Goal: Task Accomplishment & Management: Complete application form

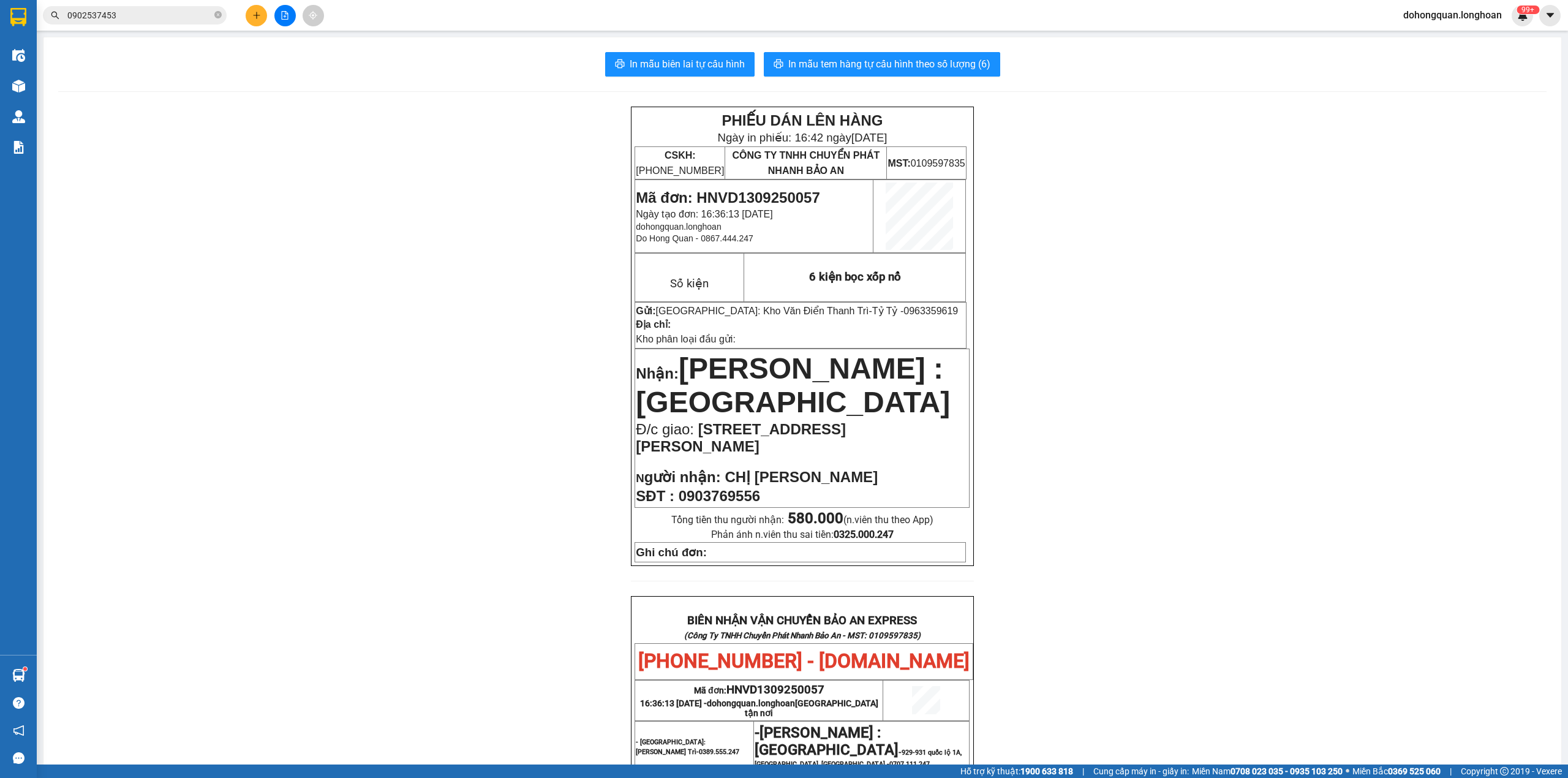
drag, startPoint x: 747, startPoint y: 4, endPoint x: 387, endPoint y: 279, distance: 453.0
click at [387, 279] on div "PHIẾU DÁN LÊN HÀNG Ngày in phiếu: 16:42 [DATE] CSKH: [PHONE_NUMBER] CÔNG TY TNH…" at bounding box center [802, 655] width 1488 height 1097
click at [444, 256] on div "PHIẾU DÁN LÊN HÀNG Ngày in phiếu: 16:42 [DATE] CSKH: [PHONE_NUMBER] CÔNG TY TNH…" at bounding box center [802, 655] width 1488 height 1097
click at [412, 231] on div "PHIẾU DÁN LÊN HÀNG Ngày in phiếu: 16:42 [DATE] CSKH: [PHONE_NUMBER] CÔNG TY TNH…" at bounding box center [802, 655] width 1488 height 1097
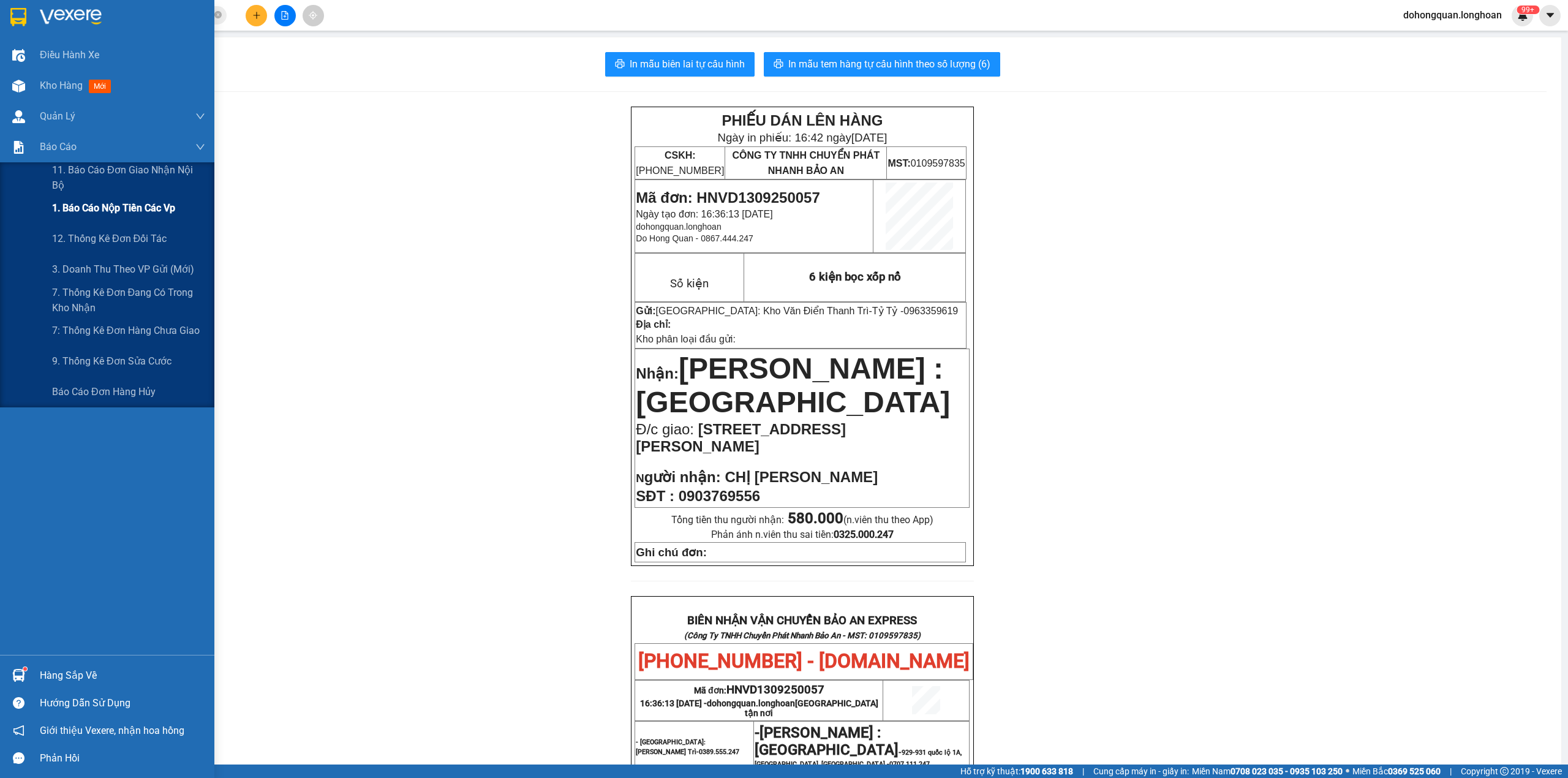
click at [131, 215] on span "1. Báo cáo nộp tiền các vp" at bounding box center [113, 208] width 123 height 16
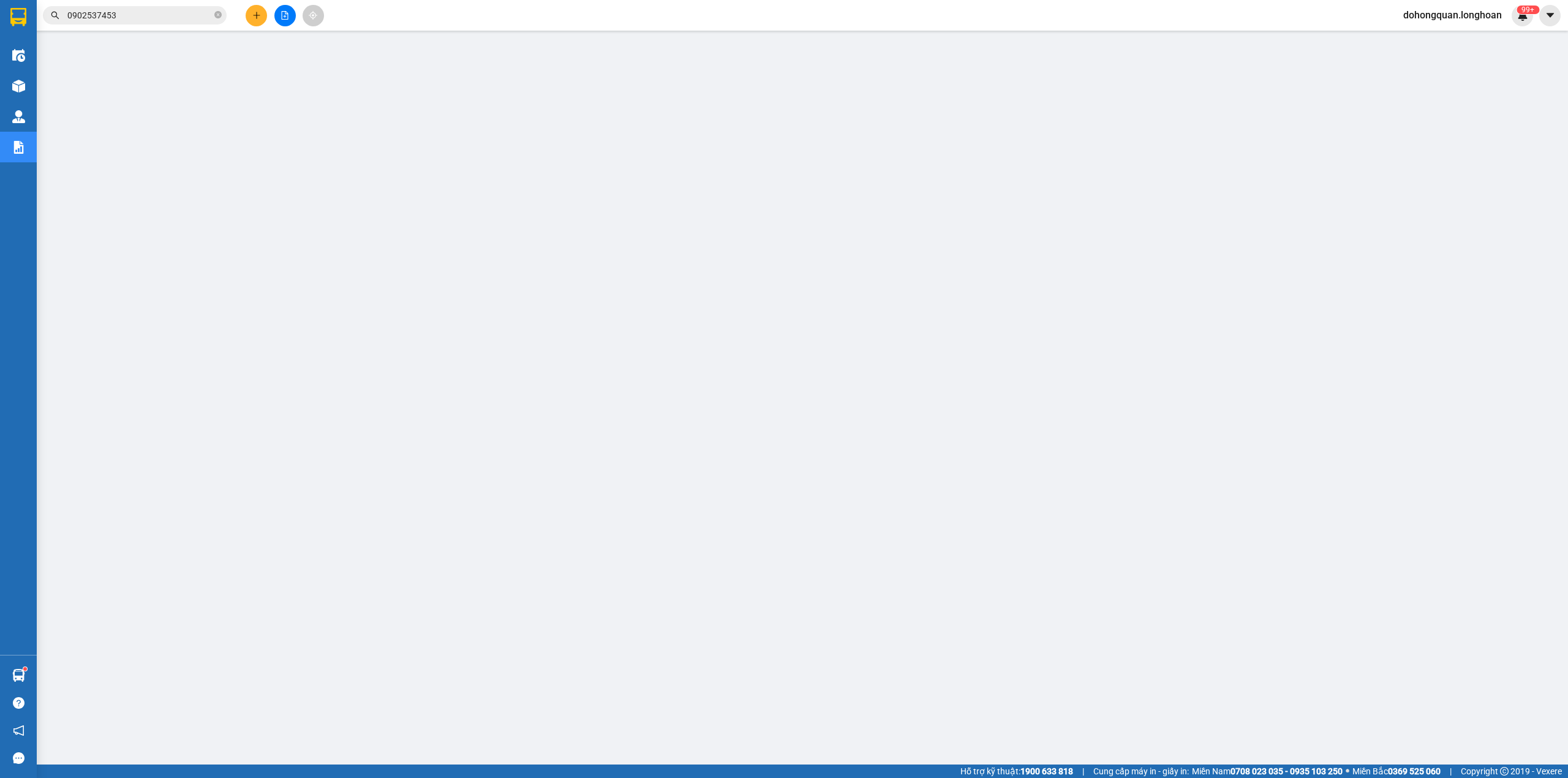
click at [1079, 625] on main at bounding box center [784, 382] width 1568 height 765
click at [290, 19] on button at bounding box center [285, 16] width 22 height 22
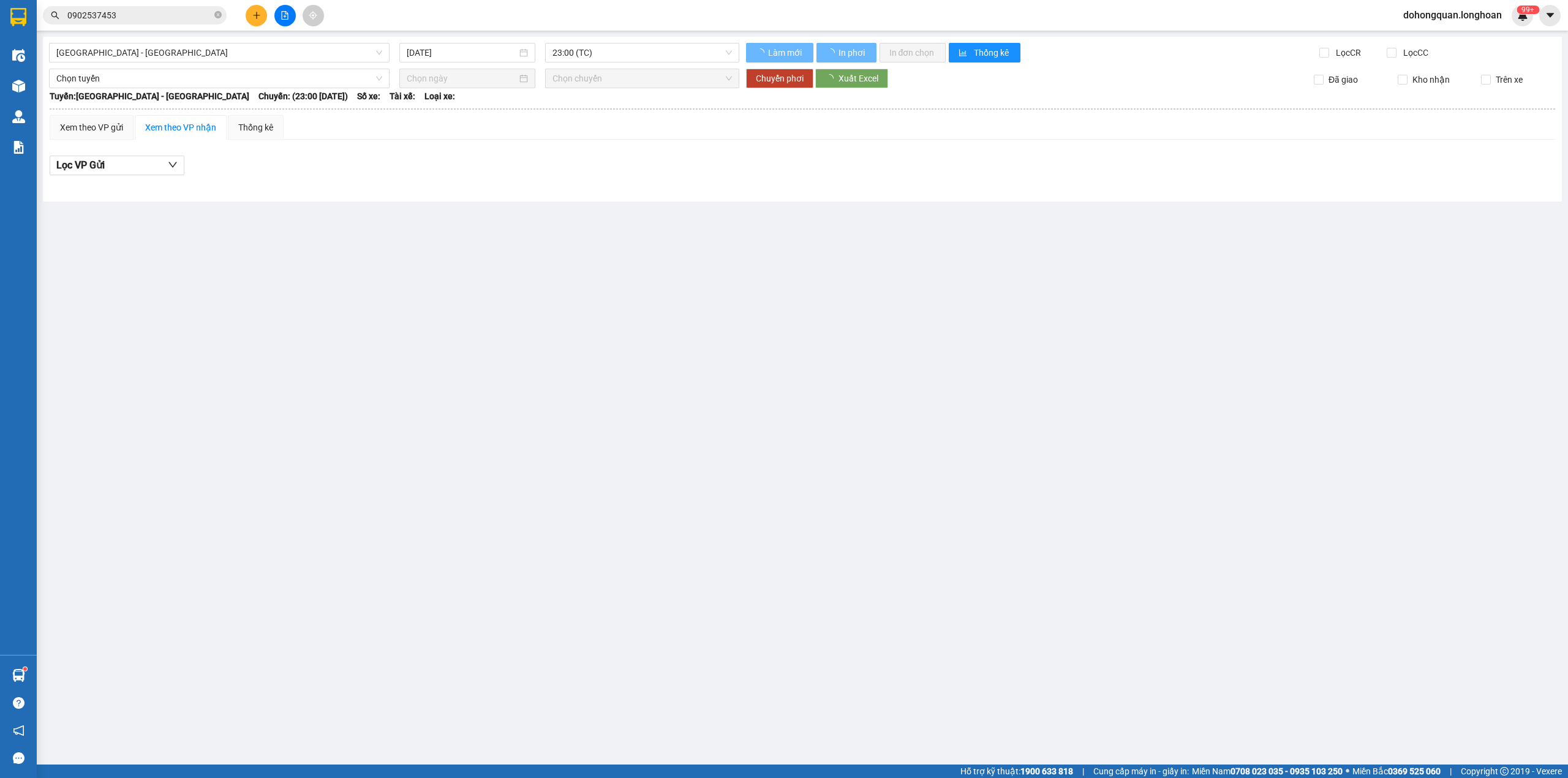
click at [253, 57] on span "Hải Phòng - Hà Nội" at bounding box center [219, 52] width 326 height 19
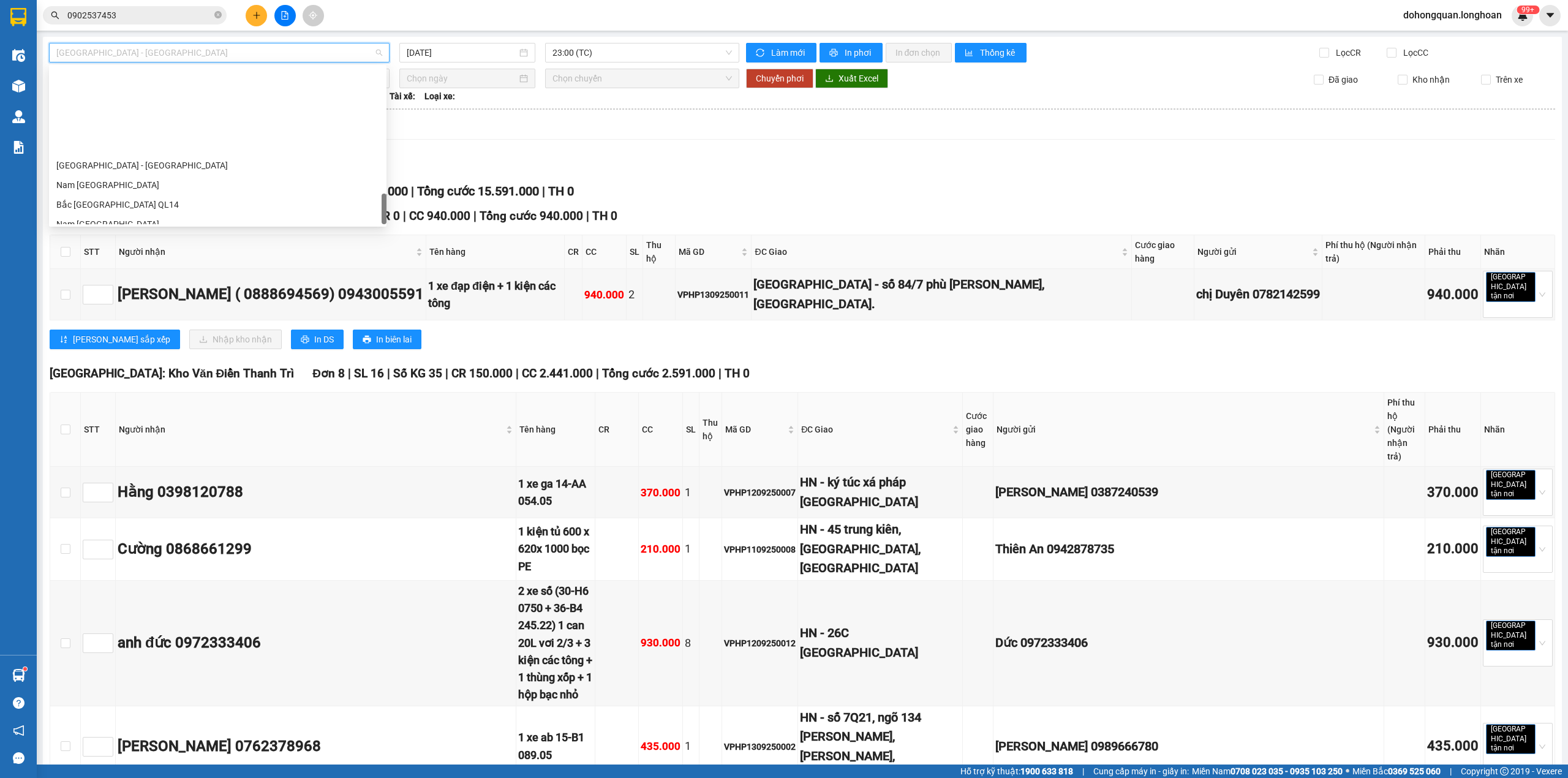
scroll to position [843, 0]
click at [121, 118] on div "Nam Trung Bắc QL1A" at bounding box center [218, 116] width 323 height 13
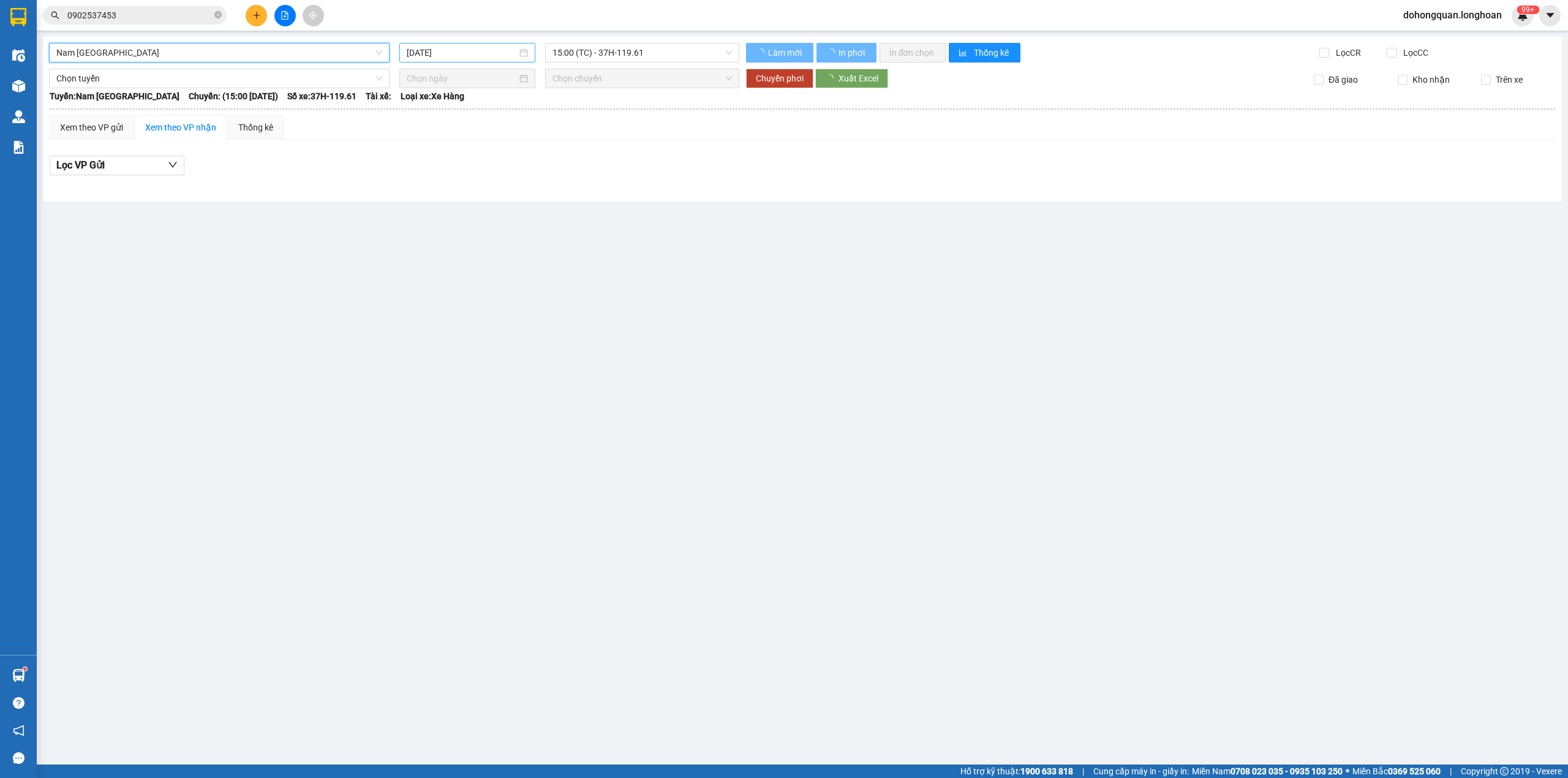
click at [466, 47] on input "[DATE]" at bounding box center [462, 53] width 110 height 13
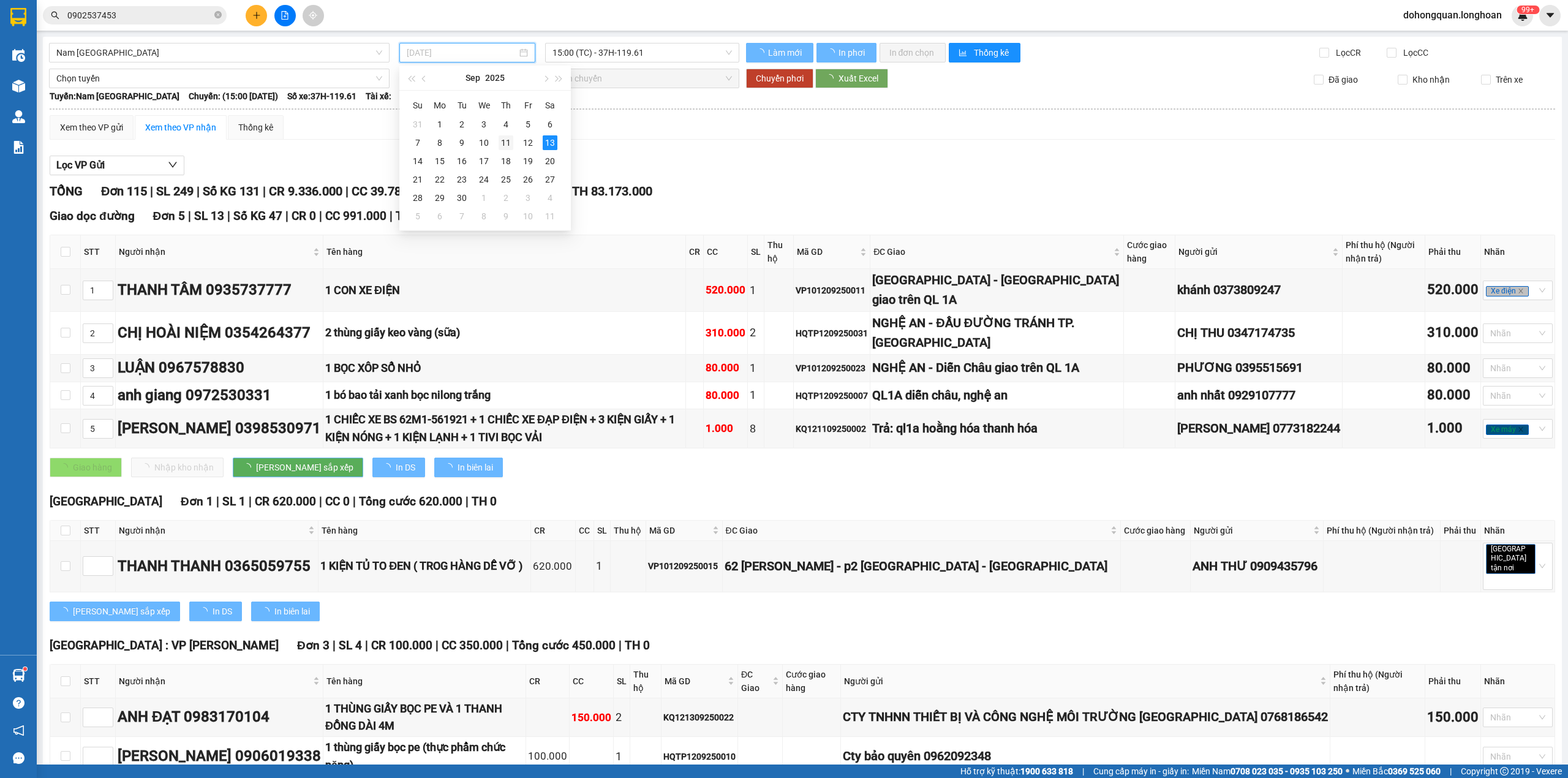
click at [504, 143] on div "11" at bounding box center [506, 143] width 15 height 15
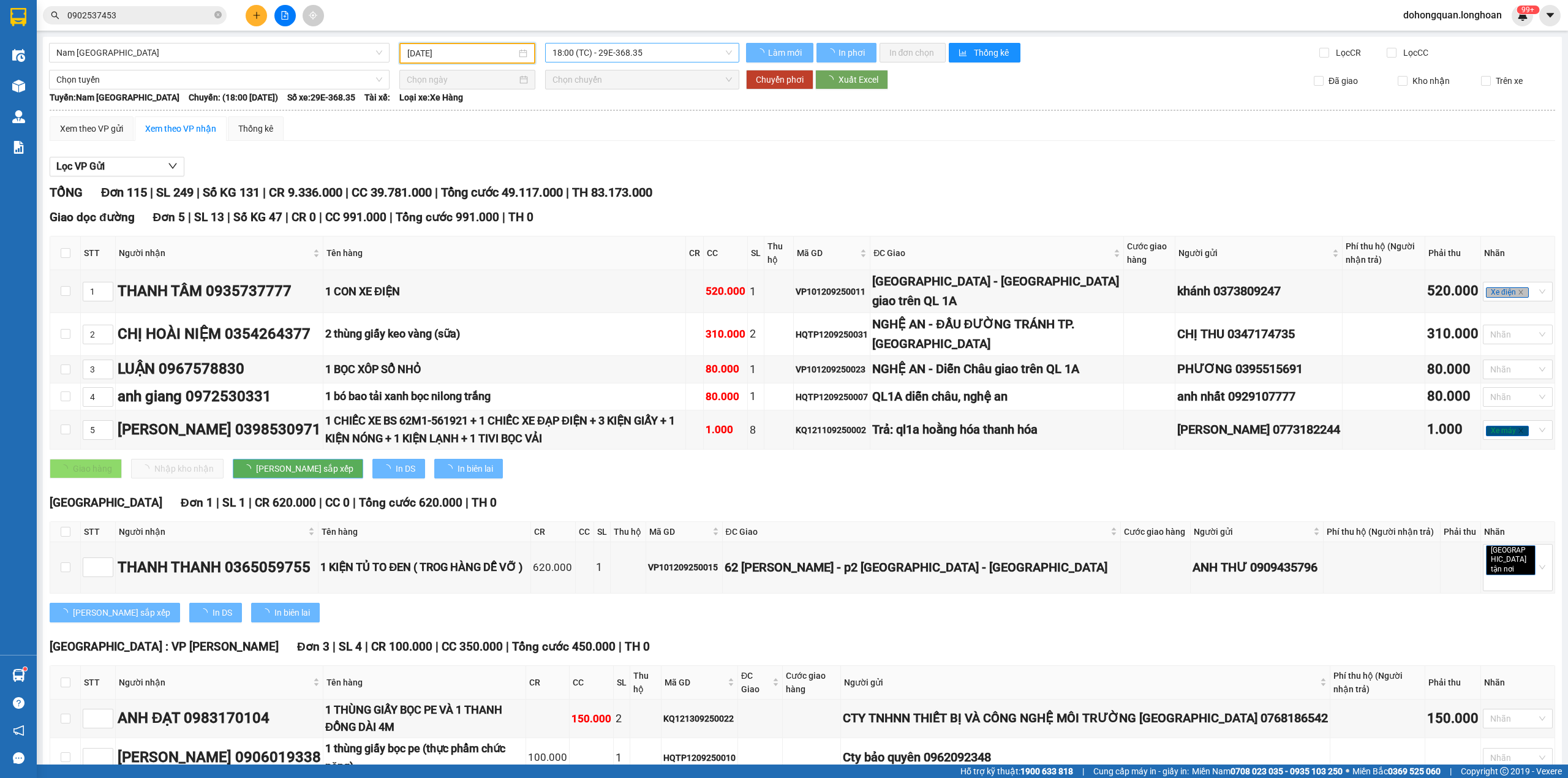
type input "11/09/2025"
click at [652, 54] on span "18:00 (TC) - 29E-368.35" at bounding box center [643, 52] width 180 height 19
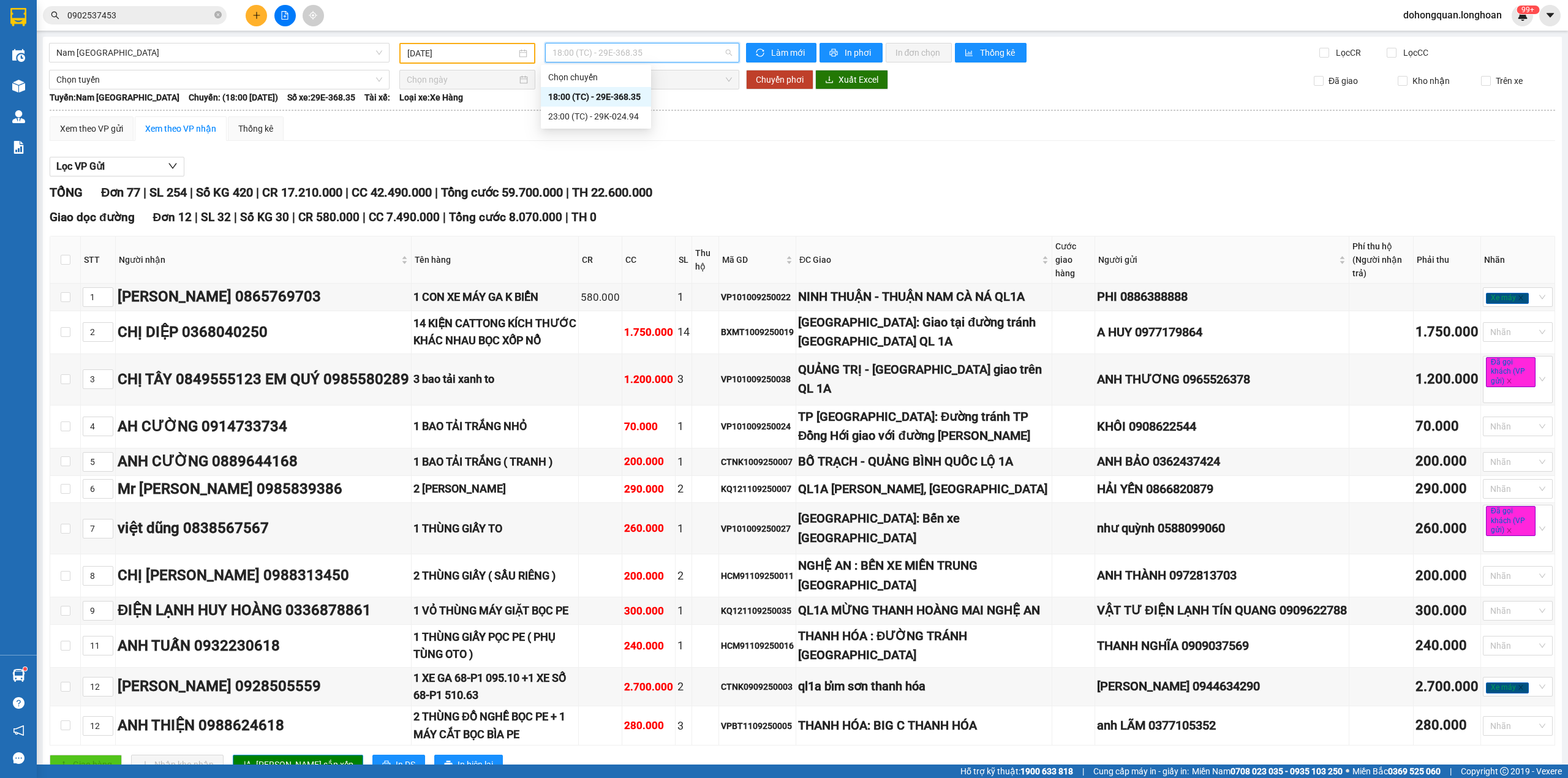
click at [676, 120] on div "Xem theo VP gửi Xem theo VP nhận Thống kê" at bounding box center [802, 128] width 1505 height 25
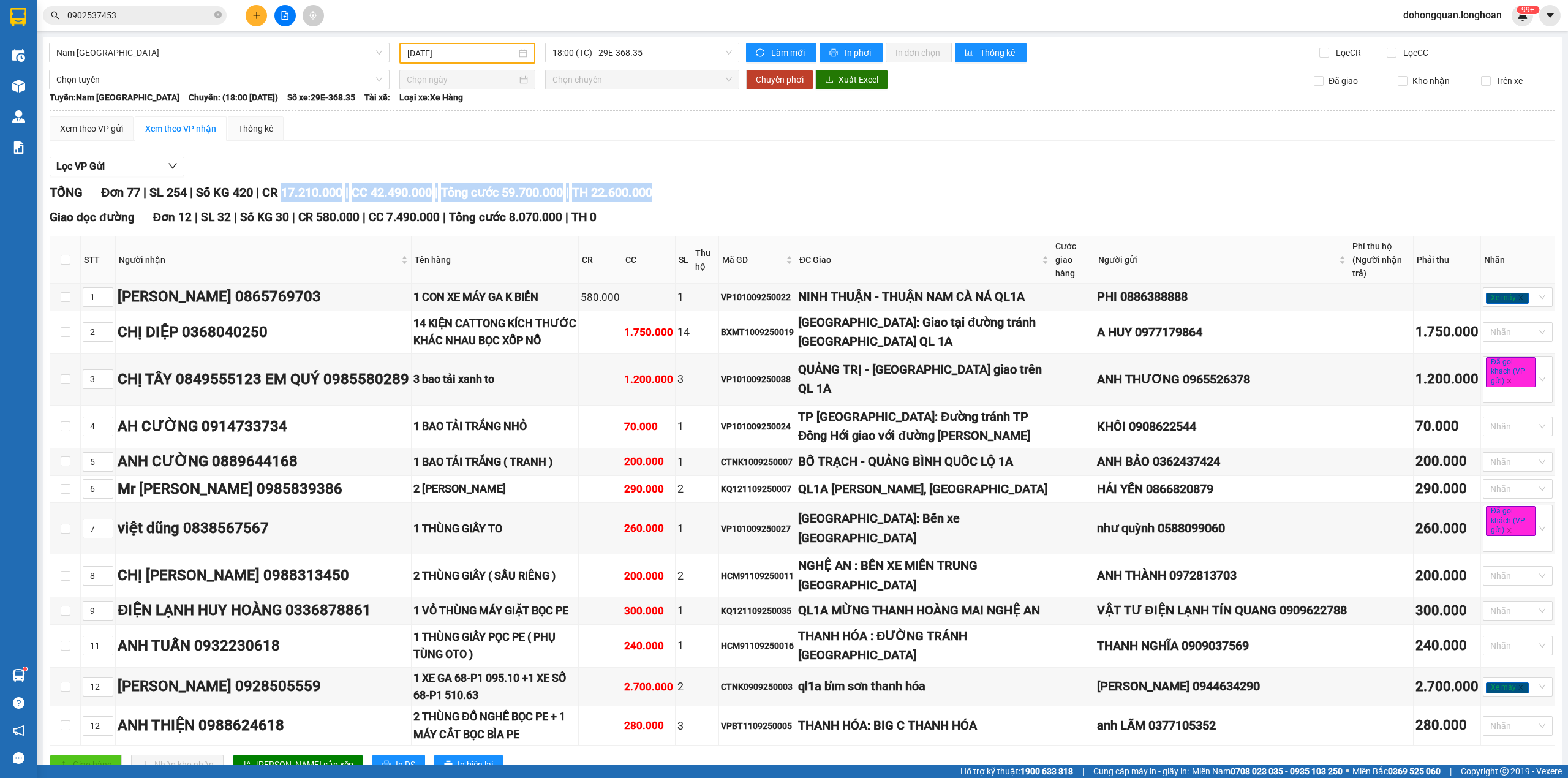
drag, startPoint x: 290, startPoint y: 197, endPoint x: 706, endPoint y: 196, distance: 416.0
click at [706, 196] on div "TỔNG Đơn 77 | SL 254 | Số KG 420 | CR 17.210.000 | CC 42.490.000 | Tổng cước 59…" at bounding box center [802, 192] width 1505 height 19
click at [521, 190] on span "Tổng cước 59.700.000" at bounding box center [502, 192] width 122 height 15
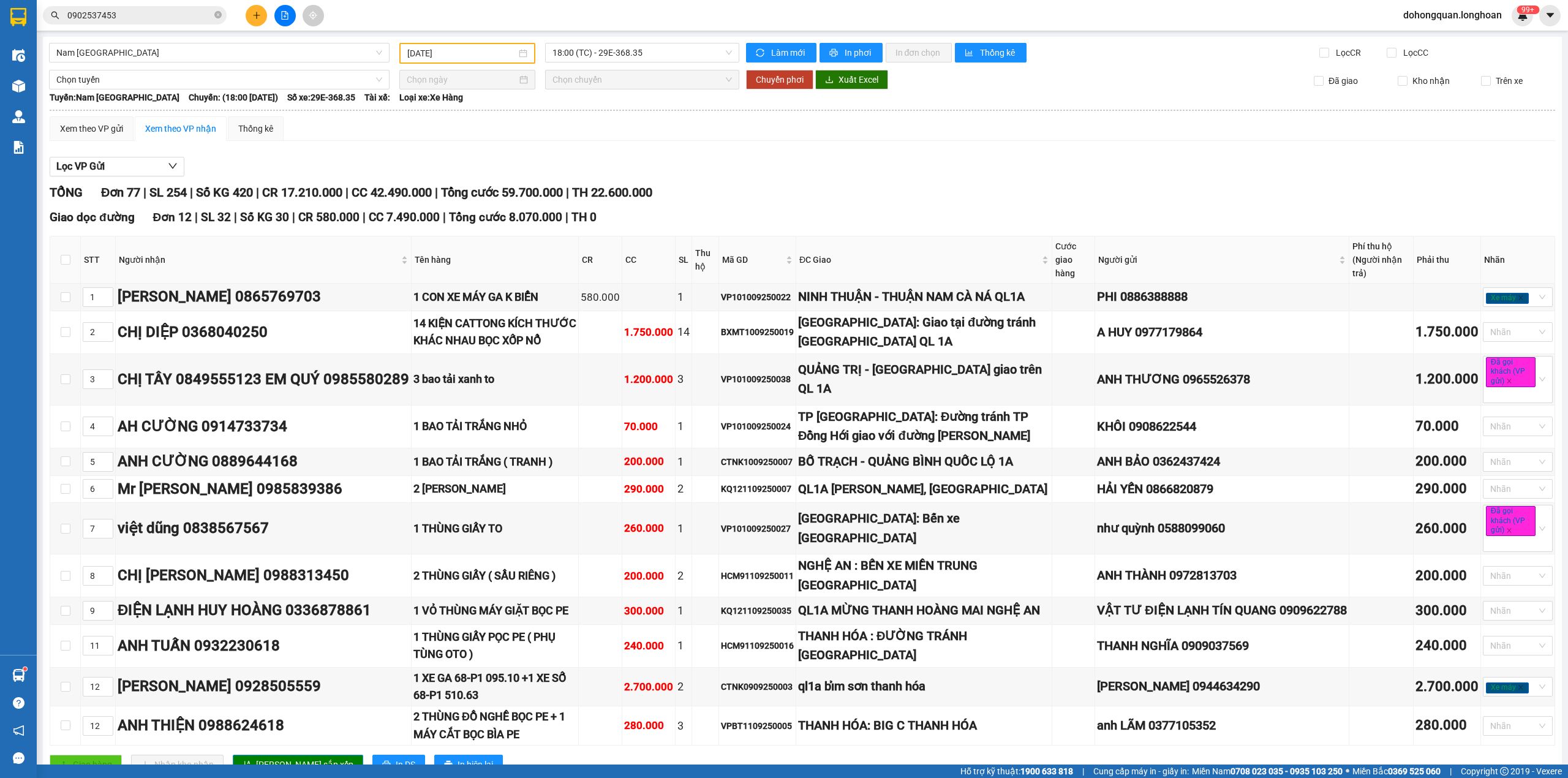
click at [629, 200] on span "TH 22.600.000" at bounding box center [612, 192] width 80 height 15
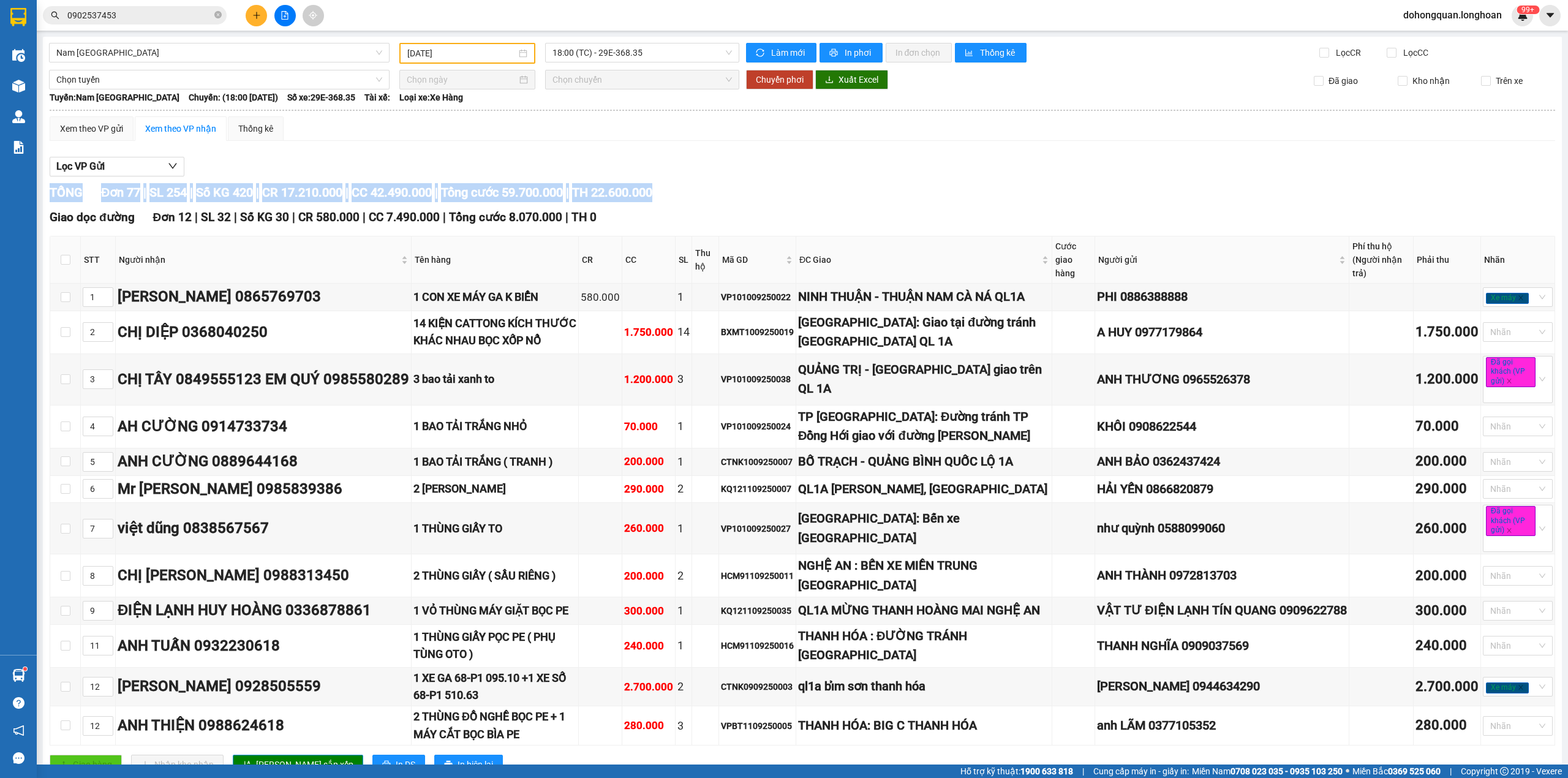
click at [618, 200] on span "TH 22.600.000" at bounding box center [612, 192] width 80 height 15
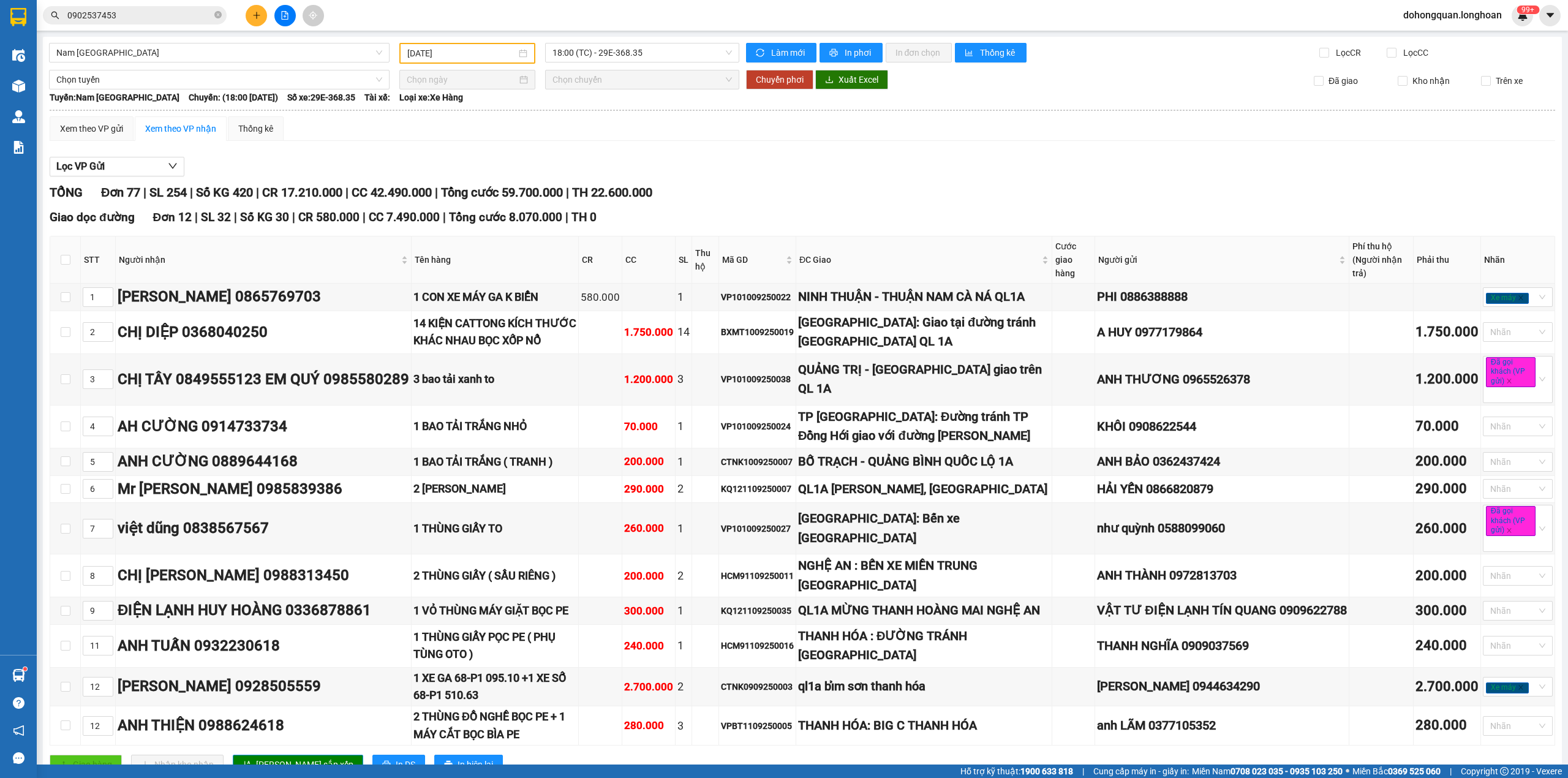
click at [547, 192] on span "Tổng cước 59.700.000" at bounding box center [502, 192] width 122 height 15
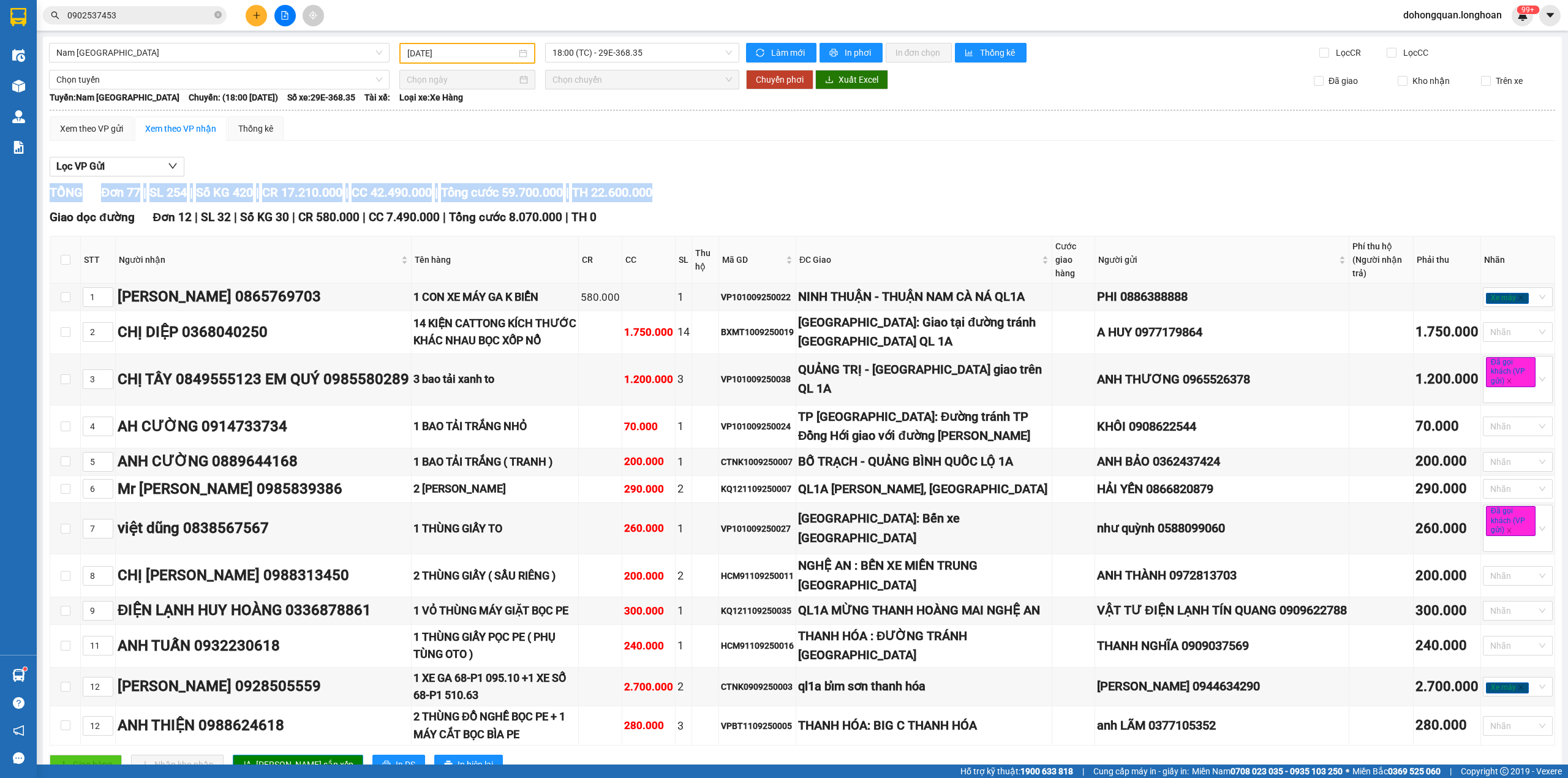
click at [547, 192] on span "Tổng cước 59.700.000" at bounding box center [502, 192] width 122 height 15
click at [416, 192] on span "CC 42.490.000" at bounding box center [392, 192] width 80 height 15
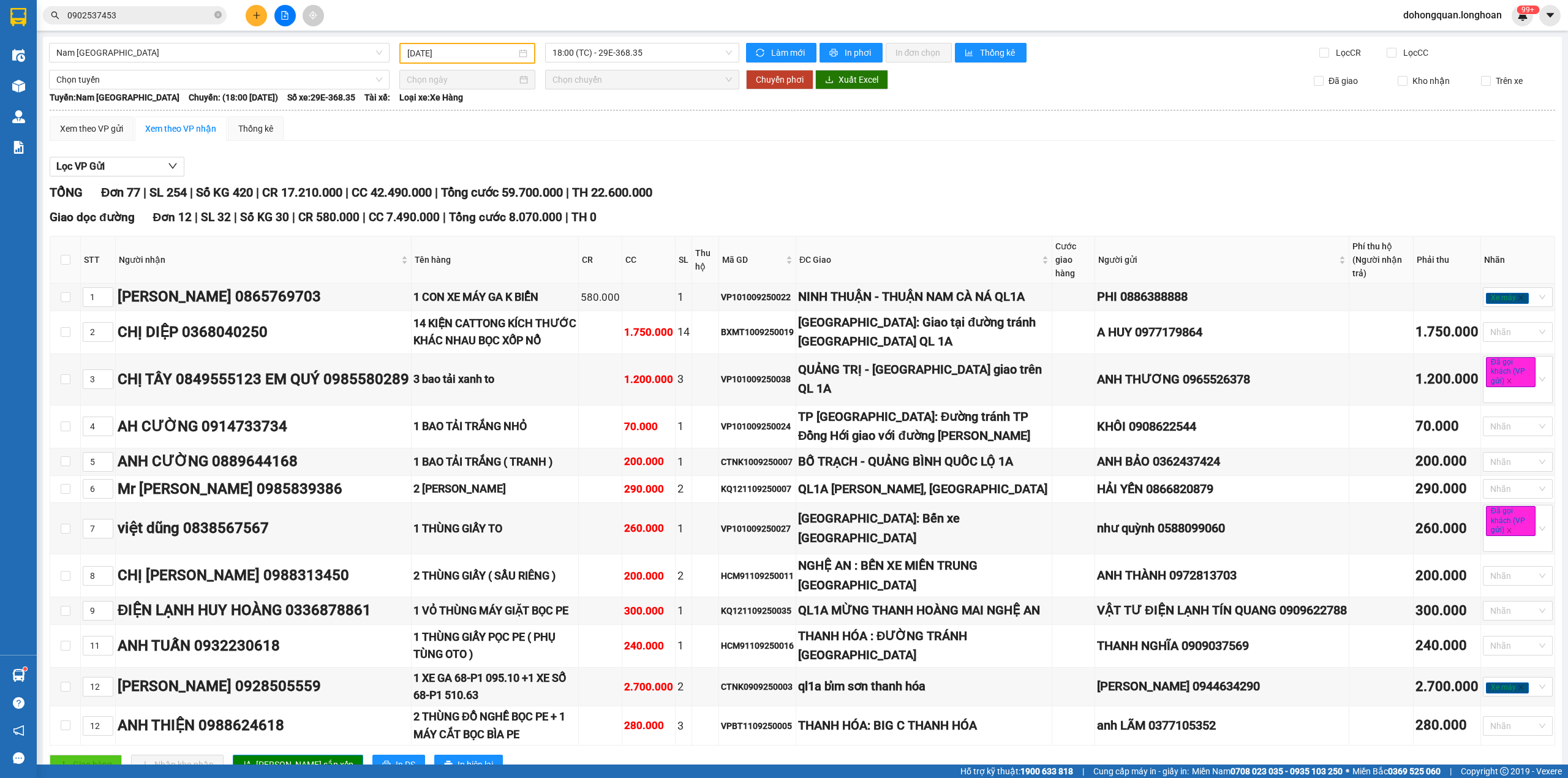
click at [549, 196] on span "Tổng cước 59.700.000" at bounding box center [502, 192] width 122 height 15
click at [652, 196] on span "TH 22.600.000" at bounding box center [612, 192] width 80 height 15
click at [552, 192] on span "Tổng cước 59.700.000" at bounding box center [502, 192] width 122 height 15
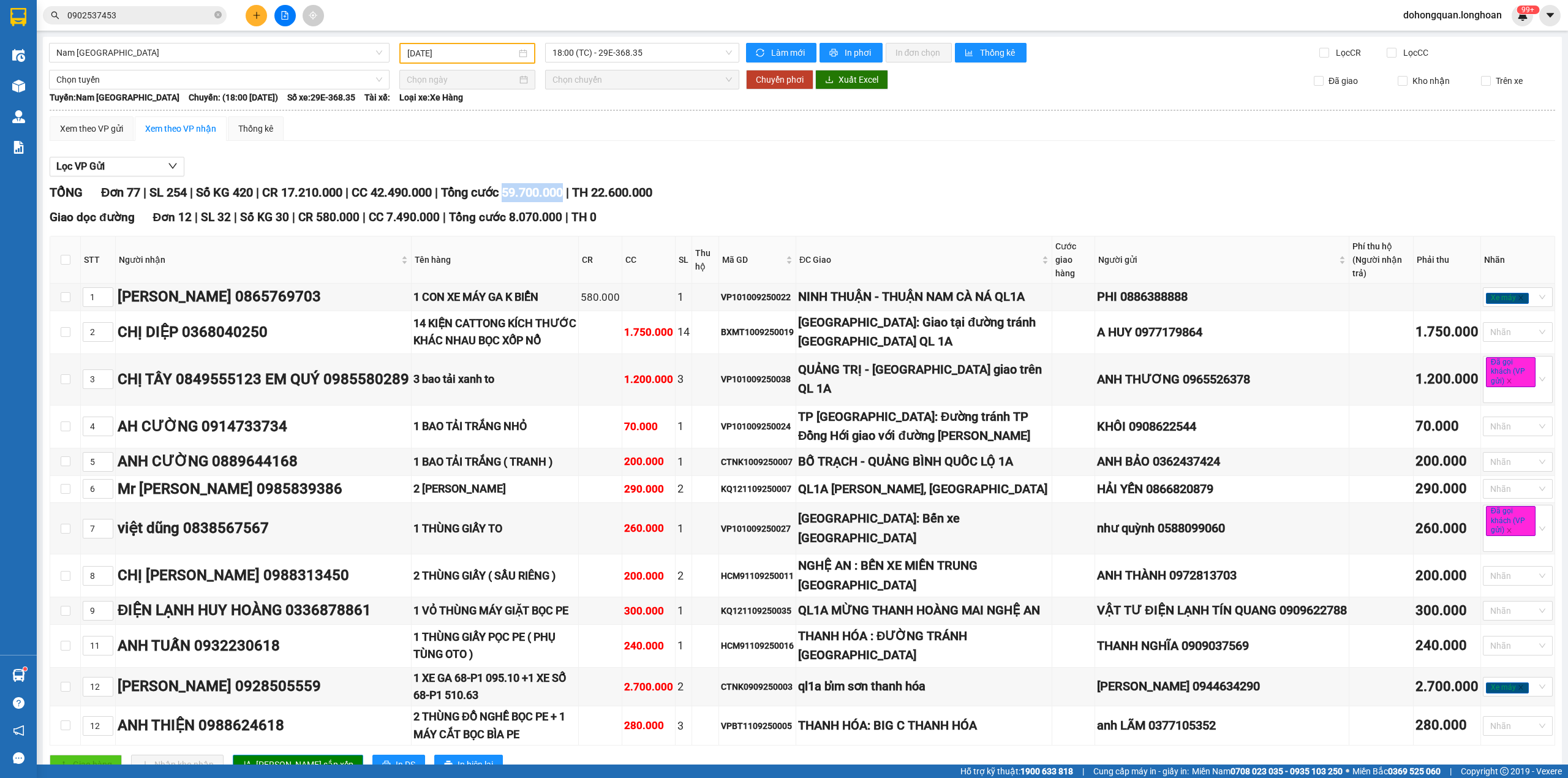
click at [552, 192] on span "Tổng cước 59.700.000" at bounding box center [502, 192] width 122 height 15
click at [419, 188] on span "CC 42.490.000" at bounding box center [392, 192] width 80 height 15
click at [314, 190] on span "CR 17.210.000" at bounding box center [302, 192] width 80 height 15
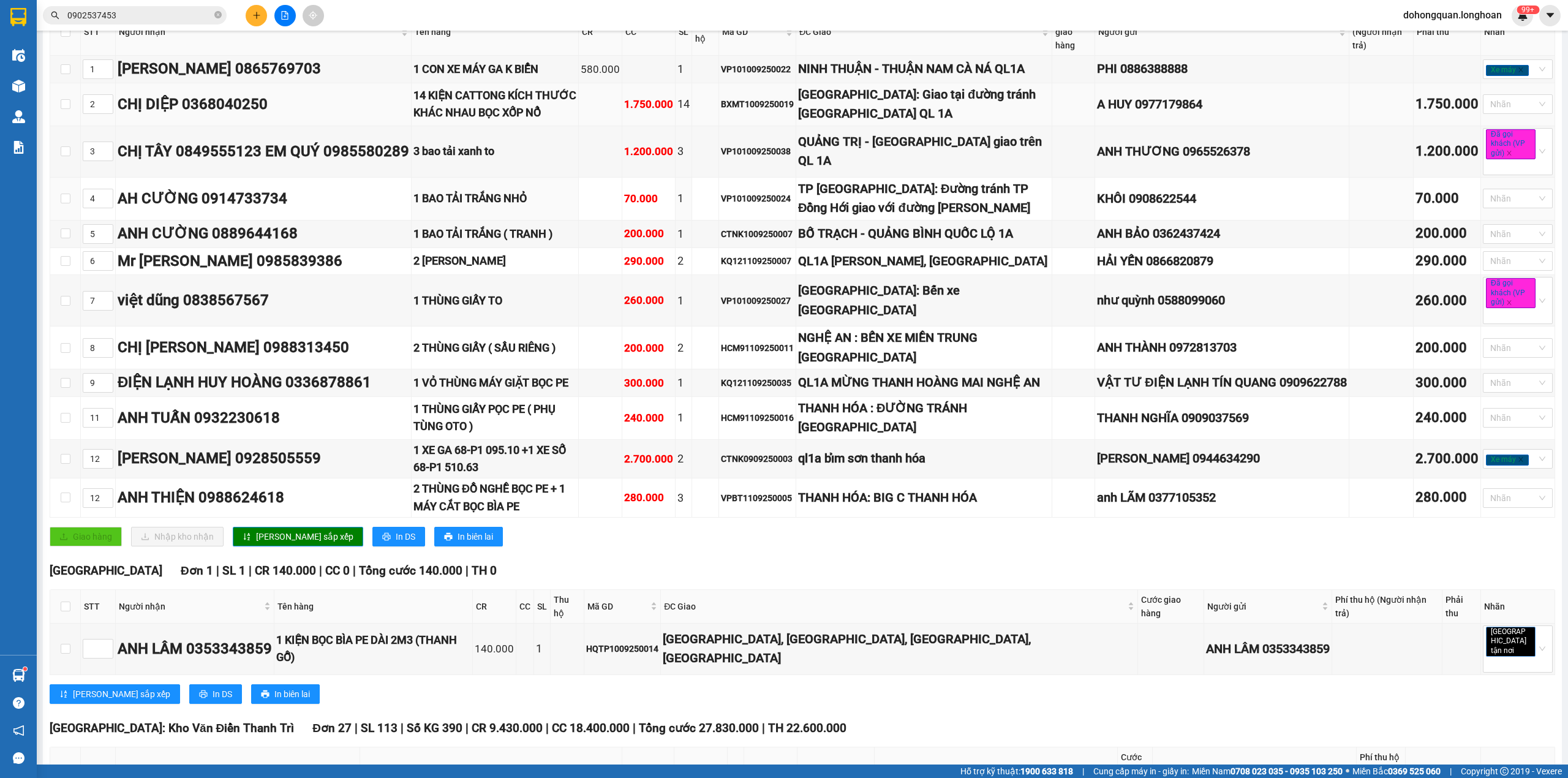
scroll to position [245, 0]
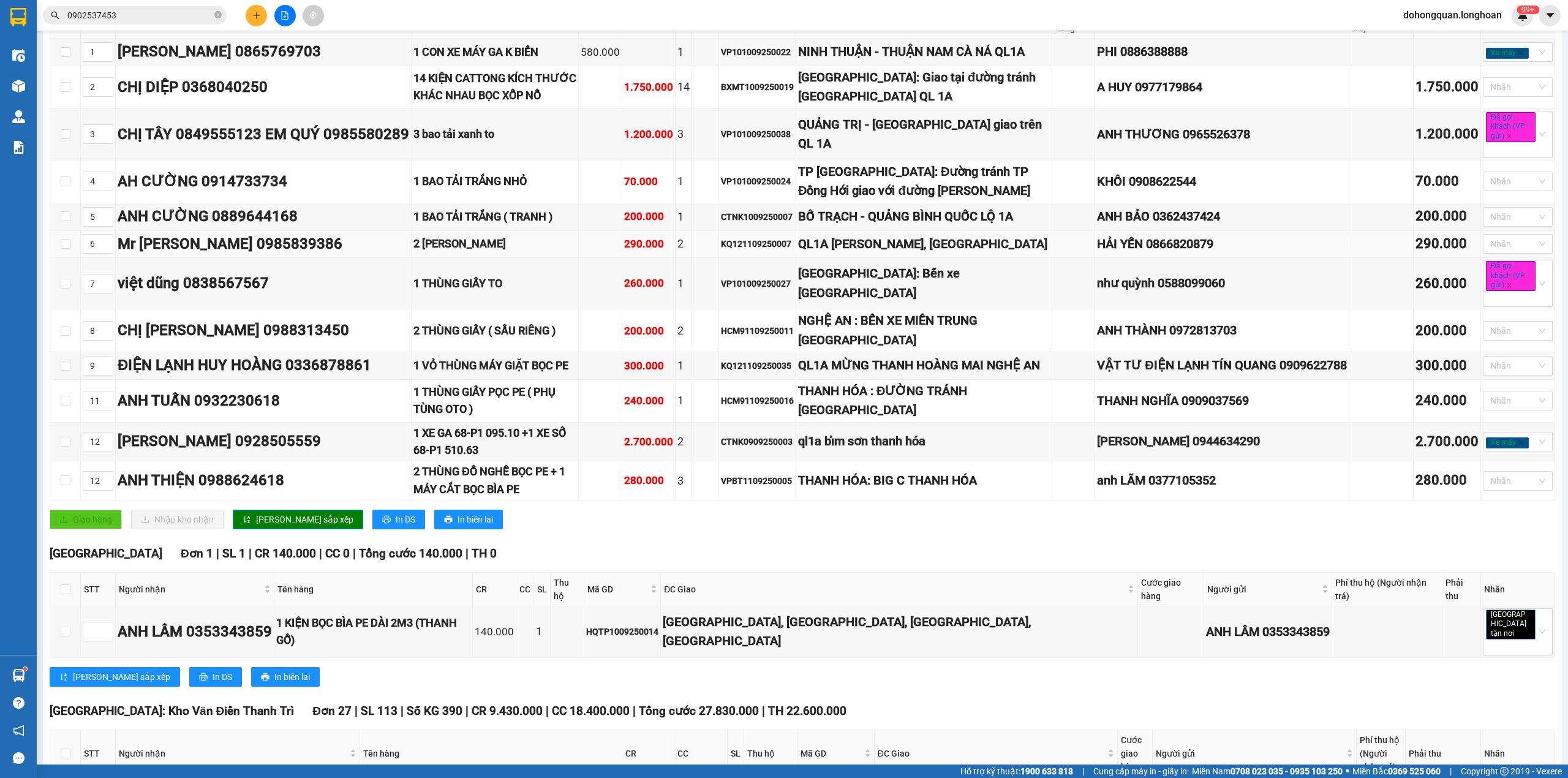
click at [901, 253] on div "QL1A Kỳ Anh, Hà Tĩnh" at bounding box center [924, 244] width 252 height 19
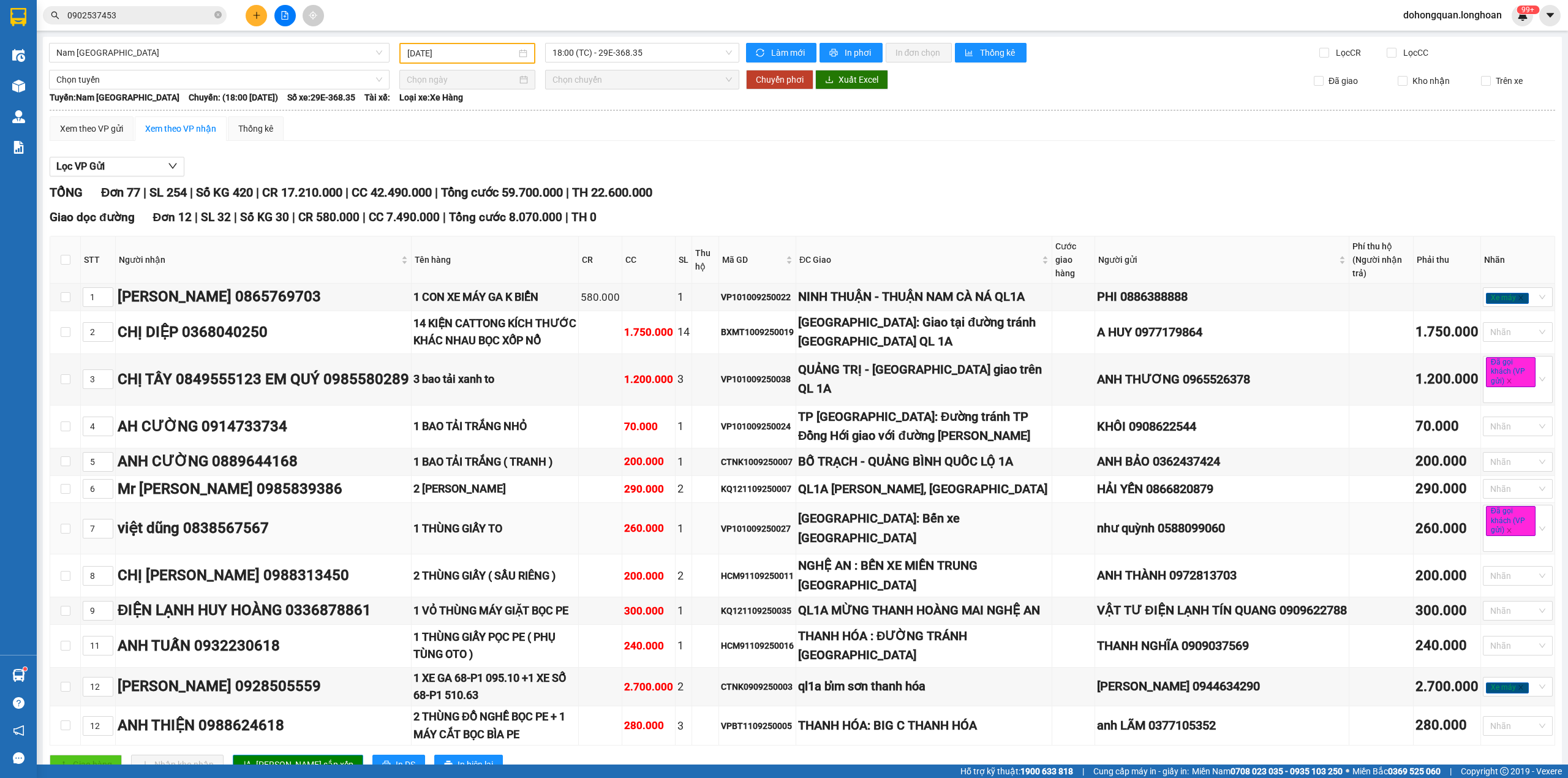
scroll to position [81, 0]
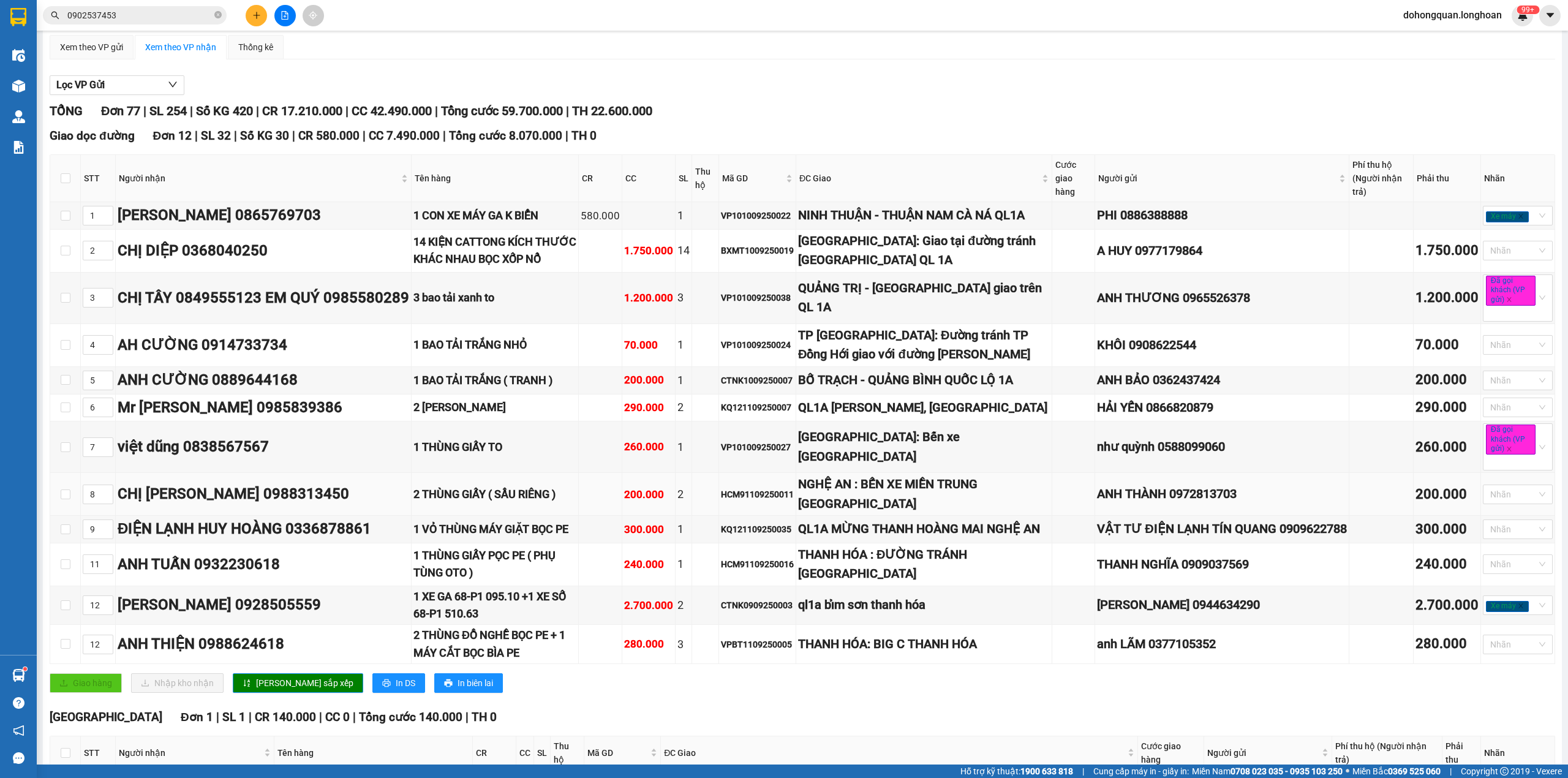
click at [1187, 504] on div "ANH THÀNH 0972813703" at bounding box center [1221, 493] width 250 height 19
click at [1434, 458] on div "260.000" at bounding box center [1447, 447] width 63 height 22
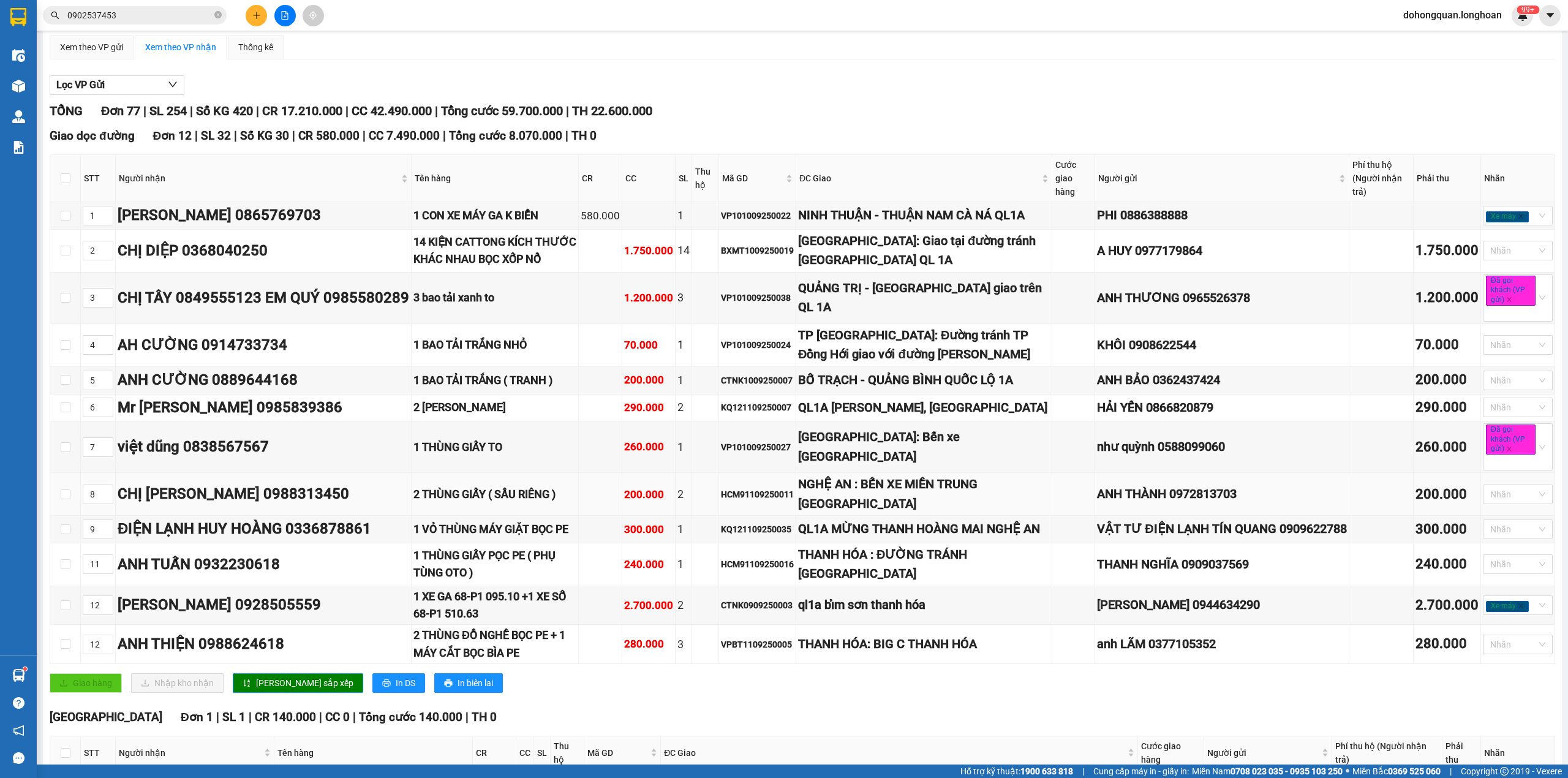
click at [1436, 505] on div "200.000" at bounding box center [1447, 495] width 63 height 22
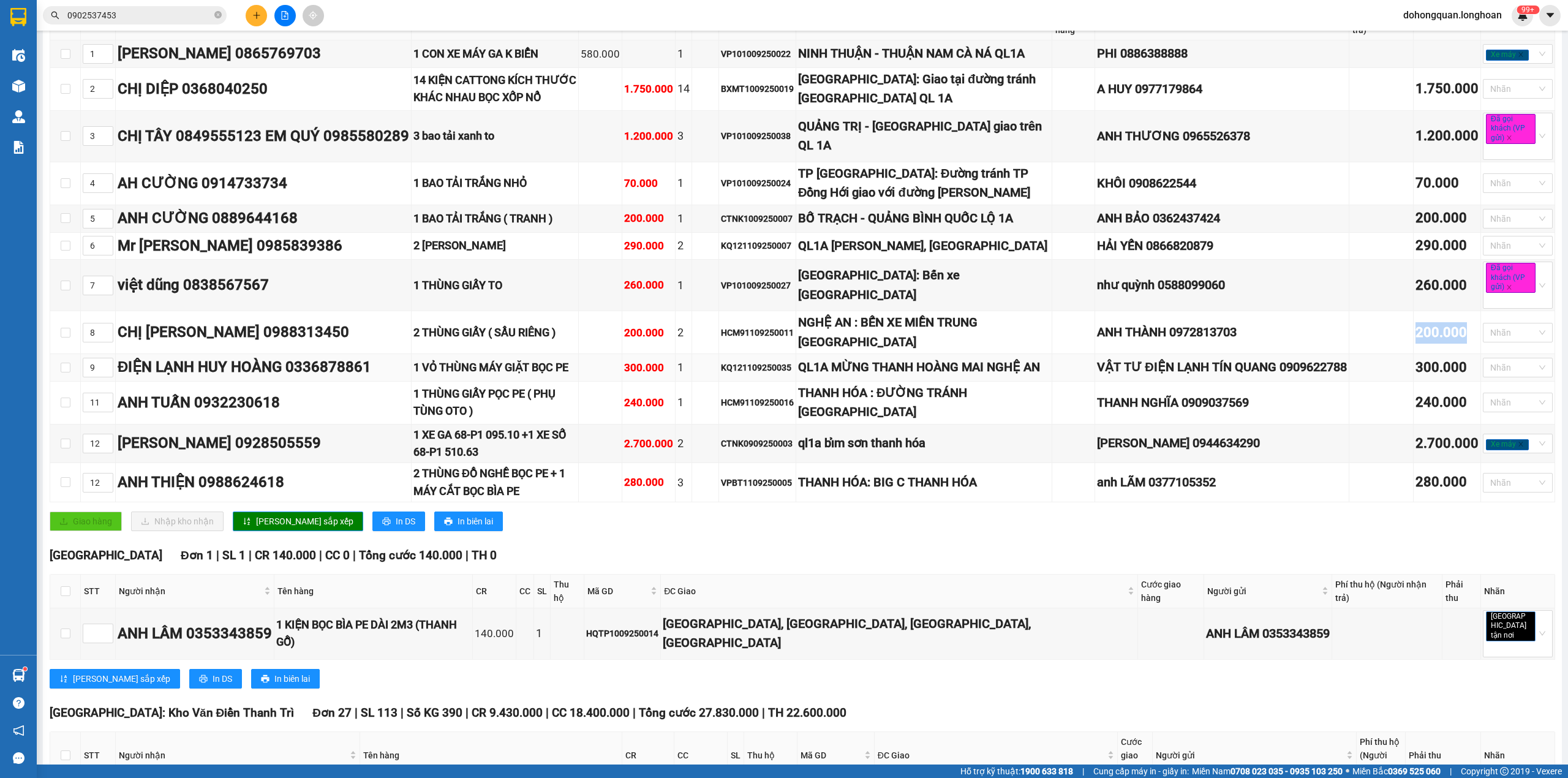
scroll to position [245, 0]
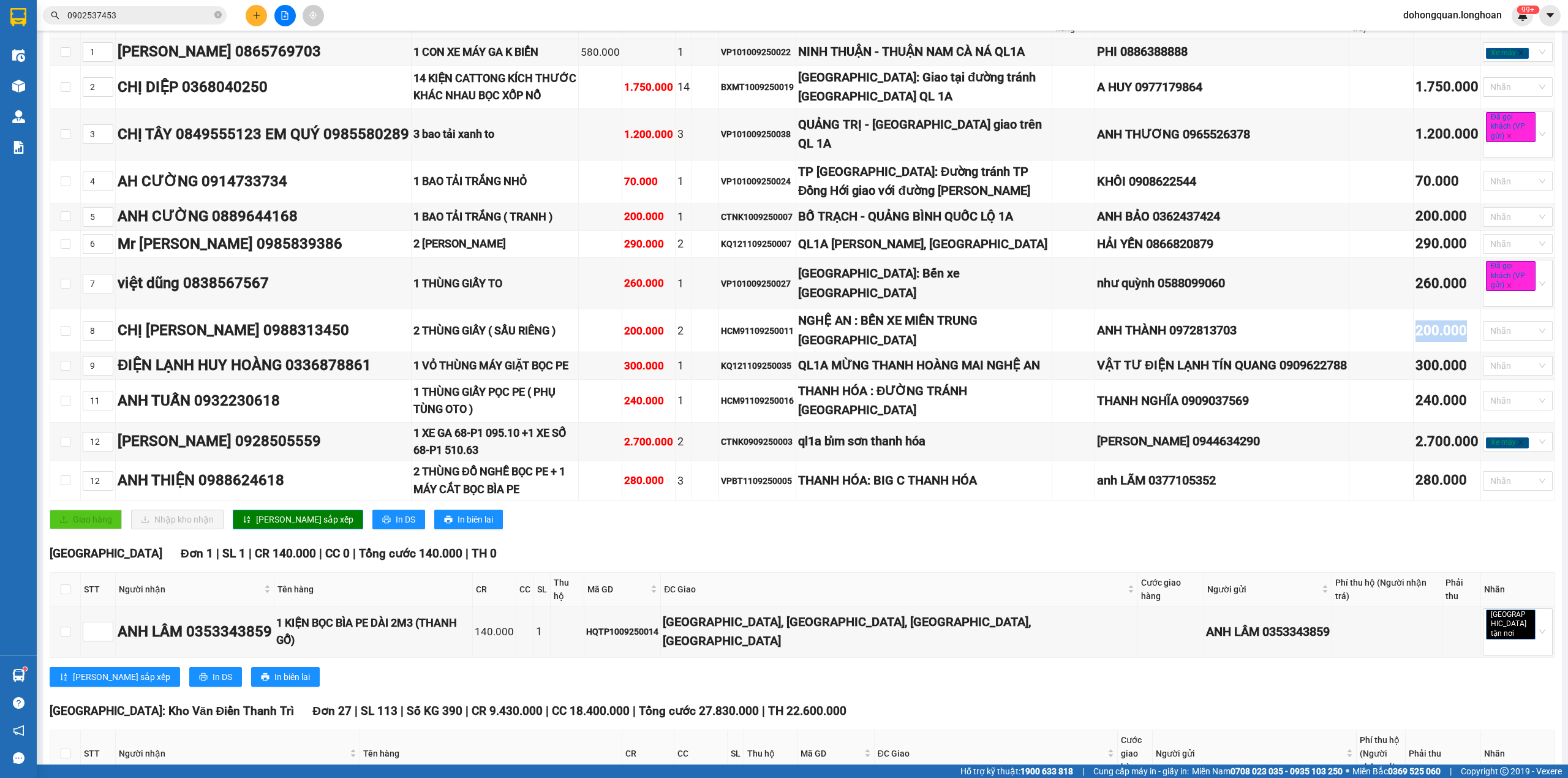
click at [1524, 596] on div "Nhãn" at bounding box center [1517, 589] width 67 height 13
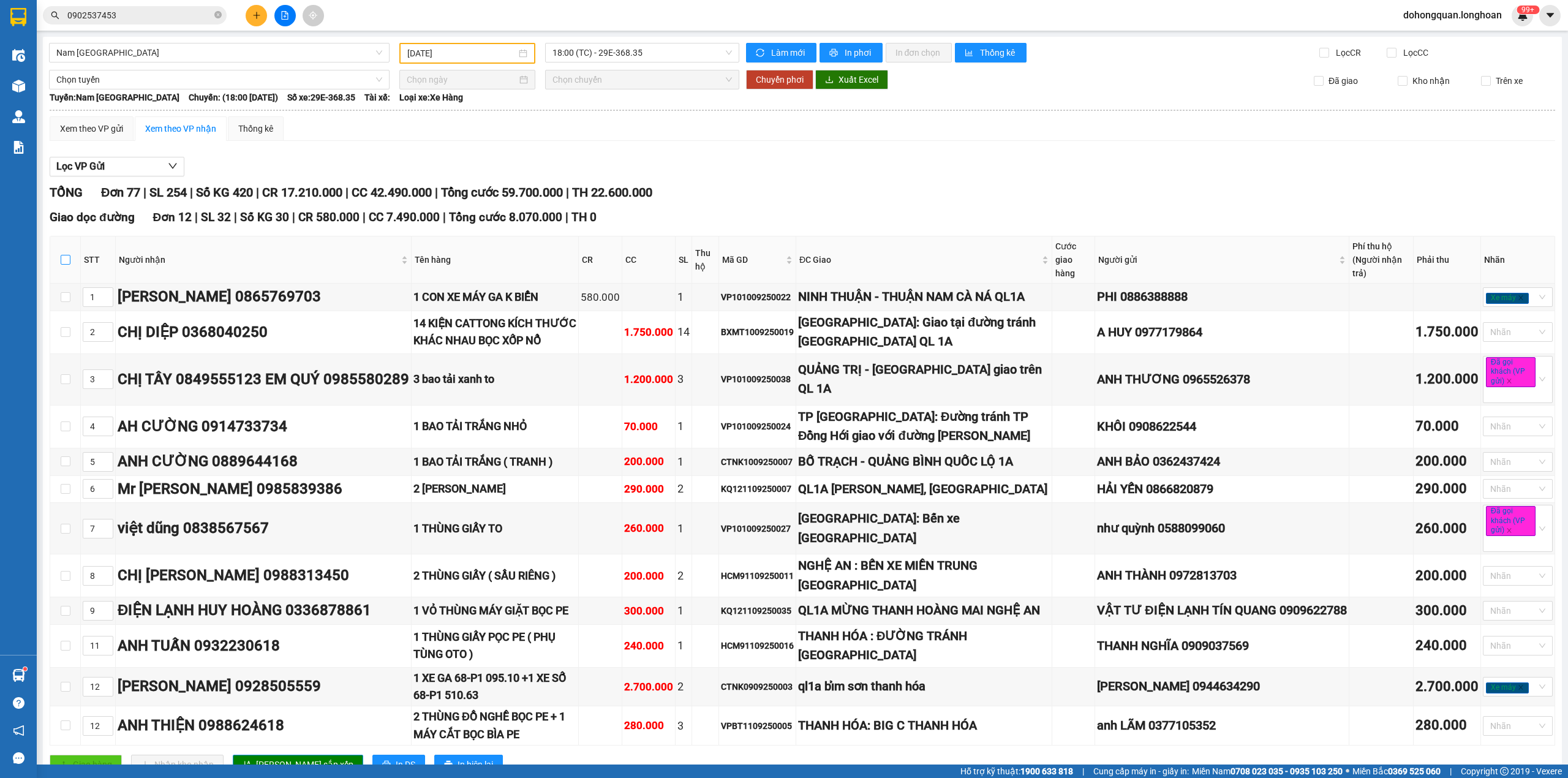
click at [64, 260] on input "checkbox" at bounding box center [65, 259] width 10 height 10
checkbox input "true"
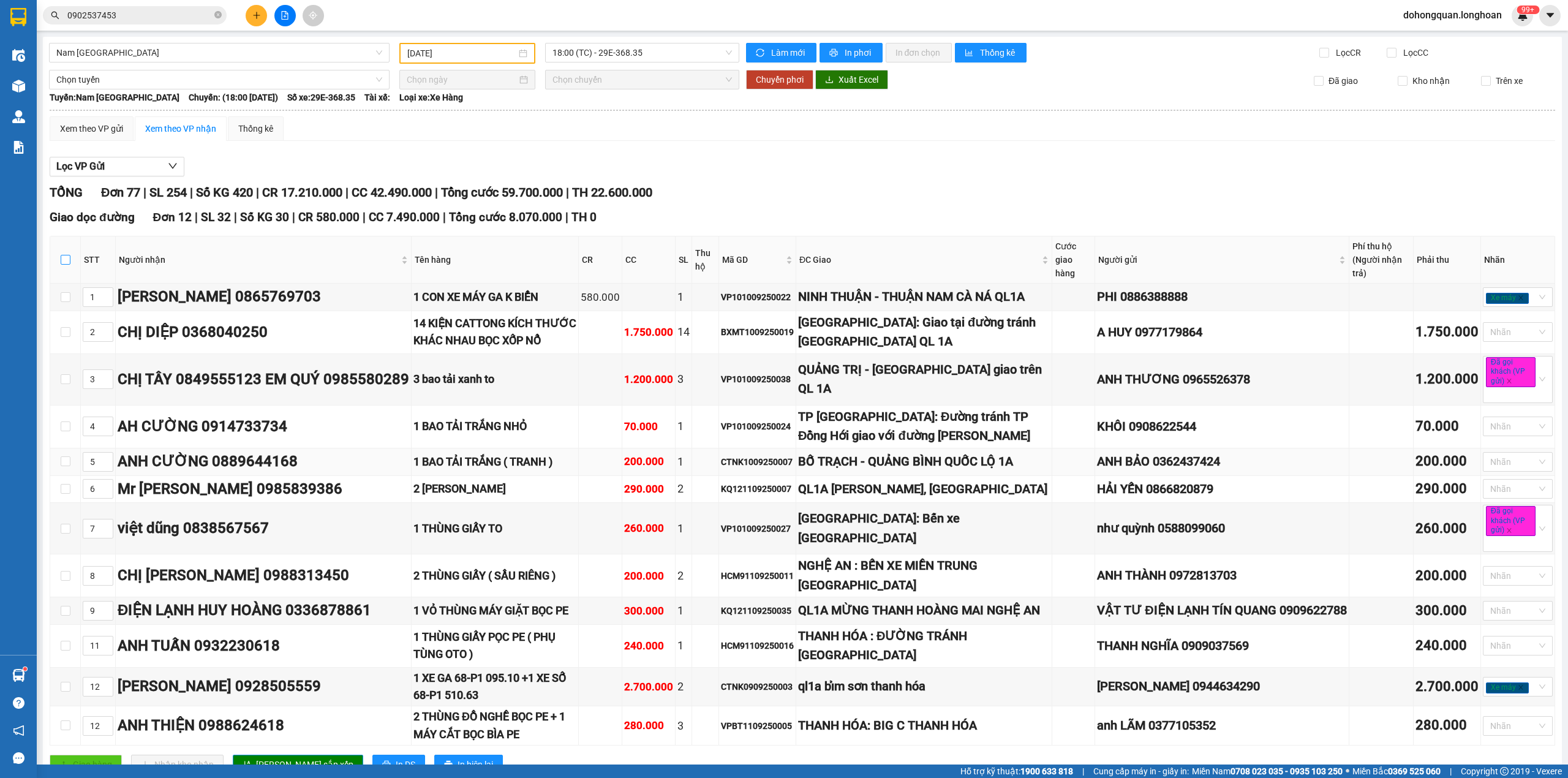
checkbox input "true"
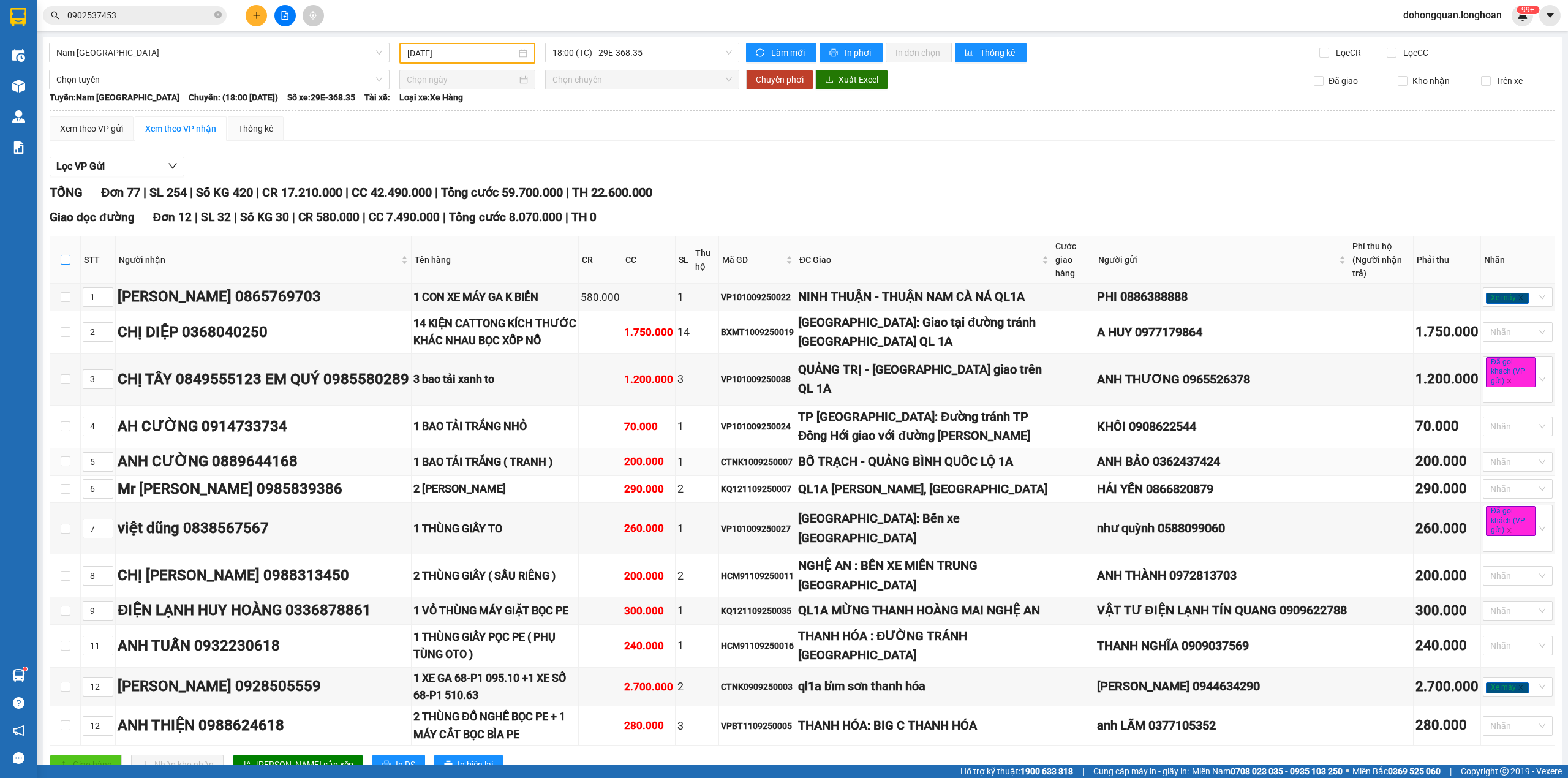
checkbox input "true"
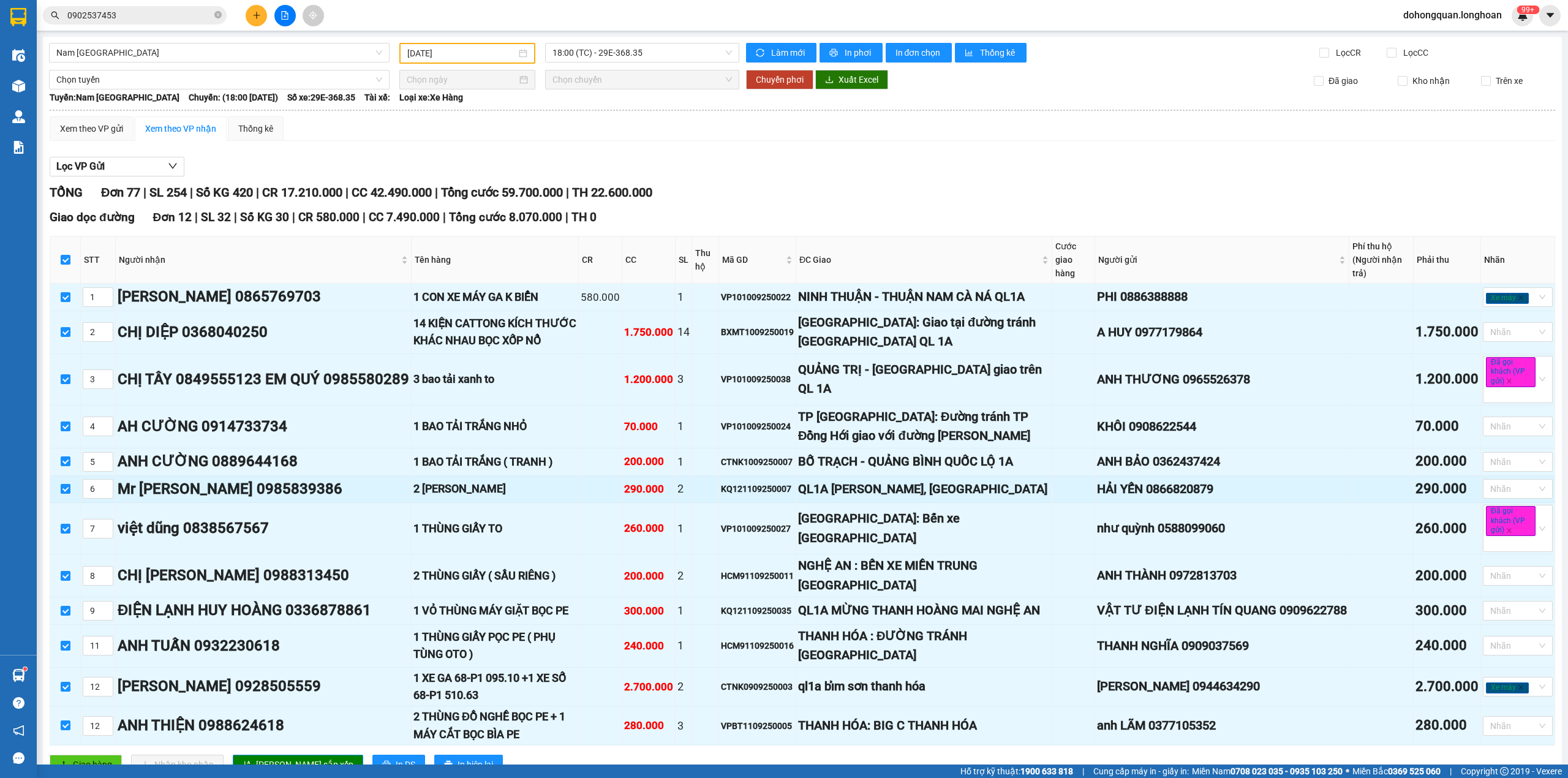
click at [62, 494] on input "checkbox" at bounding box center [65, 489] width 10 height 10
checkbox input "false"
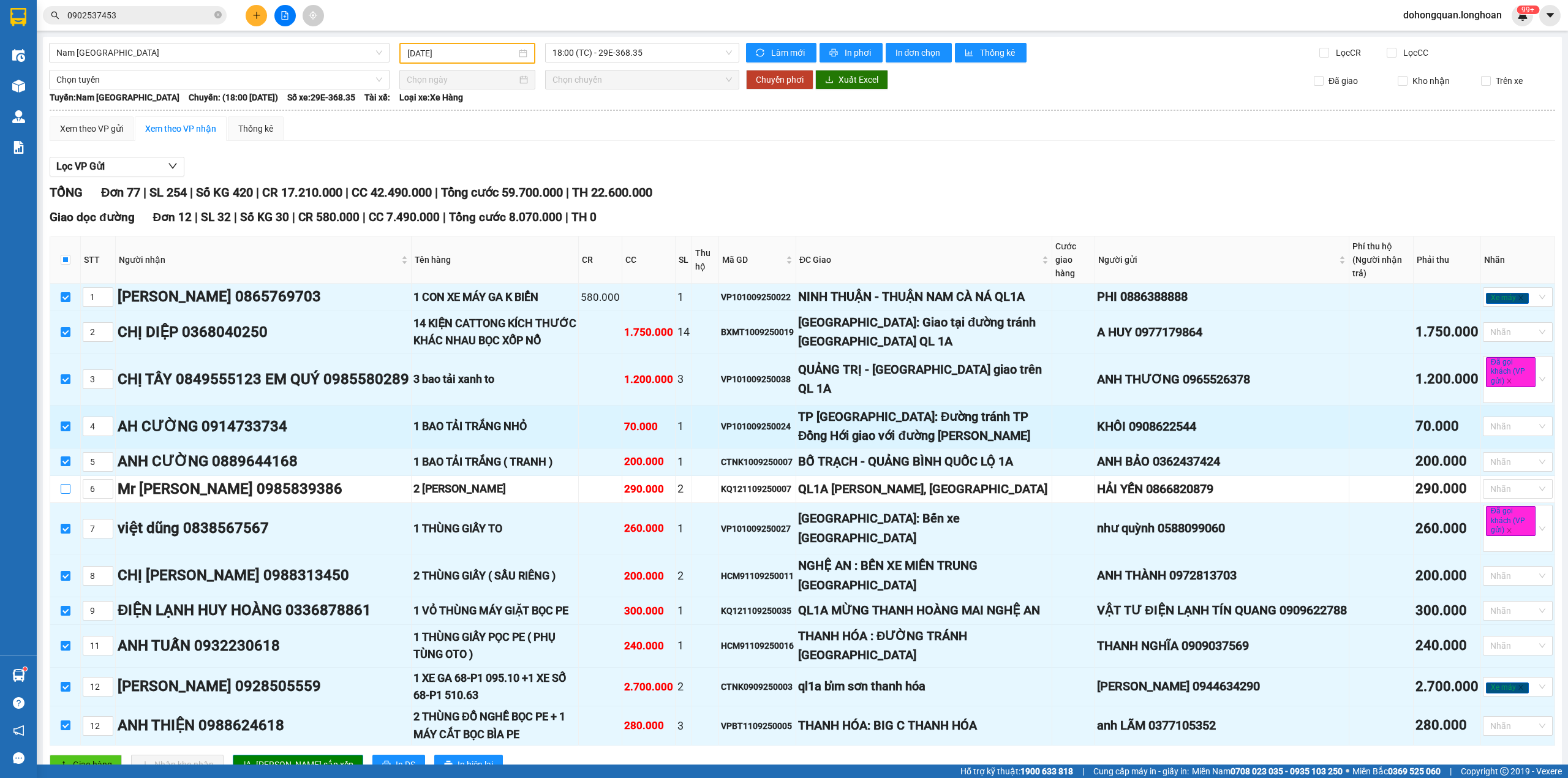
scroll to position [163, 0]
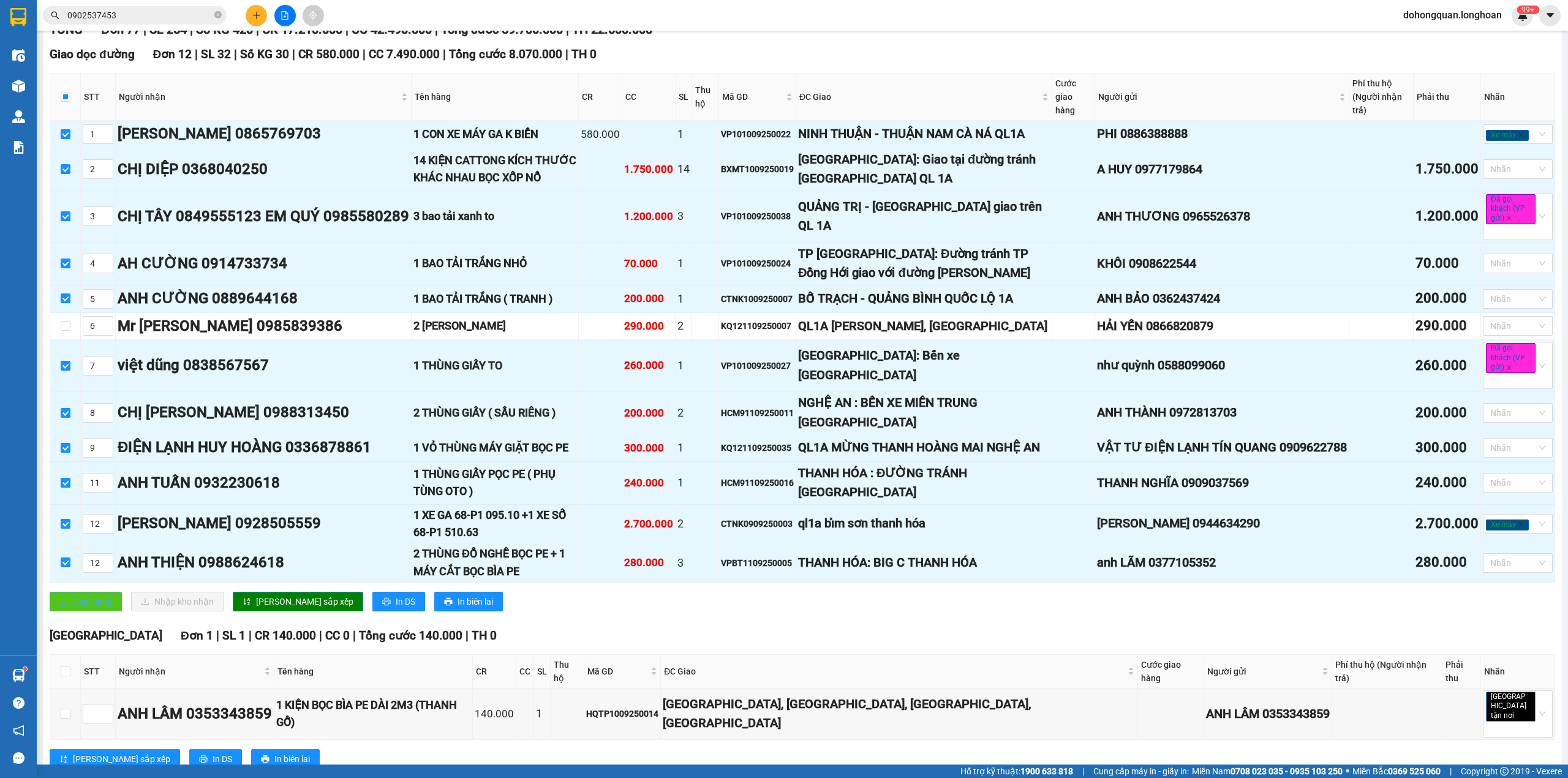
click at [99, 608] on span "Giao hàng" at bounding box center [92, 601] width 39 height 13
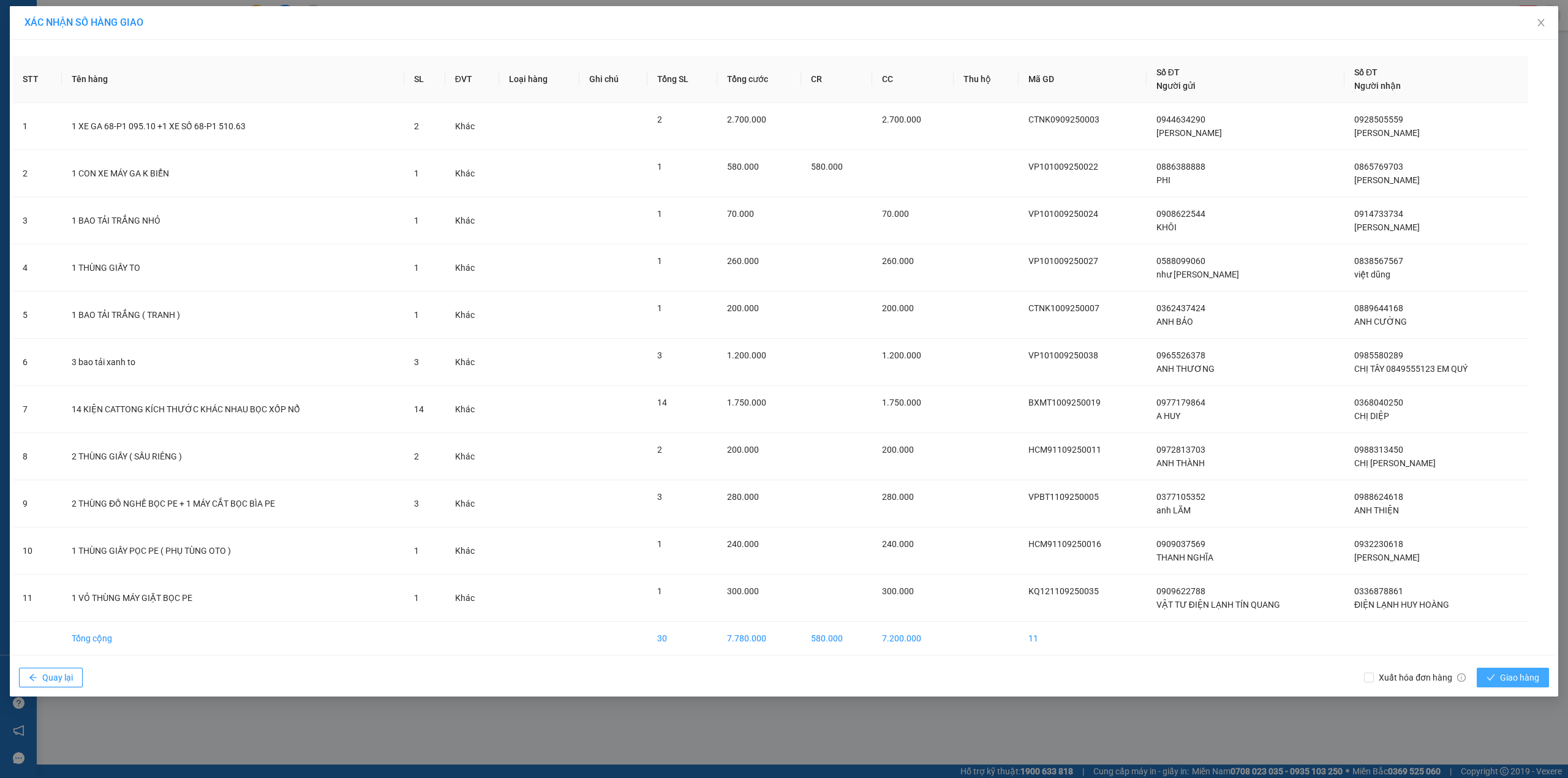
click at [1512, 681] on span "Giao hàng" at bounding box center [1519, 677] width 39 height 13
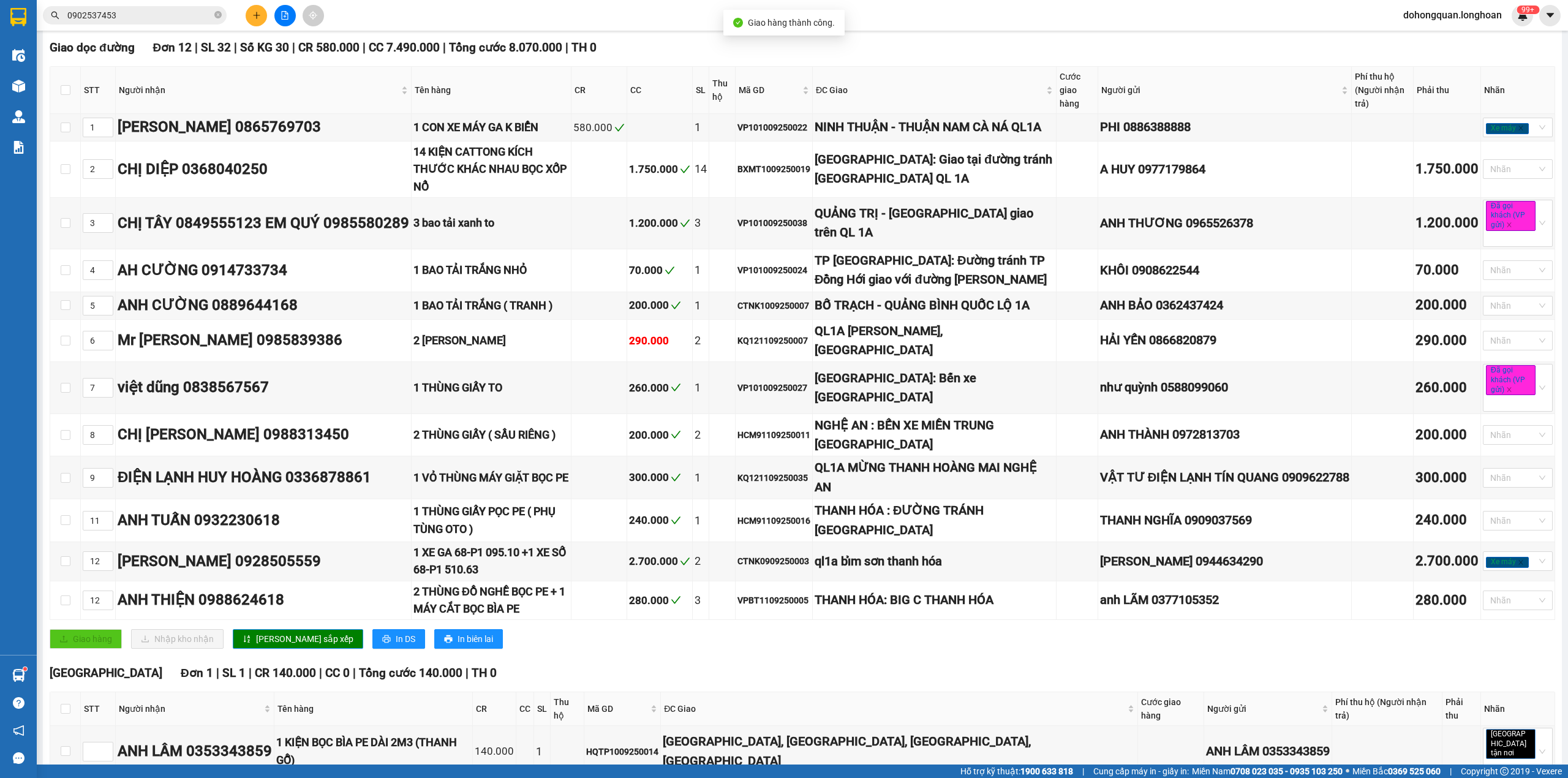
scroll to position [326, 0]
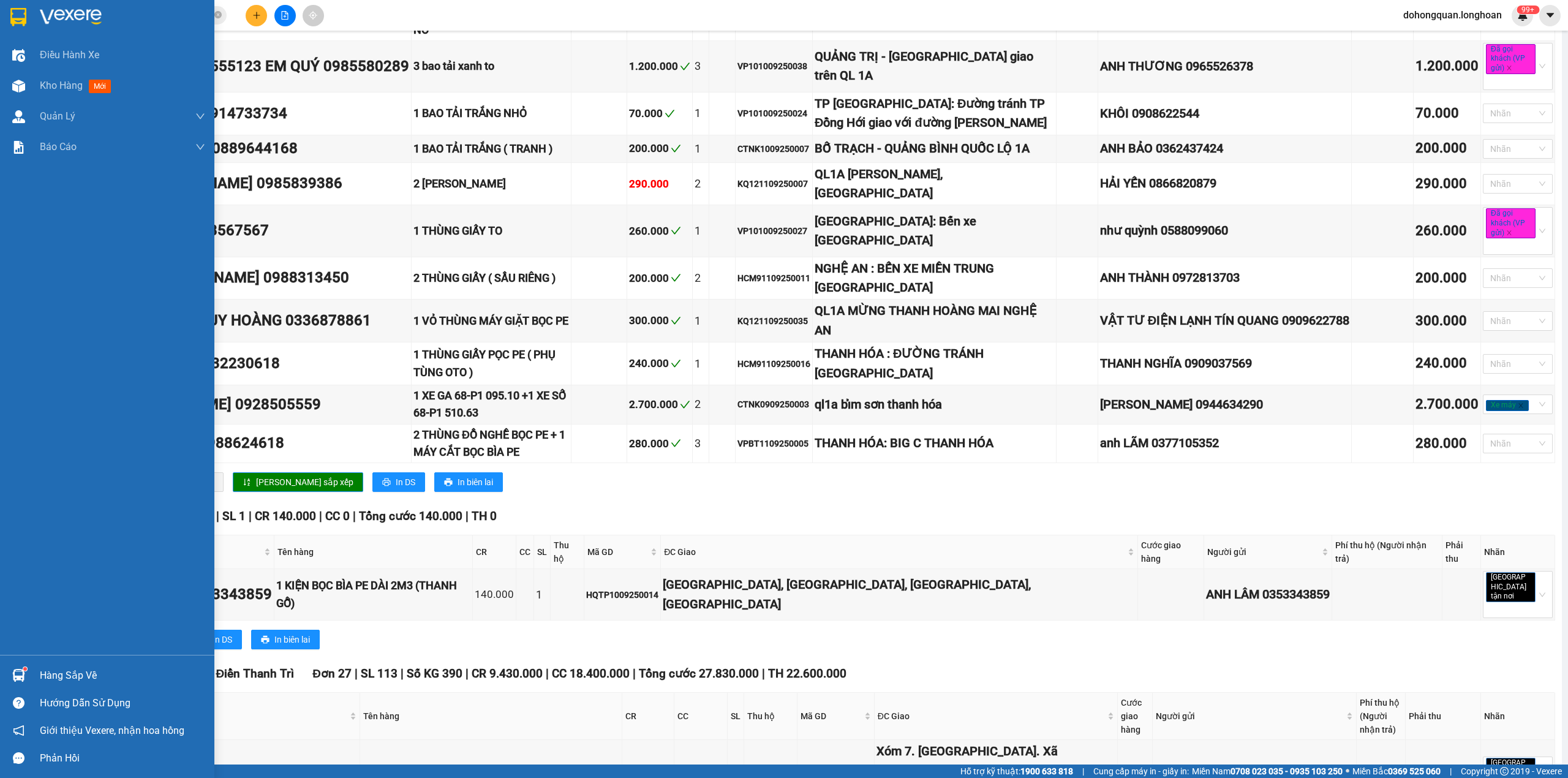
click at [25, 20] on img at bounding box center [18, 17] width 16 height 19
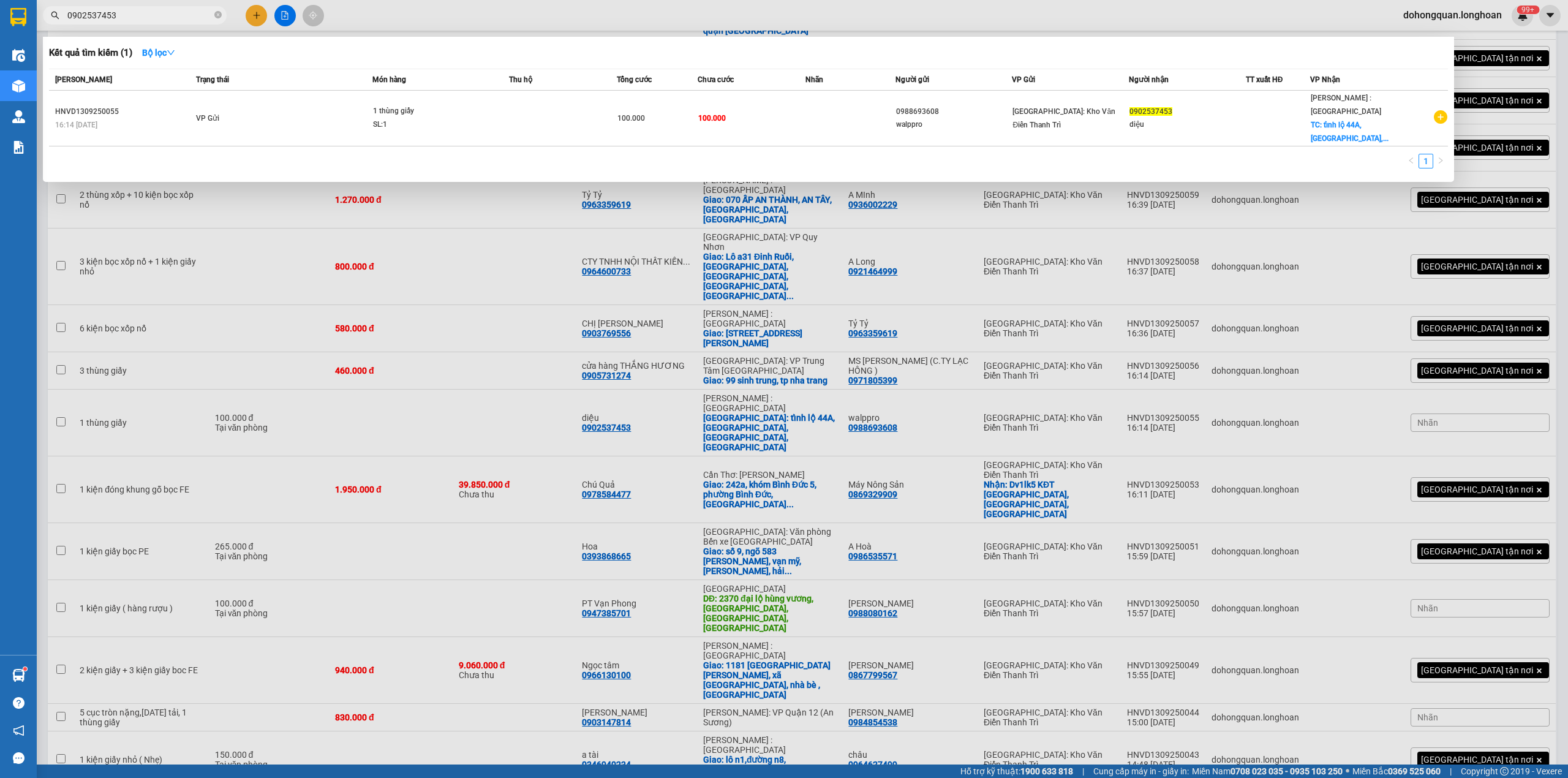
click at [156, 16] on input "0902537453" at bounding box center [139, 16] width 145 height 13
drag, startPoint x: 214, startPoint y: 17, endPoint x: 180, endPoint y: 17, distance: 34.0
click at [215, 17] on icon "close-circle" at bounding box center [218, 15] width 7 height 7
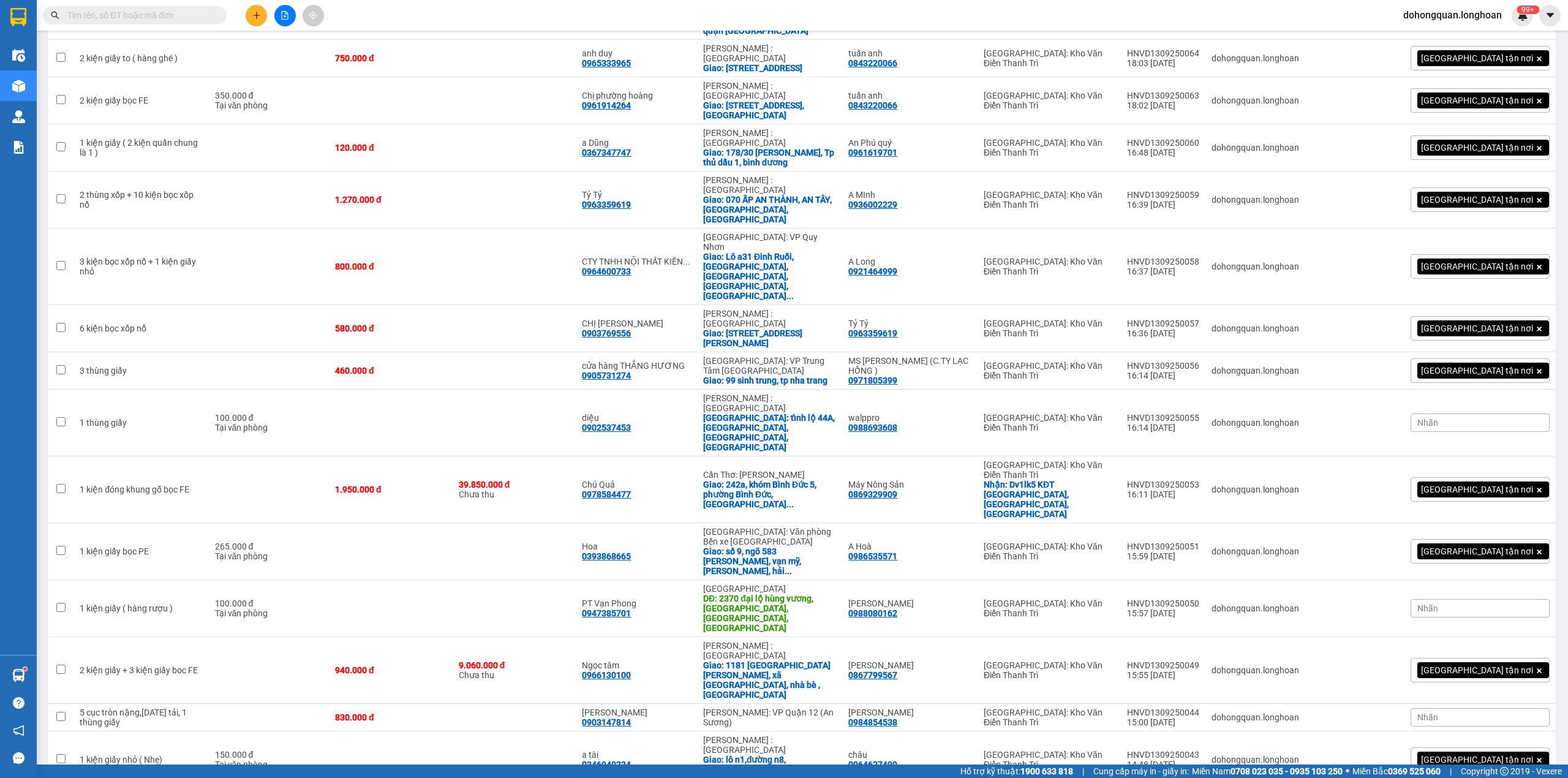
click at [180, 17] on input "text" at bounding box center [139, 16] width 145 height 13
paste input "HNVD1009250056"
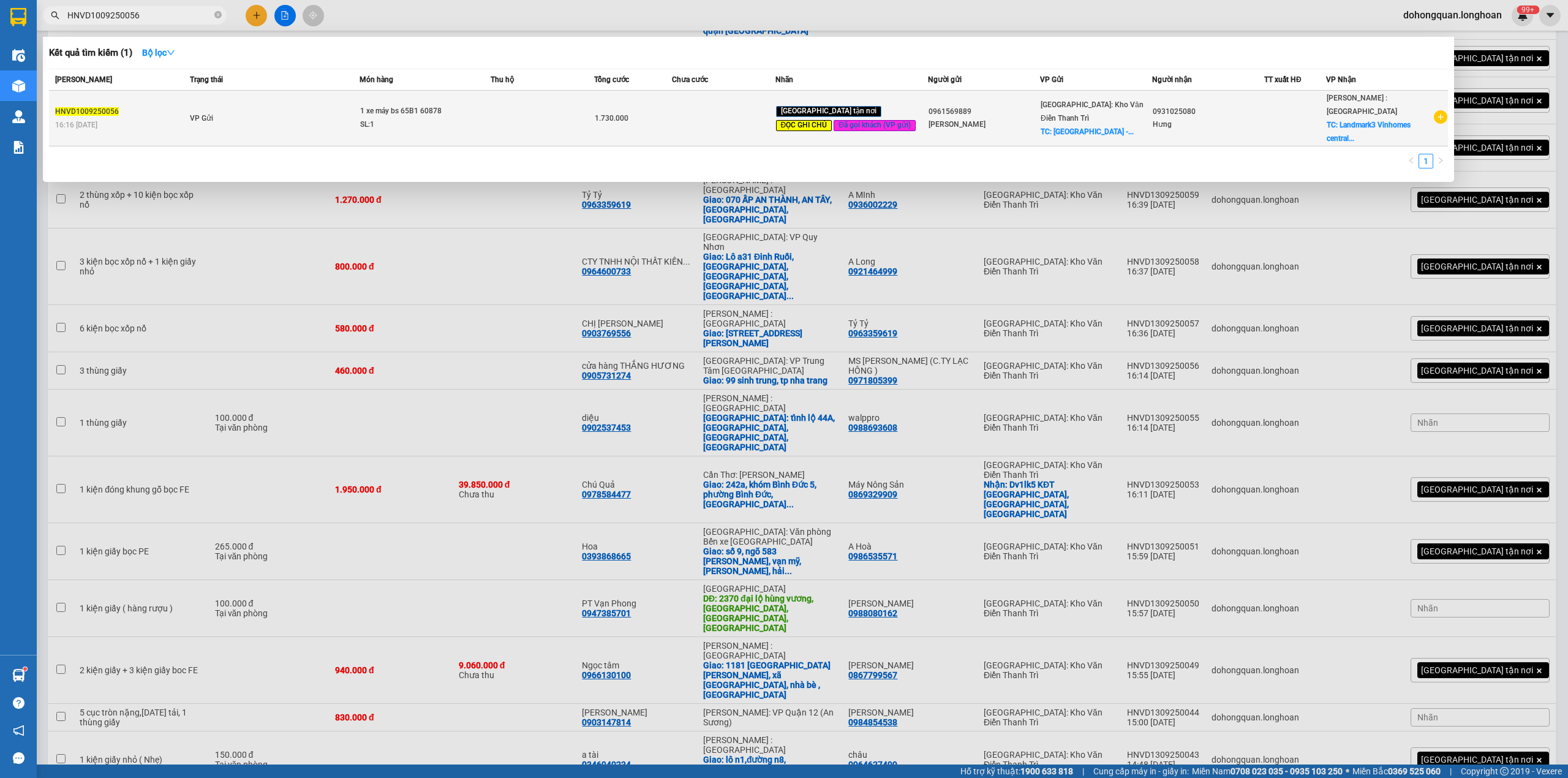
type input "HNVD1009250056"
click at [490, 120] on span "1 xe máy bs 65B1 60878 SL: 1" at bounding box center [425, 118] width 130 height 26
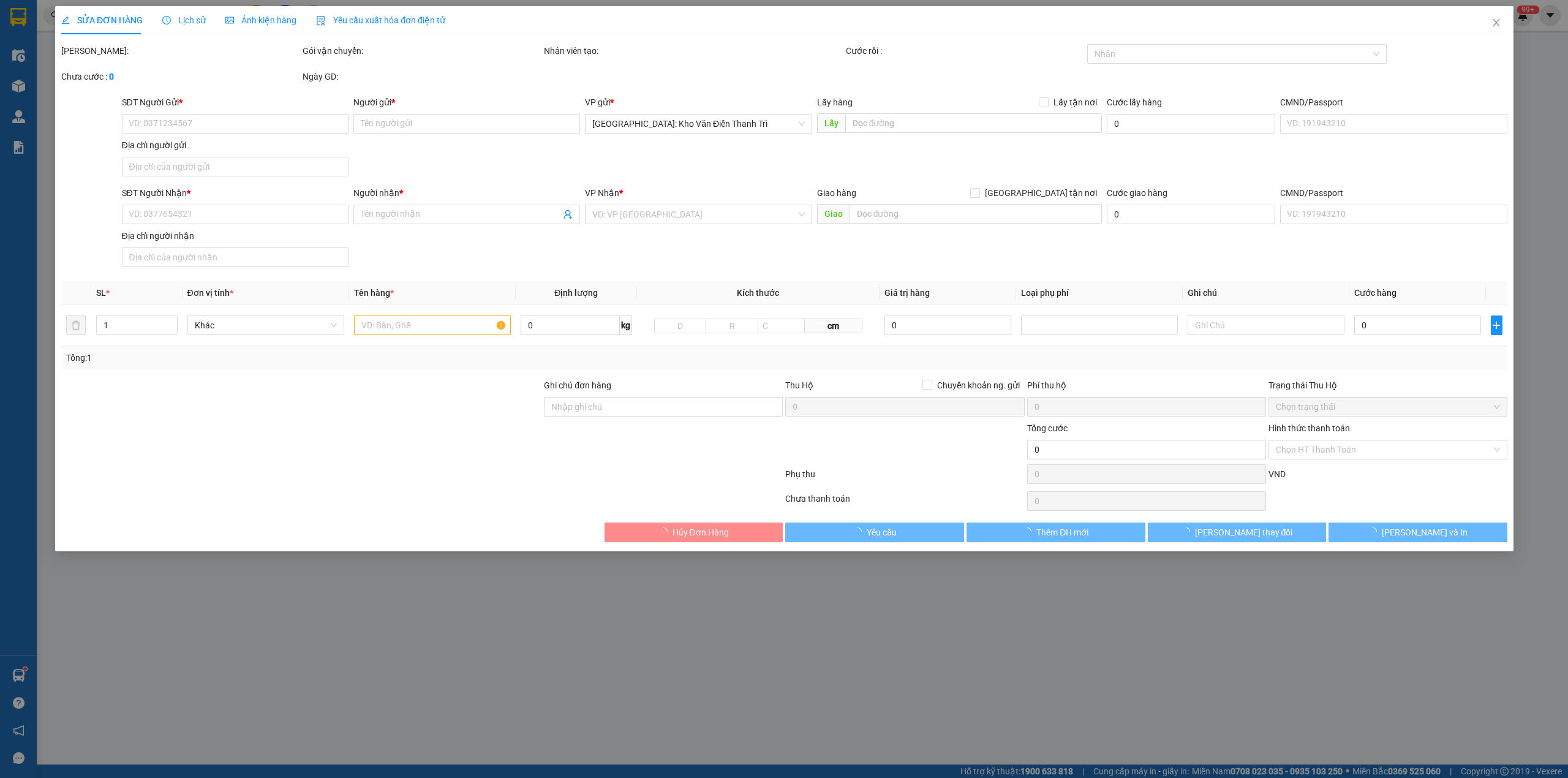
type input "0961569889"
type input "Nguyễn trường Tăng"
checkbox input "true"
type input "Trường đại học thành Đô - cụm công nghiệp lai xá kim chung hoài đức hà nội"
type input "150.000"
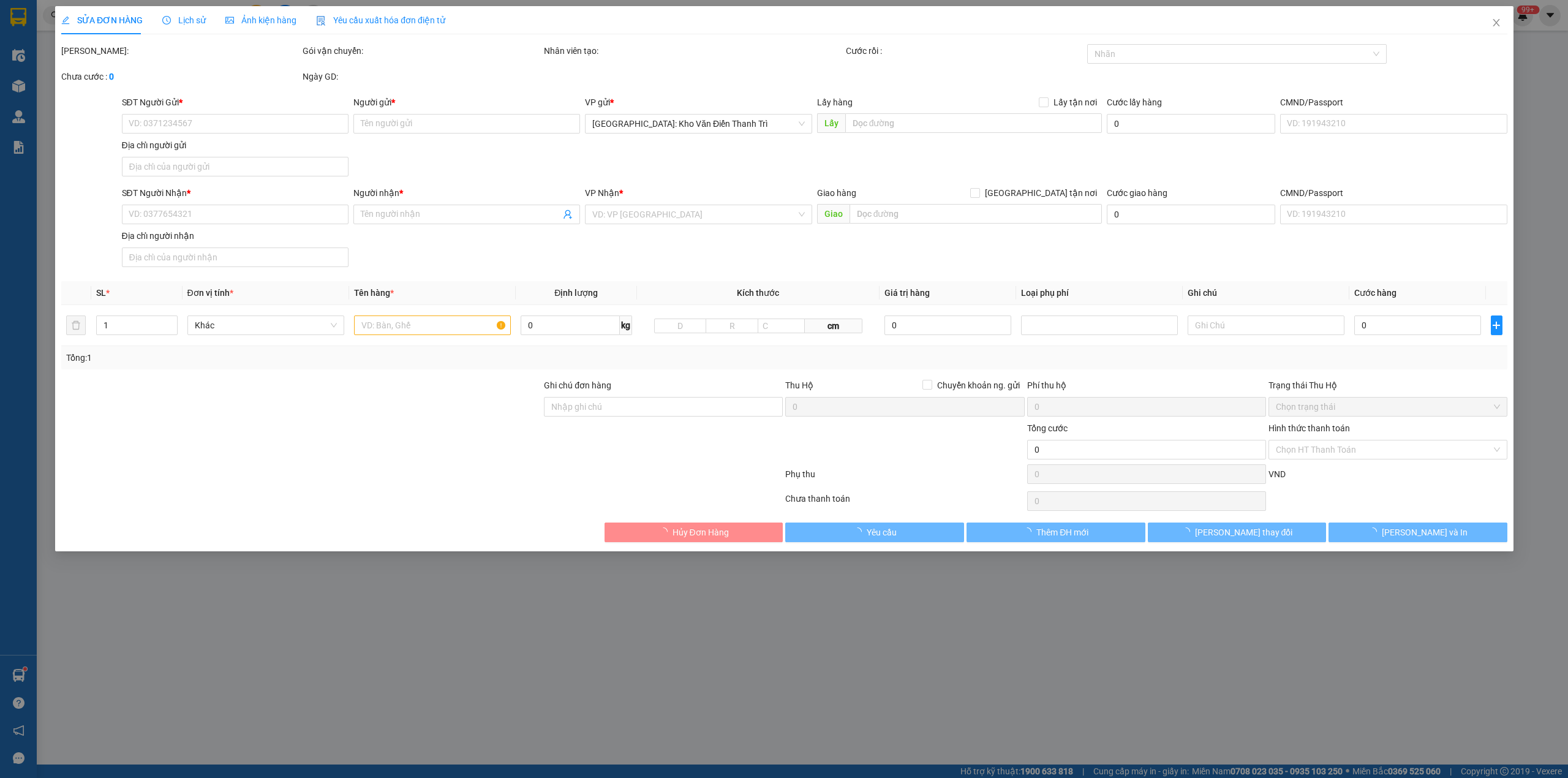
type input "0931025080"
type input "Hưng"
checkbox input "true"
type input "Landmark3 Vinhomes central park, 720A điện biên phủ, phường 22, bình thạnh, hcm…"
type input "chìa khóa quấn tay lái ( không giấy tờ )"
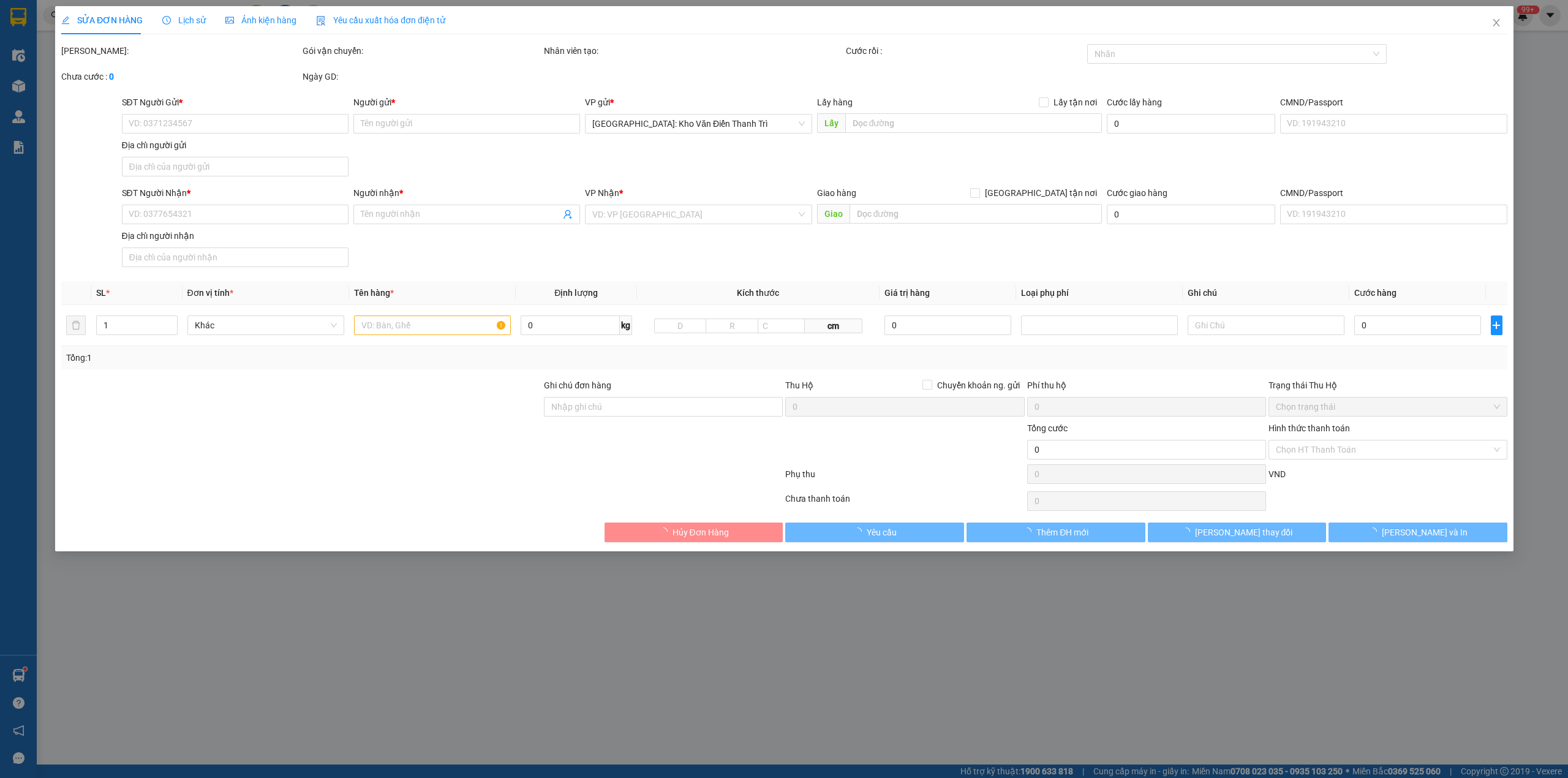
type input "1.730.000"
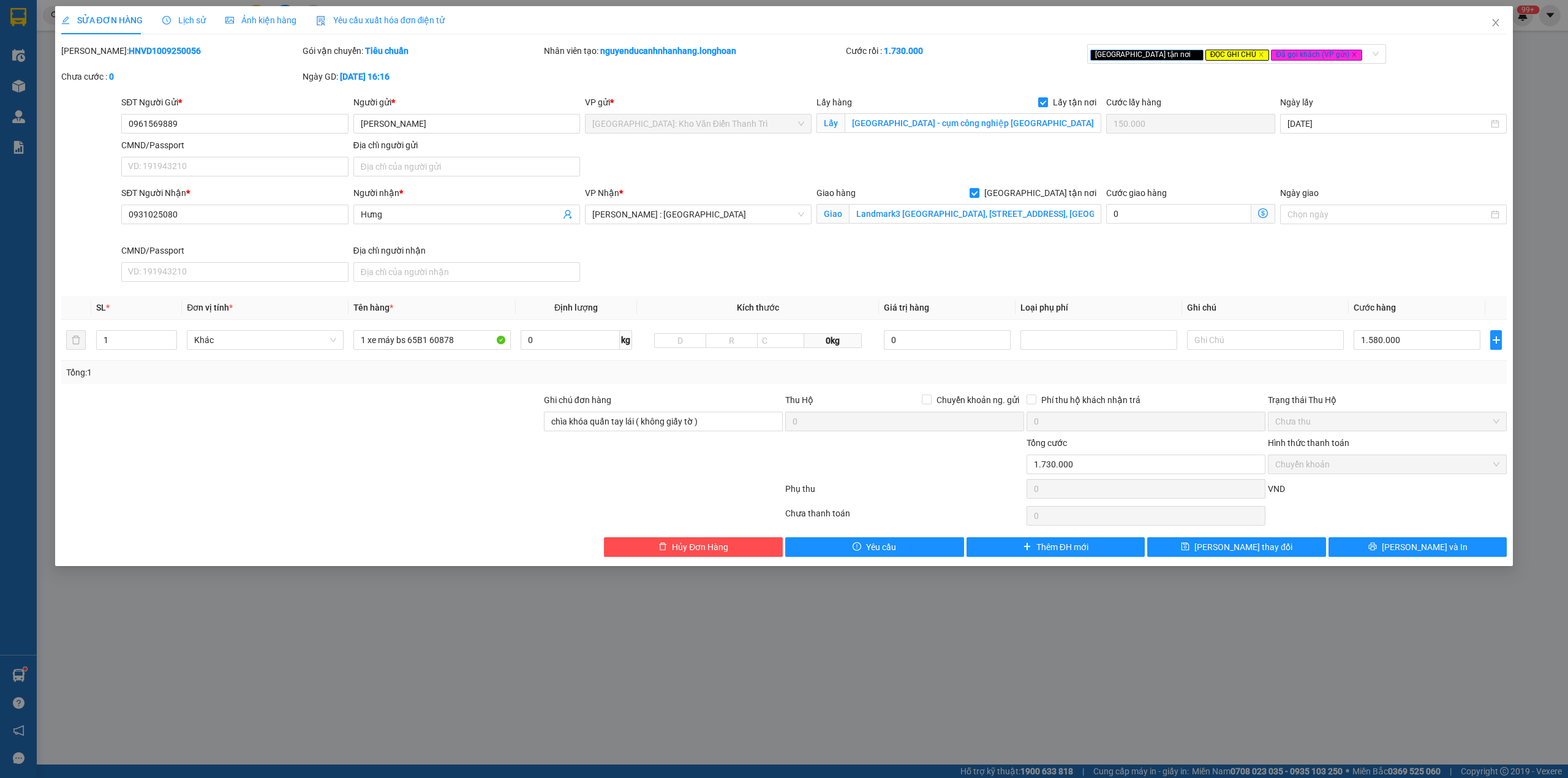
click at [191, 16] on span "Lịch sử" at bounding box center [184, 20] width 43 height 10
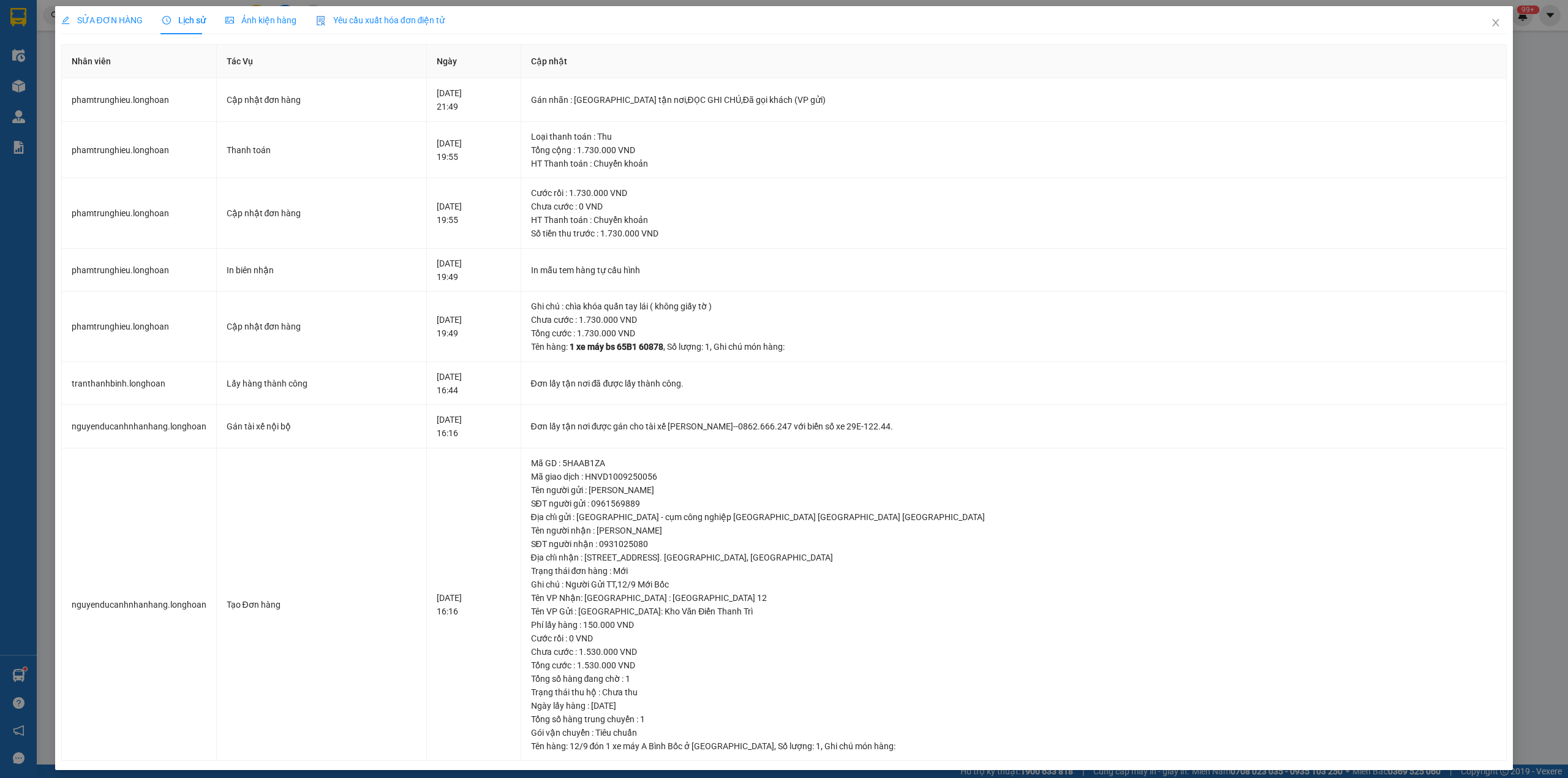
click at [113, 13] on div "SỬA ĐƠN HÀNG" at bounding box center [101, 20] width 81 height 13
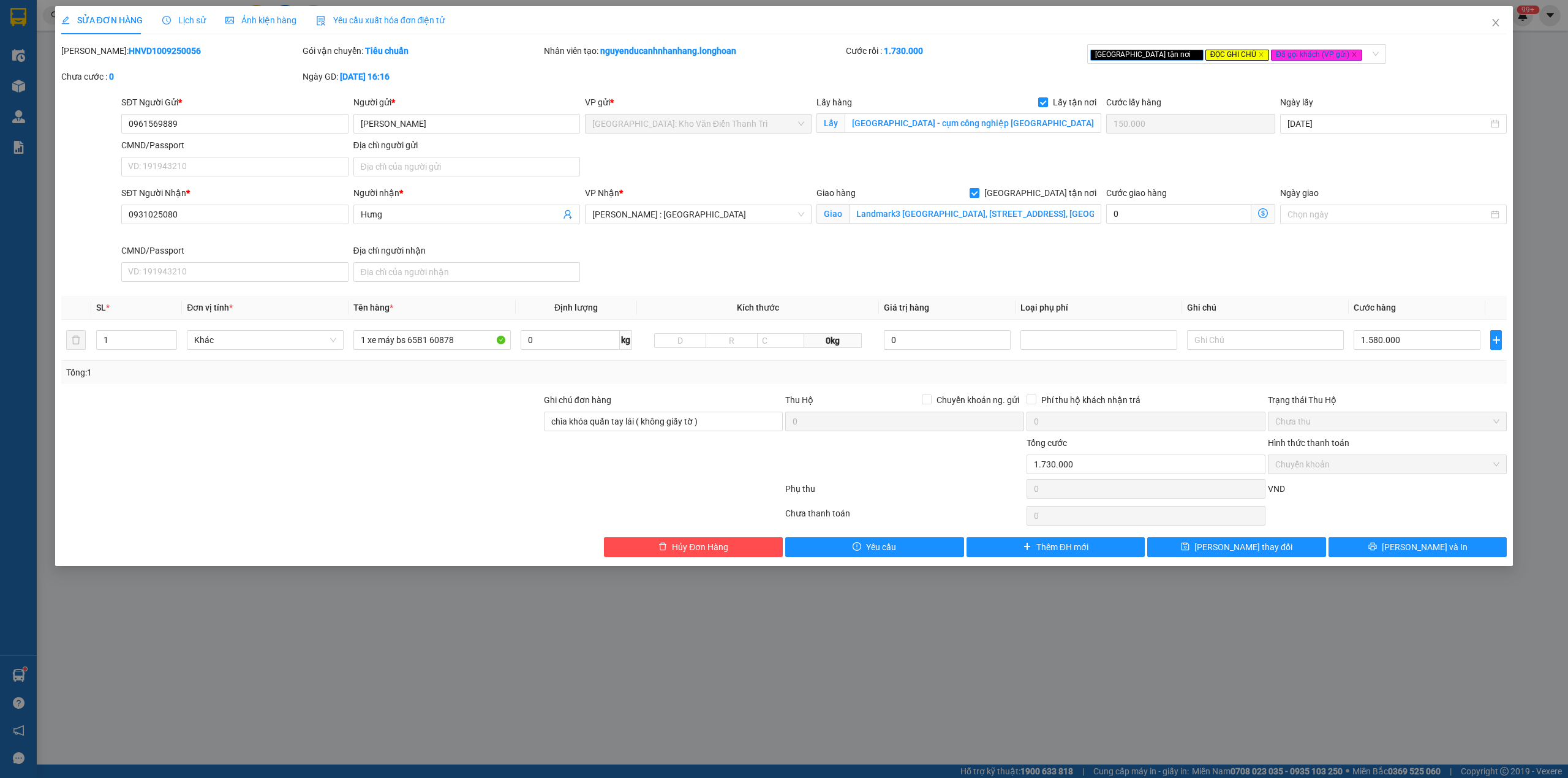
click at [179, 19] on span "Lịch sử" at bounding box center [184, 20] width 43 height 10
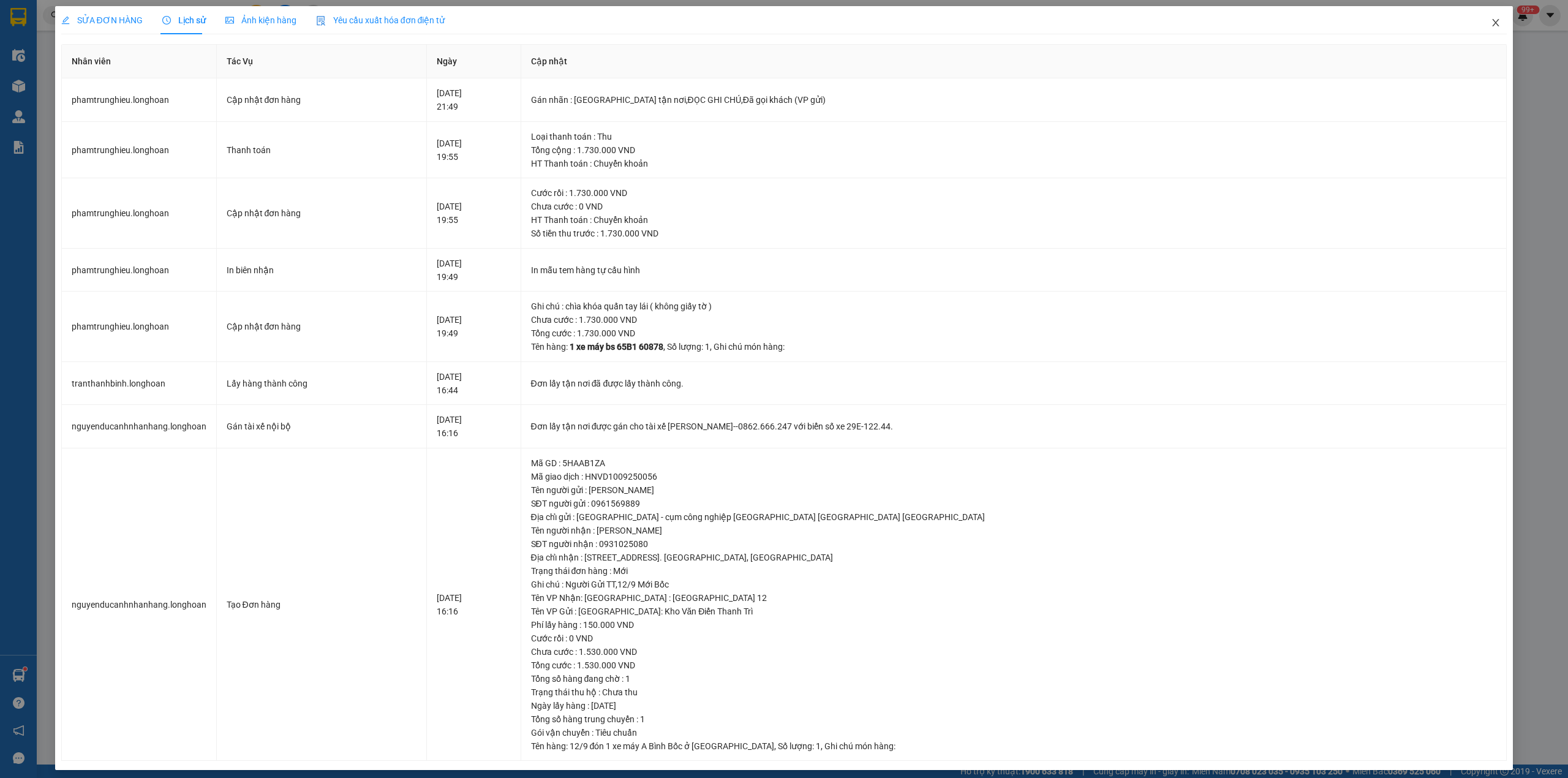
click at [1491, 23] on icon "close" at bounding box center [1495, 22] width 10 height 10
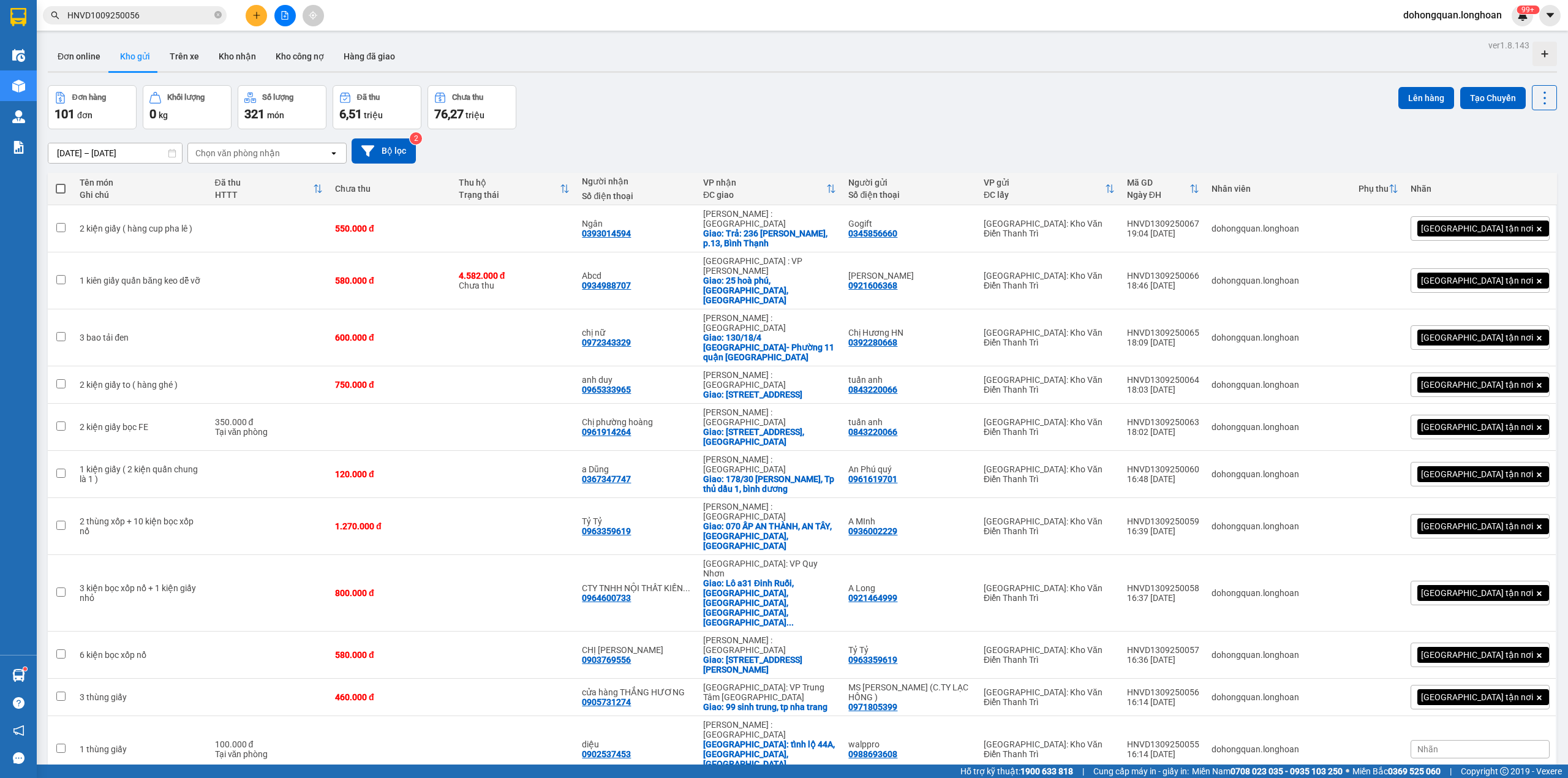
click at [201, 19] on input "HNVD1009250056" at bounding box center [139, 16] width 145 height 13
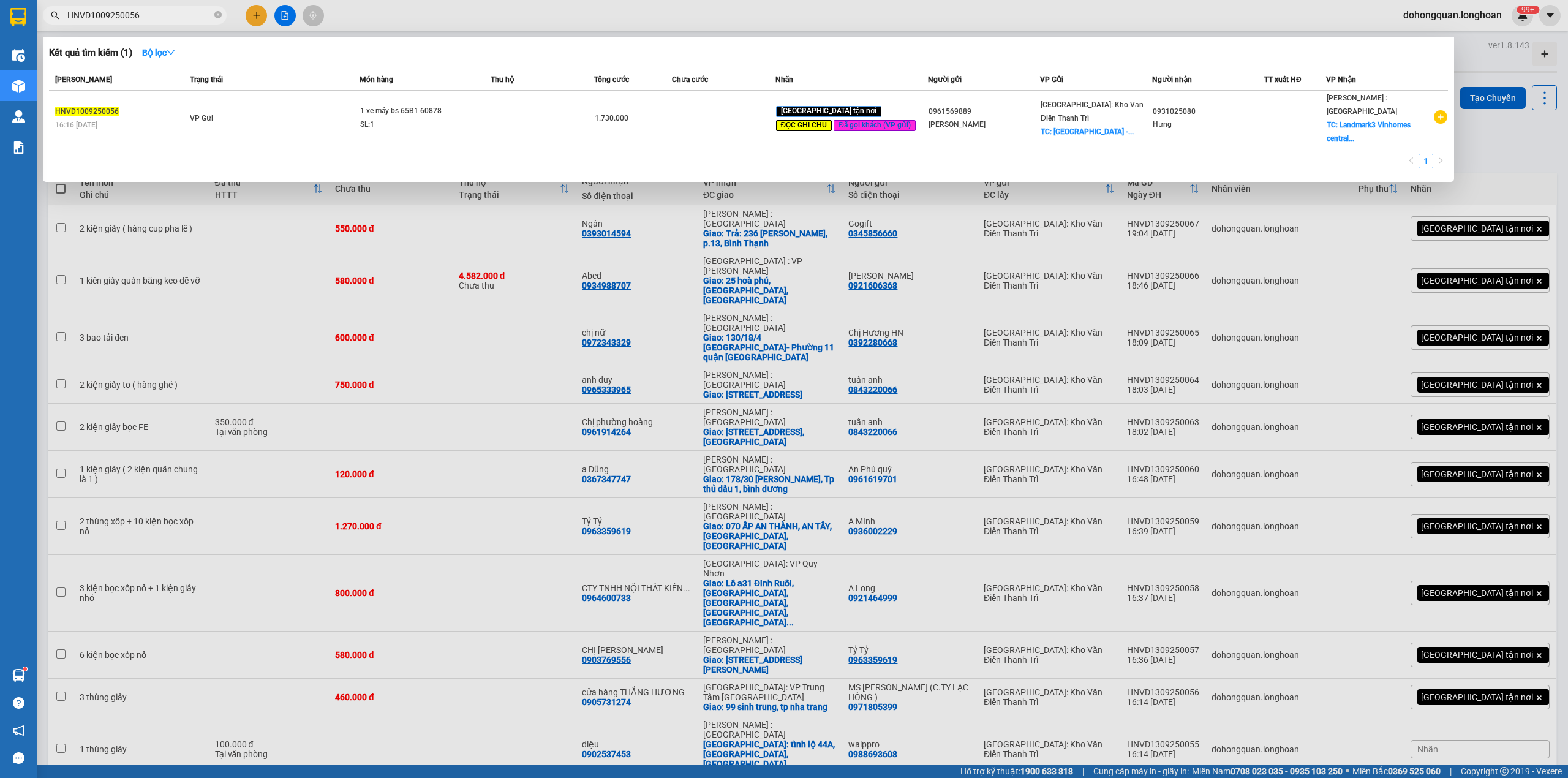
drag, startPoint x: 217, startPoint y: 13, endPoint x: 199, endPoint y: 12, distance: 18.0
click at [218, 13] on icon "close-circle" at bounding box center [218, 15] width 7 height 7
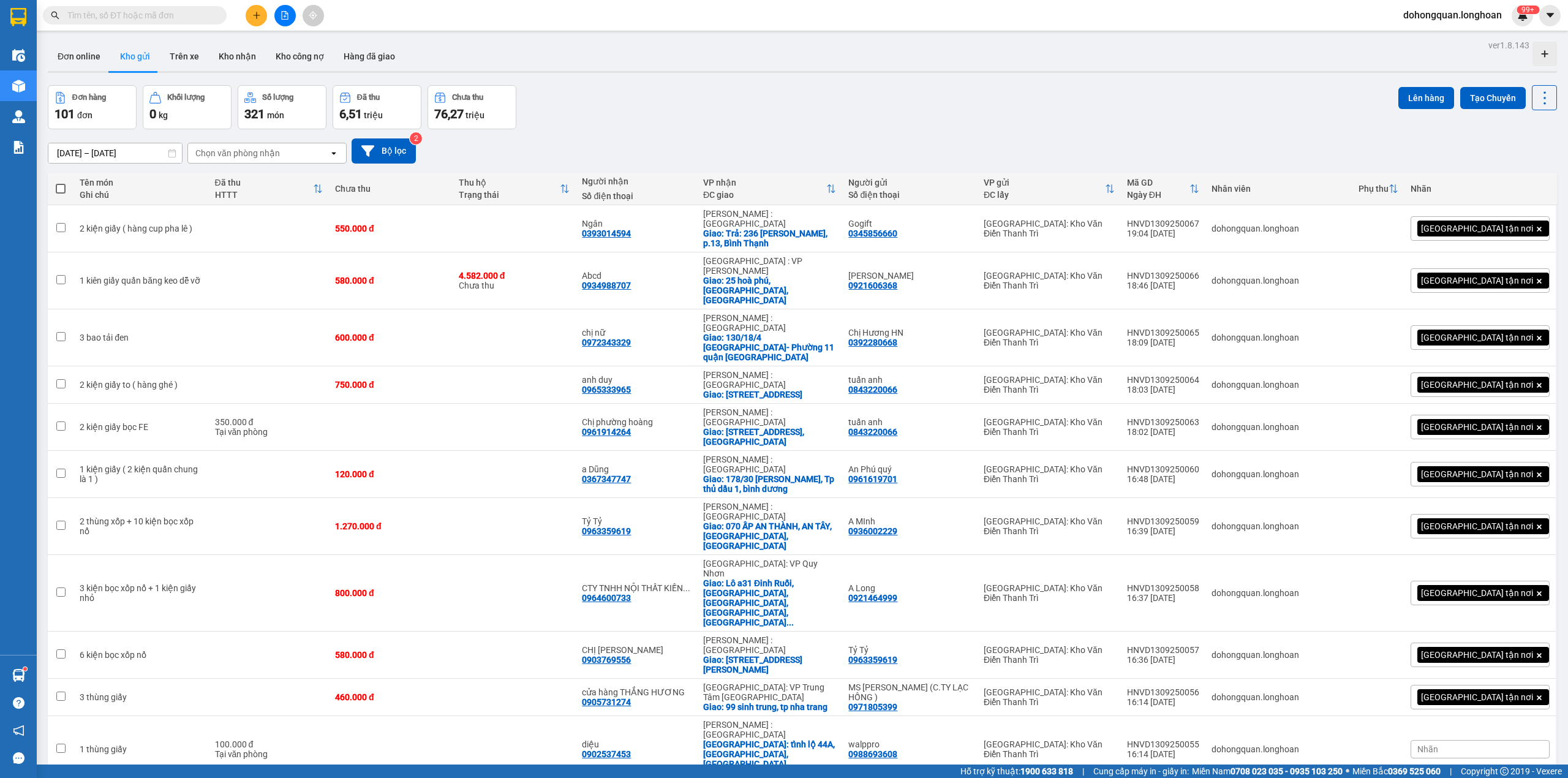
click at [199, 12] on input "text" at bounding box center [139, 16] width 145 height 13
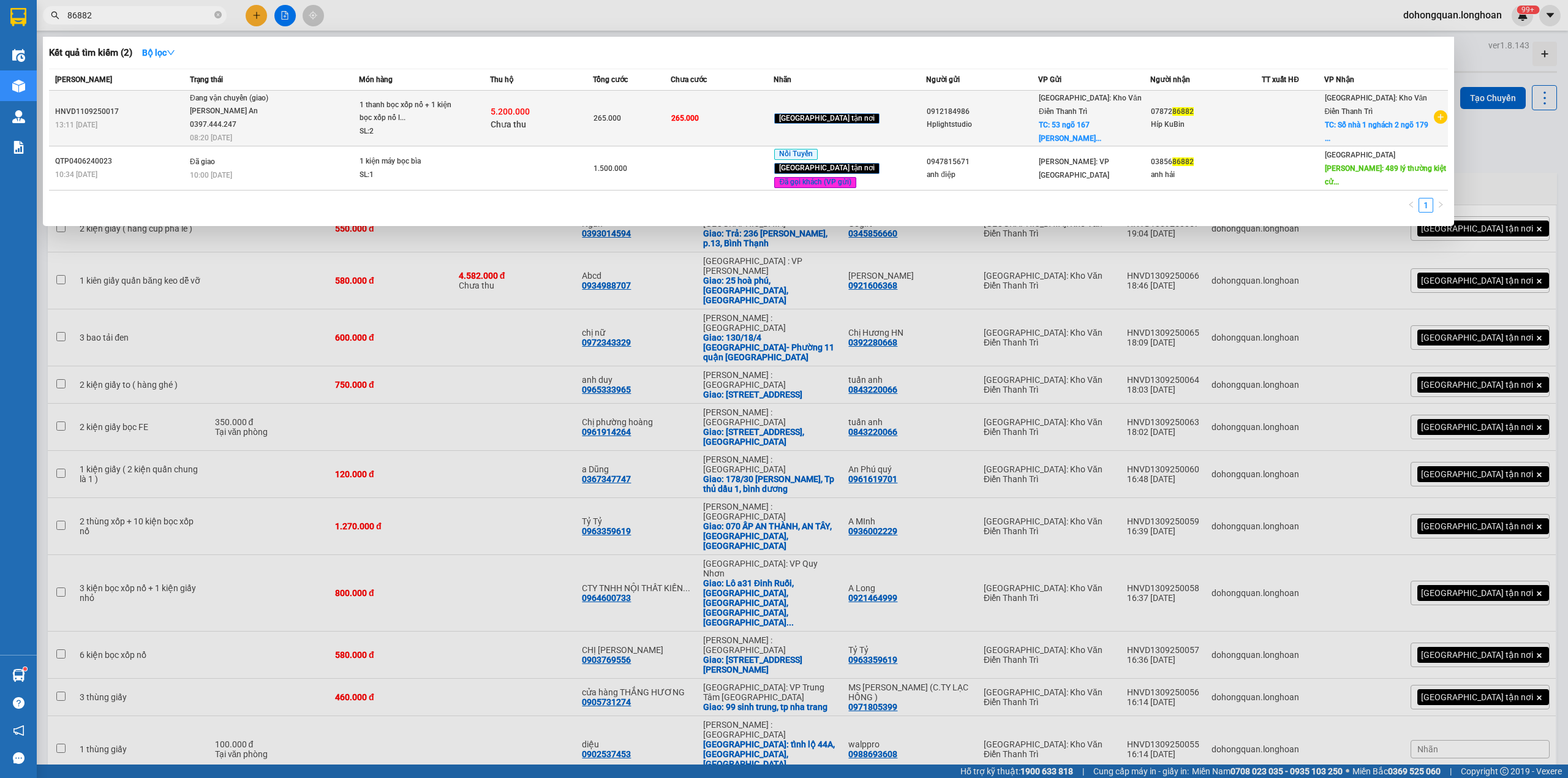
type input "86882"
click at [289, 133] on td "Đang vận chuyển (giao) Nguyễn Trường An 0397.444.247 08:20 - 12/09" at bounding box center [273, 118] width 172 height 56
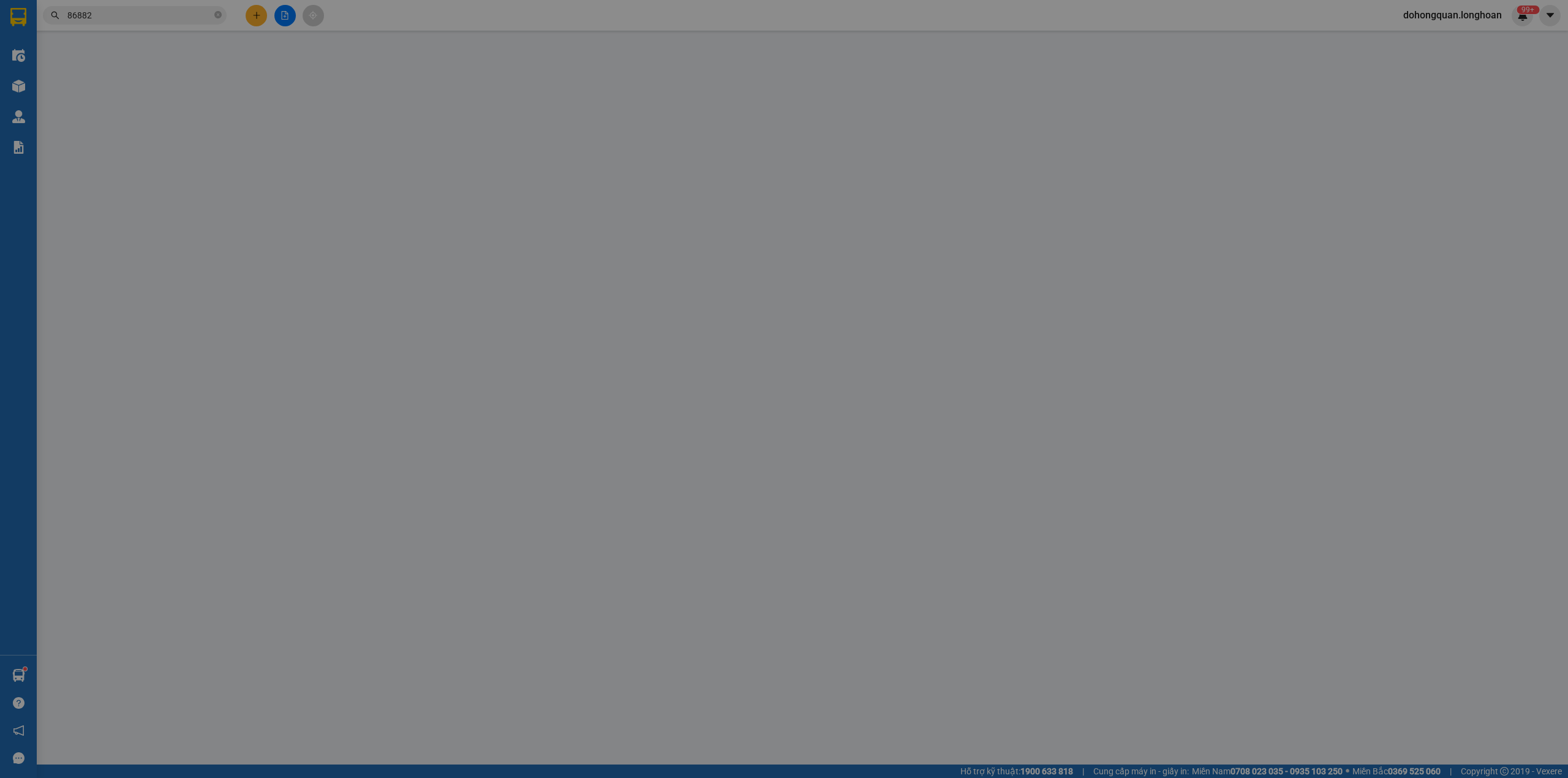
type input "0912184986"
type input "Hplightstudio"
checkbox input "true"
type input "53 ngõ 167 dương quảng hàm quan hoa cầu giấy HN"
type input "0787286882"
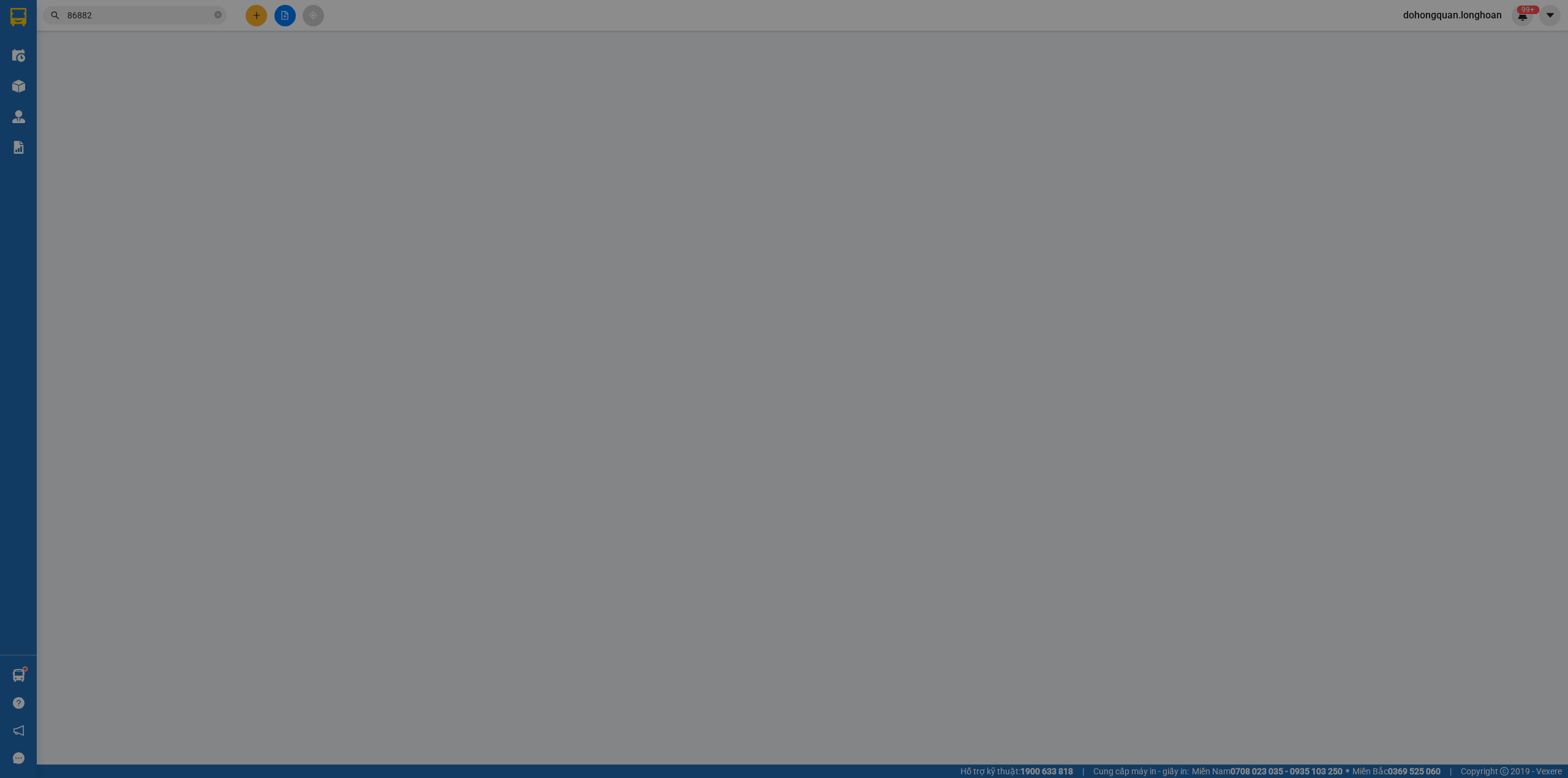
type input "Híp KuBin"
checkbox input "true"
type input "Số nhà 1 nghách 2 ngõ 179 đường 20/09 an thái thị trấn phú thái kim thành hải d…"
type input "265.000"
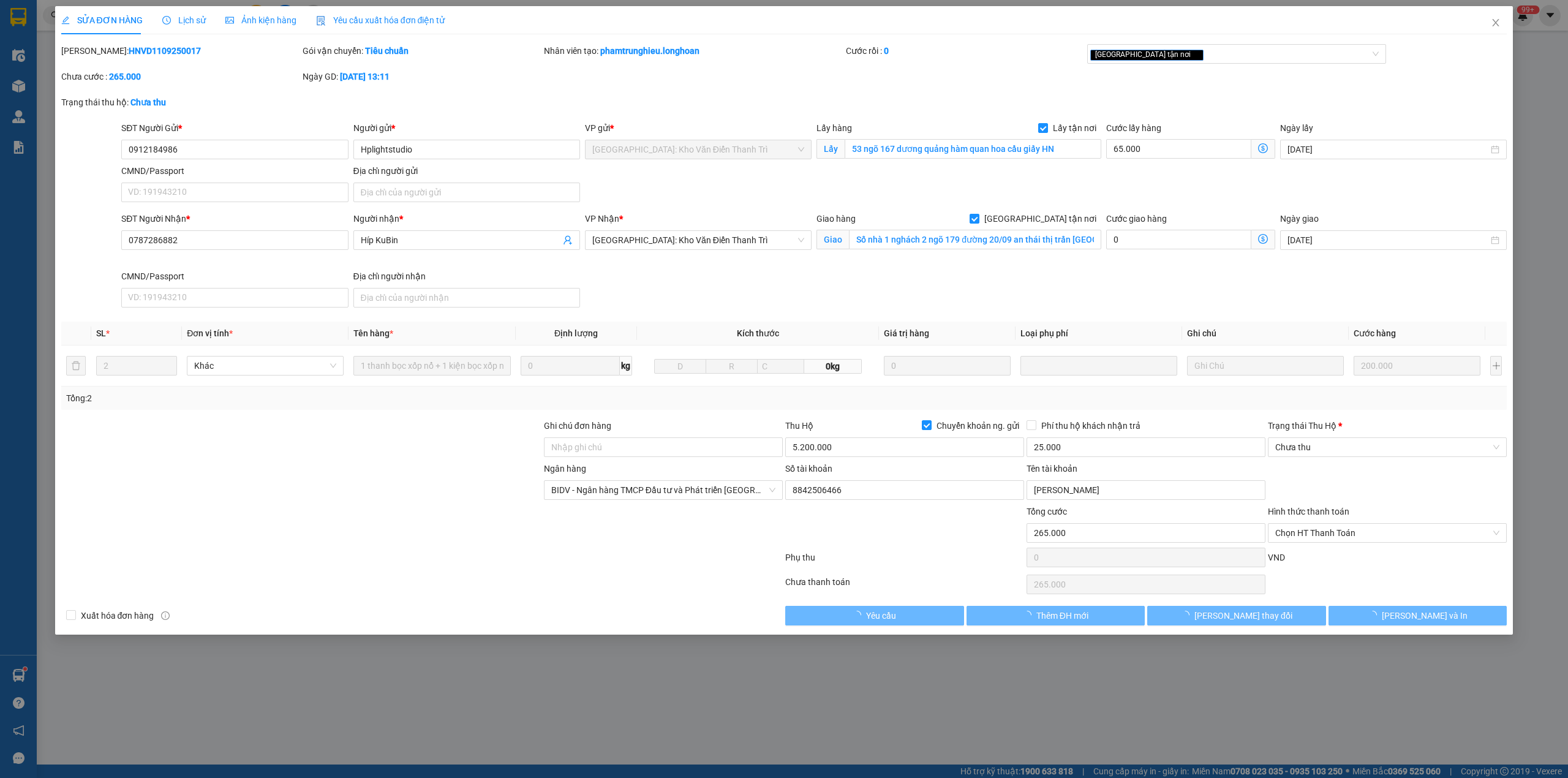
click at [188, 21] on span "Lịch sử" at bounding box center [184, 20] width 43 height 10
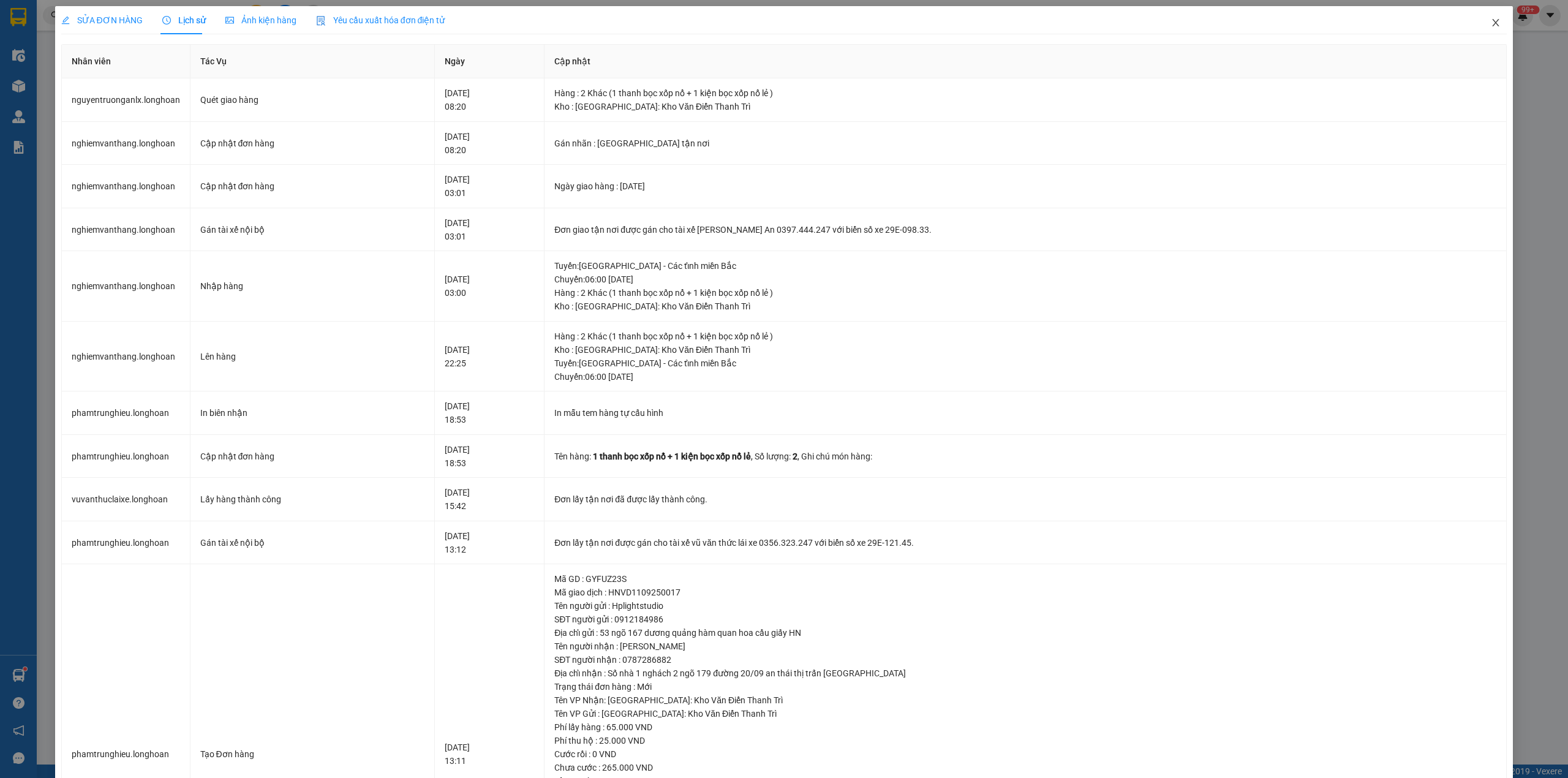
click at [1491, 22] on icon "close" at bounding box center [1495, 22] width 10 height 10
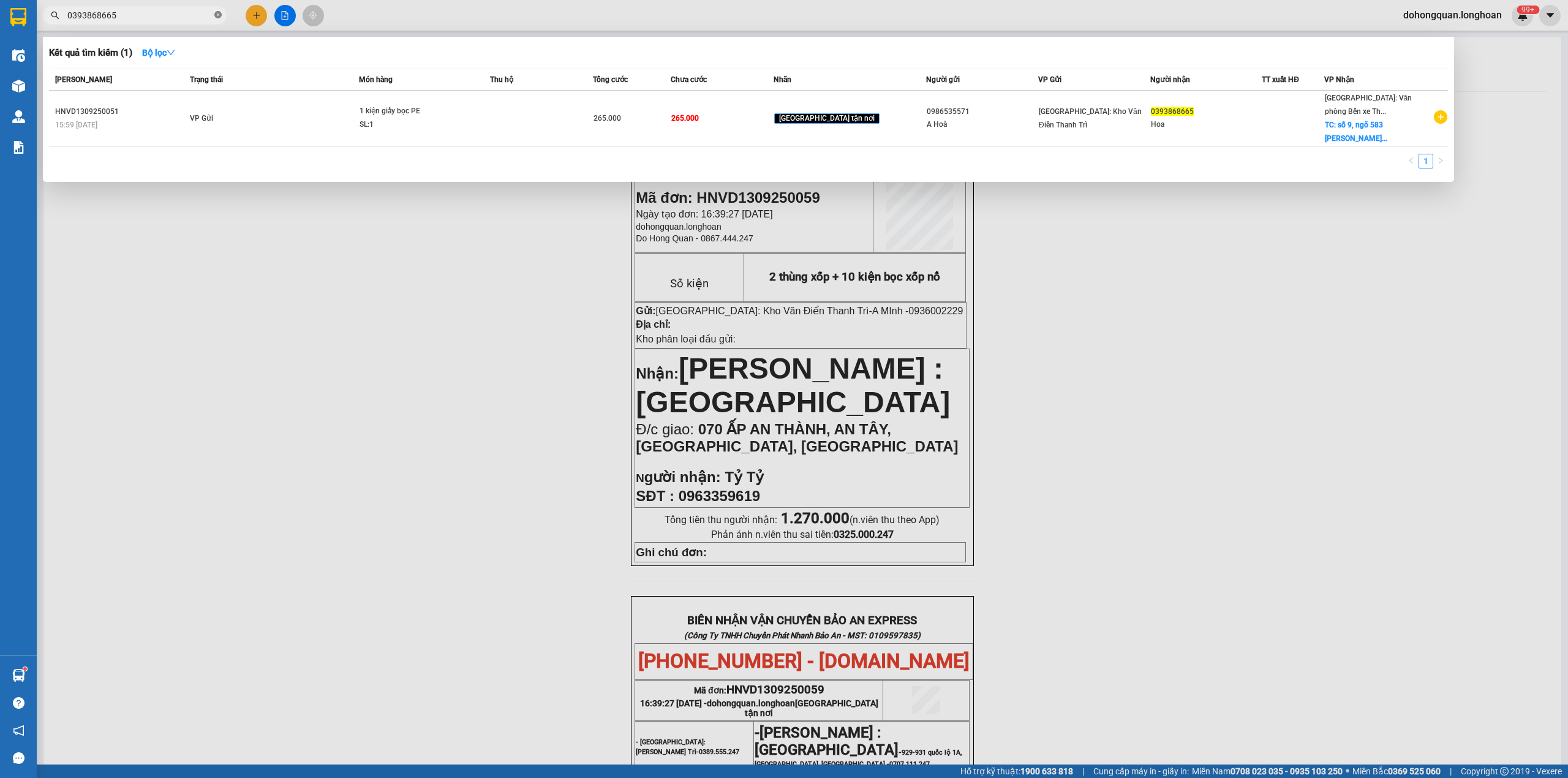
click at [215, 13] on icon "close-circle" at bounding box center [218, 15] width 7 height 7
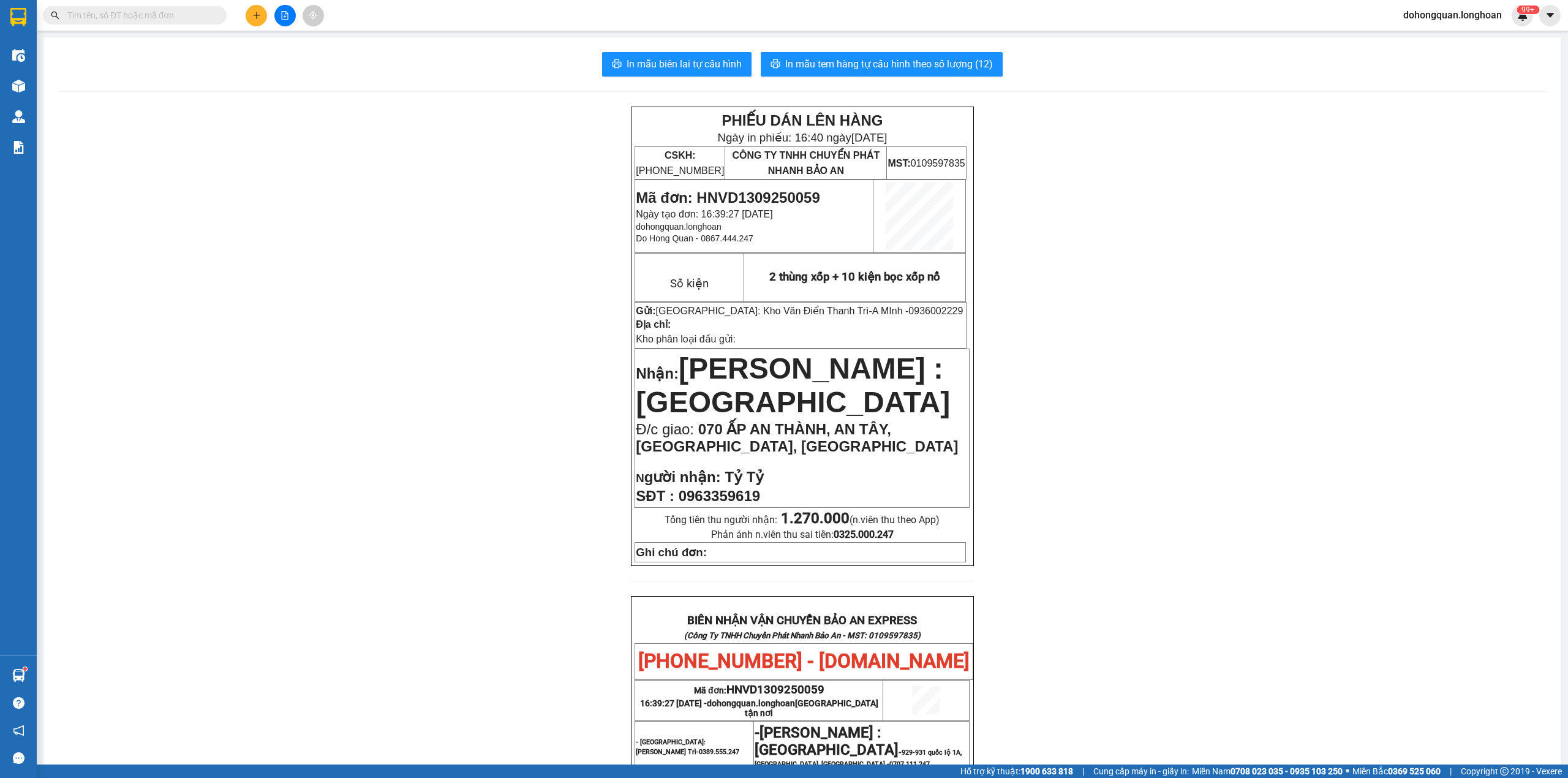
click at [188, 16] on input "text" at bounding box center [139, 16] width 145 height 13
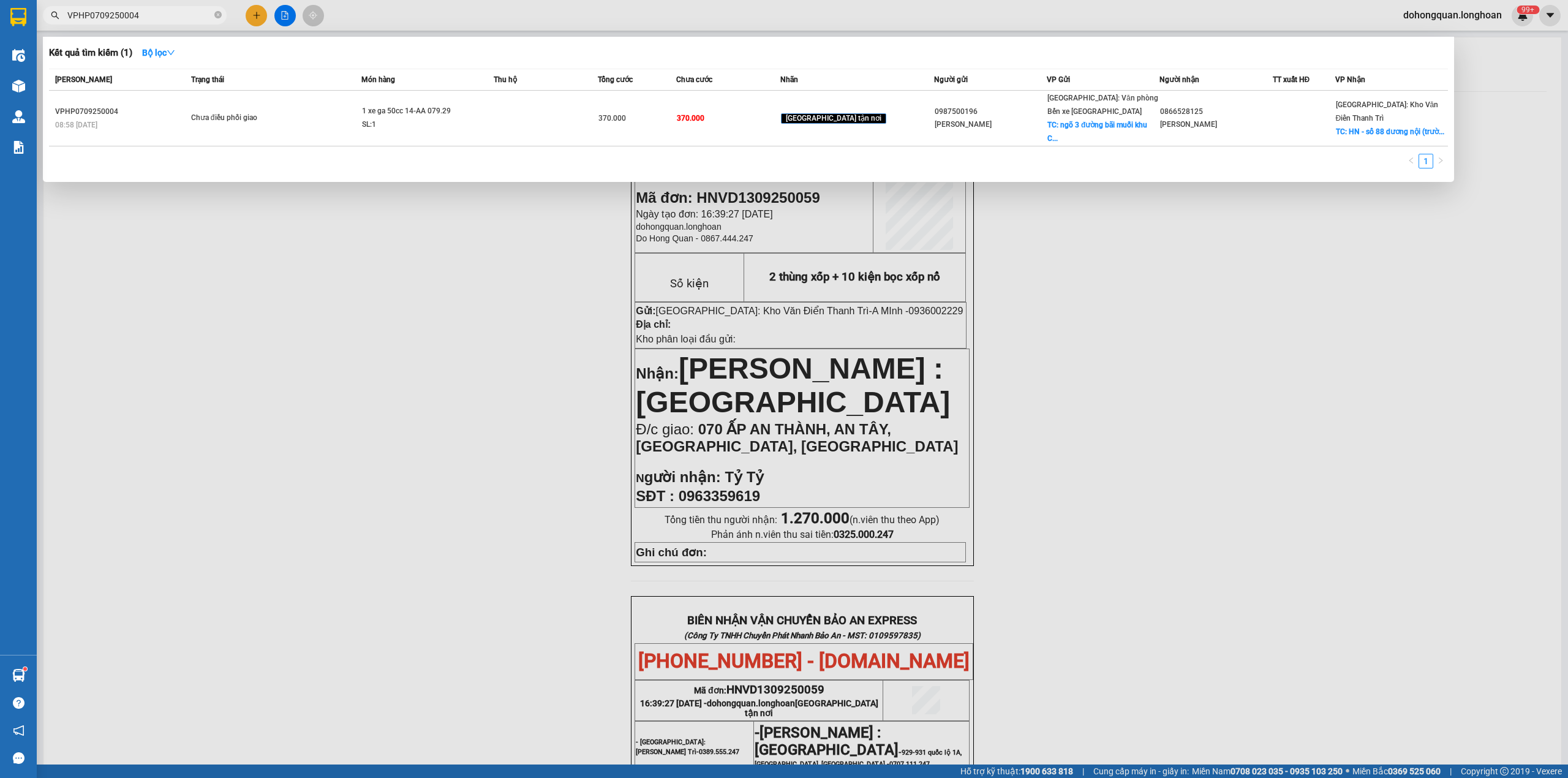
type input "VPHP0709250004"
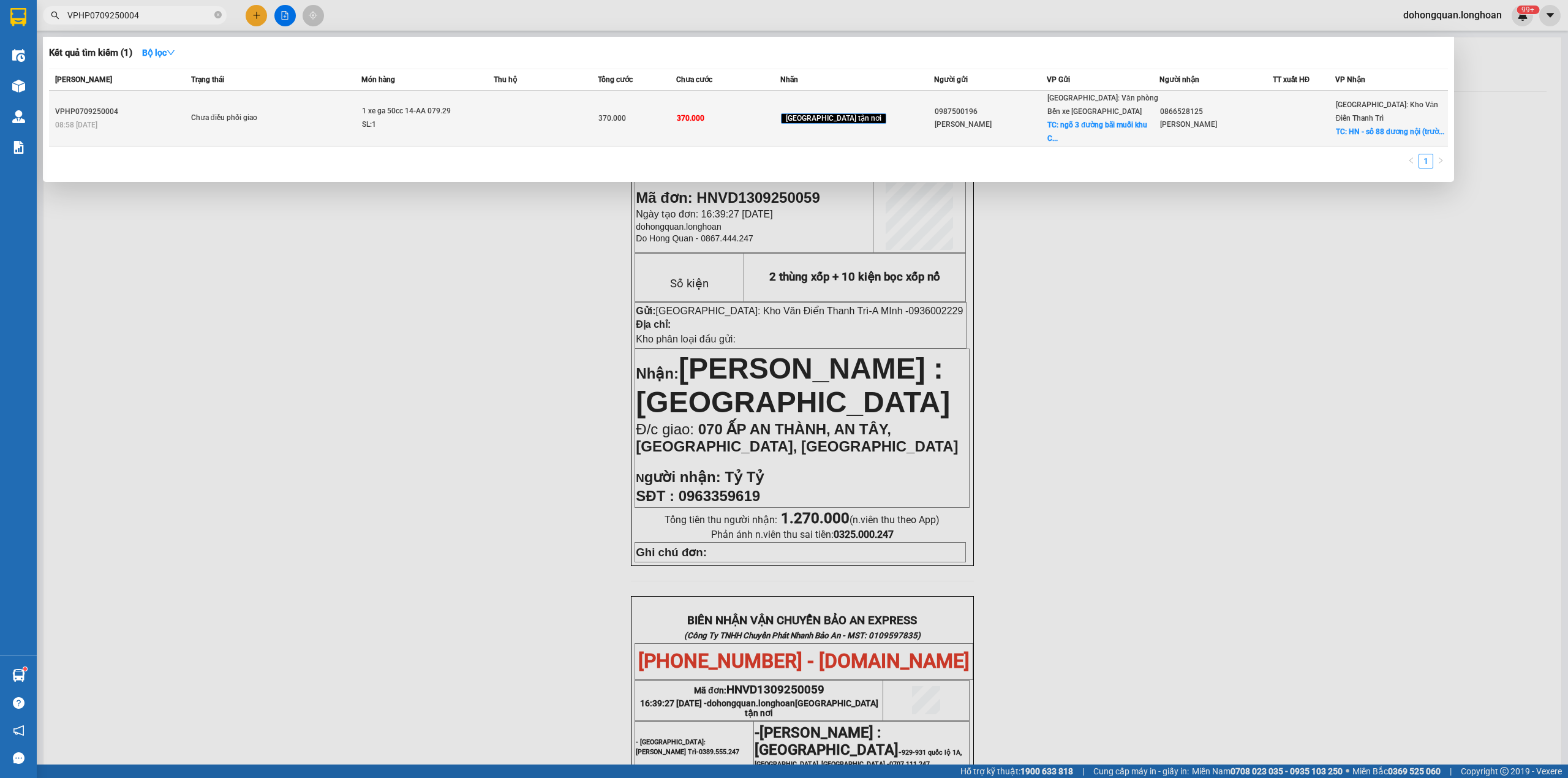
click at [387, 96] on td "1 xe ga 50cc 14-AA 079.29 SL: 1" at bounding box center [427, 118] width 132 height 56
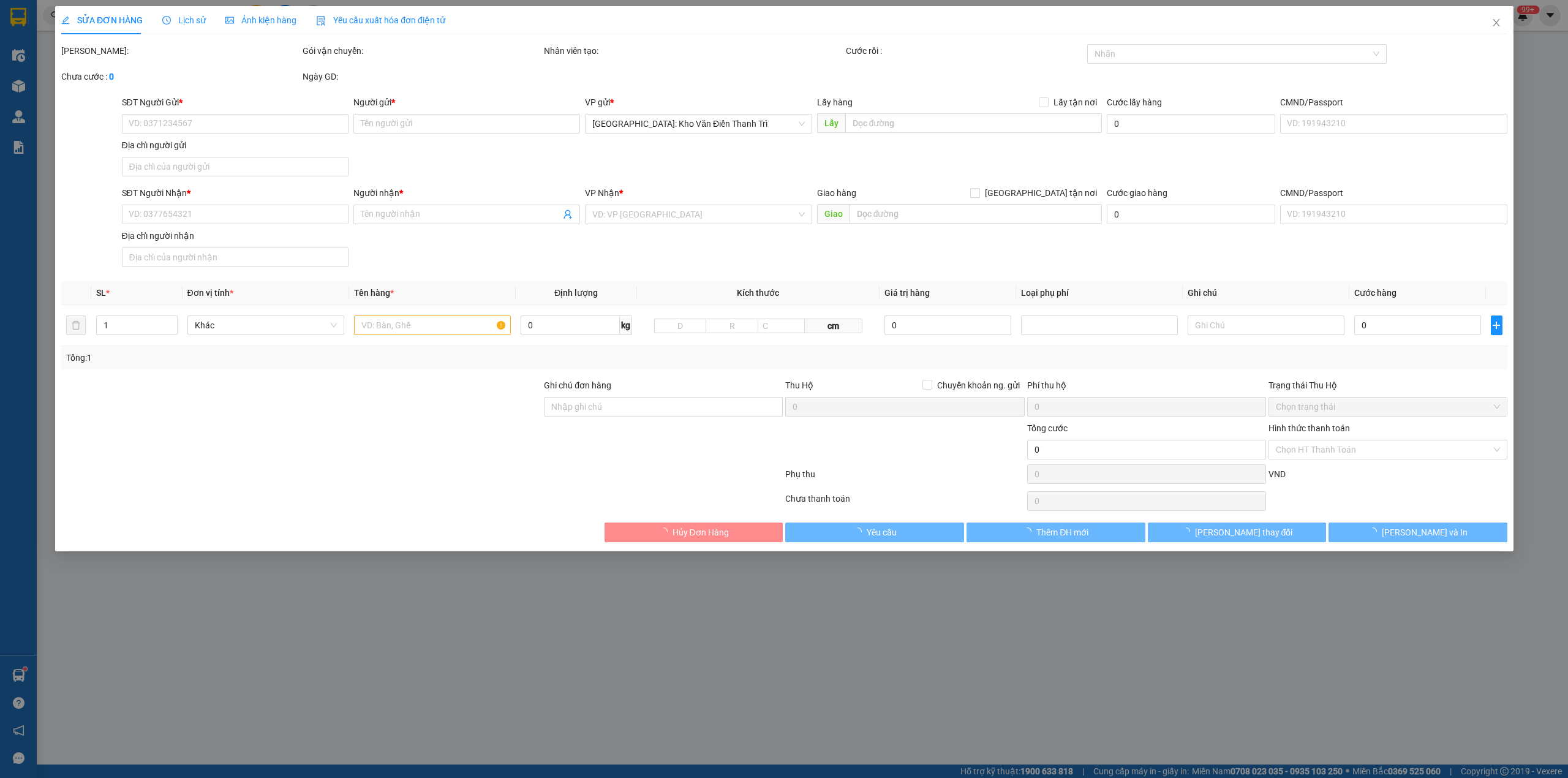
type input "0987500196"
type input "Lê Văn Bình"
checkbox input "true"
type input "ngõ 3 đường bãi muối khu Cao Thắng phường Hà lầm quảng ninh"
type input "0866528125"
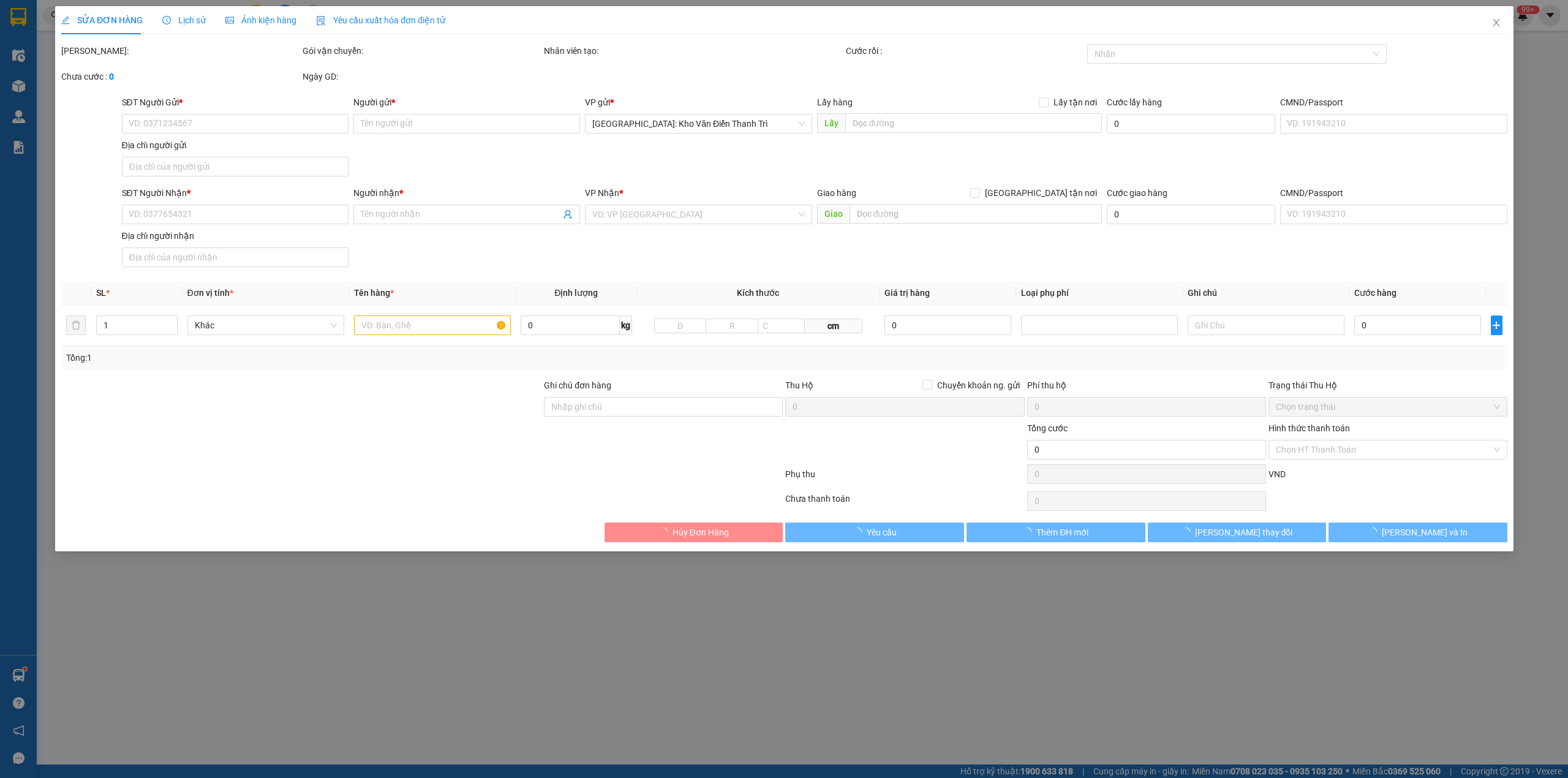
type input "Khánh Huyền"
checkbox input "true"
type input "HN - sổ 88 dương nội (trường tiểu học dương nội B hà nội)"
type input "370.000"
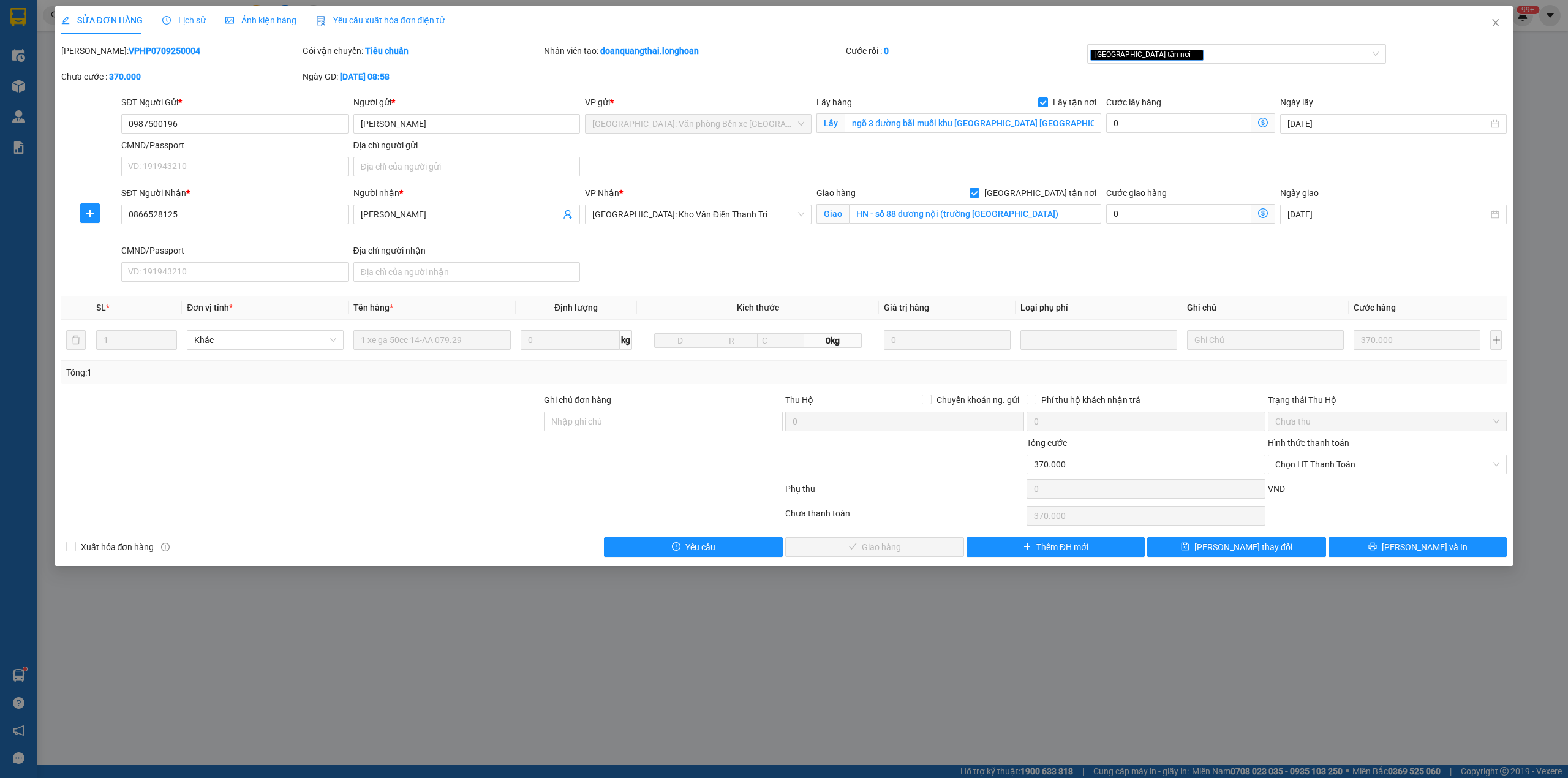
click at [187, 26] on div "Lịch sử" at bounding box center [184, 20] width 43 height 13
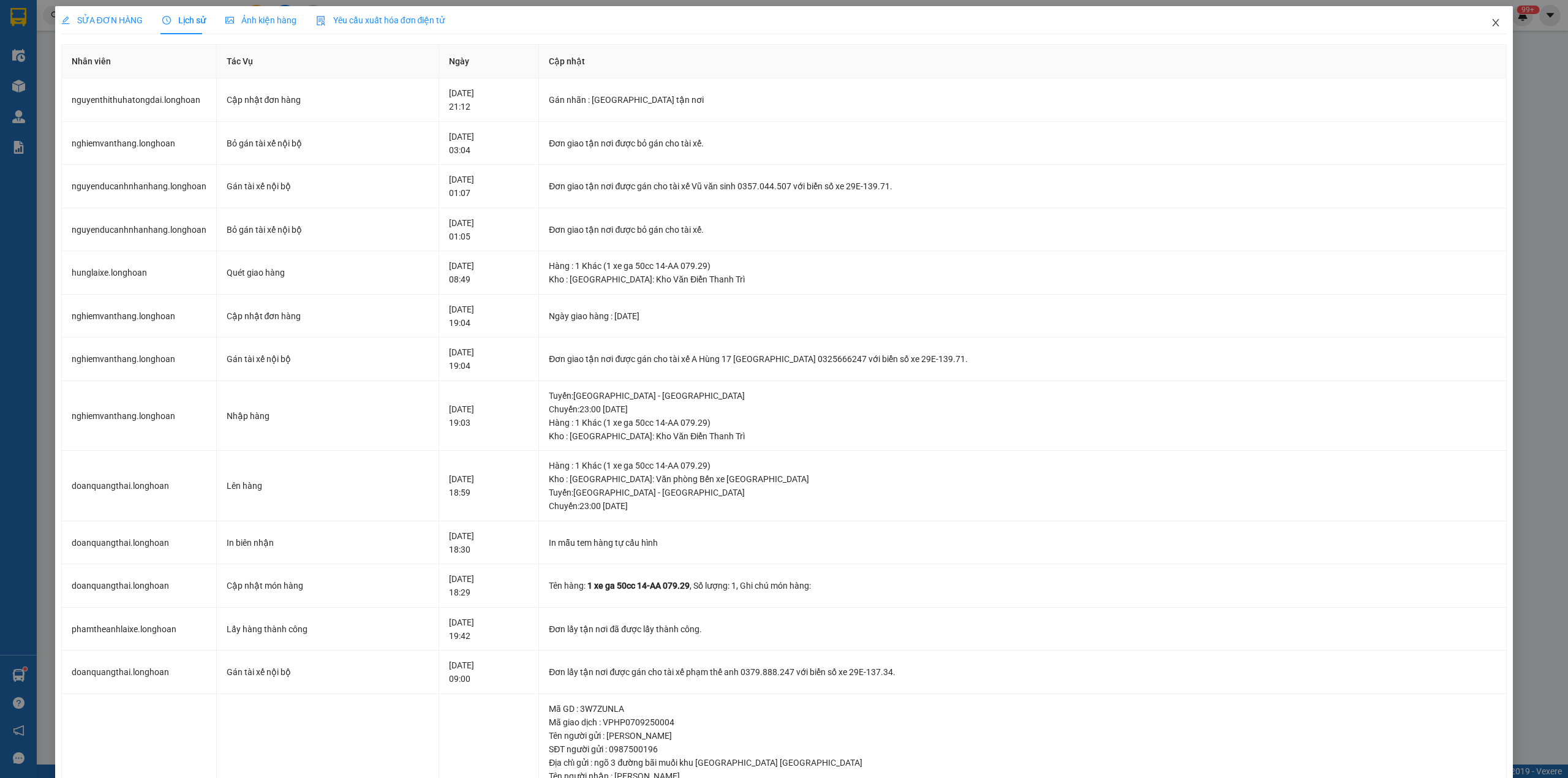
click at [1479, 28] on span "Close" at bounding box center [1496, 23] width 34 height 34
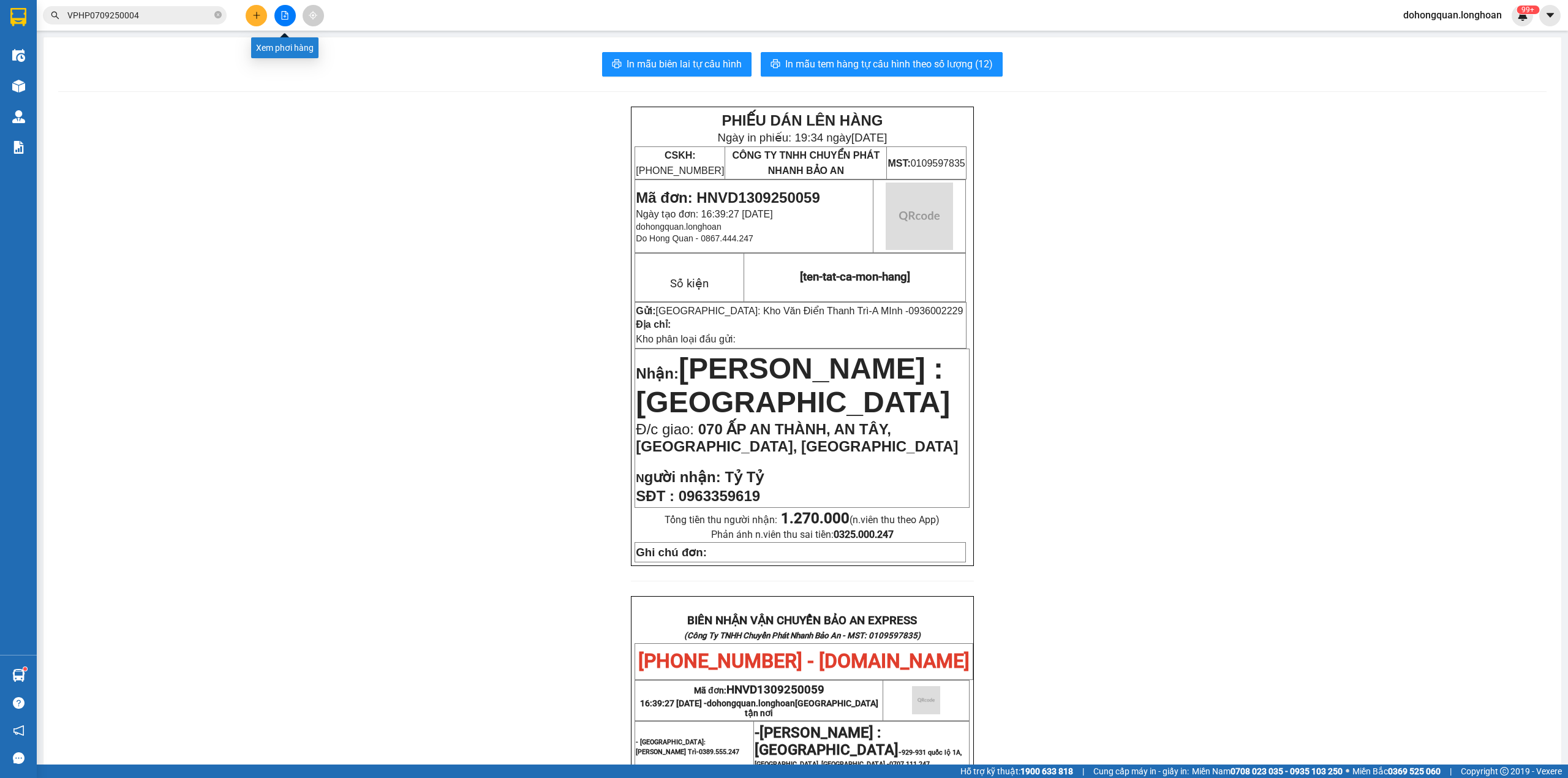
click at [283, 15] on icon "file-add" at bounding box center [285, 16] width 9 height 9
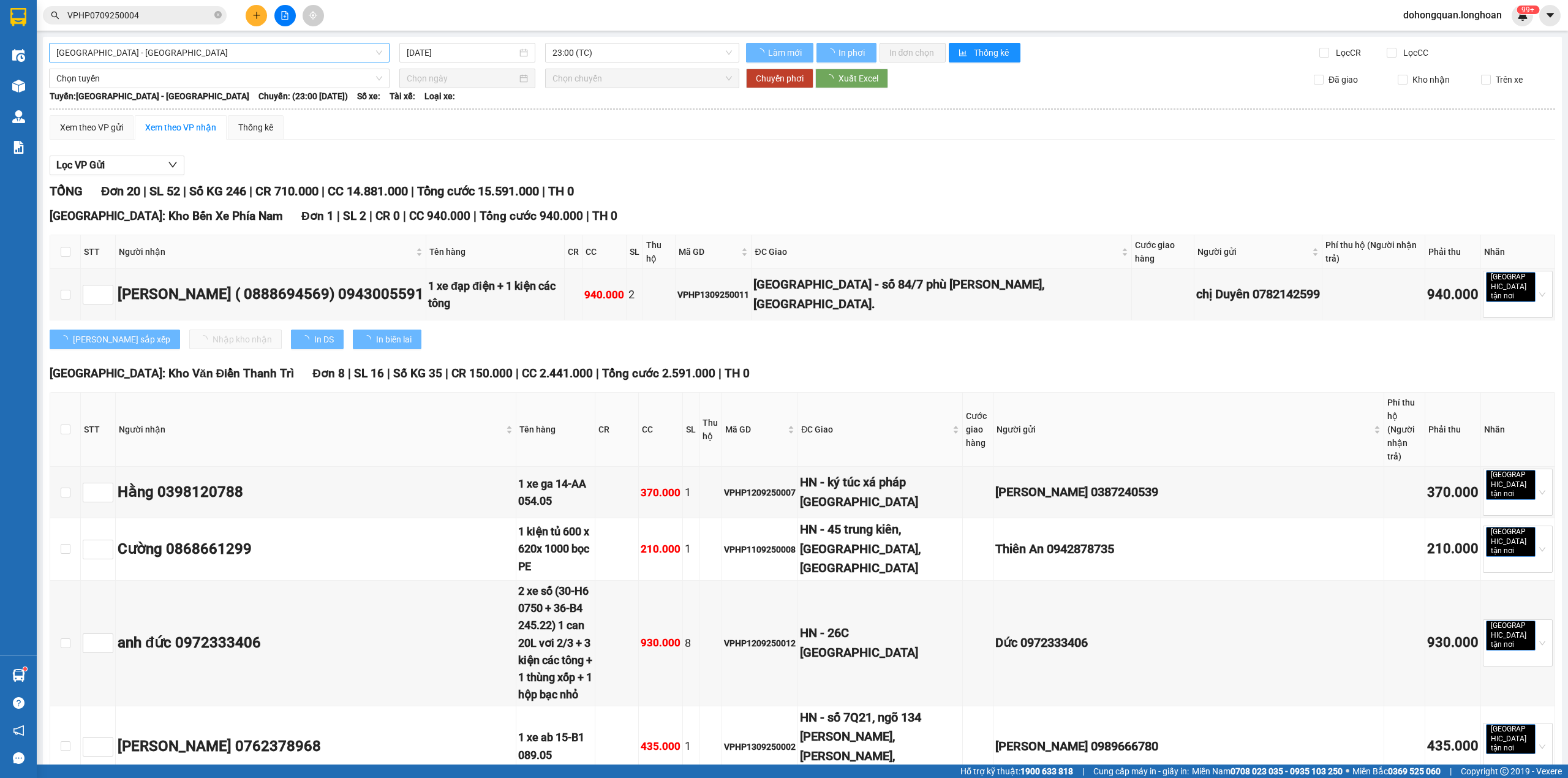
click at [267, 57] on span "Hải Phòng - Hà Nội" at bounding box center [219, 52] width 326 height 19
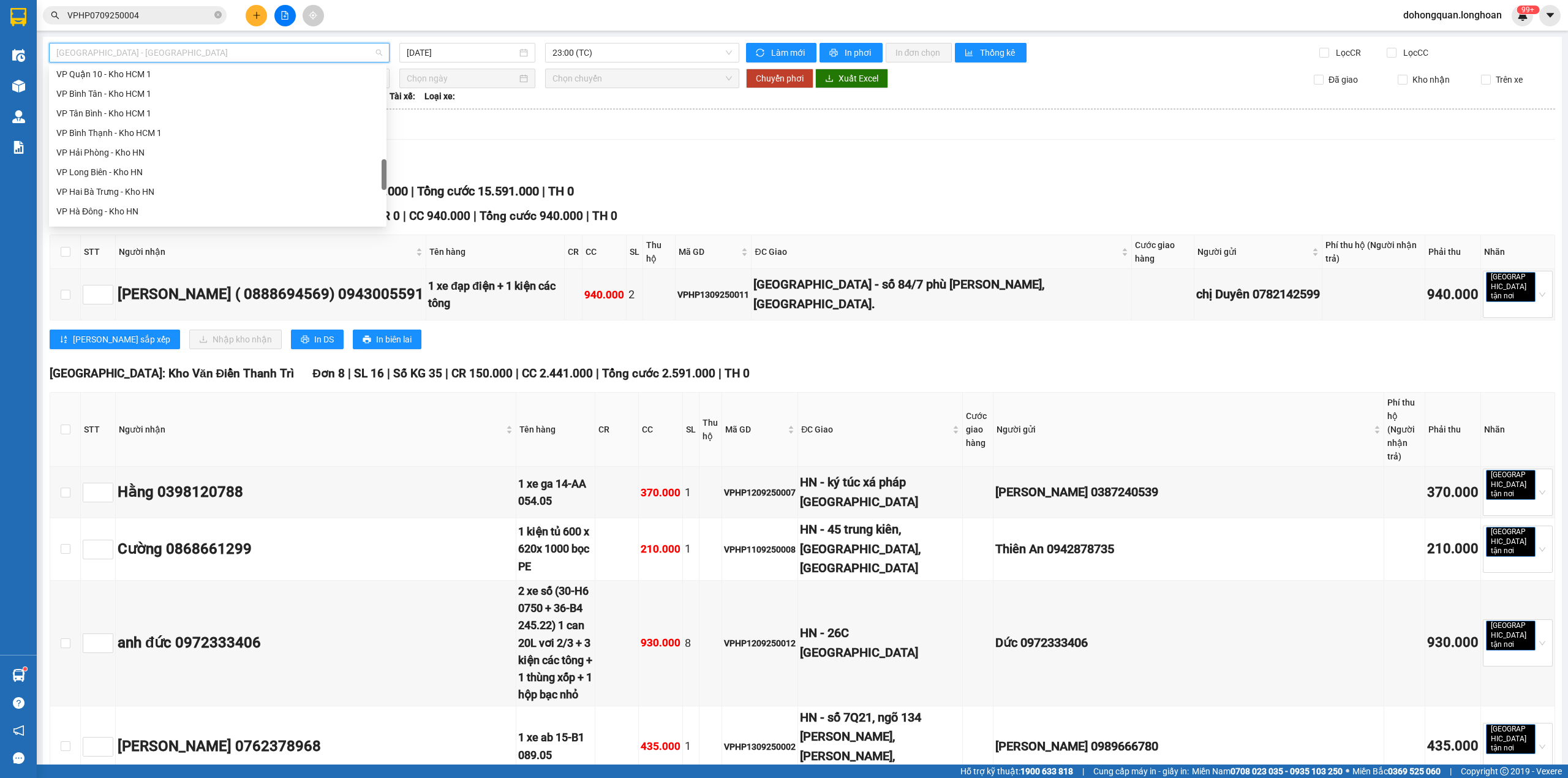
scroll to position [843, 0]
click at [126, 126] on div "Bắc Trung Nam QL1A" at bounding box center [218, 136] width 337 height 19
type input "13/09/2025"
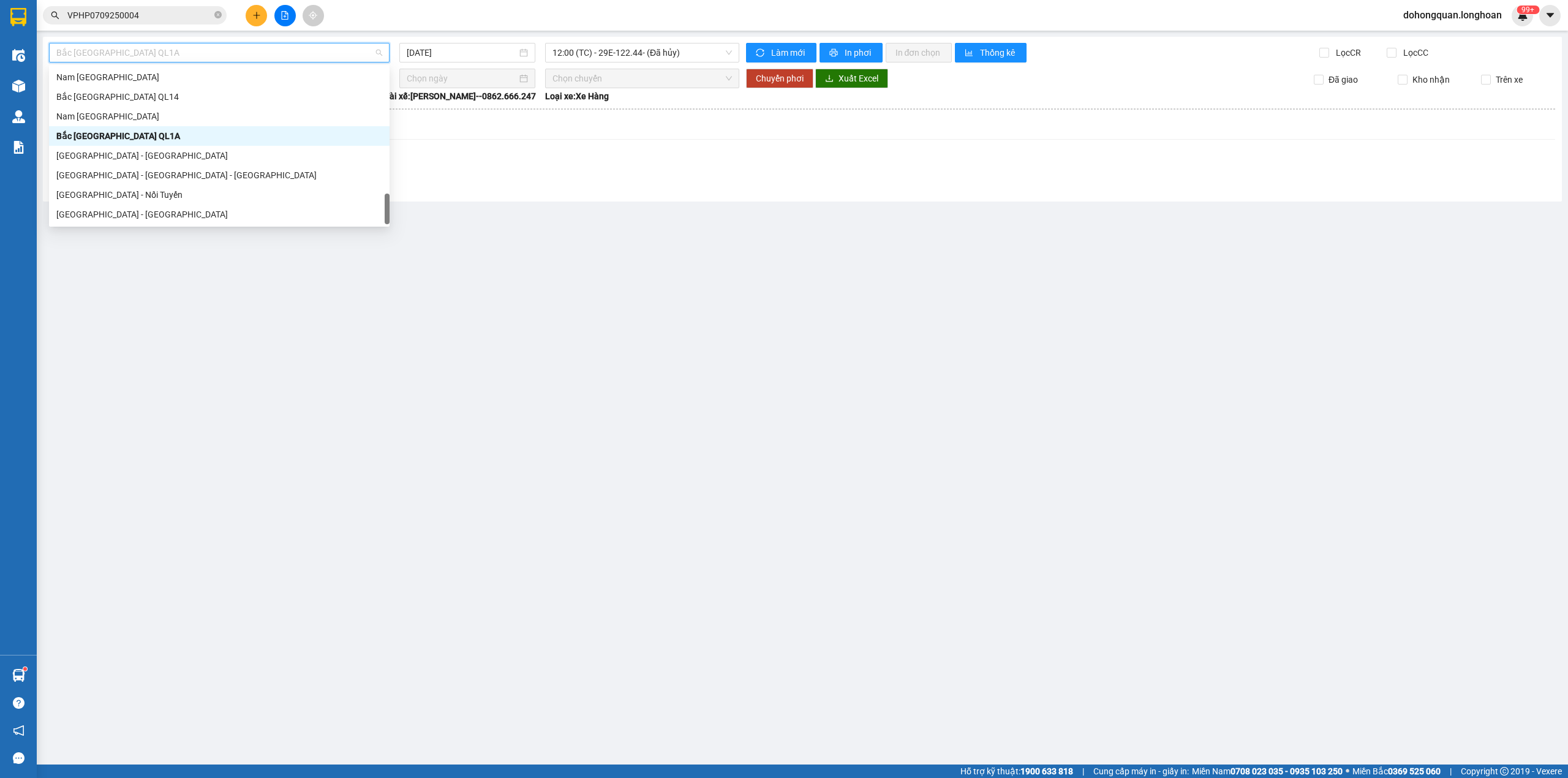
click at [170, 43] on div "Bắc Trung Nam QL1A" at bounding box center [219, 53] width 340 height 19
click at [145, 116] on div "Nam [GEOGRAPHIC_DATA]" at bounding box center [219, 116] width 326 height 13
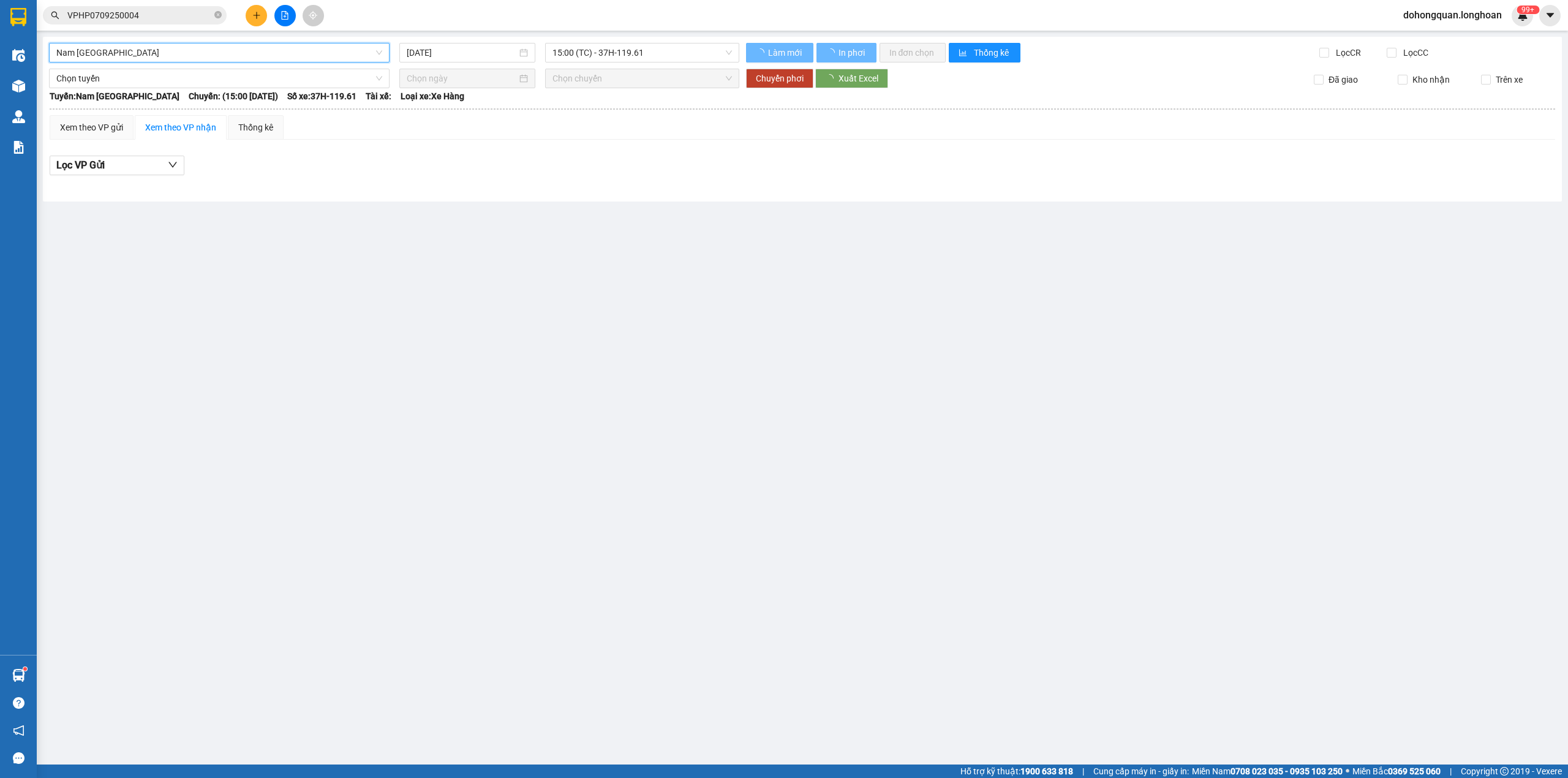
click at [469, 57] on input "13/09/2025" at bounding box center [462, 53] width 110 height 13
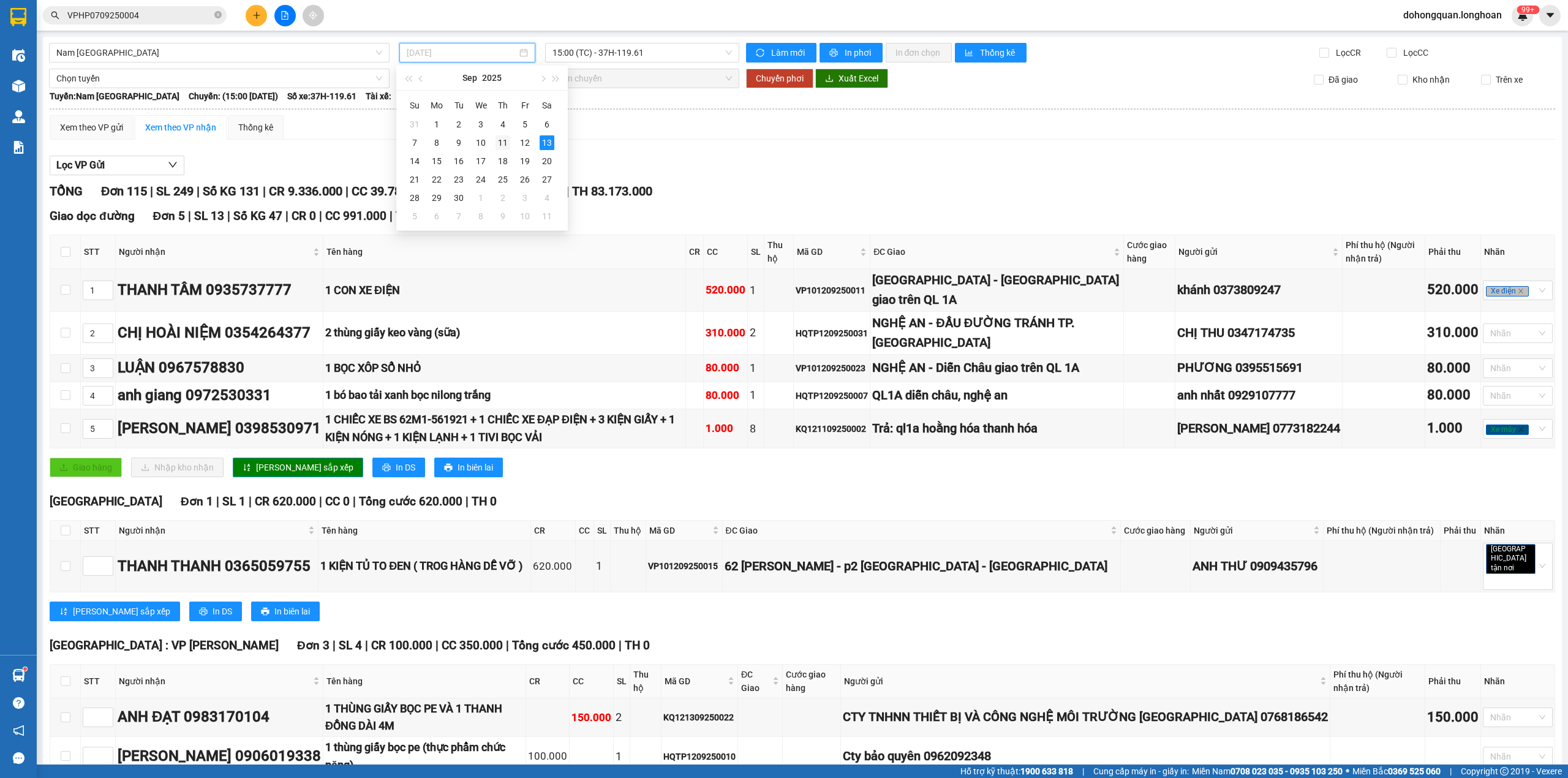
click at [496, 142] on div "11" at bounding box center [503, 143] width 15 height 15
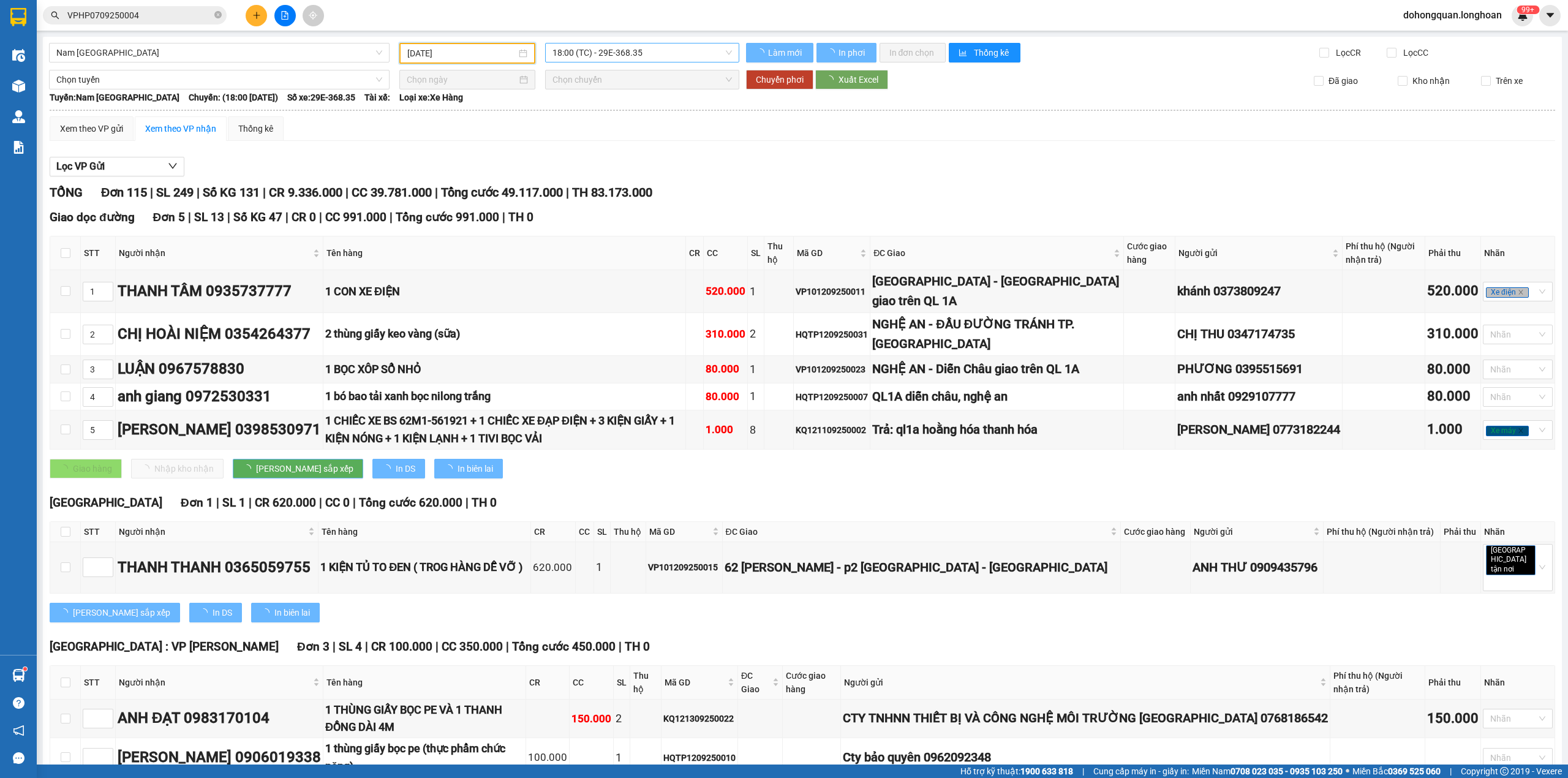
type input "11/09/2025"
click at [659, 57] on span "18:00 (TC) - 29E-368.35" at bounding box center [643, 52] width 180 height 19
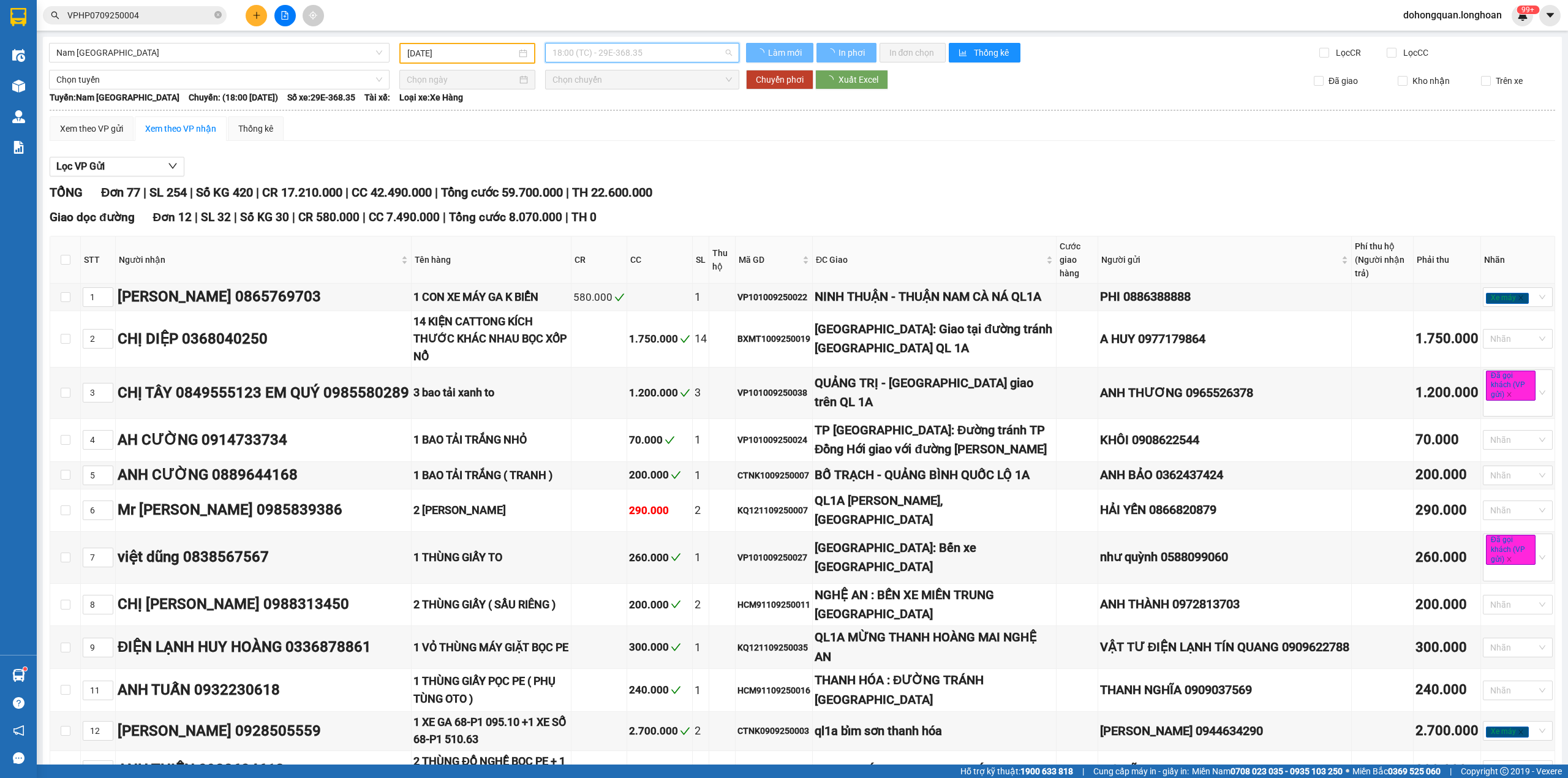
click at [632, 118] on div "Xem theo VP gửi Xem theo VP nhận Thống kê" at bounding box center [802, 128] width 1505 height 25
click at [577, 57] on span "18:00 (TC) - 29E-368.35" at bounding box center [643, 52] width 180 height 19
click at [611, 113] on div "23:00 (TC) - 29K-024.94" at bounding box center [596, 116] width 95 height 13
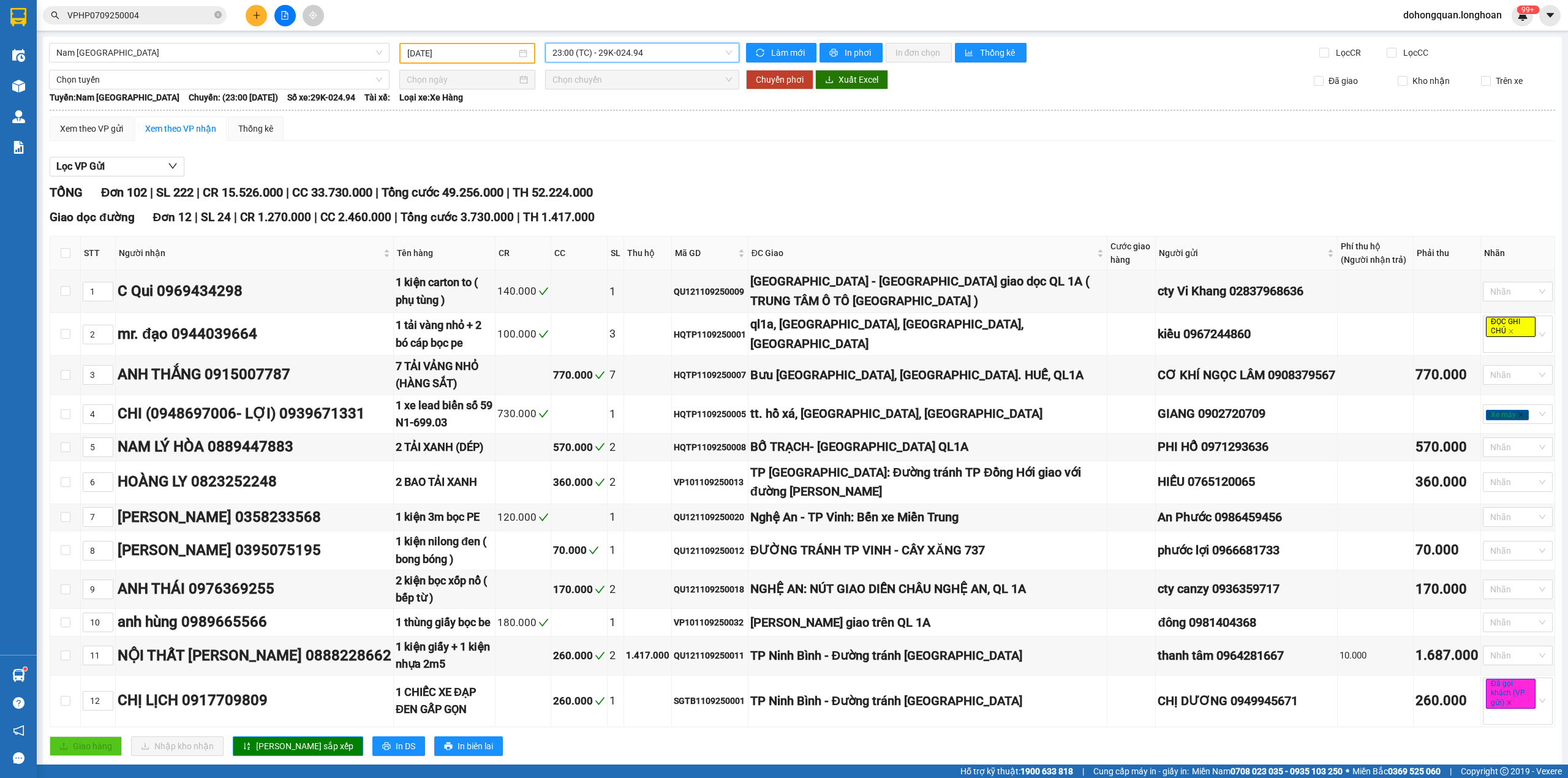
click at [253, 19] on icon "plus" at bounding box center [257, 16] width 9 height 9
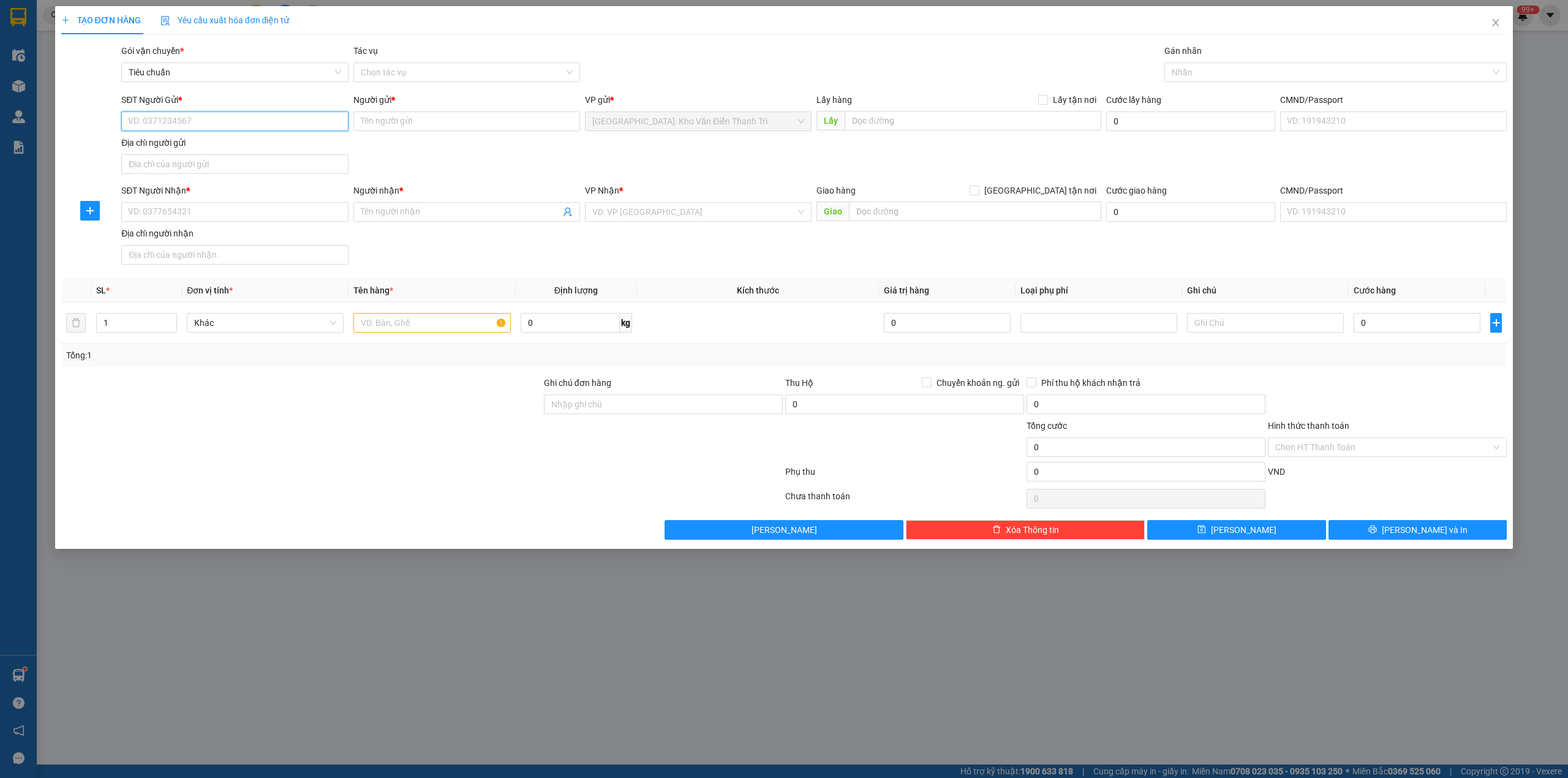
click at [223, 121] on input "SĐT Người Gửi *" at bounding box center [235, 121] width 226 height 19
type input "0383665858"
click at [232, 148] on div "0383665858 - Phúc" at bounding box center [235, 146] width 212 height 13
type input "Phúc"
type input "0383665858"
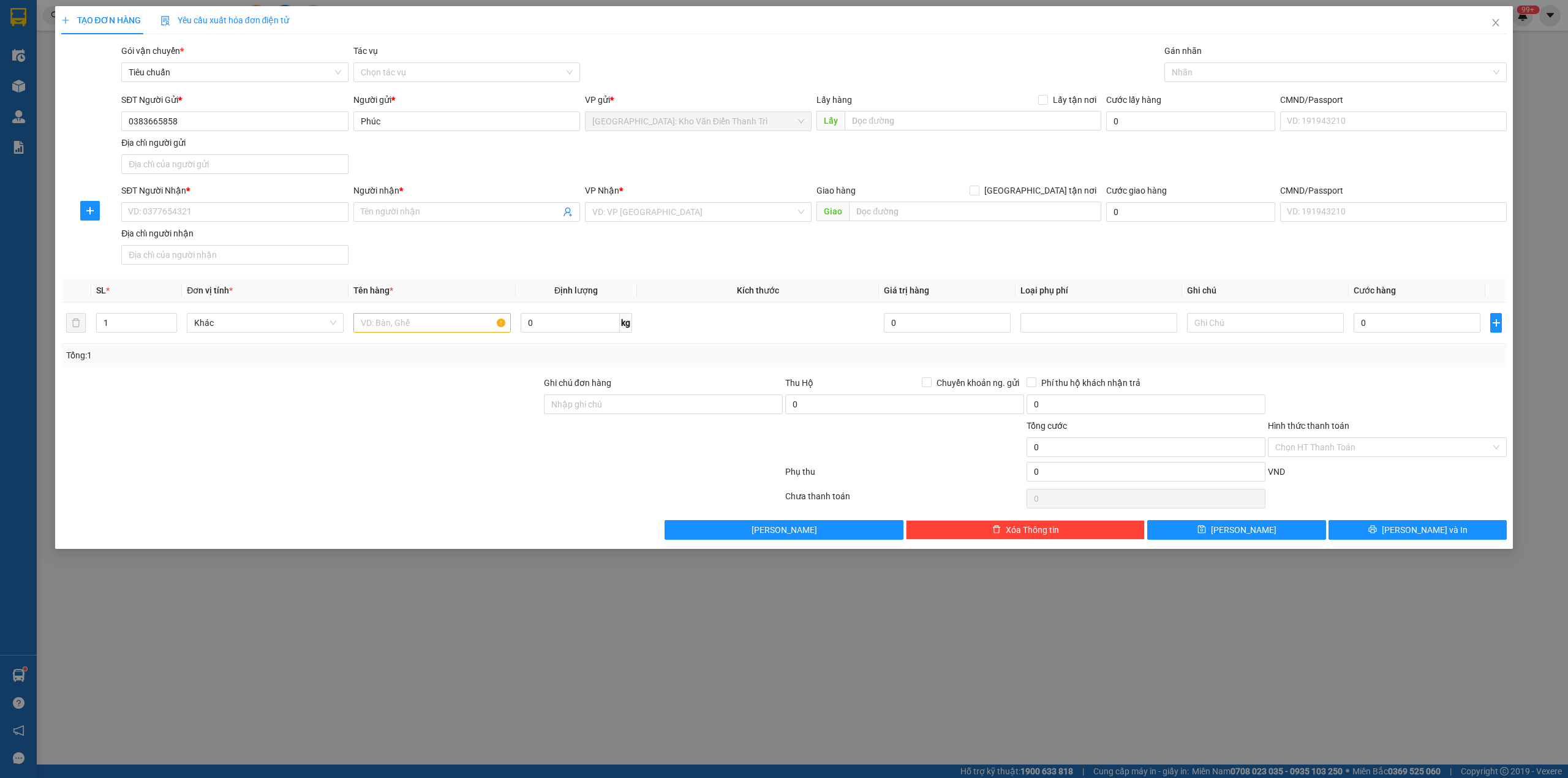
click at [457, 165] on div "SĐT Người Gửi * 0383665858 0383665858 Người gửi * Phúc VP gửi * Hà Nội: Kho Văn…" at bounding box center [813, 136] width 1390 height 86
click at [250, 211] on input "SĐT Người Nhận *" at bounding box center [235, 212] width 226 height 19
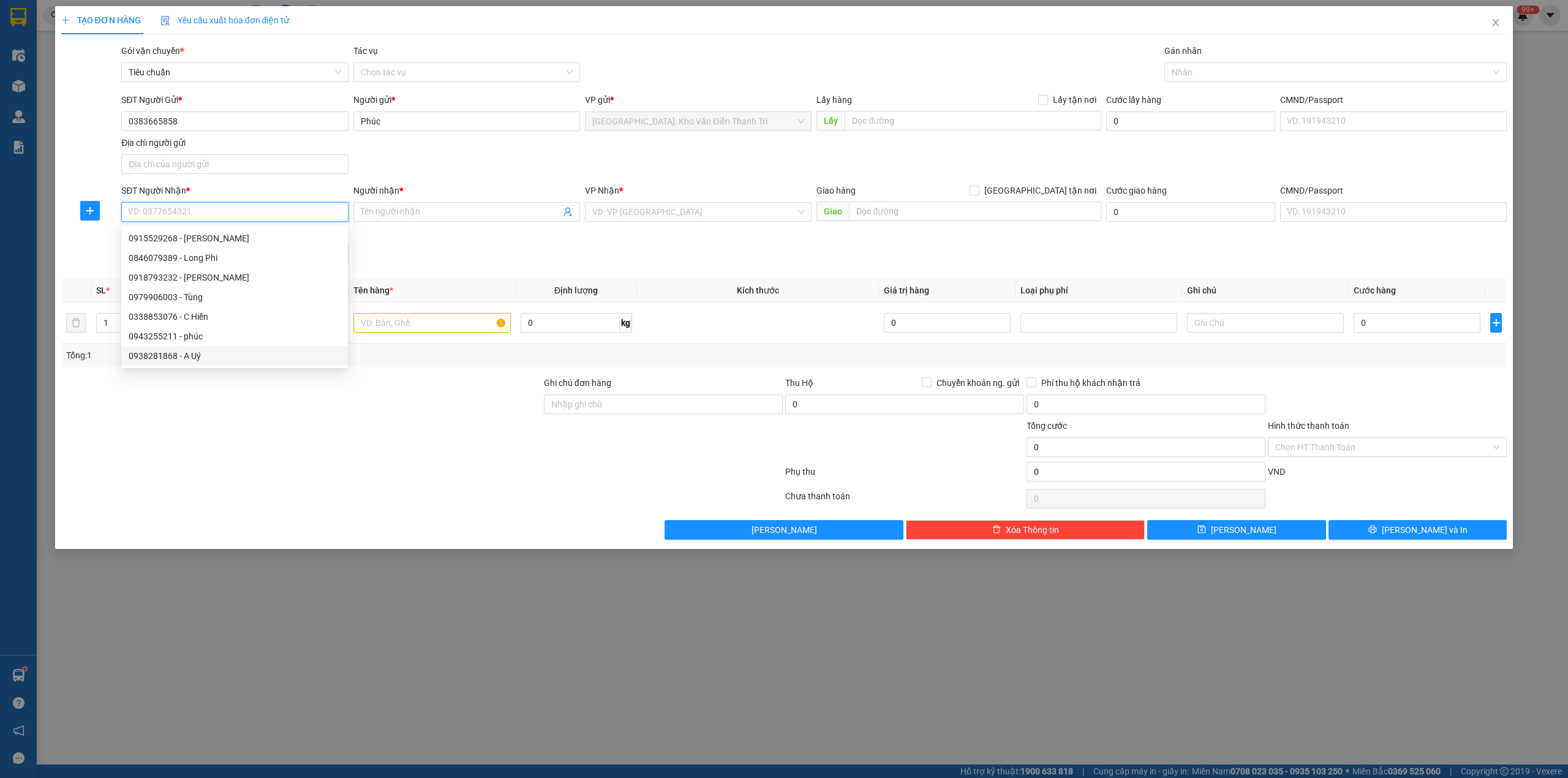
click at [194, 358] on div "0938281868 - A Uý" at bounding box center [235, 356] width 212 height 13
type input "0938281868"
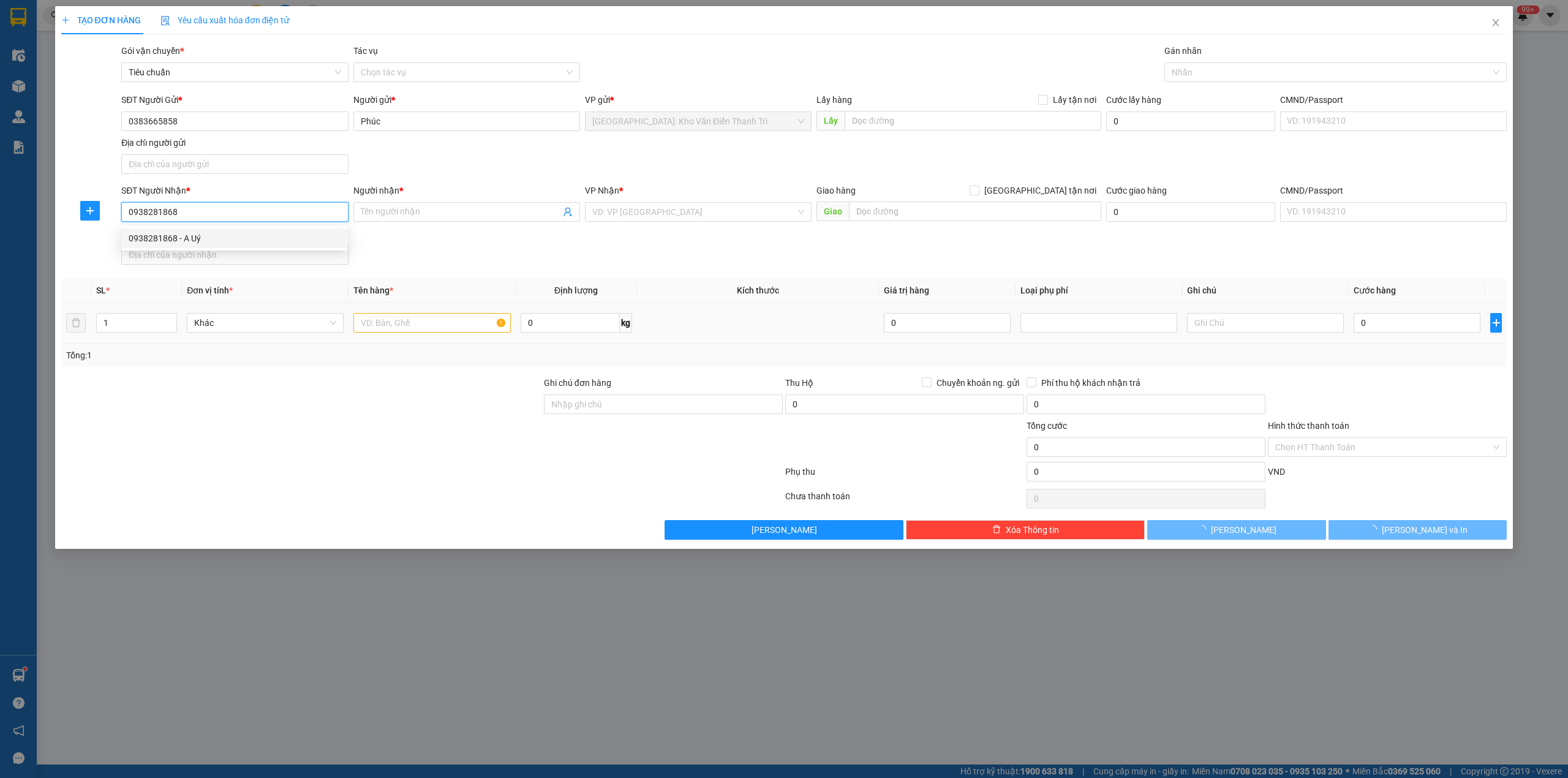
type input "A Uý"
checkbox input "true"
type input "182/1/10 nguyễn hữu cảnh, Phường thắng nhất, TP vũng tàu"
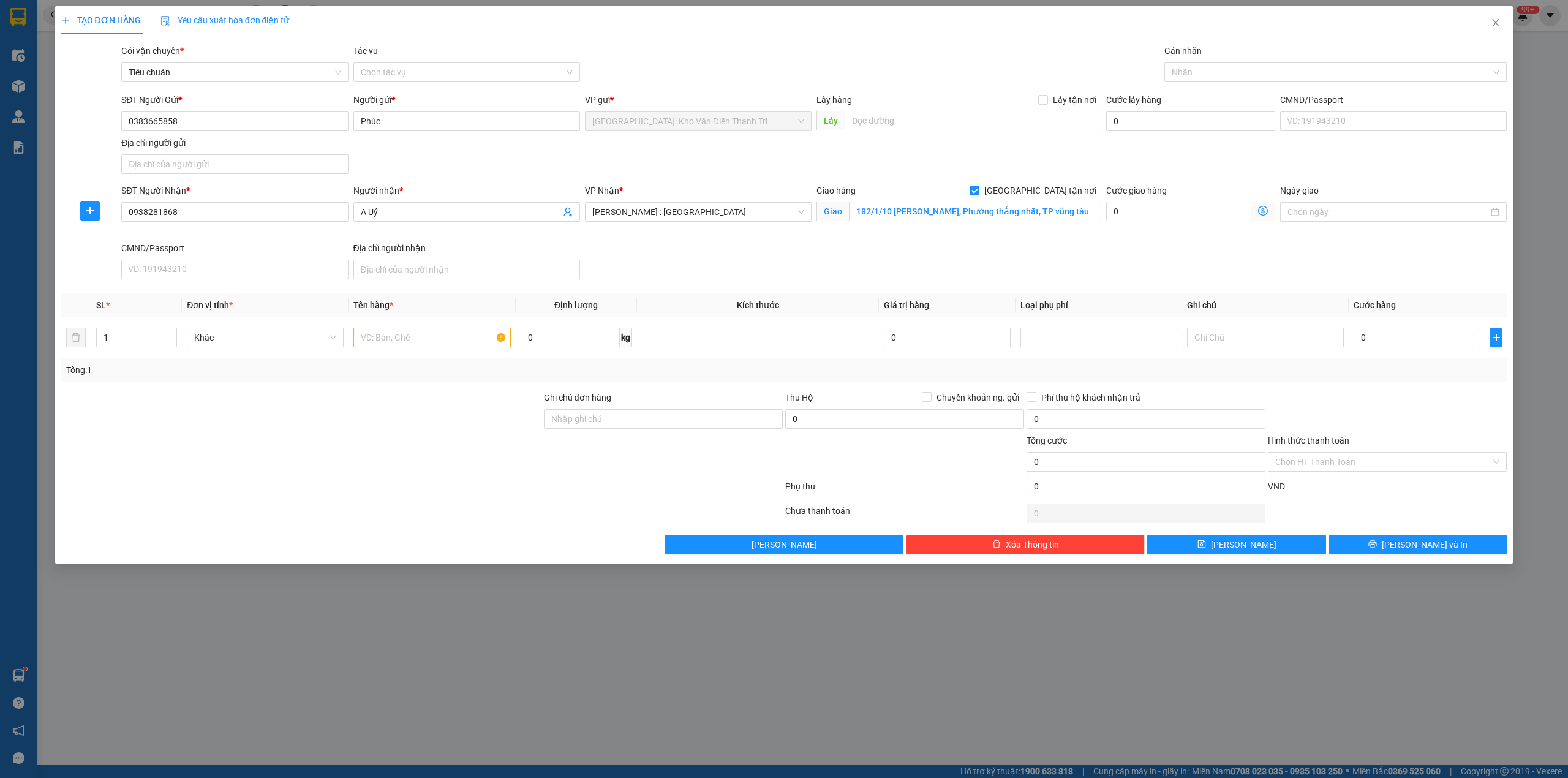
click at [910, 268] on div "SĐT Người Nhận * 0938281868 0938281868 Người nhận * A Uý VP Nhận * Hồ Chí Minh …" at bounding box center [813, 234] width 1390 height 101
drag, startPoint x: 420, startPoint y: 405, endPoint x: 428, endPoint y: 356, distance: 49.6
click at [420, 401] on div at bounding box center [302, 413] width 483 height 43
click at [445, 344] on input "text" at bounding box center [431, 338] width 156 height 19
type input "1 kiện giấy ( bếp từ mặt kính )"
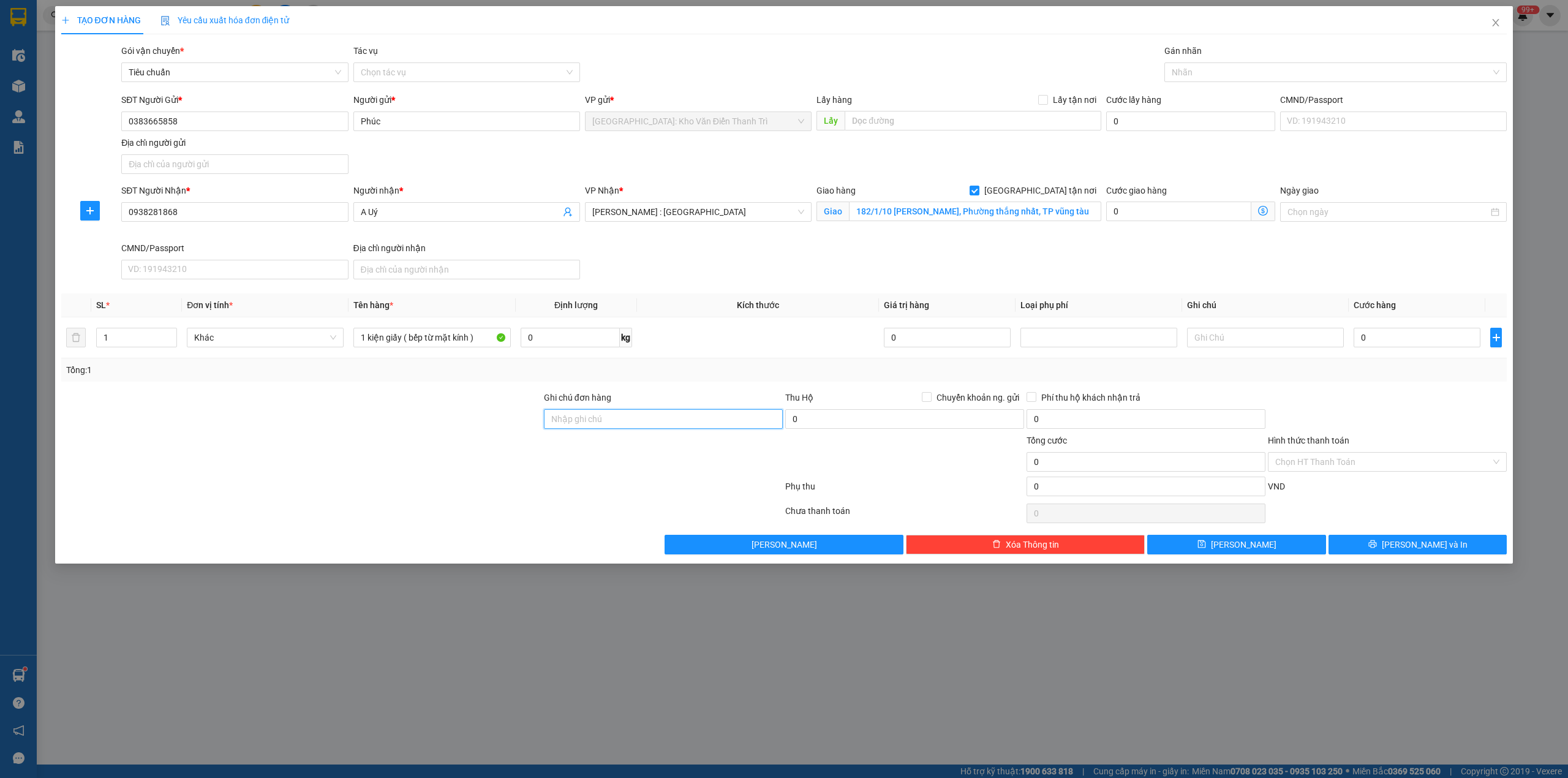
click at [585, 417] on input "Ghi chú đơn hàng" at bounding box center [663, 419] width 239 height 19
type input "hàng giao nguyên kiện, hư vỡ ko đền"
click at [501, 453] on div at bounding box center [302, 455] width 483 height 43
click at [807, 449] on div at bounding box center [904, 455] width 241 height 43
click at [755, 396] on div "Ghi chú đơn hàng" at bounding box center [663, 400] width 239 height 19
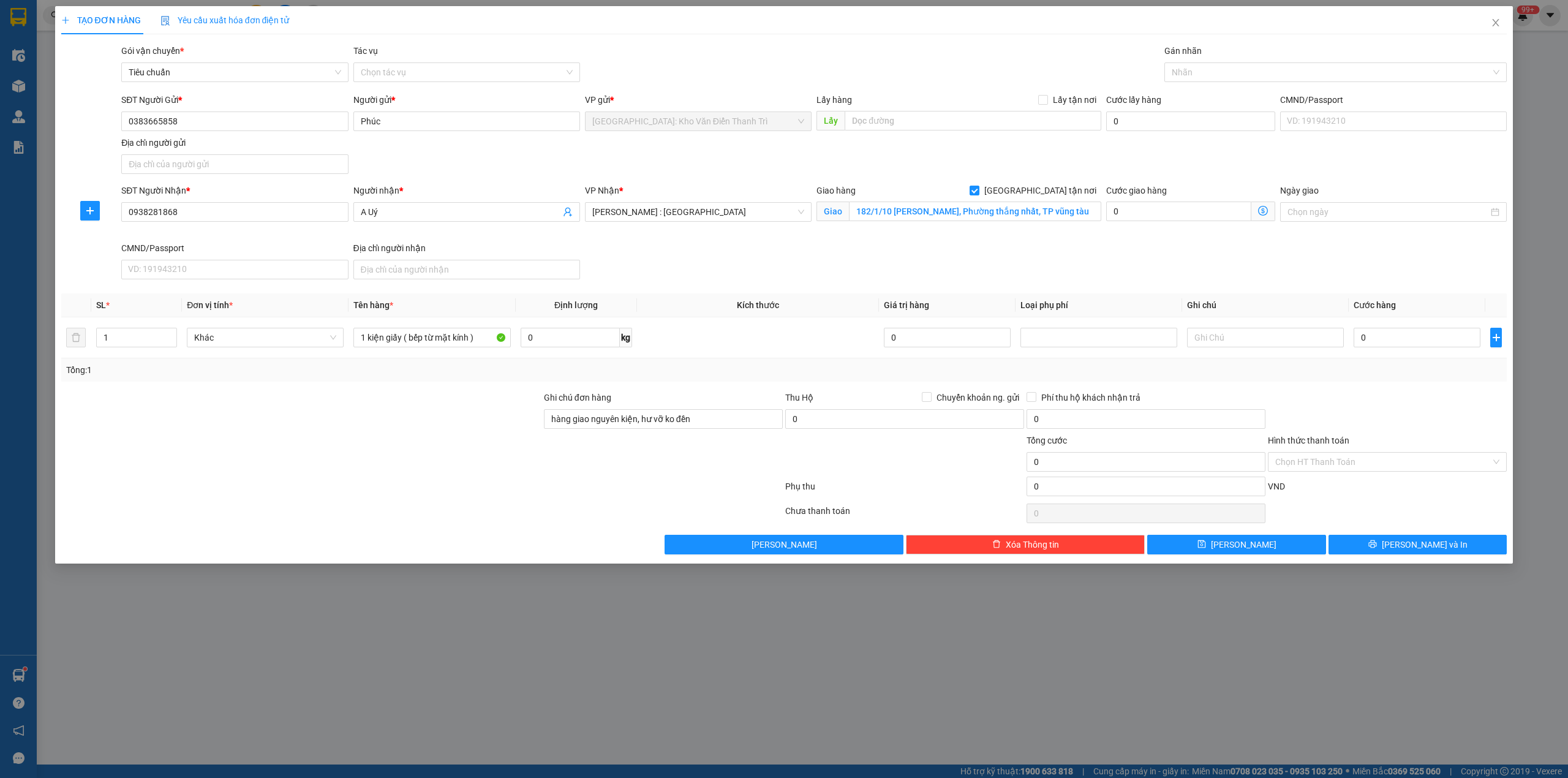
click at [842, 400] on div "Thu Hộ Chuyển khoản ng. gửi" at bounding box center [904, 398] width 239 height 13
click at [852, 457] on div at bounding box center [904, 455] width 241 height 43
click at [825, 382] on div "Tổng: 1" at bounding box center [784, 370] width 1446 height 23
click at [228, 215] on input "0938281868" at bounding box center [235, 212] width 226 height 19
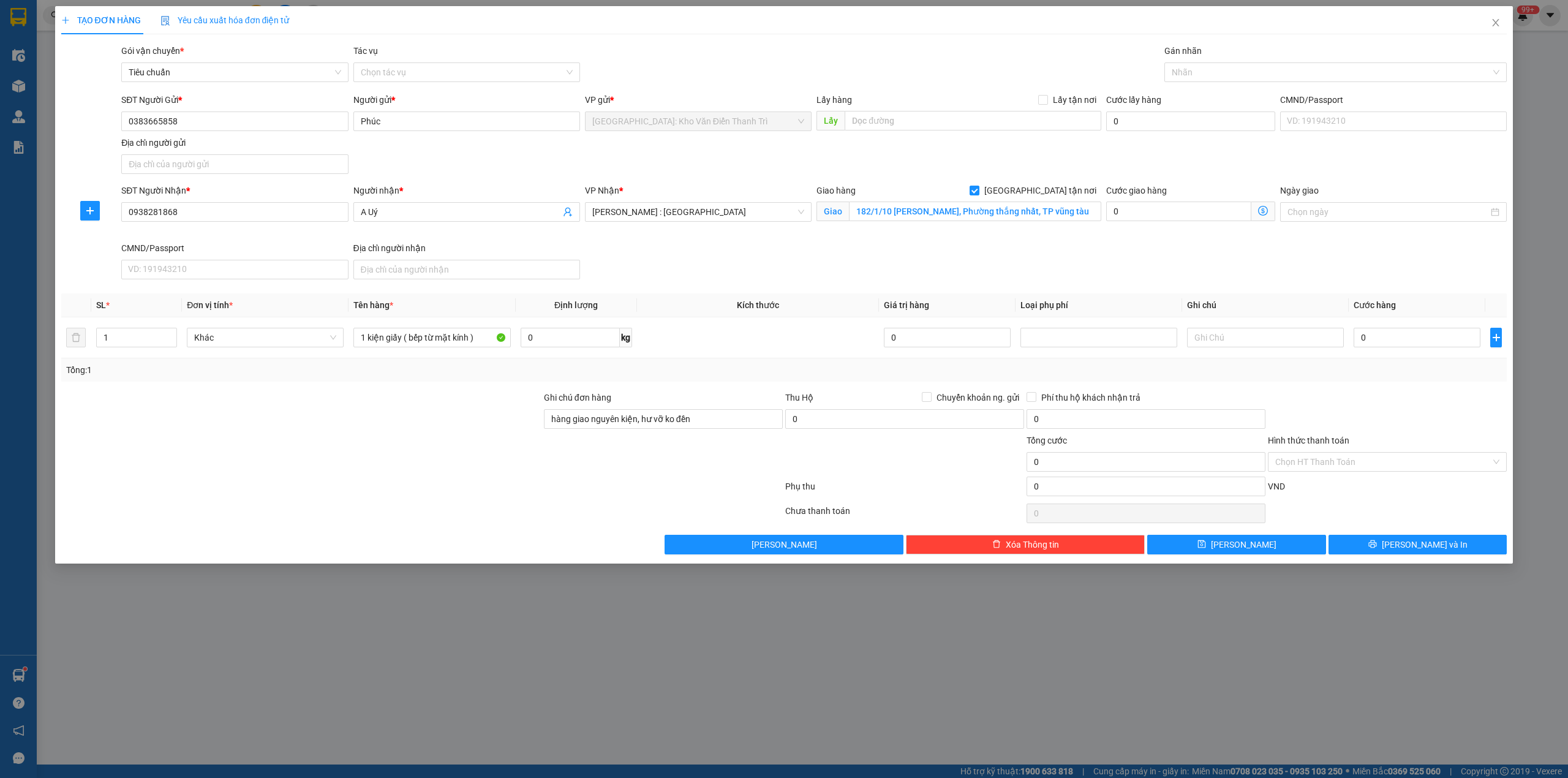
click at [1003, 264] on div "SĐT Người Nhận * 0938281868 0938281868 Người nhận * A Uý VP Nhận * Hồ Chí Minh …" at bounding box center [813, 234] width 1390 height 101
click at [1235, 79] on div at bounding box center [1330, 72] width 325 height 15
type input "gtn"
click at [1245, 98] on div "[GEOGRAPHIC_DATA] tận nơi" at bounding box center [1336, 98] width 328 height 13
click at [983, 65] on div "Gói vận chuyển * Tiêu chuẩn Tác vụ Chọn tác vụ Gán nhãn Giao tận nơi" at bounding box center [813, 66] width 1390 height 43
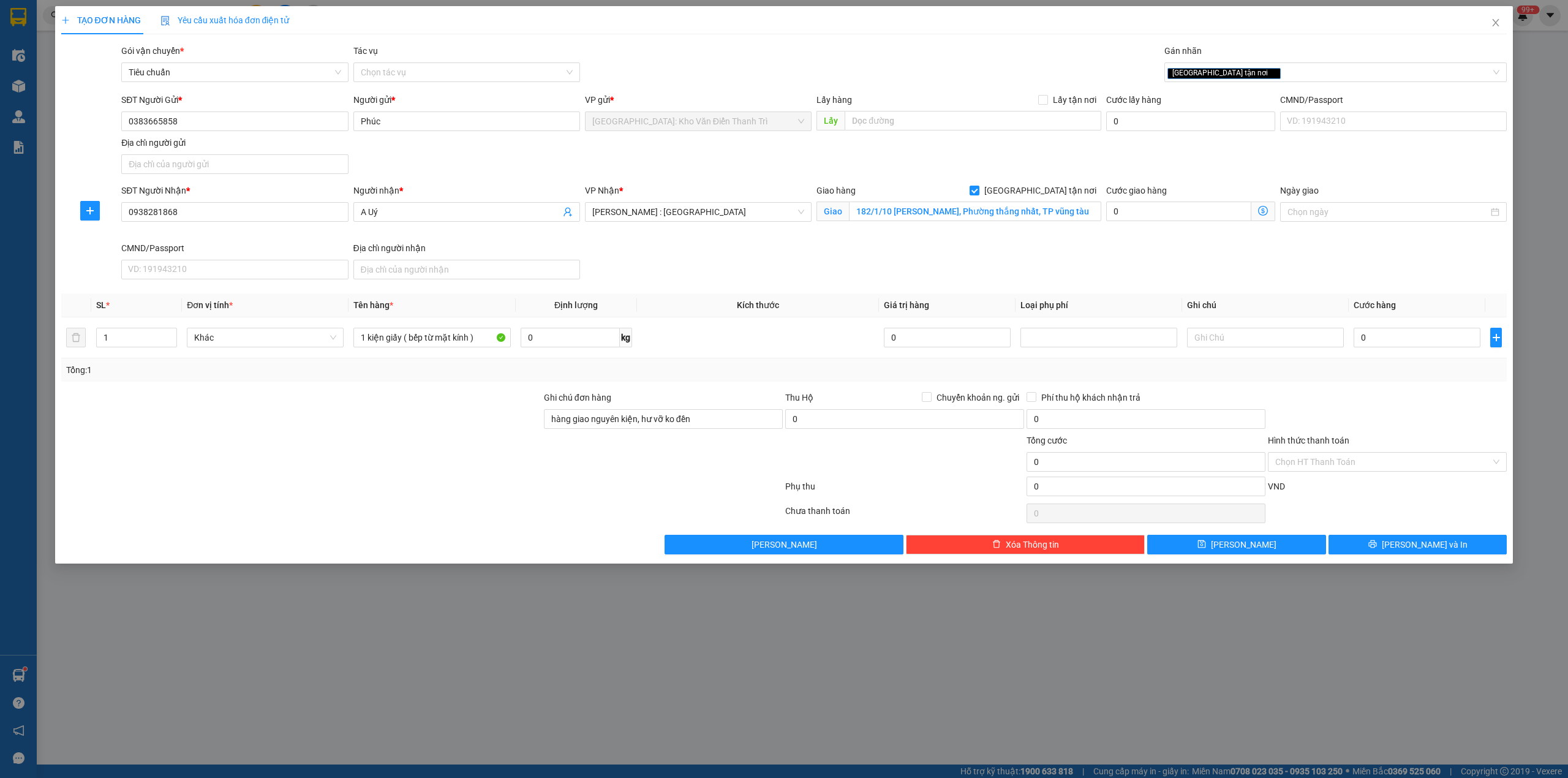
click at [1034, 261] on div "SĐT Người Nhận * 0938281868 Người nhận * A Uý VP Nhận * Hồ Chí Minh : Kho Quận …" at bounding box center [813, 234] width 1390 height 101
click at [1392, 339] on input "0" at bounding box center [1417, 338] width 127 height 19
type input "1"
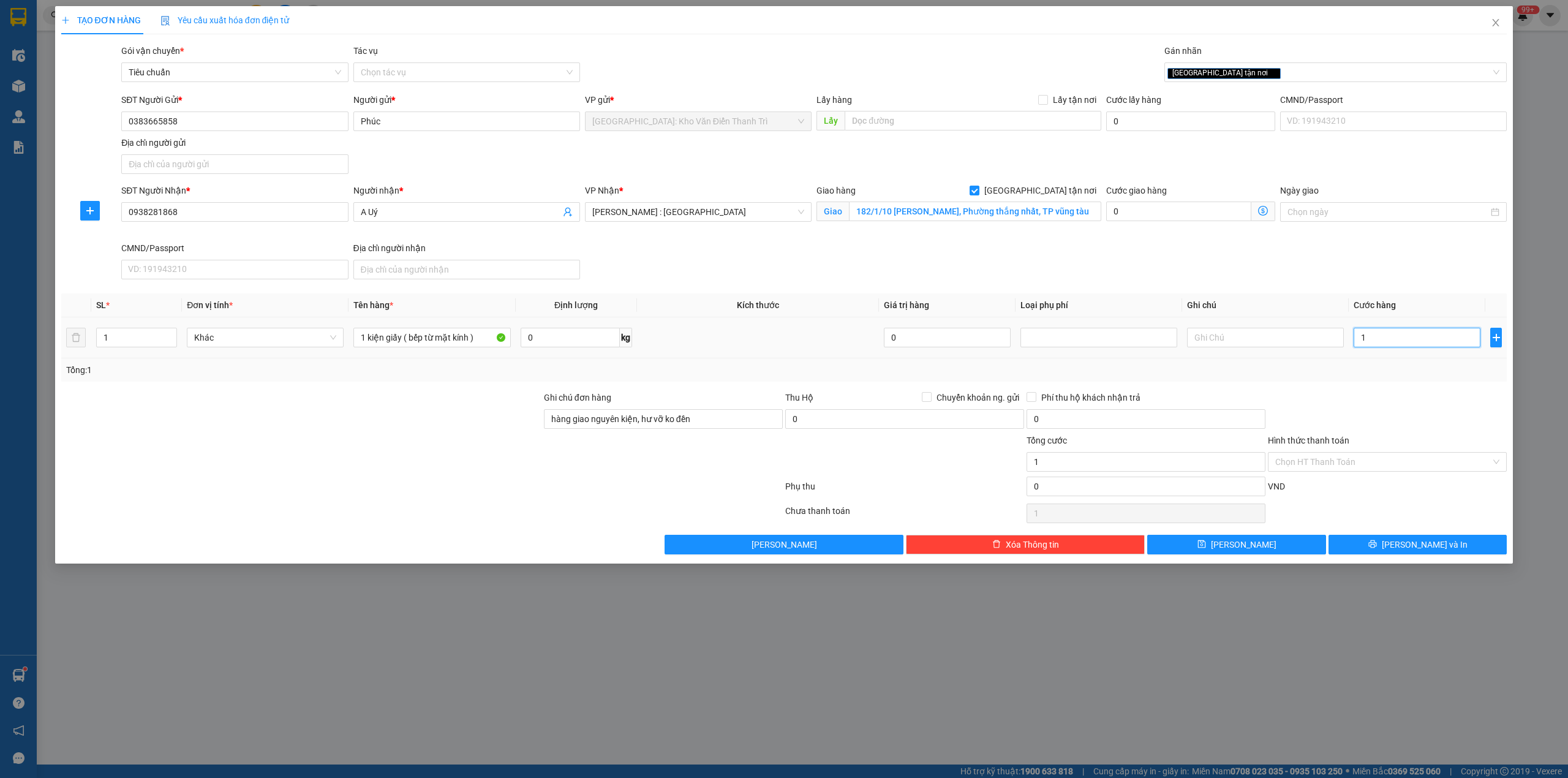
type input "10"
type input "100"
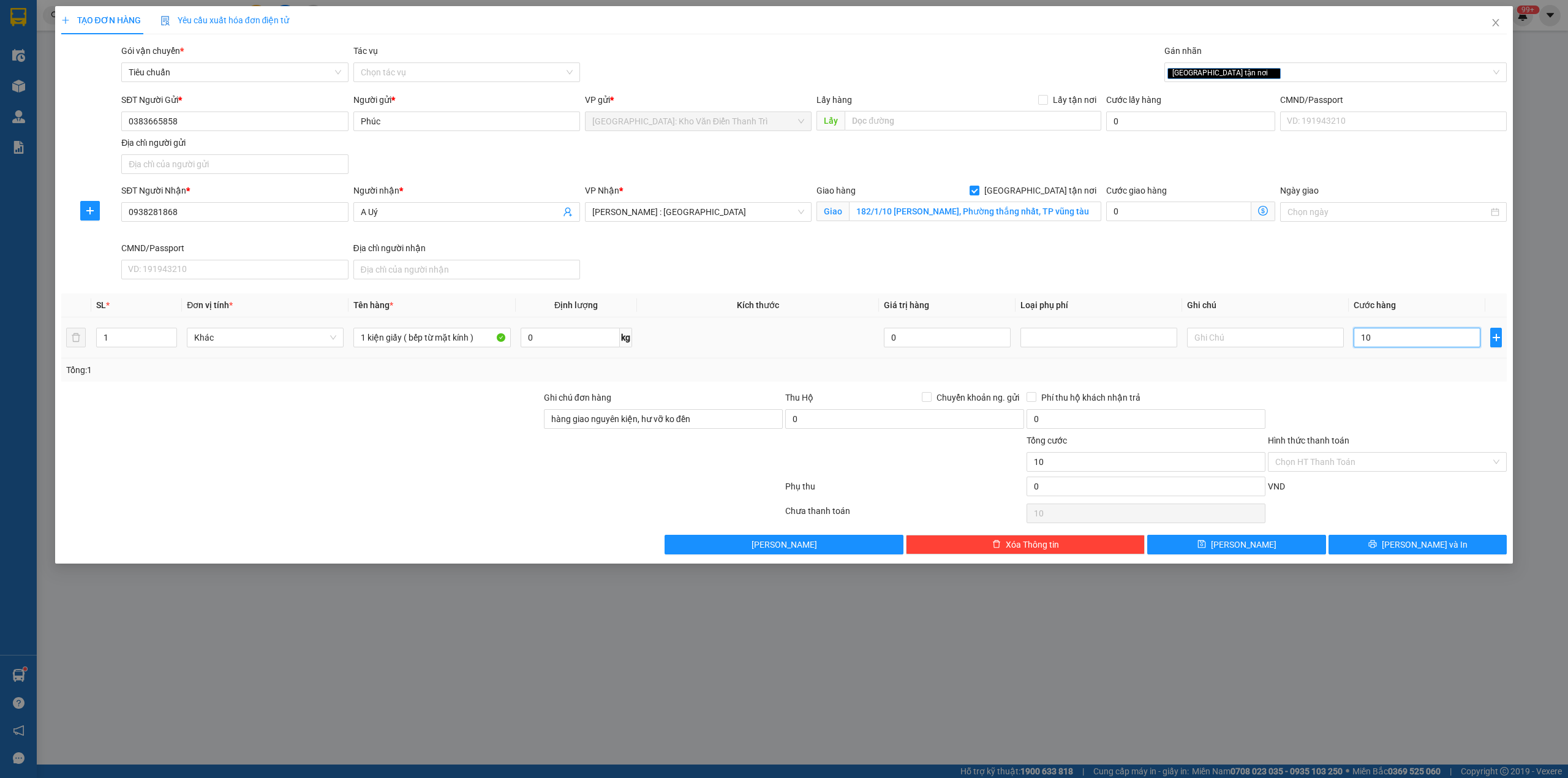
type input "100"
type input "1.000"
type input "10.000"
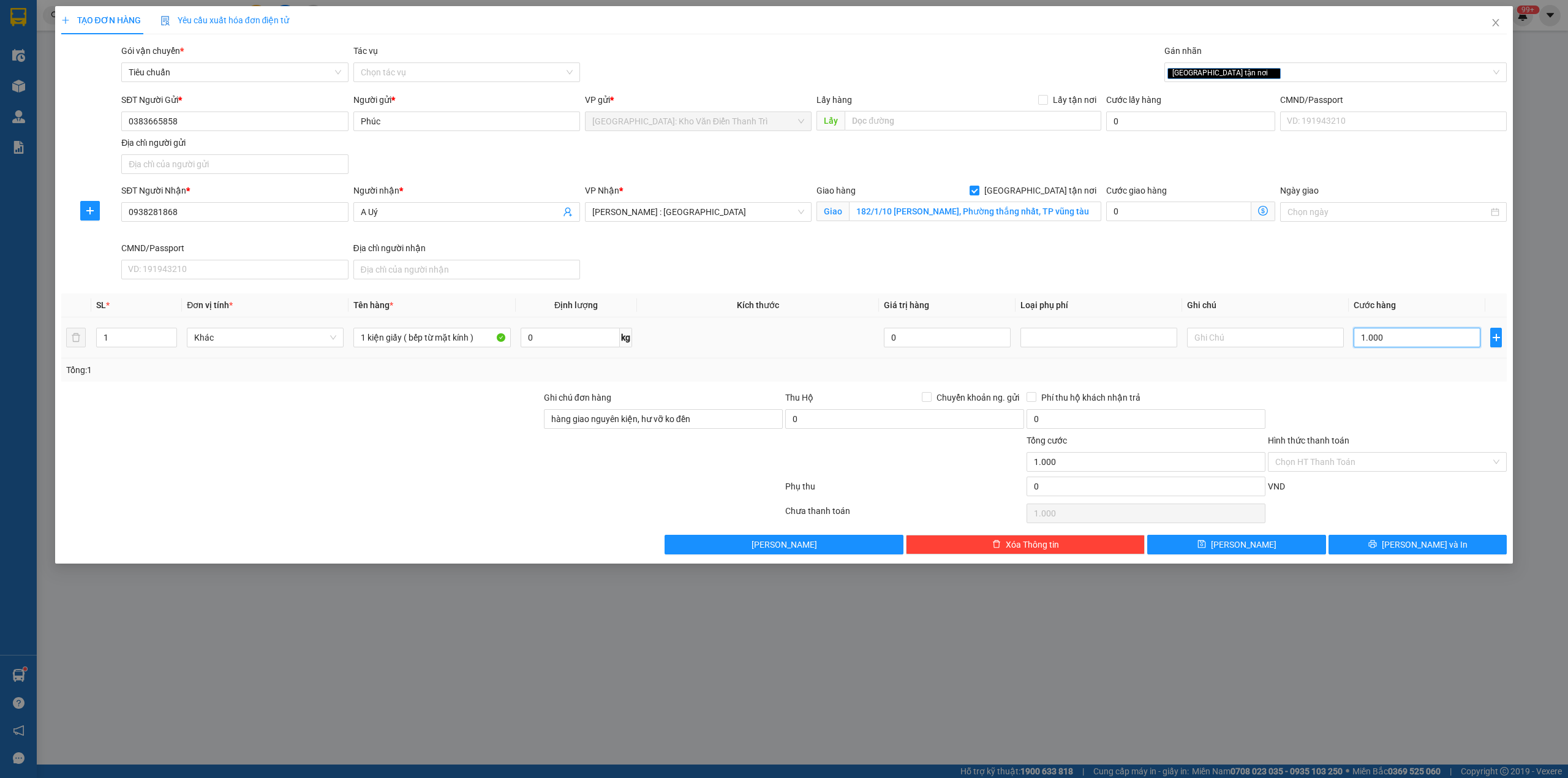
type input "10.000"
type input "100.000"
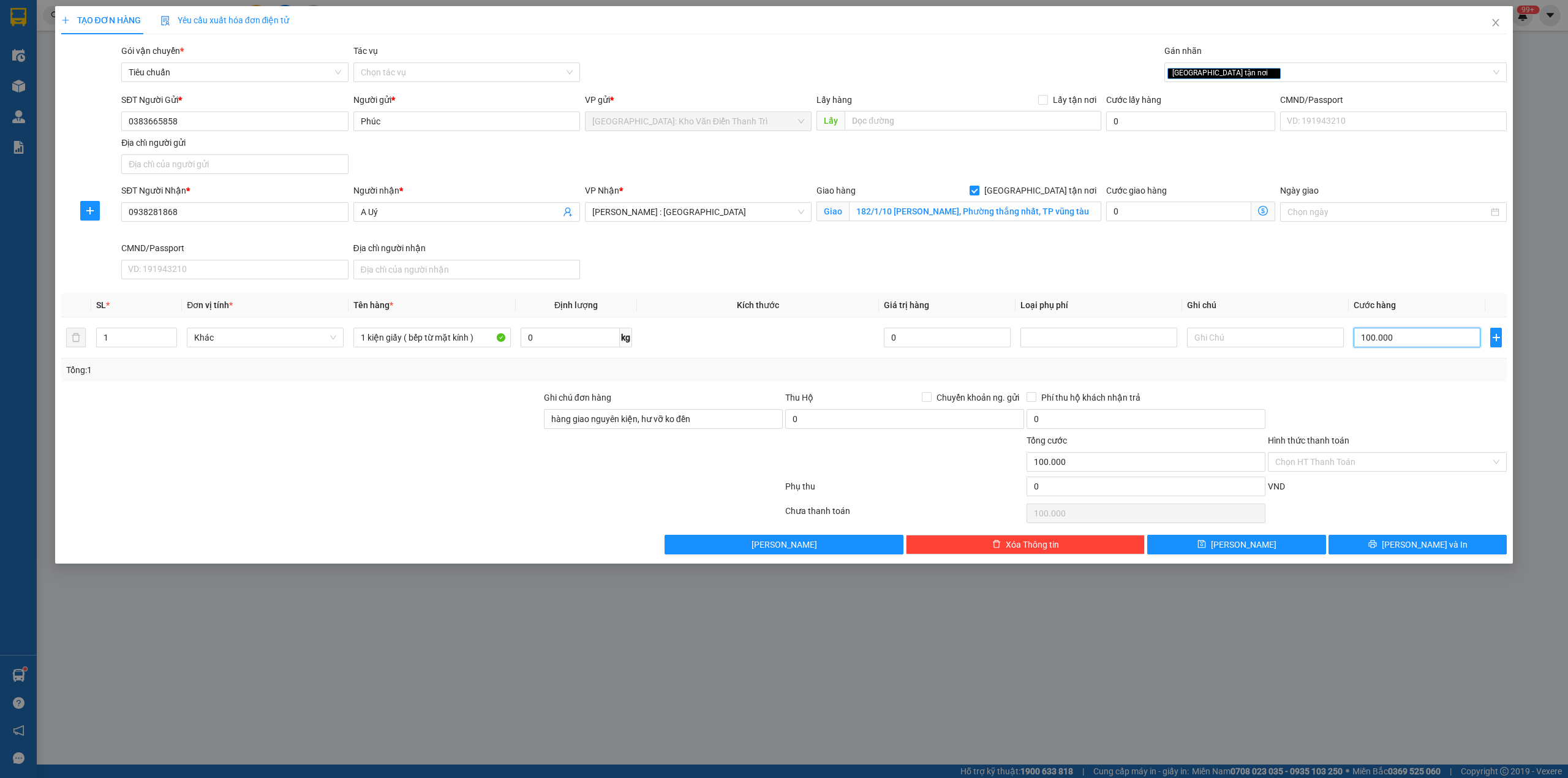
type input "100.000"
click at [1386, 402] on div at bounding box center [1387, 413] width 241 height 43
click at [1336, 496] on div "VND" at bounding box center [1387, 490] width 241 height 22
click at [1367, 418] on div at bounding box center [1387, 413] width 241 height 43
click at [1410, 550] on span "[PERSON_NAME] và In" at bounding box center [1424, 545] width 86 height 13
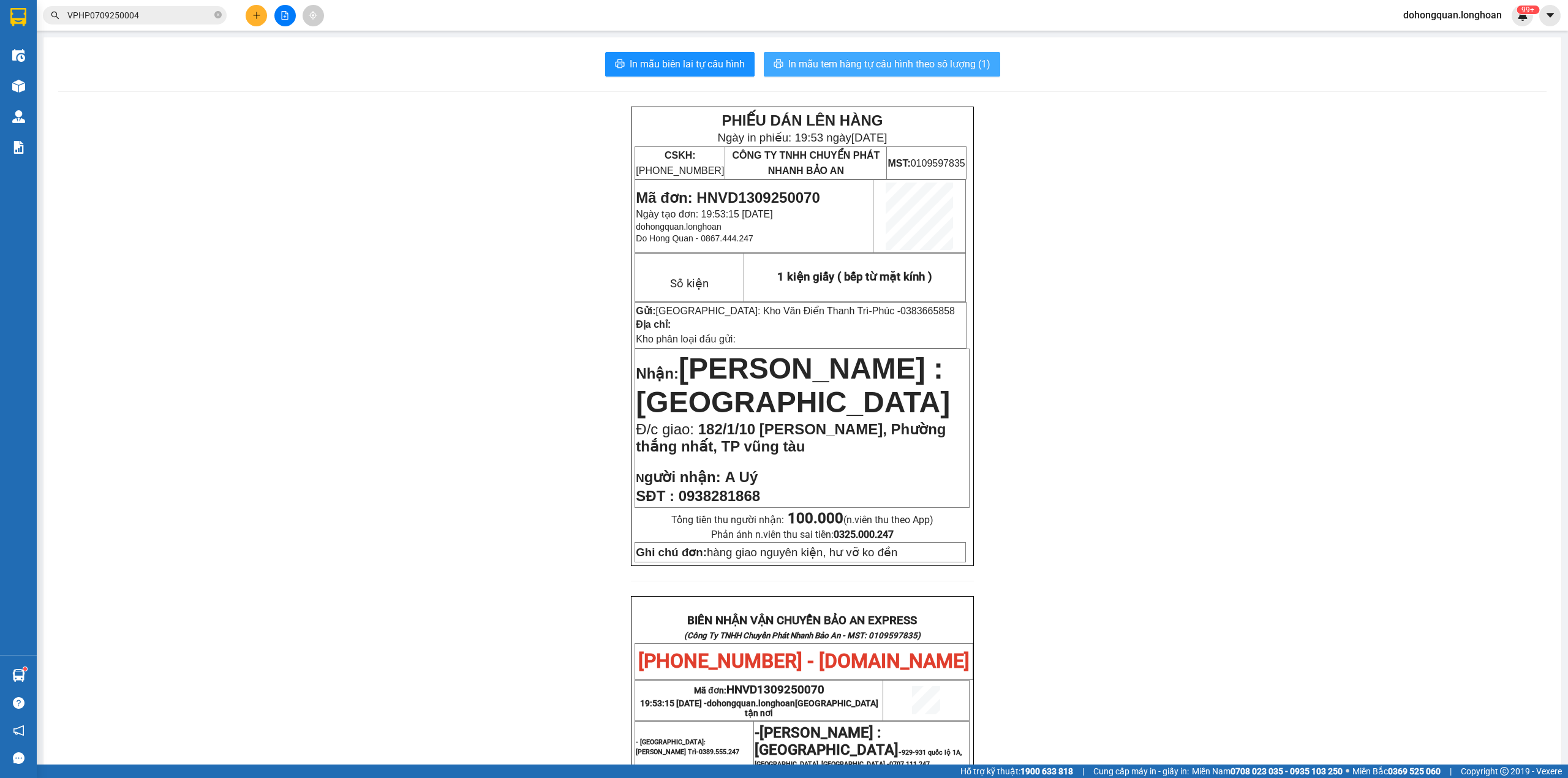
click at [857, 74] on button "In mẫu tem hàng tự cấu hình theo số lượng (1)" at bounding box center [881, 64] width 236 height 25
click at [1129, 577] on div "PHIẾU DÁN LÊN HÀNG Ngày in phiếu: 19:53 ngày 13-09-2025 CSKH: 1900.06.88.33 CÔN…" at bounding box center [802, 646] width 1488 height 1080
click at [883, 67] on span "In mẫu tem hàng tự cấu hình theo số lượng (1)" at bounding box center [889, 64] width 202 height 16
click at [1076, 609] on div "PHIẾU DÁN LÊN HÀNG Ngày in phiếu: 19:54 ngày 13-09-2025 CSKH: 1900.06.88.33 CÔN…" at bounding box center [802, 646] width 1488 height 1080
click at [1011, 535] on div "PHIẾU DÁN LÊN HÀNG Ngày in phiếu: 19:54 ngày 13-09-2025 CSKH: 1900.06.88.33 CÔN…" at bounding box center [802, 646] width 1488 height 1080
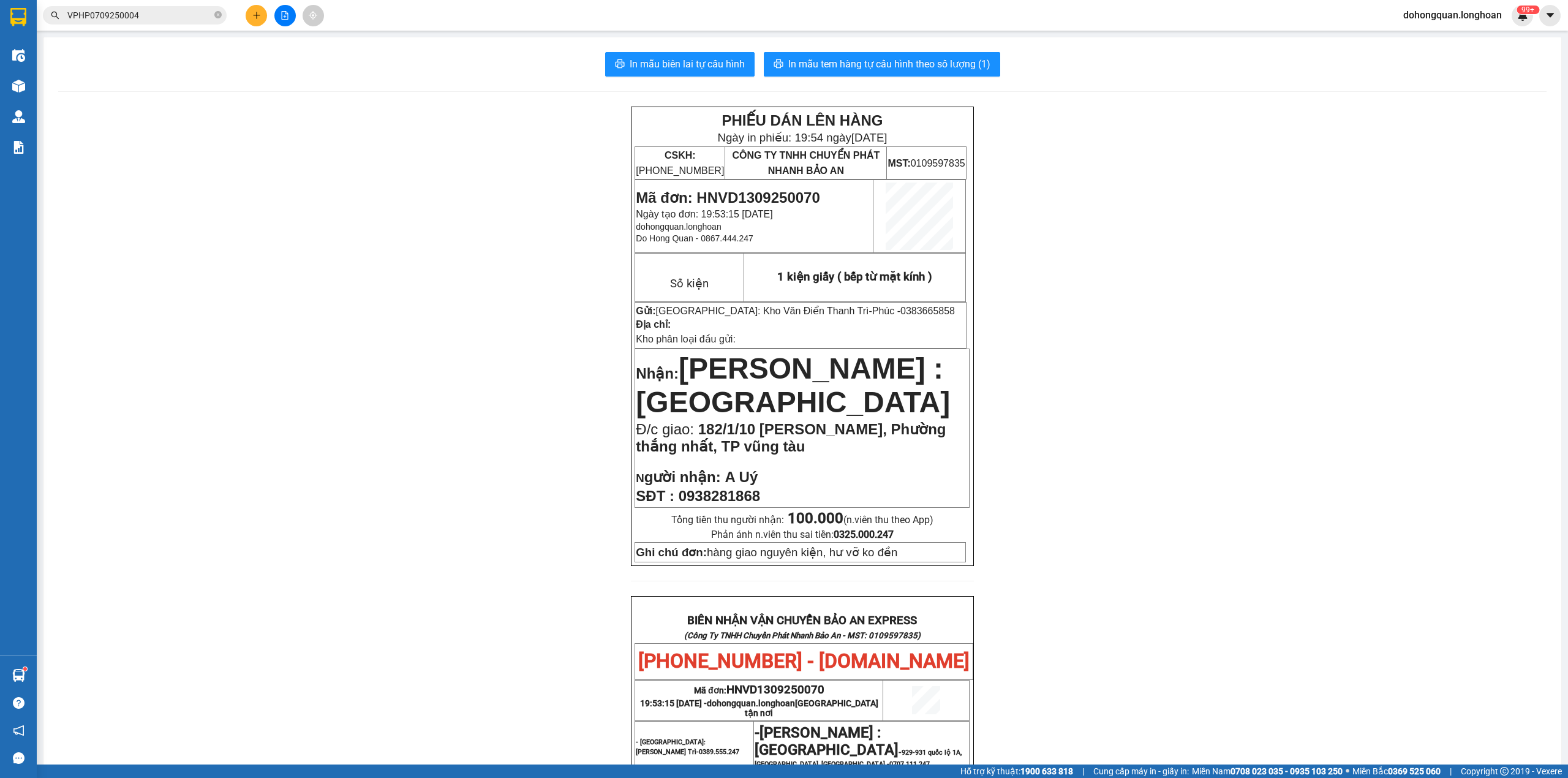
click at [346, 281] on div "PHIẾU DÁN LÊN HÀNG Ngày in phiếu: 19:54 ngày 13-09-2025 CSKH: 1900.06.88.33 CÔN…" at bounding box center [802, 646] width 1488 height 1080
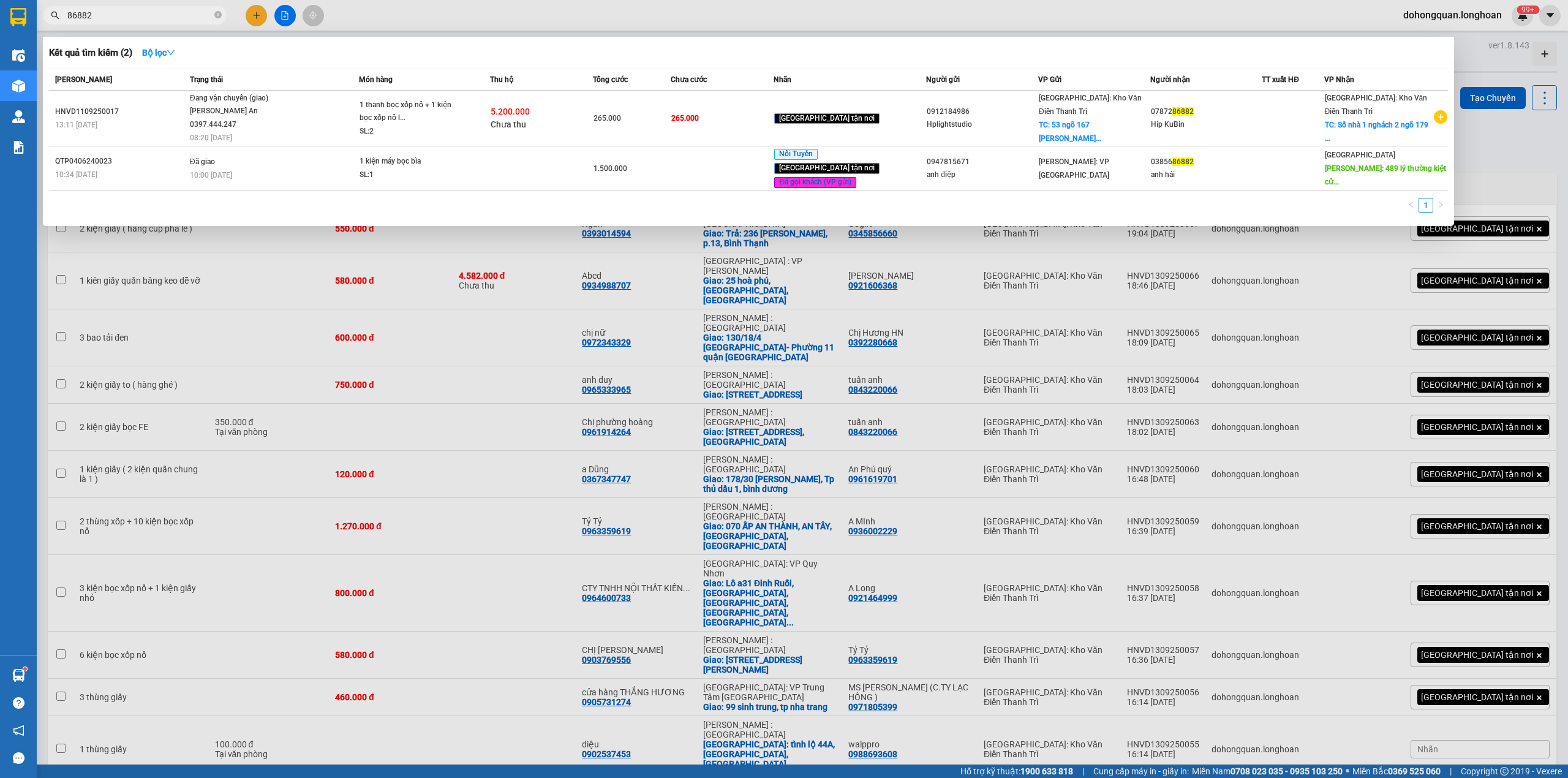
click at [143, 16] on input "86882" at bounding box center [139, 16] width 145 height 13
click at [218, 13] on icon "close-circle" at bounding box center [218, 15] width 7 height 7
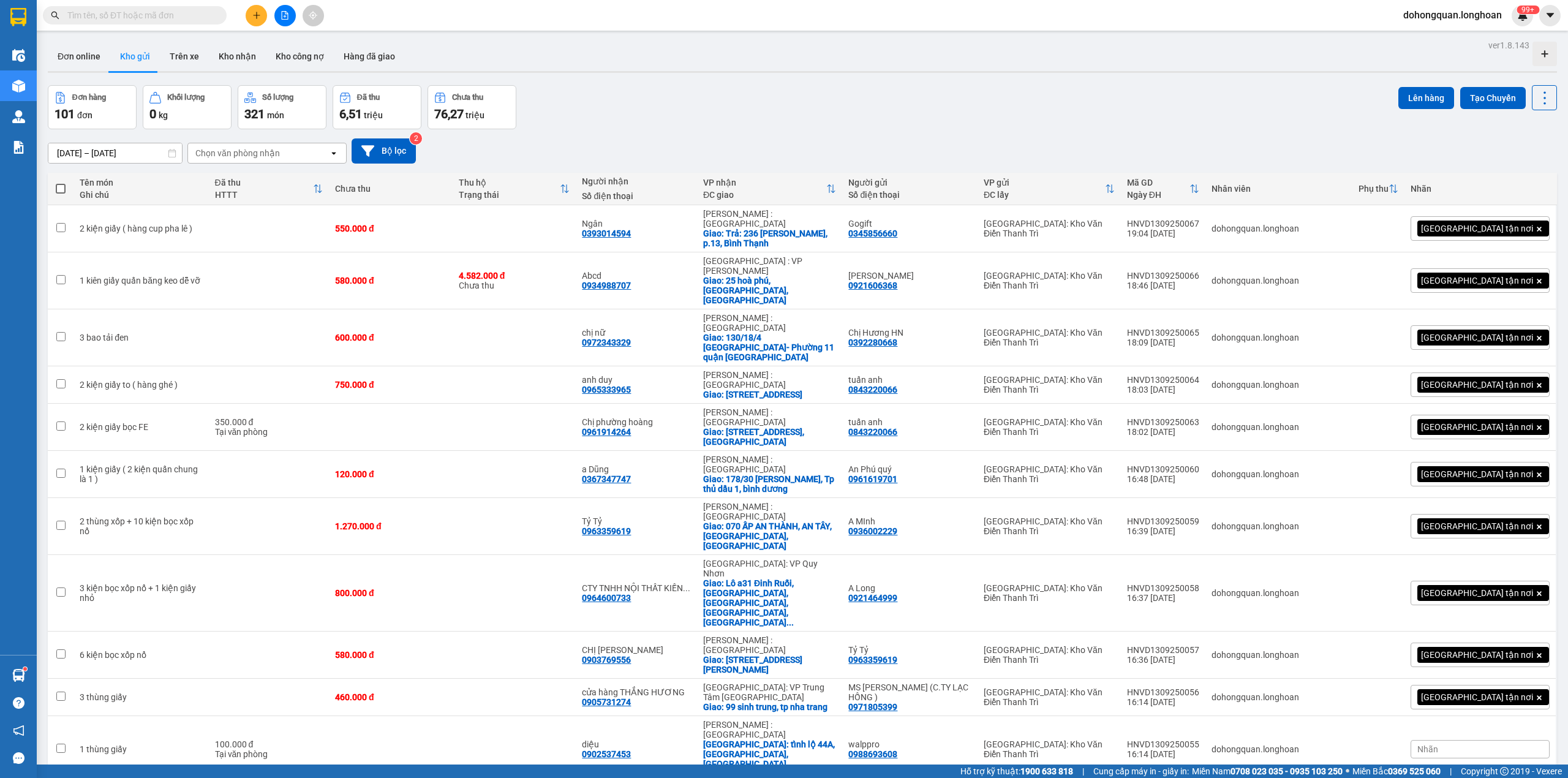
click at [191, 16] on input "text" at bounding box center [139, 16] width 145 height 13
paste input "SGTB0309250002"
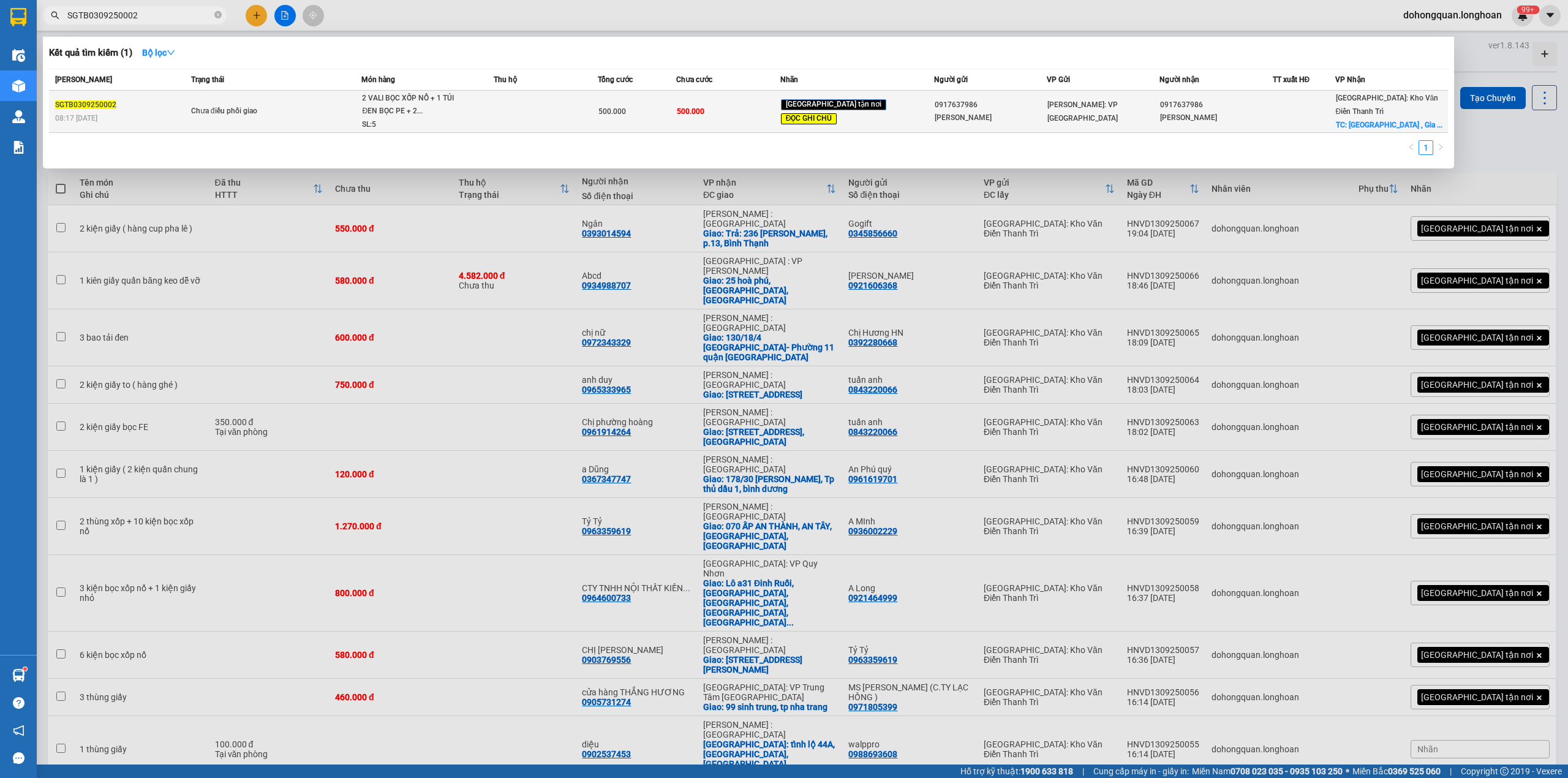
type input "SGTB0309250002"
click at [282, 113] on div "Chưa điều phối giao" at bounding box center [237, 112] width 92 height 13
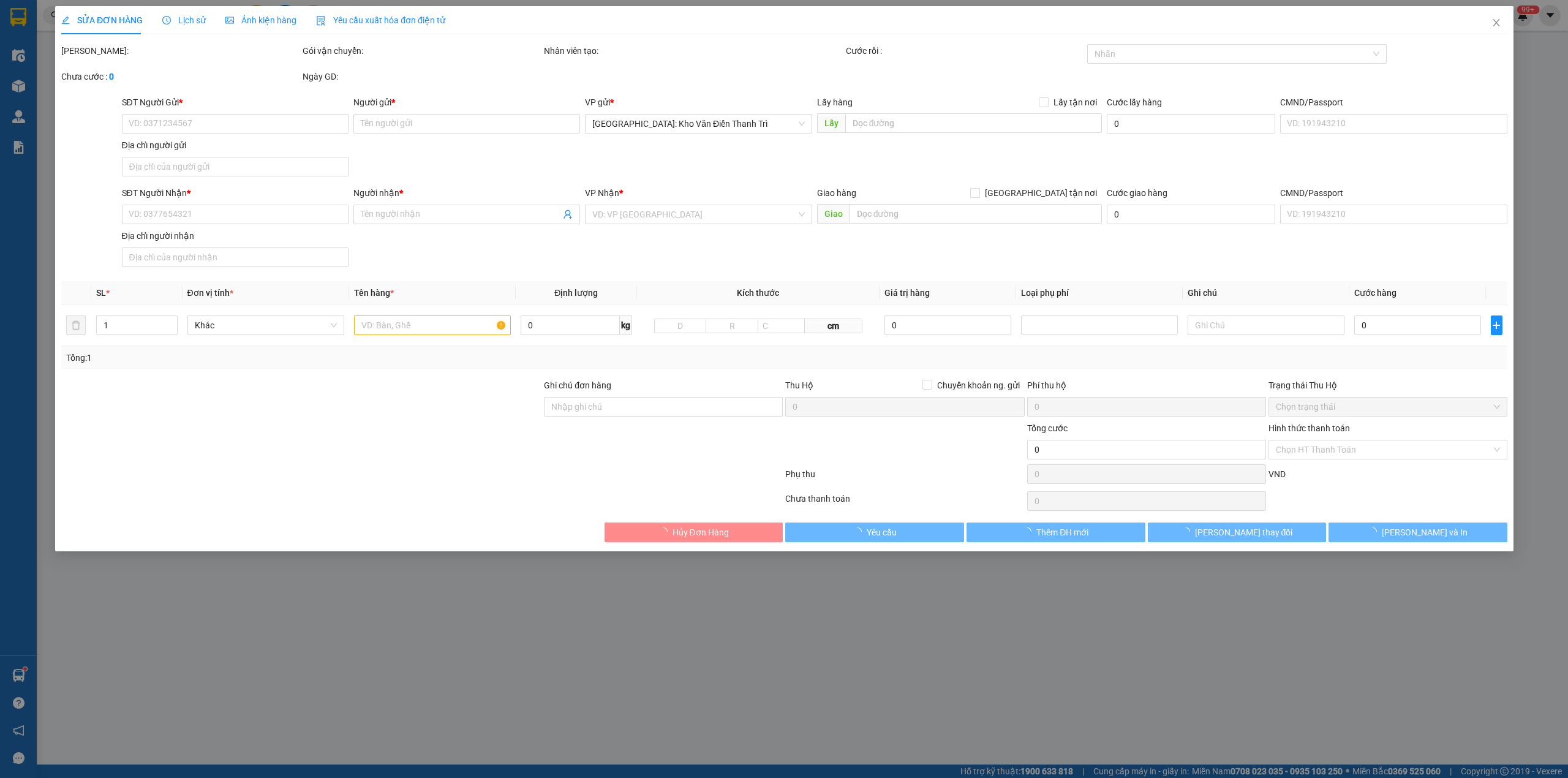
type input "0917637986"
type input "HOÀNG BÌNH MINH"
type input "0917637986"
type input "HOÀNG BÌNH MINH"
checkbox input "true"
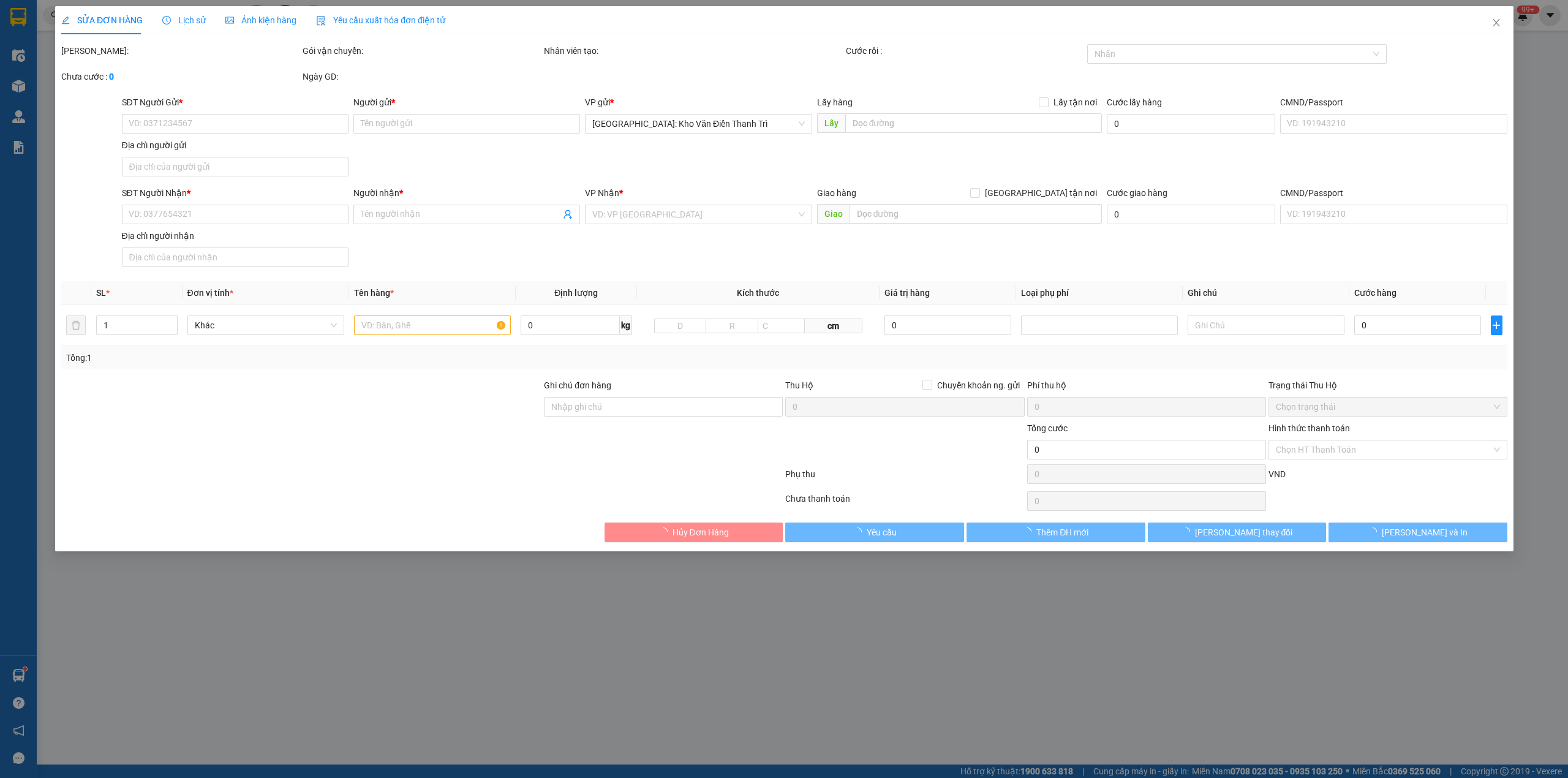
type input "Vinhomes Ocean Park , Gia Lâm, Hà Nội Việt Nam"
type input "NHẬN NGUYÊN KIỆN GIAO NGUYÊN KIỆN, HƯ VỠ K ĐỀN + KHÁCH NHỜ GIAO HÀNG NGÀY 14, 1…"
type input "500.000"
type input "80.000"
type input "500.000"
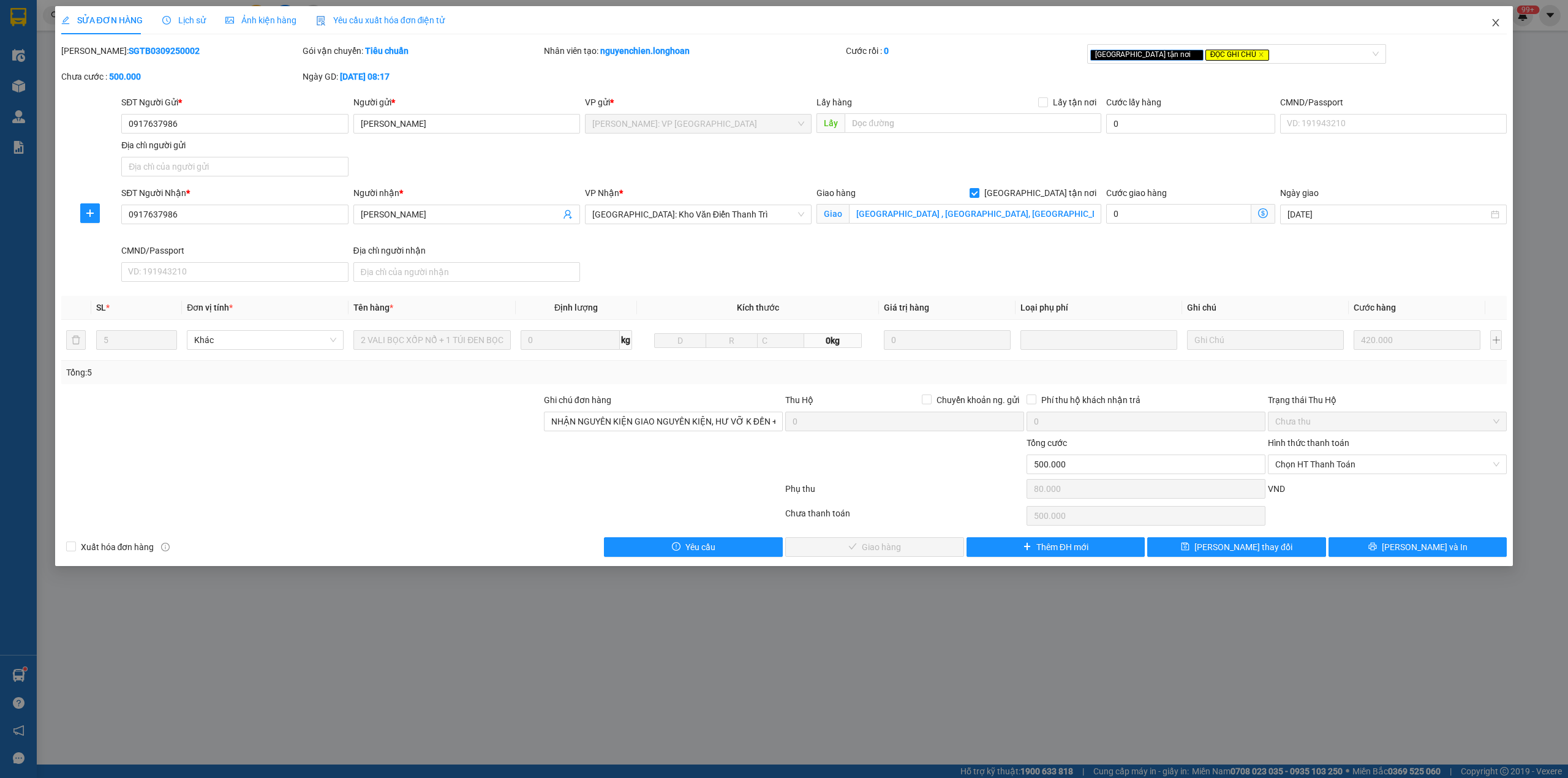
click at [1497, 23] on icon "close" at bounding box center [1495, 22] width 10 height 10
click at [1495, 21] on span "dohongquan.longhoan" at bounding box center [1452, 15] width 118 height 16
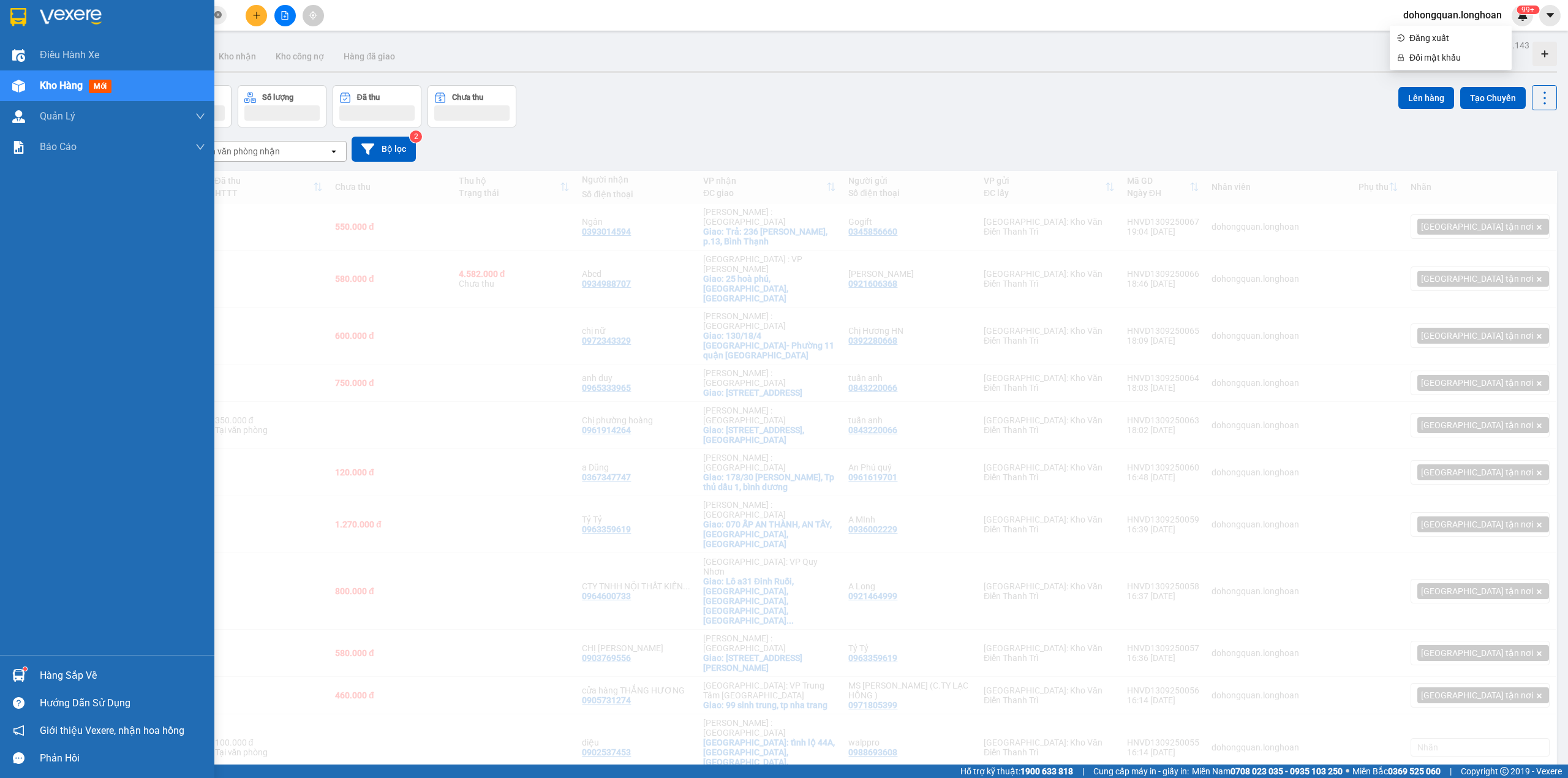
click at [180, 13] on input "SGTB0309250002" at bounding box center [139, 16] width 145 height 13
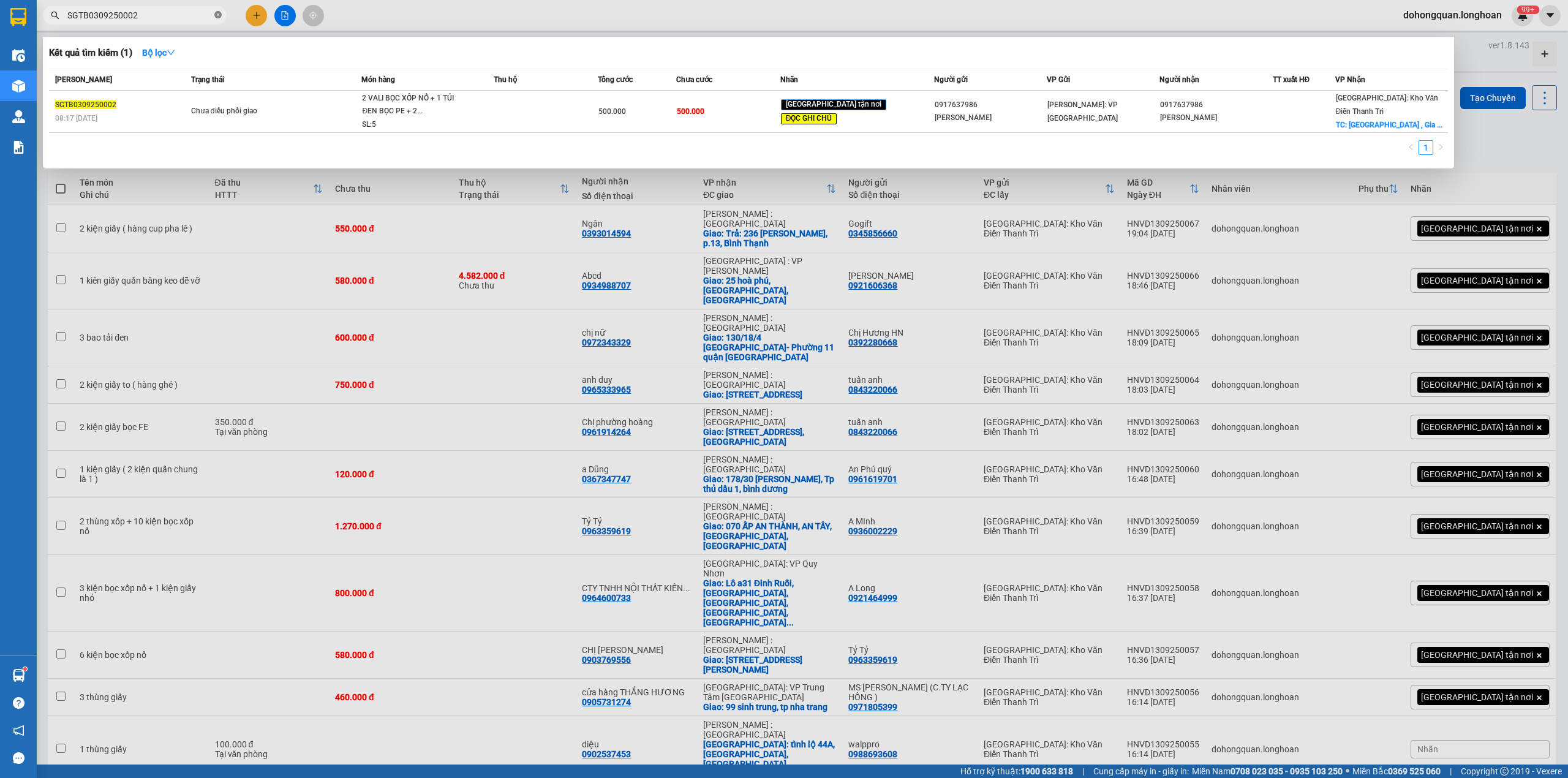
click at [219, 13] on icon "close-circle" at bounding box center [218, 15] width 7 height 7
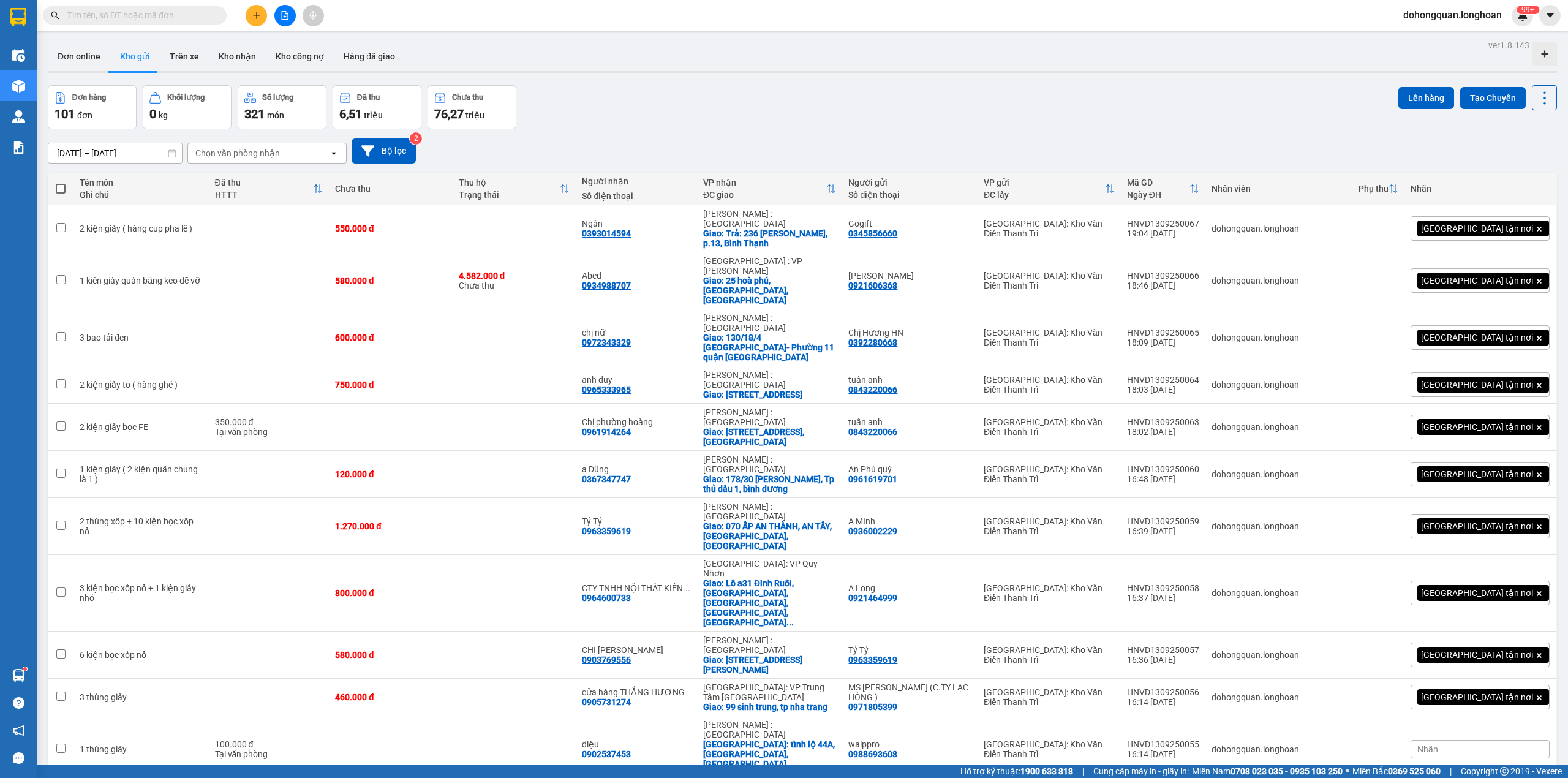
click at [179, 15] on input "text" at bounding box center [139, 16] width 145 height 13
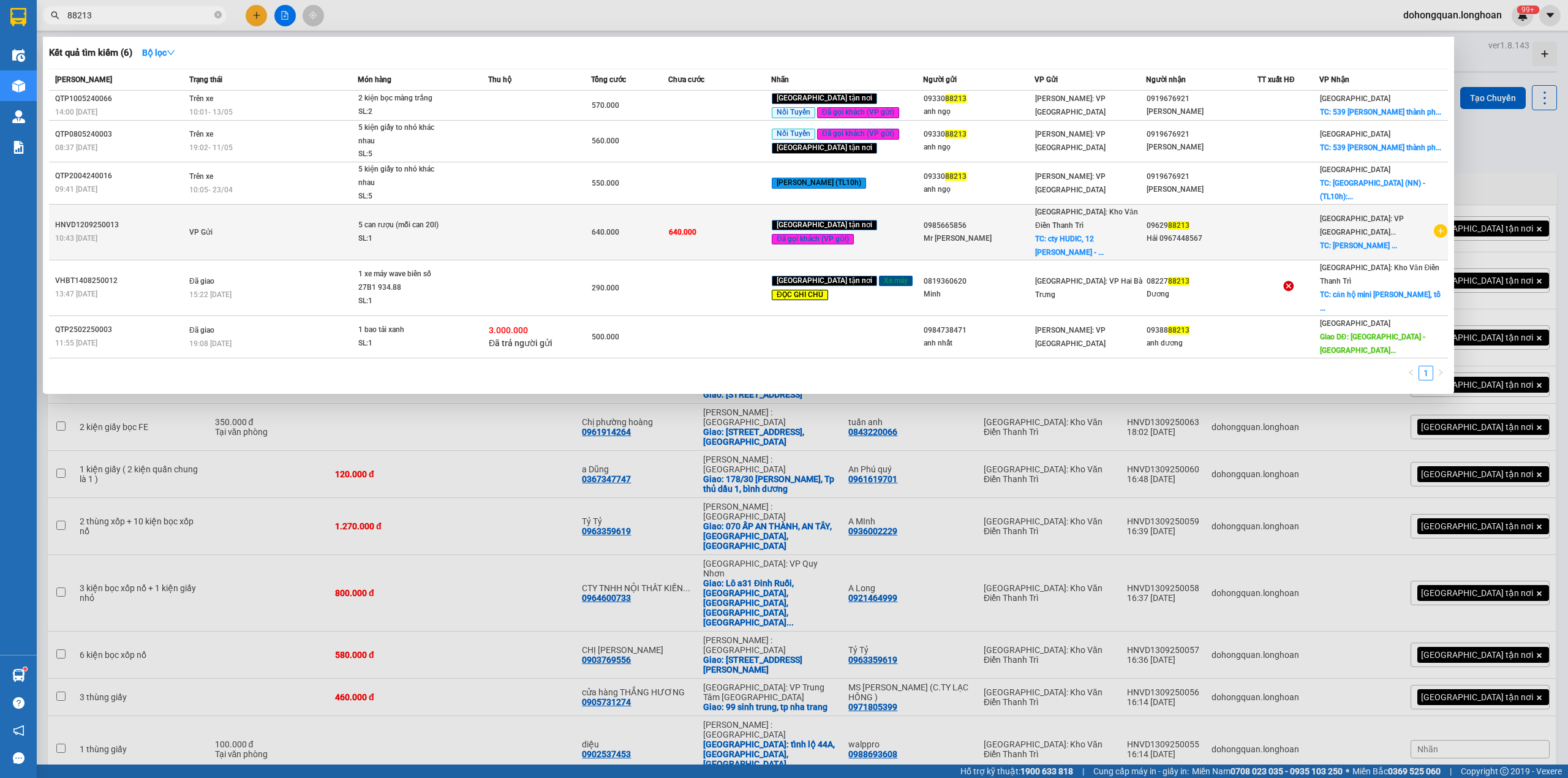
type input "88213"
click at [584, 224] on td at bounding box center [539, 232] width 103 height 56
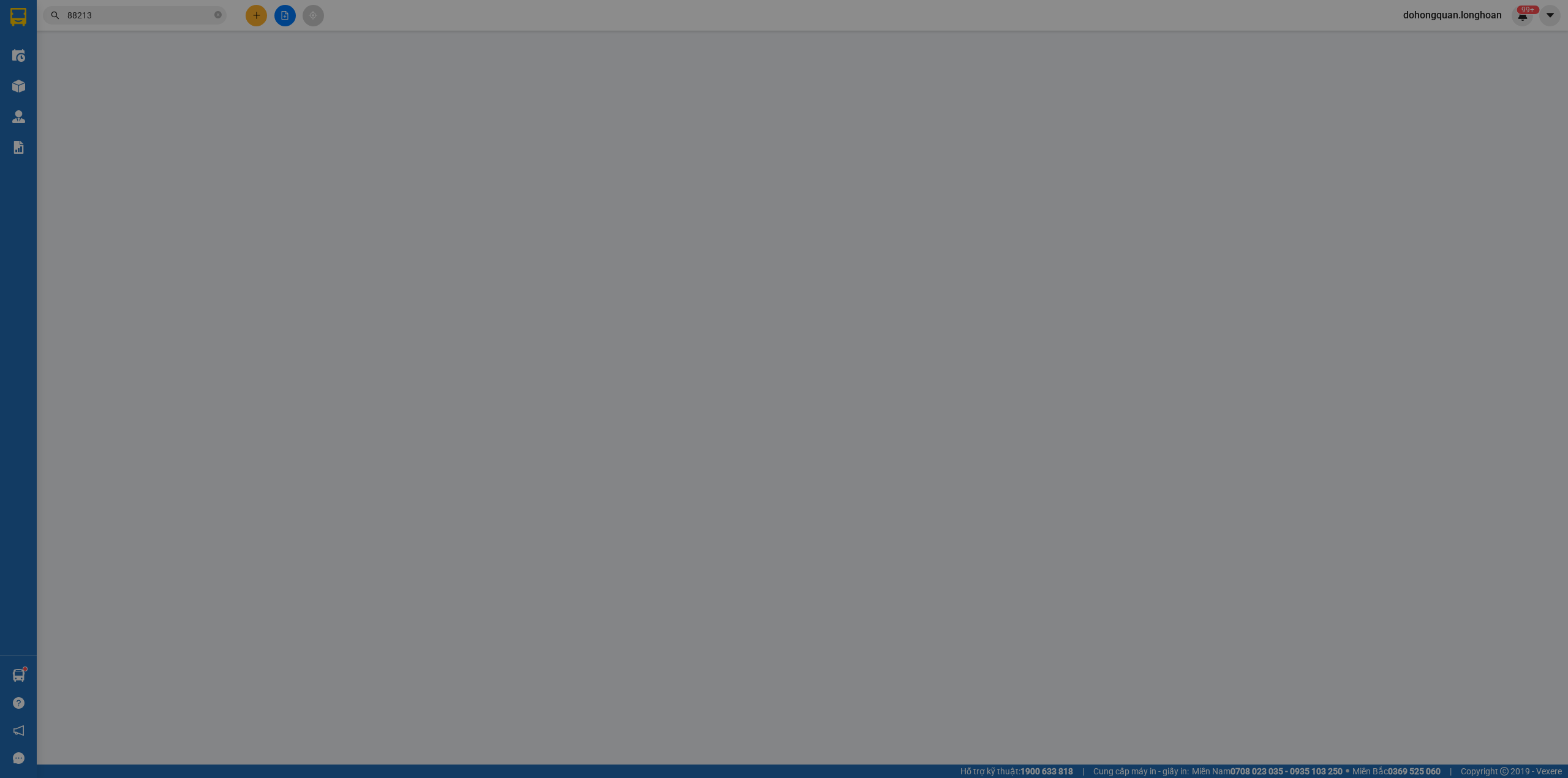
type input "0985665856"
type input "Mr [PERSON_NAME]"
checkbox input "true"
type input "cty HUDIC, 12 Nguyễn Du - TP Hải Dương"
type input "0962988213"
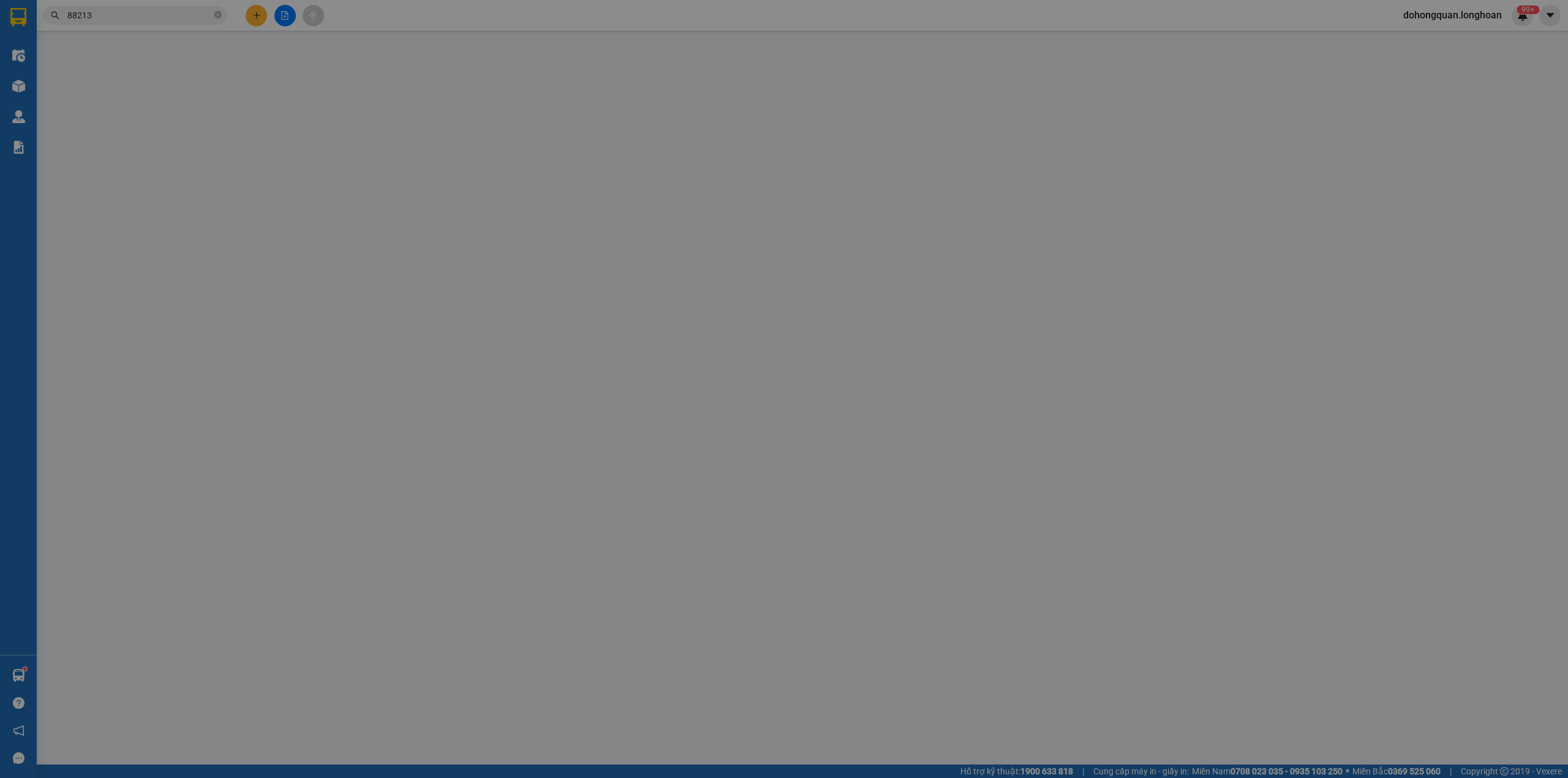
type input "Hải 0967448567"
checkbox input "true"
type input "Lotte Mart Nha Trang Gold Coast, 01 Đ. Trần Hưng Đạo, phường, Nha Trang, Khánh …"
type input "hàng giao nguyên kiện, hư vỡ ko đền"
type input "640.000"
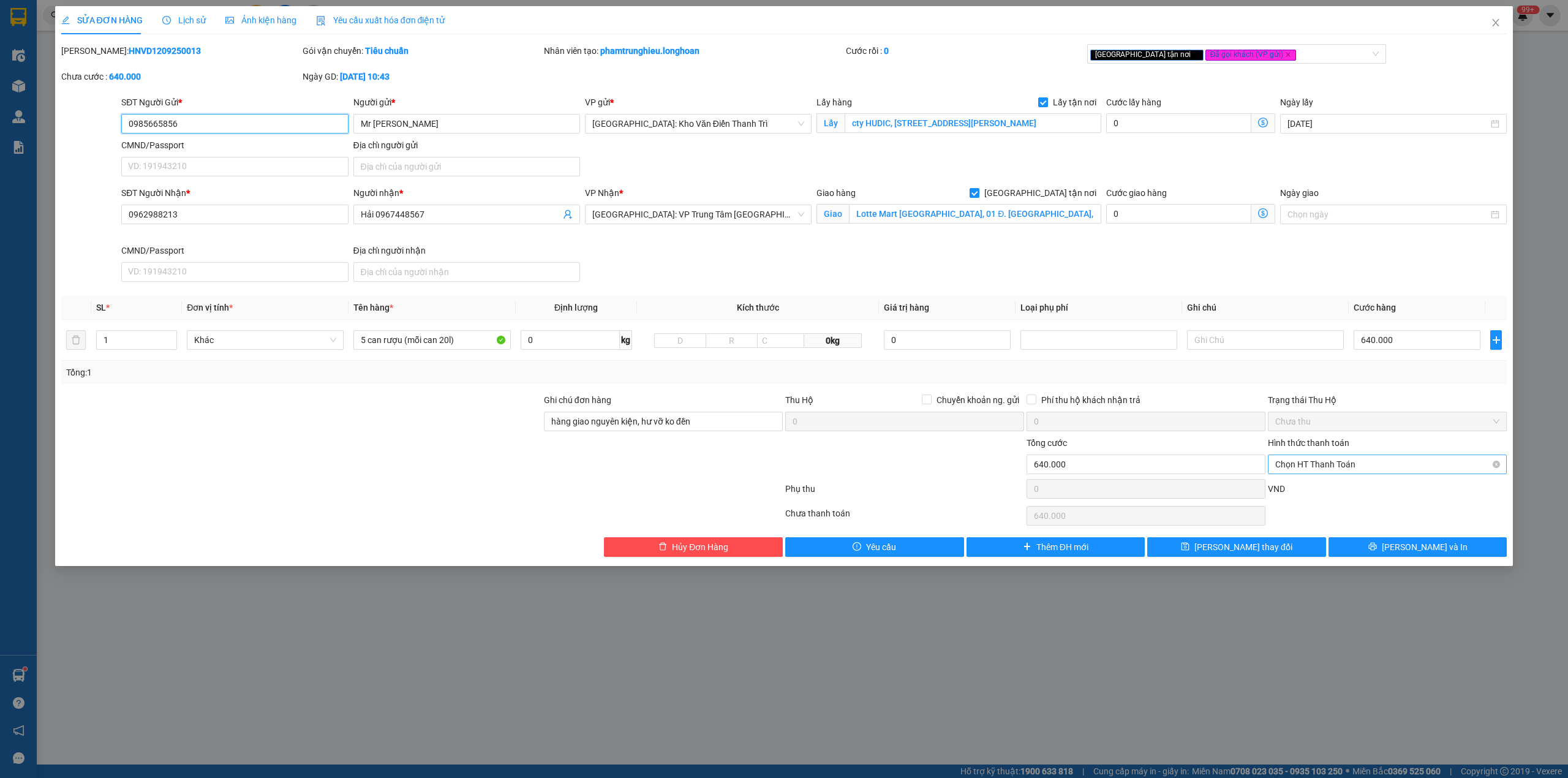
click at [1331, 471] on span "Chọn HT Thanh Toán" at bounding box center [1387, 464] width 224 height 19
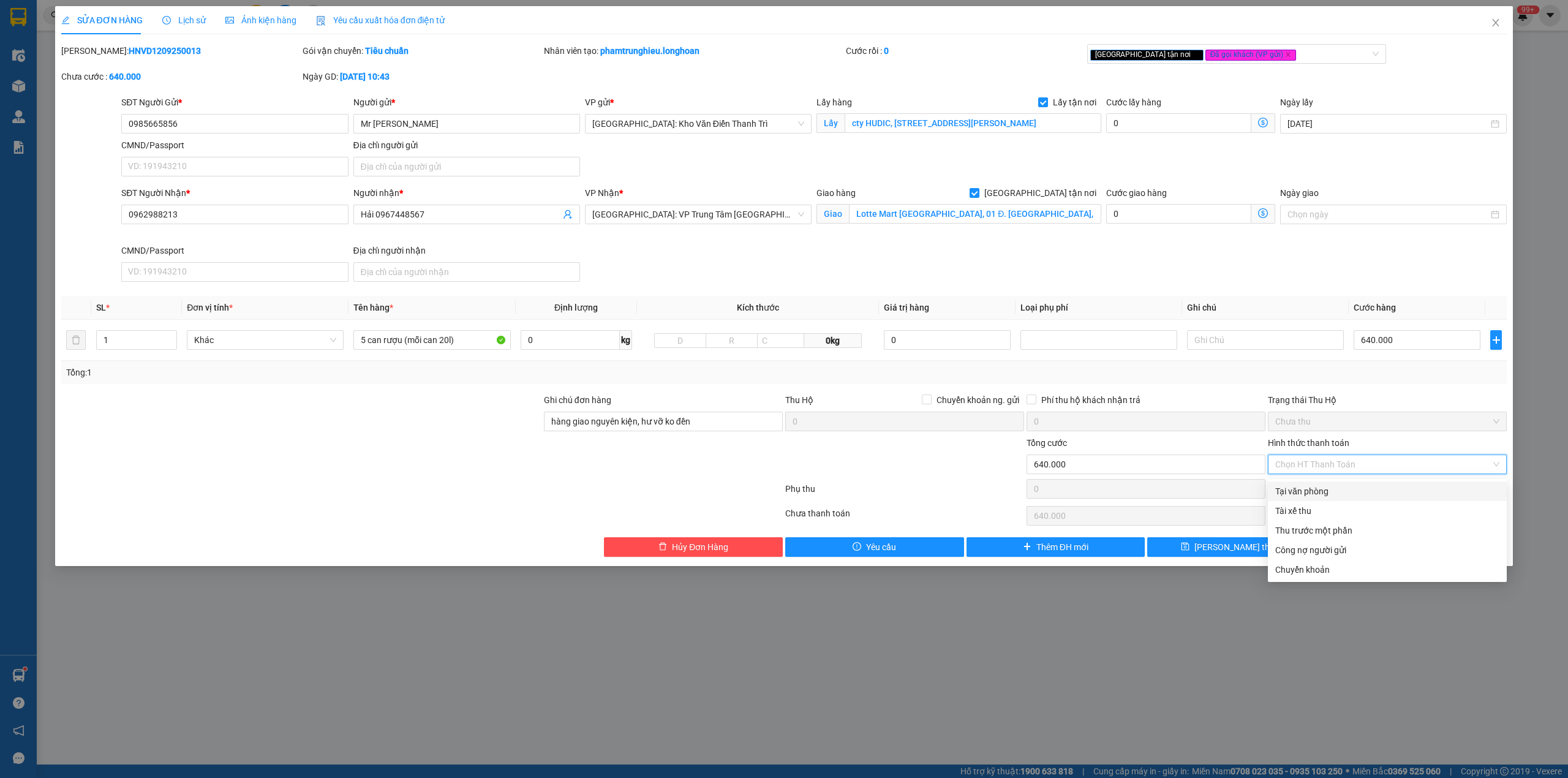
click at [1329, 494] on div "Tại văn phòng" at bounding box center [1387, 491] width 224 height 13
type input "0"
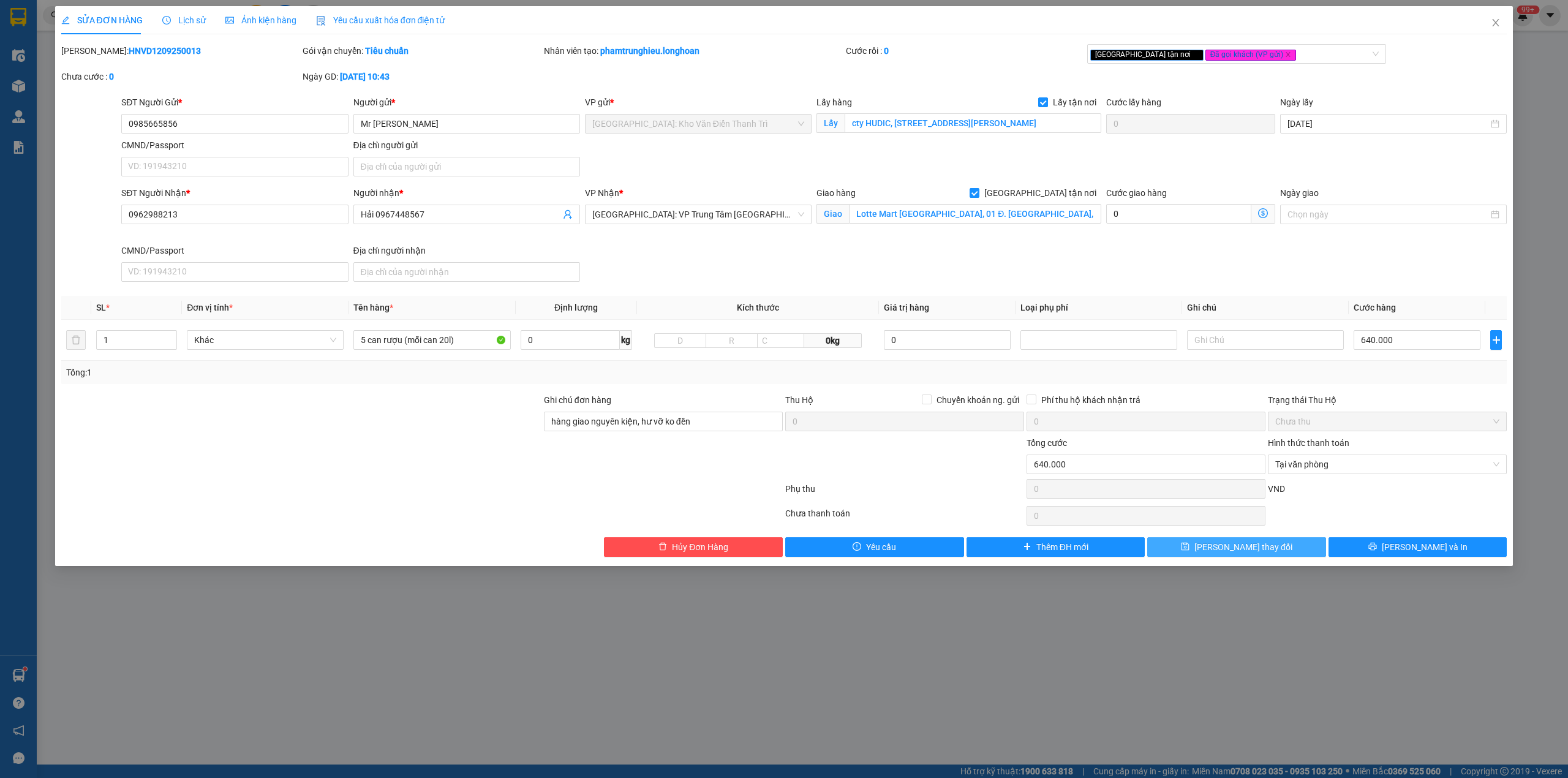
click at [1245, 554] on span "[PERSON_NAME] thay đổi" at bounding box center [1243, 547] width 98 height 13
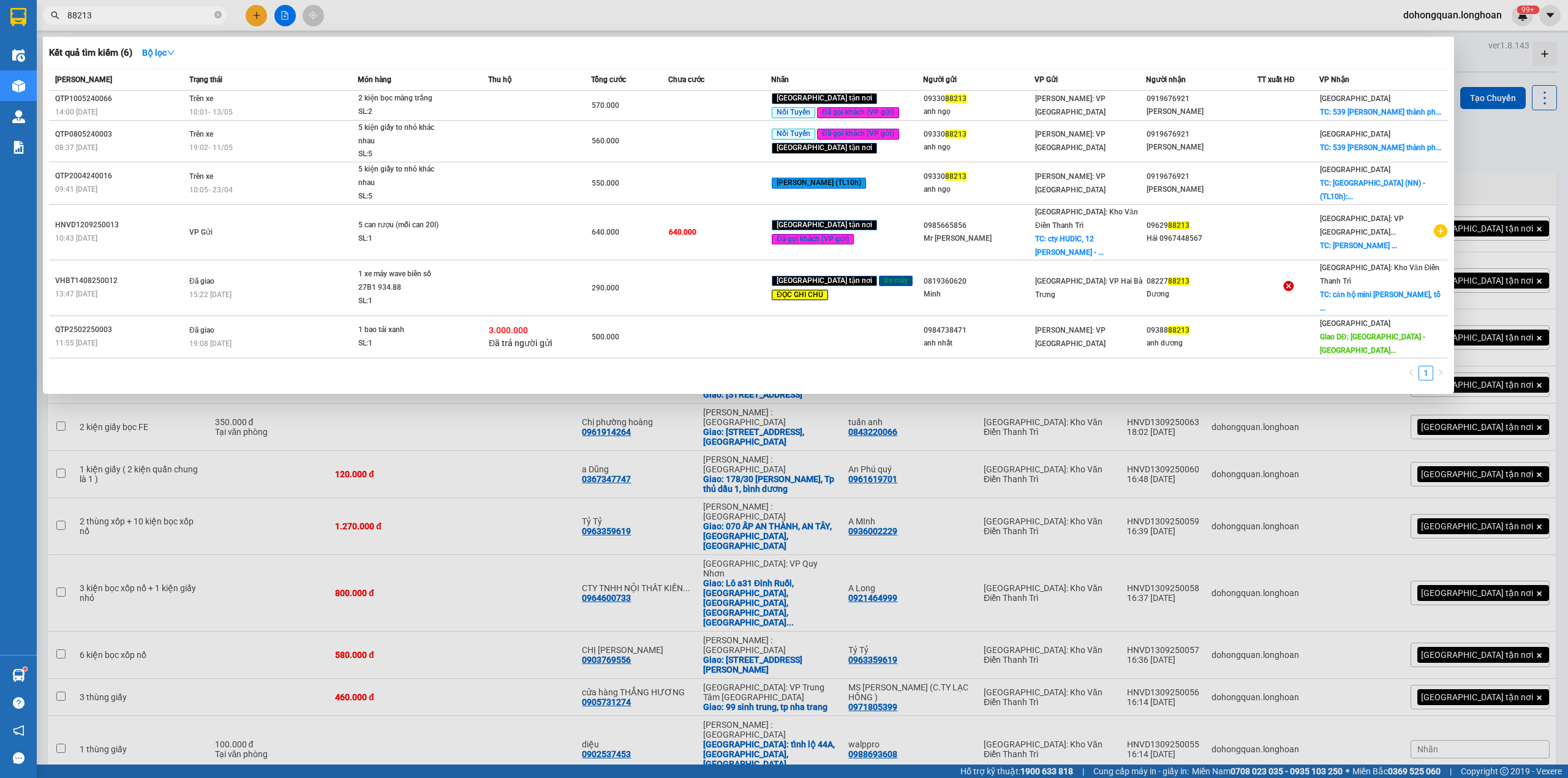
click at [146, 9] on input "88213" at bounding box center [139, 16] width 145 height 13
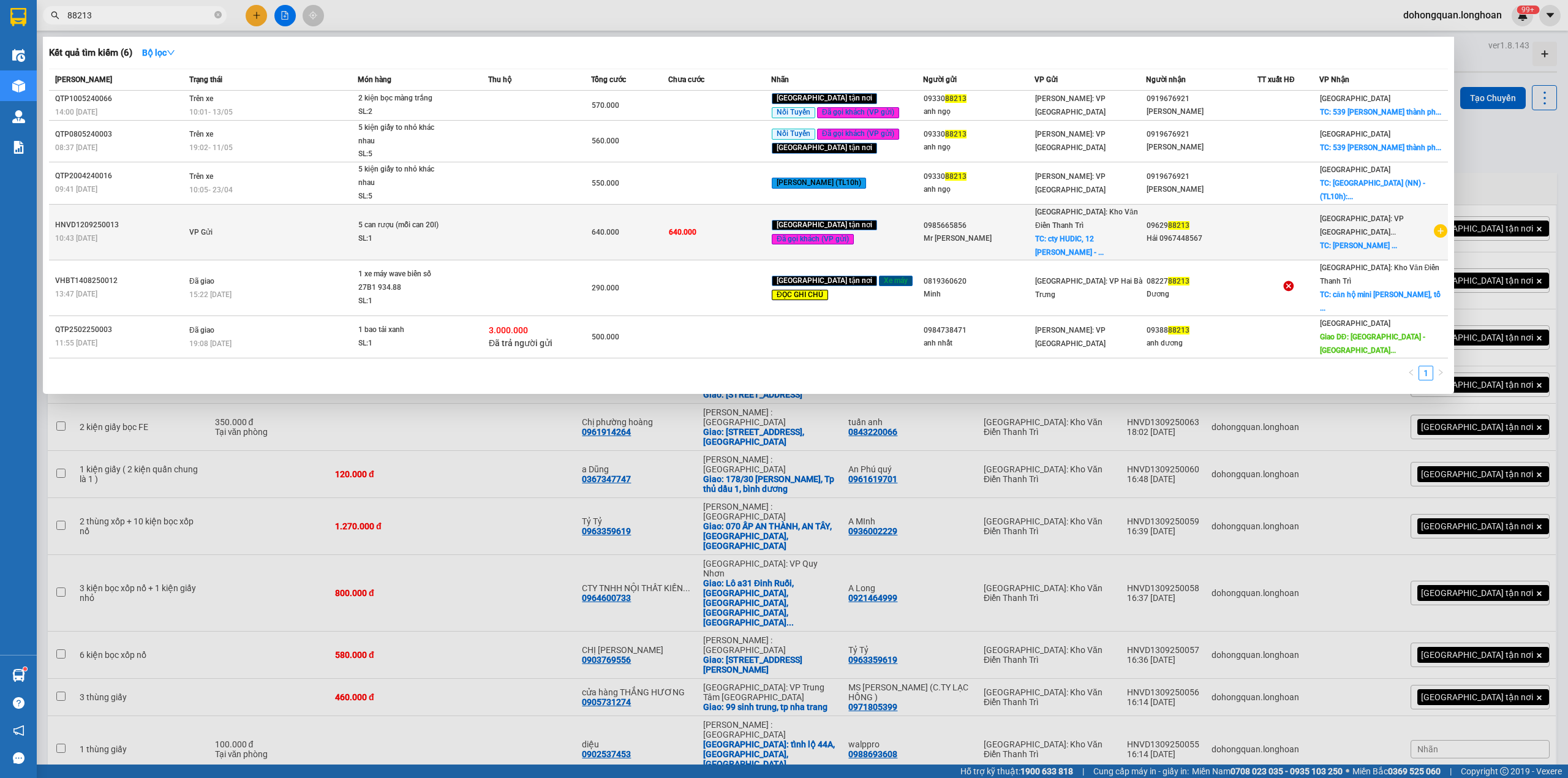
drag, startPoint x: 446, startPoint y: 243, endPoint x: 456, endPoint y: 243, distance: 10.0
click at [450, 243] on div "SL: 1" at bounding box center [404, 239] width 92 height 13
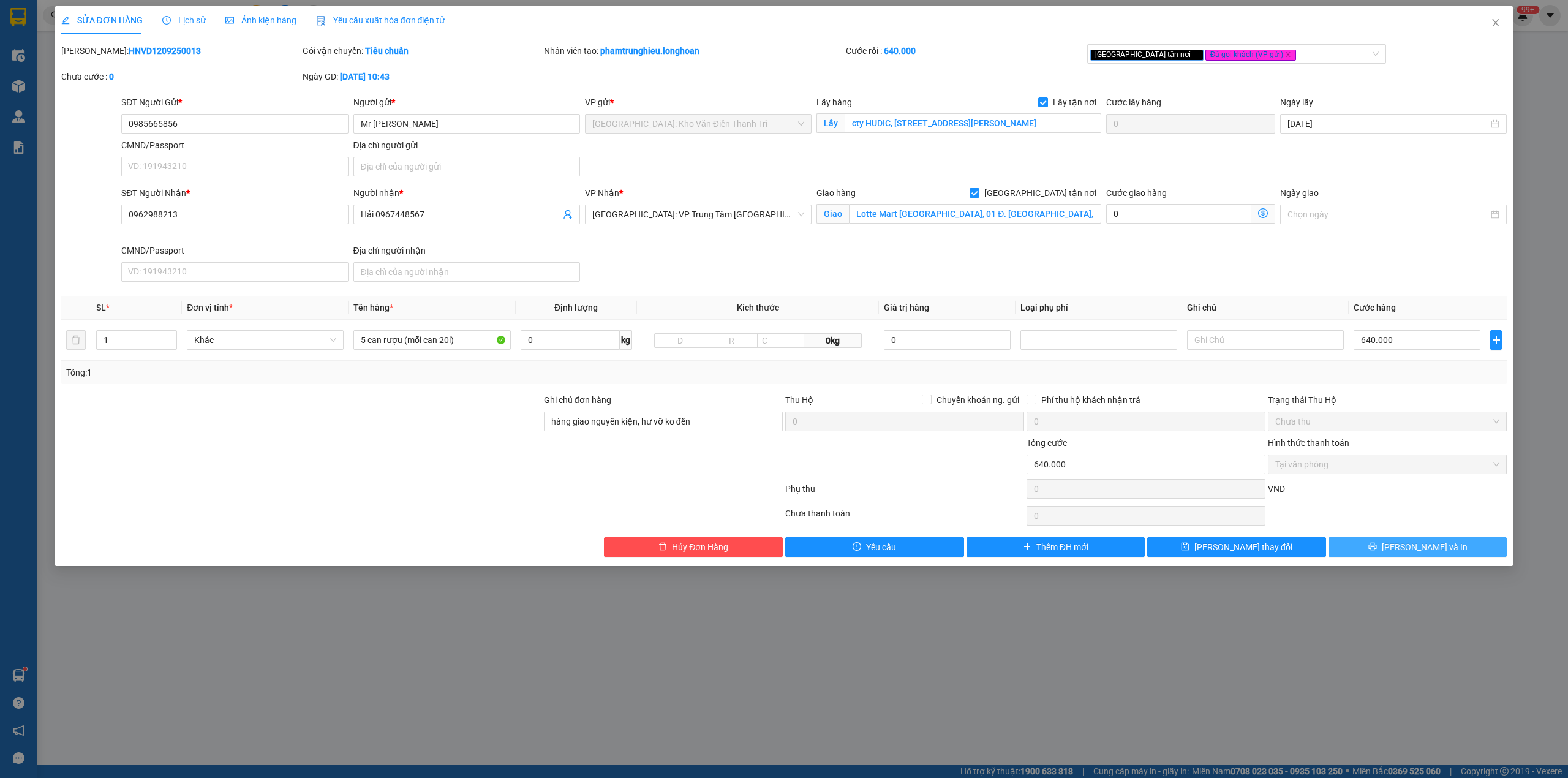
click at [1441, 554] on span "[PERSON_NAME] và In" at bounding box center [1424, 547] width 86 height 13
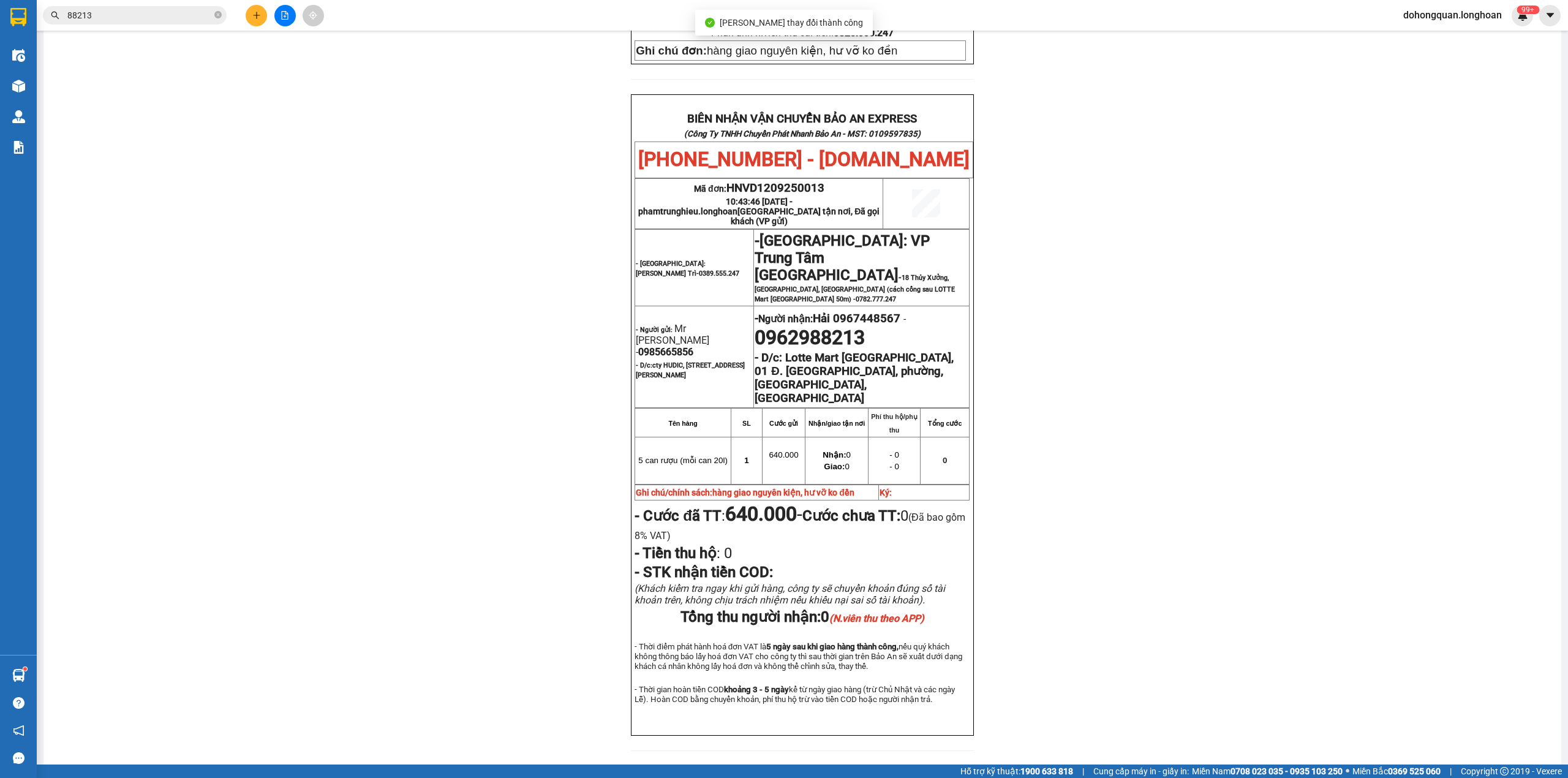
scroll to position [587, 0]
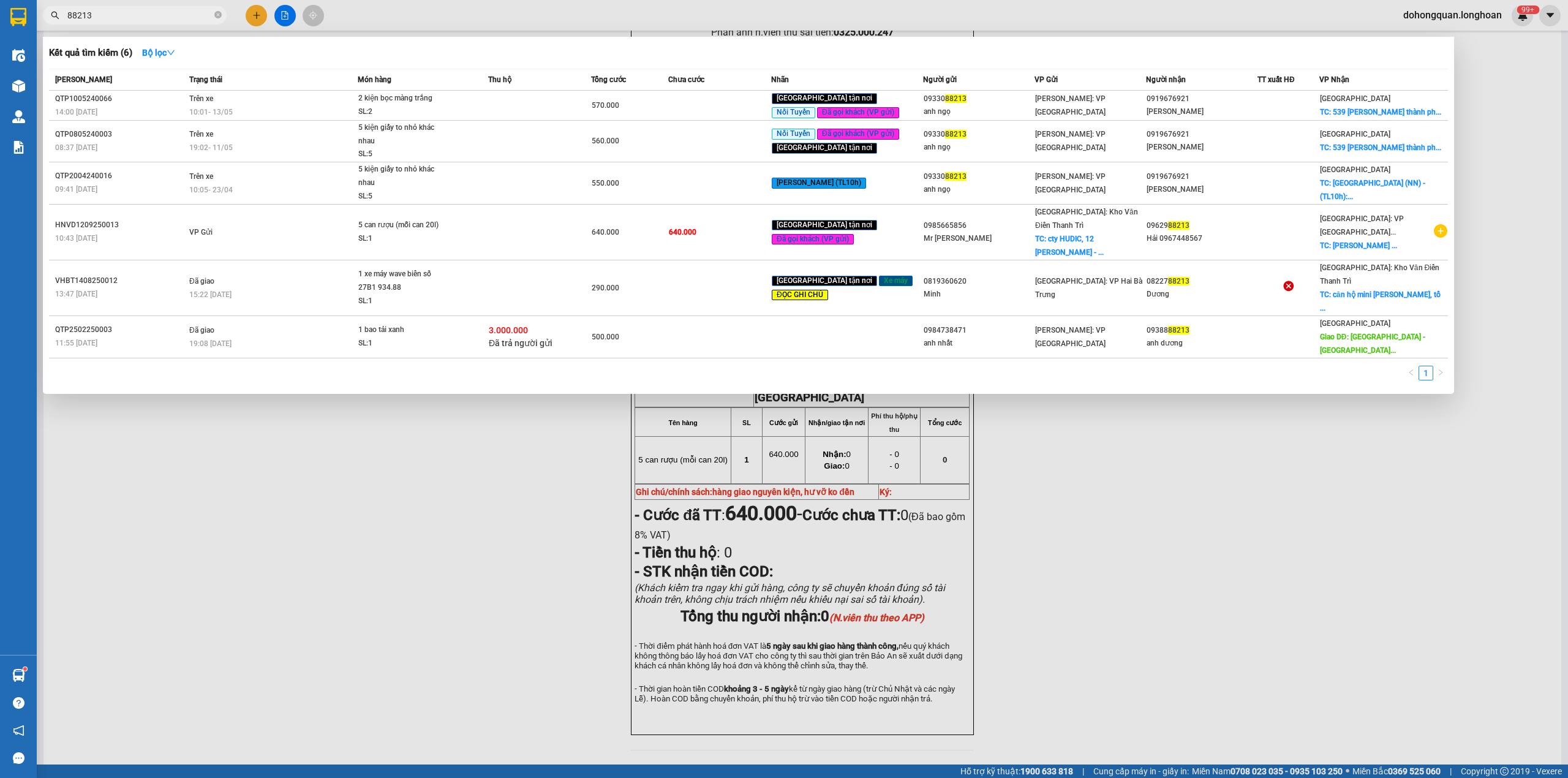
click at [147, 16] on input "88213" at bounding box center [139, 16] width 145 height 13
click at [216, 16] on icon "close-circle" at bounding box center [218, 15] width 7 height 7
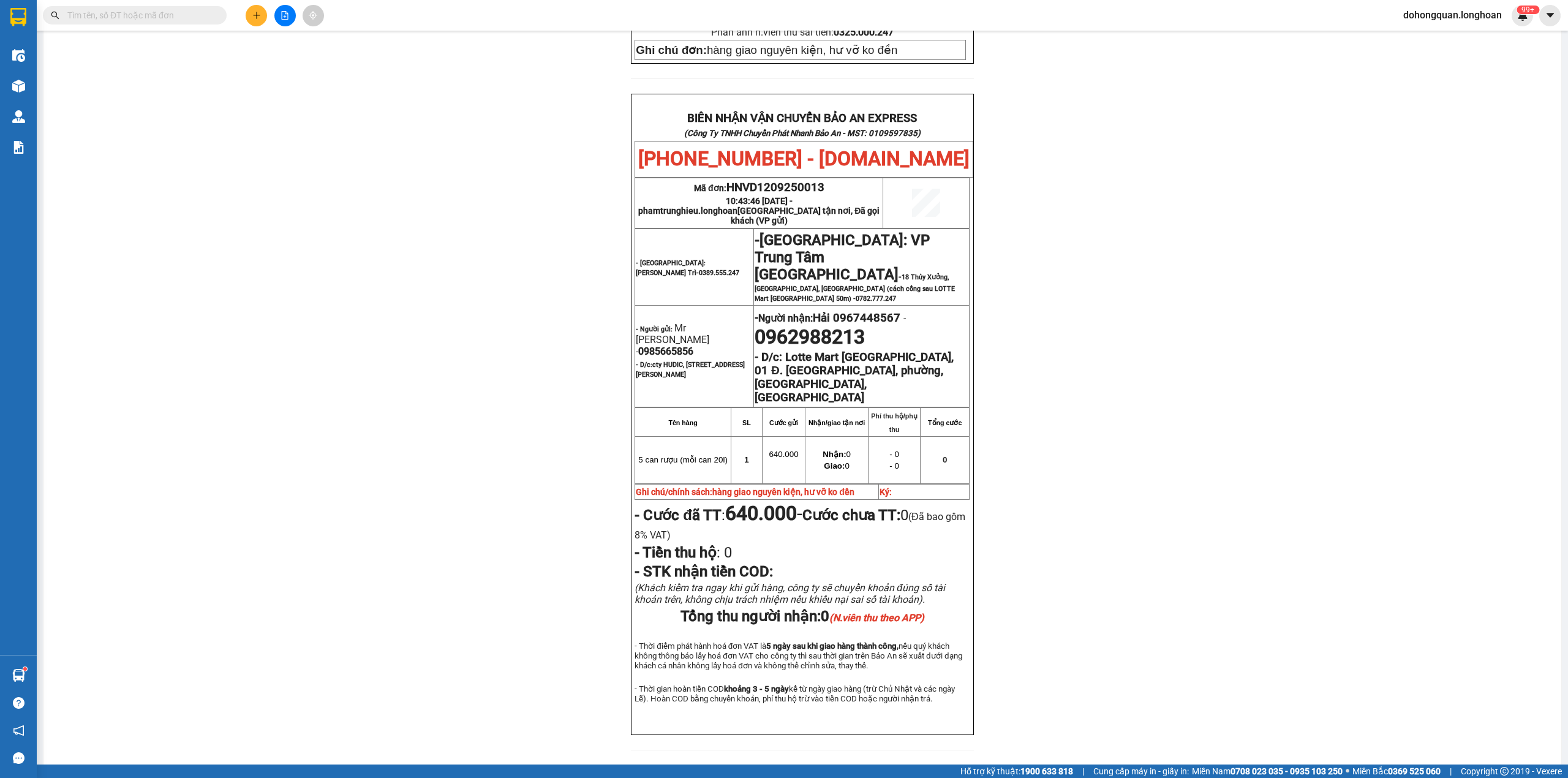
click at [206, 16] on input "text" at bounding box center [139, 16] width 145 height 13
paste input "QU121009250023"
type input "QU121009250023"
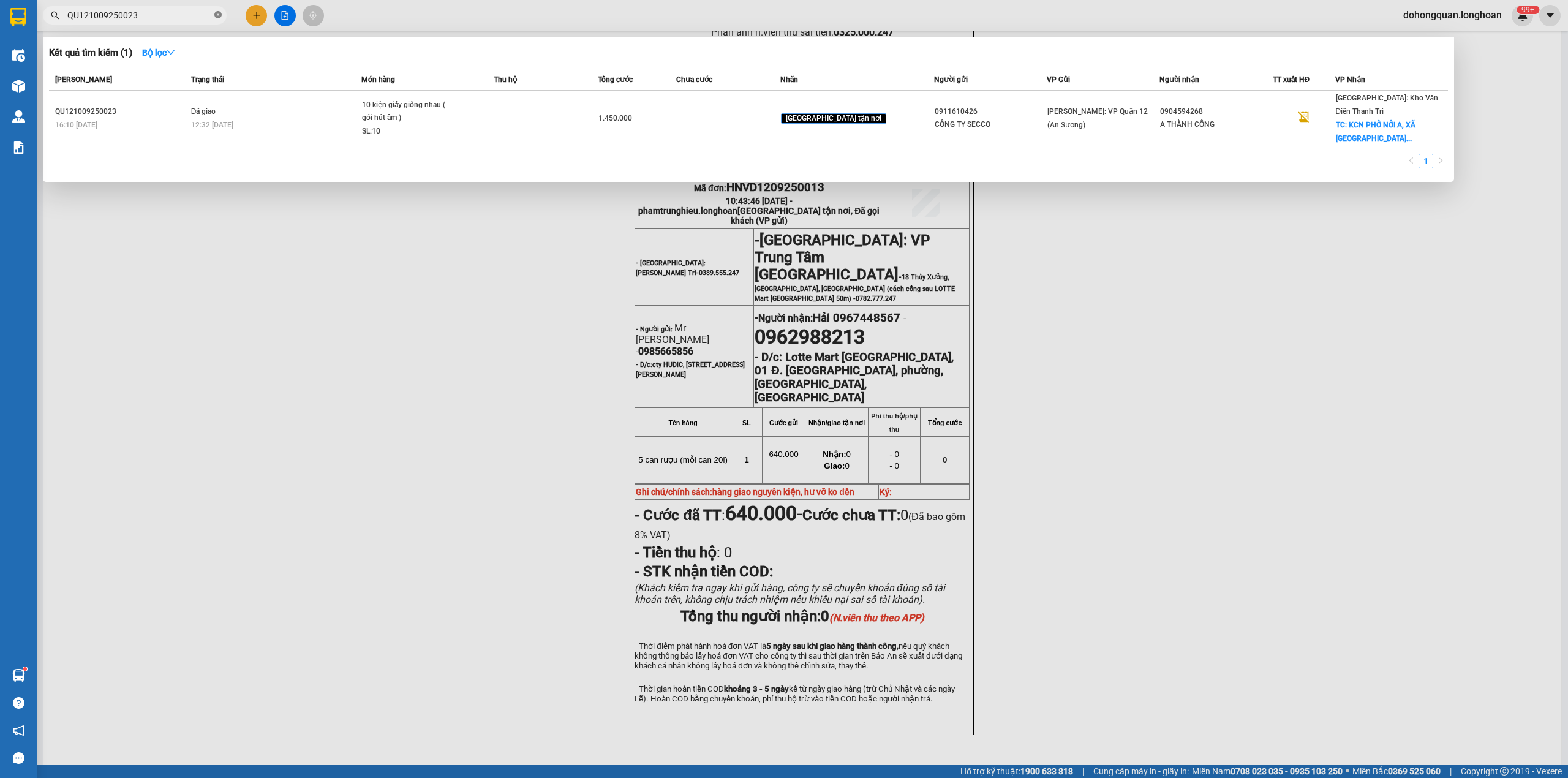
click at [215, 18] on icon "close-circle" at bounding box center [218, 15] width 7 height 7
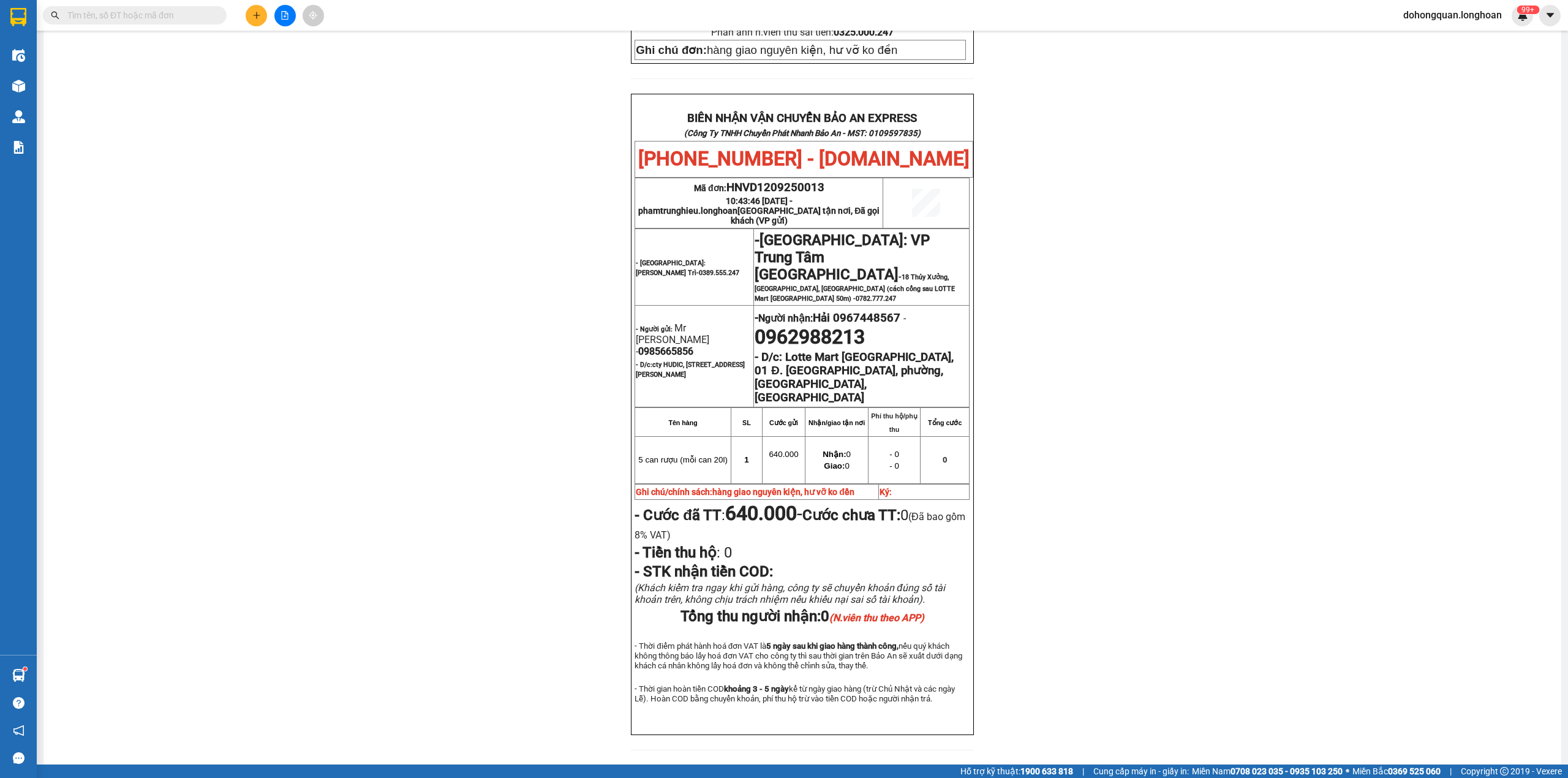
click at [121, 17] on input "text" at bounding box center [139, 16] width 145 height 13
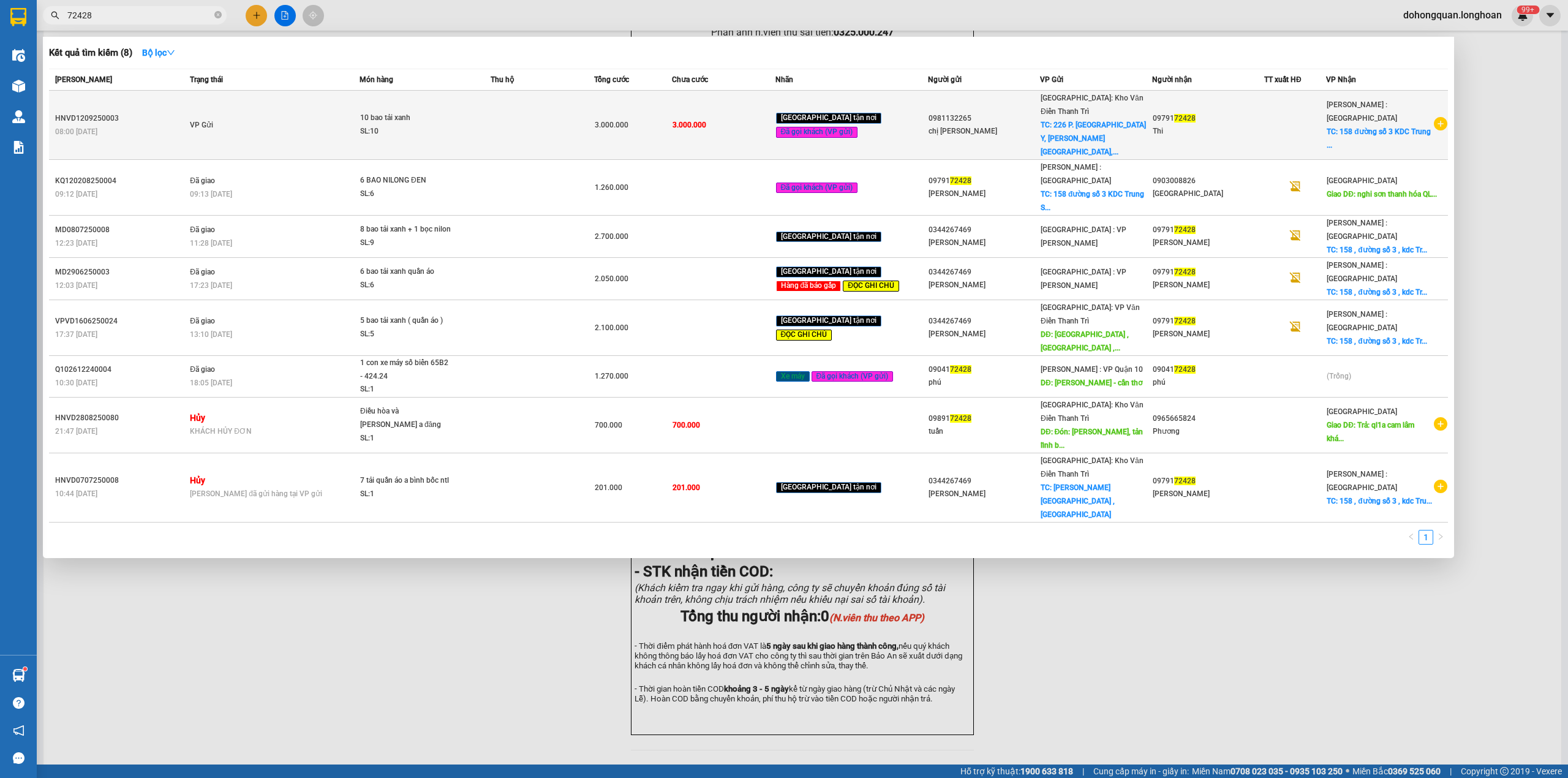
type input "72428"
click at [307, 116] on td "VP Gửi" at bounding box center [273, 125] width 173 height 69
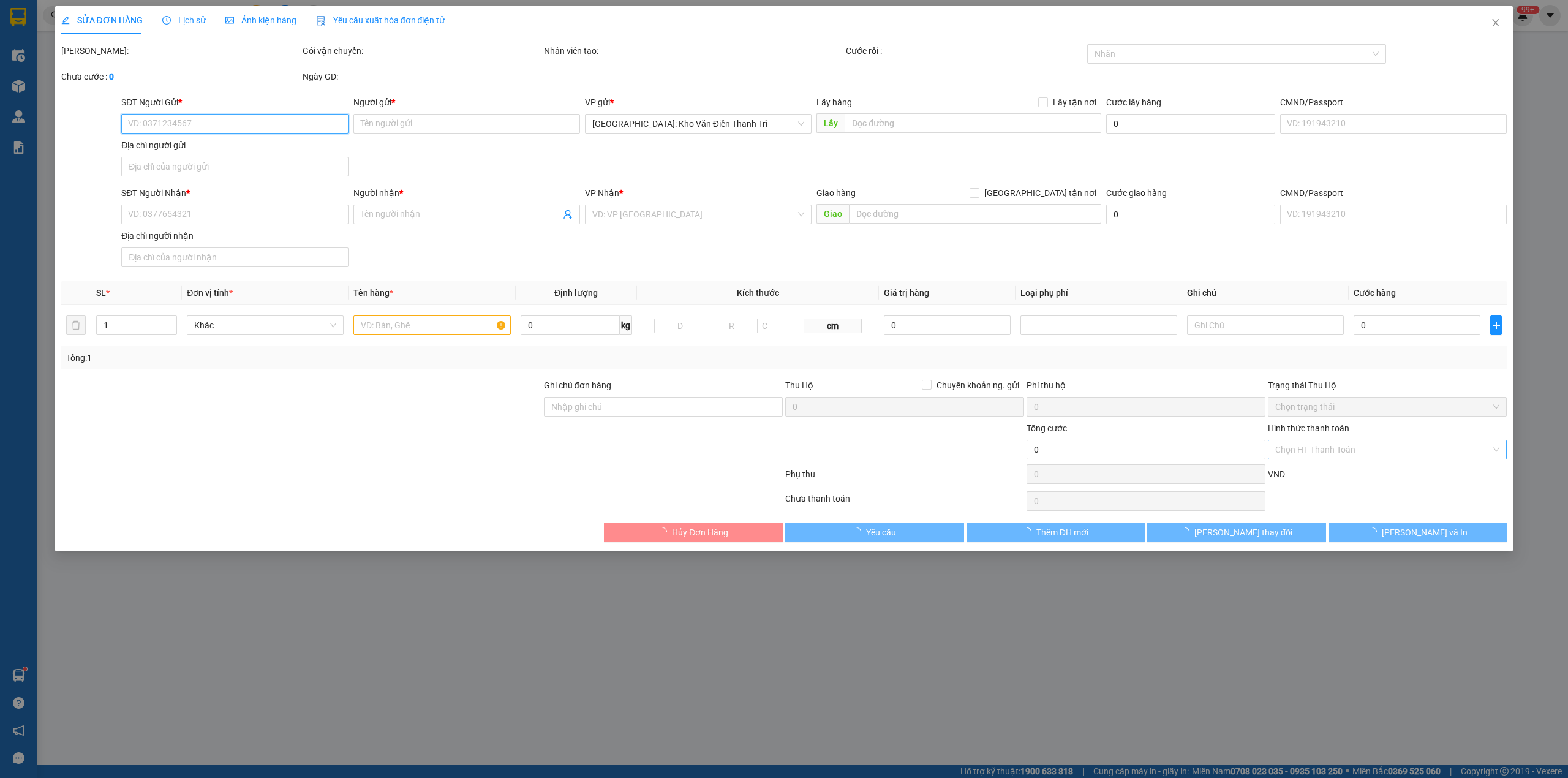
type input "0981132265"
type input "chị Nhung"
checkbox input "true"
type input "226 P. Thú Y, Đức Thượng, Hoài Đức, Hà Nội, Việt Nam"
type input "0979172428"
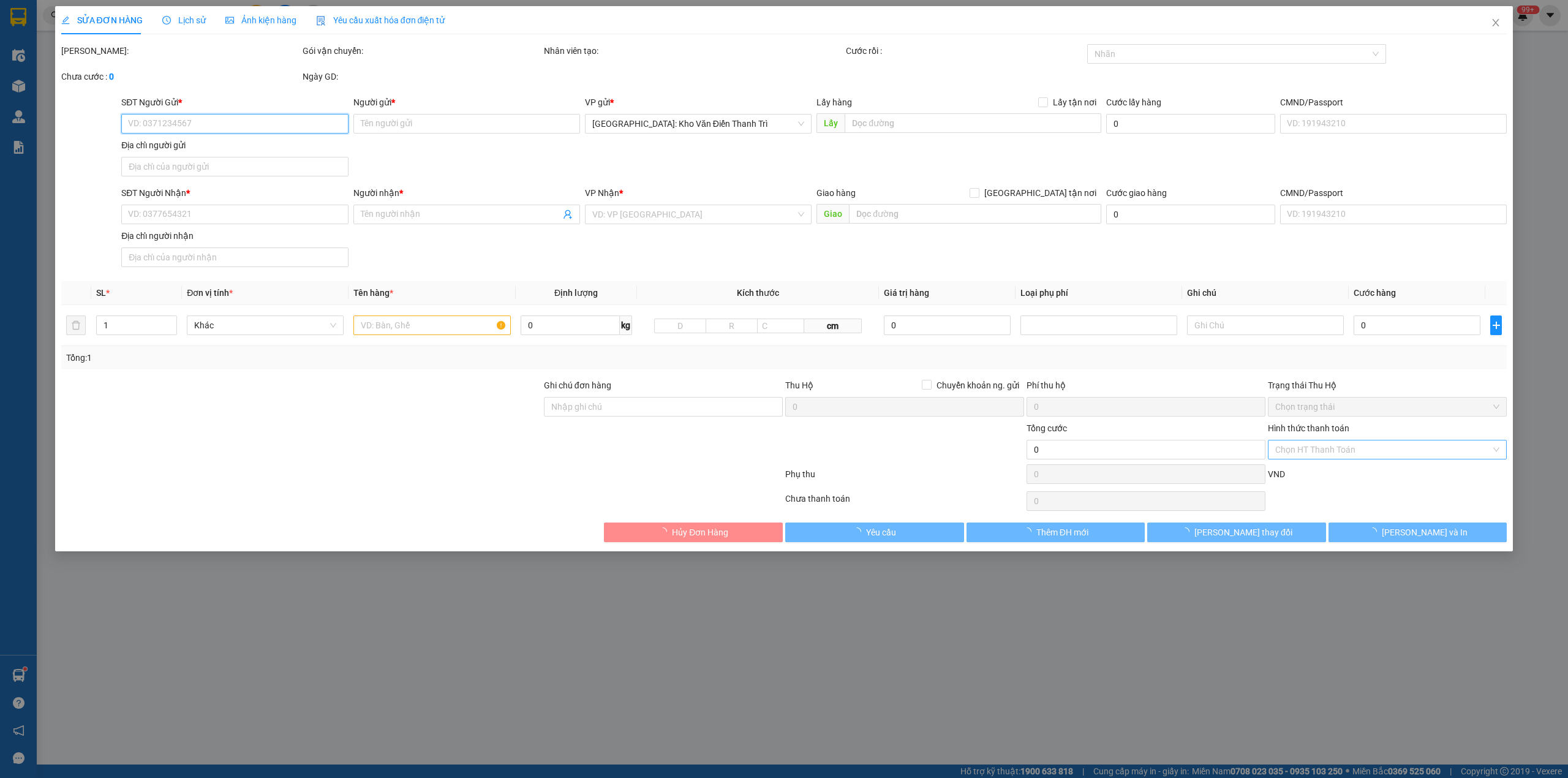
type input "Thi"
checkbox input "true"
type input "158 đường số 3 KDC Trung Sơn, Xã Bình Hưng, Bình Chánh, HCM"
type input "3.000.000"
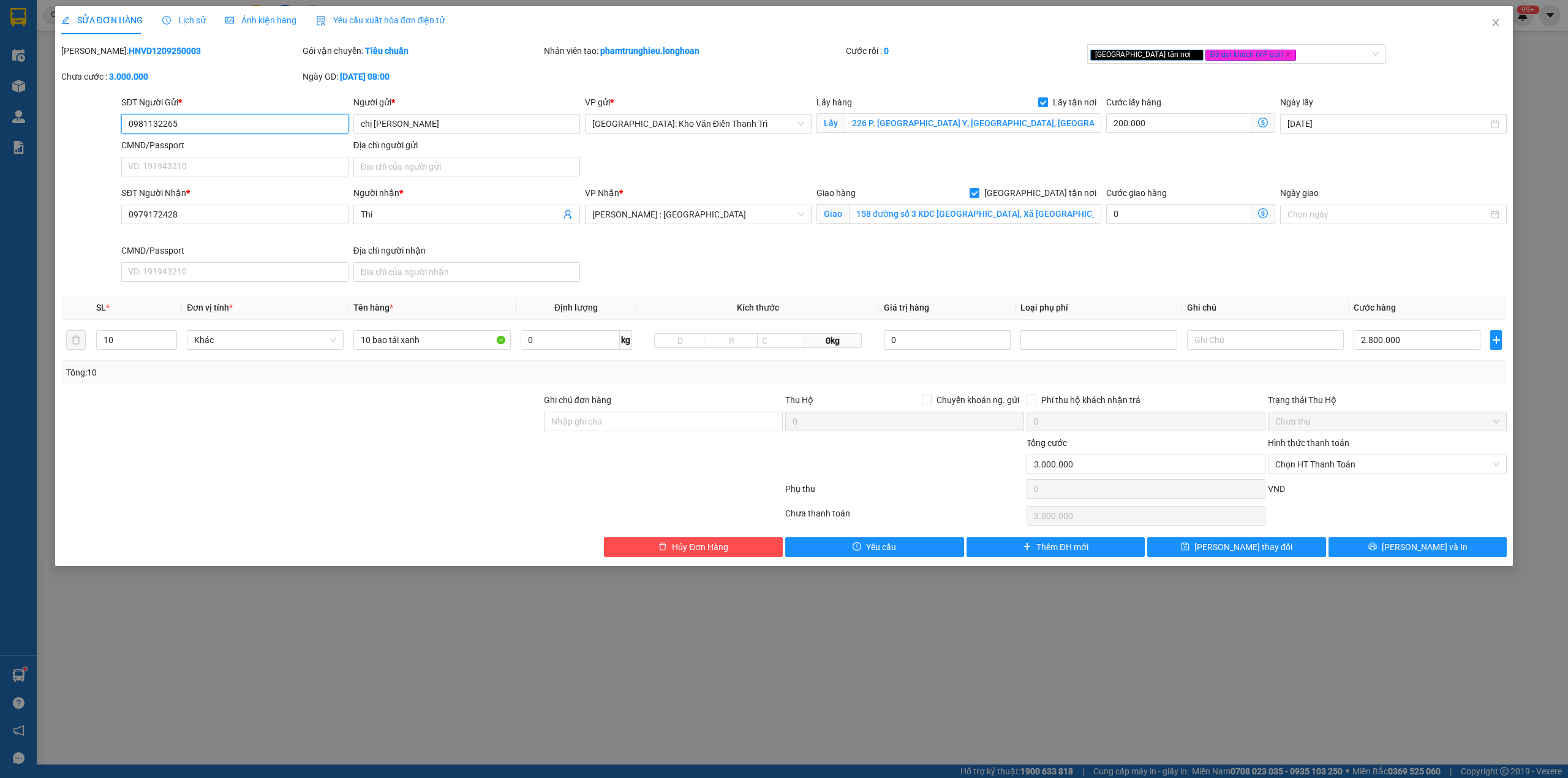
drag, startPoint x: 1314, startPoint y: 457, endPoint x: 1321, endPoint y: 483, distance: 26.9
click at [1314, 457] on div "Chọn HT Thanh Toán" at bounding box center [1387, 464] width 239 height 19
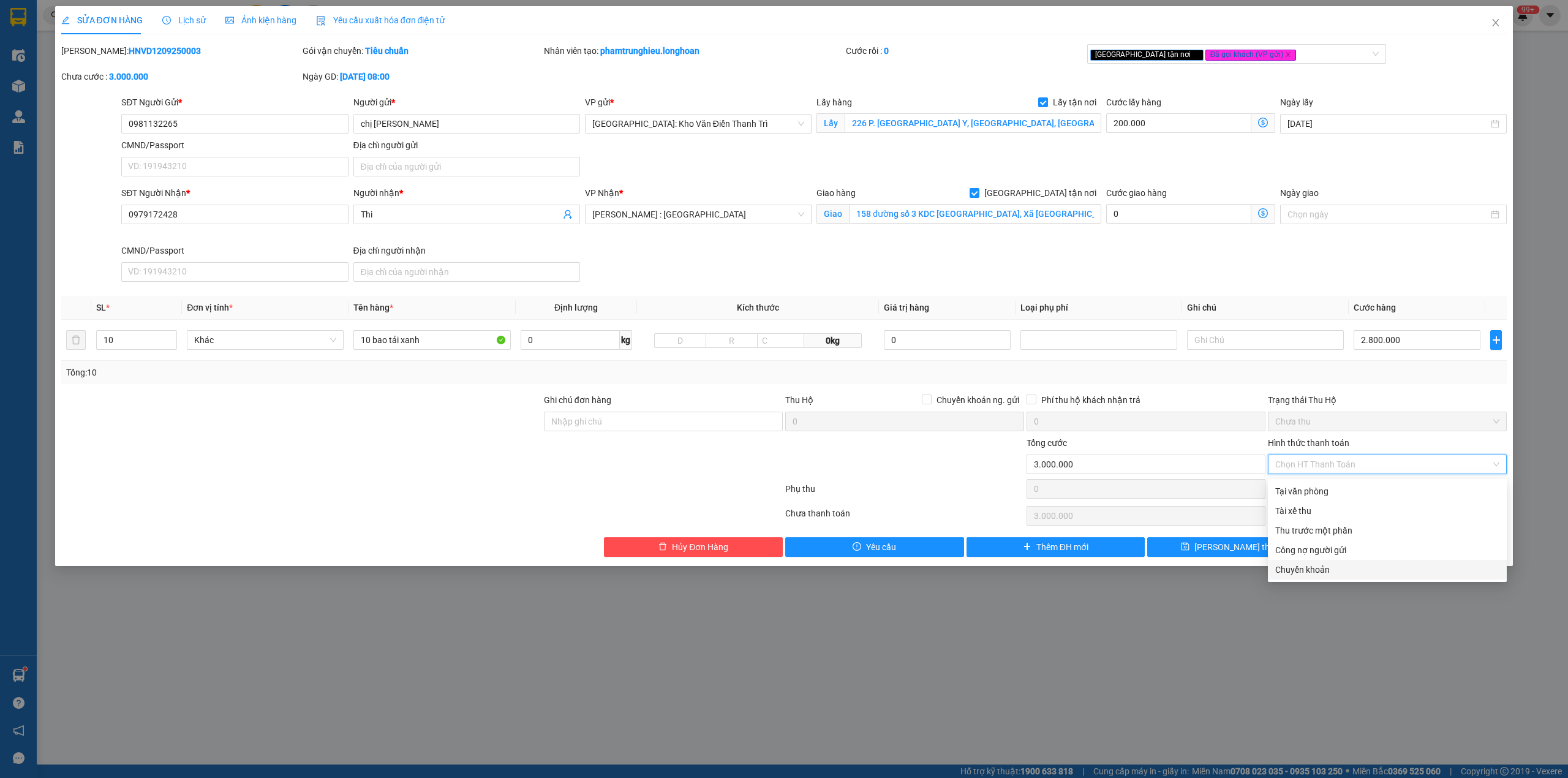
click at [1310, 566] on div "Chuyển khoản" at bounding box center [1387, 570] width 224 height 13
type input "0"
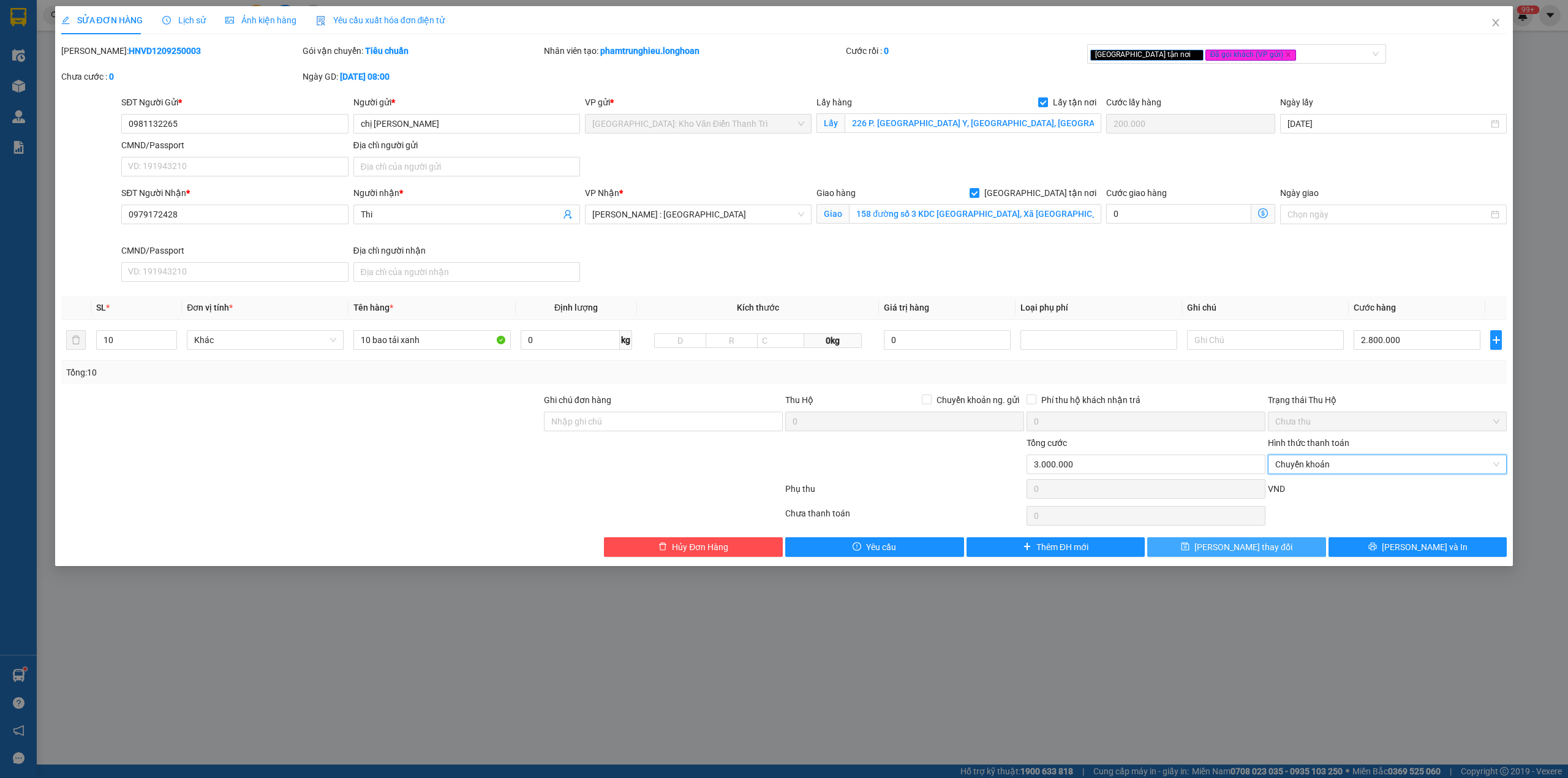
click at [1255, 554] on span "[PERSON_NAME] thay đổi" at bounding box center [1243, 547] width 98 height 13
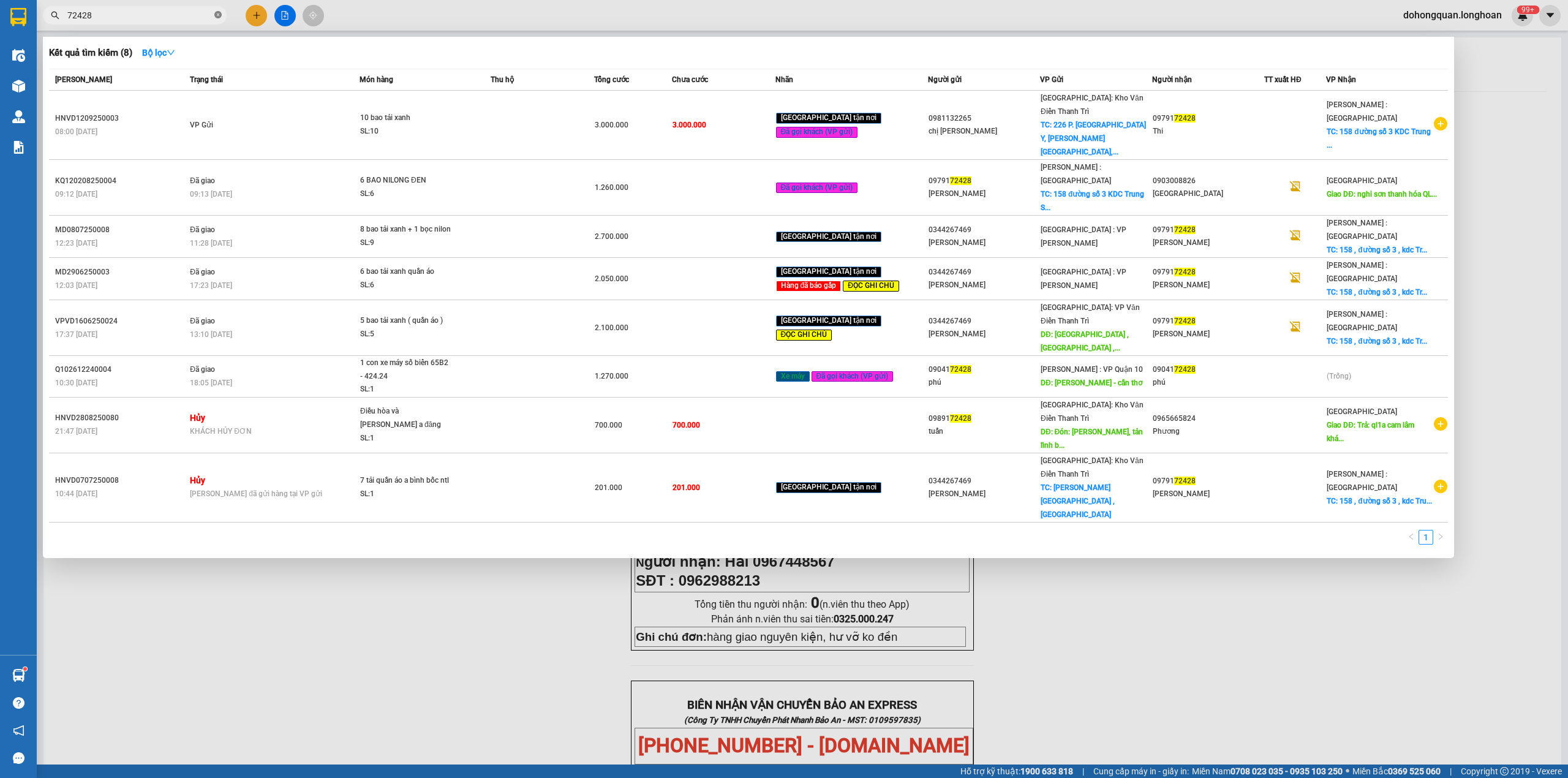
click at [215, 15] on icon "close-circle" at bounding box center [218, 15] width 7 height 7
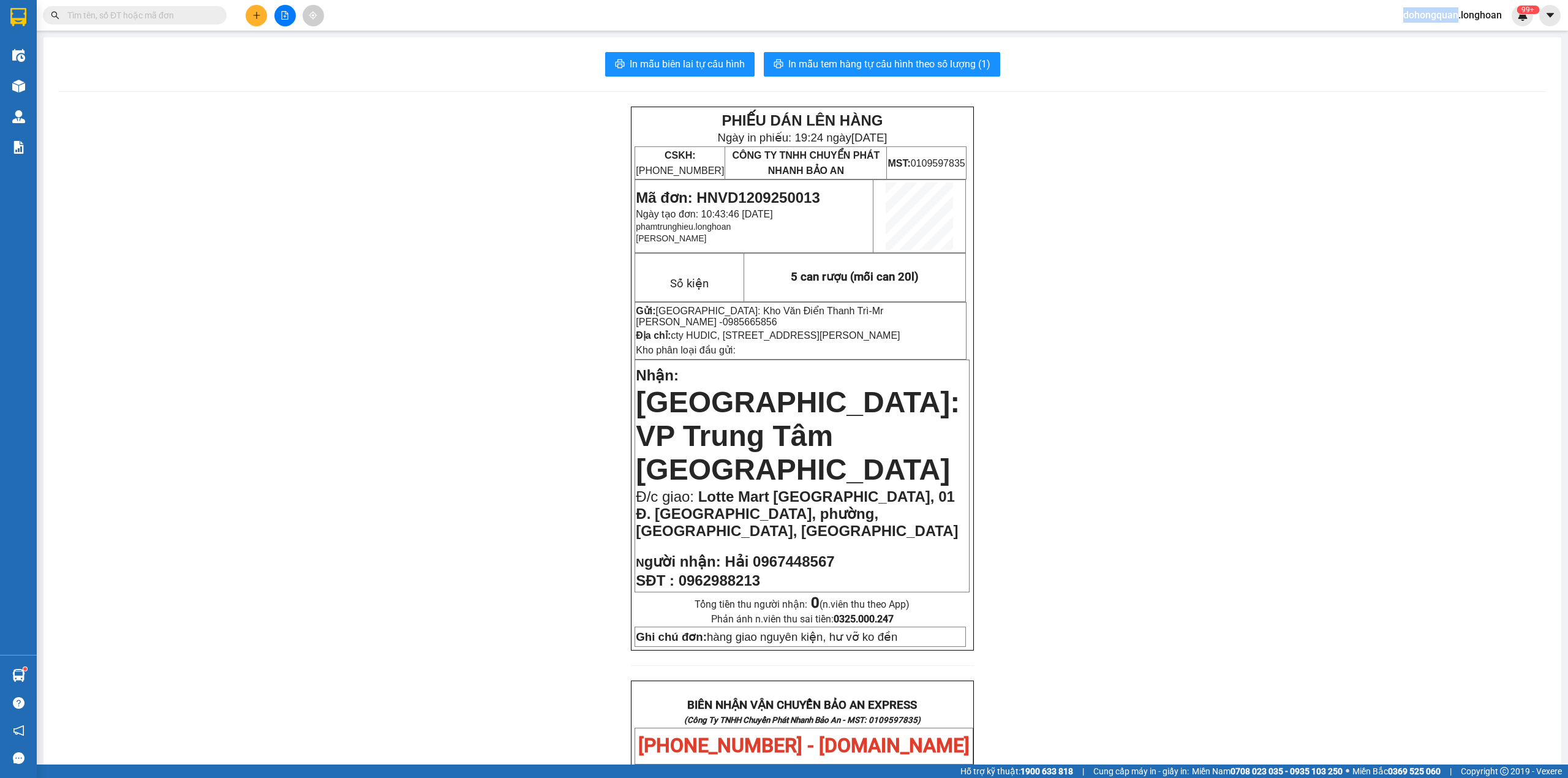
click at [215, 15] on span at bounding box center [218, 16] width 7 height 13
click at [197, 13] on input "text" at bounding box center [139, 16] width 145 height 13
paste input "HNVD1009250056"
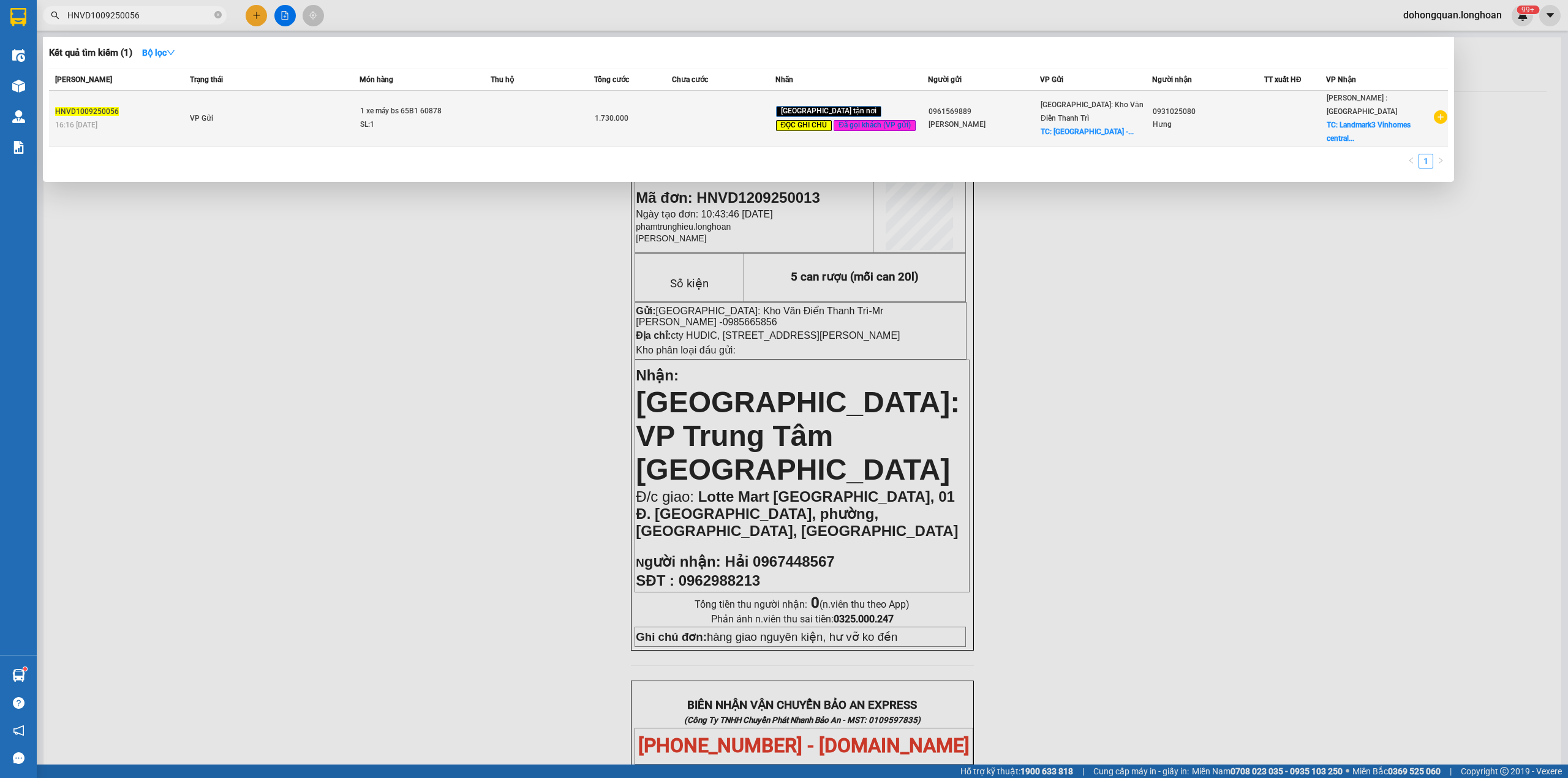
type input "HNVD1009250056"
click at [306, 116] on td "VP Gửi" at bounding box center [273, 118] width 173 height 56
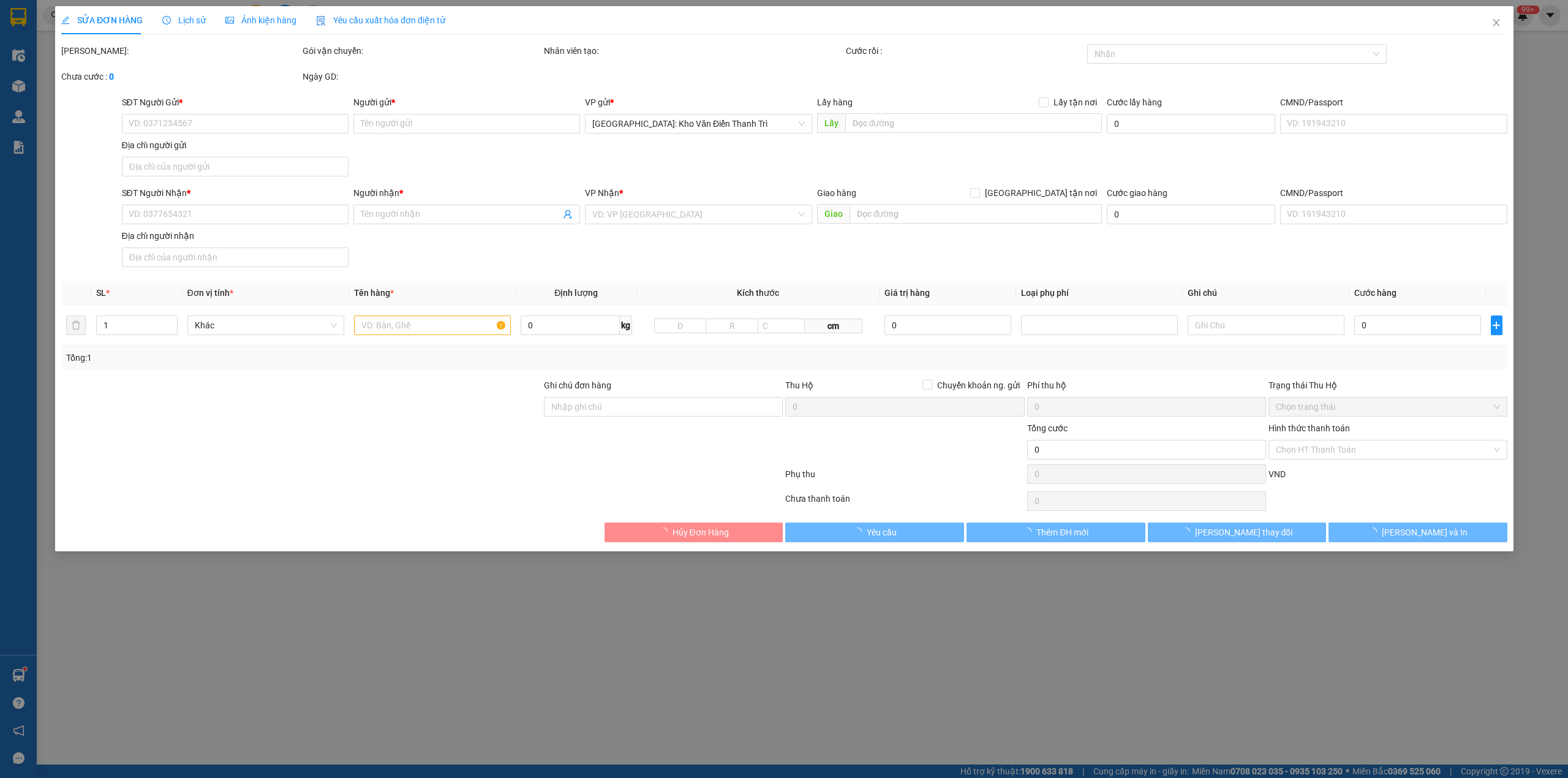
type input "0961569889"
type input "Nguyễn trường Tăng"
checkbox input "true"
type input "Trường đại học thành Đô - cụm công nghiệp lai xá kim chung hoài đức hà nội"
type input "150.000"
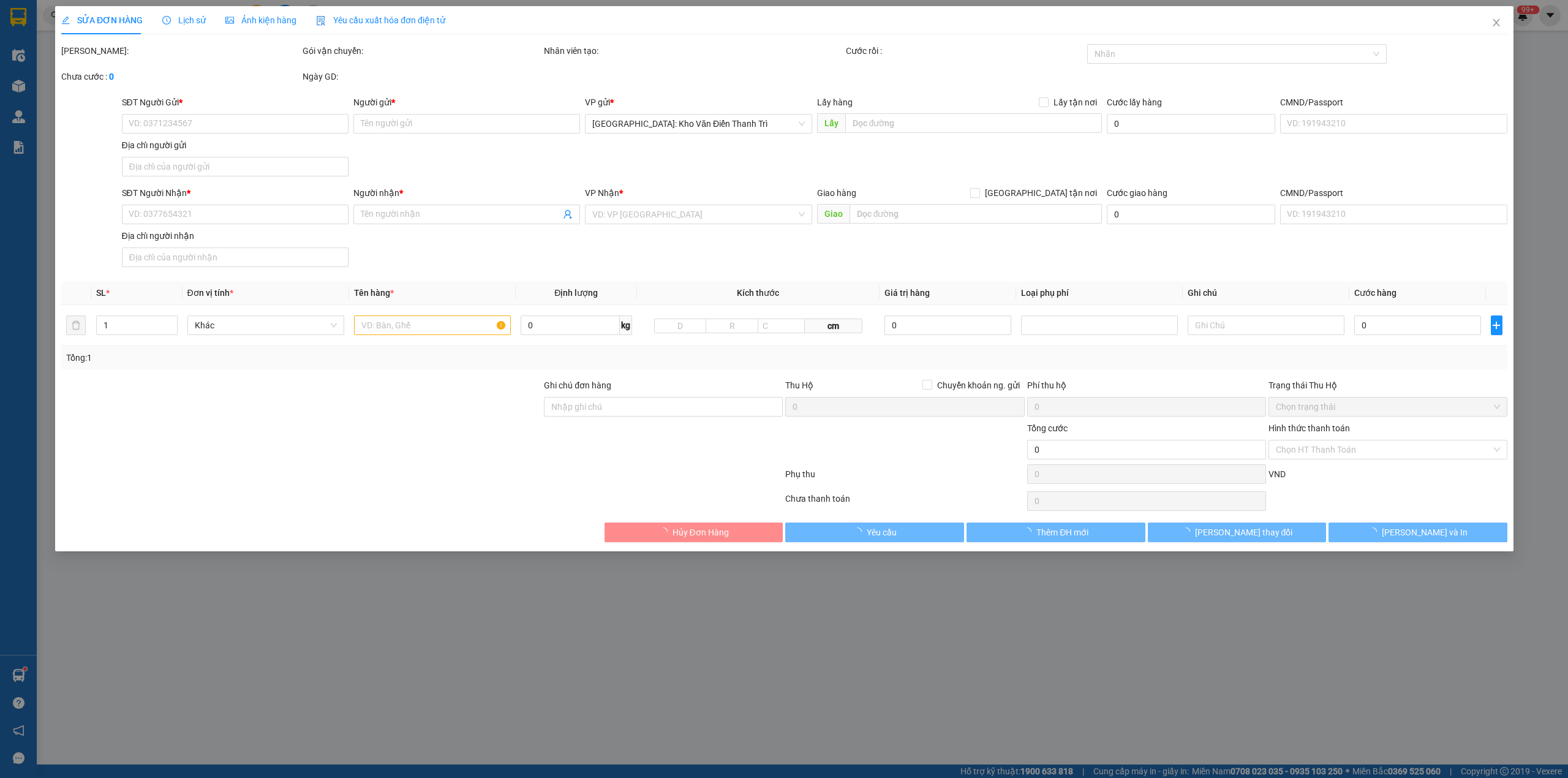
type input "0931025080"
type input "Hưng"
checkbox input "true"
type input "Landmark3 Vinhomes central park, 720A điện biên phủ, phường 22, bình thạnh, hcm…"
type input "chìa khóa quấn tay lái ( không giấy tờ )"
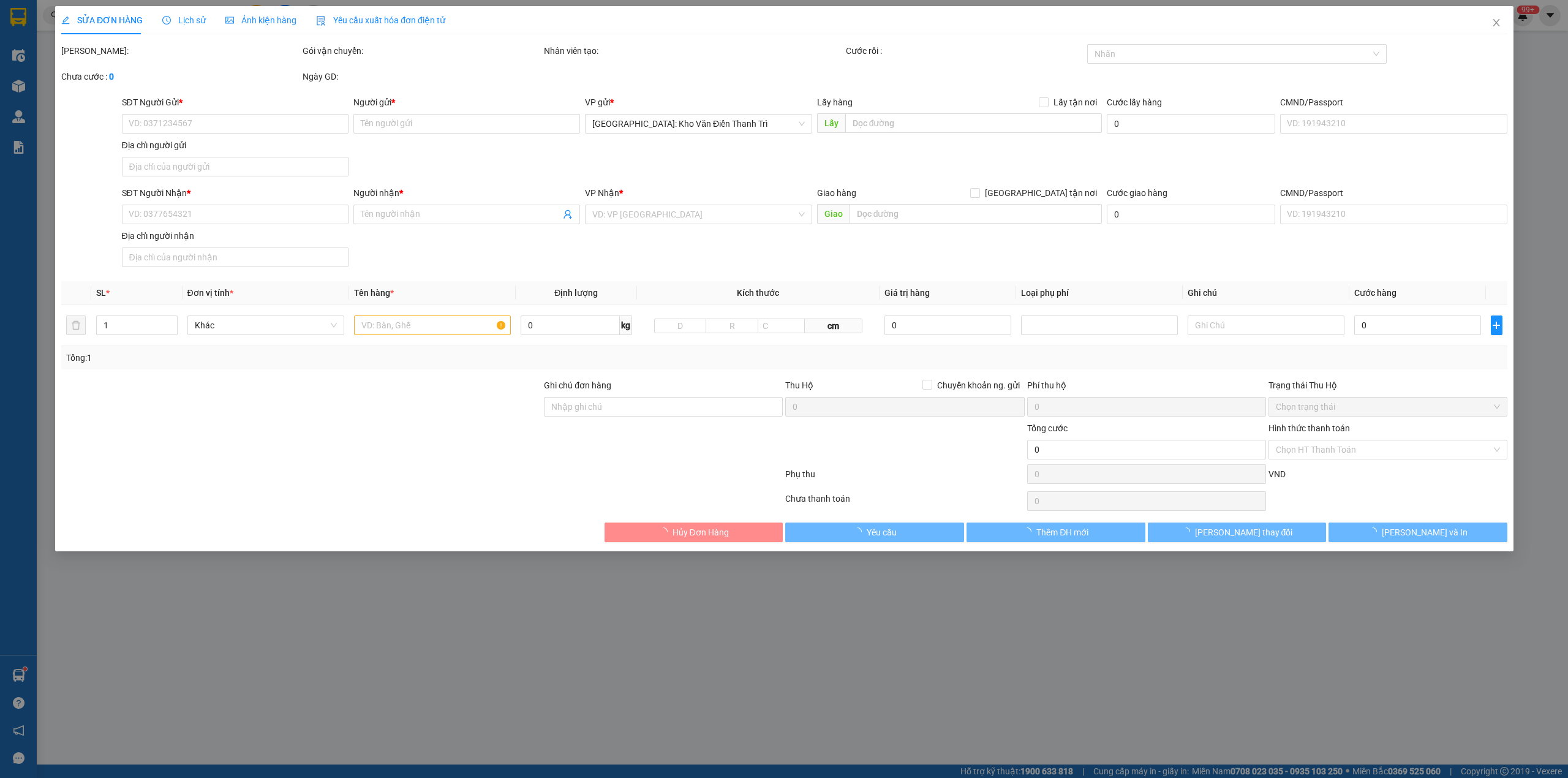
type input "1.730.000"
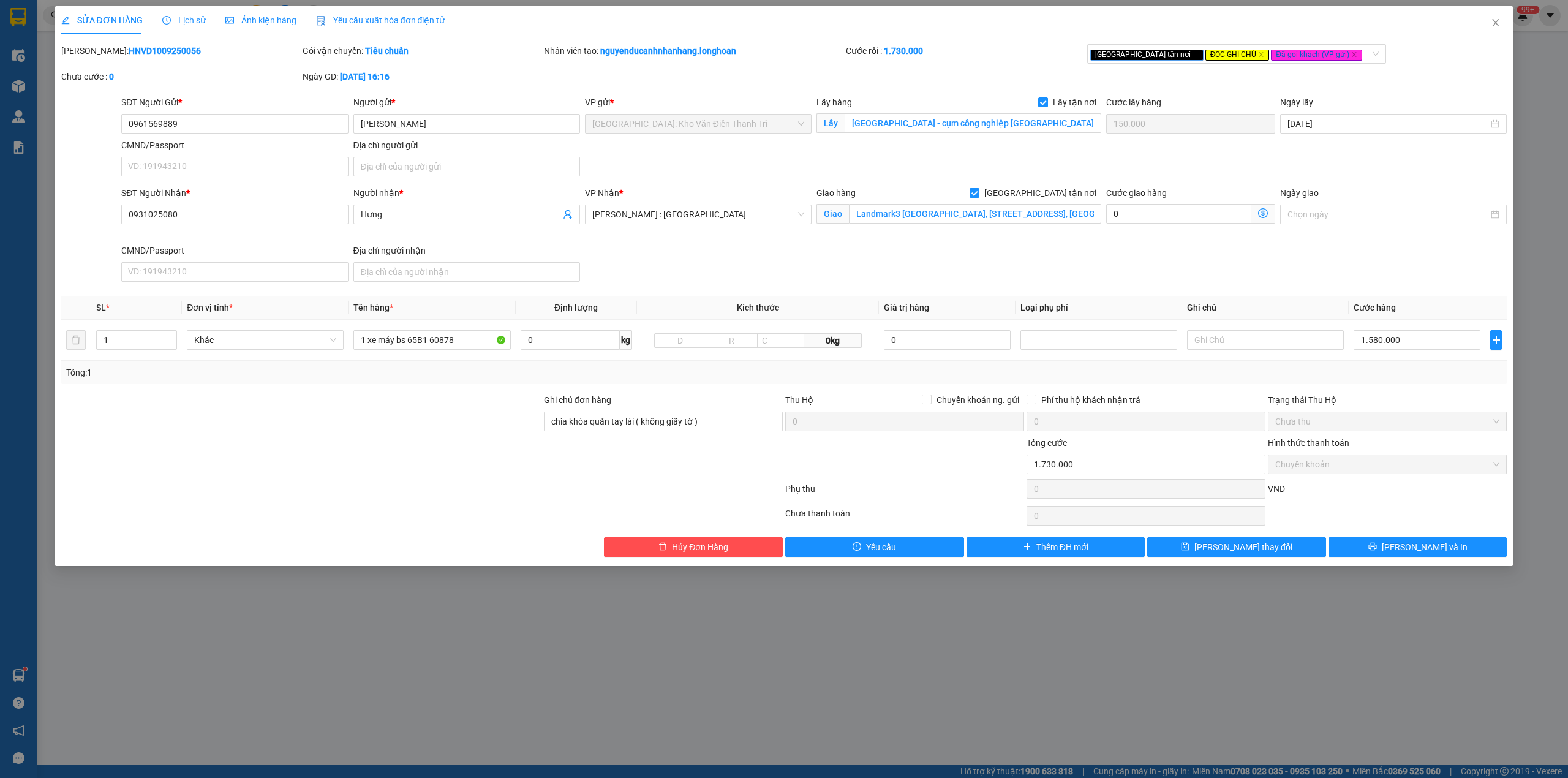
click at [880, 169] on div "SĐT Người Gửi * 0961569889 Người gửi * Nguyễn trường Tăng VP gửi * Hà Nội: Kho …" at bounding box center [813, 138] width 1390 height 86
click at [162, 49] on b "HNVD1009250056" at bounding box center [165, 51] width 72 height 10
copy b "HNVD1009250056"
click at [267, 84] on div "Chưa cước : 0" at bounding box center [181, 83] width 241 height 26
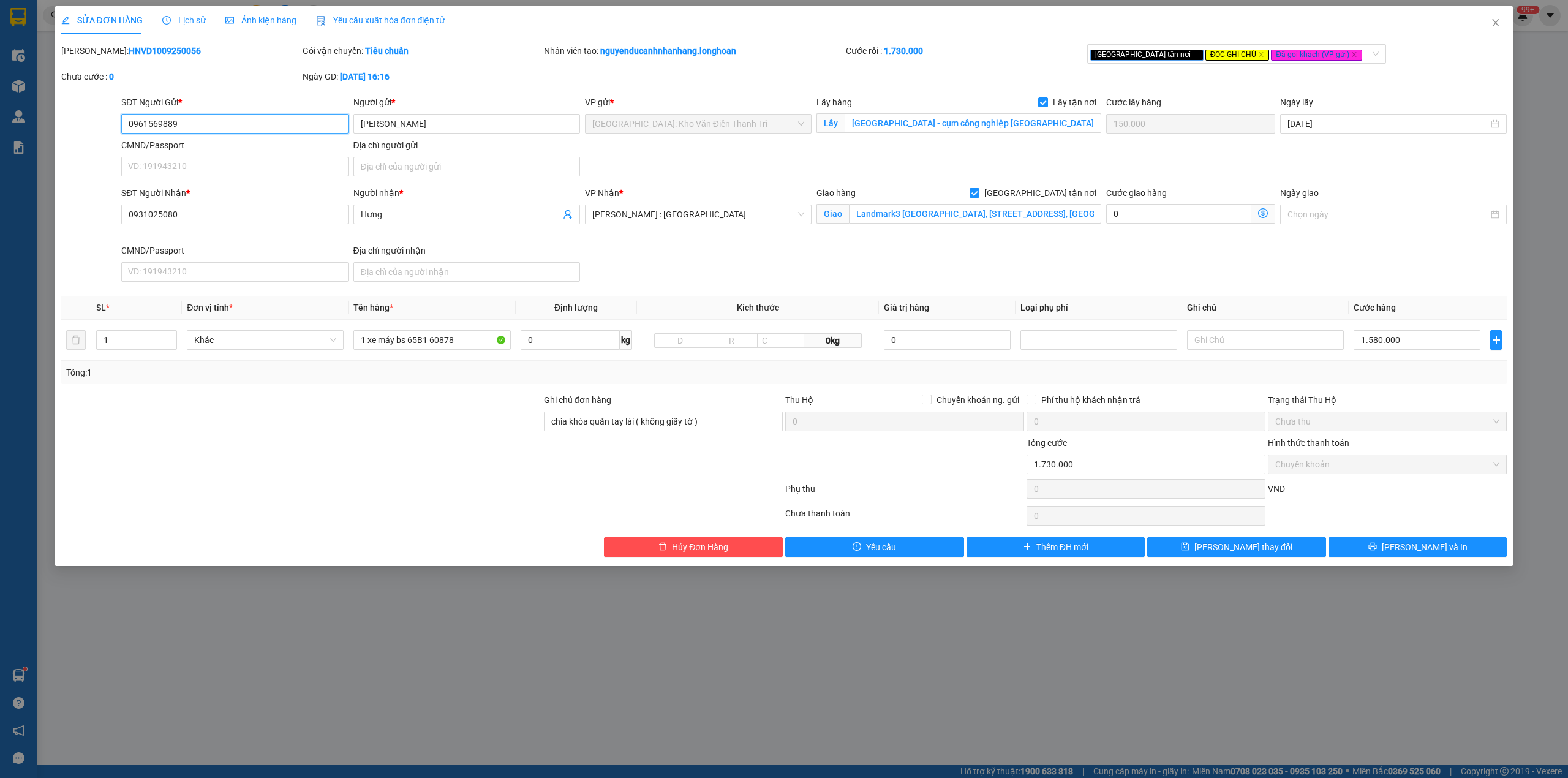
click at [236, 123] on input "0961569889" at bounding box center [235, 124] width 226 height 19
click at [1494, 22] on icon "close" at bounding box center [1495, 22] width 10 height 10
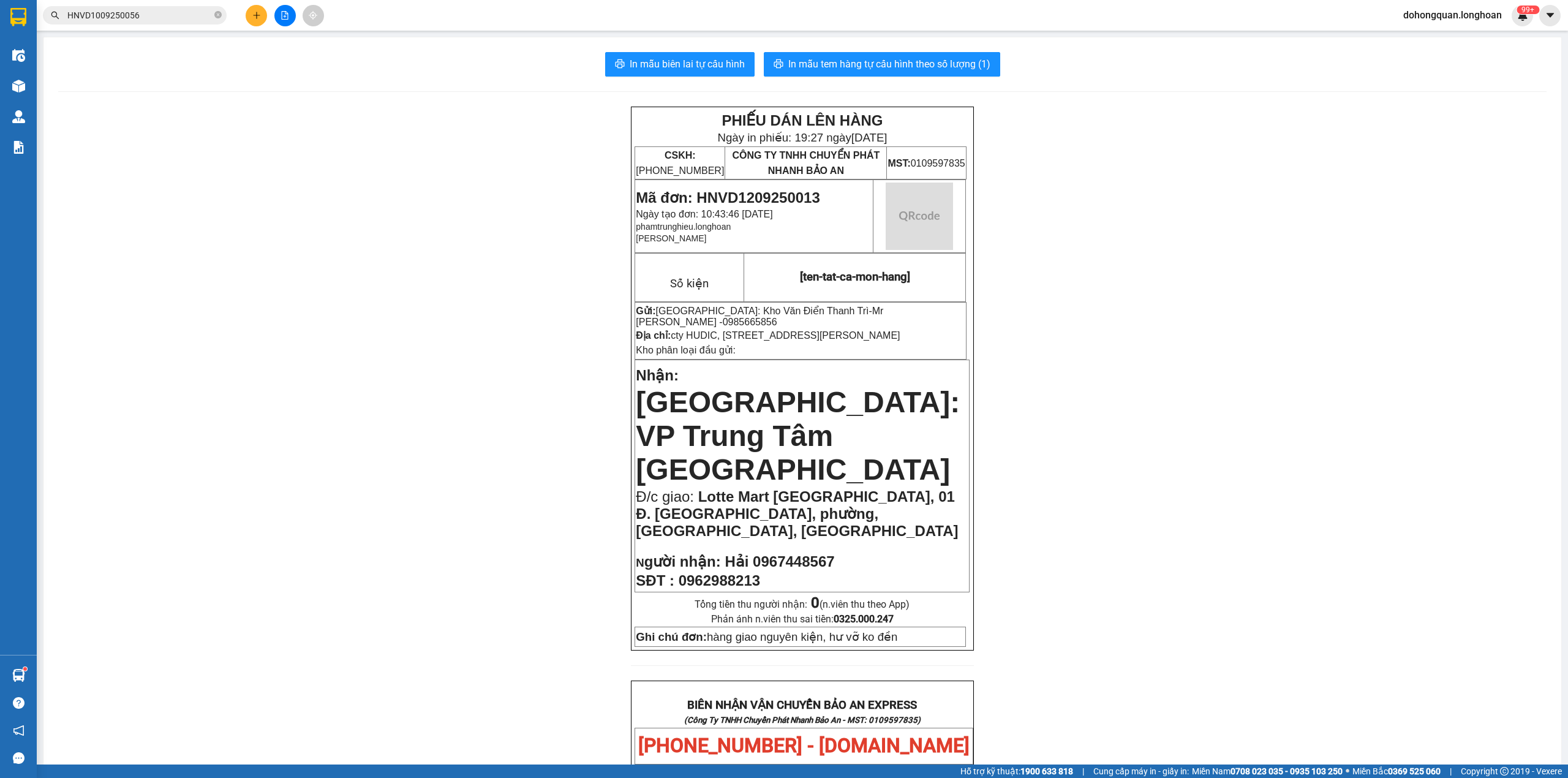
click at [174, 12] on input "HNVD1009250056" at bounding box center [139, 16] width 145 height 13
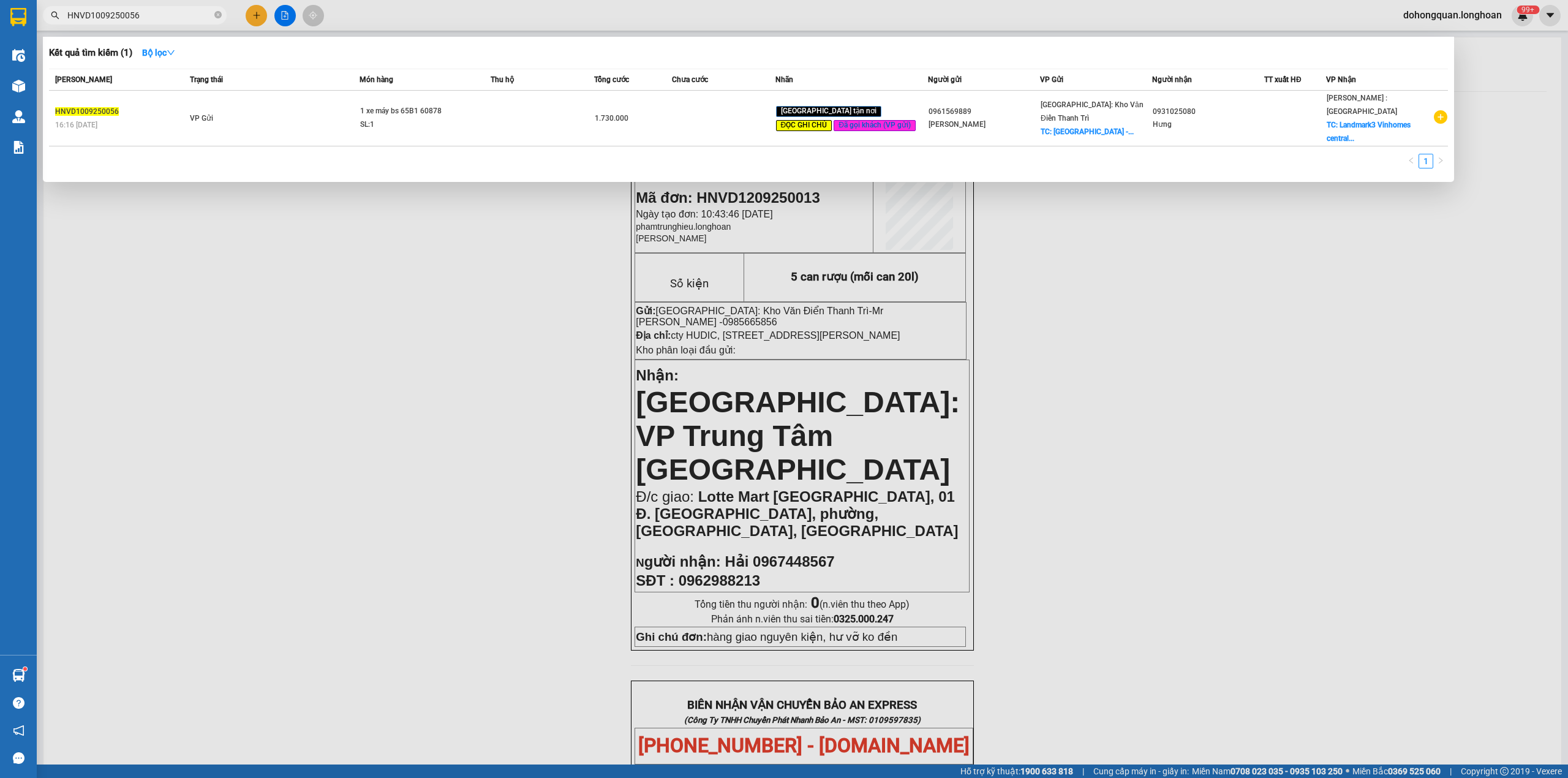
drag, startPoint x: 221, startPoint y: 16, endPoint x: 168, endPoint y: 16, distance: 53.0
click at [220, 16] on icon "close-circle" at bounding box center [218, 15] width 7 height 7
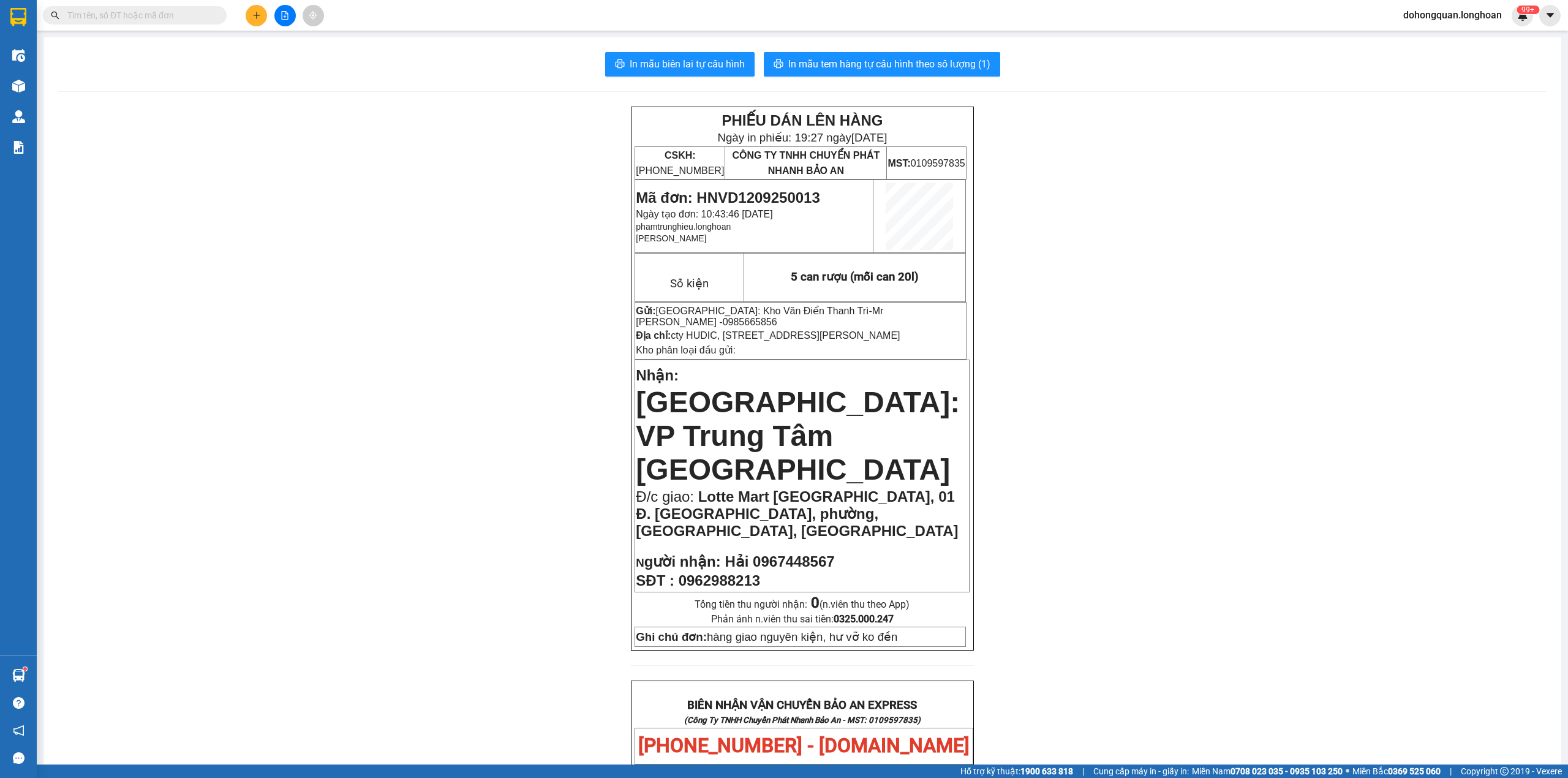
click at [168, 16] on input "text" at bounding box center [139, 16] width 145 height 13
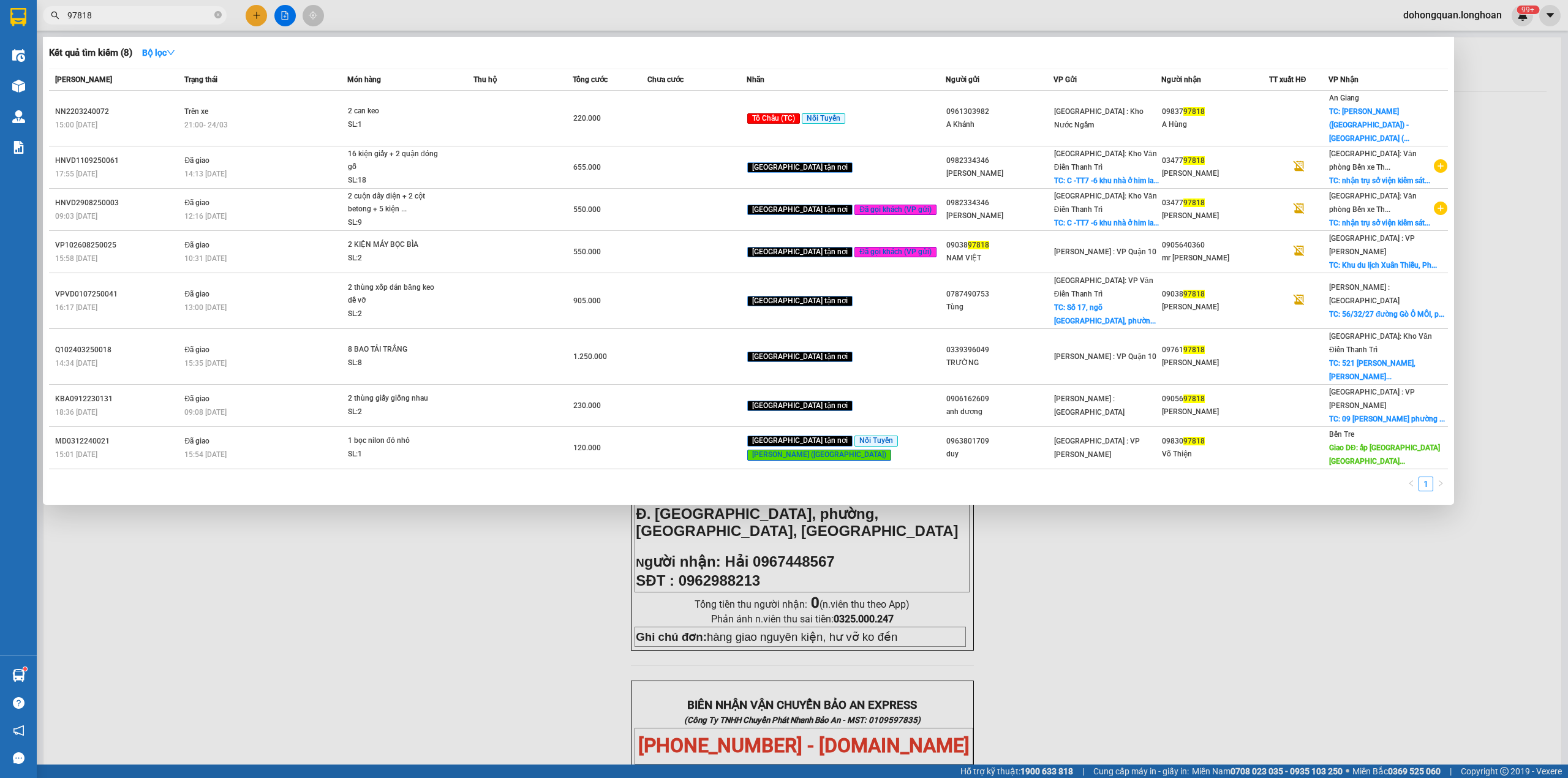
type input "97818"
click at [219, 16] on icon "close-circle" at bounding box center [218, 15] width 7 height 7
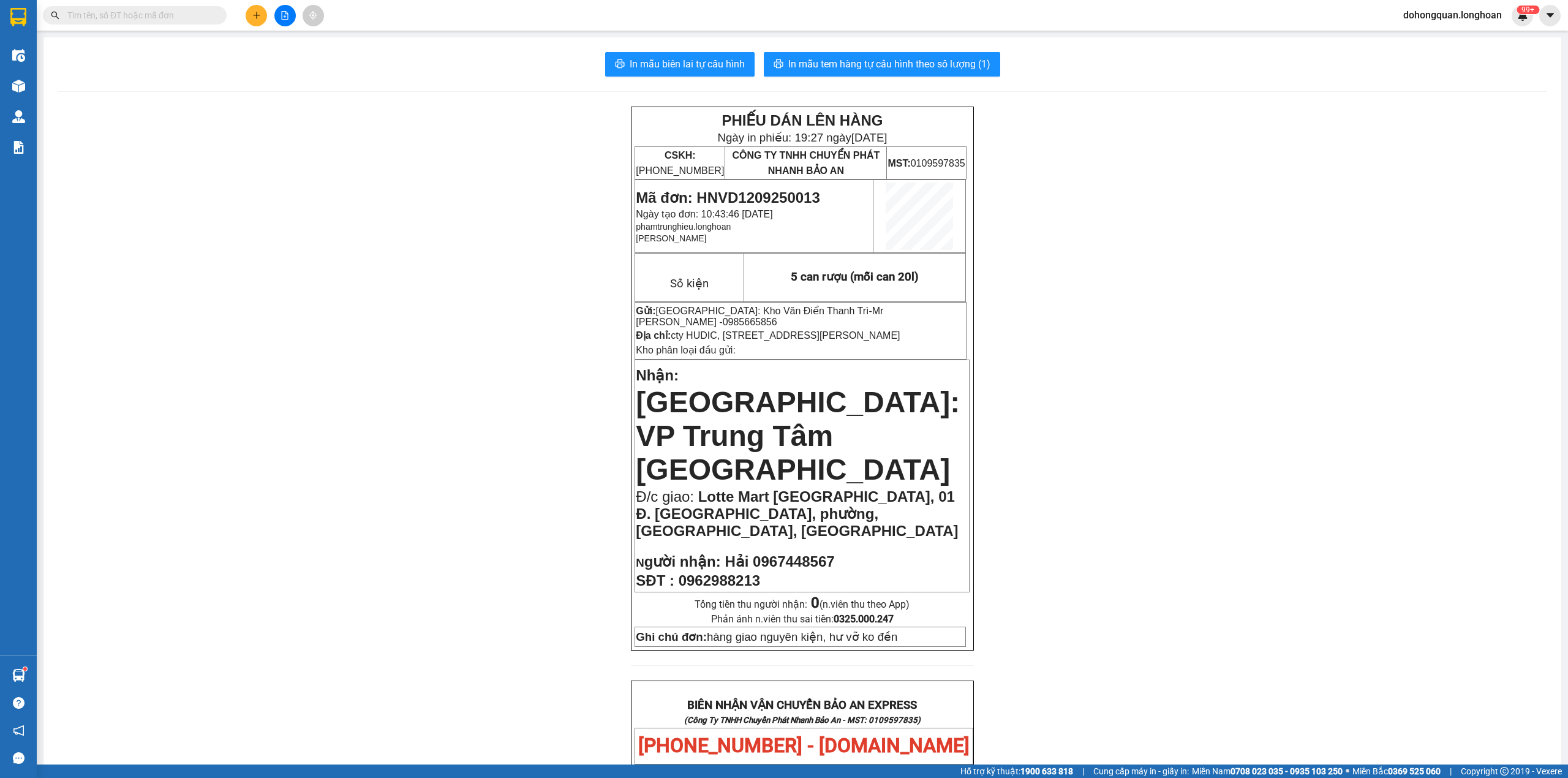
click at [172, 16] on input "text" at bounding box center [139, 16] width 145 height 13
paste input "097 1750526"
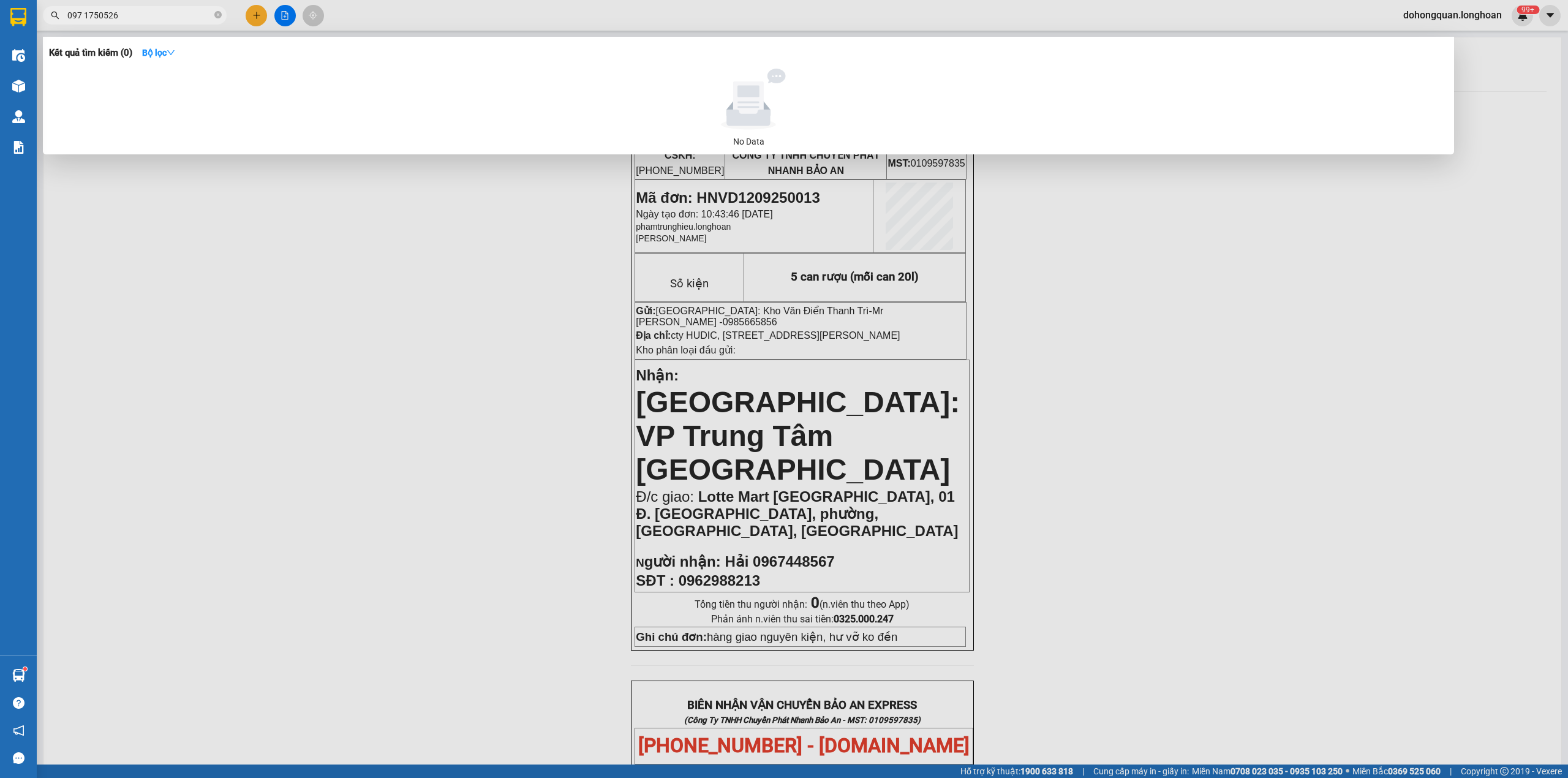
click at [81, 17] on input "097 1750526" at bounding box center [139, 16] width 145 height 13
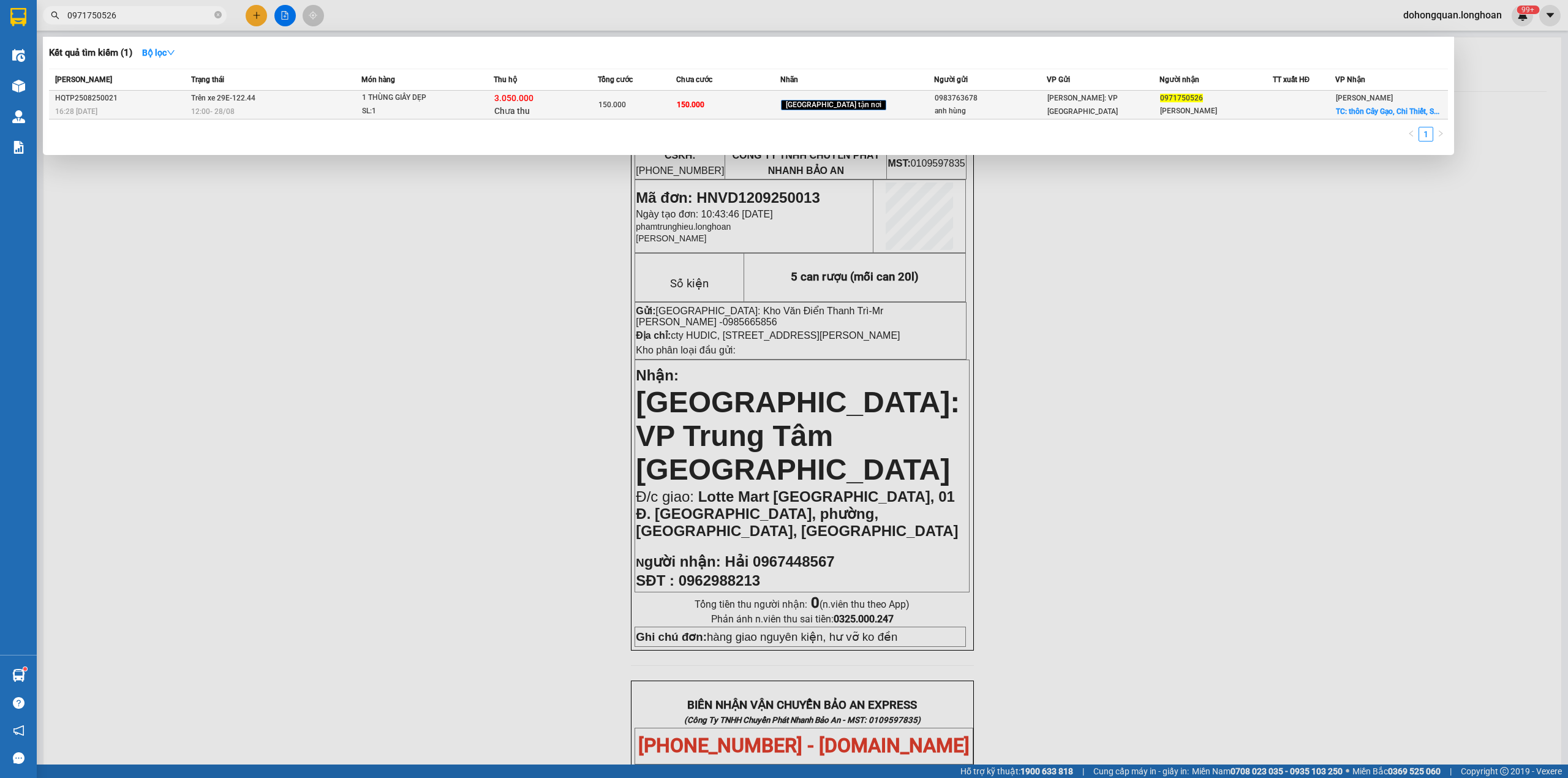
type input "0971750526"
click at [361, 109] on div "12:00 - 28/08" at bounding box center [276, 112] width 171 height 13
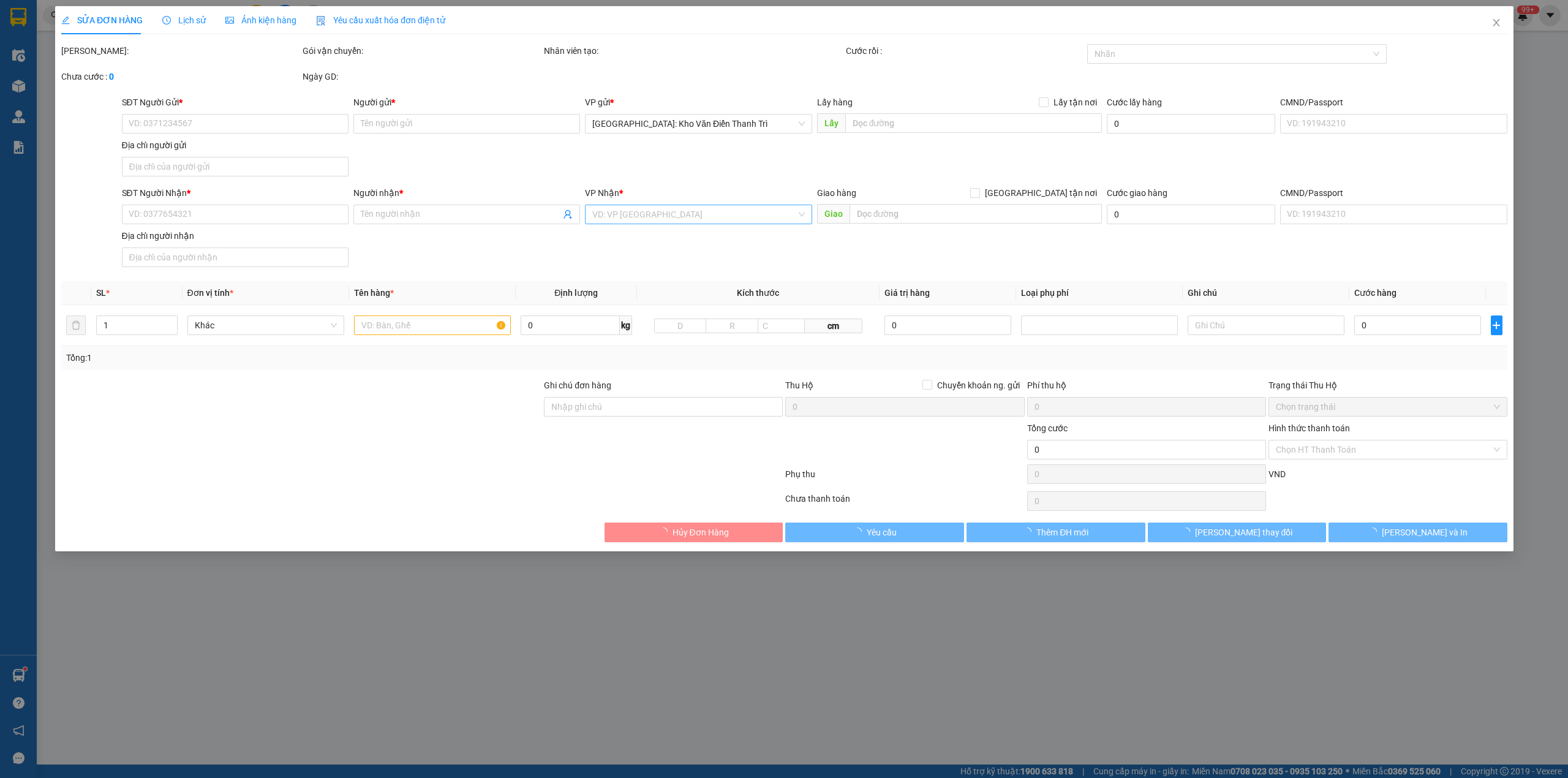
type input "0983763678"
type input "anh hùng"
type input "0971750526"
type input "TRẦN VĂN THỰC"
checkbox input "true"
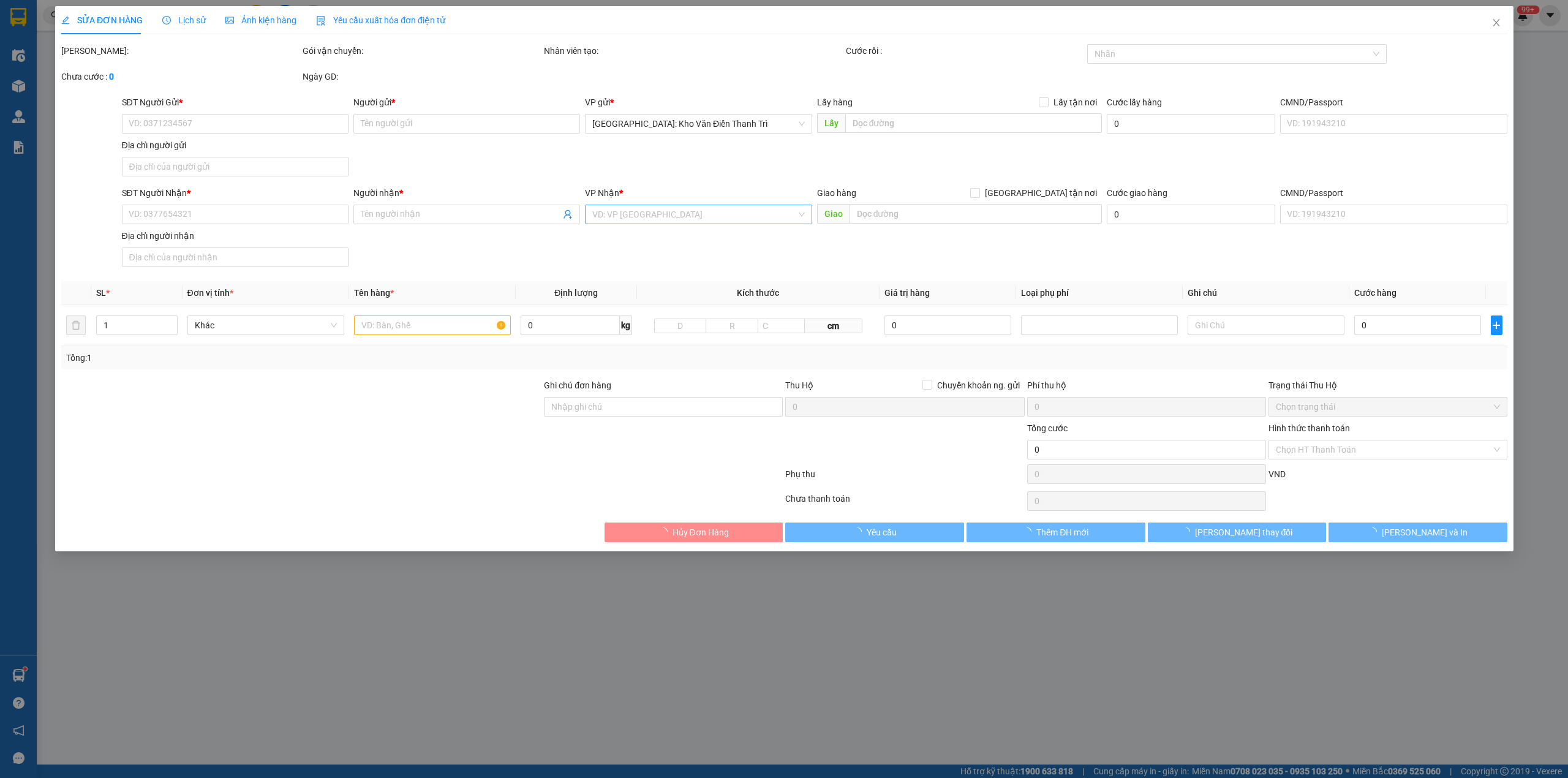
type input "thôn Cây Gạo, Chi Thiết, Sơn dương, tuyên Quang"
type input "150.000"
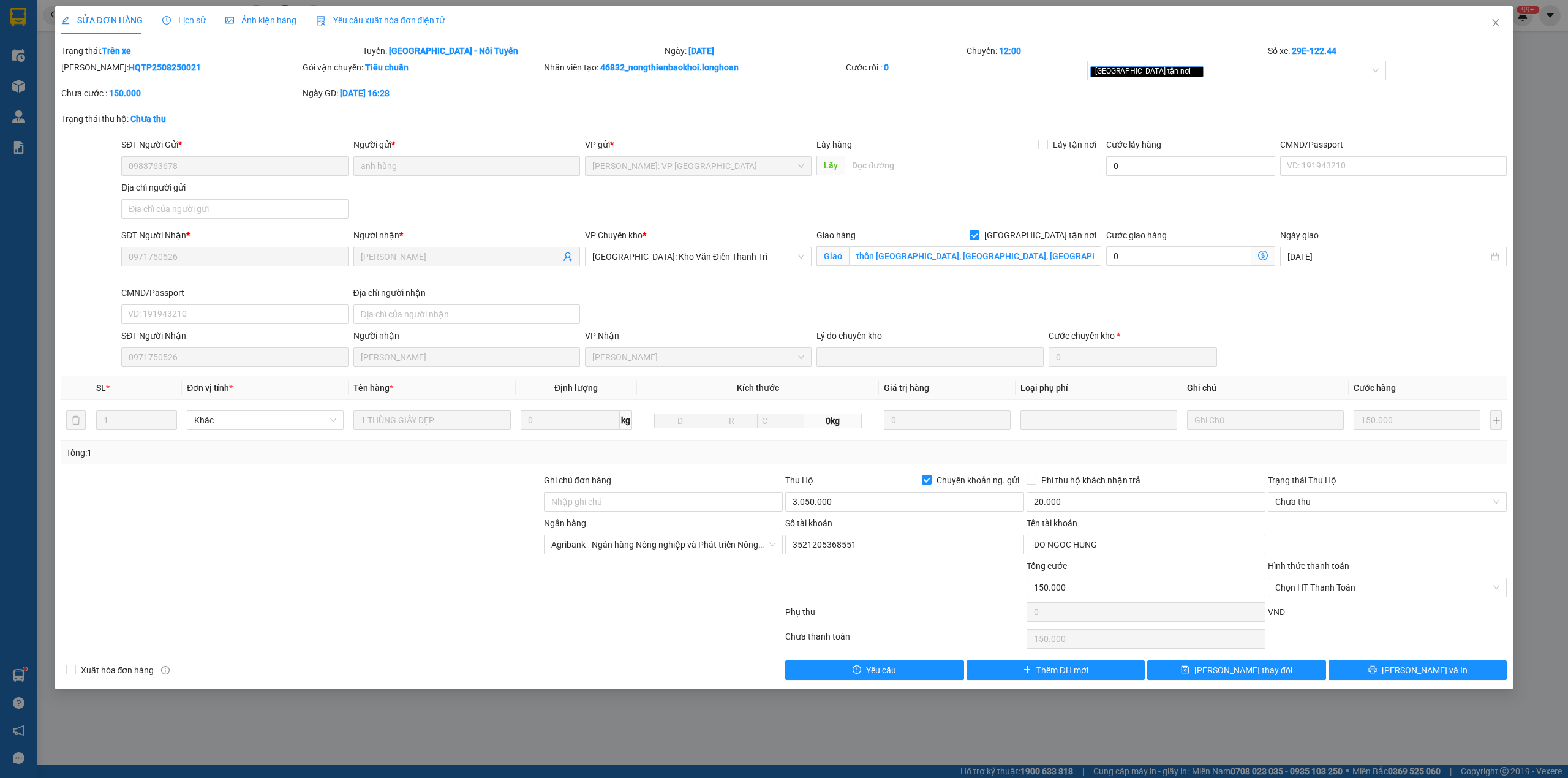
click at [174, 20] on span "Lịch sử" at bounding box center [184, 20] width 43 height 10
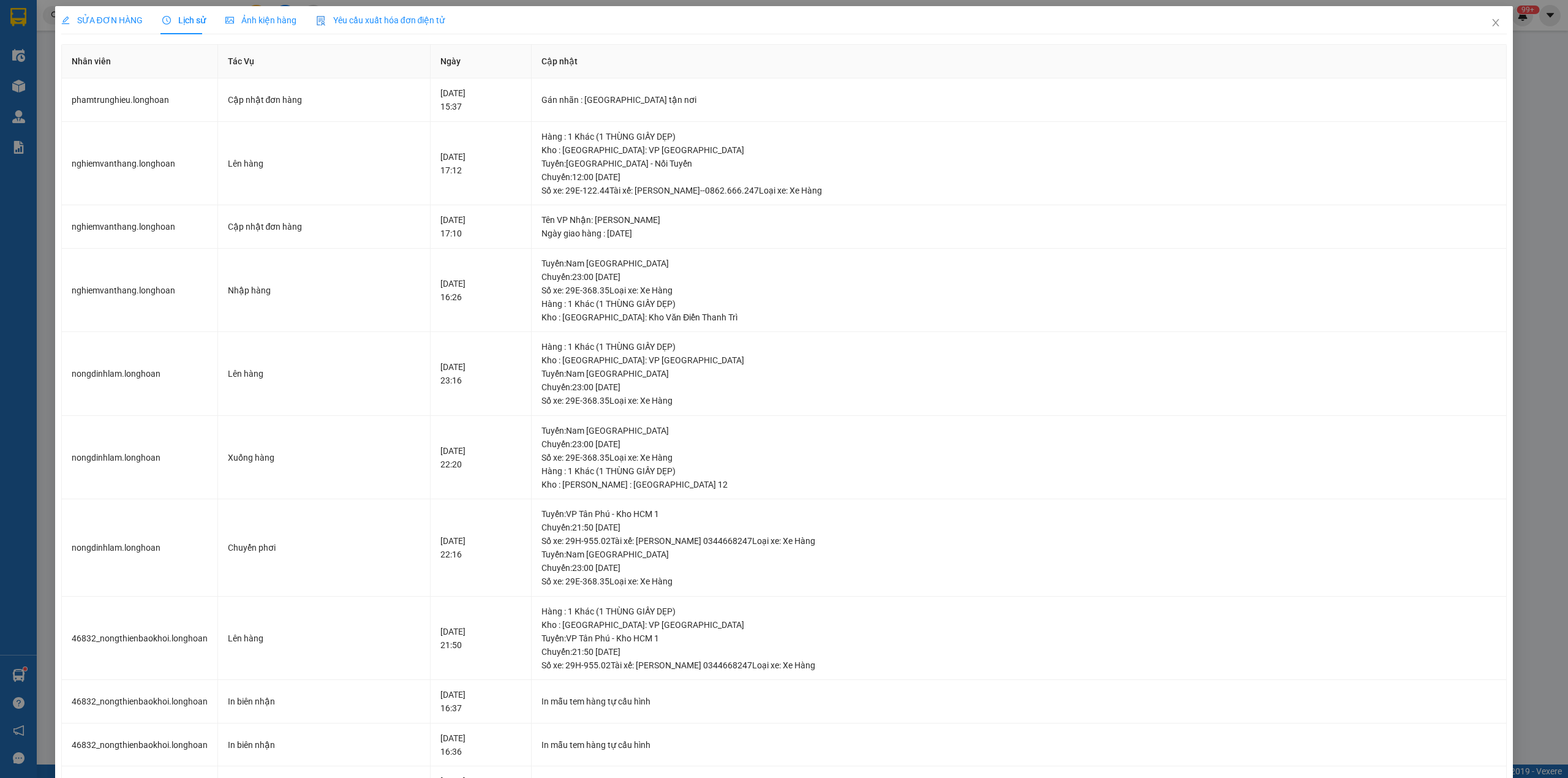
click at [121, 23] on span "SỬA ĐƠN HÀNG" at bounding box center [101, 20] width 81 height 10
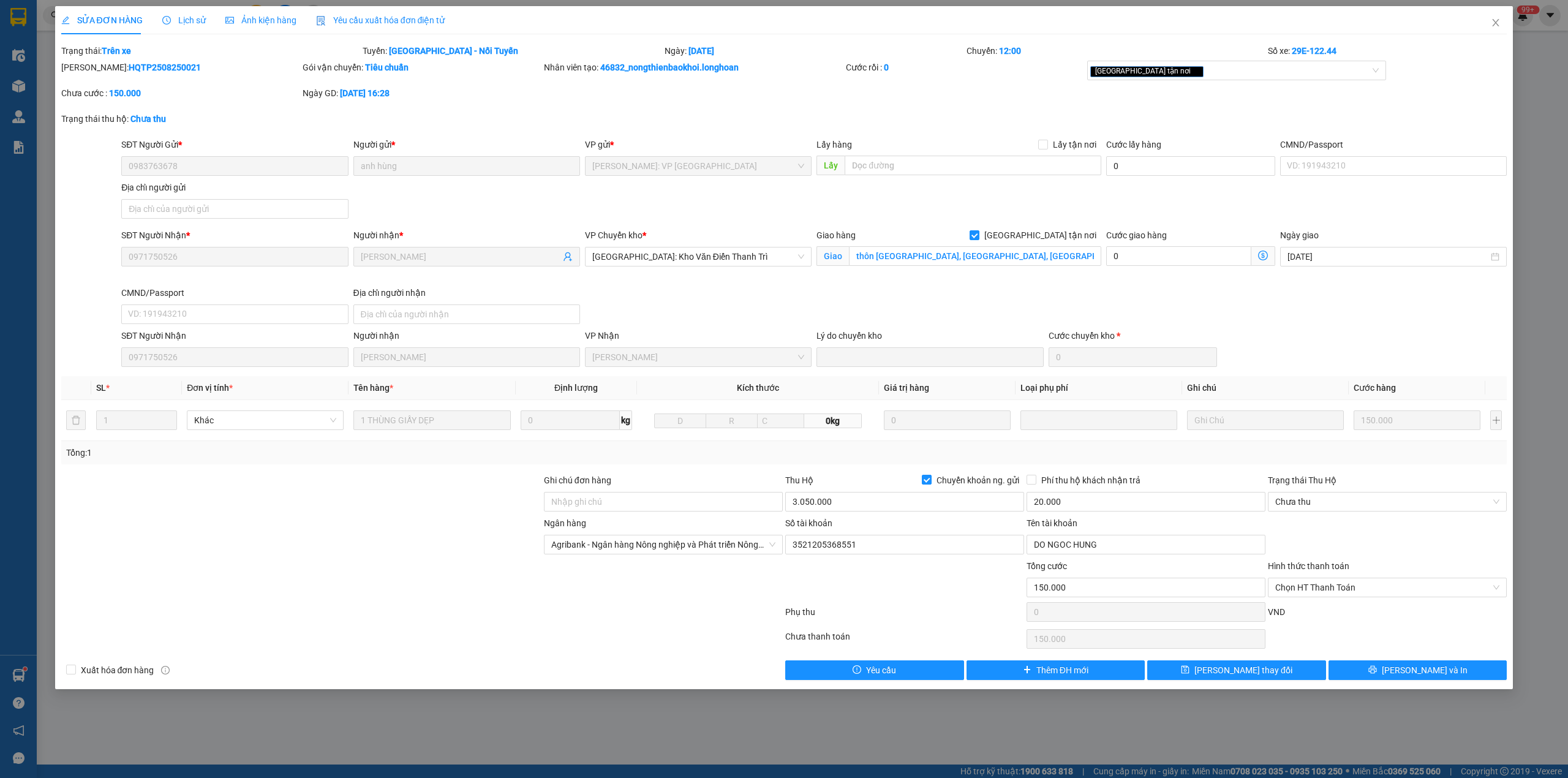
click at [477, 713] on div "SỬA ĐƠN HÀNG Lịch sử Ảnh kiện hàng Yêu cầu xuất hóa đơn điện tử Total Paid Fee …" at bounding box center [784, 389] width 1568 height 778
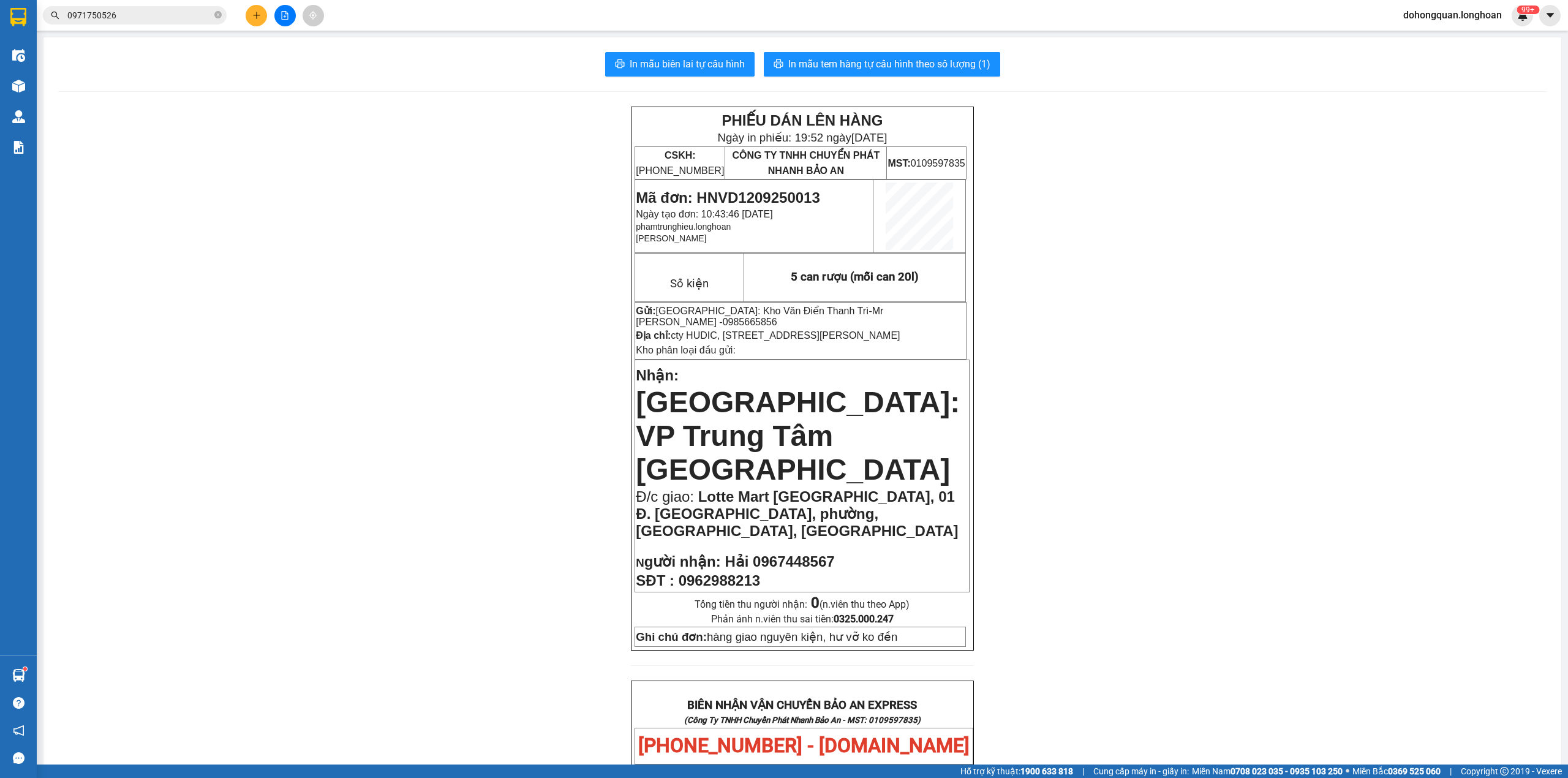
click at [152, 26] on div "Kết quả tìm kiếm ( 1 ) Bộ lọc Mã ĐH Trạng thái Món hàng Thu hộ Tổng cước Chưa c…" at bounding box center [784, 15] width 1568 height 31
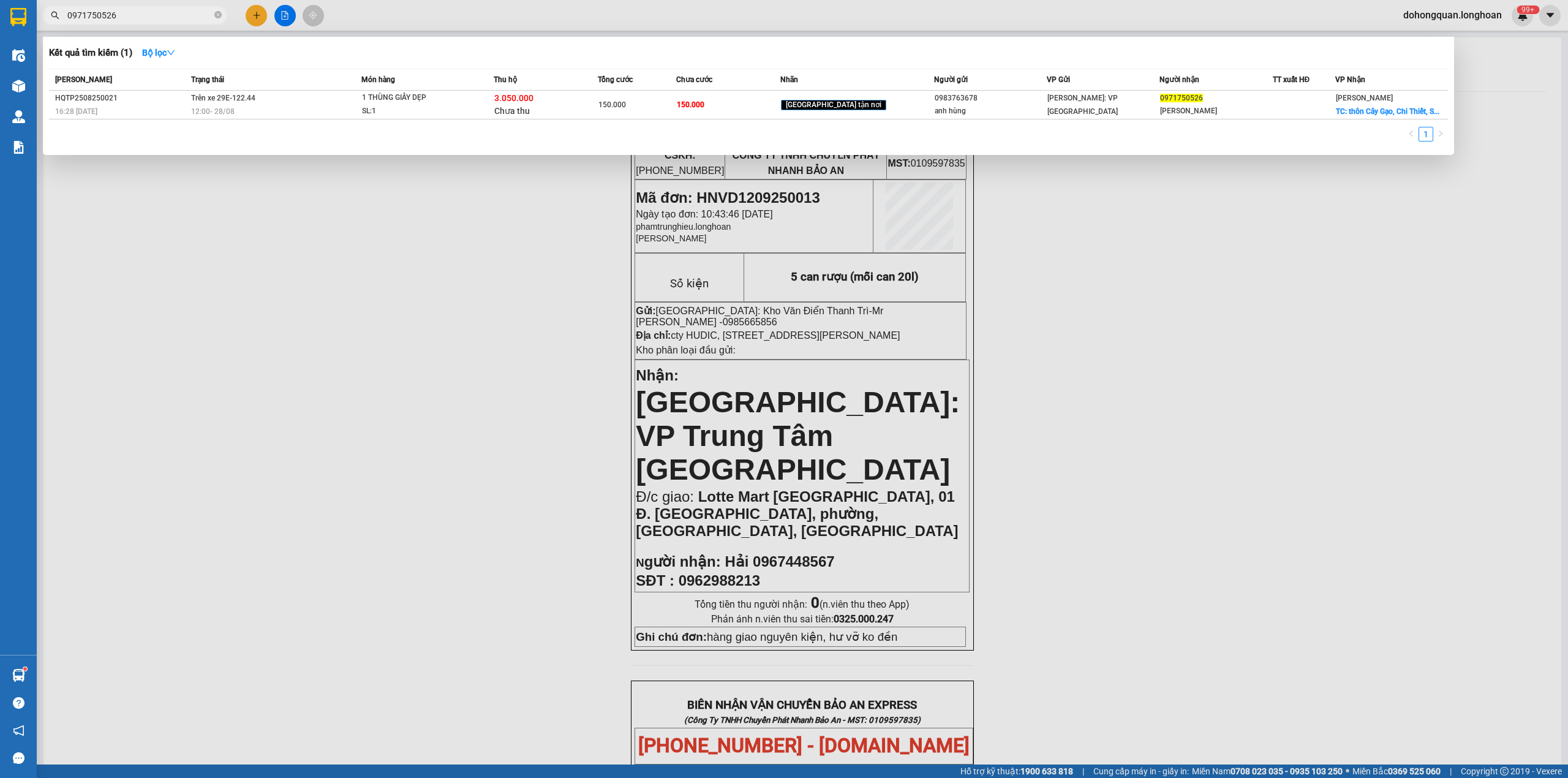
click at [157, 16] on input "0971750526" at bounding box center [139, 16] width 145 height 13
paste input "38281868"
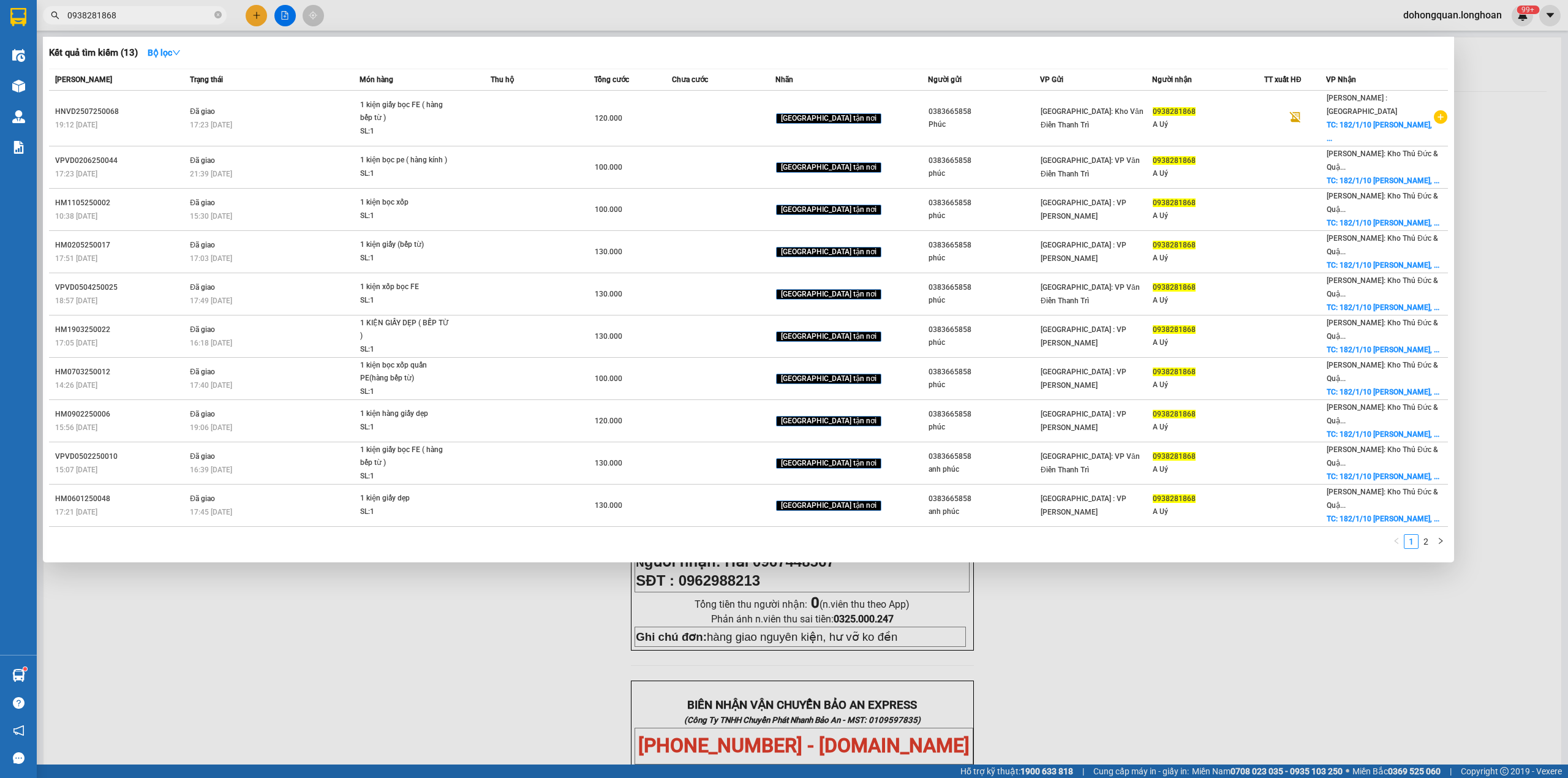
type input "0938281868"
click at [515, 563] on div at bounding box center [784, 389] width 1568 height 778
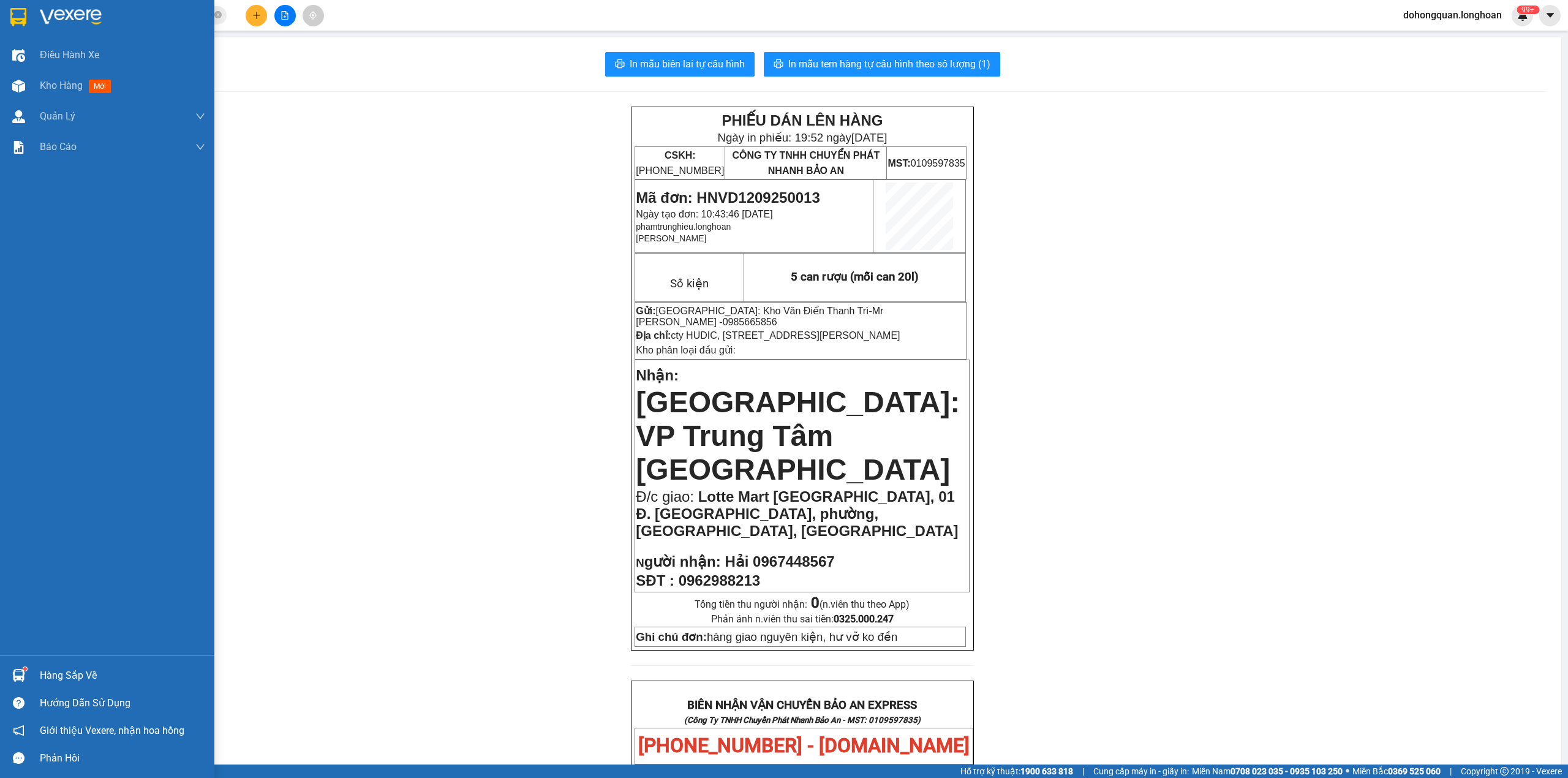
click at [19, 20] on img at bounding box center [18, 17] width 16 height 19
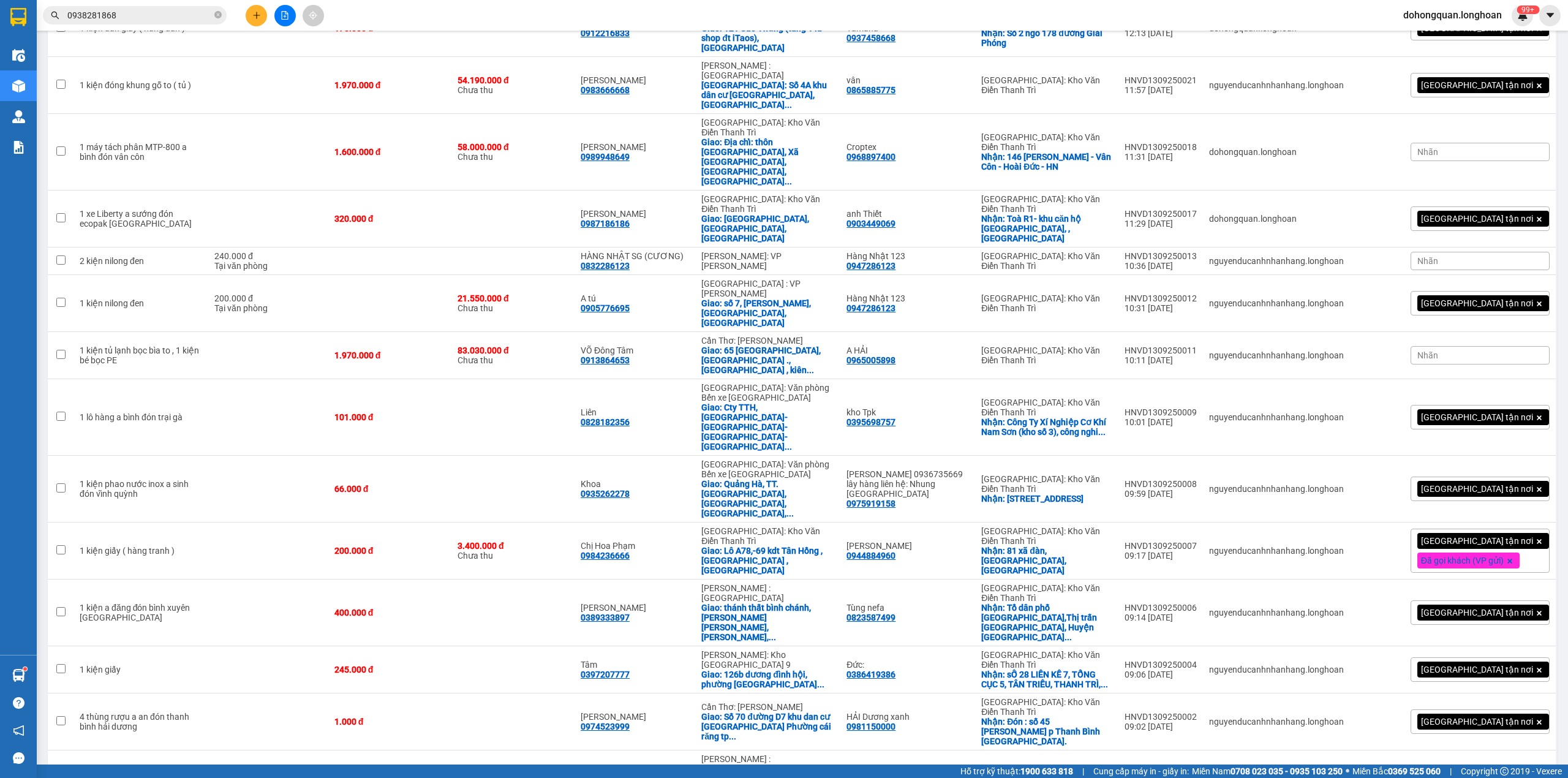
scroll to position [1797, 0]
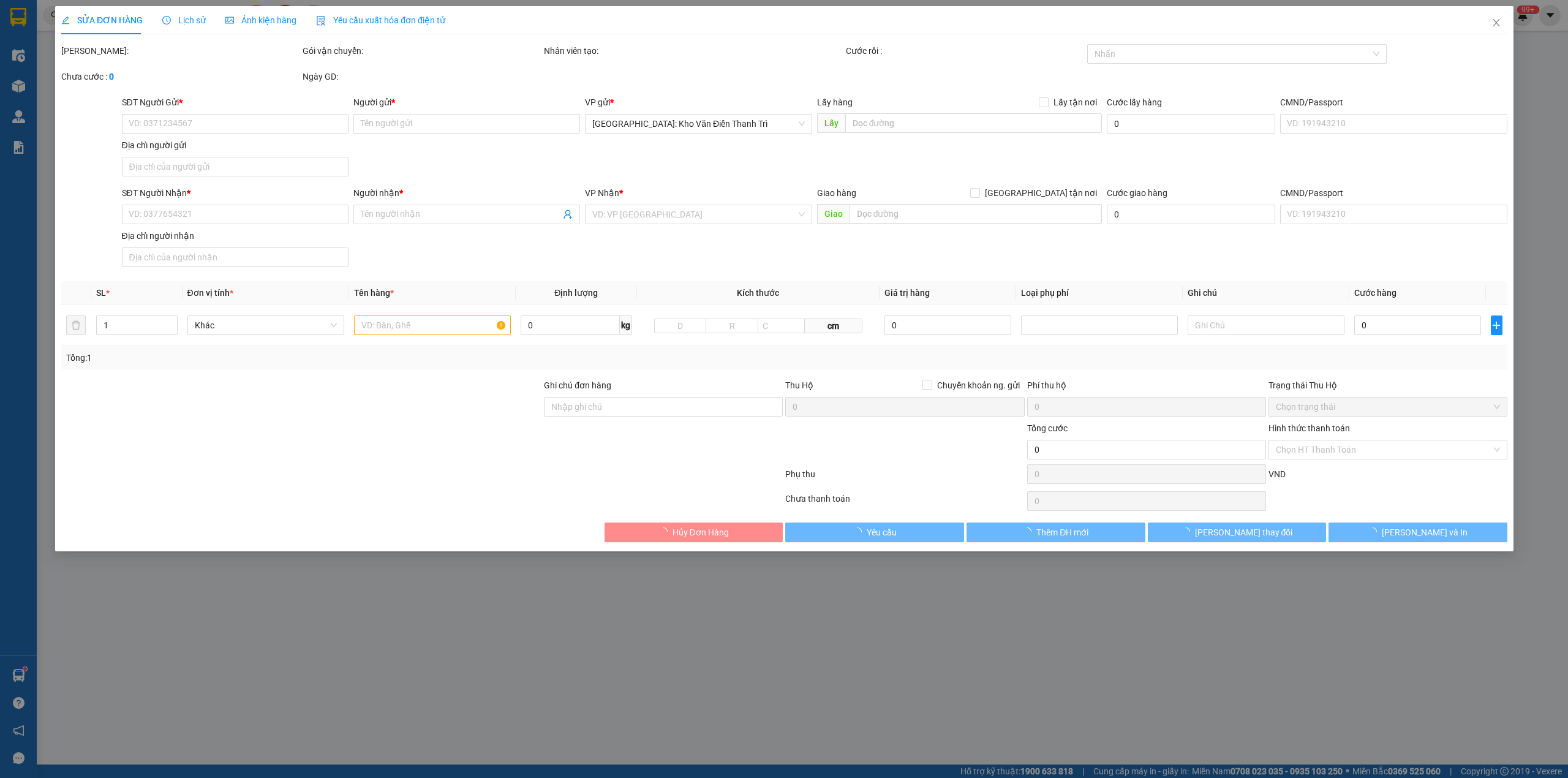
type input "0336789799"
type input "Bách Mộc"
checkbox input "true"
type input "89 Thịnh Liệt (chung cư Hồng Hà)"
type input "0908642283"
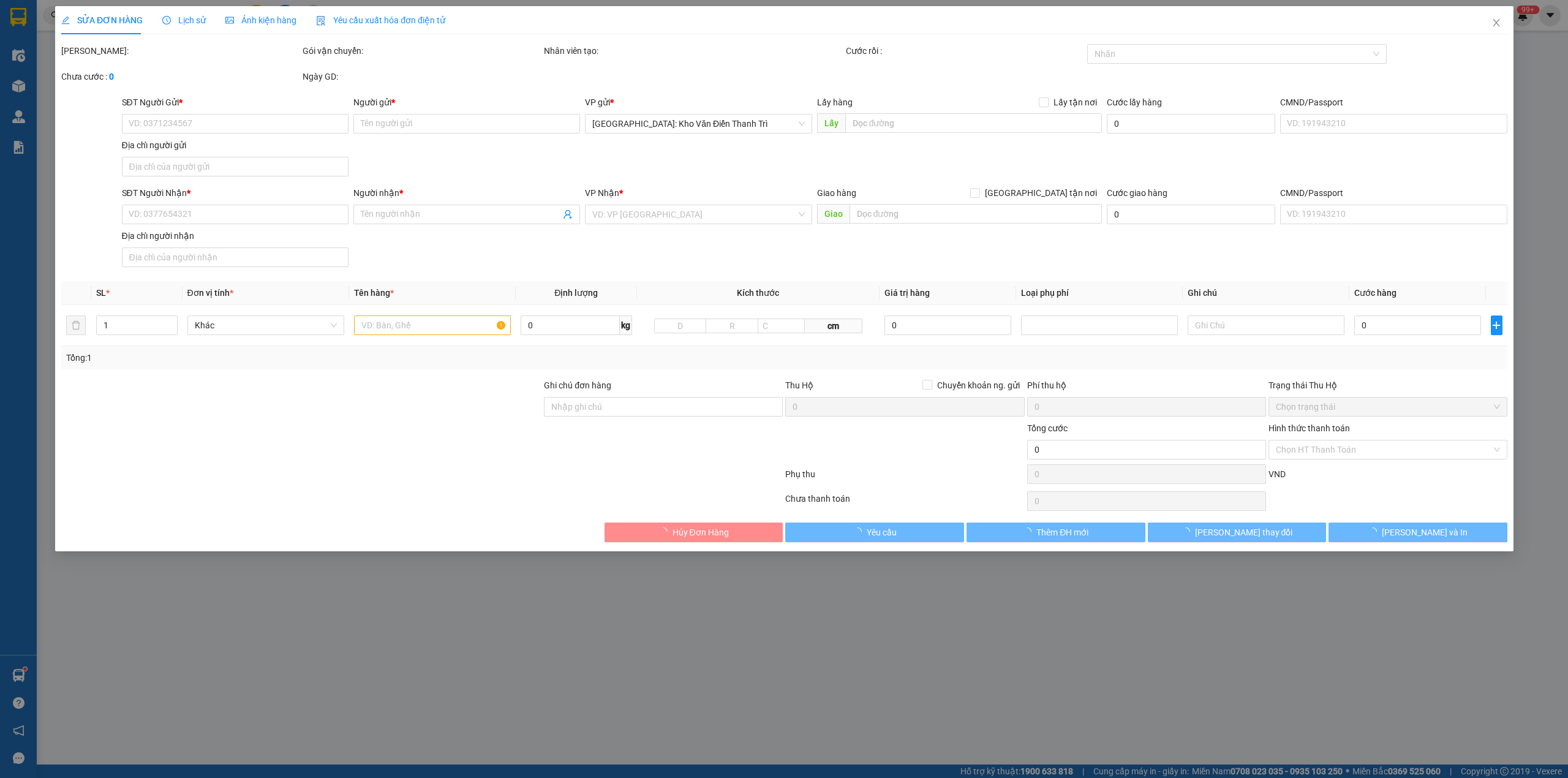
type input "[PERSON_NAME]"
checkbox input "true"
type input "Khách sạn Sheraton Sài Gòn, số 88 Đồng Khởi, Bến Nghé, Quận 1, Hồ Chí Minh"
type input "66.000"
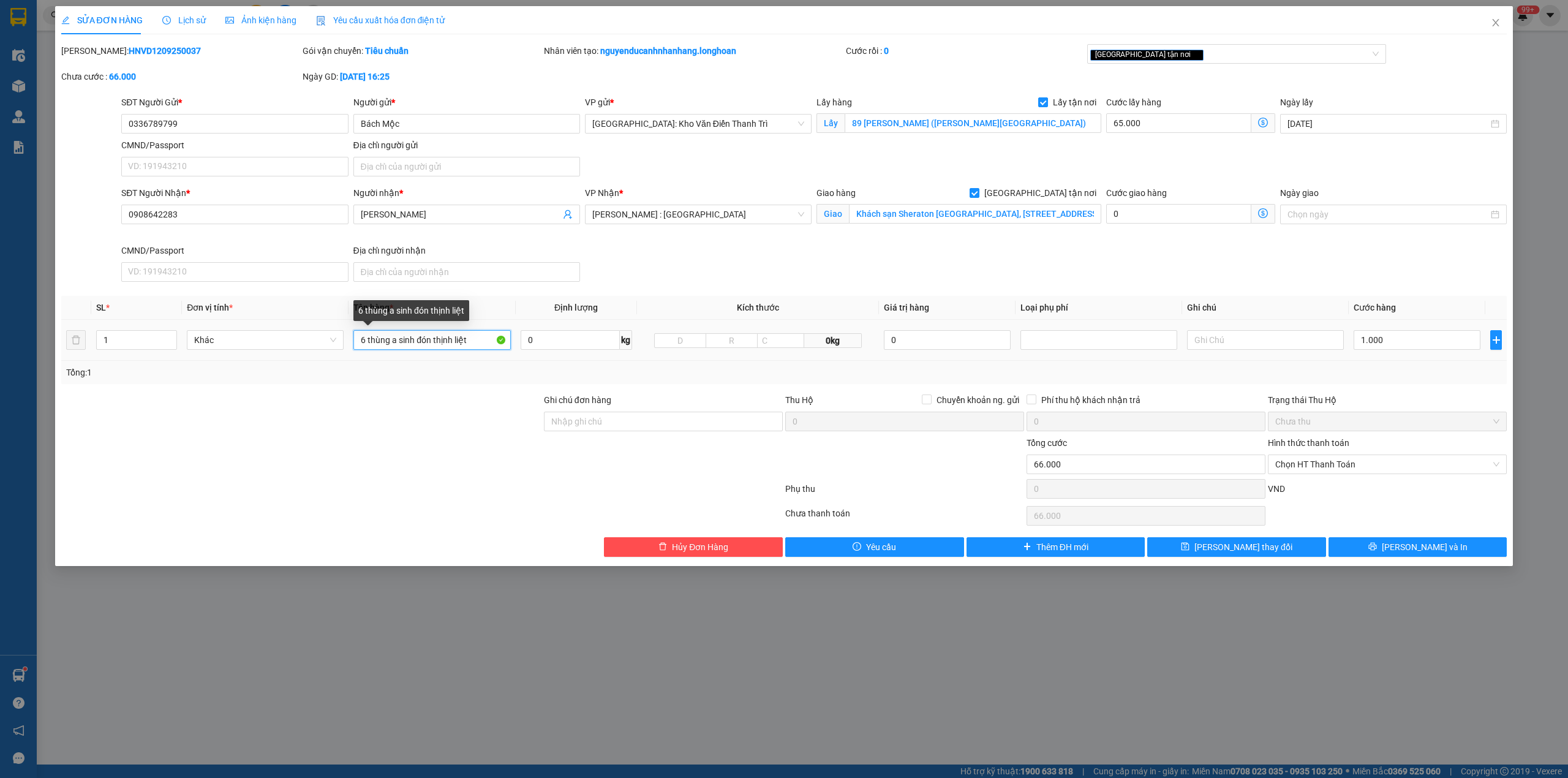
click at [463, 343] on input "6 thùng a sinh đón thịnh liệt" at bounding box center [431, 340] width 156 height 19
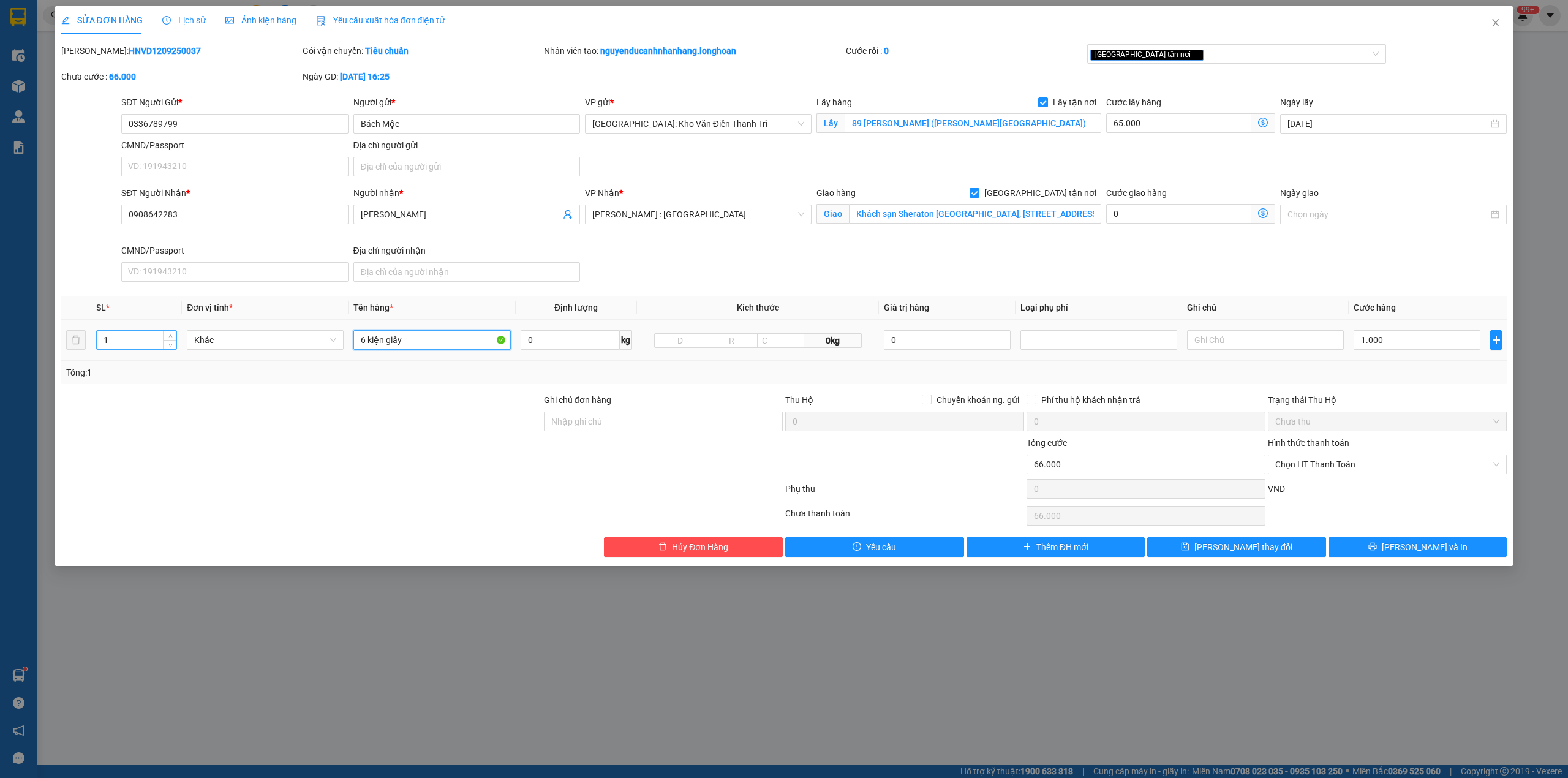
type input "6 kiện giấy"
click at [123, 344] on input "1" at bounding box center [136, 340] width 80 height 19
drag, startPoint x: 123, startPoint y: 344, endPoint x: 187, endPoint y: 388, distance: 77.7
click at [123, 344] on input "1" at bounding box center [136, 340] width 80 height 19
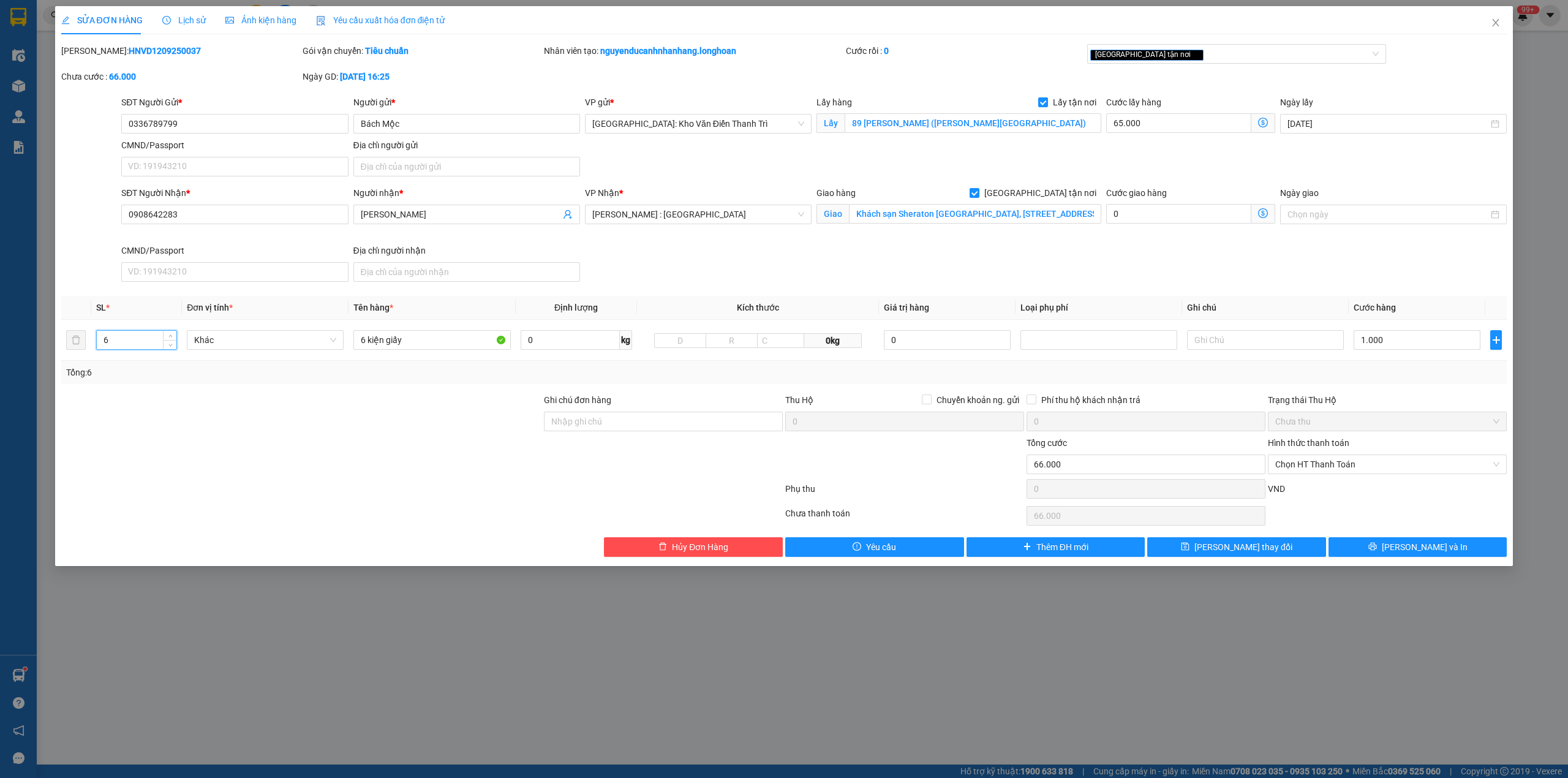
type input "6"
click at [206, 397] on div at bounding box center [302, 415] width 483 height 43
drag, startPoint x: 574, startPoint y: 420, endPoint x: 645, endPoint y: 432, distance: 72.0
click at [574, 420] on input "Ghi chú đơn hàng" at bounding box center [663, 421] width 239 height 19
type input "hàng giao nguyên kiện, hư vỡ ko đền"
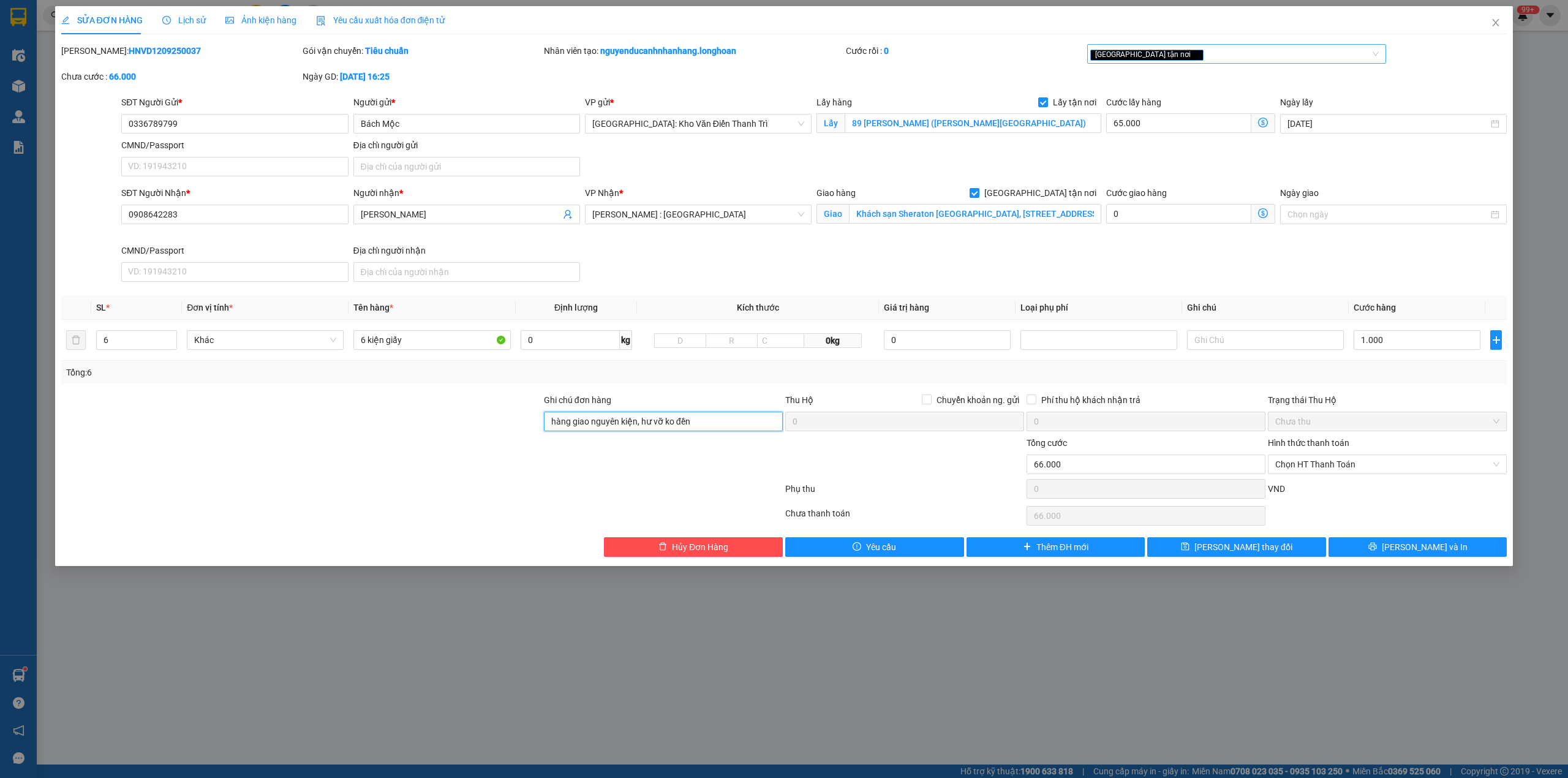
click at [1198, 49] on div "[GEOGRAPHIC_DATA] tận nơi" at bounding box center [1230, 54] width 281 height 15
type input "d"
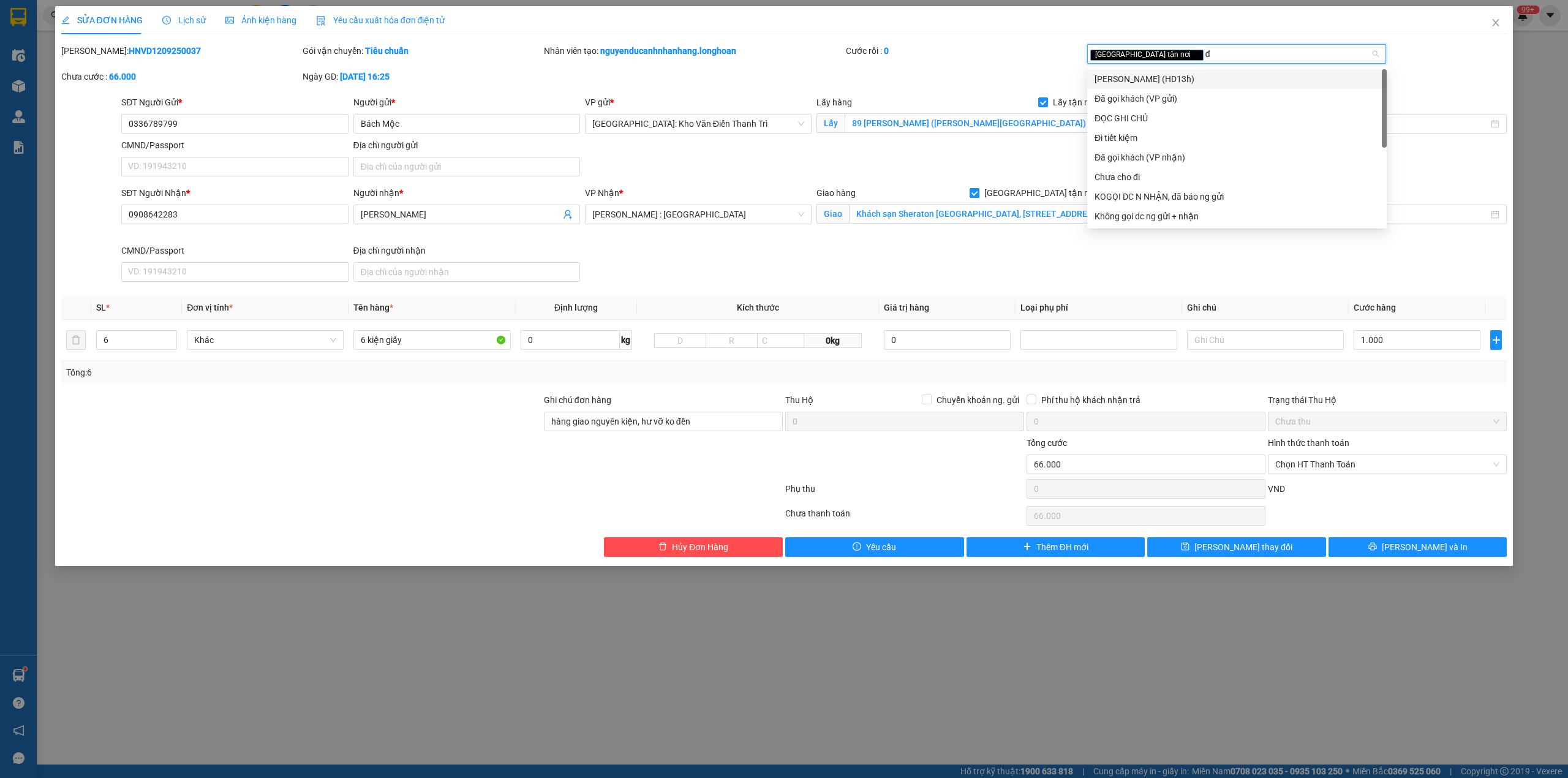
type input "đã"
click at [1182, 74] on div "Đã gọi khách (VP gửi)" at bounding box center [1237, 79] width 285 height 13
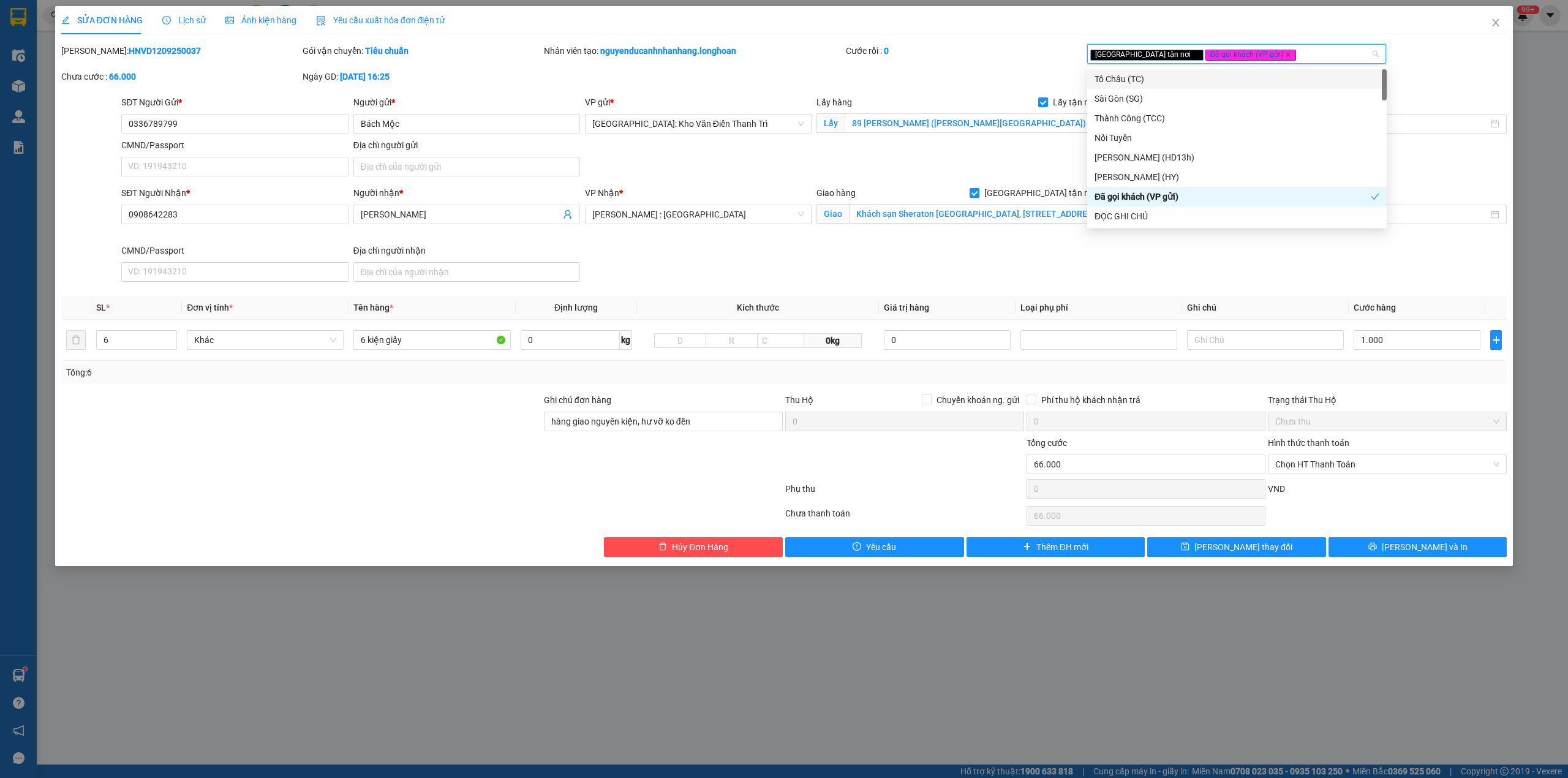
click at [1018, 71] on div "Mã ĐH: HNVD1209250037 Gói vận chuyển: Tiêu chuẩn Nhân viên tạo: nguyenducanhnha…" at bounding box center [784, 69] width 1448 height 51
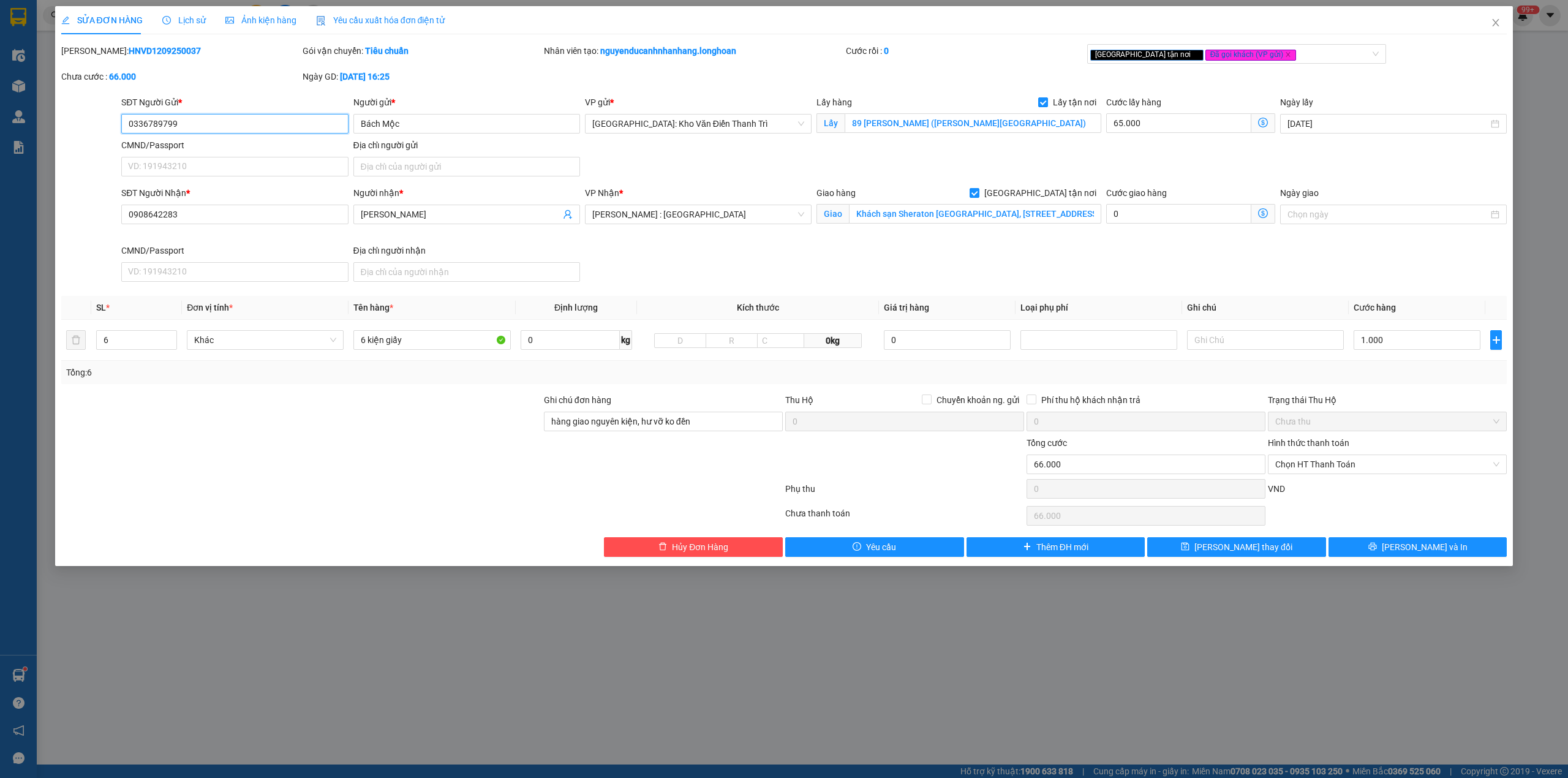
click at [192, 121] on input "0336789799" at bounding box center [235, 124] width 226 height 19
click at [191, 121] on input "0336789799" at bounding box center [235, 124] width 226 height 19
click at [1409, 336] on input "1.000" at bounding box center [1417, 340] width 127 height 19
type input "1.000.000"
type input "1.065.000"
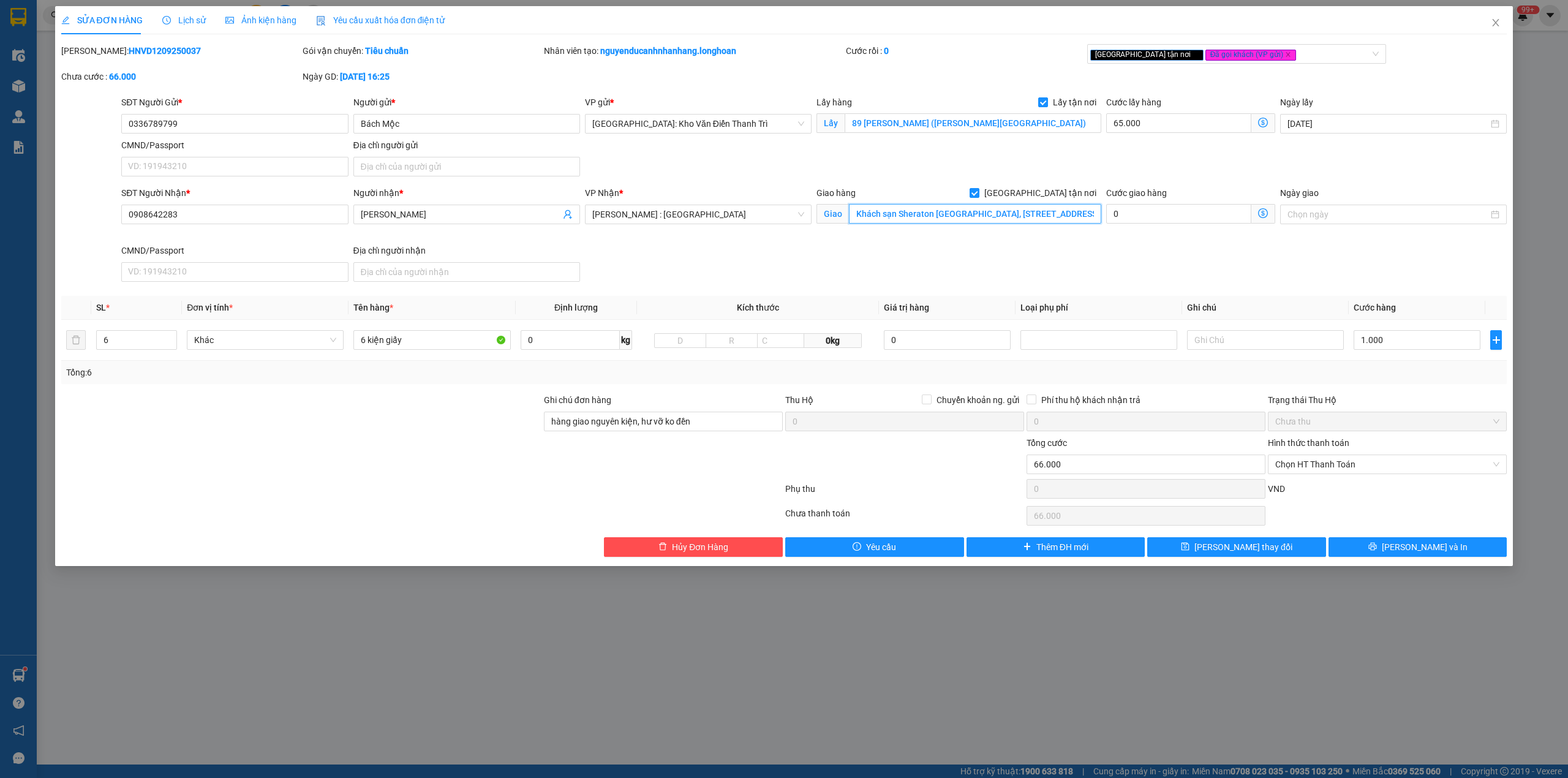
type input "1.065.000"
click at [1072, 216] on input "Khách sạn Sheraton [GEOGRAPHIC_DATA], [STREET_ADDRESS]" at bounding box center [975, 214] width 253 height 19
click at [1404, 342] on input "1.000.000" at bounding box center [1417, 340] width 127 height 19
type input "9"
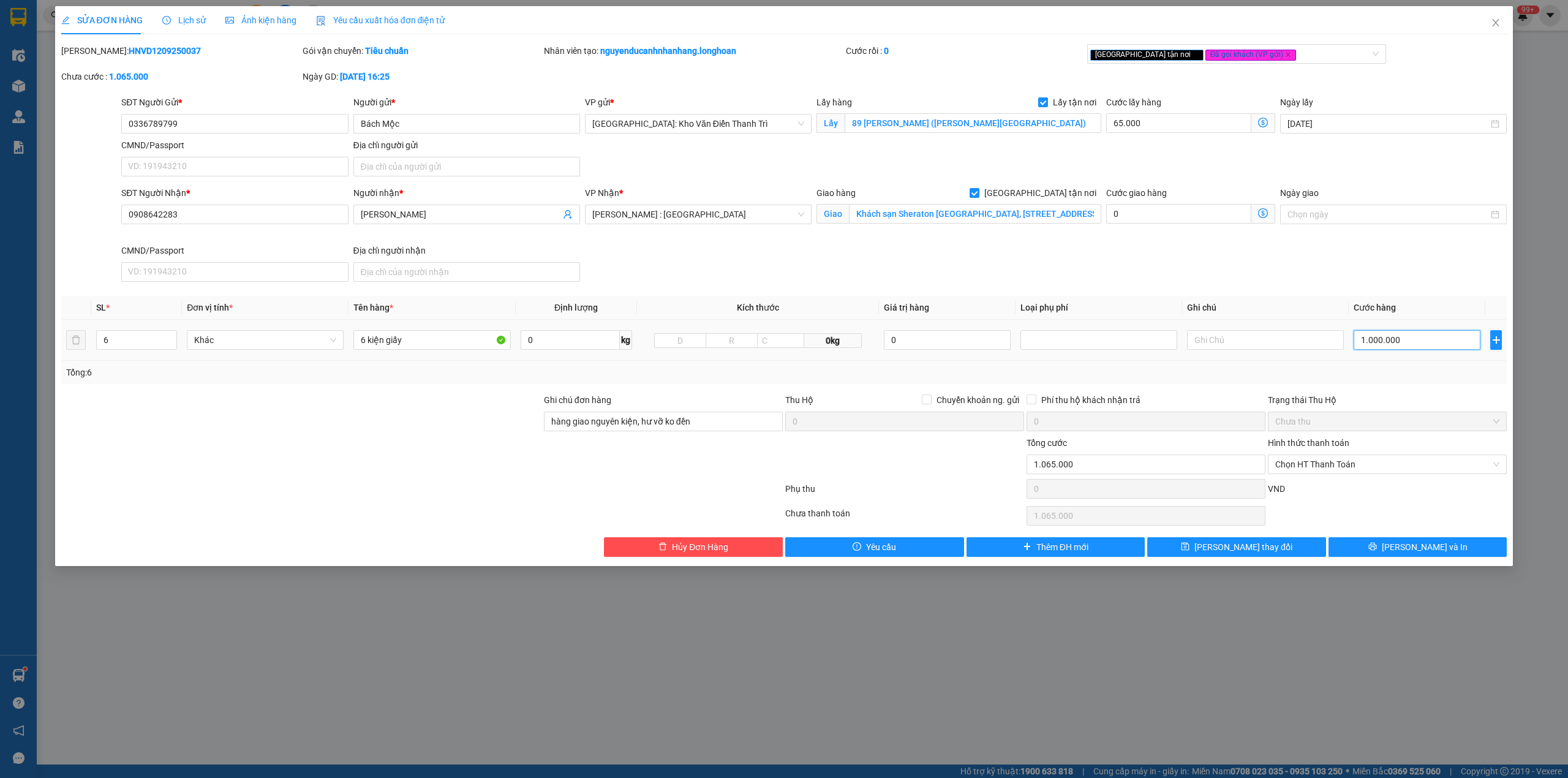
type input "65.009"
type input "91"
type input "65.091"
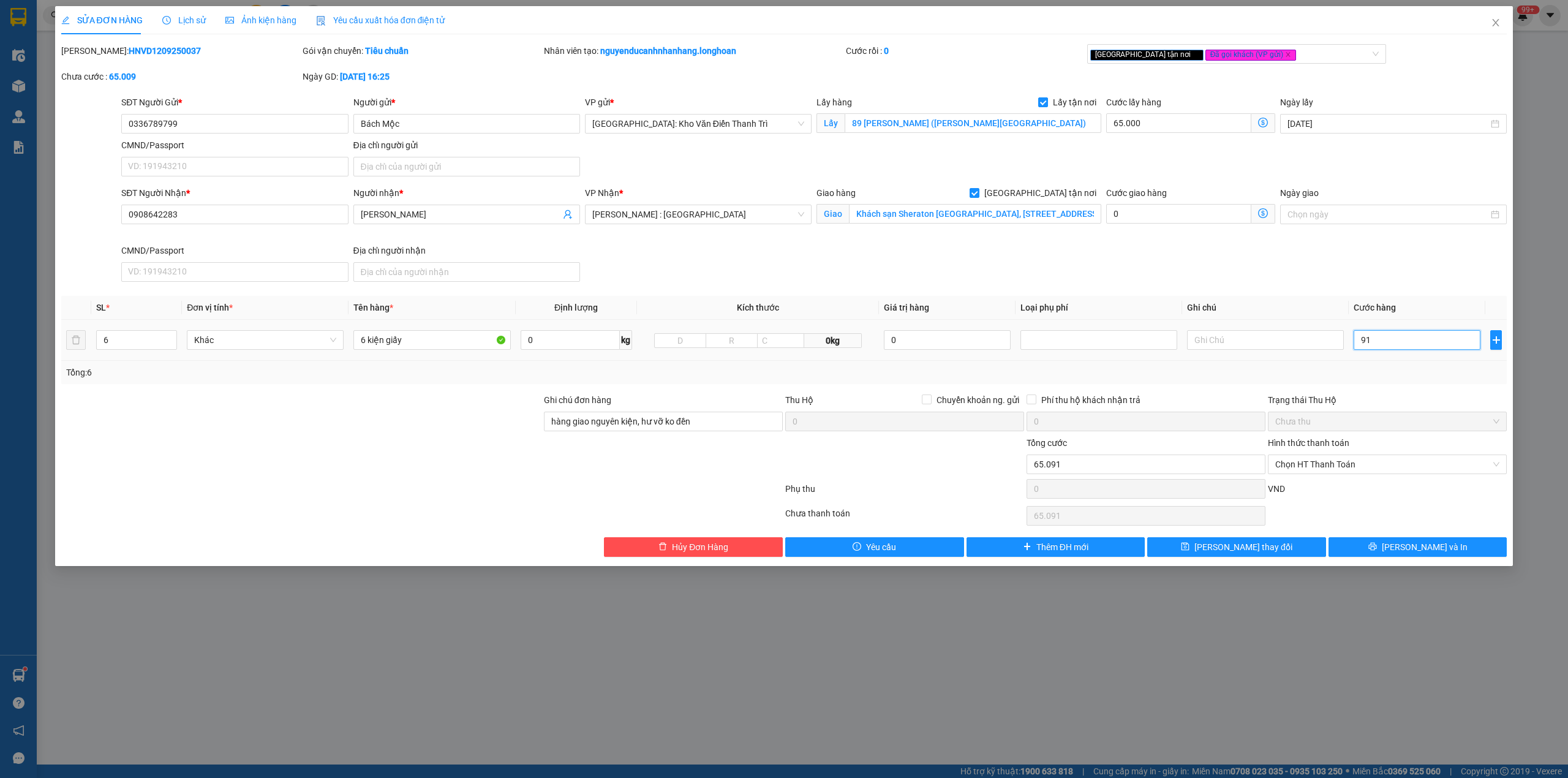
type input "915"
type input "65.915"
type input "915.000"
type input "980.000"
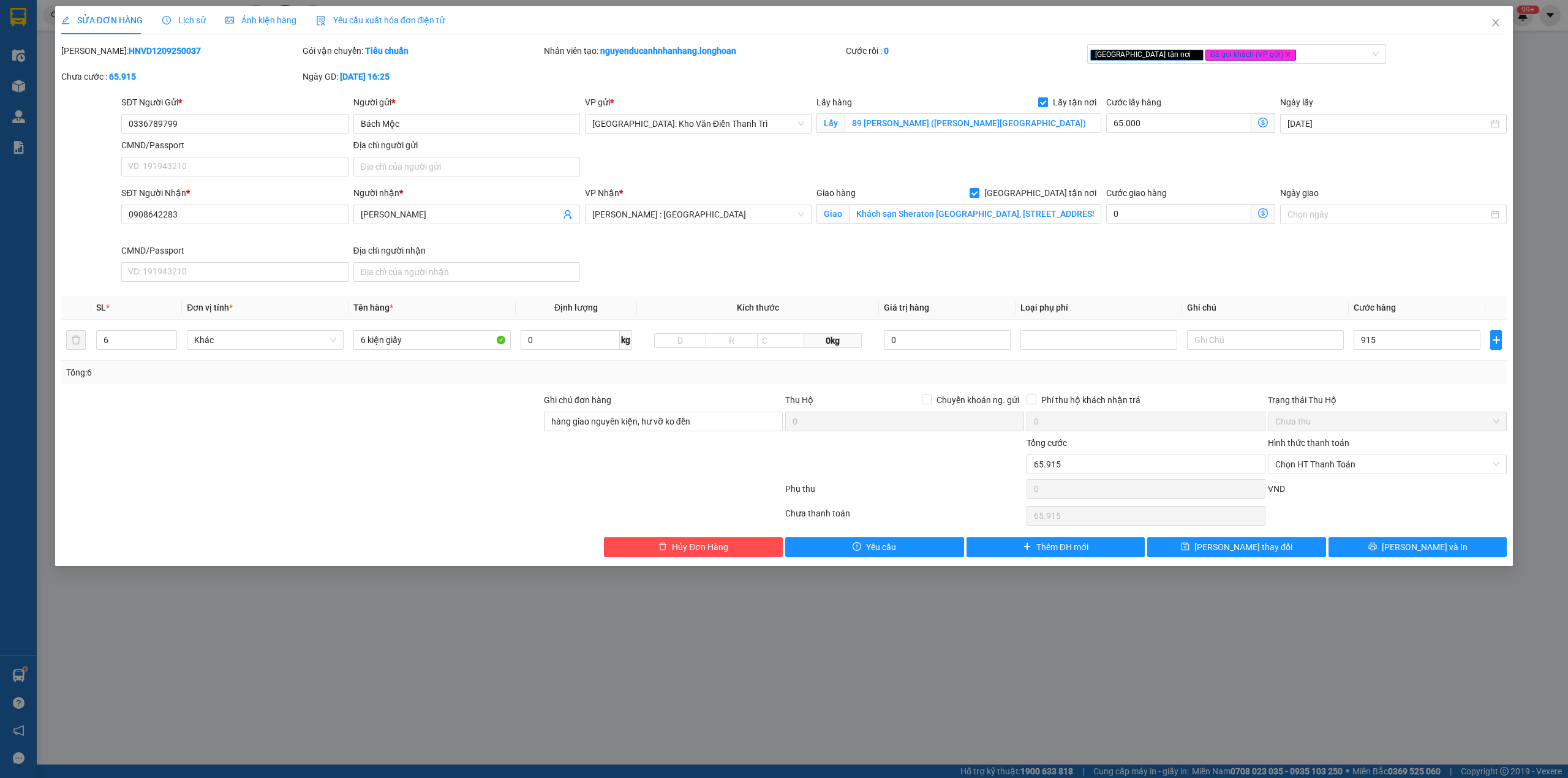
type input "980.000"
click at [1400, 384] on div "Tổng: 6" at bounding box center [784, 372] width 1446 height 23
click at [956, 457] on div at bounding box center [904, 458] width 241 height 43
click at [1388, 557] on button "[PERSON_NAME] và In" at bounding box center [1418, 547] width 179 height 19
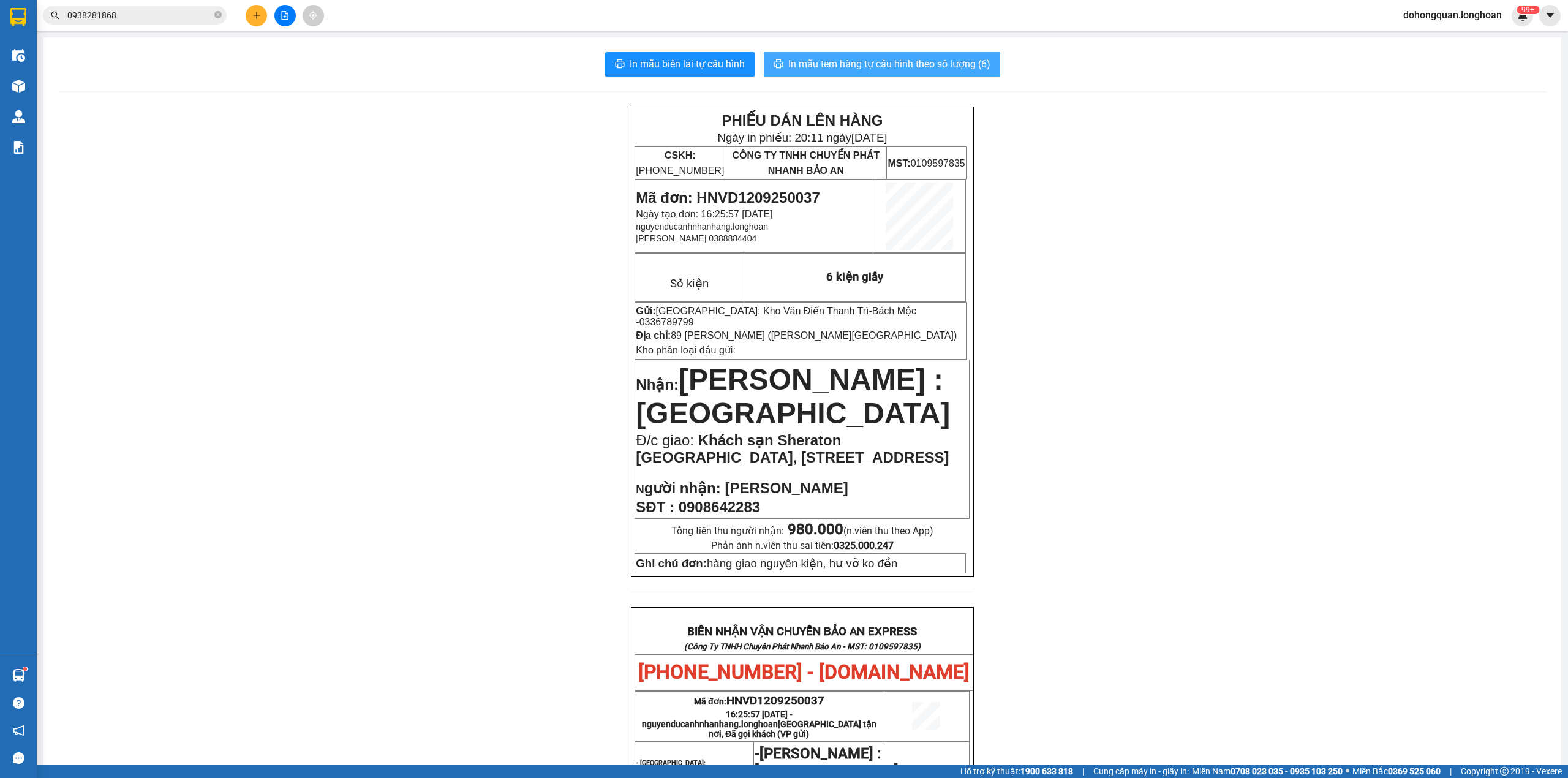
click at [856, 69] on span "In mẫu tem hàng tự cấu hình theo số lượng (6)" at bounding box center [889, 64] width 202 height 16
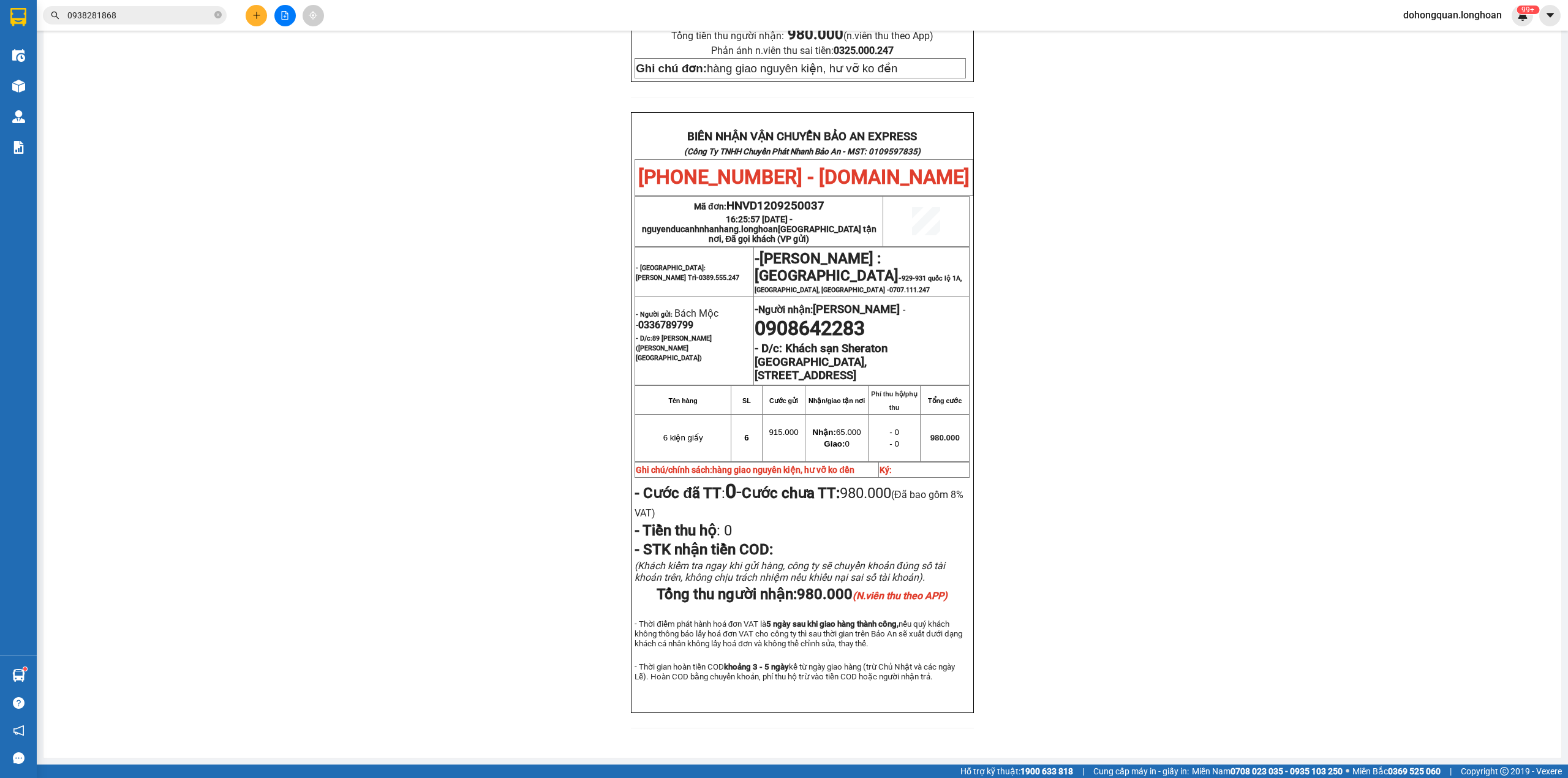
scroll to position [516, 0]
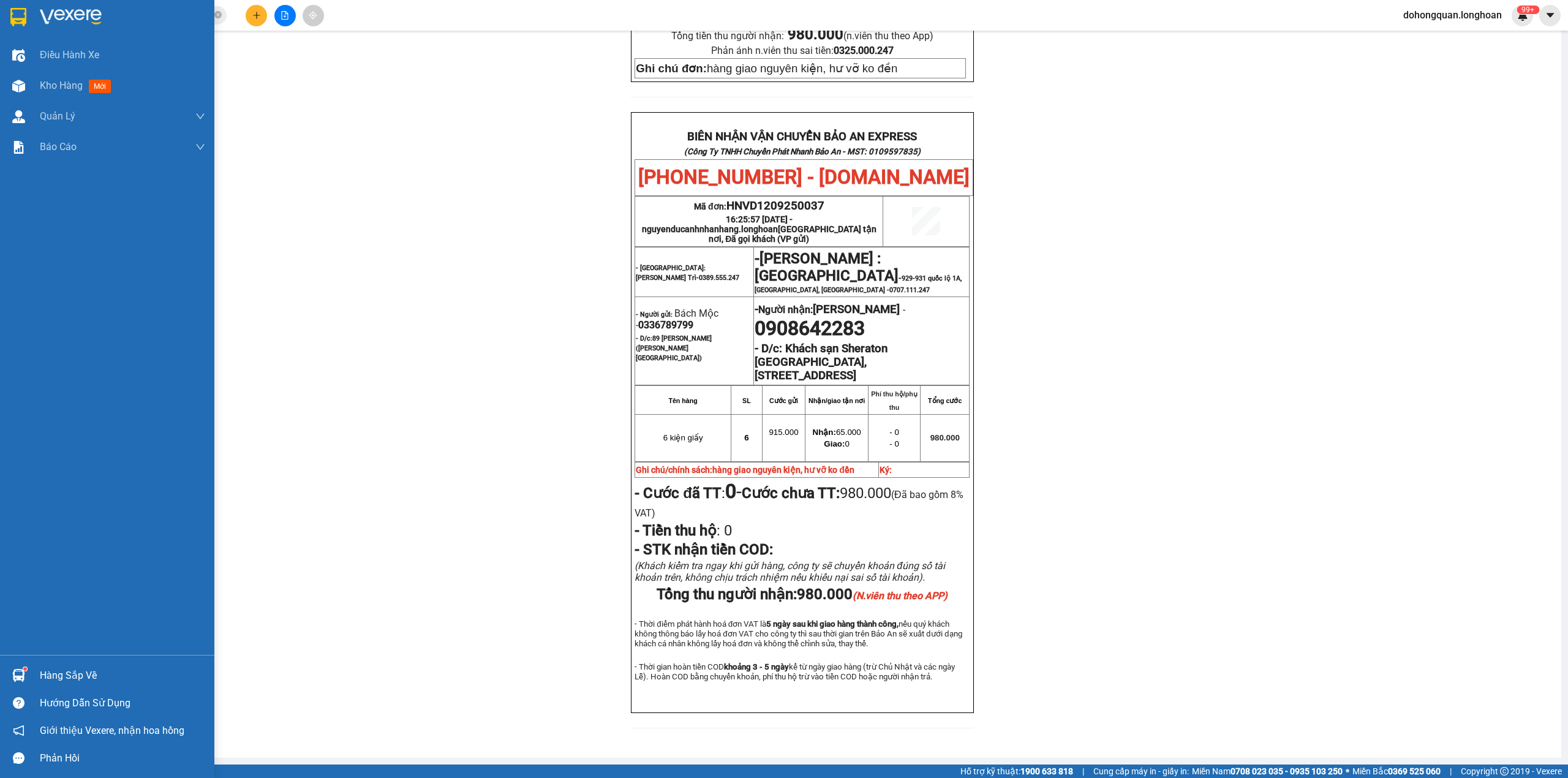
click at [25, 25] on img at bounding box center [18, 17] width 16 height 19
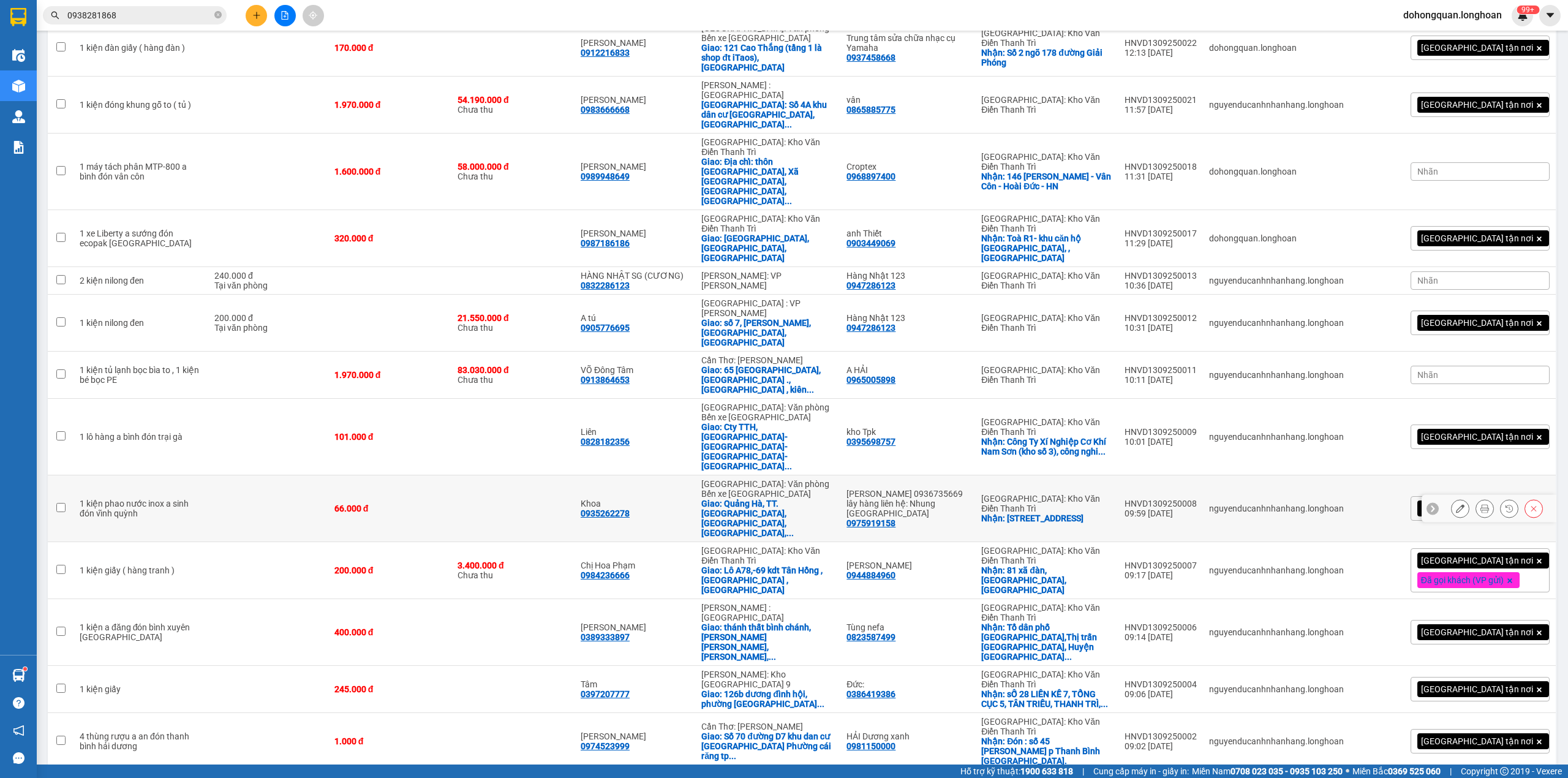
scroll to position [1742, 0]
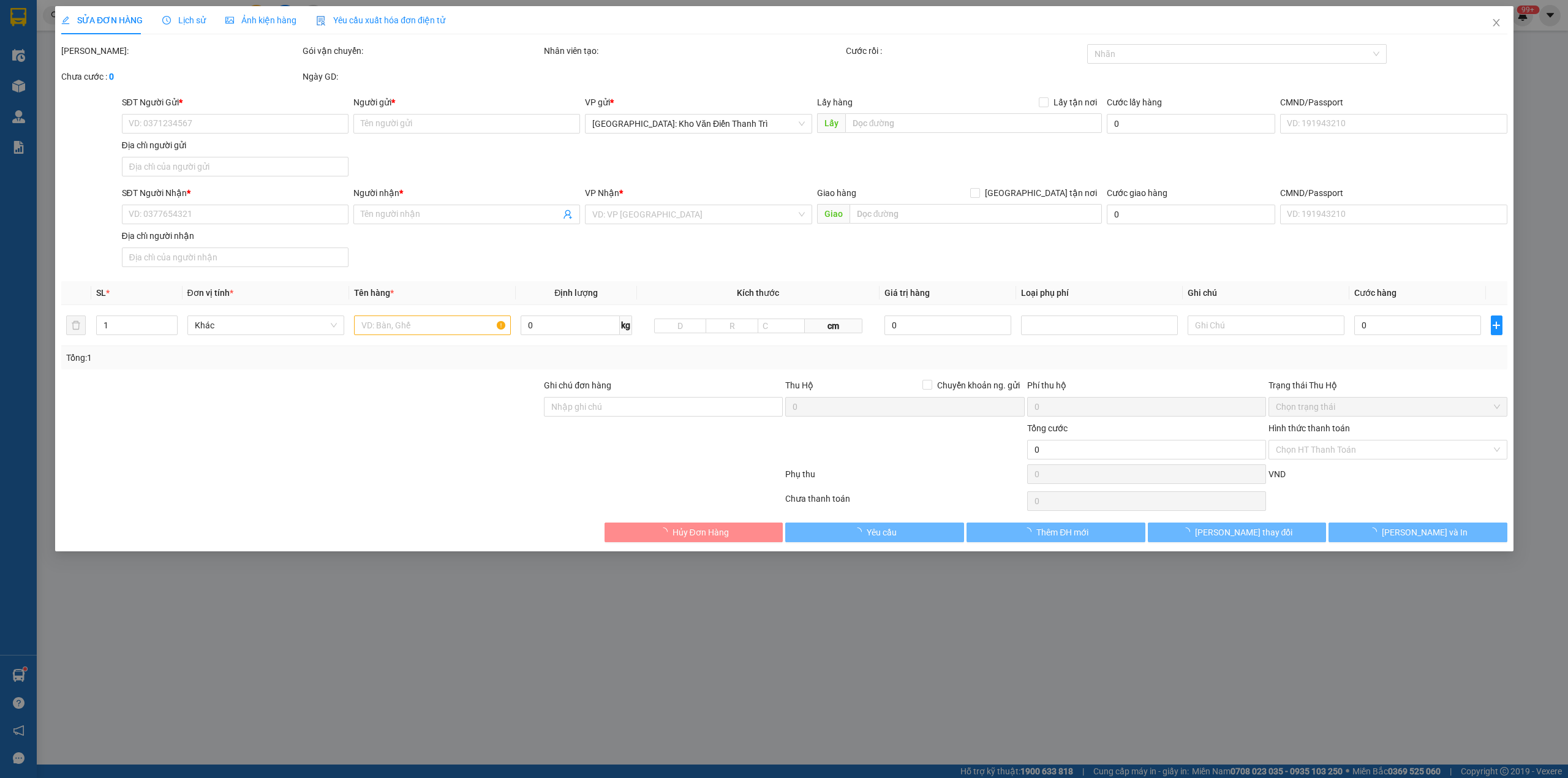
type input "0336789799"
type input "Bách Mộc"
checkbox input "true"
type input "89 [PERSON_NAME] ([PERSON_NAME][GEOGRAPHIC_DATA])"
type input "0908061197"
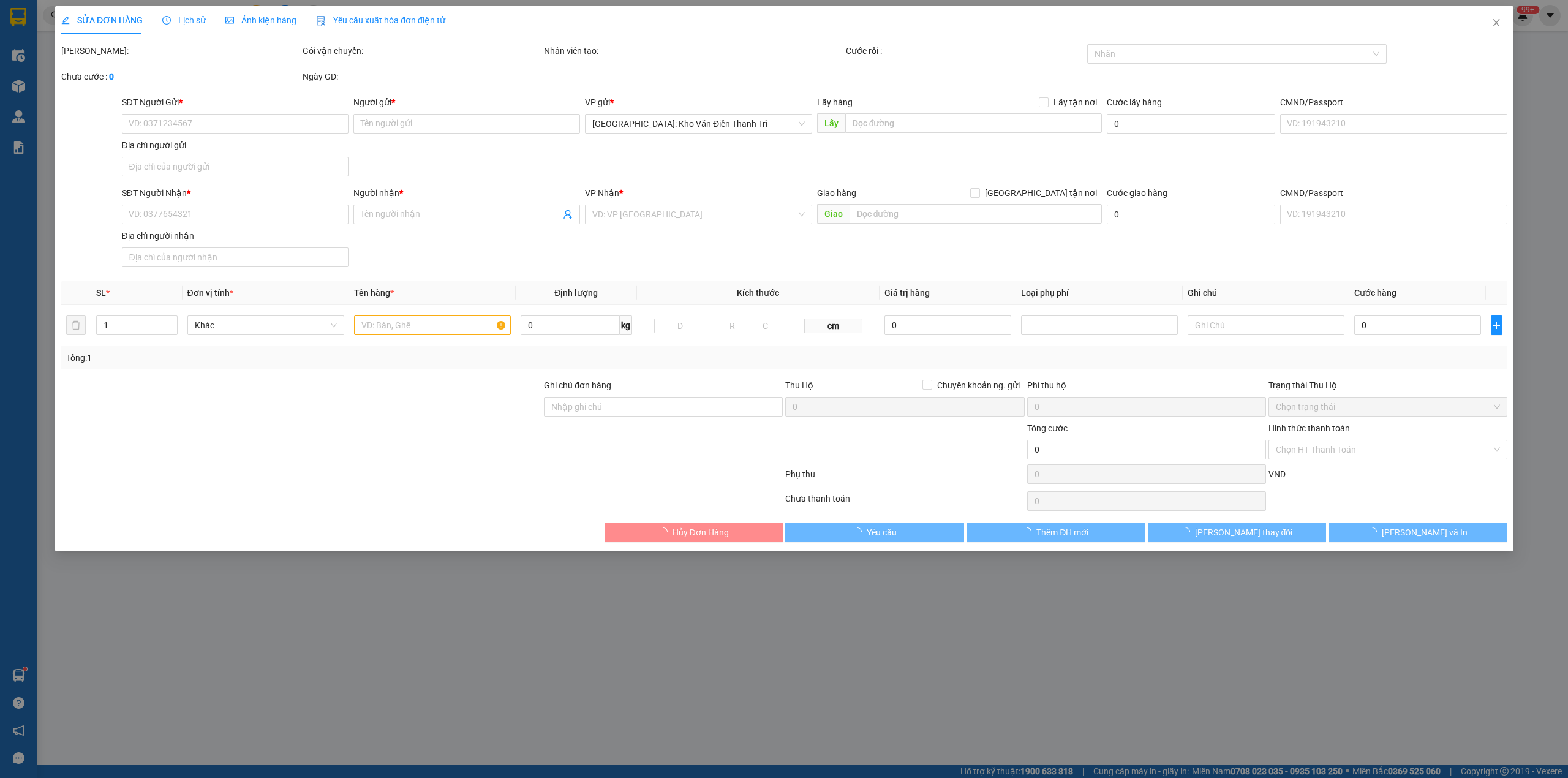
type input "[PERSON_NAME]"
checkbox input "true"
type input "759/5/20/22A Hương Lộ 2, phường Bình Trị Đông A, quận Bình Tân, TPHCM"
type input "66.000"
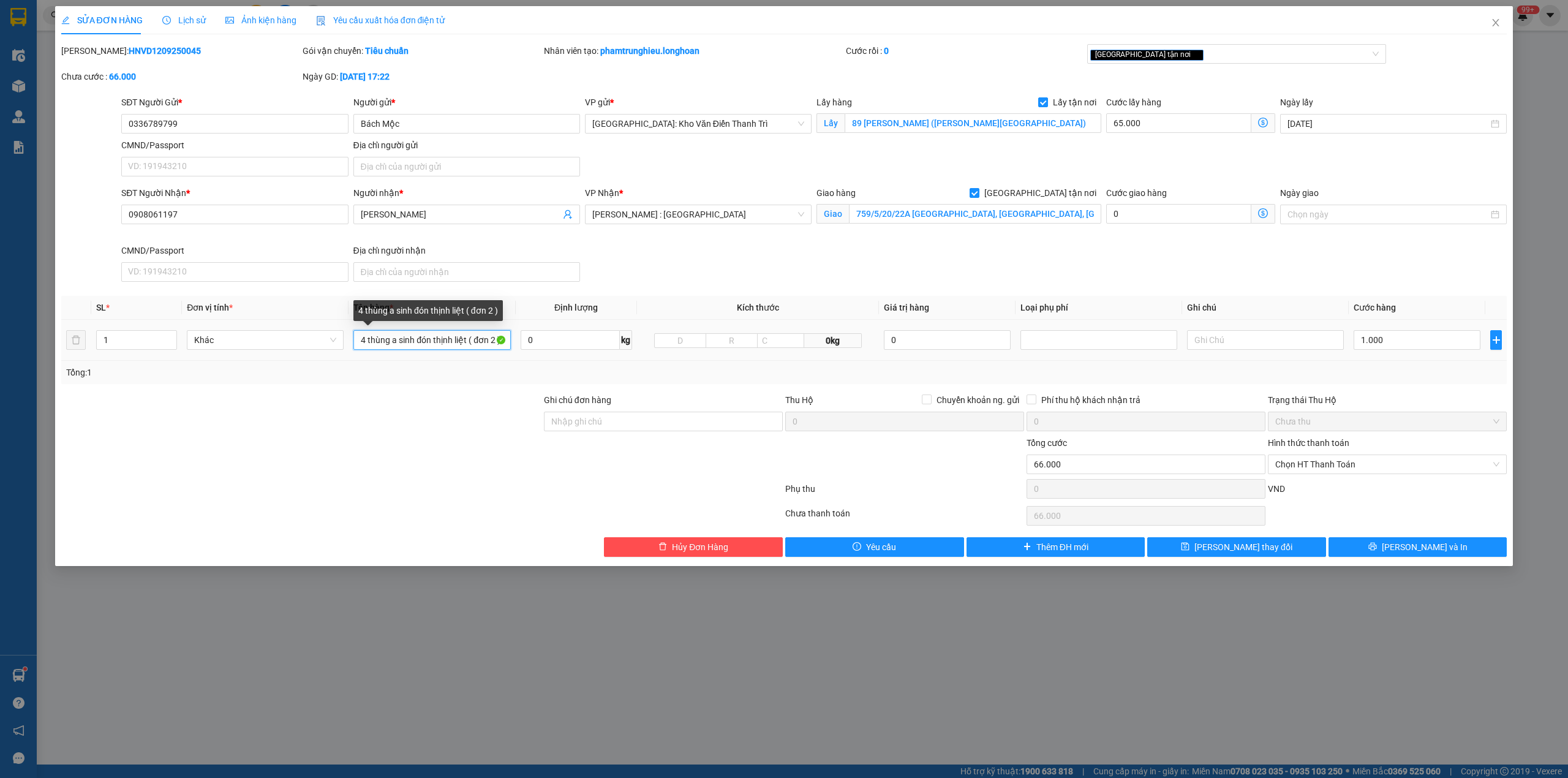
click at [480, 346] on input "4 thùng a sinh đón thịnh liệt ( đơn 2 )" at bounding box center [431, 340] width 156 height 19
type input "4 kiện giấy"
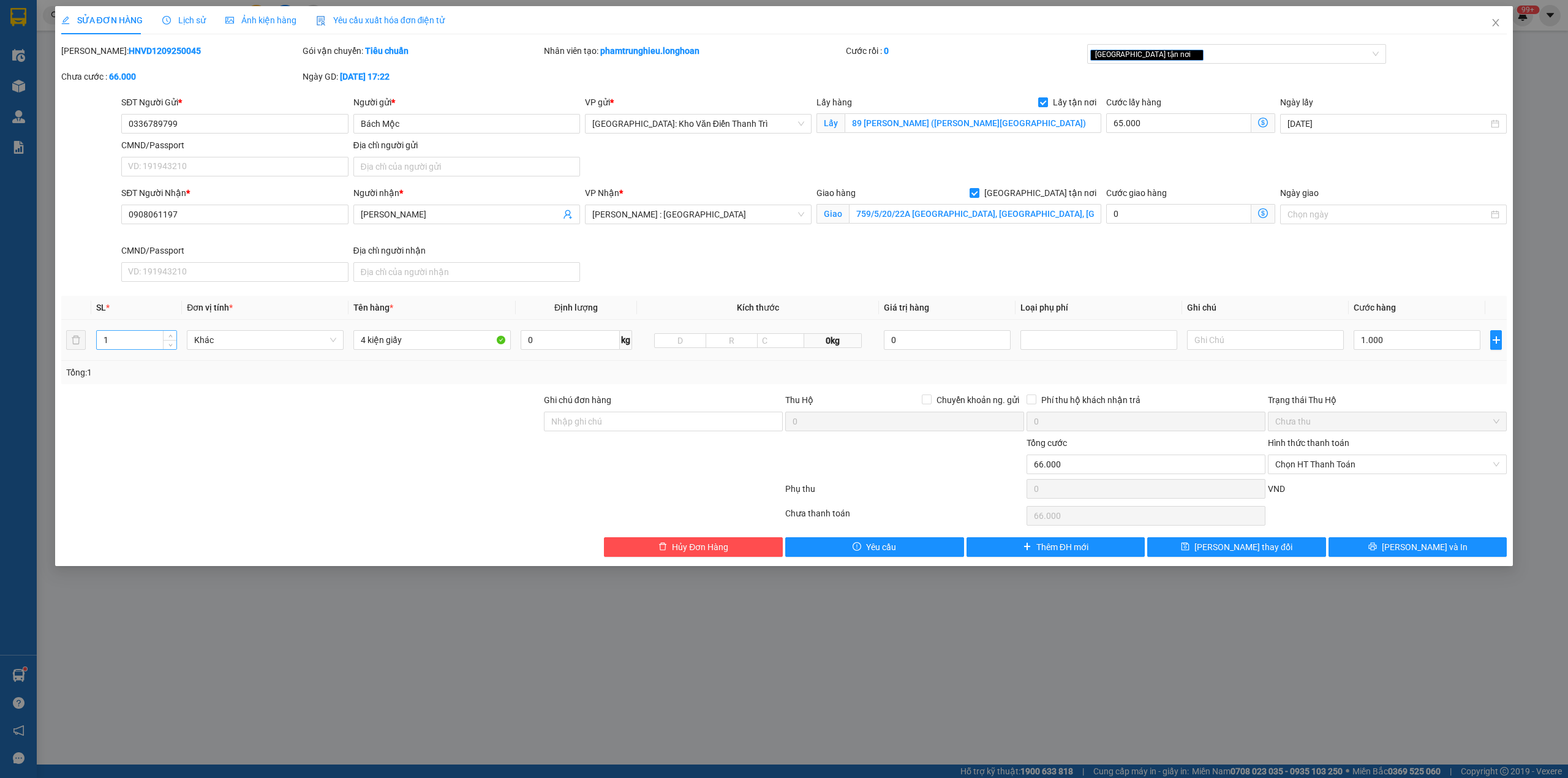
click at [120, 339] on input "1" at bounding box center [136, 340] width 80 height 19
click at [324, 412] on div at bounding box center [302, 415] width 483 height 43
click at [154, 348] on input "3" at bounding box center [136, 340] width 80 height 19
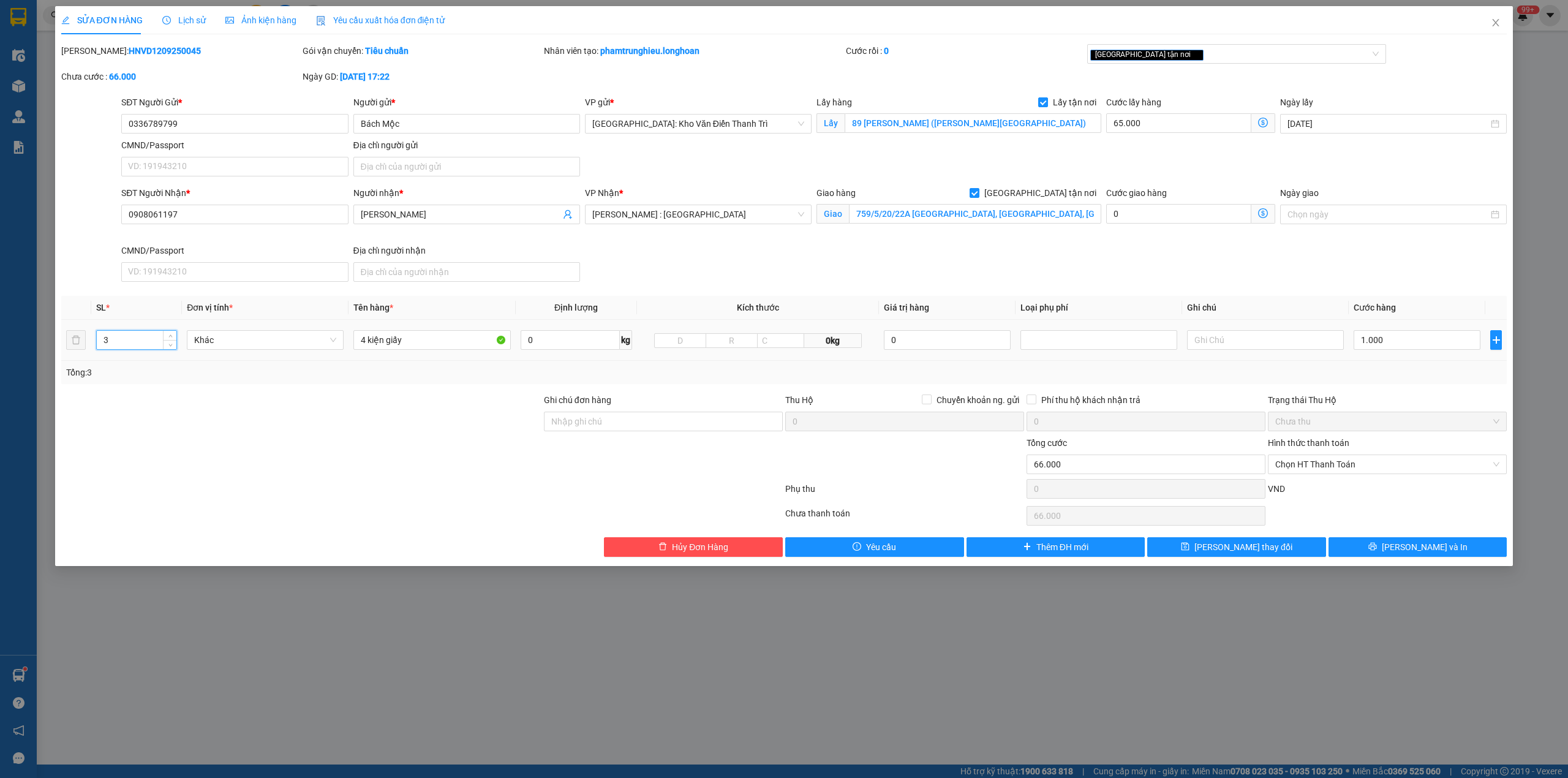
click at [154, 348] on input "3" at bounding box center [136, 340] width 80 height 19
type input "4"
click at [1194, 51] on div "[GEOGRAPHIC_DATA] tận nơi" at bounding box center [1230, 54] width 281 height 15
type input "d"
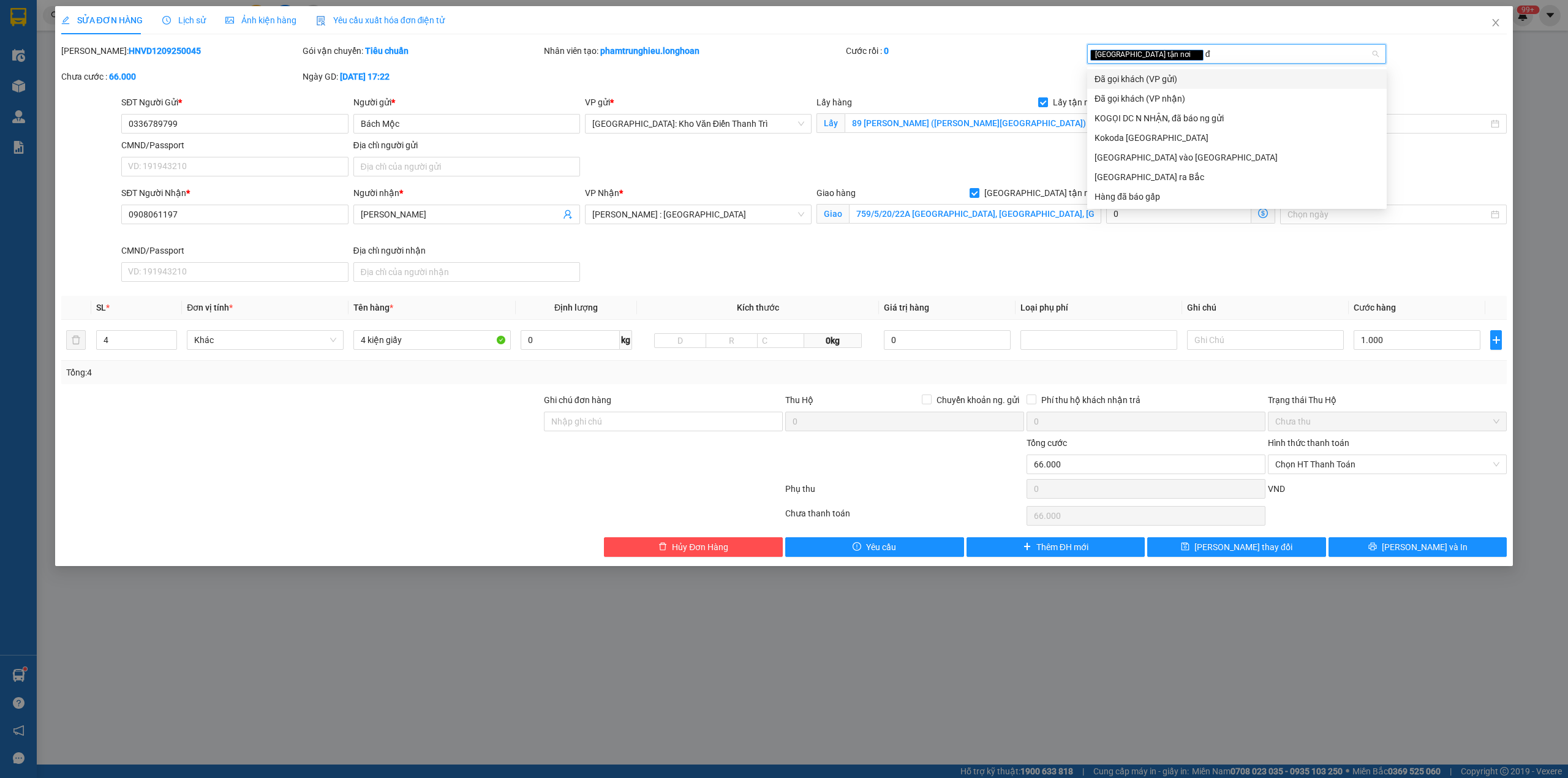
type input "đã"
click at [1173, 72] on div "Đã gọi khách (VP gửi)" at bounding box center [1237, 79] width 285 height 13
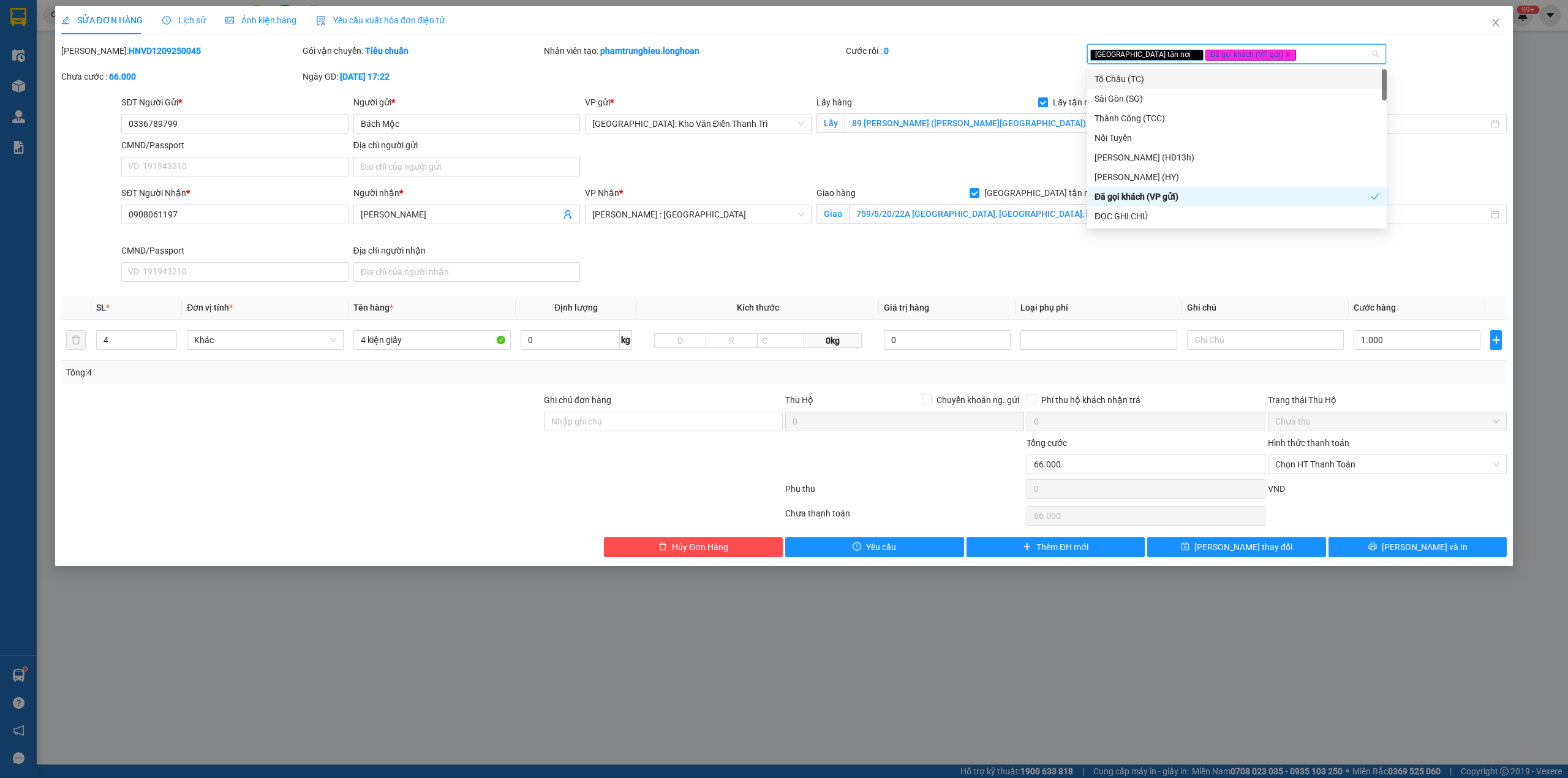
click at [1021, 53] on div "Cước rồi : 0" at bounding box center [965, 51] width 239 height 13
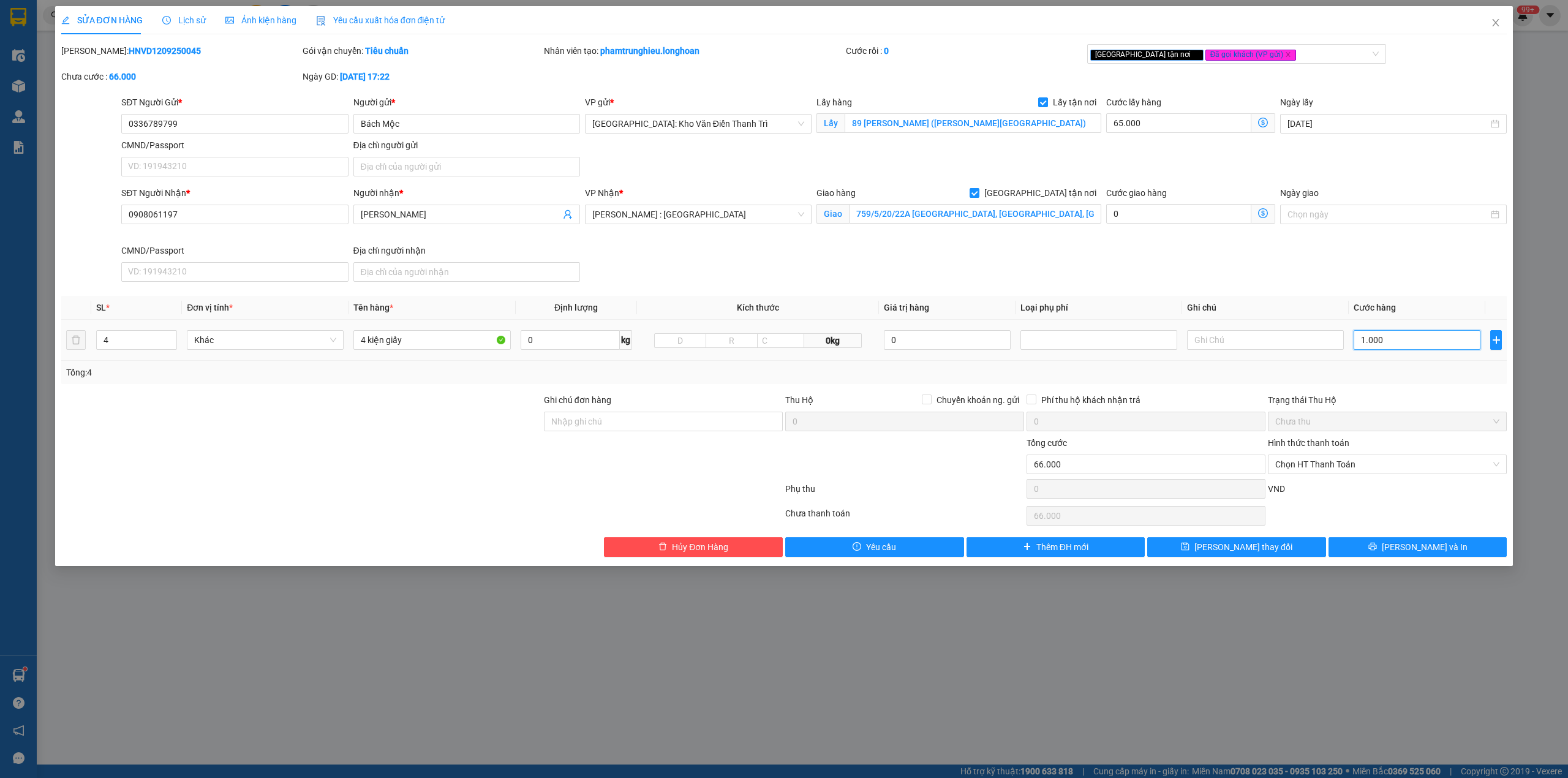
click at [1383, 343] on input "1.000" at bounding box center [1417, 340] width 127 height 19
type input "65.006"
type input "6"
type input "65.066"
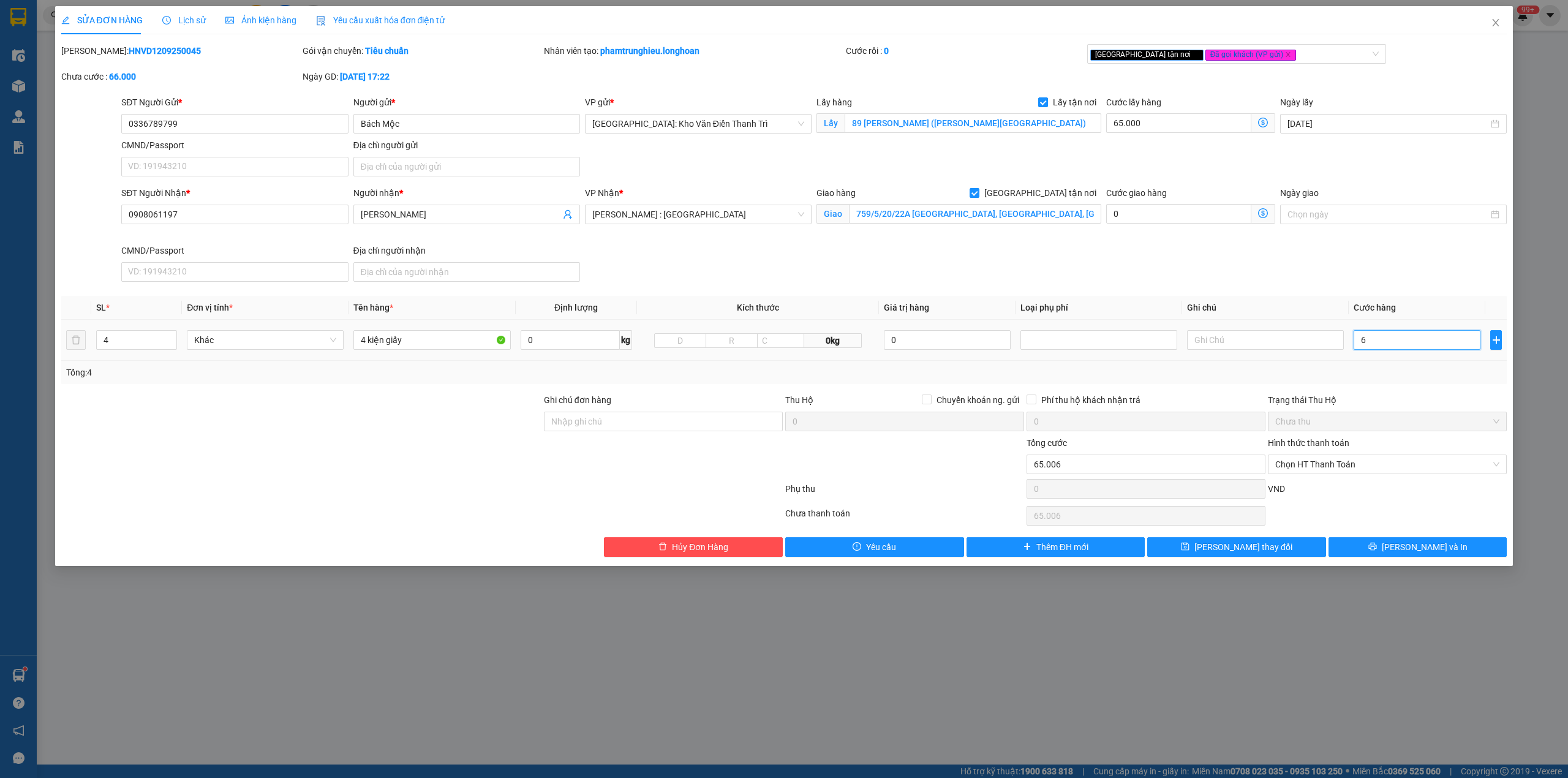
type input "65.066"
type input "66"
type input "65.665"
type input "665"
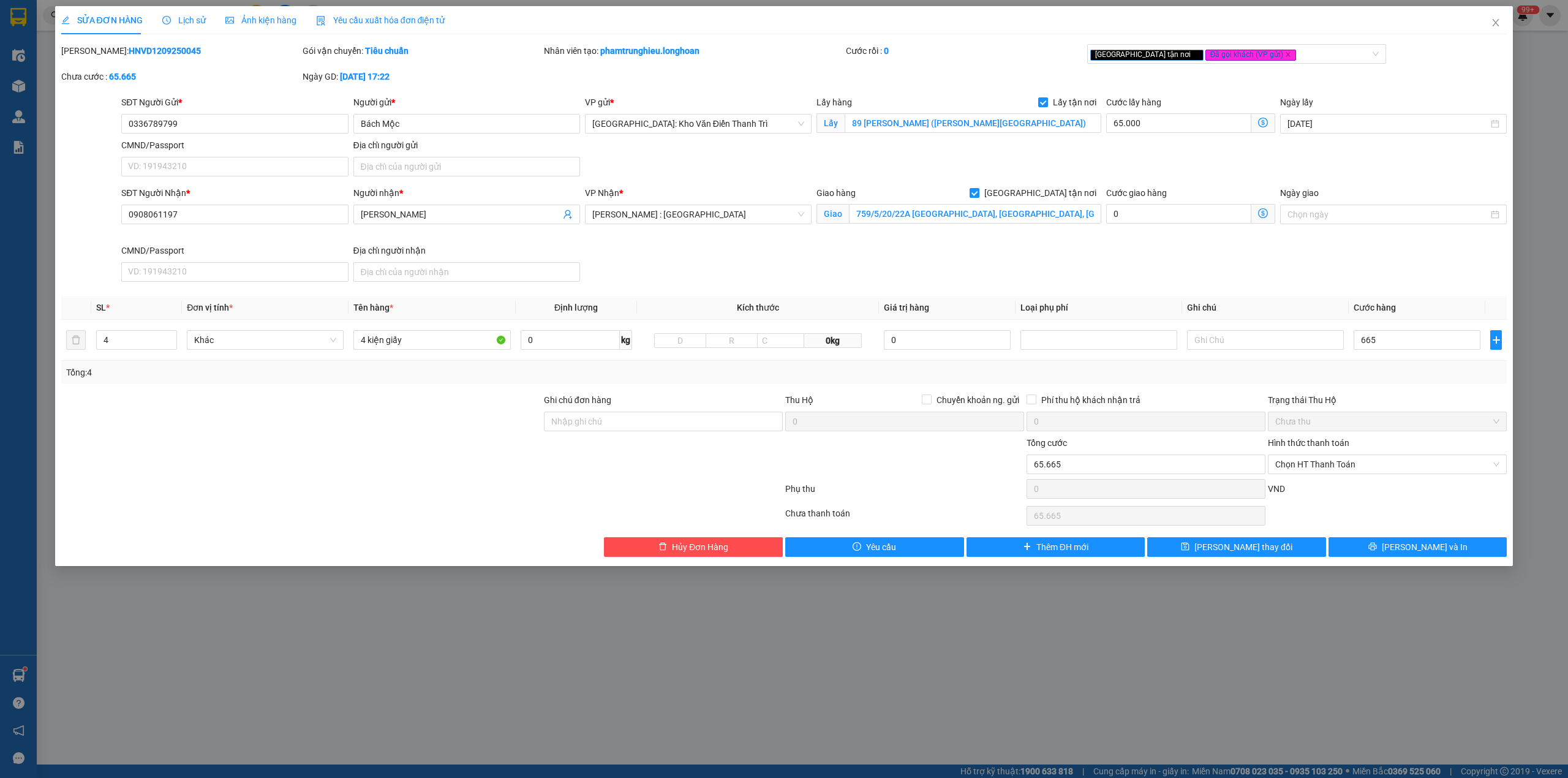
type input "730.000"
type input "665.000"
click at [1383, 382] on div "Tổng: 4" at bounding box center [784, 372] width 1446 height 23
click at [746, 420] on input "Ghi chú đơn hàng" at bounding box center [663, 421] width 239 height 19
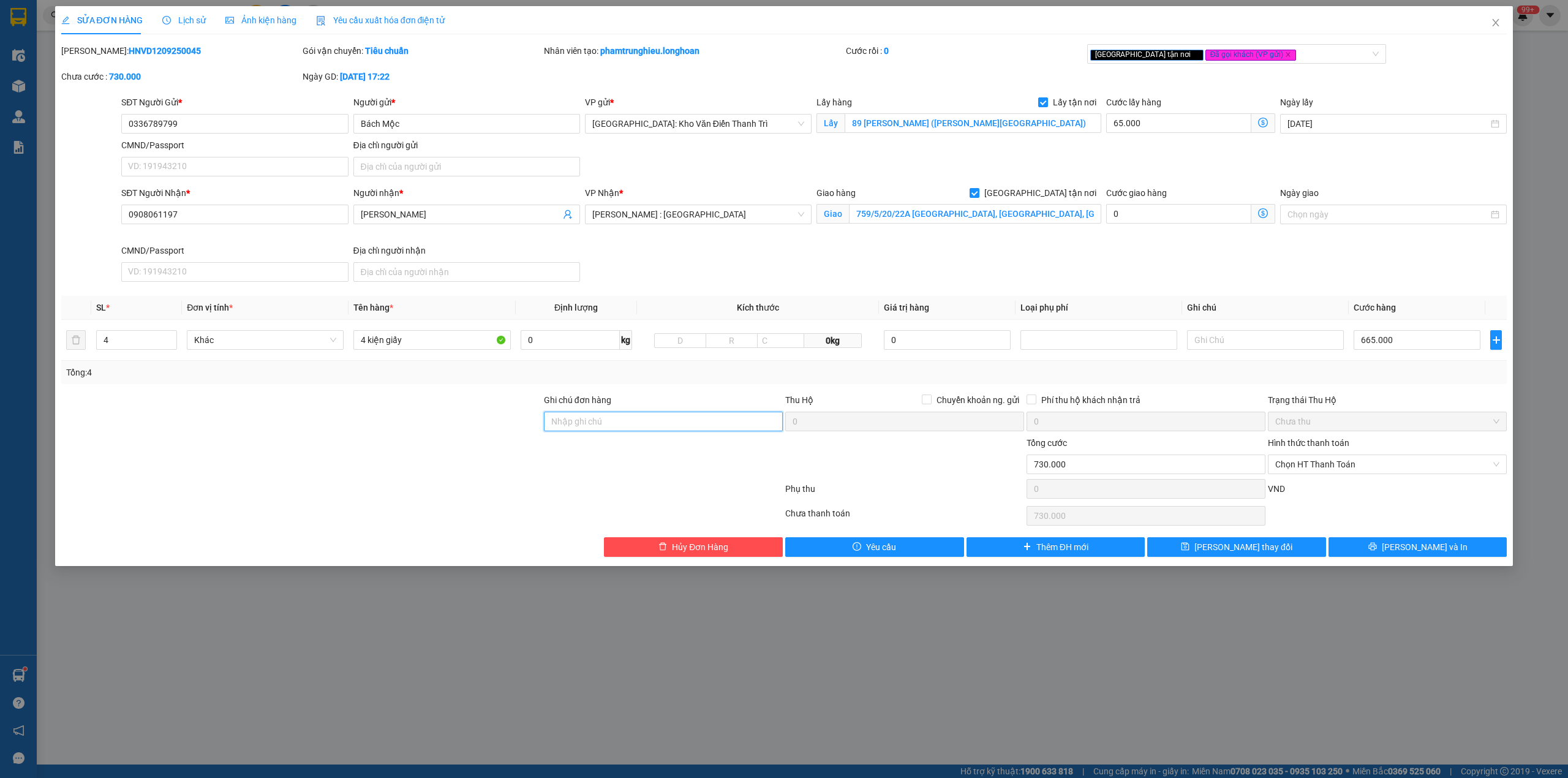
type input "hàng giao nguyên kiện, hư vỡ ko đền"
click at [694, 388] on div "Total Paid Fee 0 Total UnPaid Fee 66.000 Cash Collection Total Fee Mã ĐH: HNVD1…" at bounding box center [784, 300] width 1446 height 513
click at [1377, 551] on icon "printer" at bounding box center [1373, 547] width 9 height 9
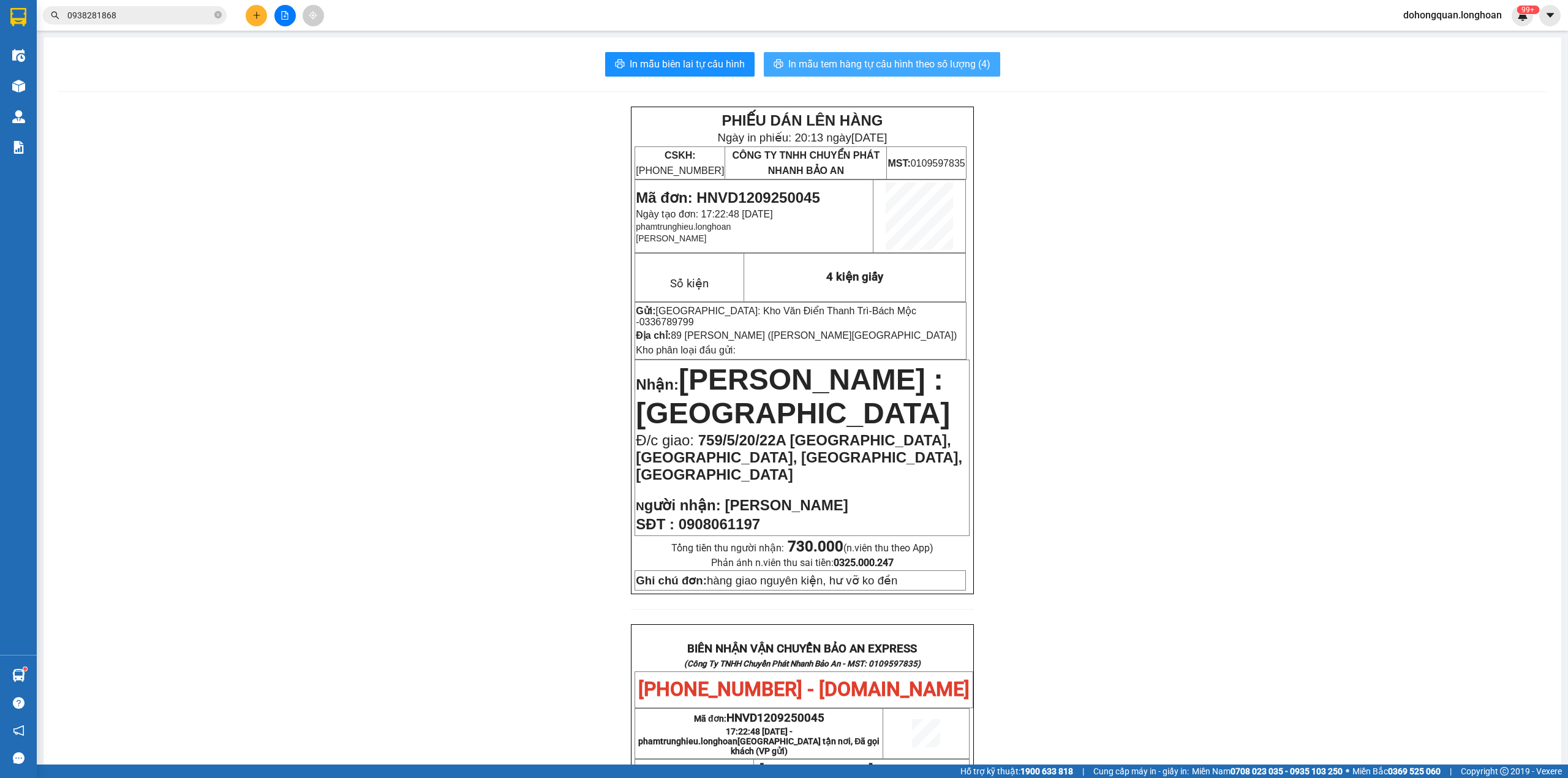
click at [878, 64] on span "In mẫu tem hàng tự cấu hình theo số lượng (4)" at bounding box center [889, 64] width 202 height 16
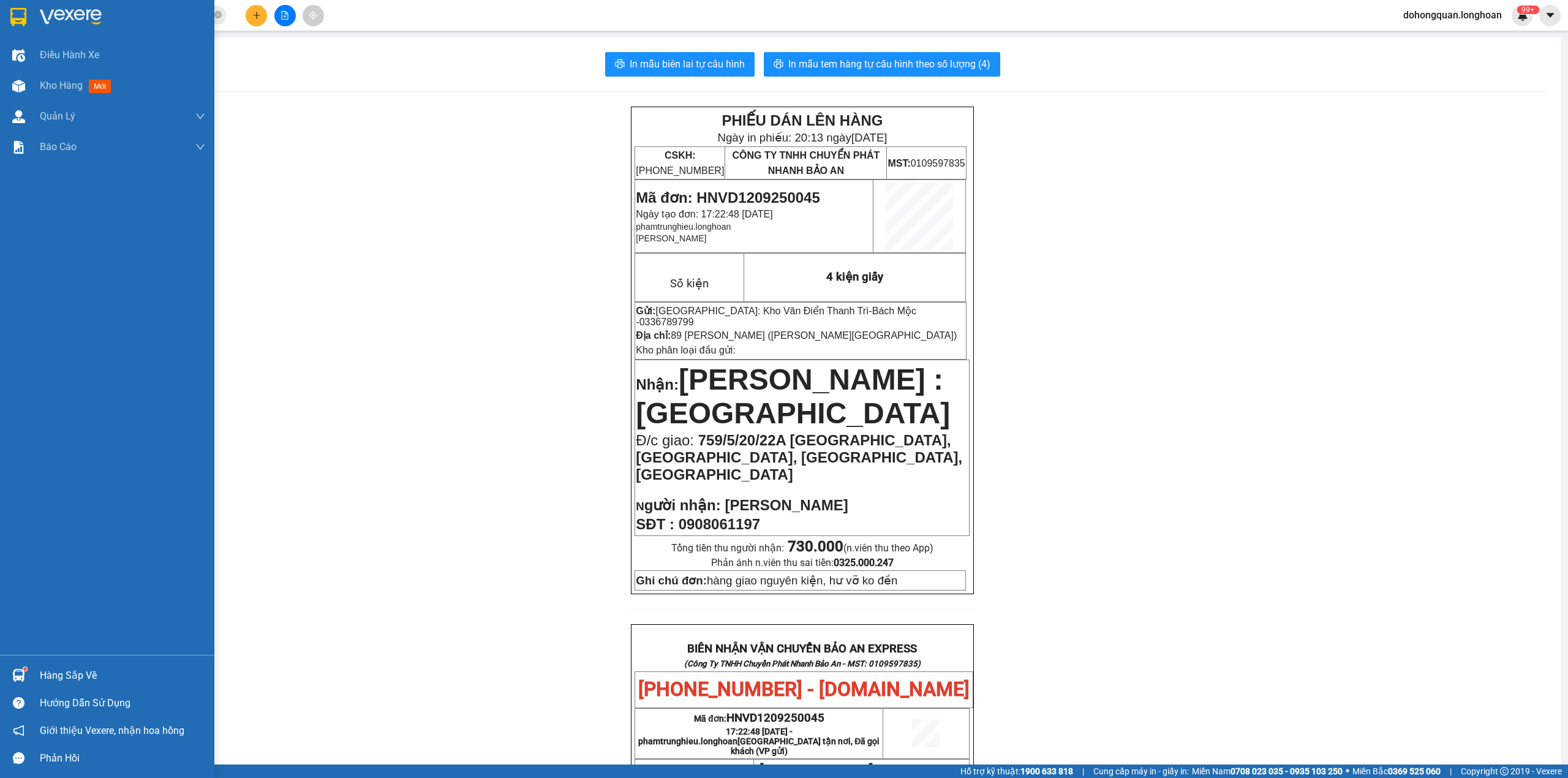
click at [28, 13] on div at bounding box center [19, 16] width 22 height 22
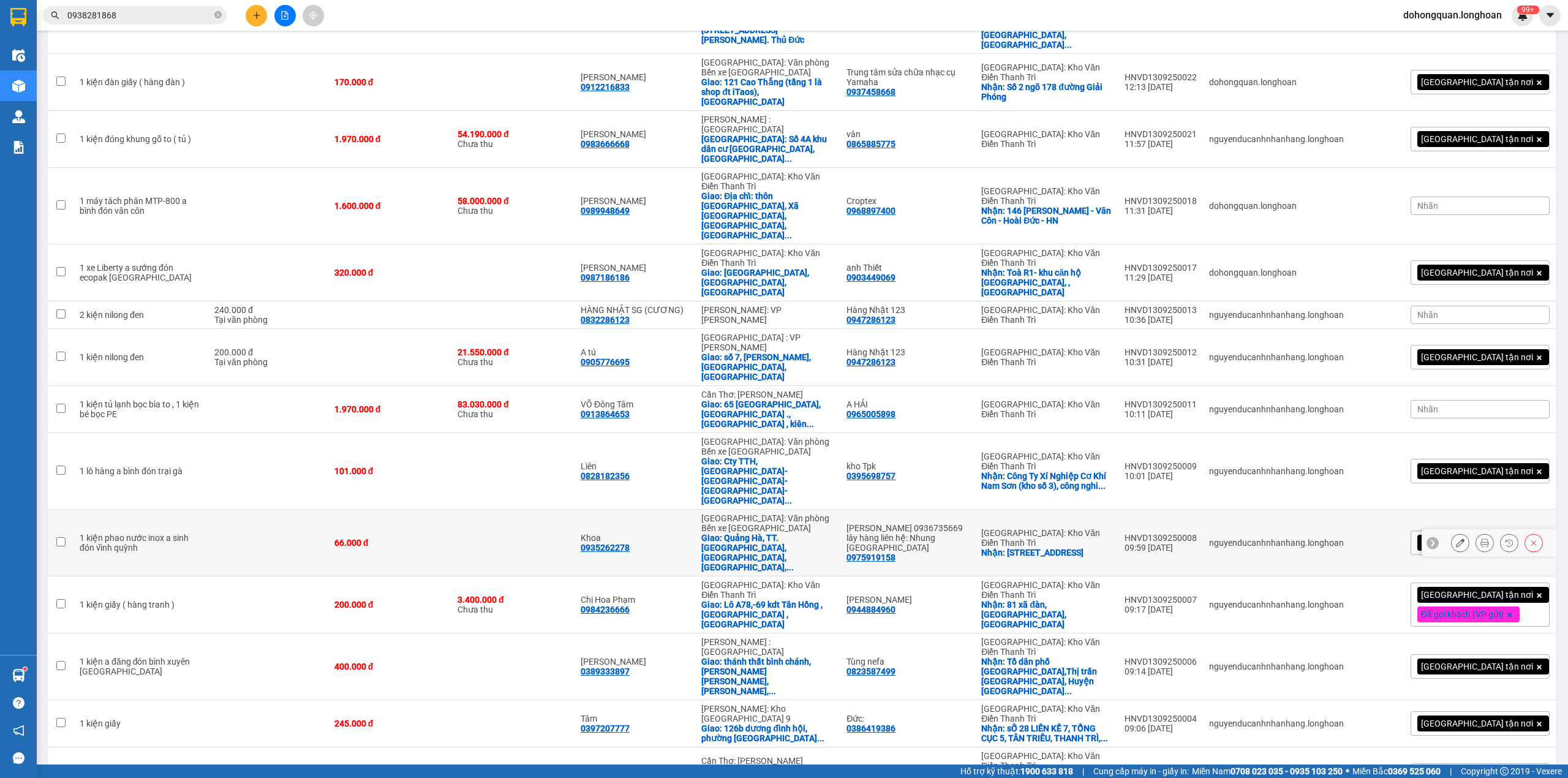
scroll to position [1797, 0]
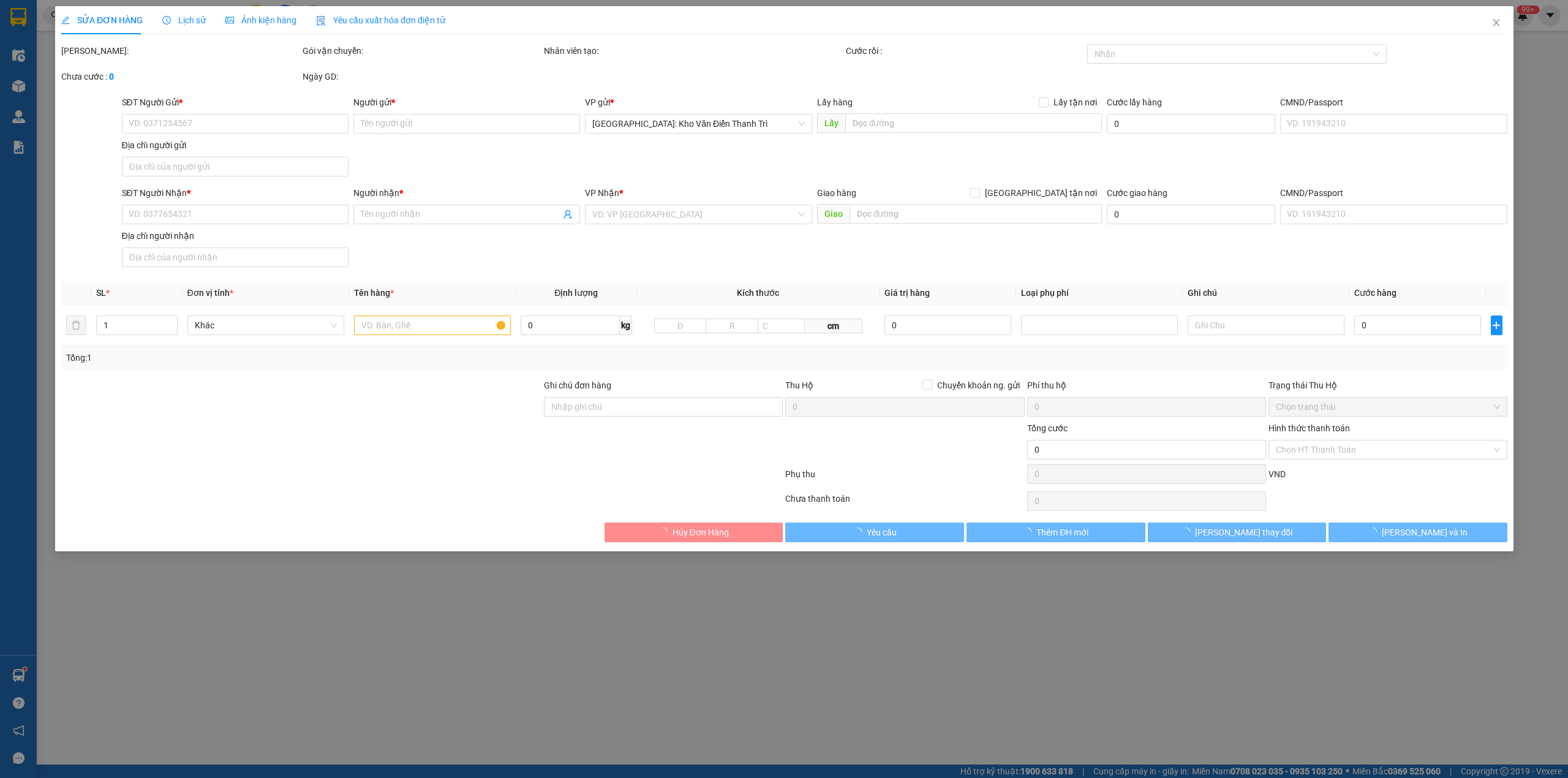
type input "0987610006"
type input "Yến"
checkbox input "true"
type input "Ngõ 134 Sài Đồng, Phúc Lợi, Long Biên, HN"
type input "0964887586"
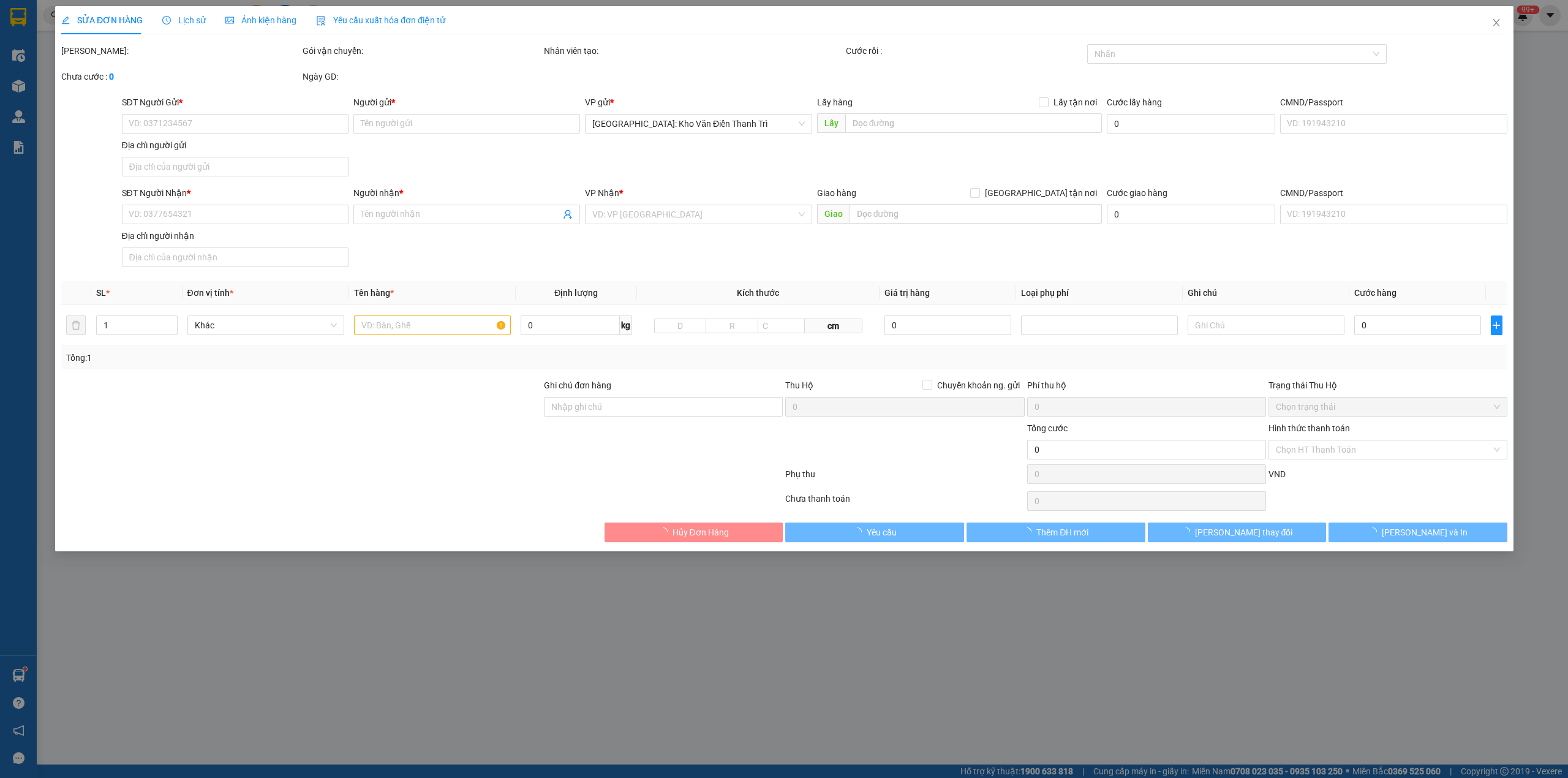
type input "C Loan"
checkbox input "true"
type input "199 Lê Văn Chí, Linh Trung Thủ Đức HCM"
type input "13/9 đón"
type input "201.000"
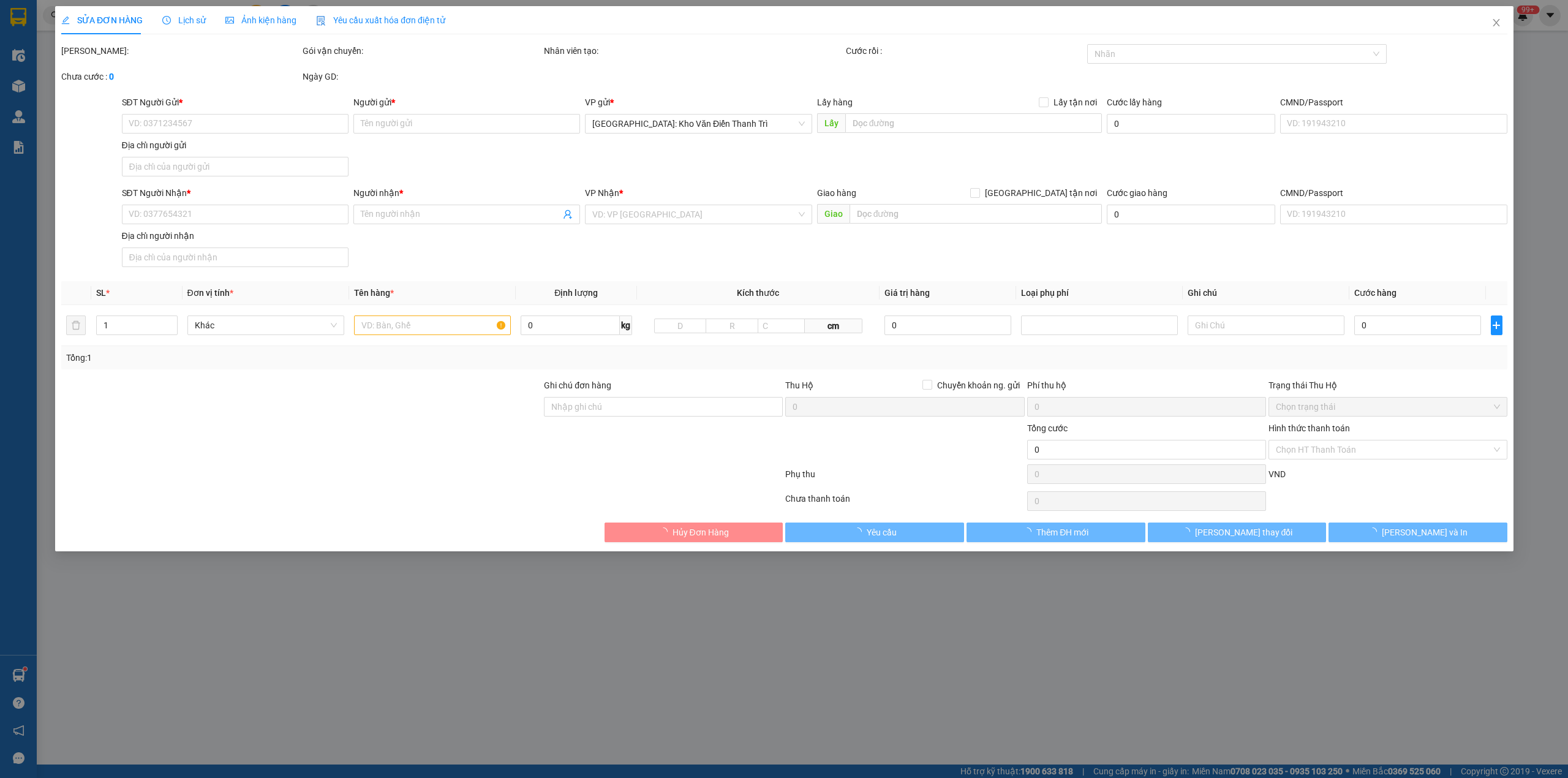
type input "201.000"
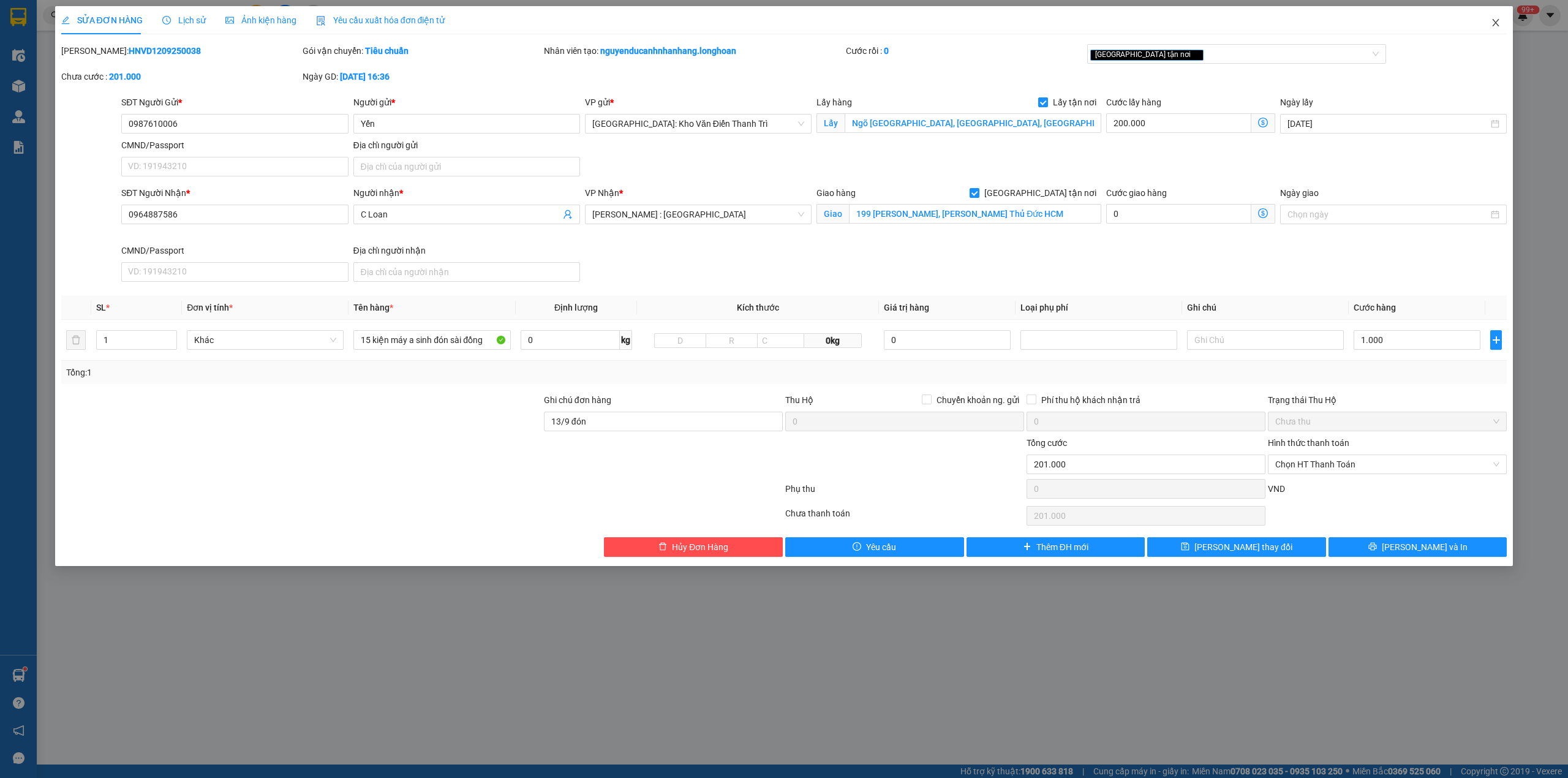
click at [1502, 22] on span "Close" at bounding box center [1496, 23] width 34 height 34
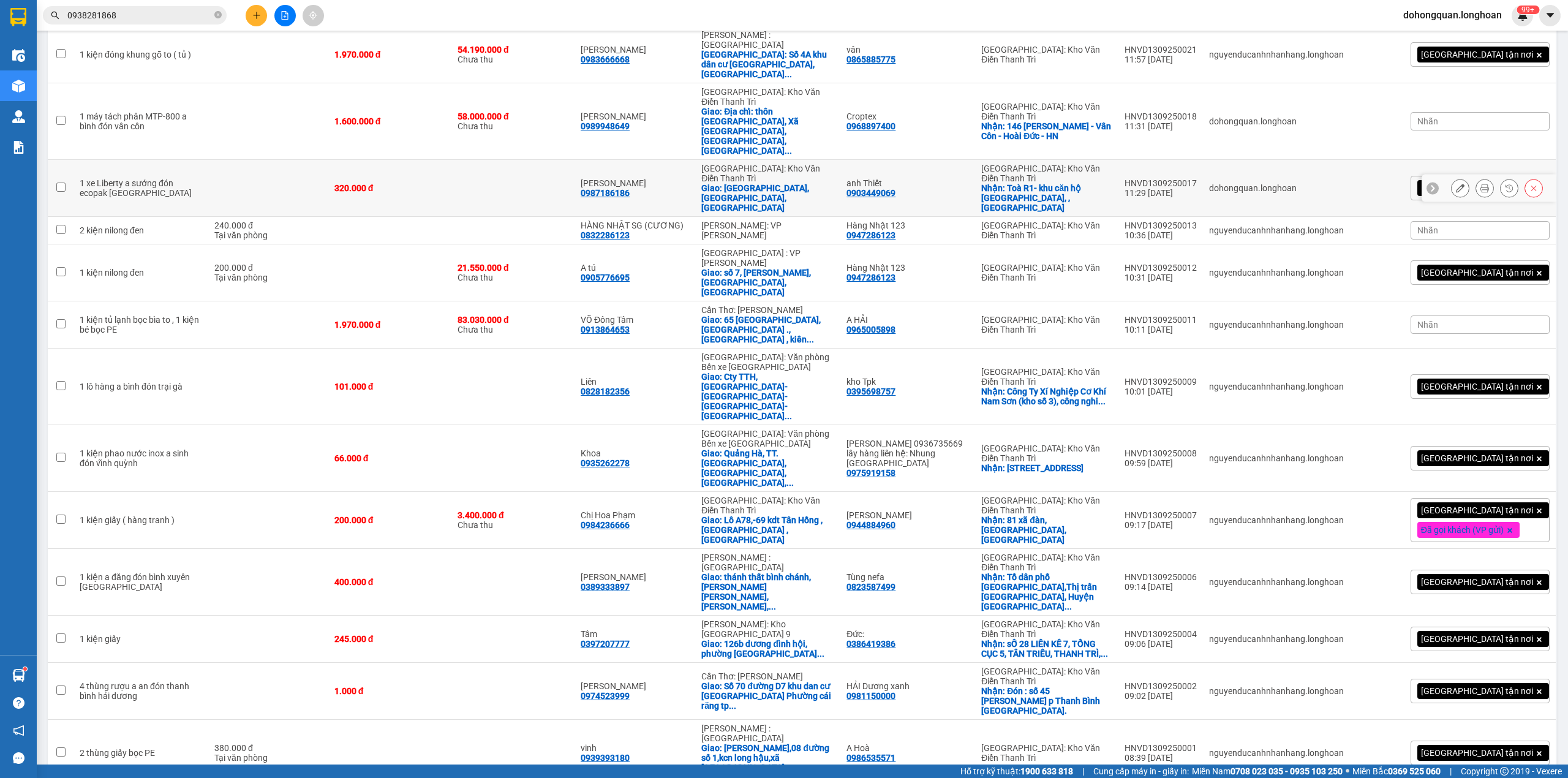
scroll to position [1797, 0]
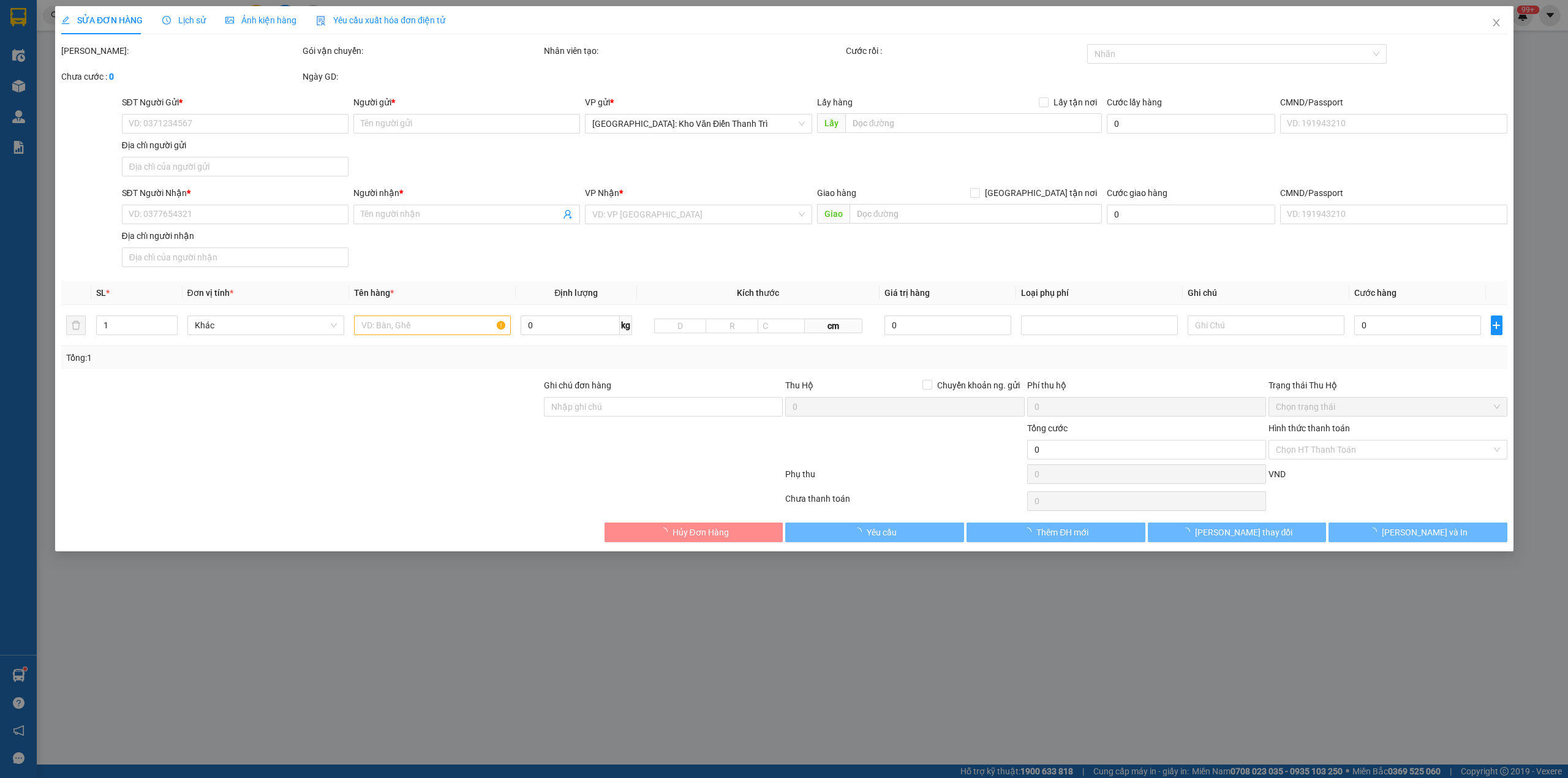
type input "0967016989"
type input "Nam"
checkbox input "true"
type input "Số 6 hoàng minh đạo (8/200 [GEOGRAPHIC_DATA] cũ) [GEOGRAPHIC_DATA]."
type input "0337720986"
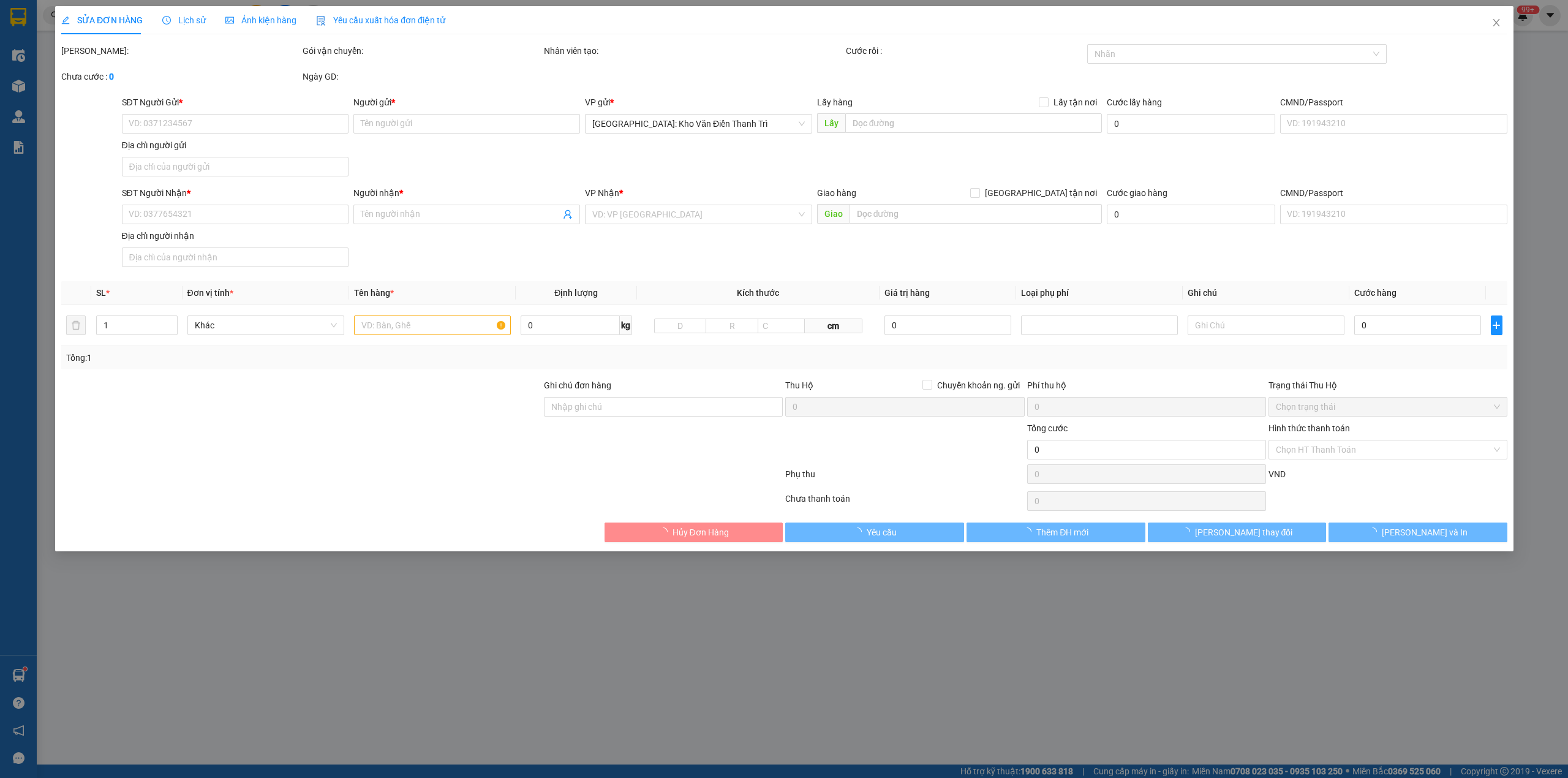
type input "[PERSON_NAME]"
type input "101.000"
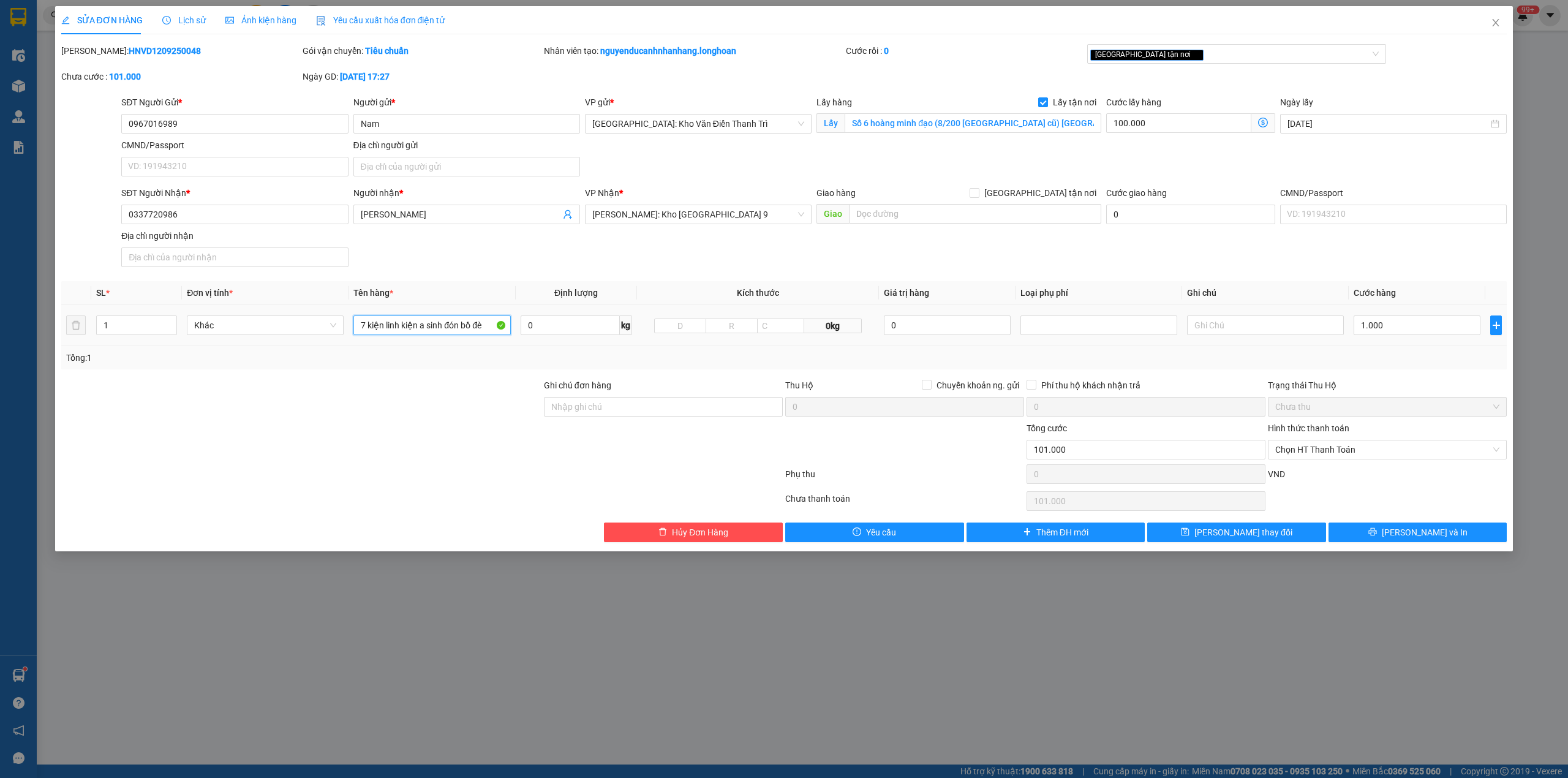
click at [437, 335] on input "7 kiện linh kiện a sinh đón bồ đè" at bounding box center [431, 325] width 156 height 19
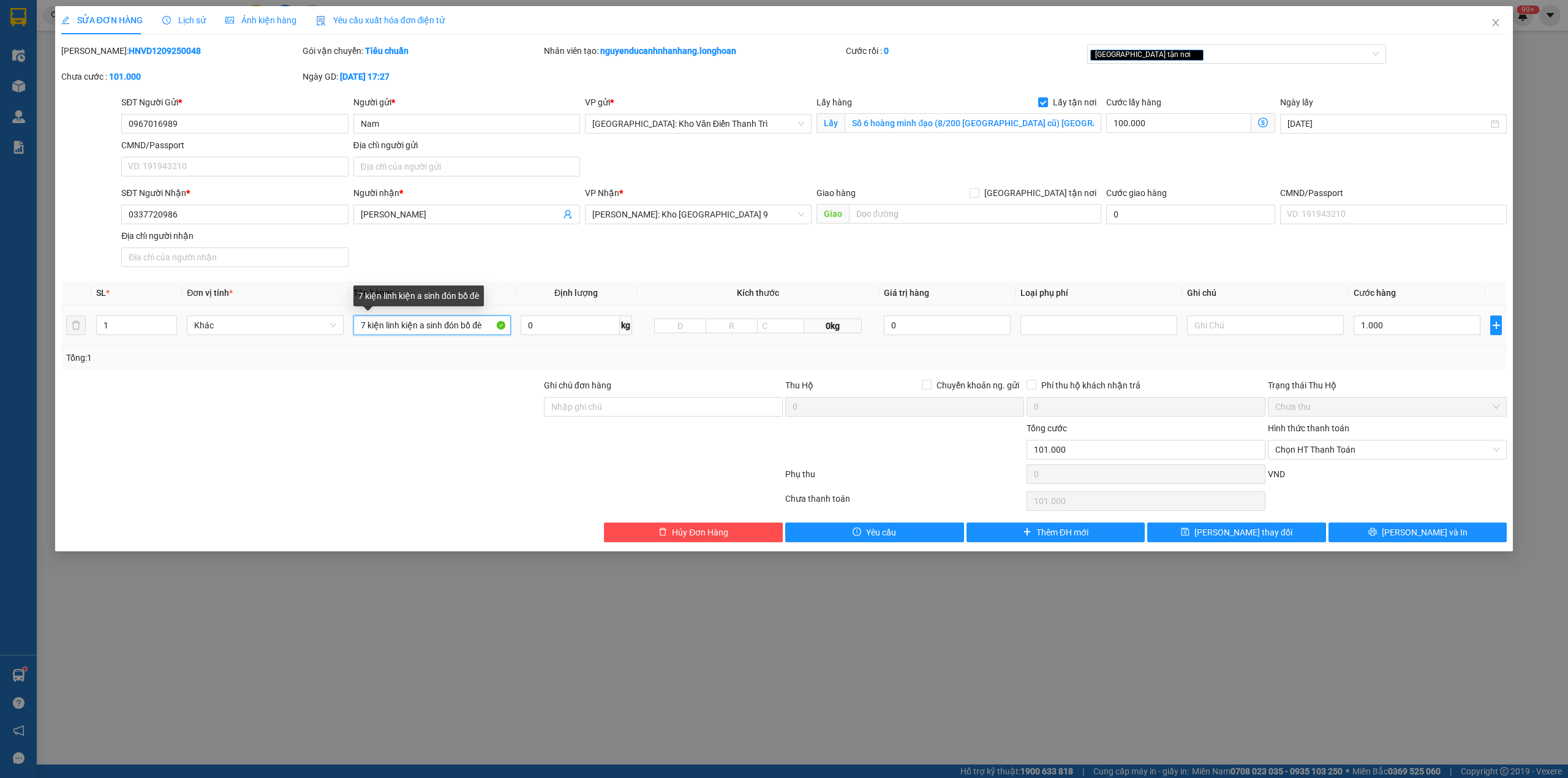
click at [437, 335] on input "7 kiện linh kiện a sinh đón bồ đè" at bounding box center [431, 325] width 156 height 19
type input "1 kiện giấy + 5 kiện bọc xốp nổ"
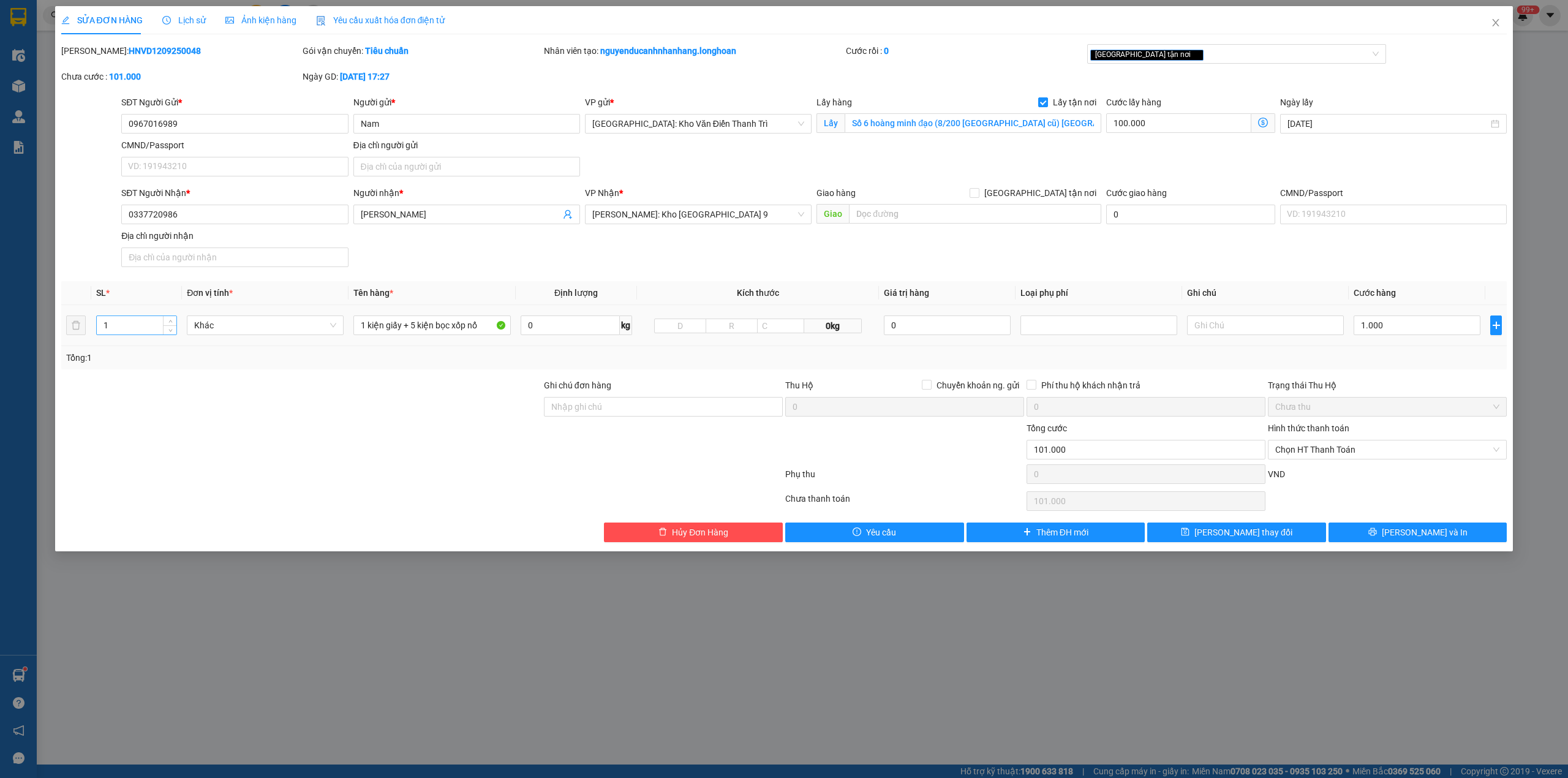
click at [129, 335] on input "1" at bounding box center [136, 325] width 80 height 19
type input "6"
click at [591, 390] on label "Ghi chú đơn hàng" at bounding box center [577, 385] width 67 height 10
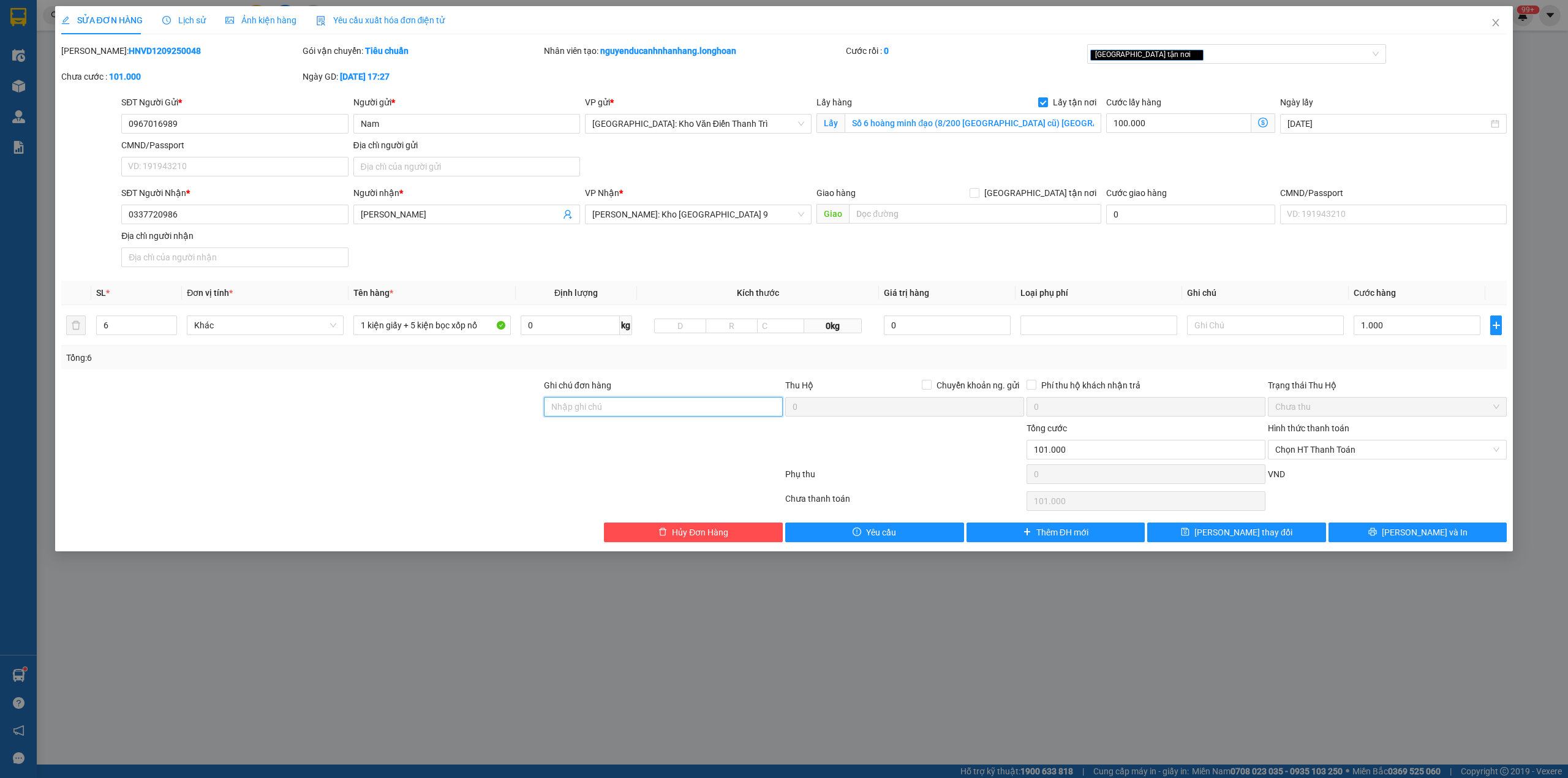
click at [591, 397] on input "Ghi chú đơn hàng" at bounding box center [663, 407] width 239 height 19
drag, startPoint x: 606, startPoint y: 400, endPoint x: 643, endPoint y: 417, distance: 40.7
click at [606, 400] on input "Ghi chú đơn hàng" at bounding box center [663, 407] width 239 height 19
type input "hàng giao nguyên kiện, hư vỡ ko đền"
click at [1331, 375] on div "Total Paid Fee 0 Total UnPaid Fee 101.000 Cash Collection Total Fee Mã ĐH: HNVD…" at bounding box center [784, 293] width 1446 height 498
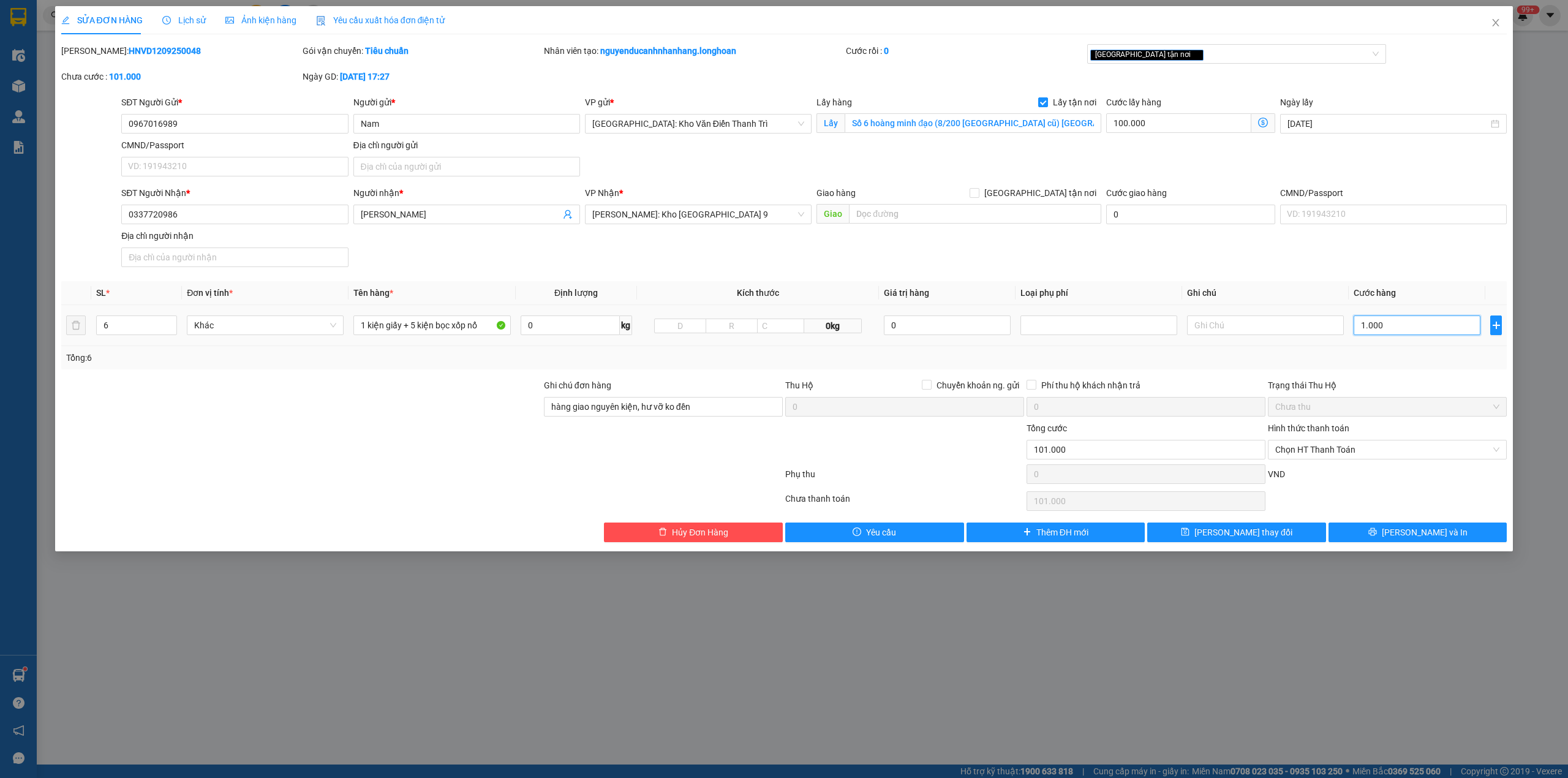
click at [1372, 331] on input "1.000" at bounding box center [1417, 325] width 127 height 19
type input "1.100.000"
type input "1.000.000"
type input "100.006"
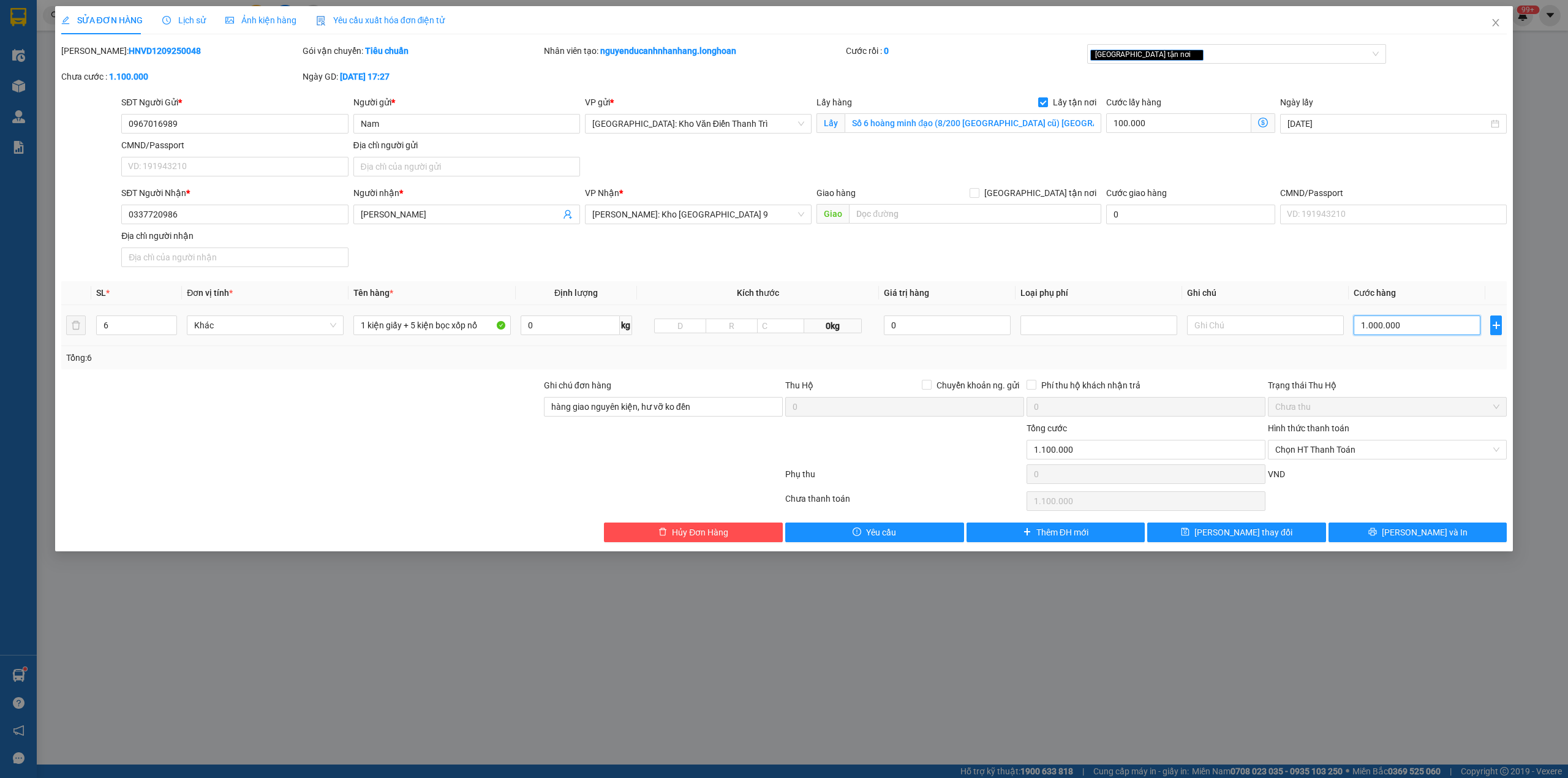
type input "100.006"
type input "6"
type input "100.064"
type input "64"
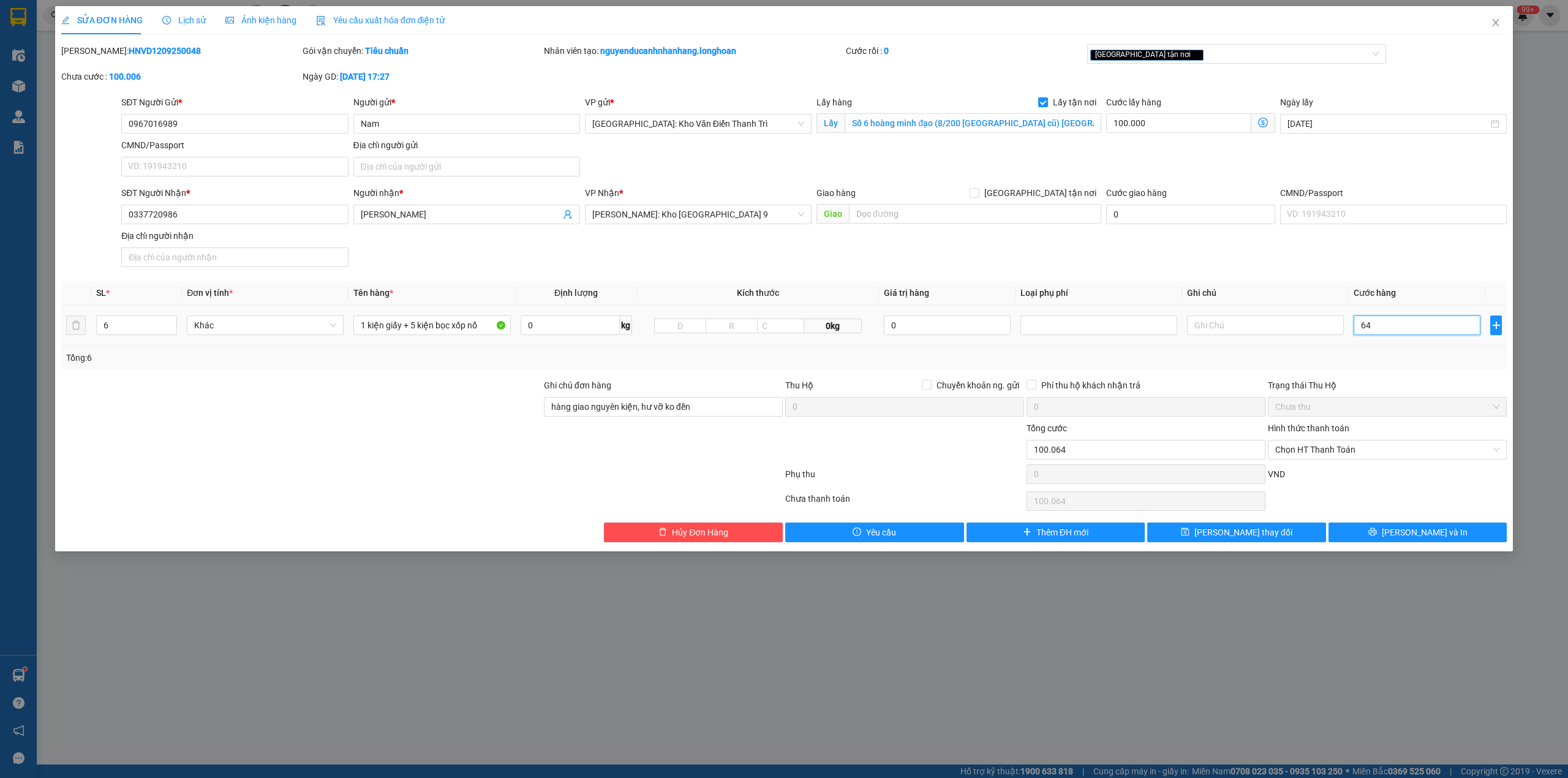
type input "100.640"
type input "640"
type input "740.000"
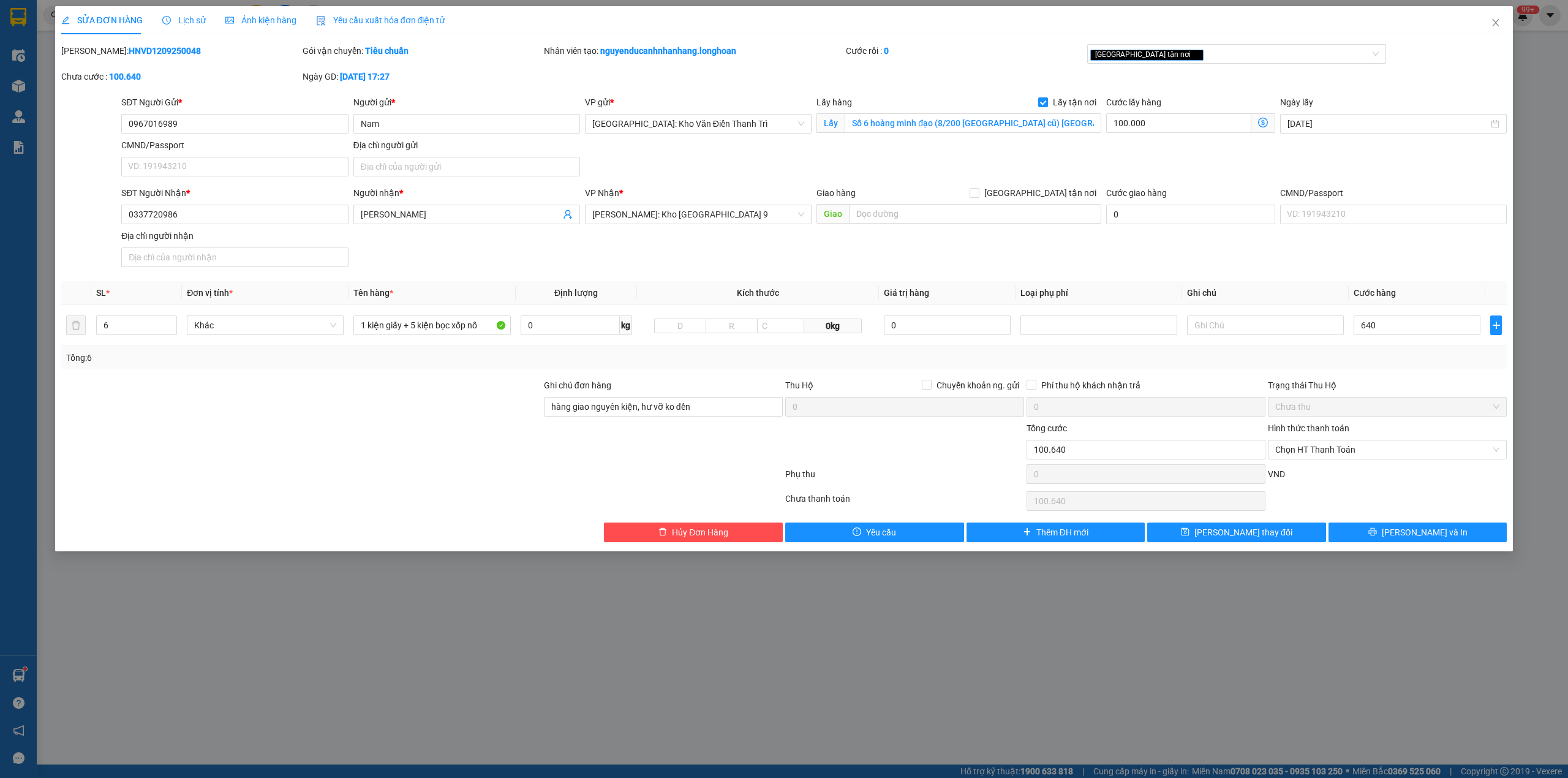
type input "640.000"
click at [1436, 378] on div "Total Paid Fee 0 Total UnPaid Fee 101.000 Cash Collection Total Fee Mã ĐH: HNVD…" at bounding box center [784, 293] width 1446 height 498
click at [1187, 51] on div "[GEOGRAPHIC_DATA] tận nơi" at bounding box center [1230, 54] width 281 height 15
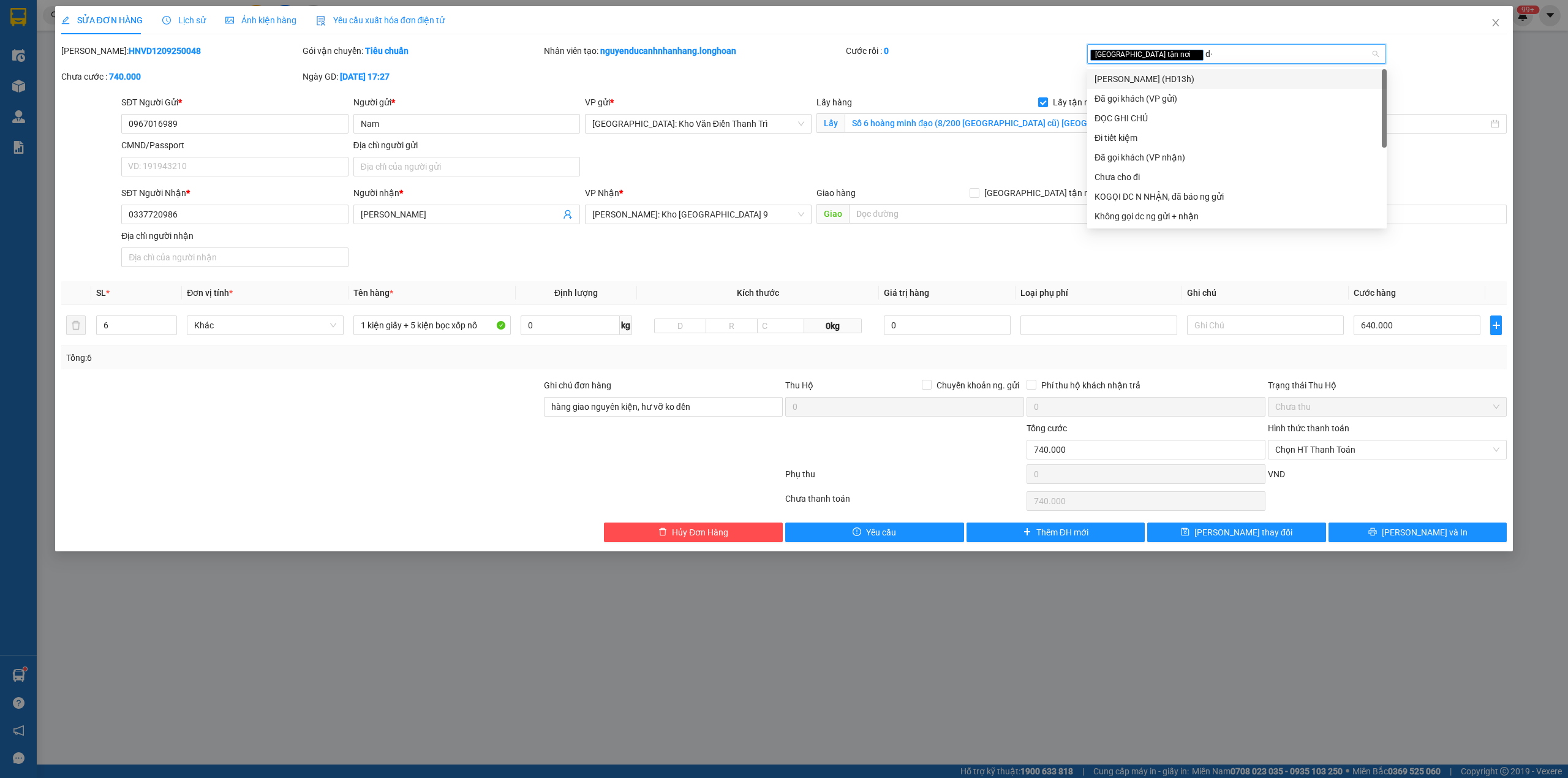
type input "d"
type input "đã"
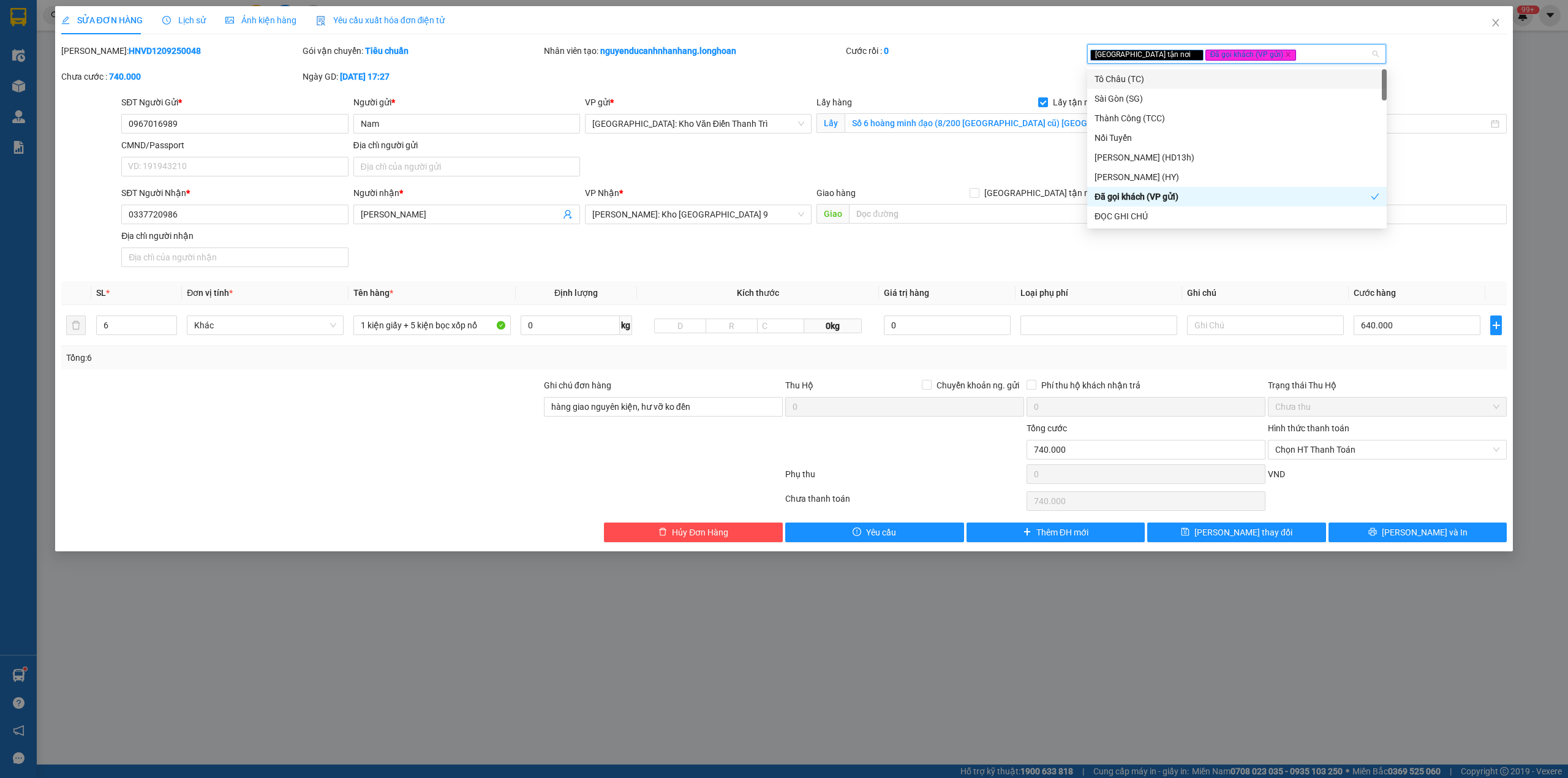
click at [988, 53] on div "Cước rồi : 0" at bounding box center [965, 51] width 239 height 13
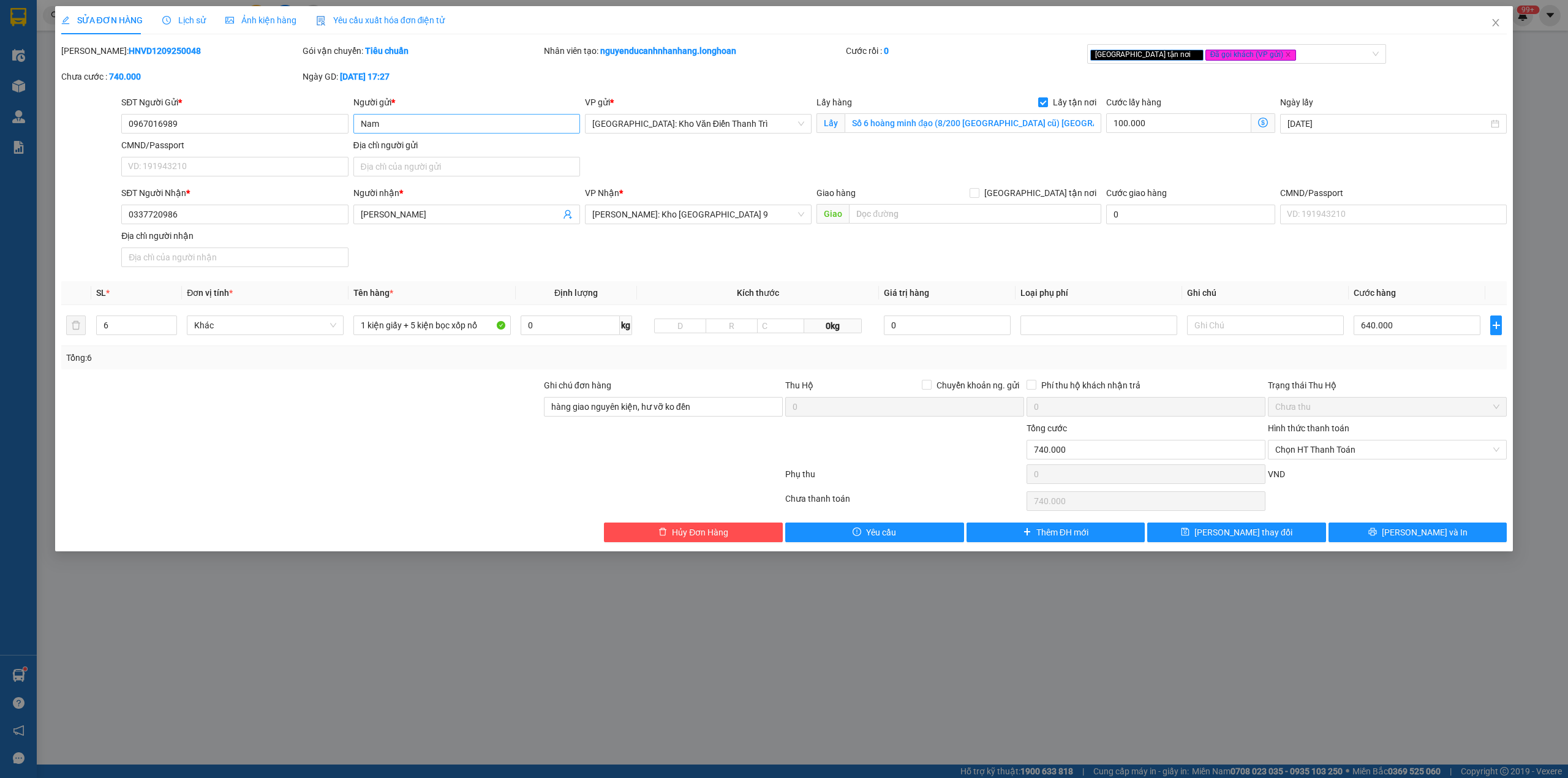
drag, startPoint x: 782, startPoint y: 457, endPoint x: 401, endPoint y: 116, distance: 511.3
click at [775, 453] on div at bounding box center [663, 443] width 241 height 43
click at [294, 133] on input "0967016989" at bounding box center [235, 124] width 226 height 19
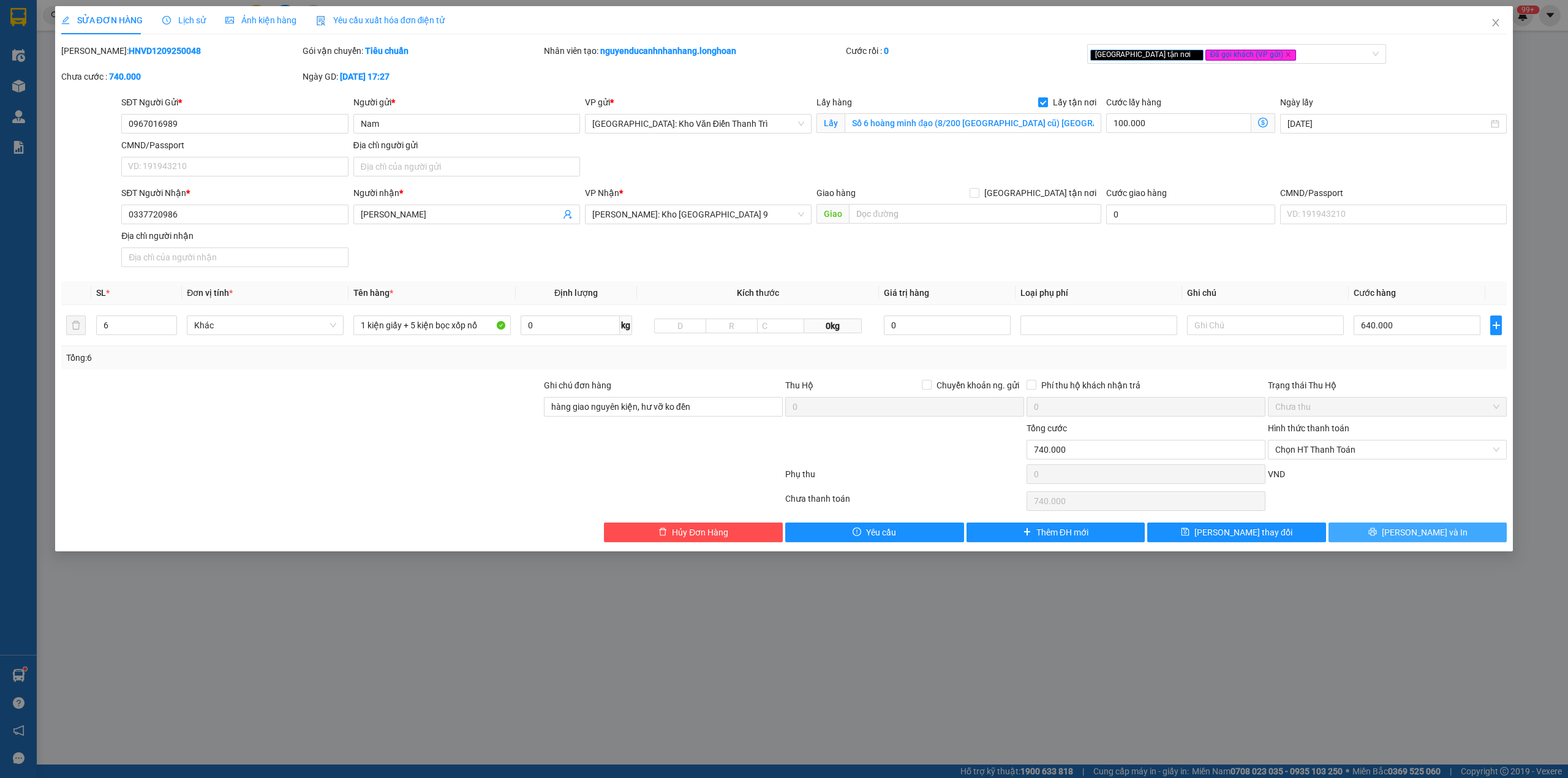
click at [1443, 540] on button "[PERSON_NAME] và In" at bounding box center [1418, 532] width 179 height 19
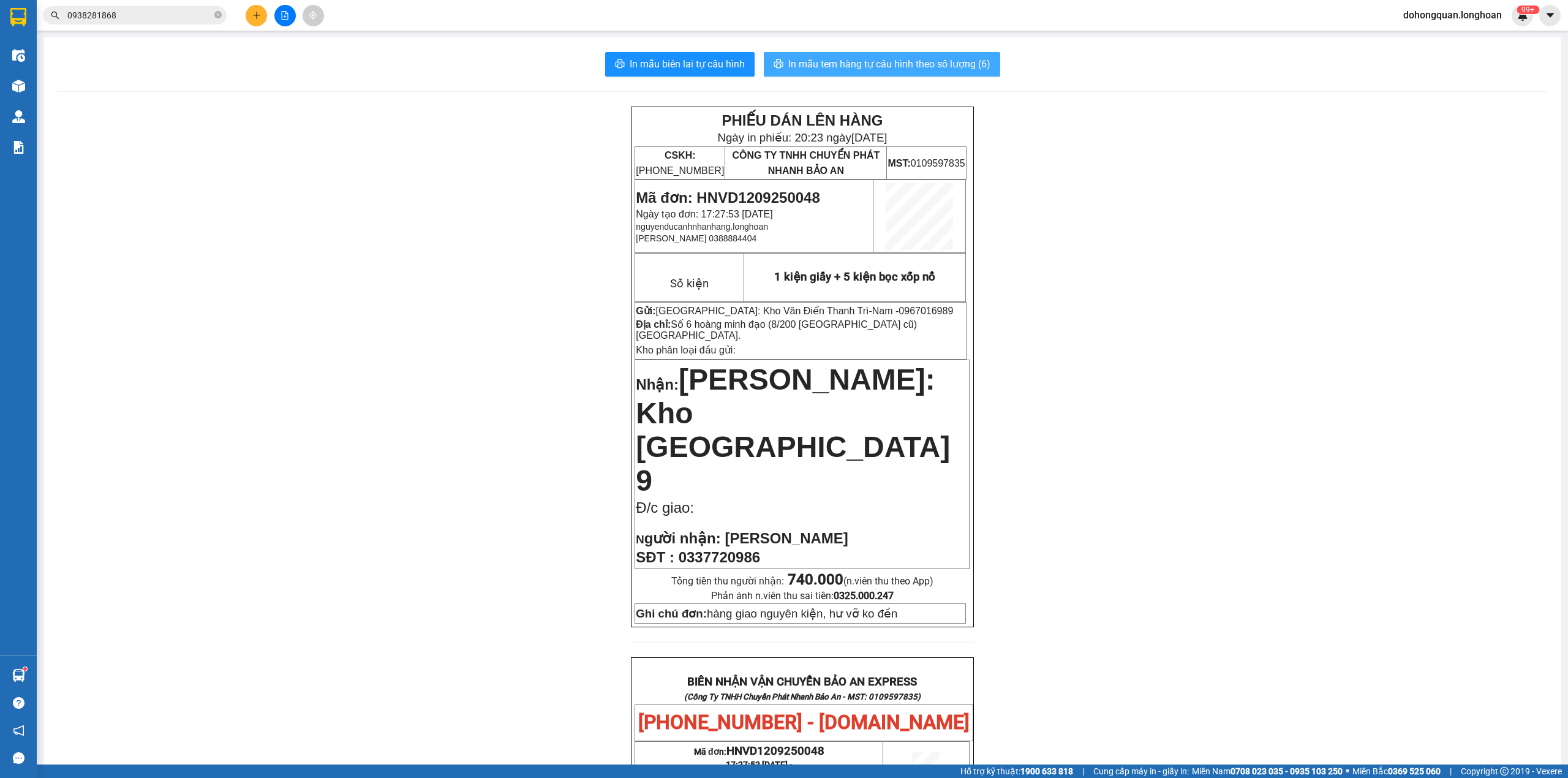
click at [890, 57] on span "In mẫu tem hàng tự cấu hình theo số lượng (6)" at bounding box center [889, 64] width 202 height 16
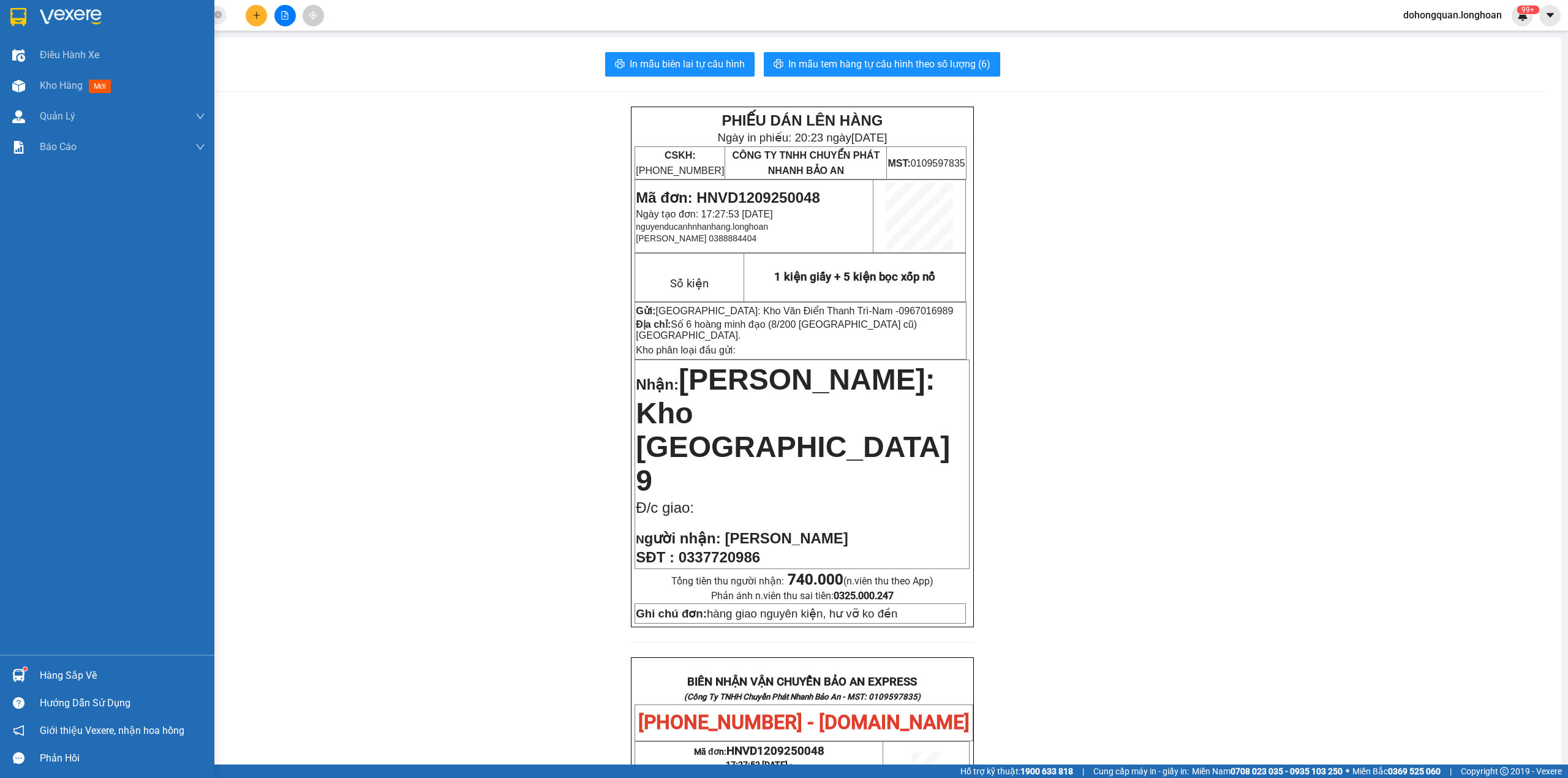
click at [34, 20] on div at bounding box center [107, 19] width 215 height 39
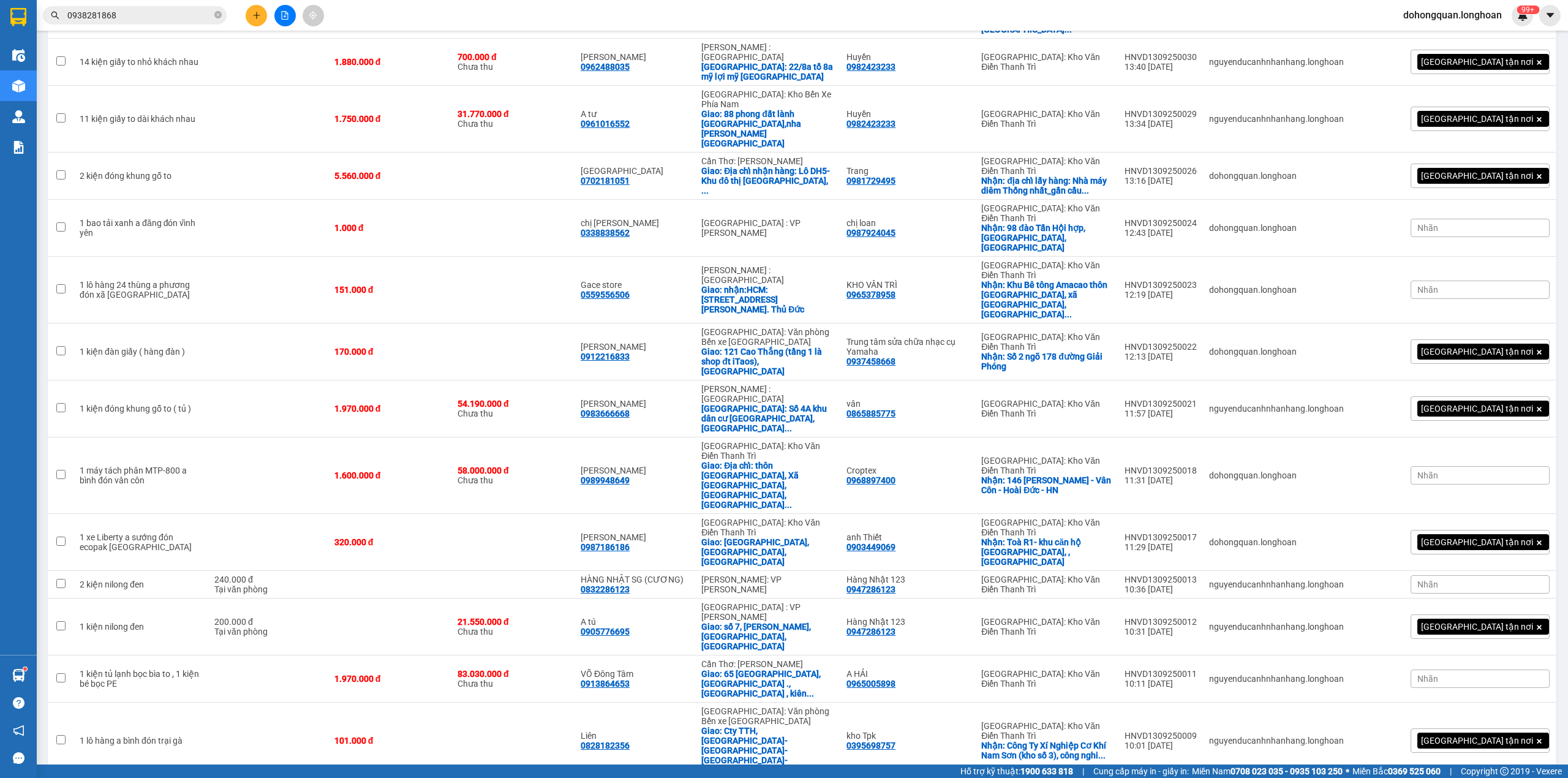
scroll to position [1470, 0]
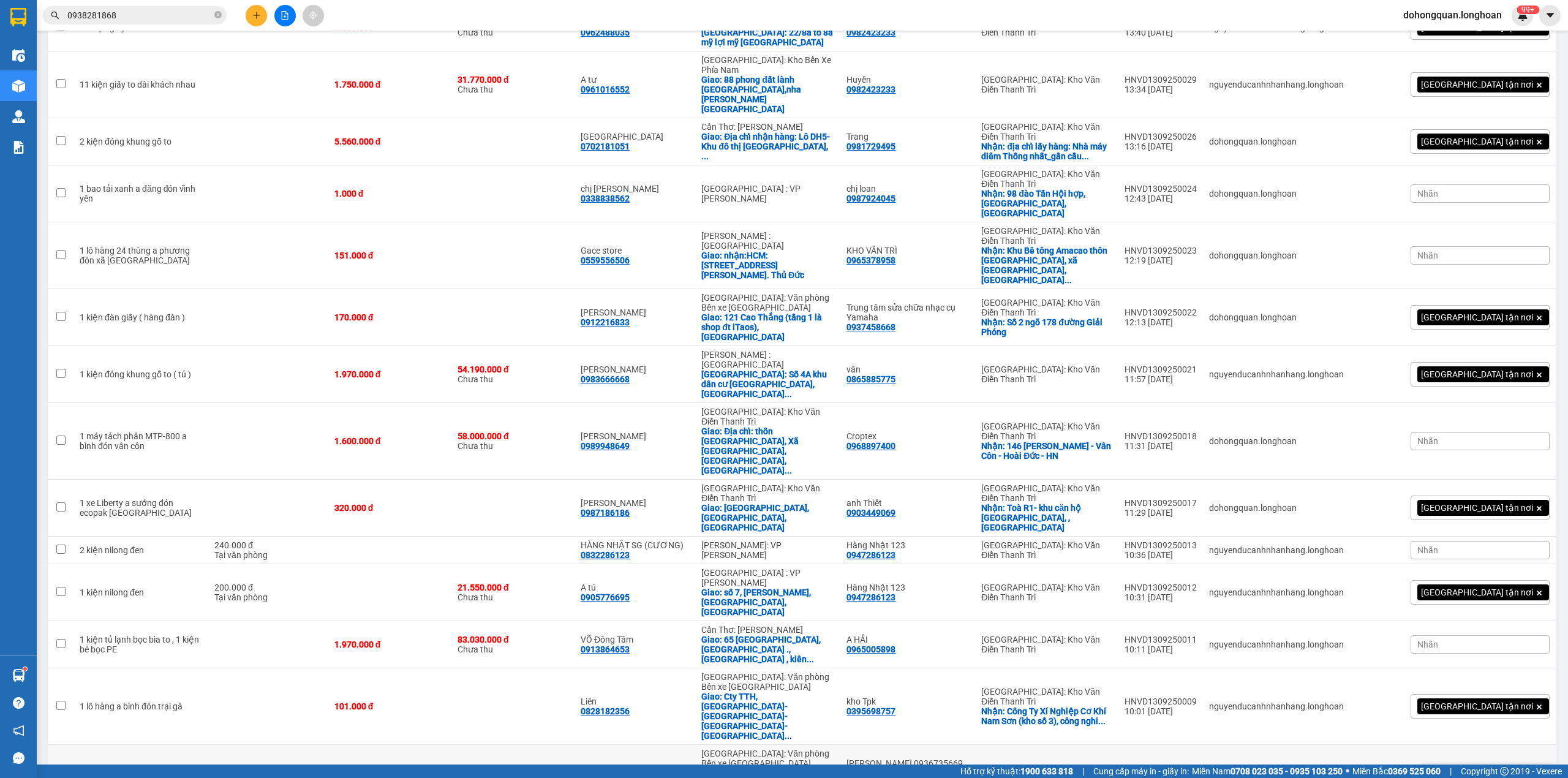
click at [1456, 774] on icon at bounding box center [1460, 778] width 9 height 9
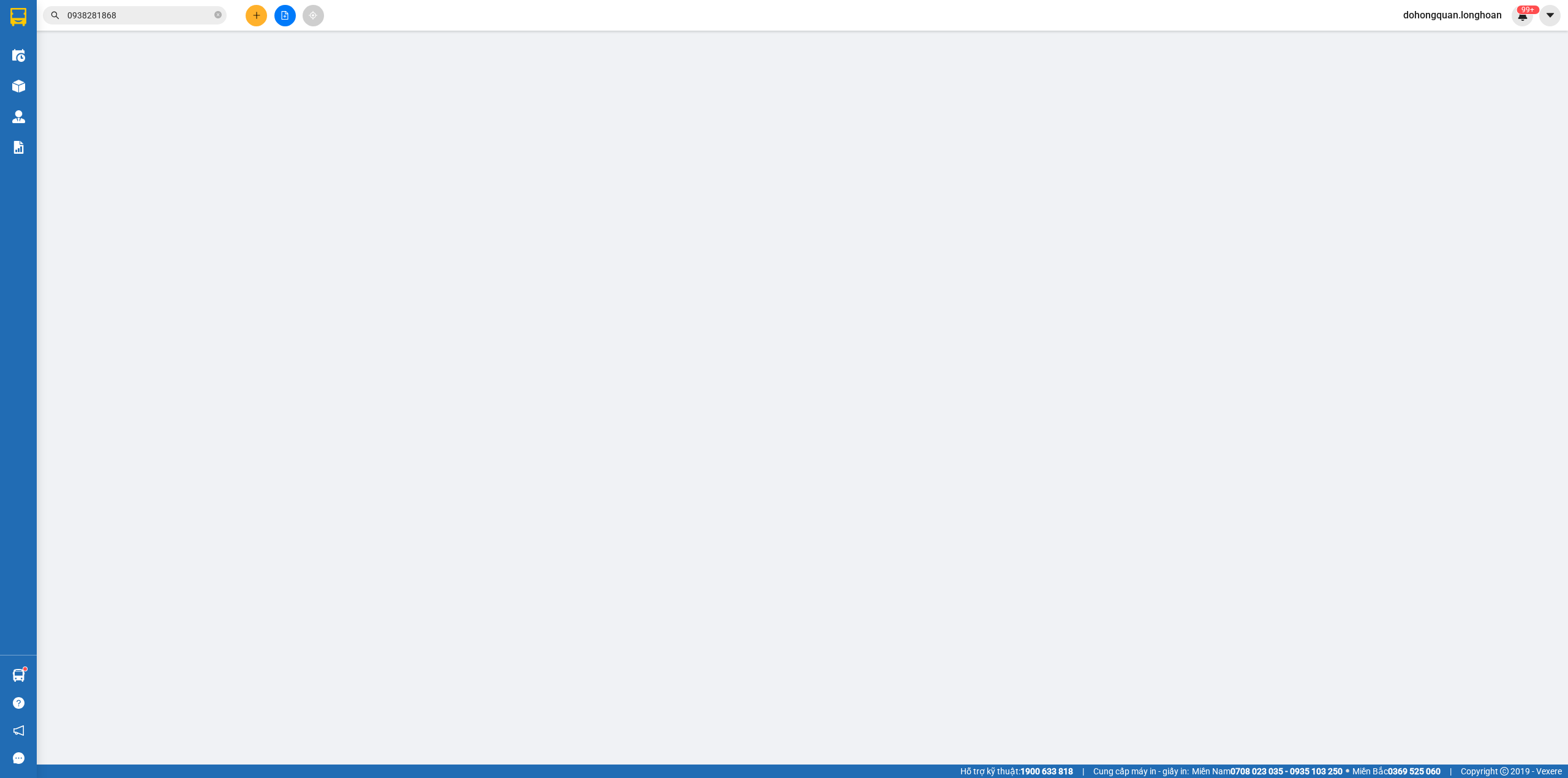
type input "0975919158"
type input "Ngọc Anh 0936735669 lây hàng liên hệ: Nhung VIỆT HÀN"
checkbox input "true"
type input "58 đường Vĩnh Quỳnh thanh trì hà nội"
type input "0935262278"
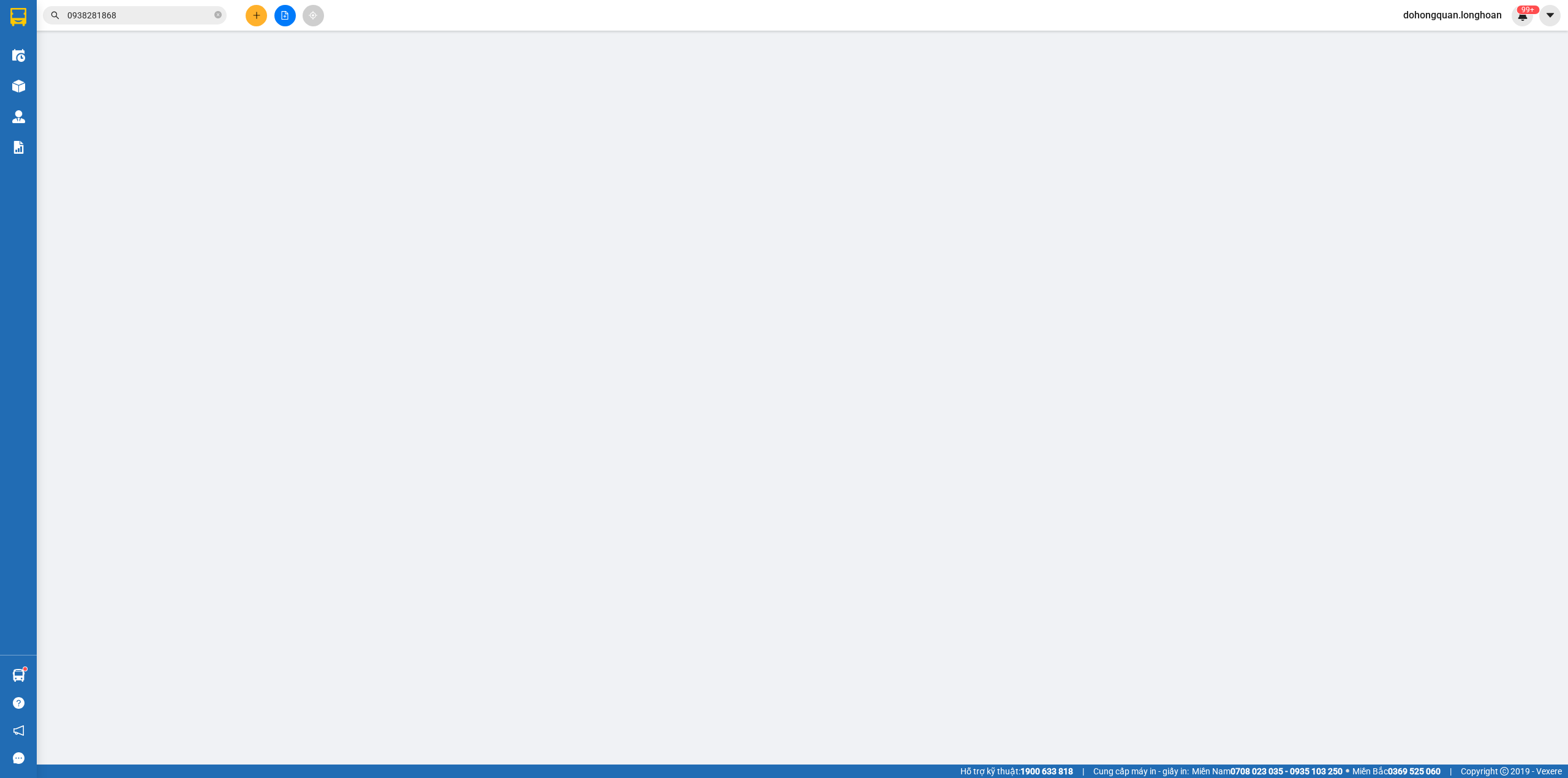
type input "Khoa"
checkbox input "true"
type input "Quảng Hà, TT. Quảng Hà, Hải Hà District, Quảng Ninh, Vietnam"
type input "có VAT"
type input "66.000"
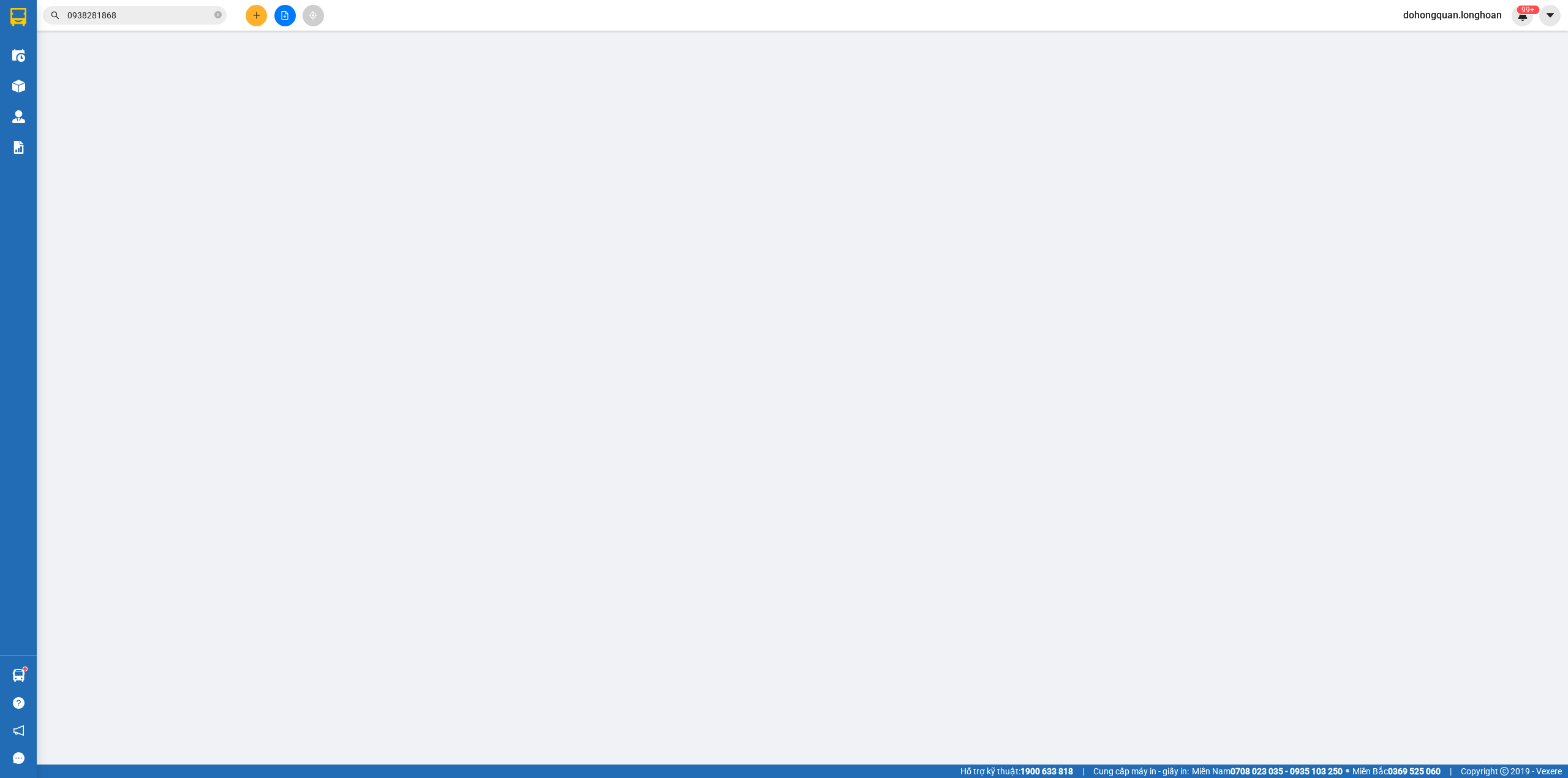
type input "66.000"
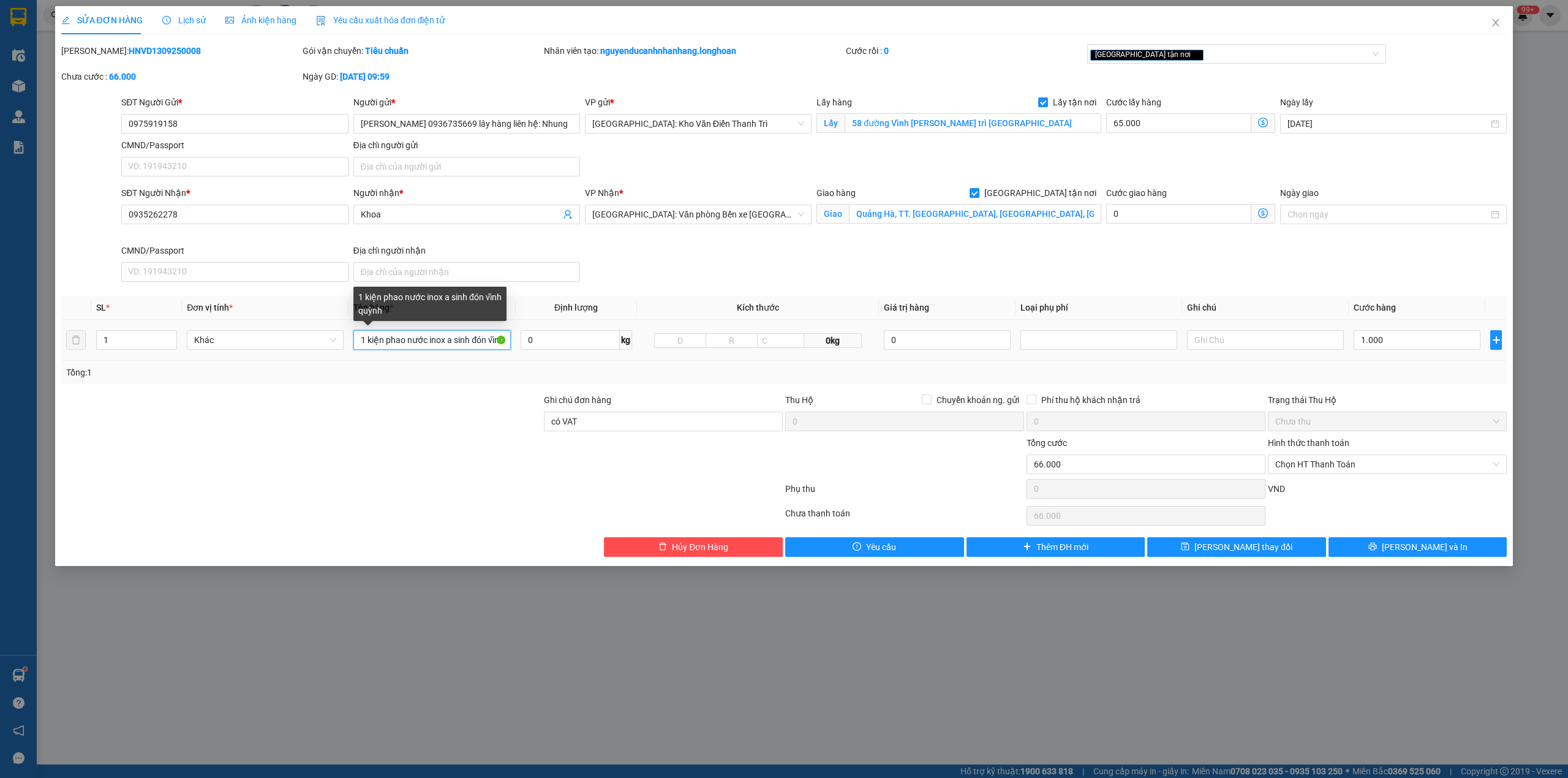
click at [397, 346] on input "1 kiện phao nước inox a sinh đón vĩnh quỳnh" at bounding box center [431, 340] width 156 height 19
click at [1386, 346] on input "1.000" at bounding box center [1417, 340] width 127 height 19
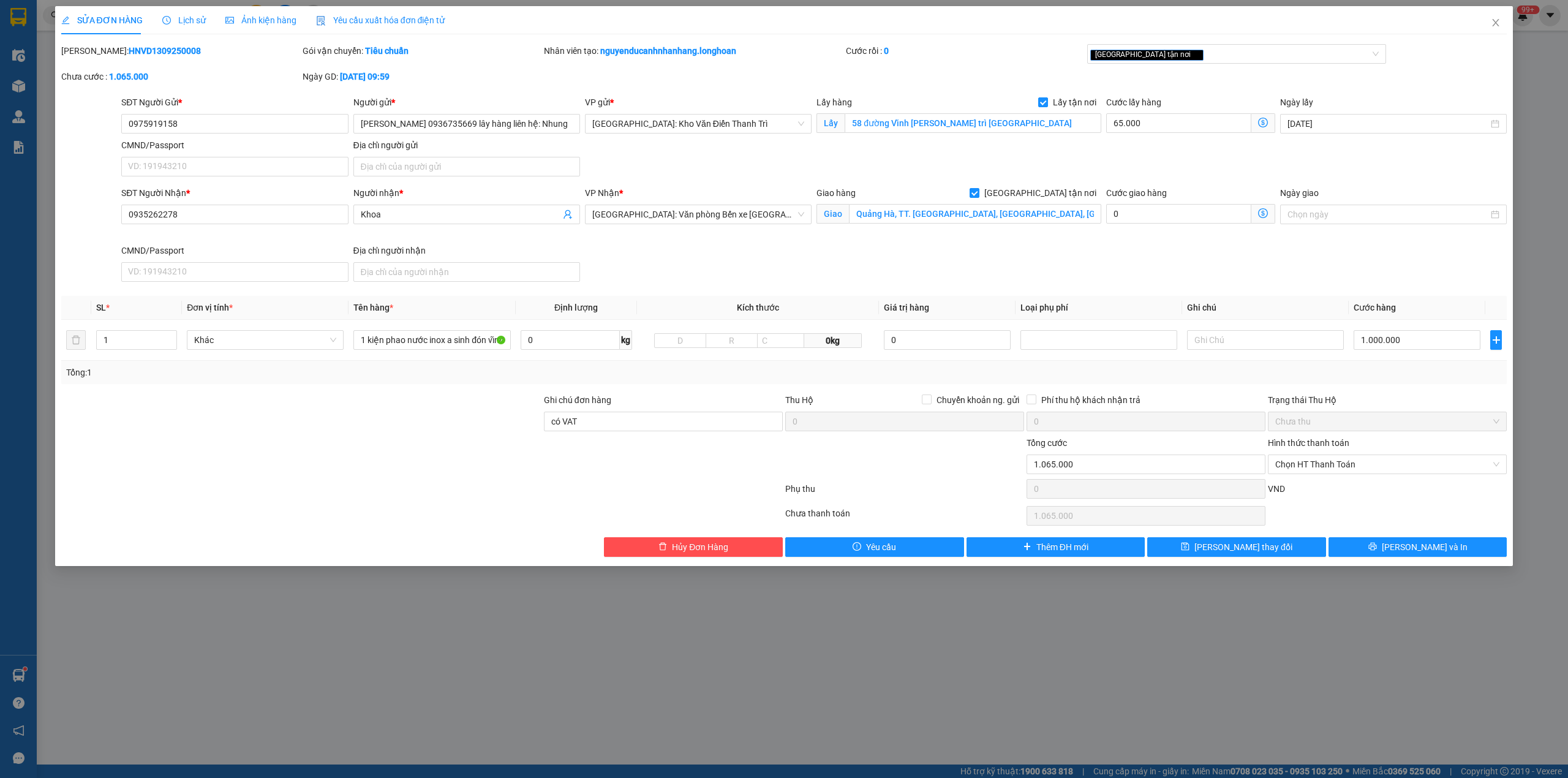
type input "1.000.000"
type input "1.065.000"
click at [1061, 212] on input "Quảng Hà, TT. [GEOGRAPHIC_DATA], [GEOGRAPHIC_DATA], [GEOGRAPHIC_DATA], [GEOGRAP…" at bounding box center [975, 214] width 253 height 19
click at [1045, 209] on input "Quảng Hà, TT. [GEOGRAPHIC_DATA], [GEOGRAPHIC_DATA], [GEOGRAPHIC_DATA], [GEOGRAP…" at bounding box center [975, 214] width 253 height 19
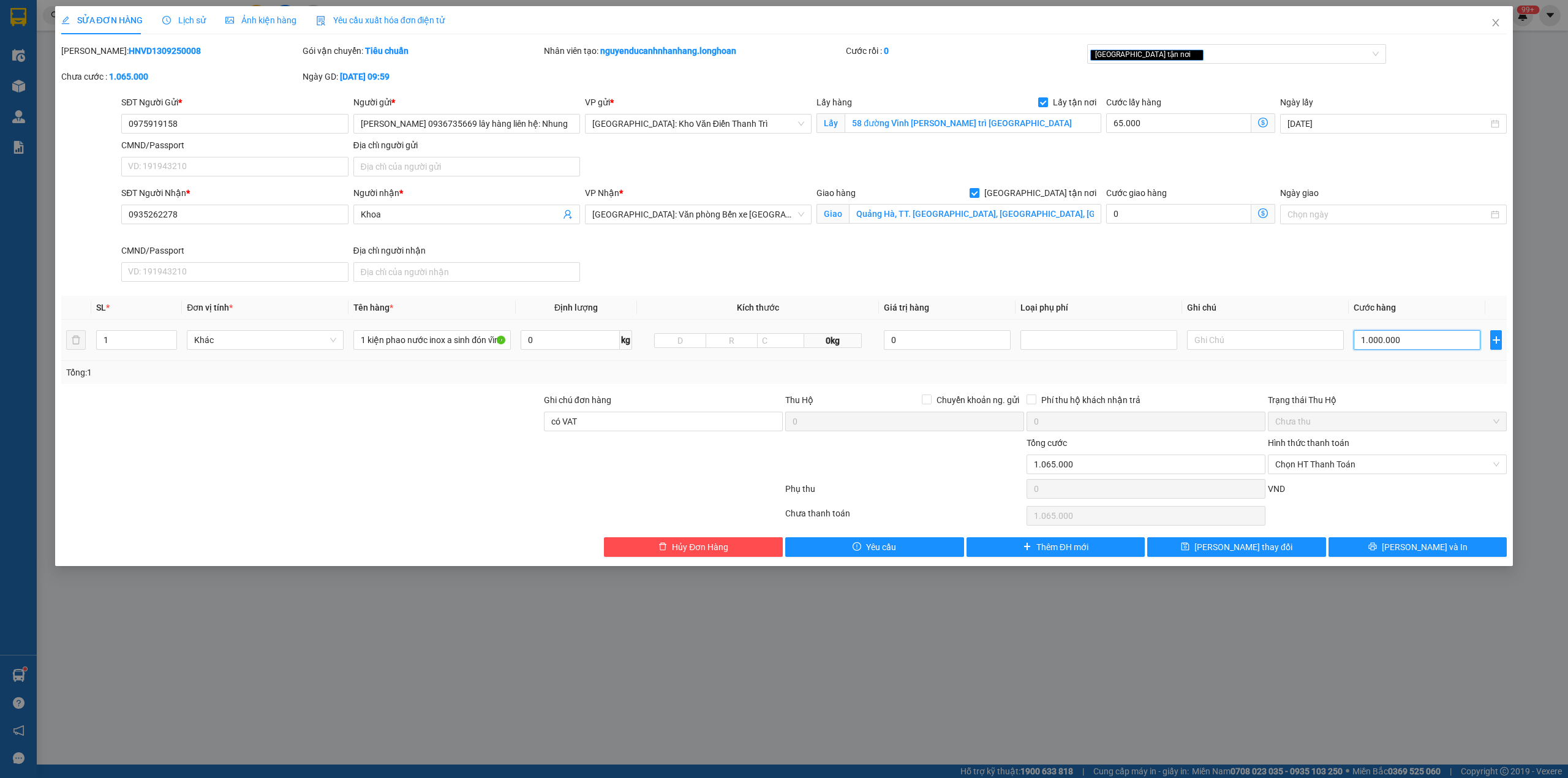
click at [1400, 350] on input "1.000.000" at bounding box center [1417, 340] width 127 height 19
type input "1"
type input "65.001"
type input "10"
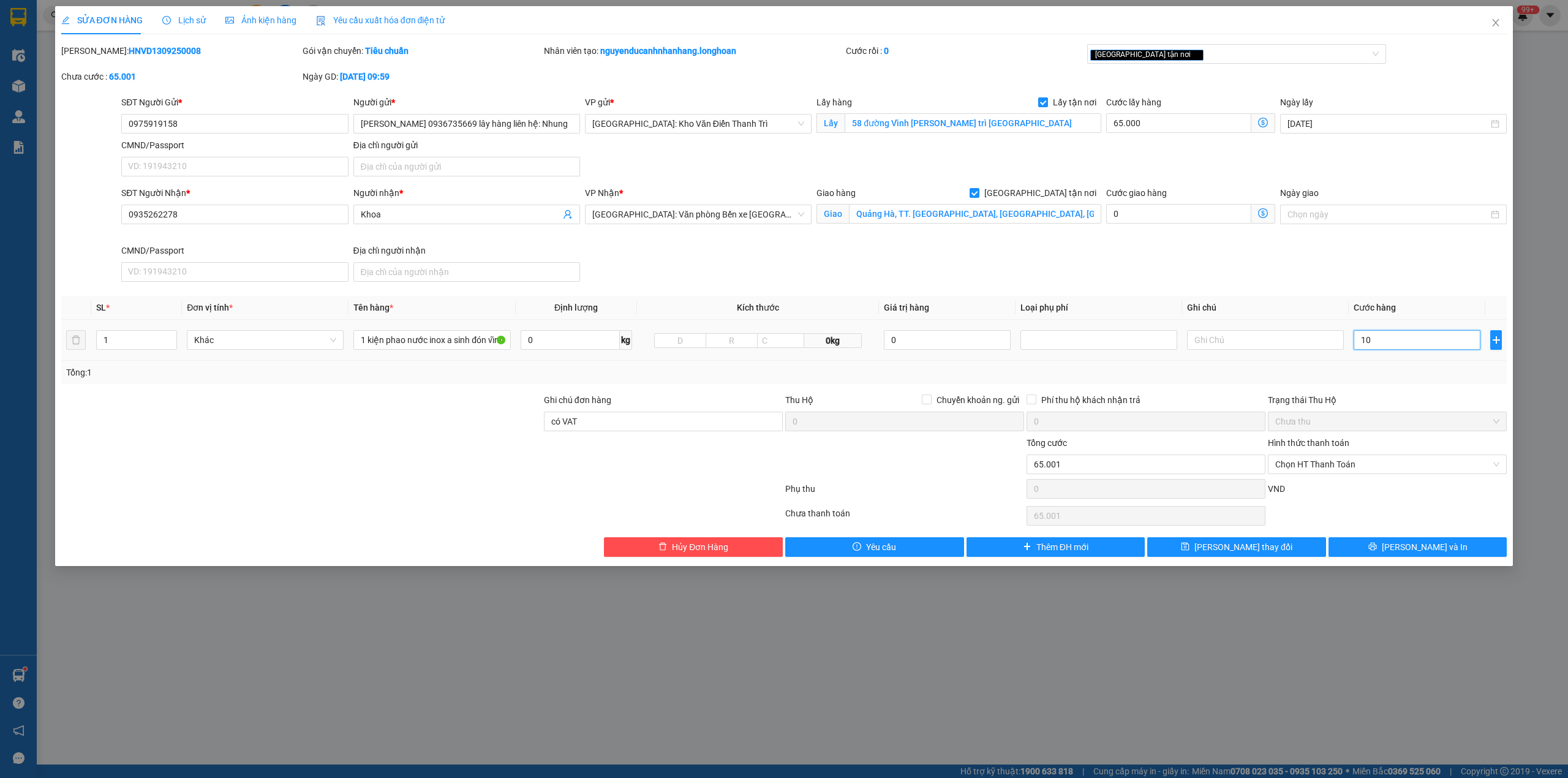
type input "65.010"
type input "100"
type input "65.100"
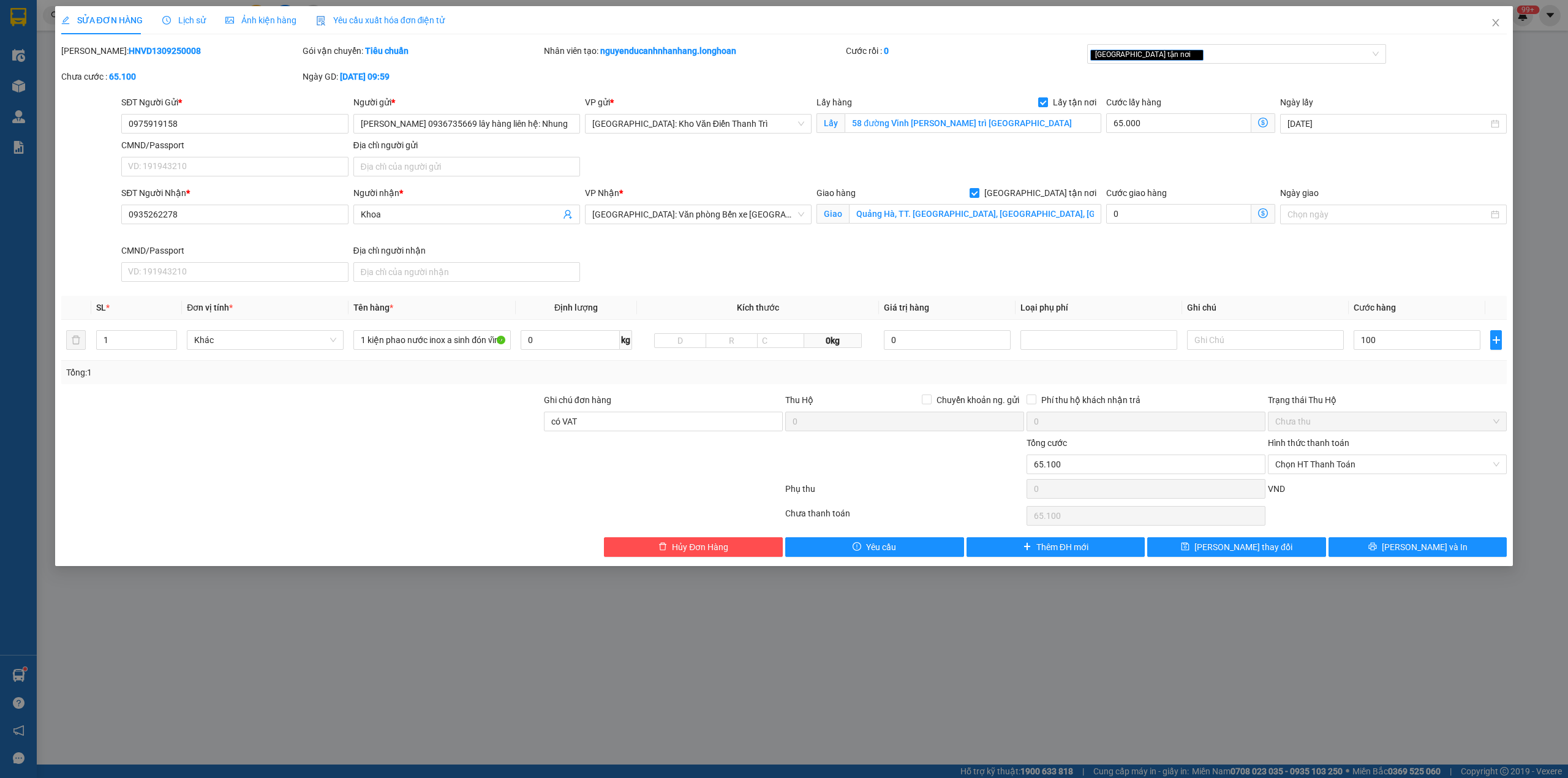
type input "100.000"
type input "165.000"
click at [1400, 379] on div "Tổng: 1" at bounding box center [784, 373] width 1436 height 13
click at [1214, 67] on div "[GEOGRAPHIC_DATA] tận nơi" at bounding box center [1237, 56] width 299 height 25
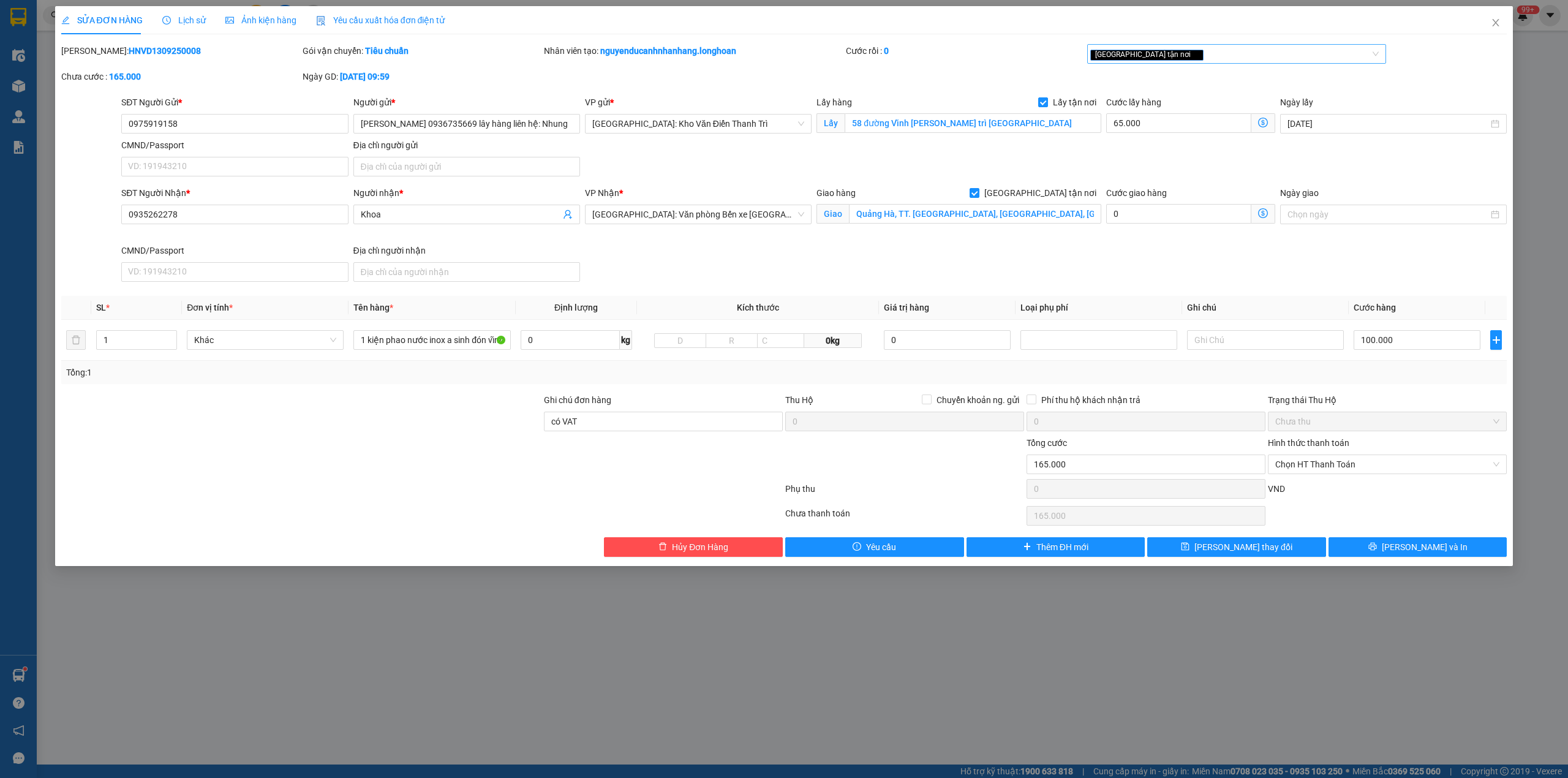
click at [1210, 59] on div "[GEOGRAPHIC_DATA] tận nơi" at bounding box center [1230, 54] width 281 height 15
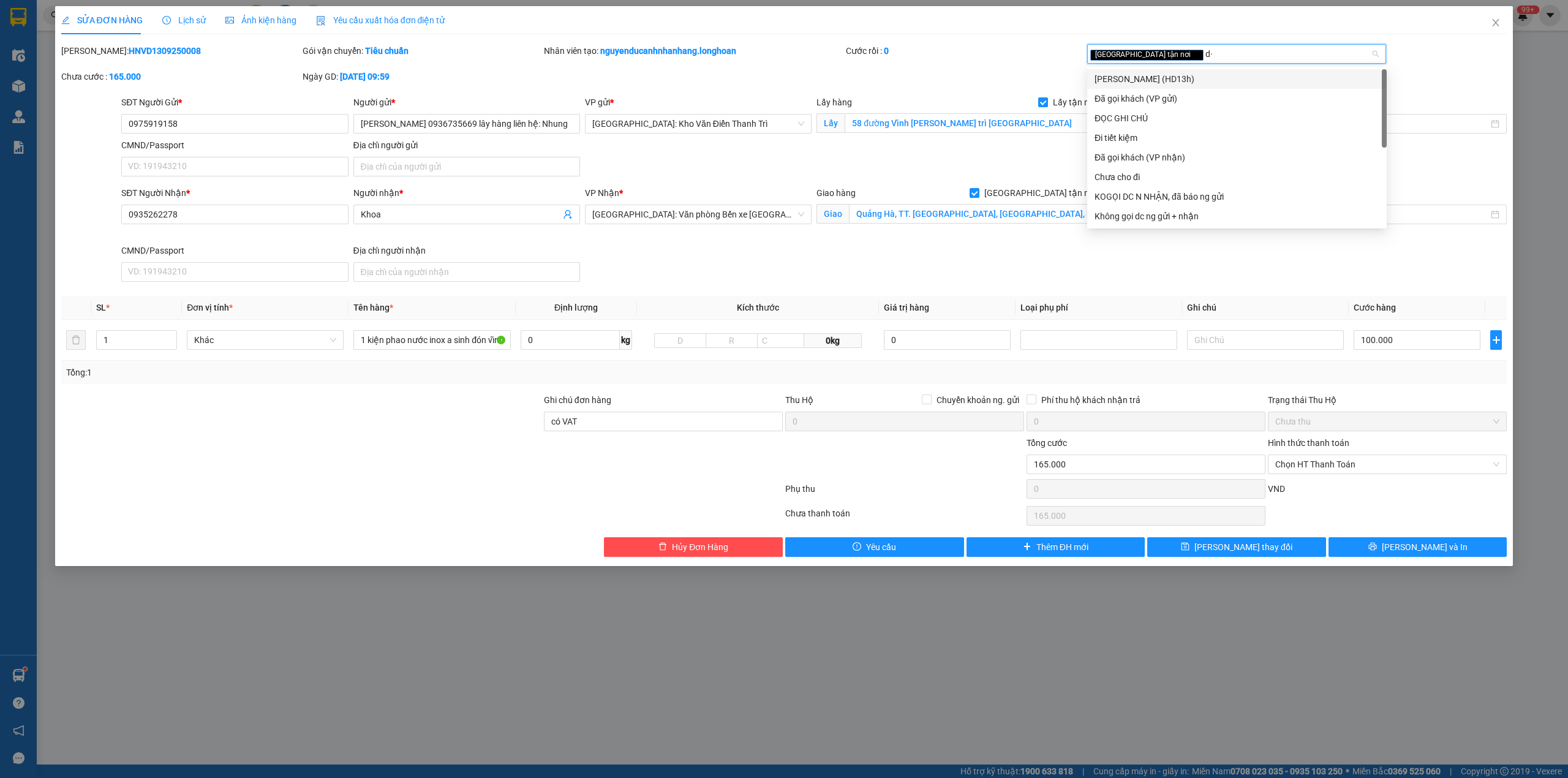
type input "d"
type input "đã"
click at [1181, 75] on div "Đã gọi khách (VP gửi)" at bounding box center [1237, 79] width 285 height 13
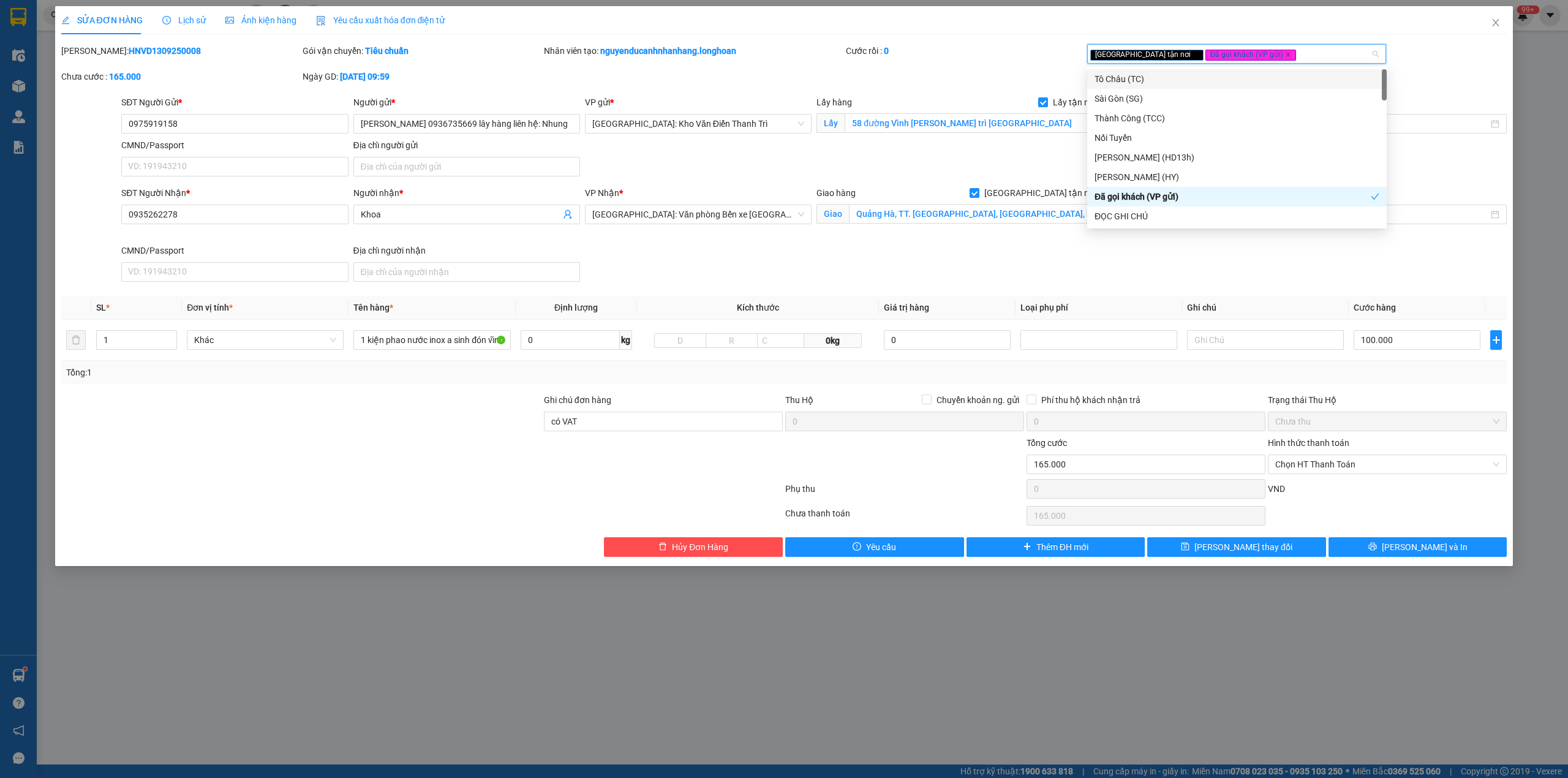
click at [1012, 75] on div "[PERSON_NAME]: HNVD1309250008 Gói vận chuyển: Tiêu chuẩn Nhân viên tạo: nguyend…" at bounding box center [784, 69] width 1448 height 51
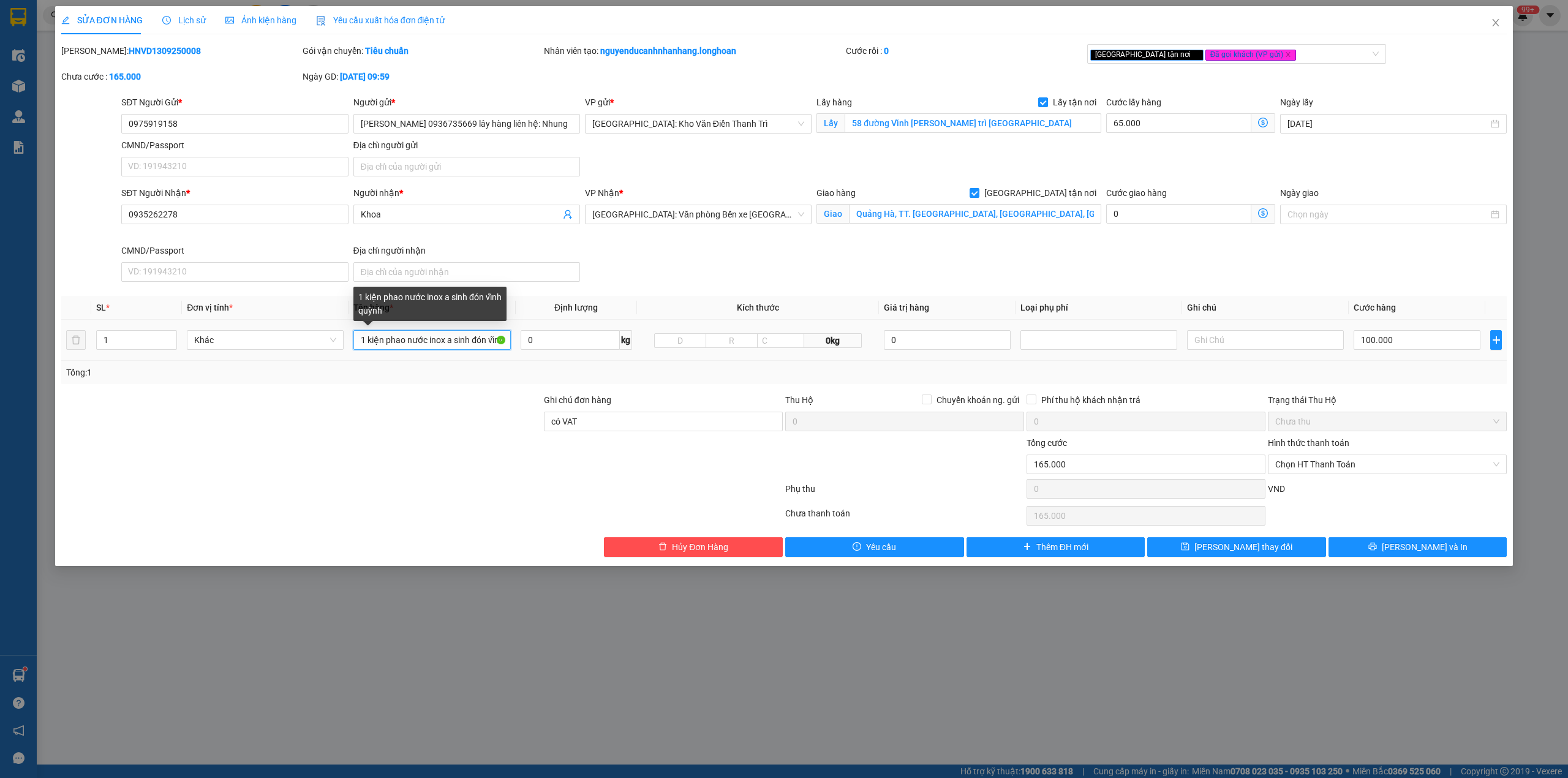
click at [420, 347] on input "1 kiện phao nước inox a sinh đón vĩnh quỳnh" at bounding box center [431, 340] width 156 height 19
type input "1 thùng giấy lavi"
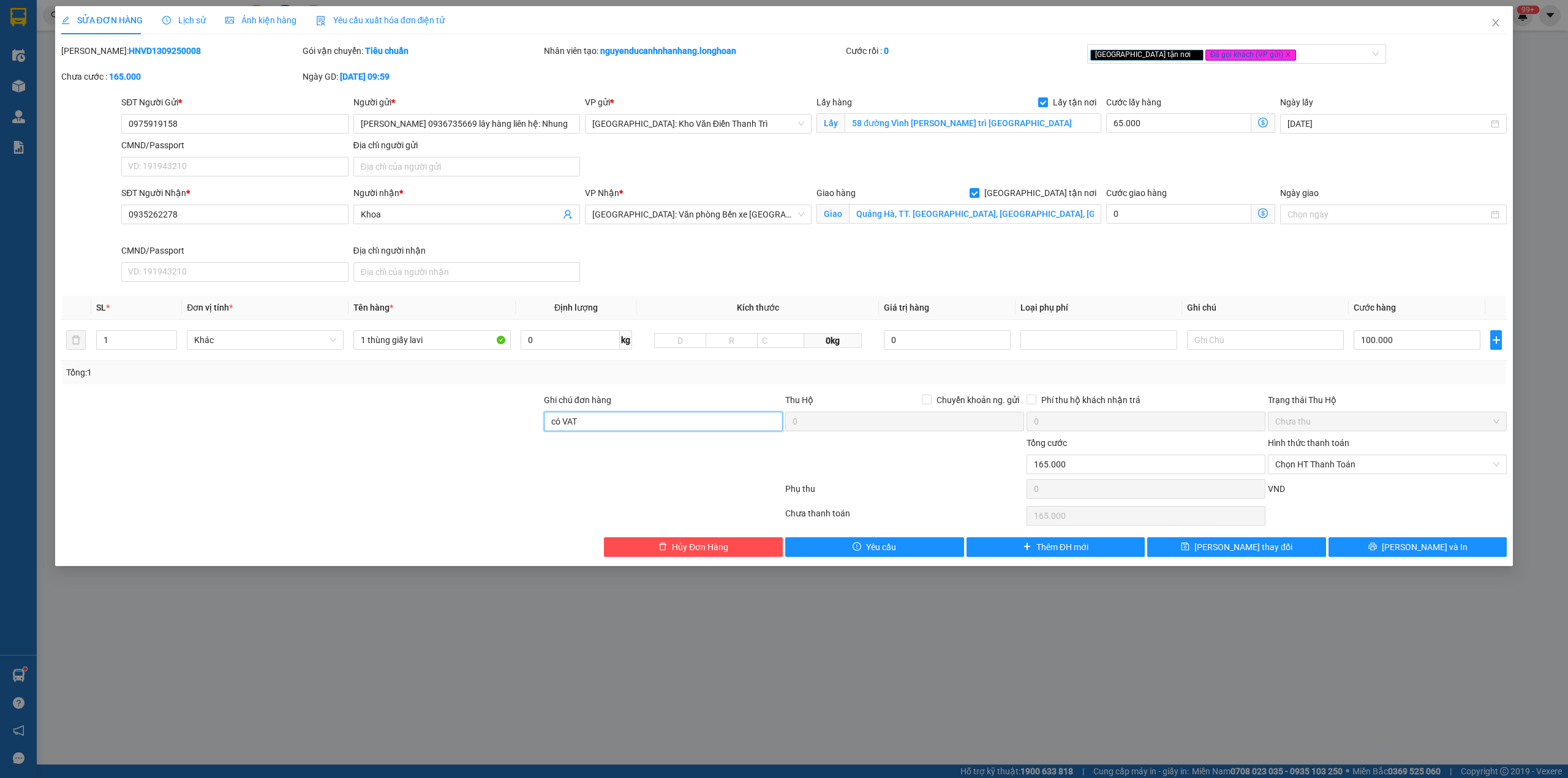
click at [612, 431] on input "có VAT" at bounding box center [663, 421] width 239 height 19
drag, startPoint x: 591, startPoint y: 424, endPoint x: 599, endPoint y: 426, distance: 8.2
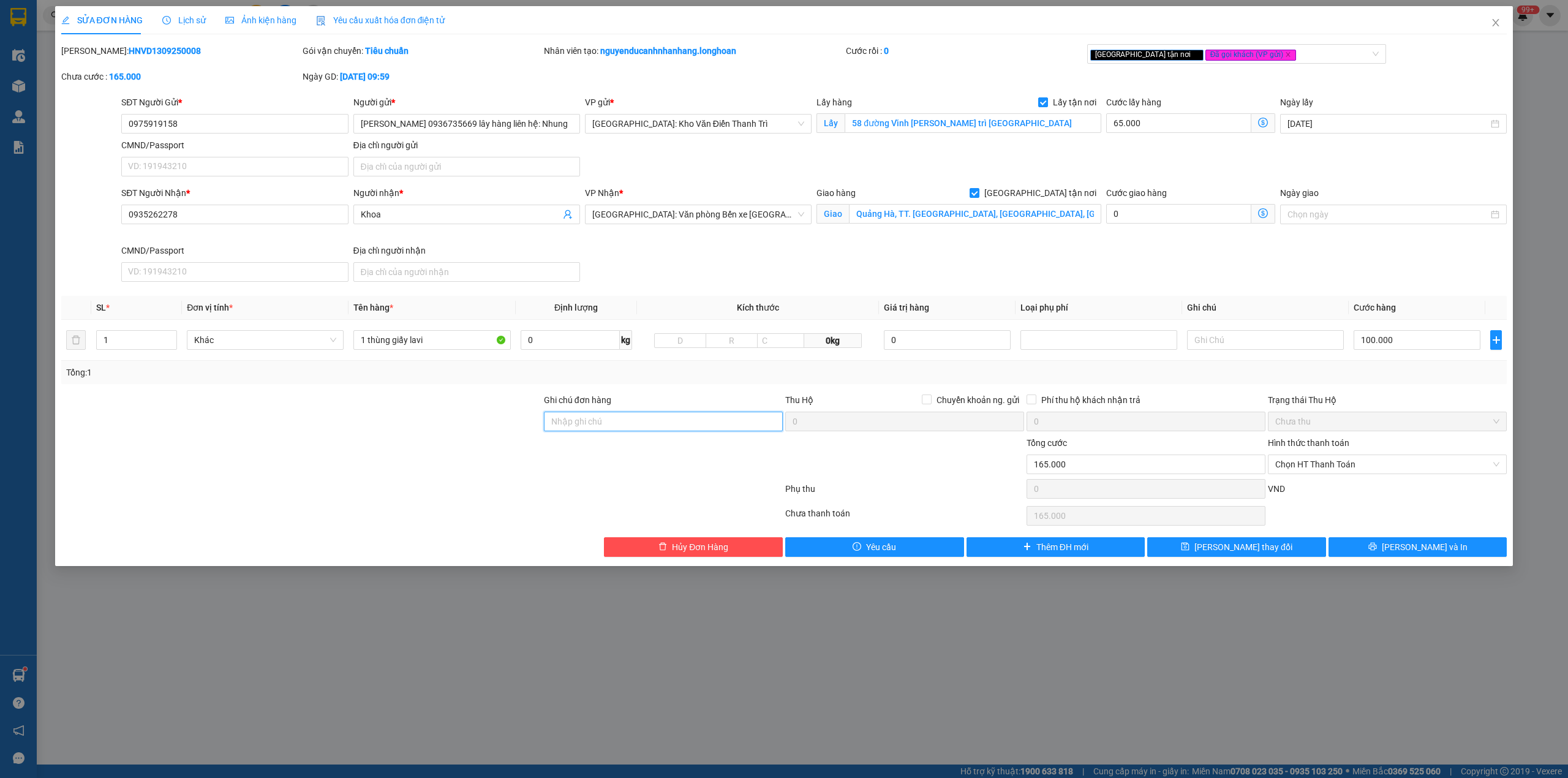
click at [591, 424] on input "Ghi chú đơn hàng" at bounding box center [663, 421] width 239 height 19
type input "hàng giao nguyên kiện, hư vỡ ko đền"
click at [476, 455] on div at bounding box center [302, 458] width 483 height 43
click at [240, 122] on input "0975919158" at bounding box center [235, 124] width 226 height 19
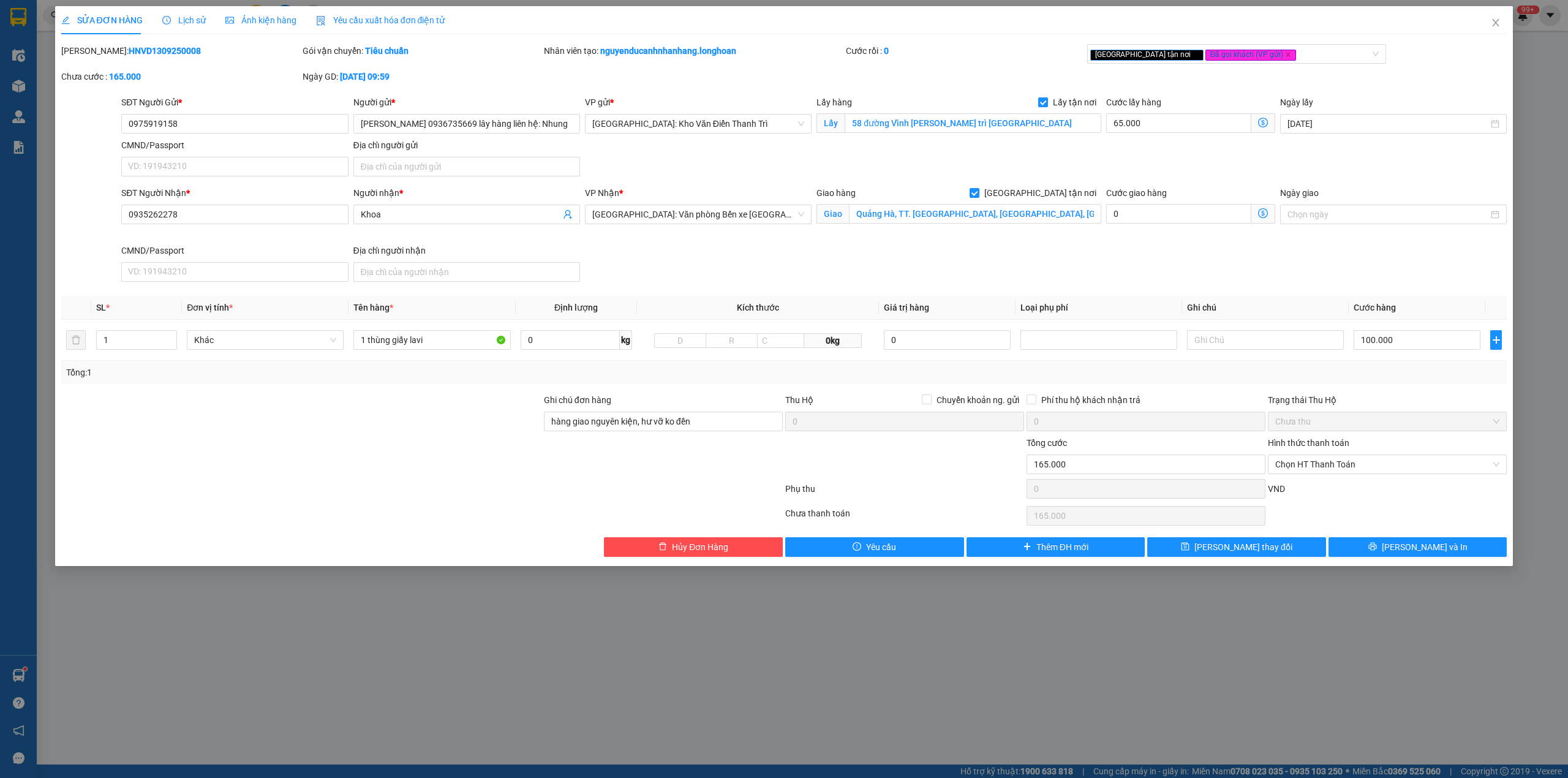
click at [154, 49] on b "HNVD1309250008" at bounding box center [165, 51] width 72 height 10
copy b "HNVD1309250008"
click at [1431, 552] on span "[PERSON_NAME] và In" at bounding box center [1424, 547] width 86 height 13
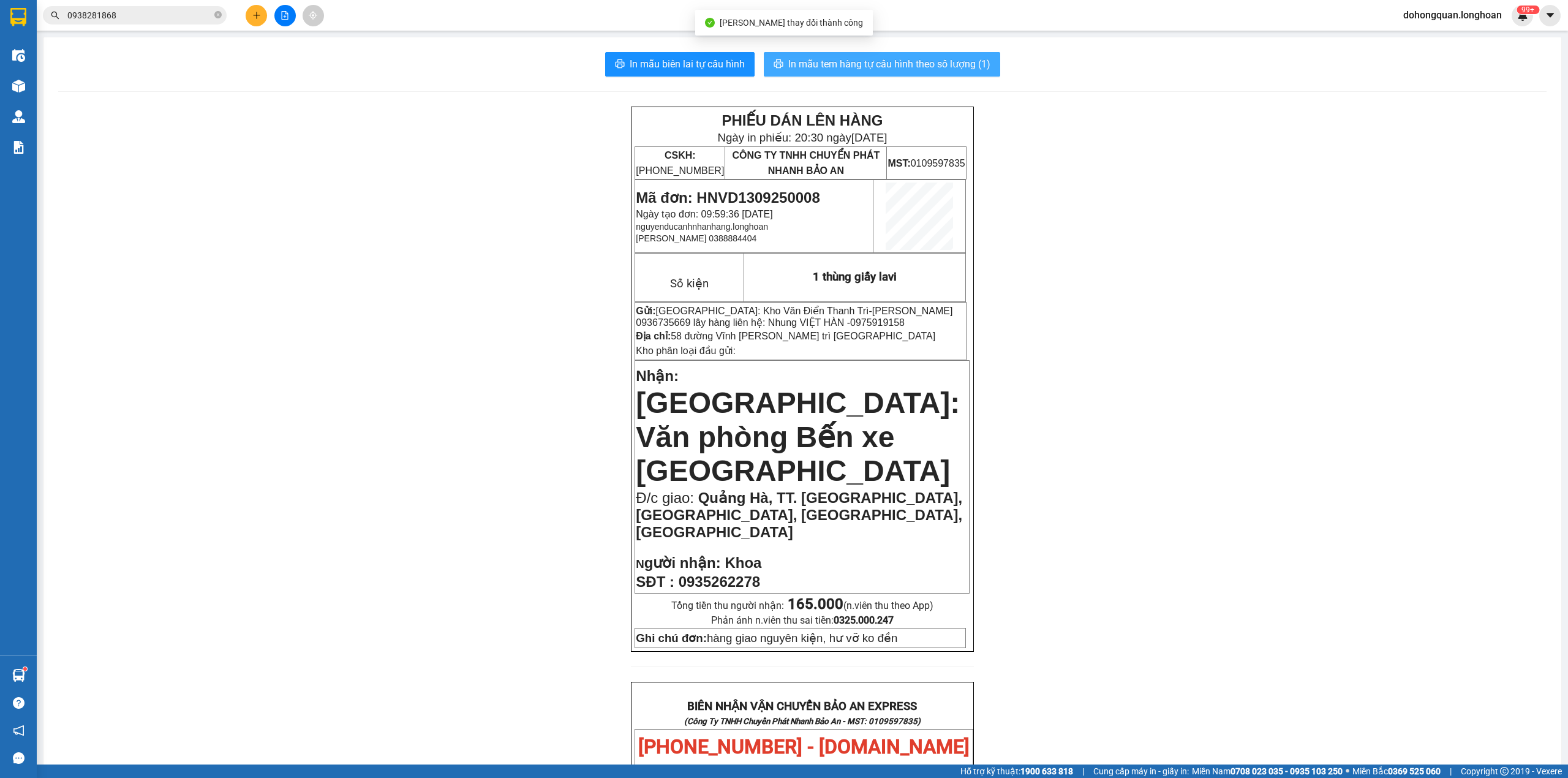
click at [852, 74] on button "In mẫu tem hàng tự cấu hình theo số lượng (1)" at bounding box center [881, 64] width 236 height 25
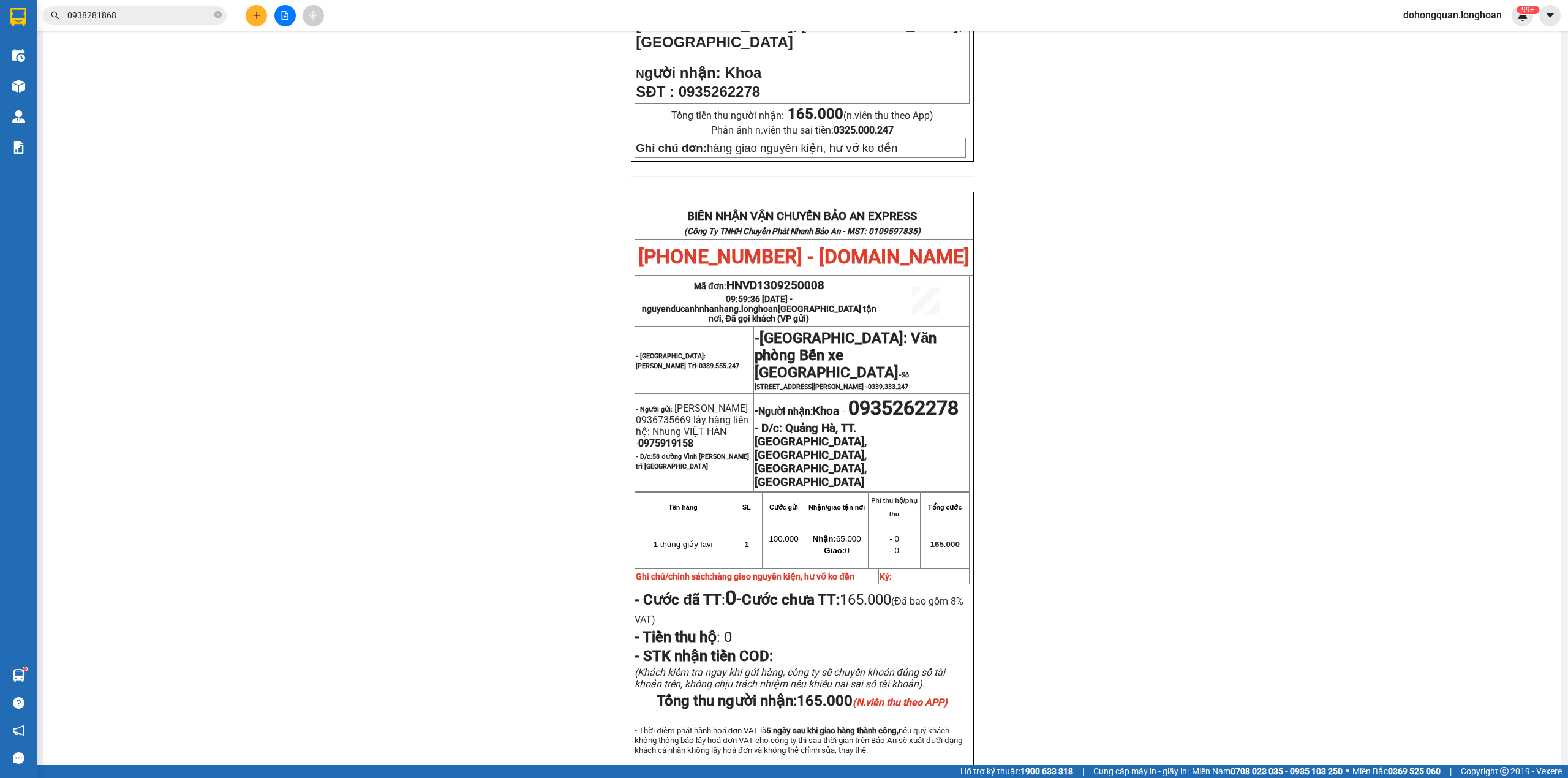
click at [260, 19] on button at bounding box center [256, 16] width 22 height 22
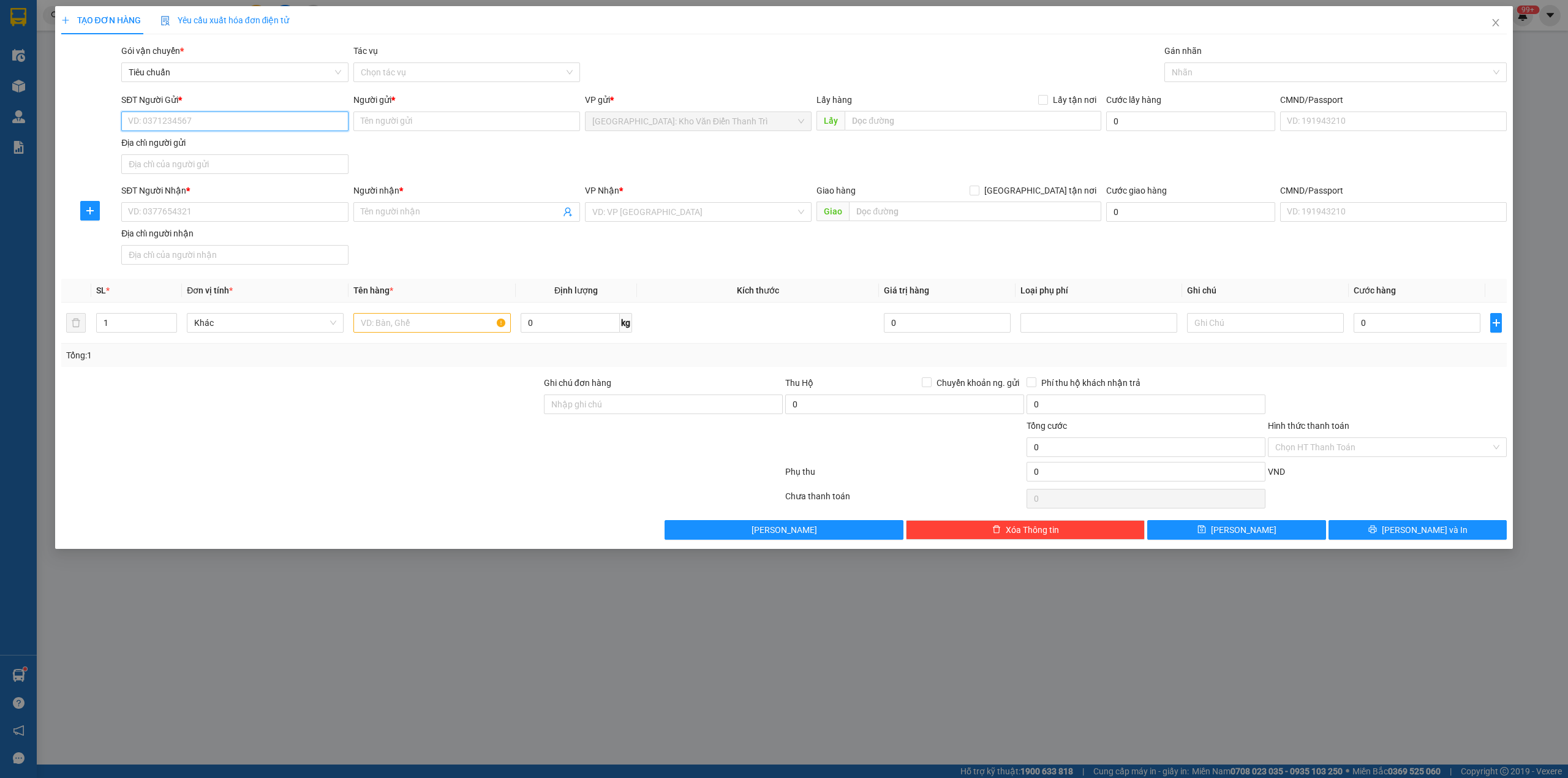
click at [231, 121] on input "SĐT Người Gửi *" at bounding box center [235, 121] width 226 height 19
paste input "0988404546"
type input "0988404546"
click at [477, 122] on input "Người gửi *" at bounding box center [466, 121] width 226 height 19
paste input "[PERSON_NAME]"
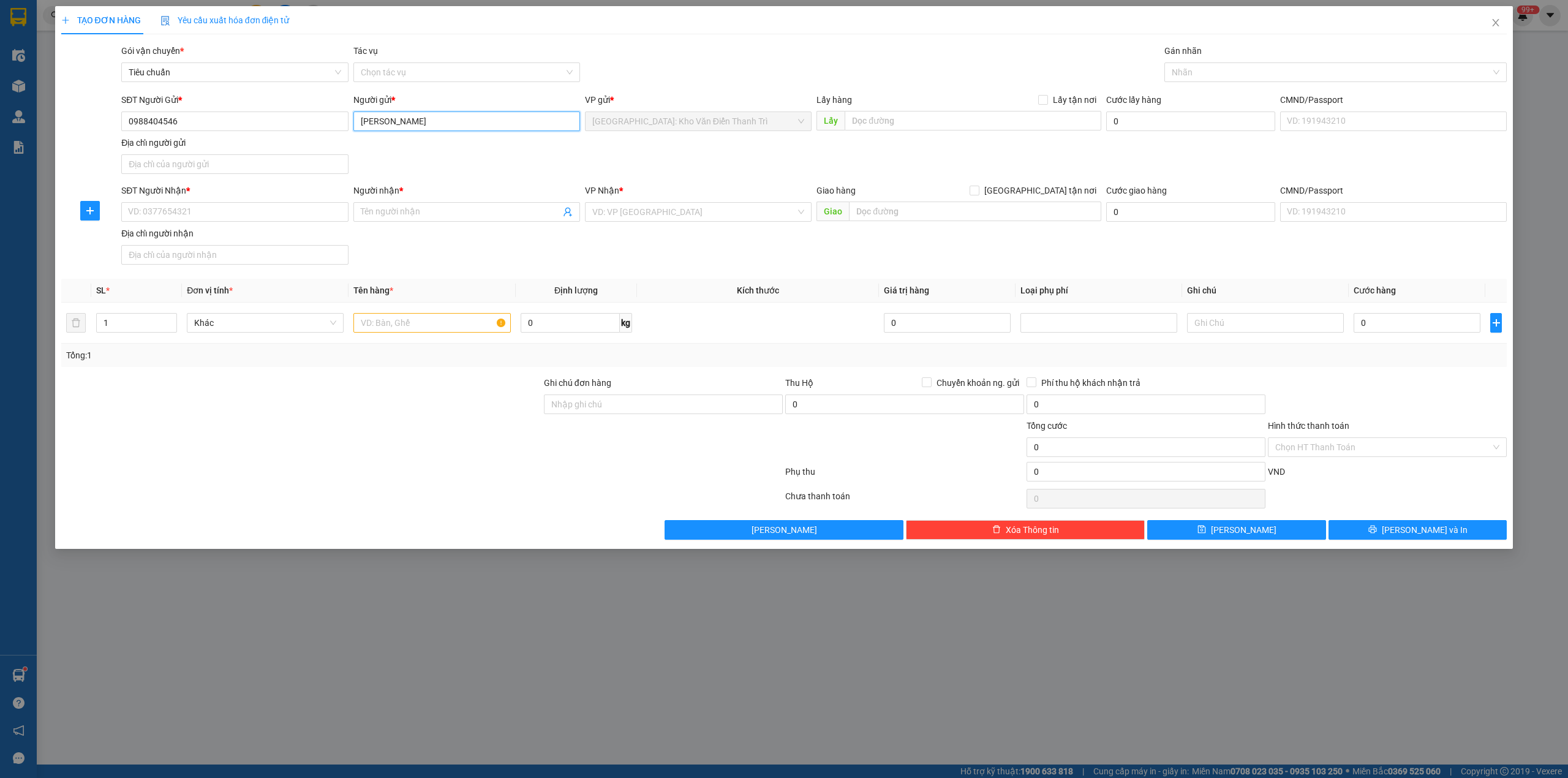
type input "[PERSON_NAME]"
click at [248, 218] on input "SĐT Người Nhận *" at bounding box center [235, 212] width 226 height 19
paste input "0974387873"
type input "0974387873"
click at [512, 209] on input "Người nhận *" at bounding box center [460, 212] width 200 height 13
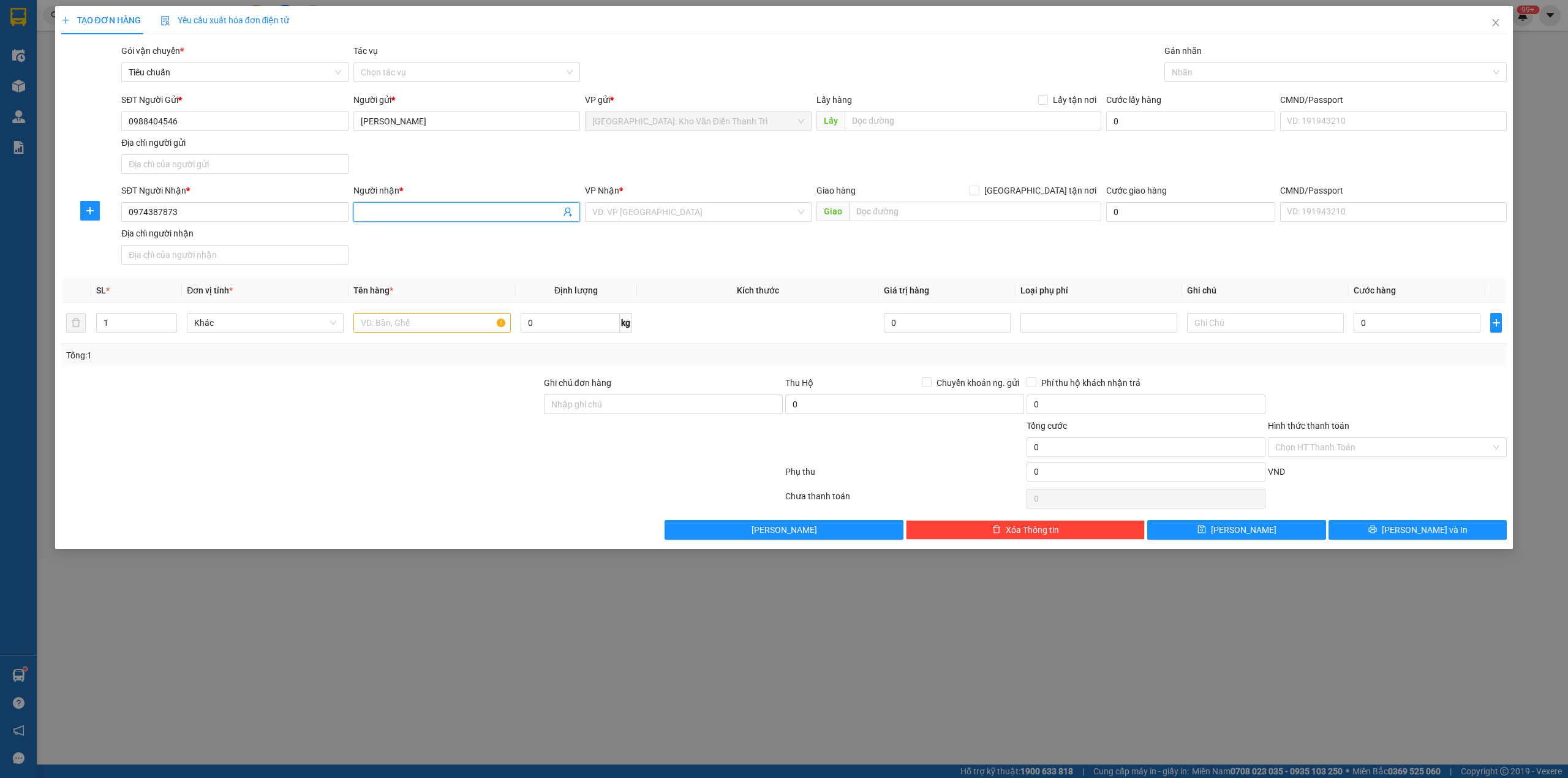
paste input "[PERSON_NAME]"
type input "[PERSON_NAME]"
click at [966, 120] on input "text" at bounding box center [973, 121] width 256 height 19
paste input "Đón: thôn văn lôi xã [GEOGRAPHIC_DATA] thành phố [GEOGRAPHIC_DATA]"
type input "Đón: thôn văn lôi xã [GEOGRAPHIC_DATA] thành phố [GEOGRAPHIC_DATA]"
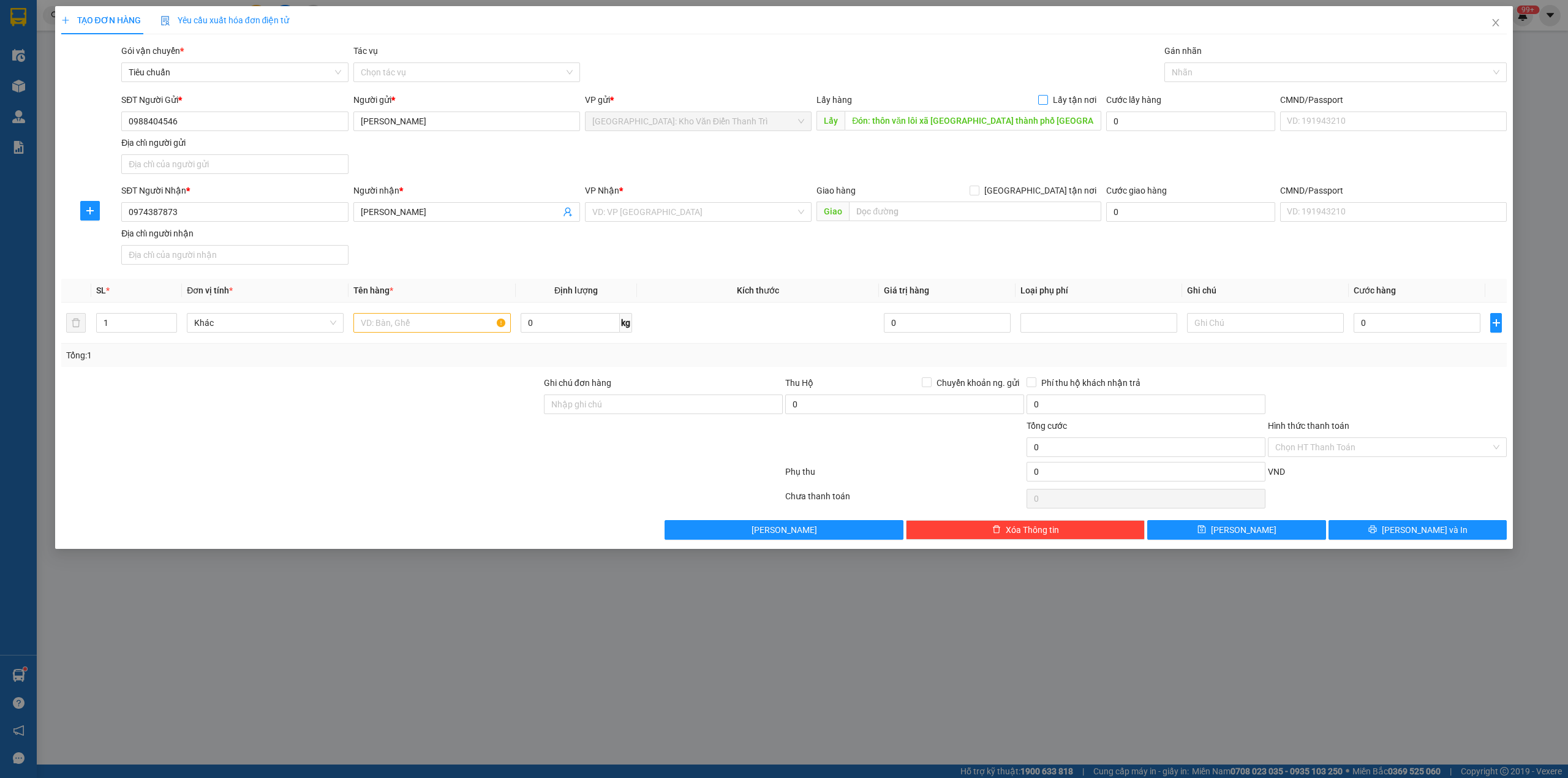
click at [1039, 98] on input "Lấy tận nơi" at bounding box center [1043, 99] width 9 height 9
checkbox input "true"
click at [990, 213] on input "text" at bounding box center [975, 211] width 253 height 19
paste input "Trả: 184 [GEOGRAPHIC_DATA] giáp [GEOGRAPHIC_DATA] 12 [GEOGRAPHIC_DATA]"
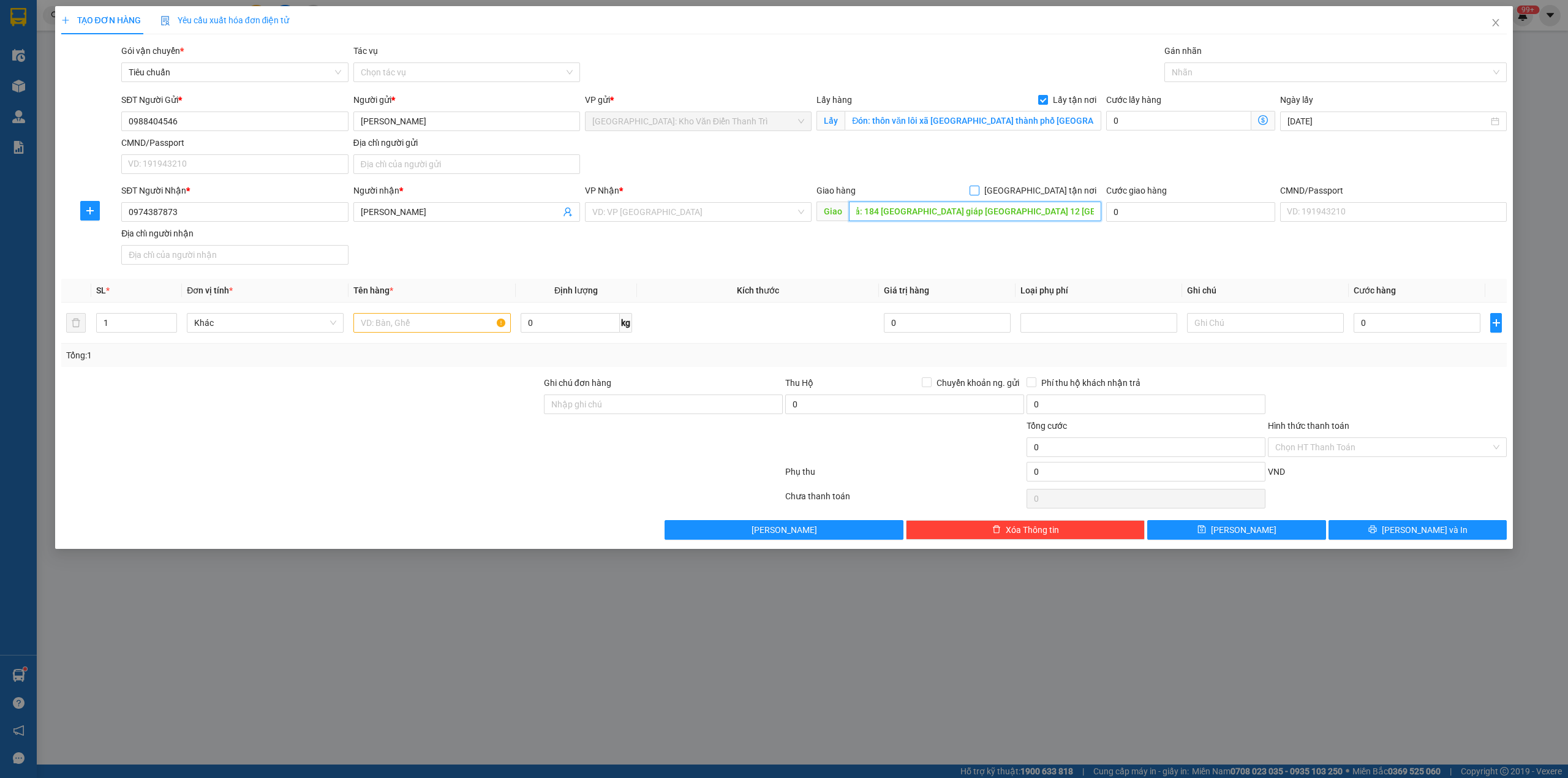
type input "Trả: 184 [GEOGRAPHIC_DATA] giáp [GEOGRAPHIC_DATA] 12 [GEOGRAPHIC_DATA]"
click at [1059, 185] on span "[GEOGRAPHIC_DATA] tận nơi" at bounding box center [1041, 191] width 122 height 13
click at [978, 186] on input "[GEOGRAPHIC_DATA] tận nơi" at bounding box center [974, 190] width 9 height 9
checkbox input "true"
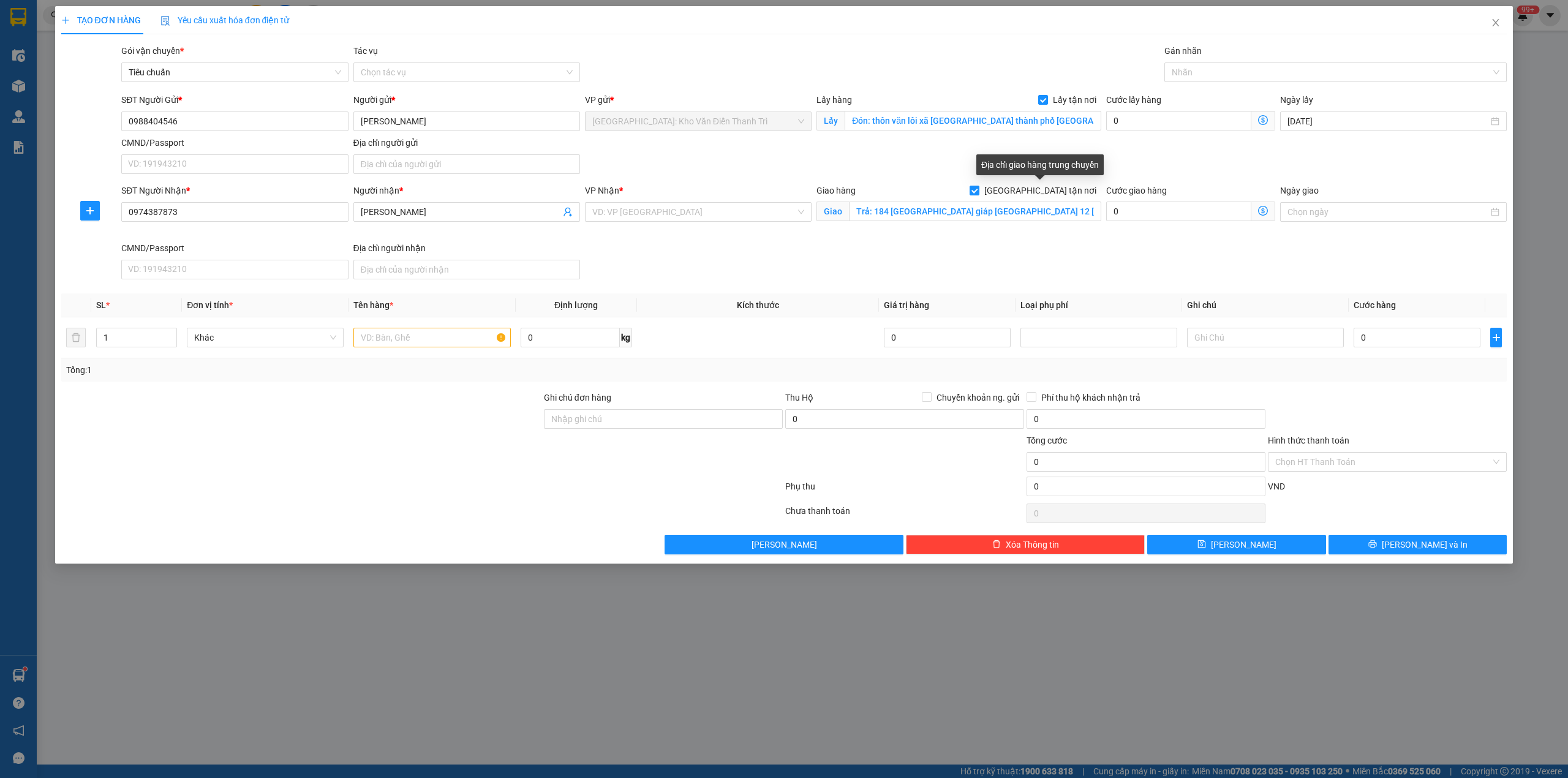
click at [1140, 163] on div "SĐT Người Gửi * 0988404546 Người gửi * [PERSON_NAME] VP gửi * [GEOGRAPHIC_DATA]…" at bounding box center [813, 136] width 1390 height 86
click at [701, 203] on div "VD: VP [GEOGRAPHIC_DATA]" at bounding box center [698, 212] width 226 height 19
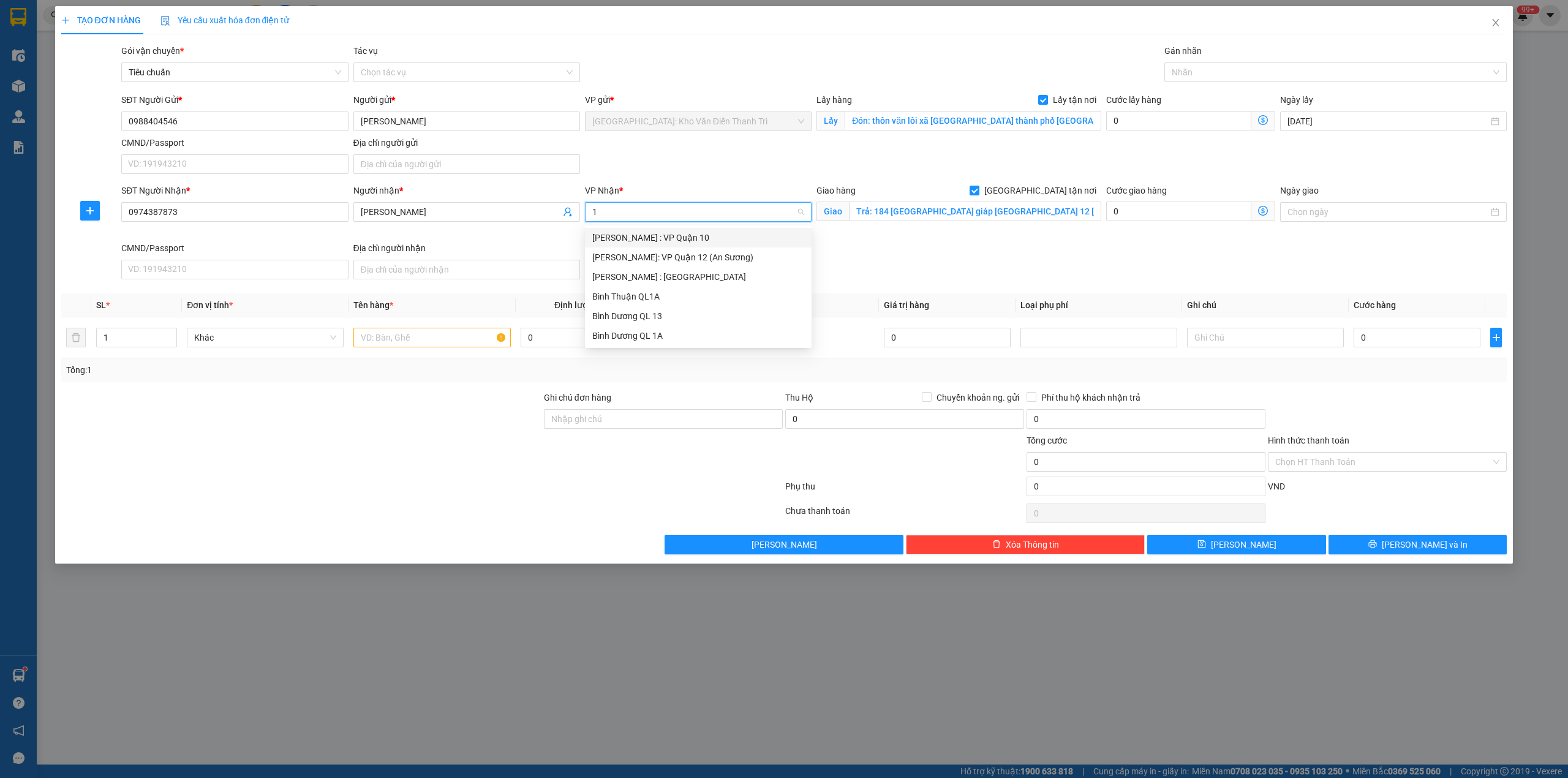
type input "12"
click at [711, 251] on div "[PERSON_NAME] : [GEOGRAPHIC_DATA]" at bounding box center [698, 257] width 212 height 13
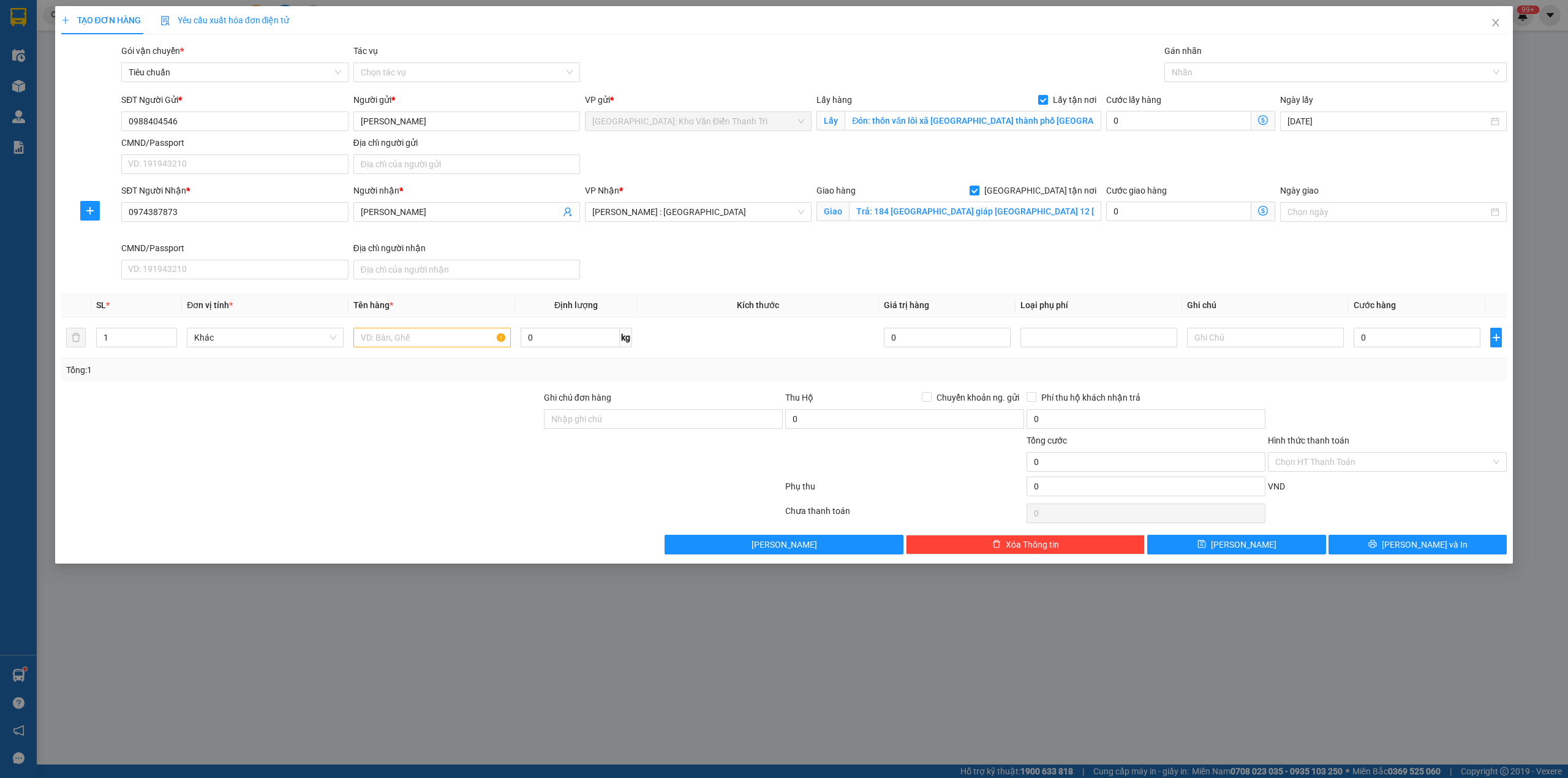
click at [890, 265] on div "SĐT Người Nhận * 0974387873 Người nhận * [PERSON_NAME] VP Nhận * [GEOGRAPHIC_DA…" at bounding box center [813, 234] width 1390 height 101
click at [1178, 75] on div at bounding box center [1330, 72] width 325 height 15
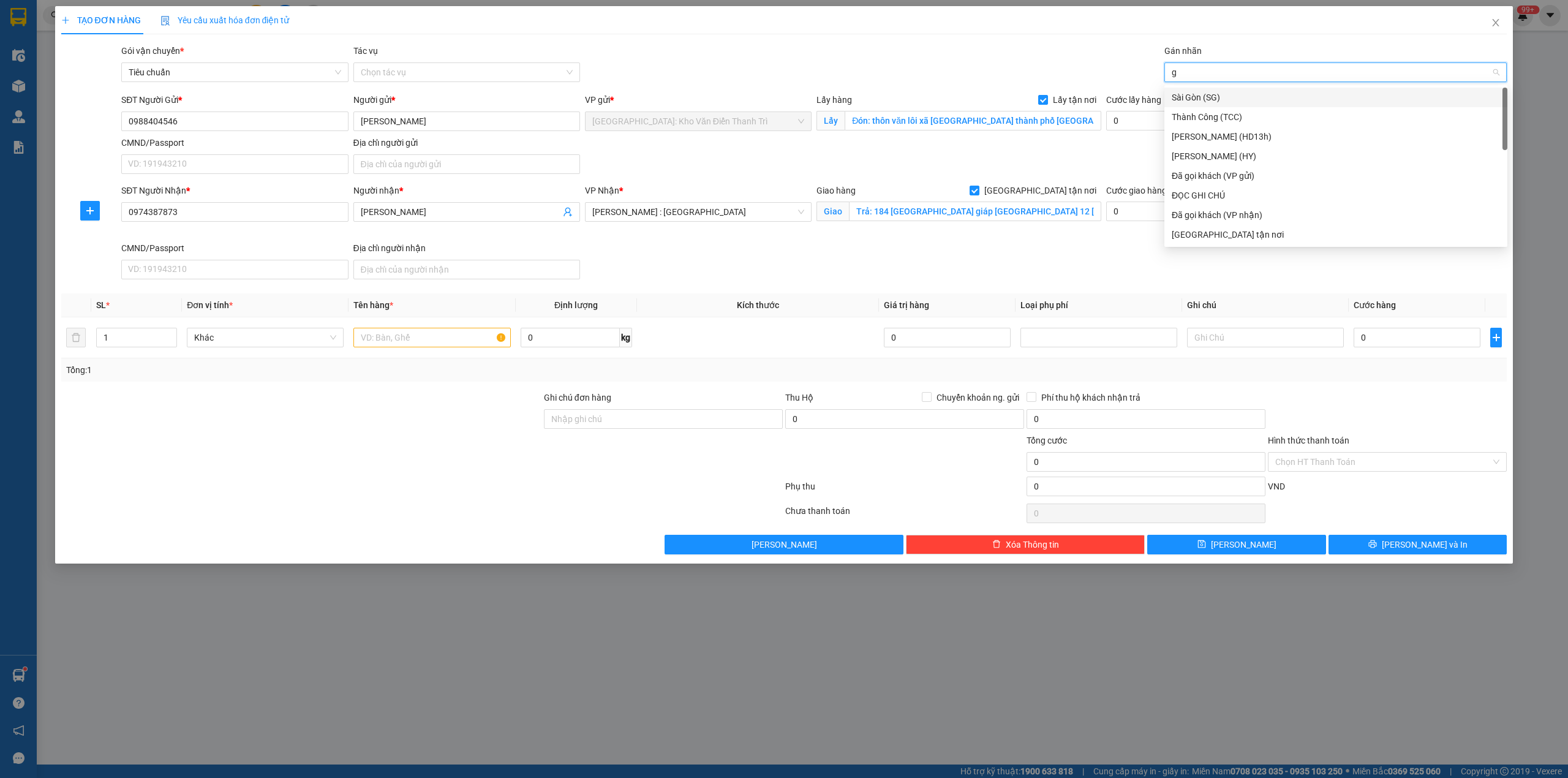
type input "gt"
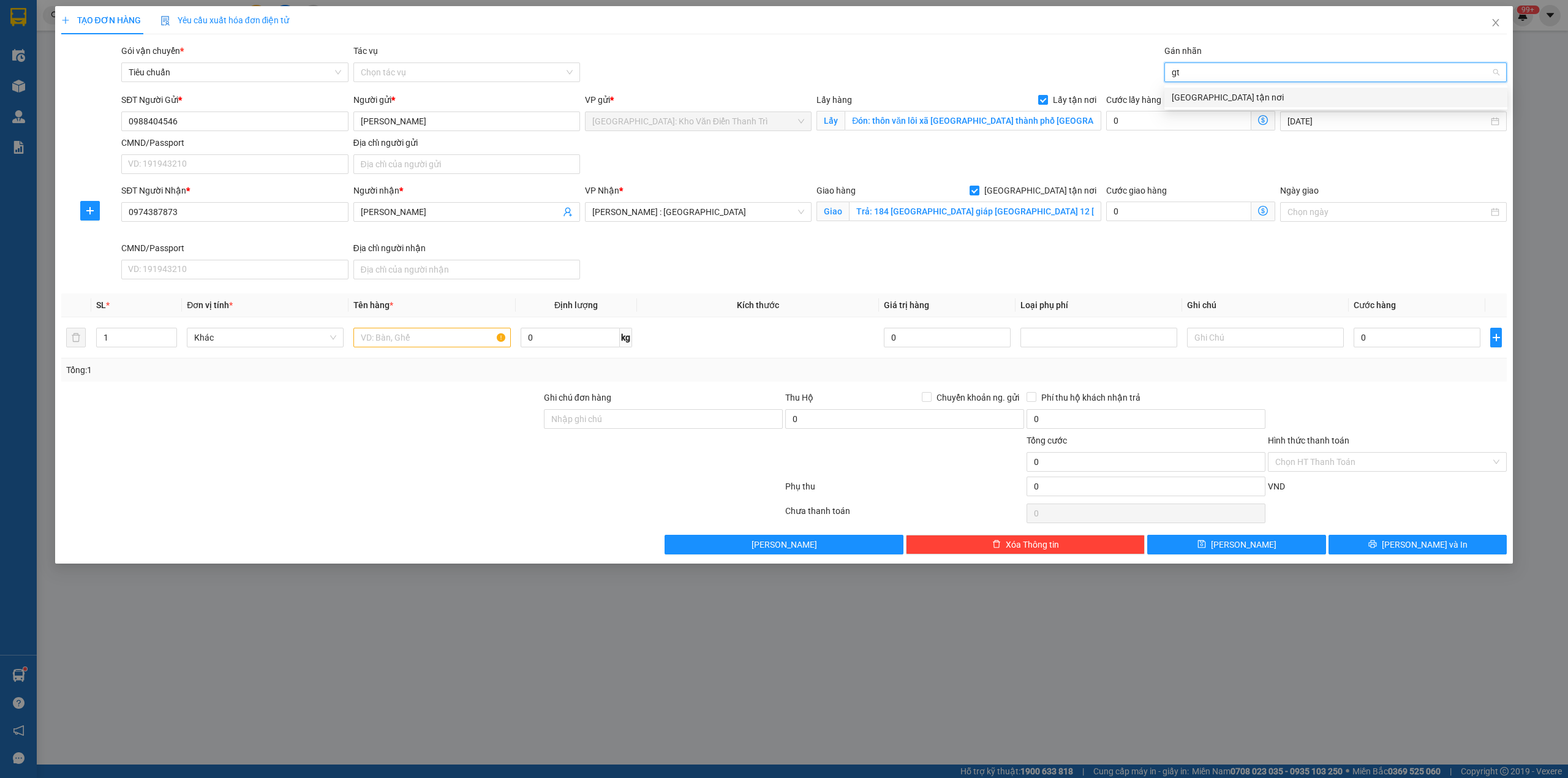
click at [1209, 97] on div "[GEOGRAPHIC_DATA] tận nơi" at bounding box center [1336, 98] width 328 height 13
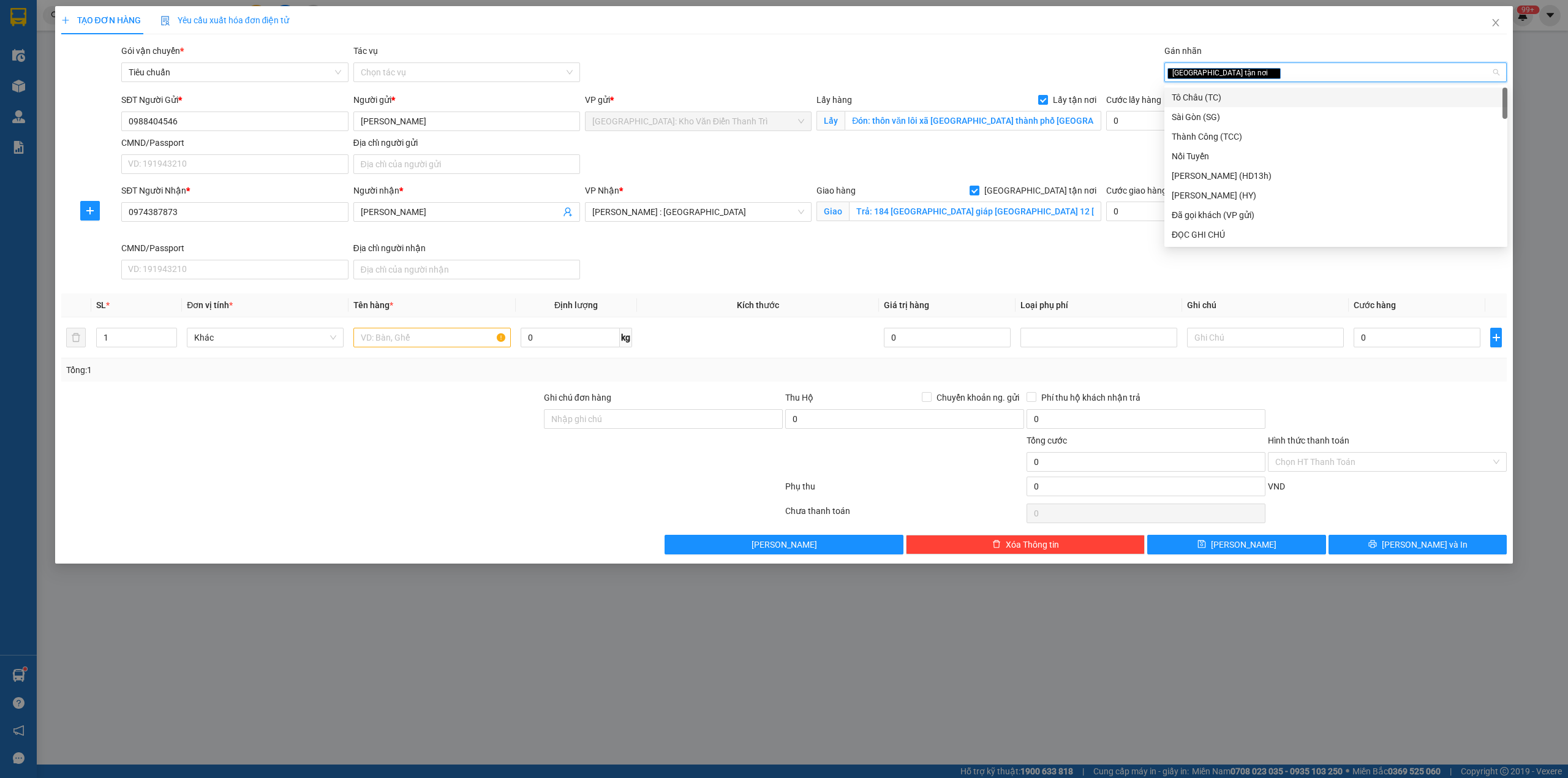
click at [1023, 50] on div "Gói vận chuyển * Tiêu chuẩn Tác vụ Chọn tác vụ Gán nhãn Giao tận nơi" at bounding box center [813, 66] width 1390 height 43
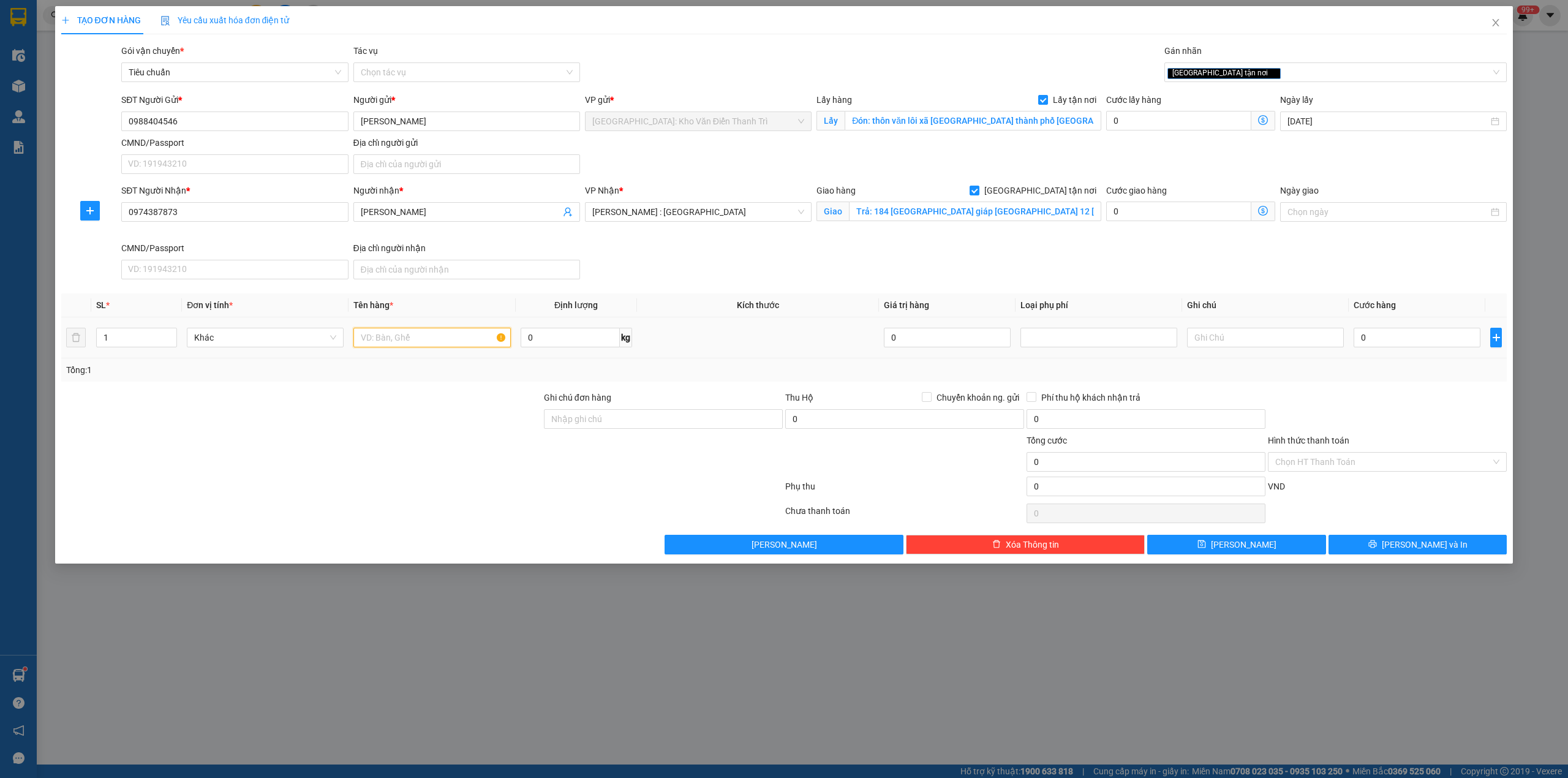
click at [442, 339] on input "text" at bounding box center [431, 338] width 156 height 19
click at [403, 338] on input "text" at bounding box center [431, 338] width 156 height 19
paste input "1 thùng xốp ( chum gốm )"
type input "1 thùng xốp ( chum gốm ) a đăng đón mê linh"
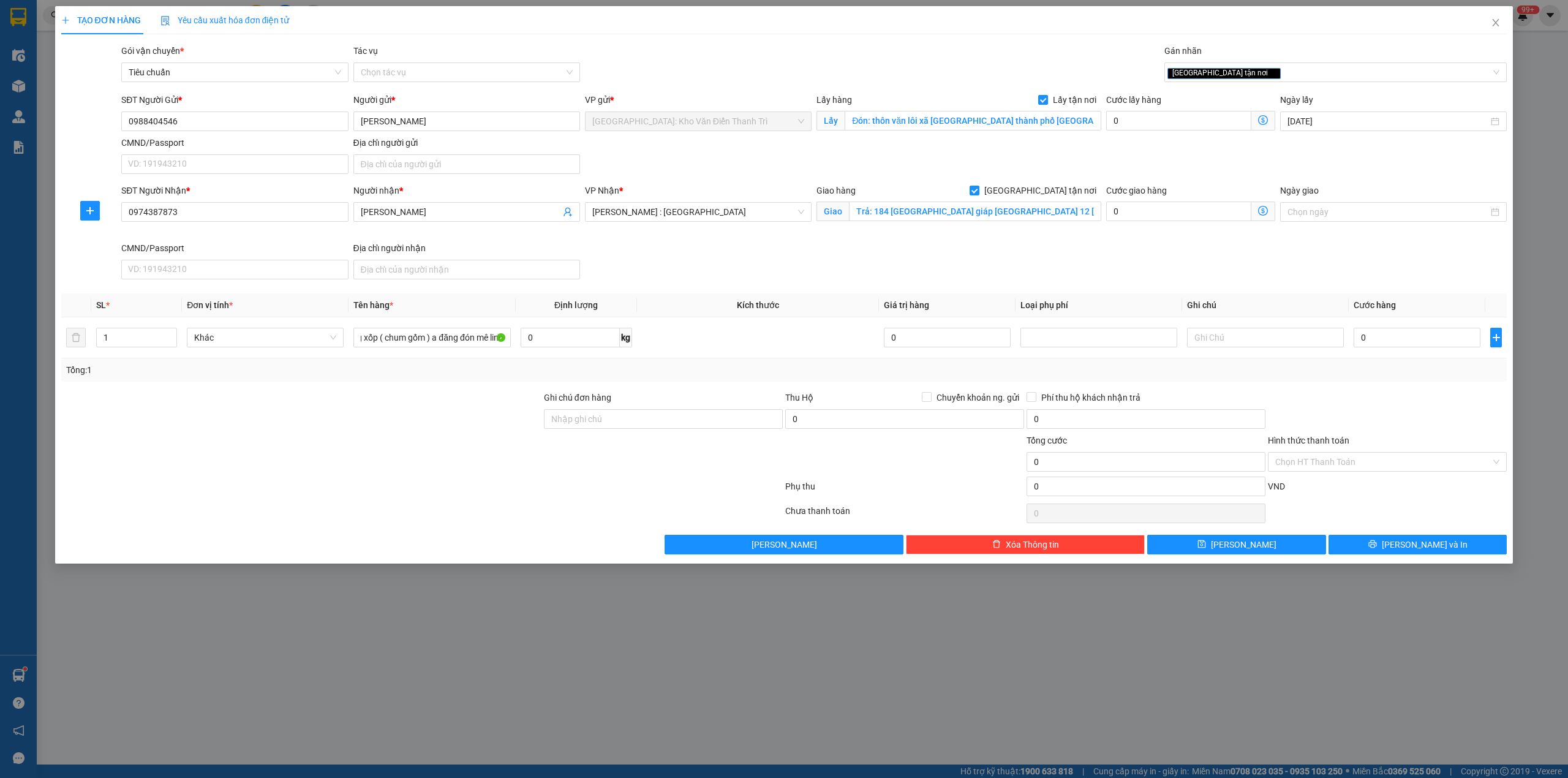
click at [740, 381] on div "Tổng: 1" at bounding box center [784, 370] width 1446 height 23
click at [1172, 120] on input "0" at bounding box center [1178, 121] width 145 height 19
type input "1"
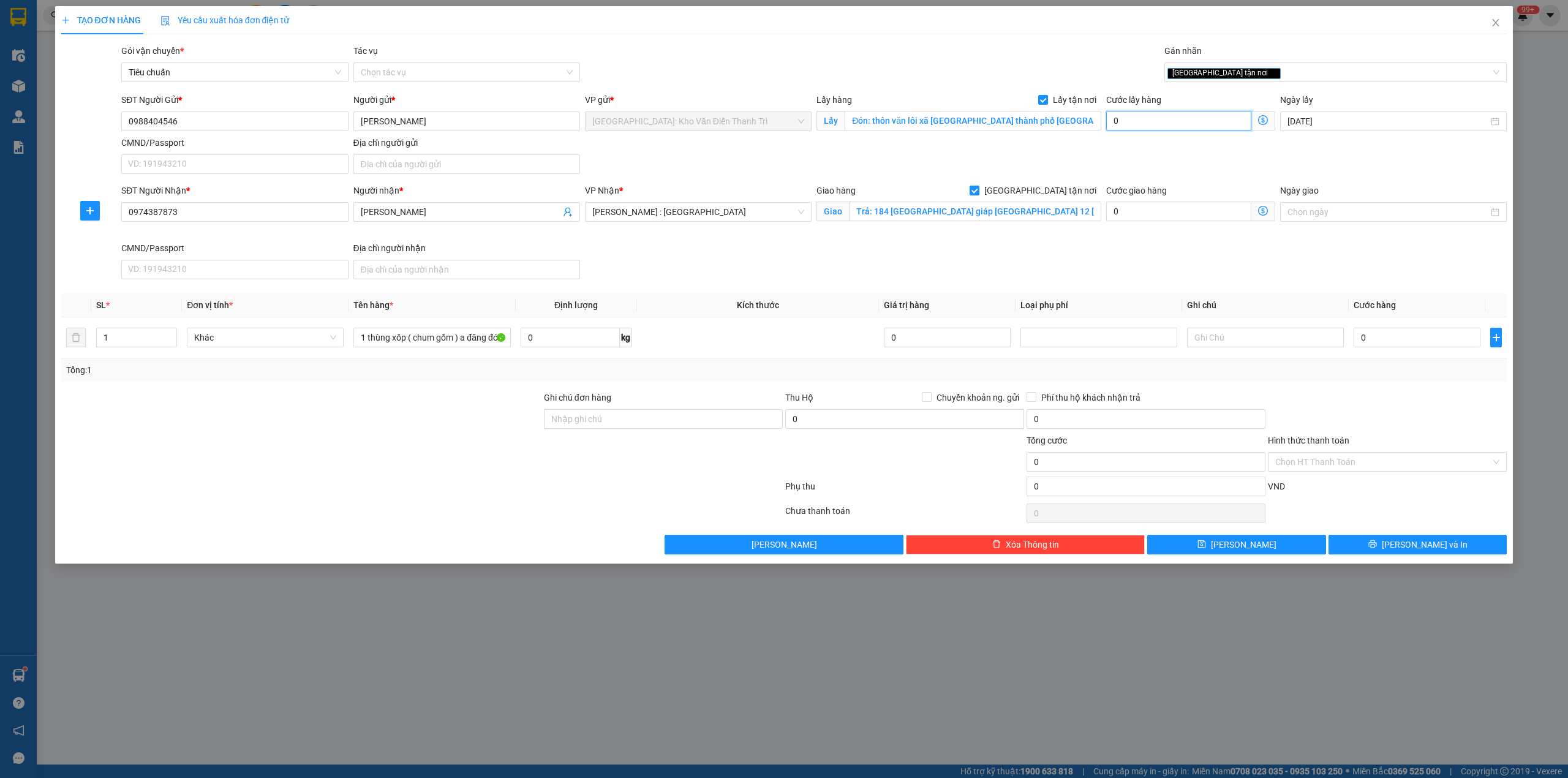
type input "1"
type input "11"
type input "115"
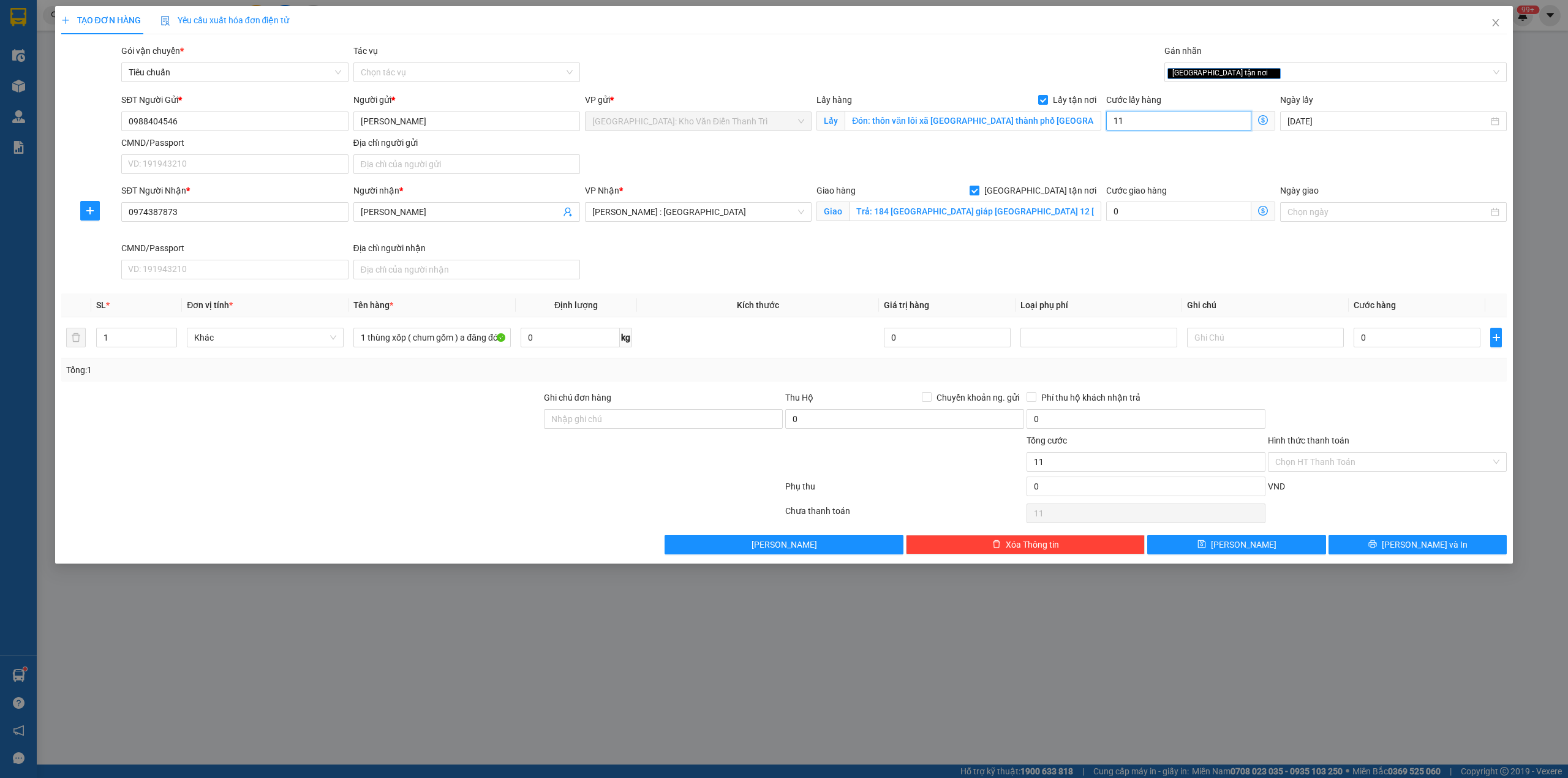
type input "115"
type input "115.000"
click at [1373, 347] on input "0" at bounding box center [1417, 338] width 127 height 19
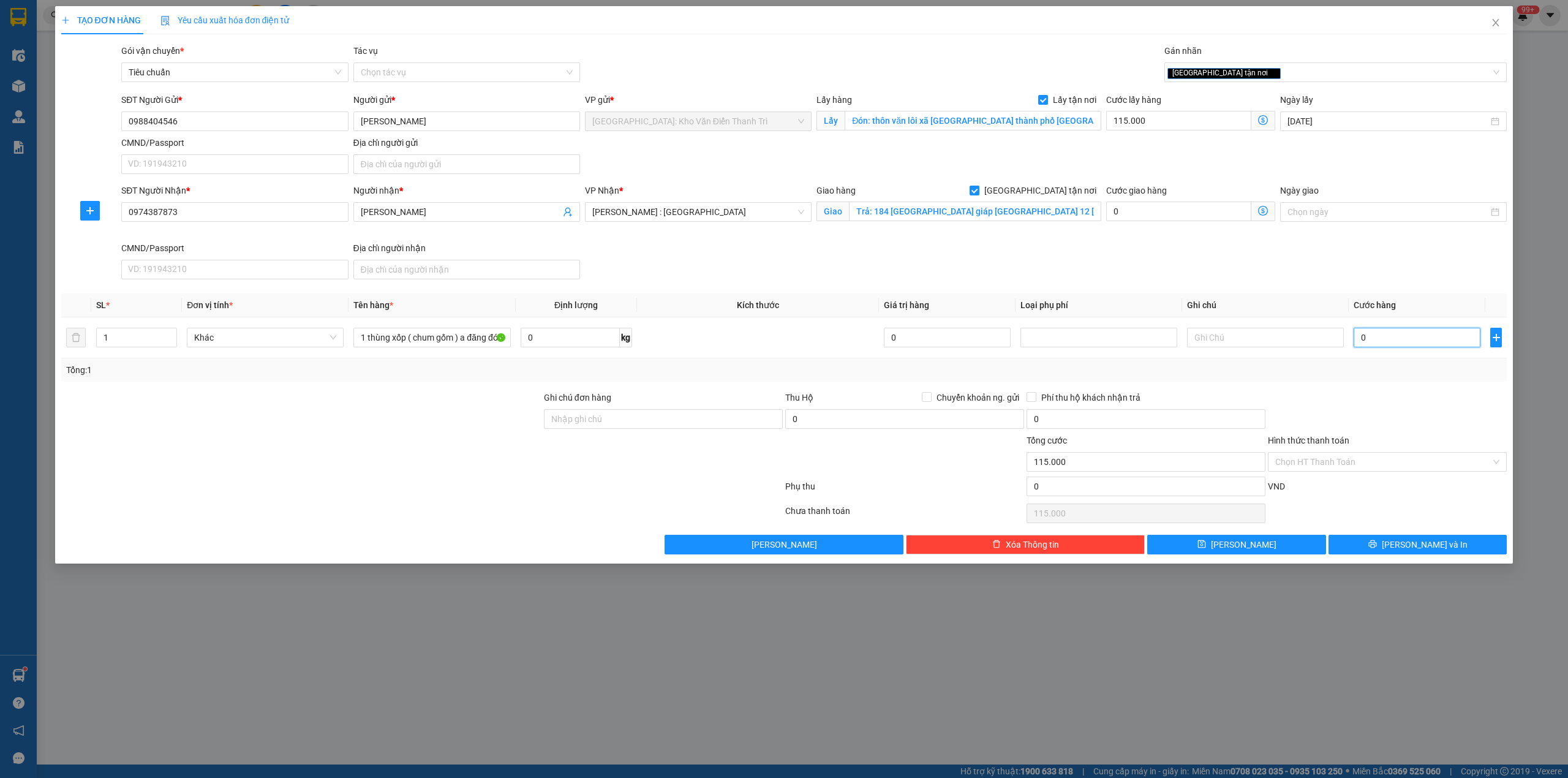
type input "1"
type input "115.001"
type input "1.000"
type input "116.000"
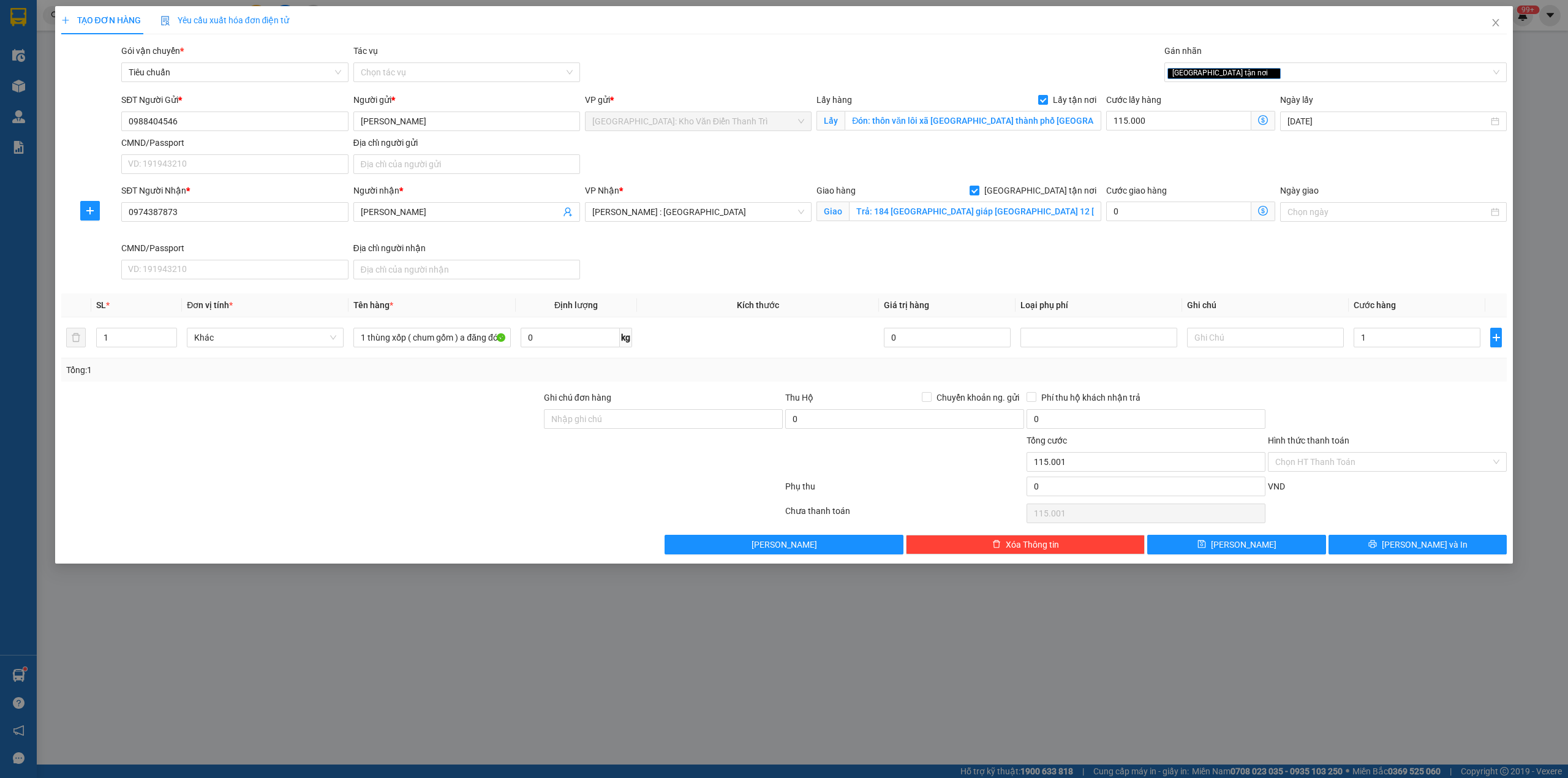
type input "116.000"
click at [1394, 396] on div at bounding box center [1387, 413] width 241 height 43
click at [1245, 551] on span "[PERSON_NAME]" at bounding box center [1243, 545] width 66 height 13
checkbox input "false"
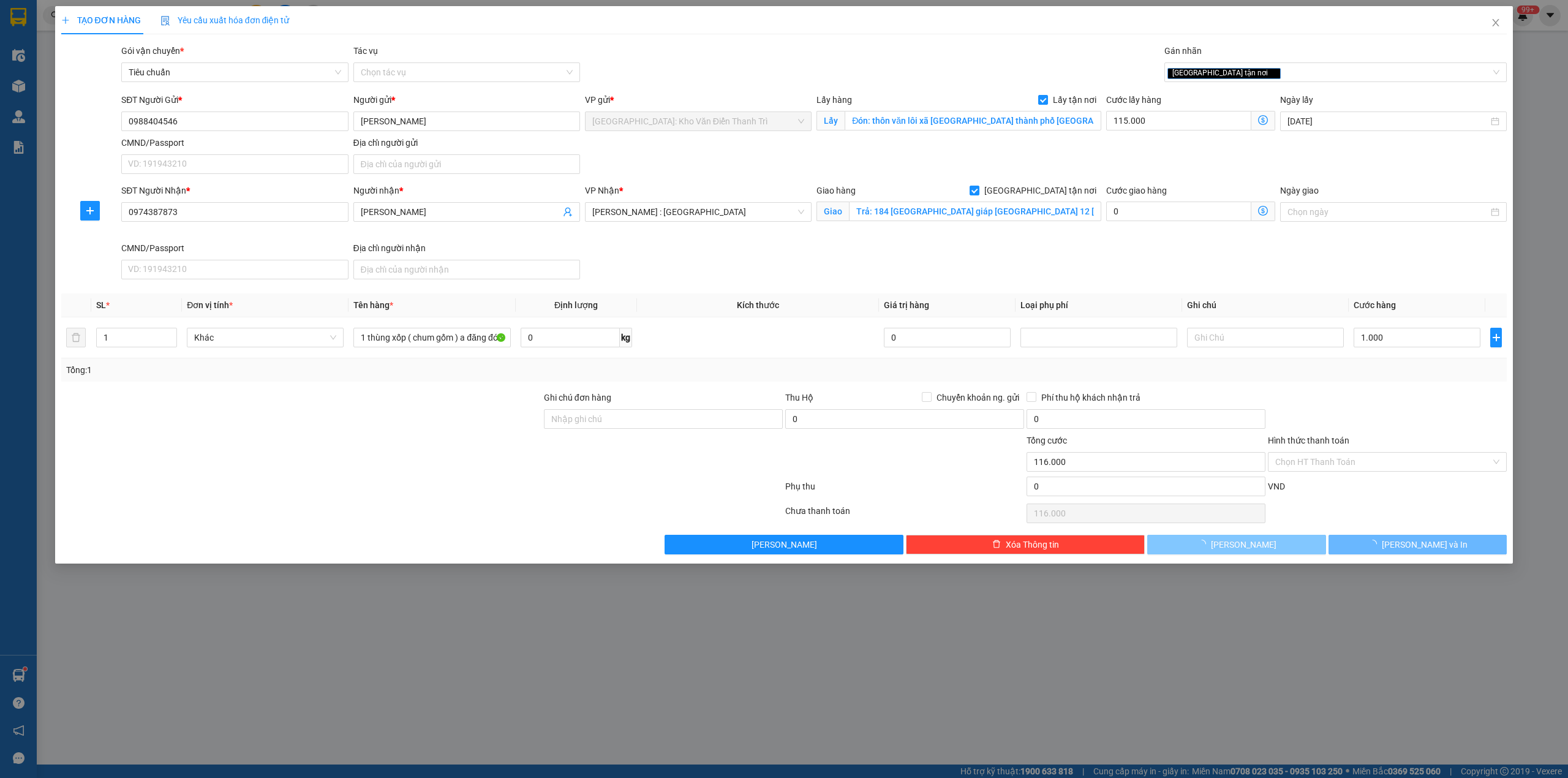
type input "0"
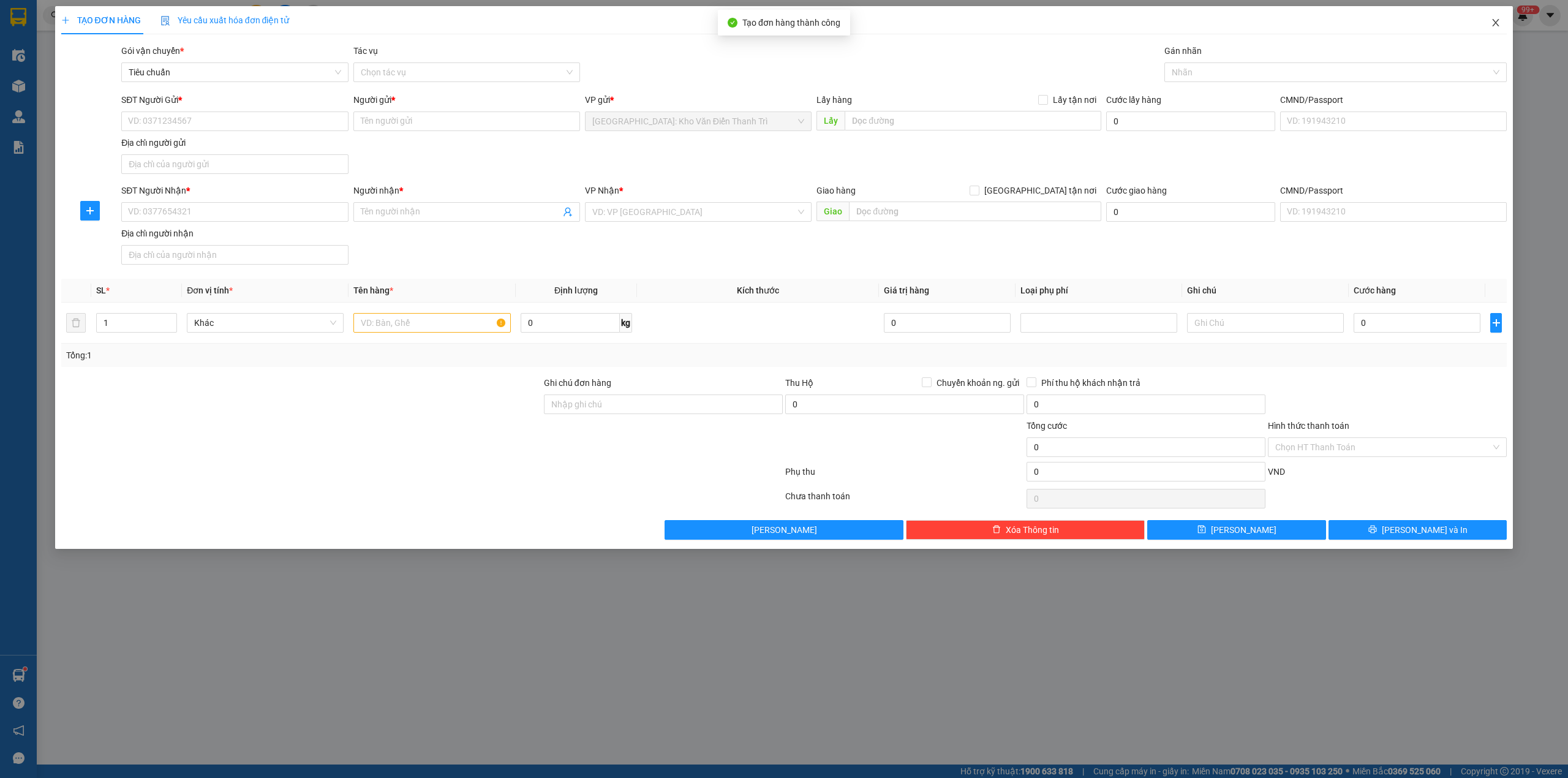
click at [1499, 21] on icon "close" at bounding box center [1495, 22] width 10 height 10
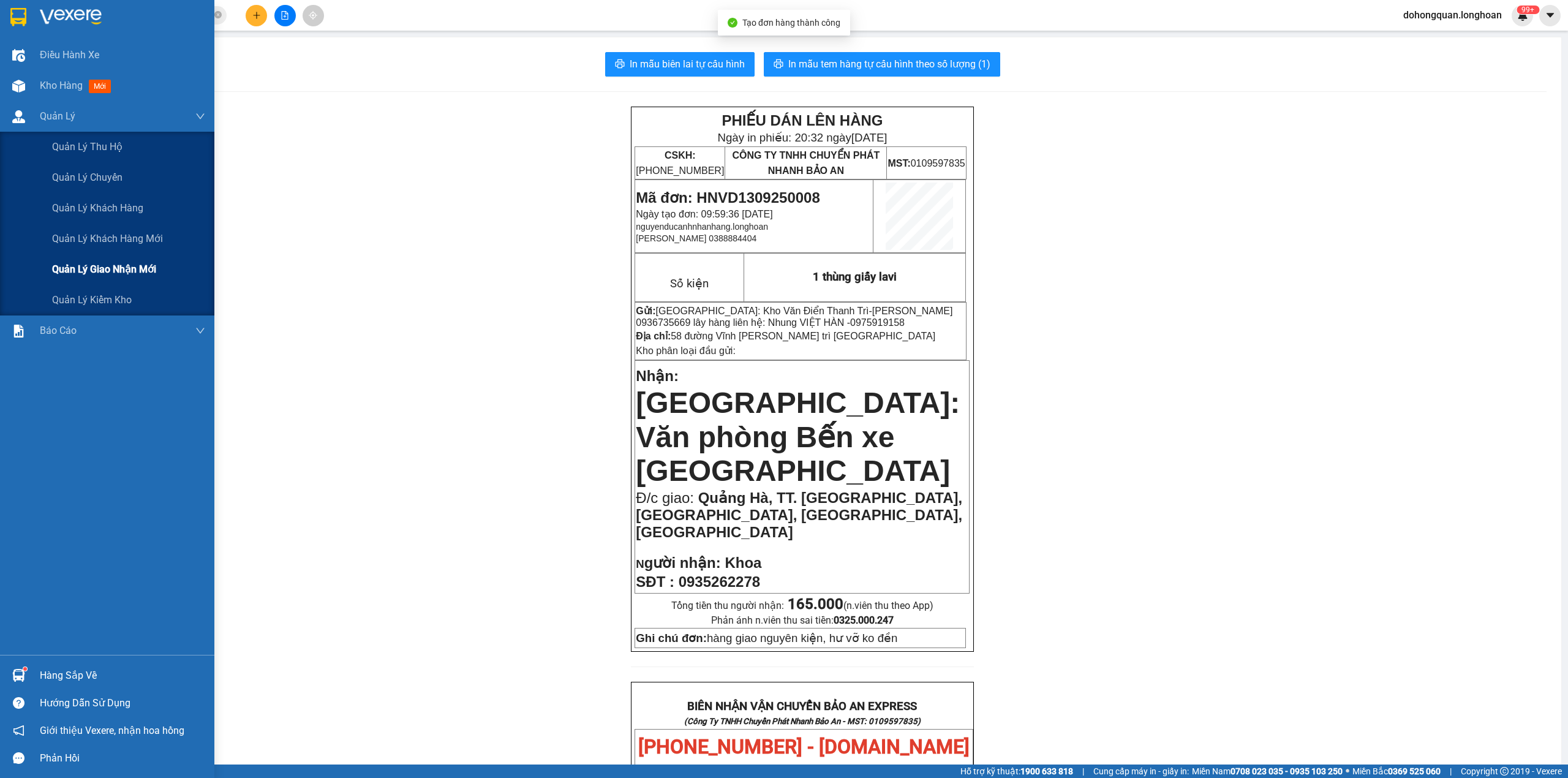
click at [98, 272] on span "Quản lý giao nhận mới" at bounding box center [104, 269] width 104 height 16
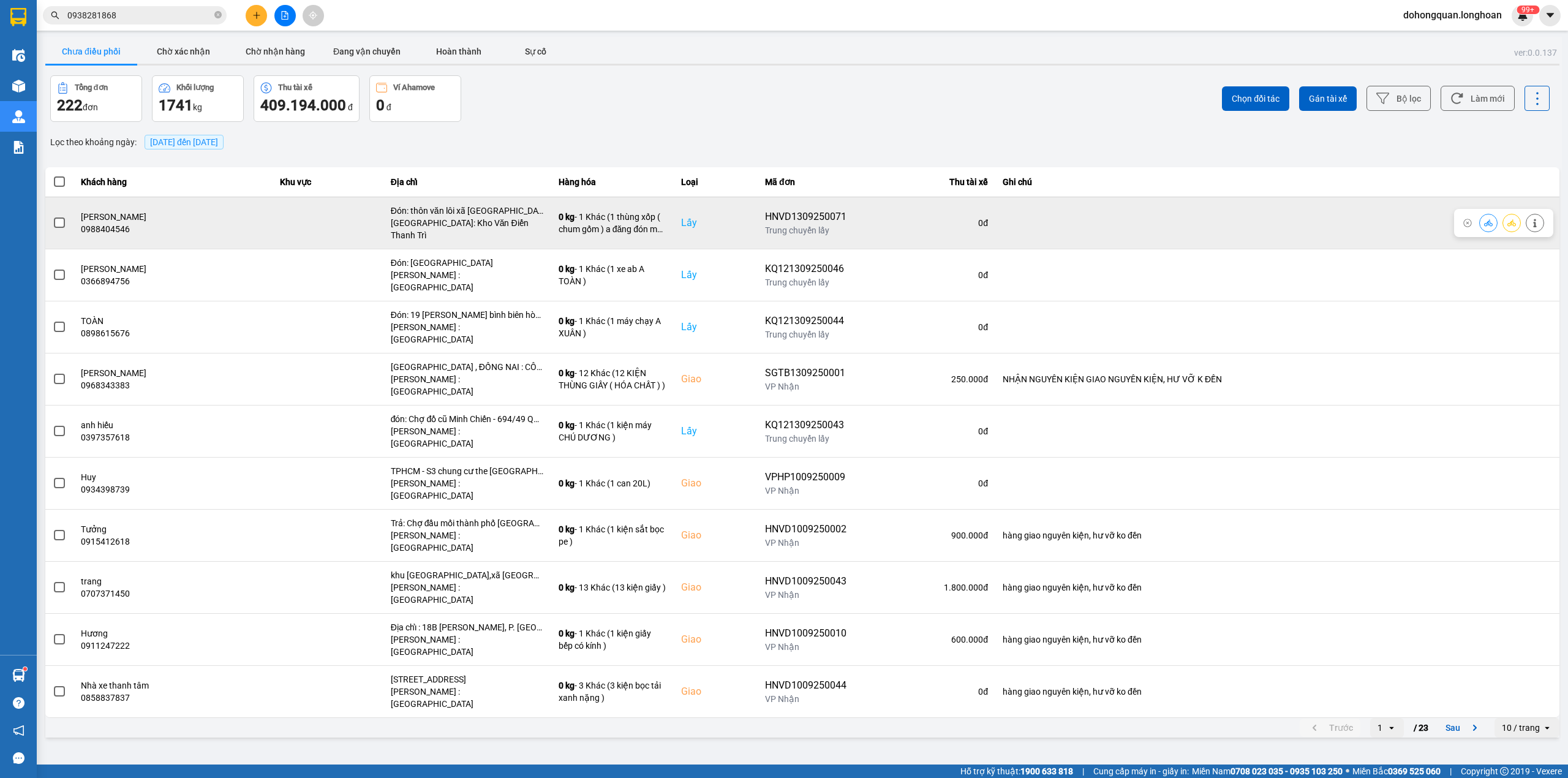
click at [60, 224] on span at bounding box center [59, 223] width 11 height 11
click at [53, 216] on input "checkbox" at bounding box center [53, 216] width 0 height 0
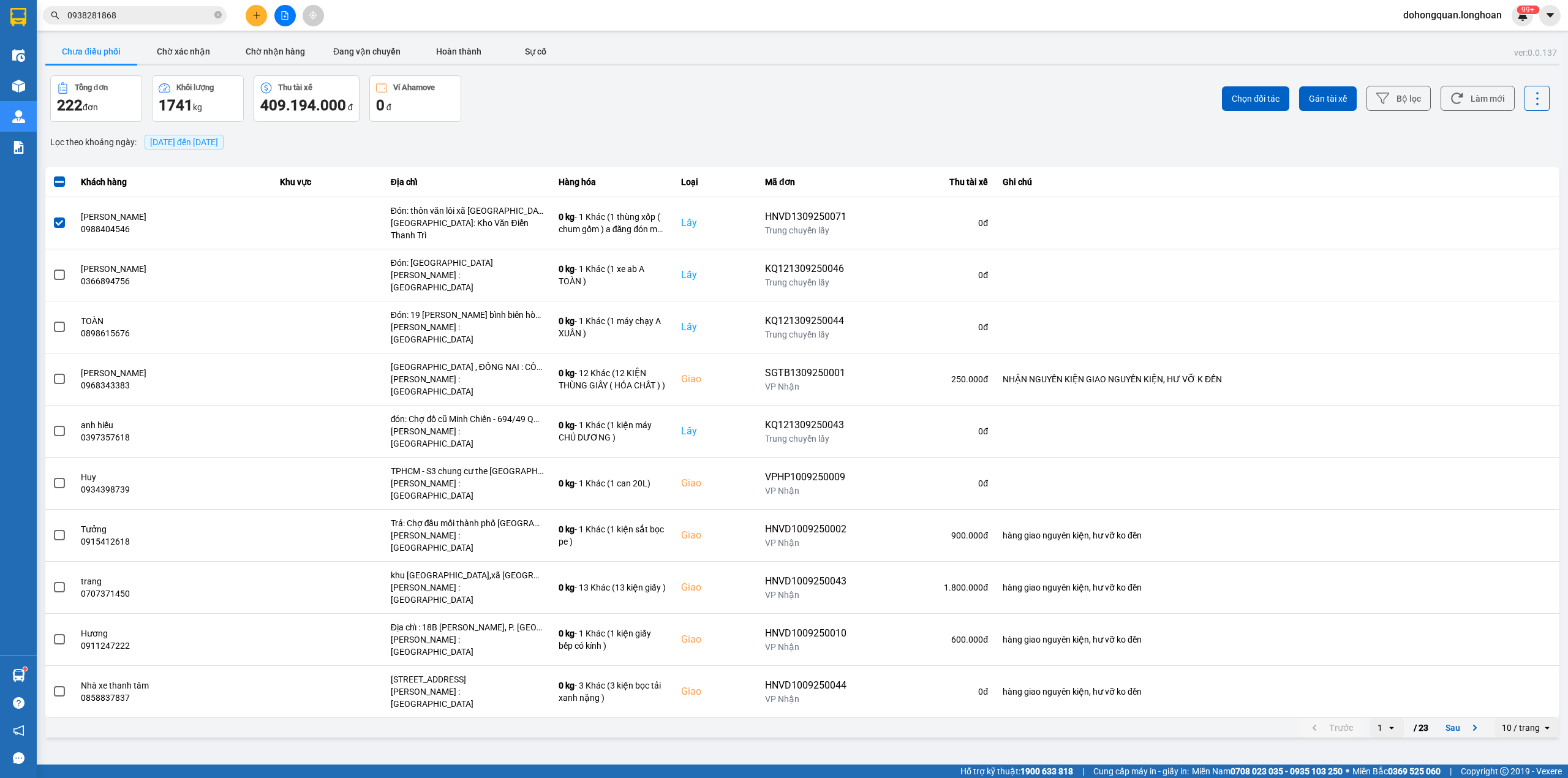
drag, startPoint x: 1316, startPoint y: 98, endPoint x: 1242, endPoint y: 180, distance: 110.5
click at [1316, 98] on span "Gán tài xế" at bounding box center [1327, 98] width 38 height 12
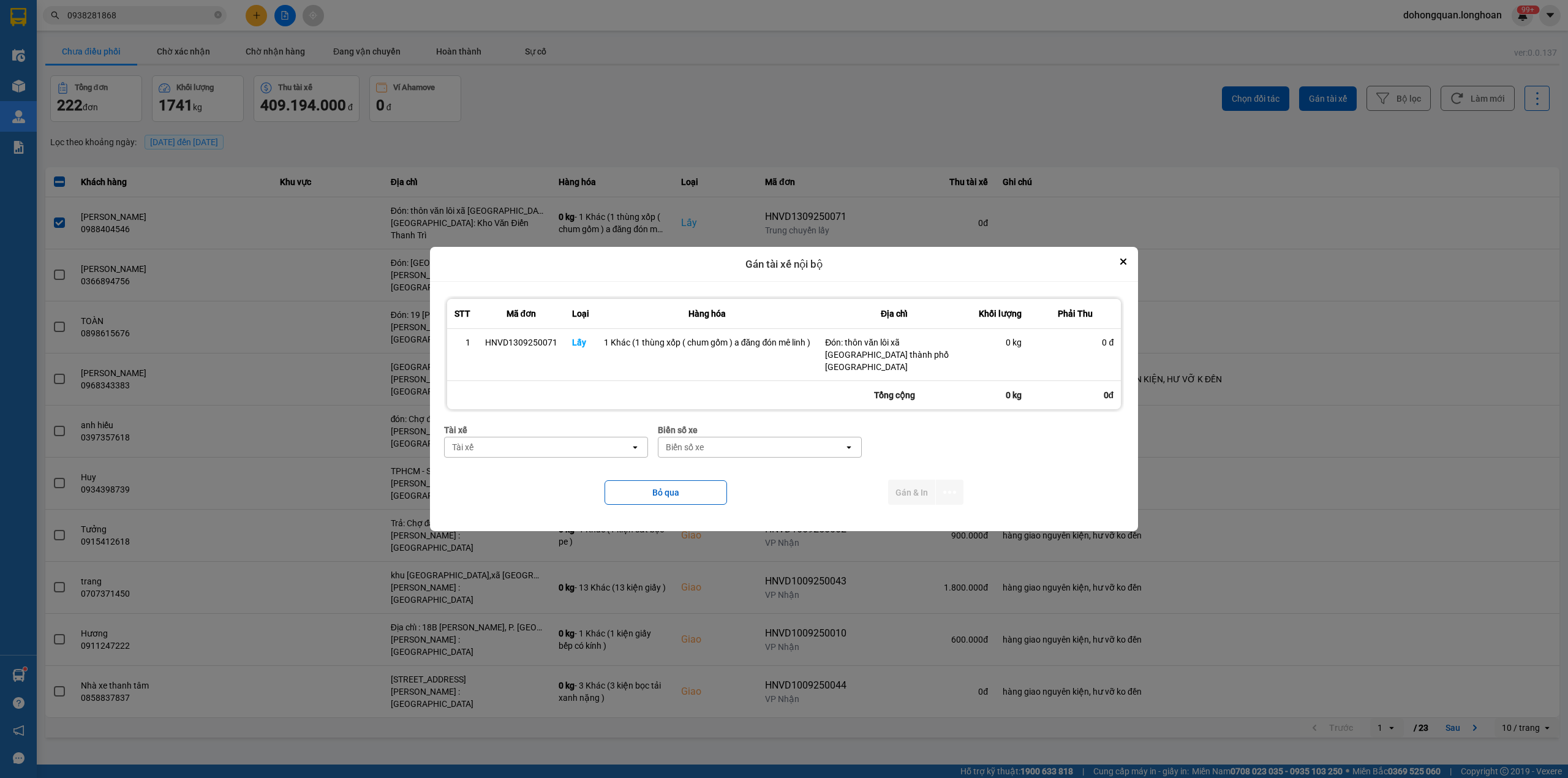
click at [553, 437] on div "Tài xế" at bounding box center [537, 447] width 185 height 19
type input "d"
type input "đăng"
click at [572, 470] on span "0859238386 - [PERSON_NAME] 0356.999.247" at bounding box center [545, 468] width 183 height 12
click at [689, 441] on div "Biển số xe" at bounding box center [699, 447] width 38 height 12
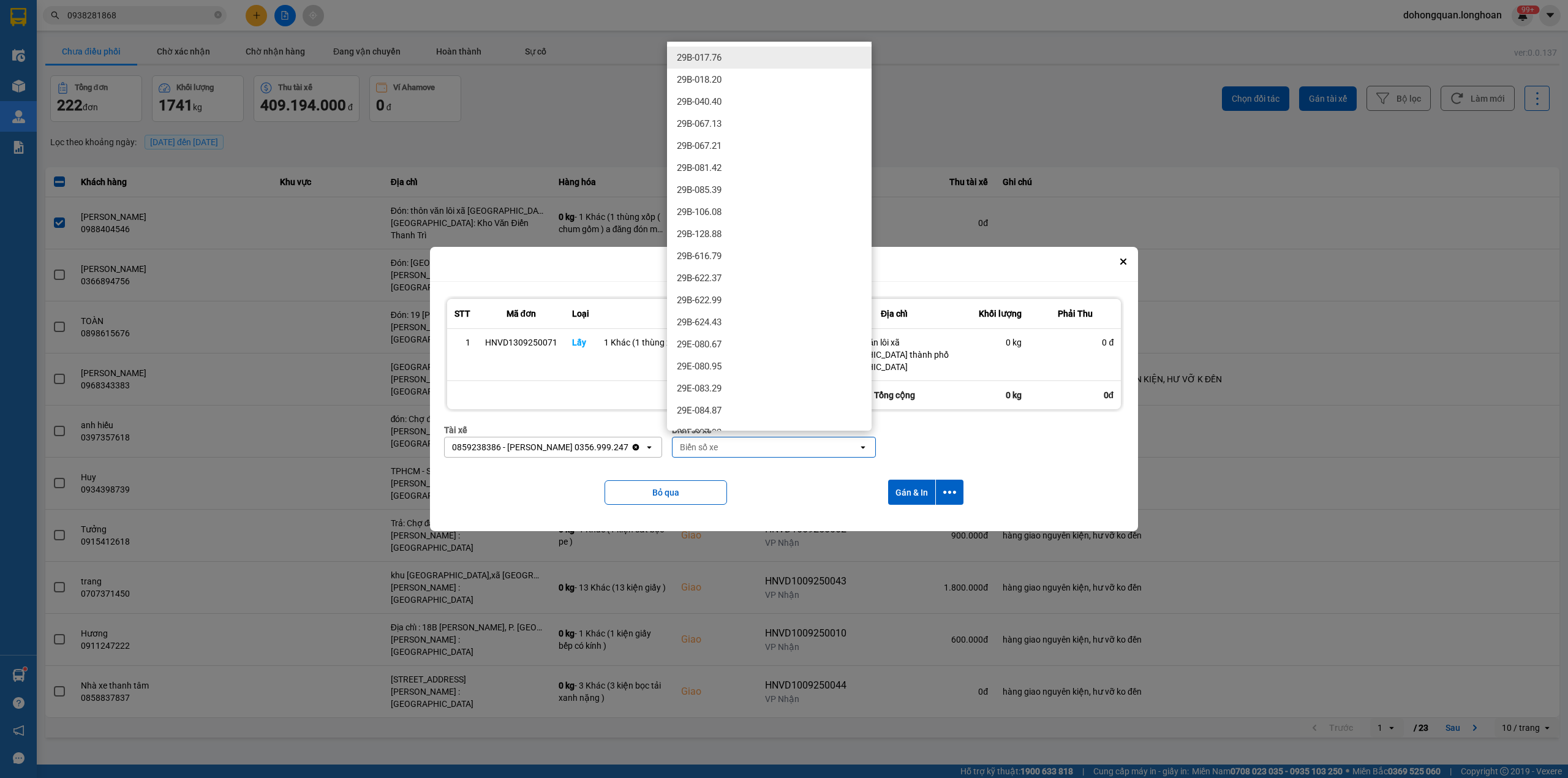
click at [749, 469] on div "Bỏ qua Gán & In" at bounding box center [784, 492] width 680 height 50
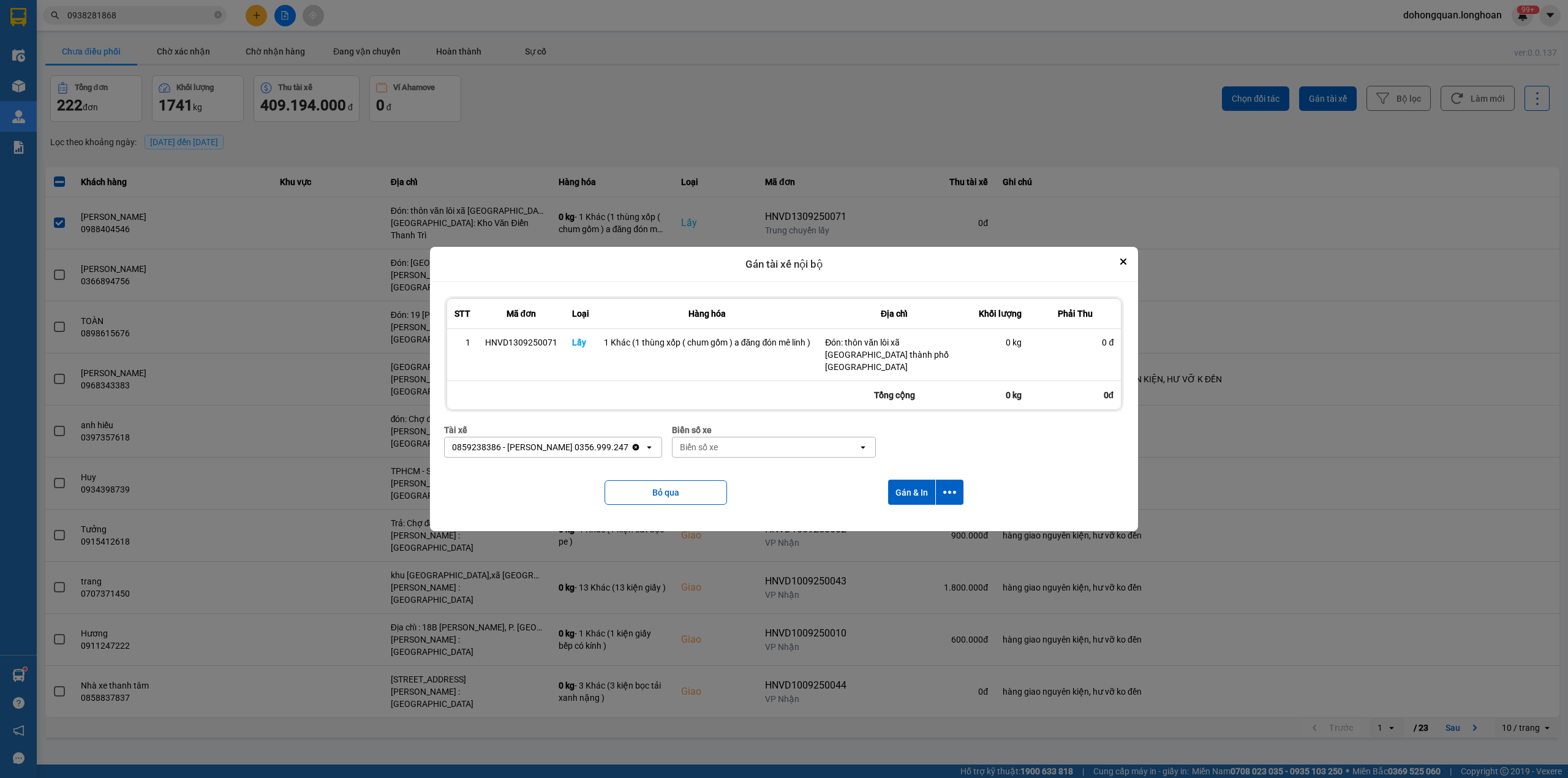
click at [726, 446] on div "Biển số xe" at bounding box center [765, 447] width 185 height 19
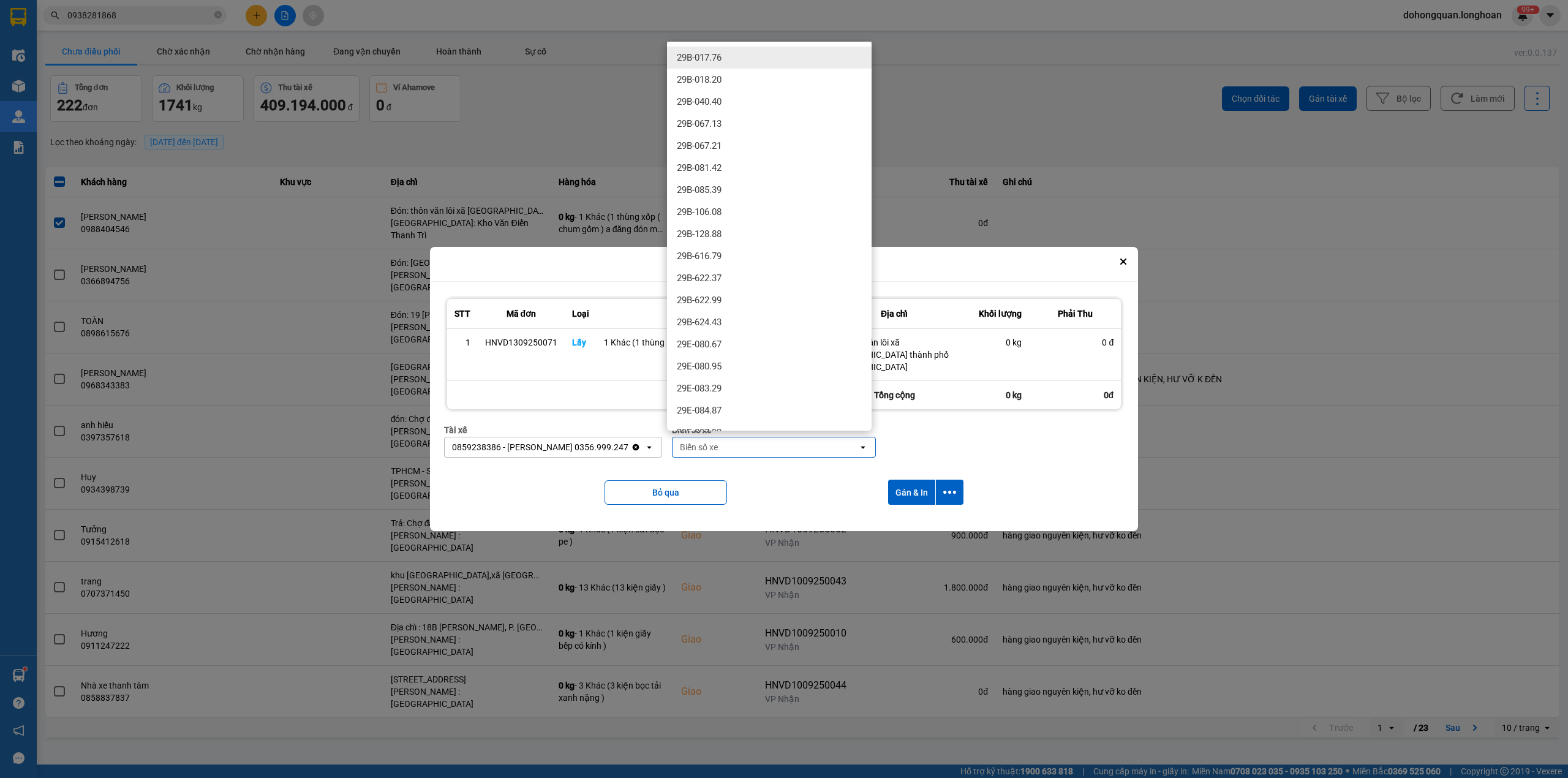
click at [761, 467] on div "Bỏ qua Gán & In" at bounding box center [784, 492] width 680 height 50
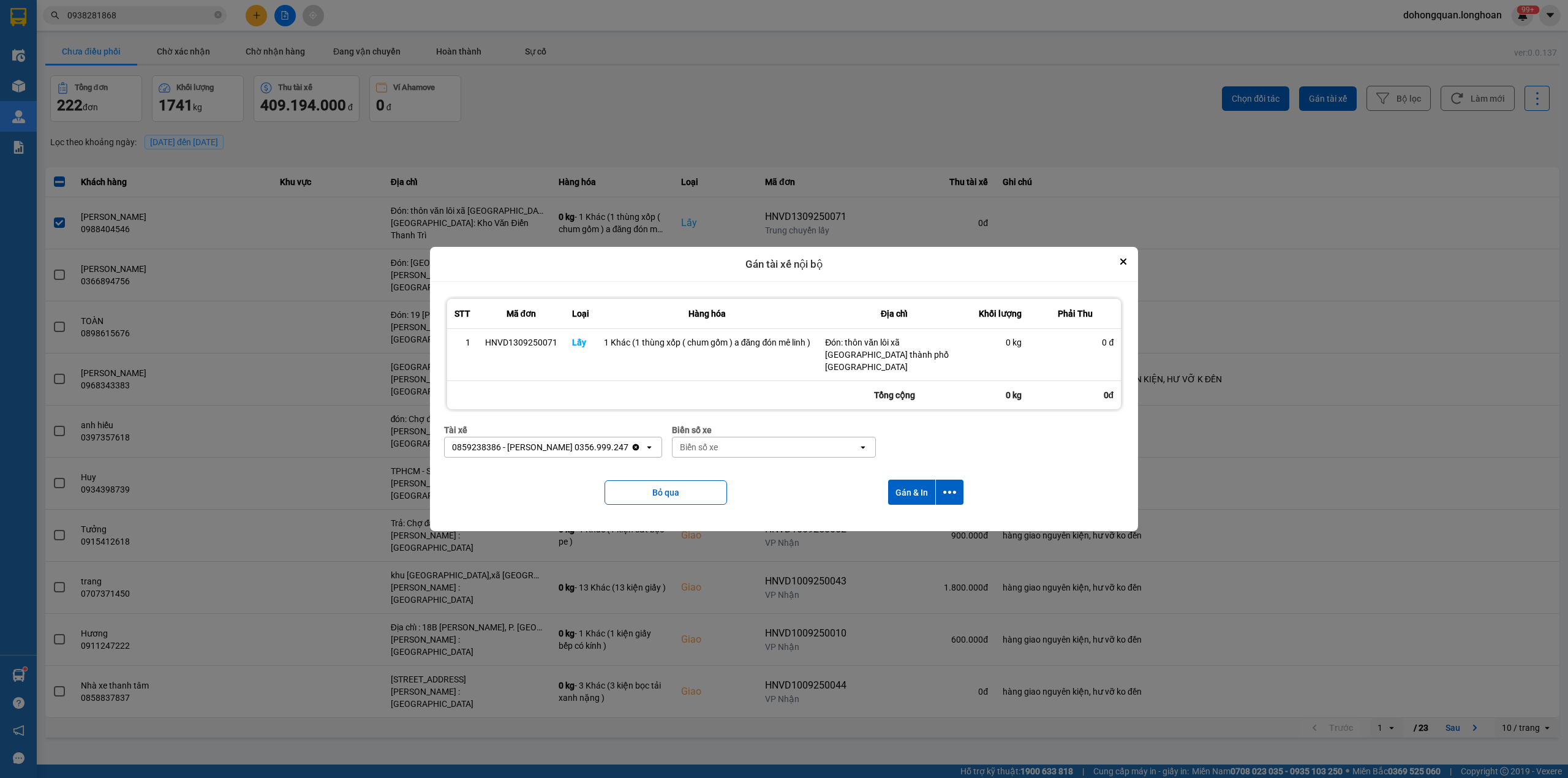
click at [741, 440] on div "Biển số xe" at bounding box center [765, 447] width 185 height 19
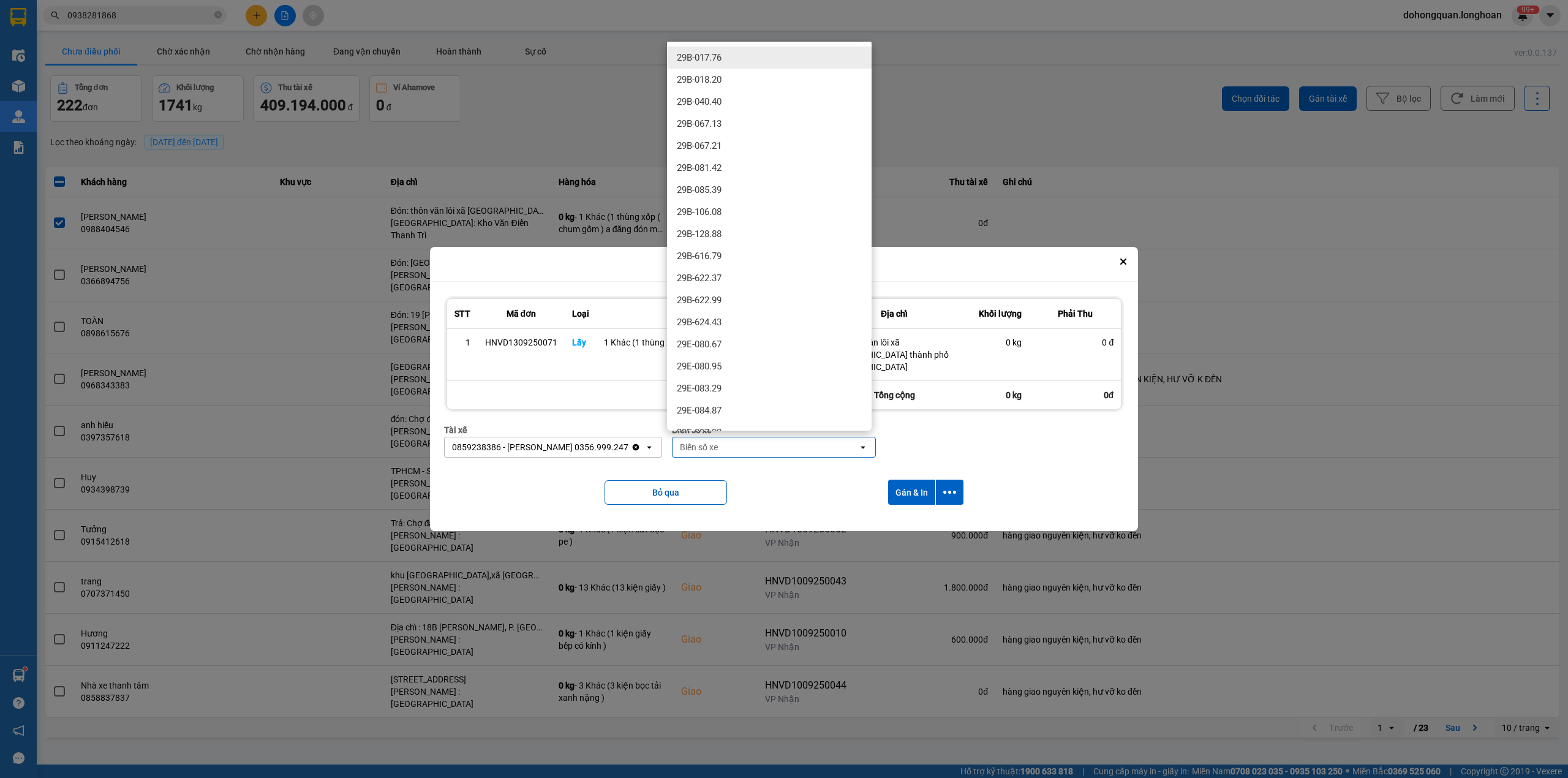
click at [746, 459] on div "Biển số xe Biển số xe open" at bounding box center [774, 445] width 204 height 44
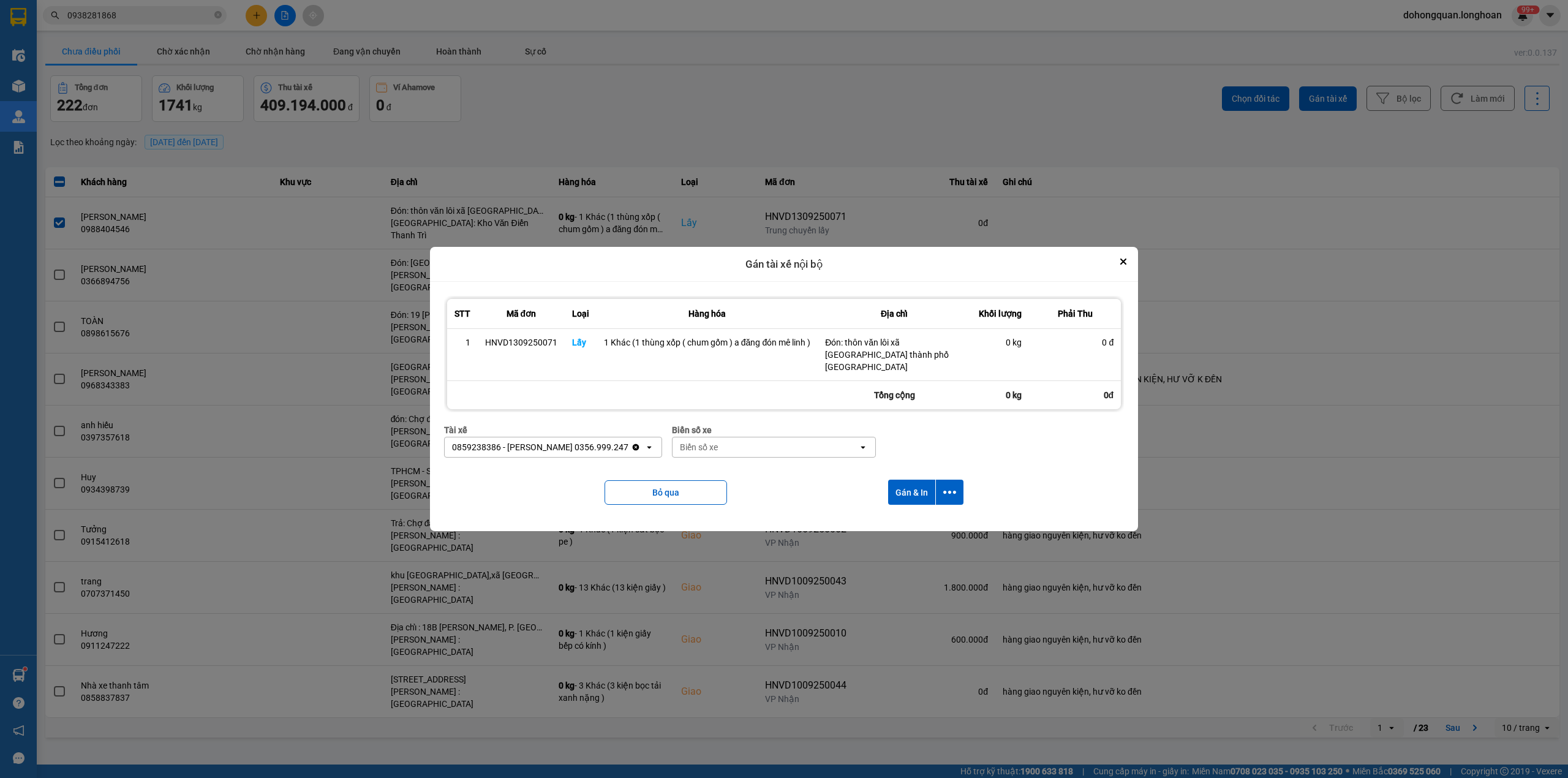
click at [742, 445] on div "Biển số xe" at bounding box center [765, 447] width 185 height 19
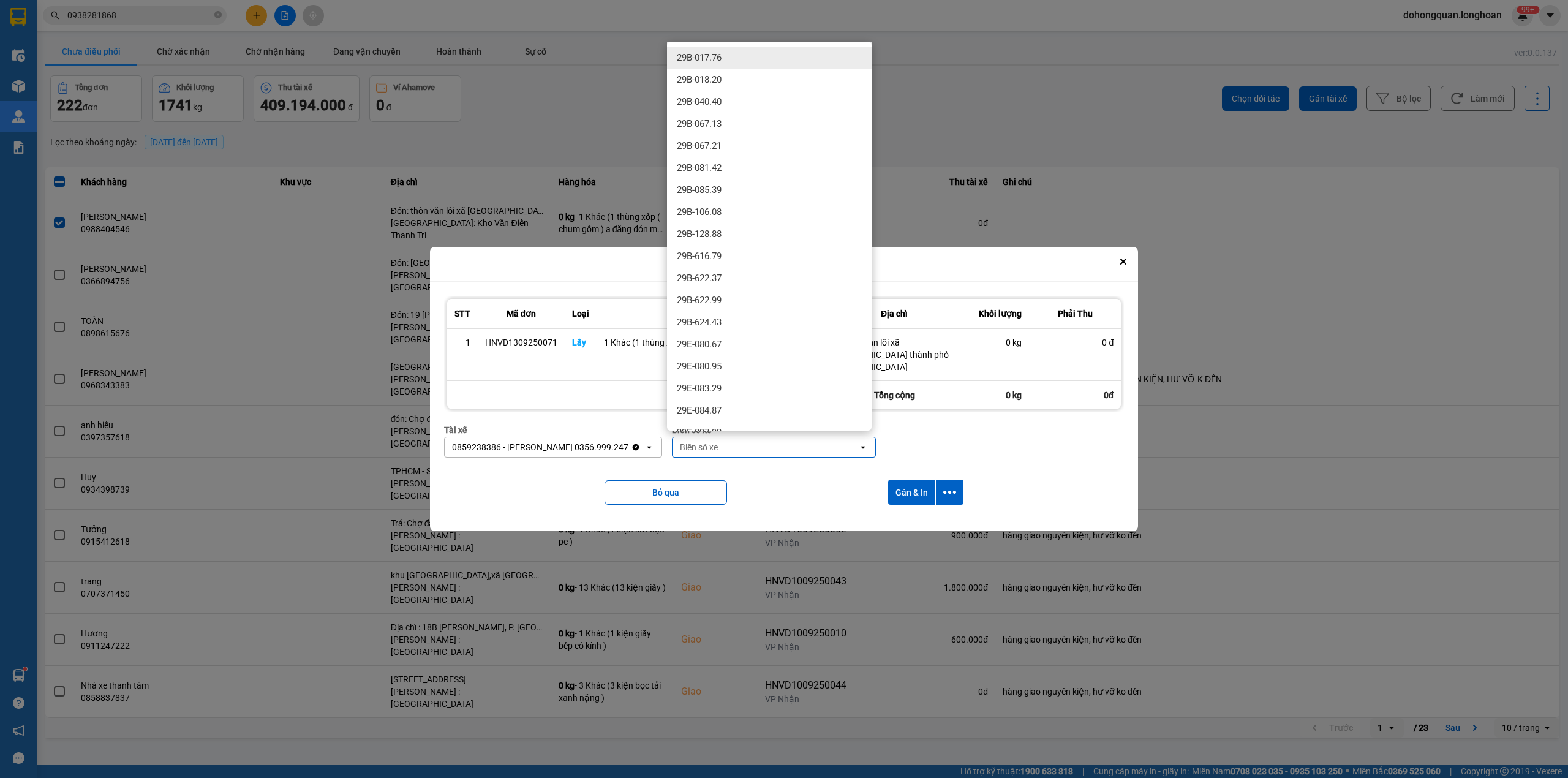
click at [749, 469] on div "Bỏ qua Gán & In" at bounding box center [784, 492] width 680 height 50
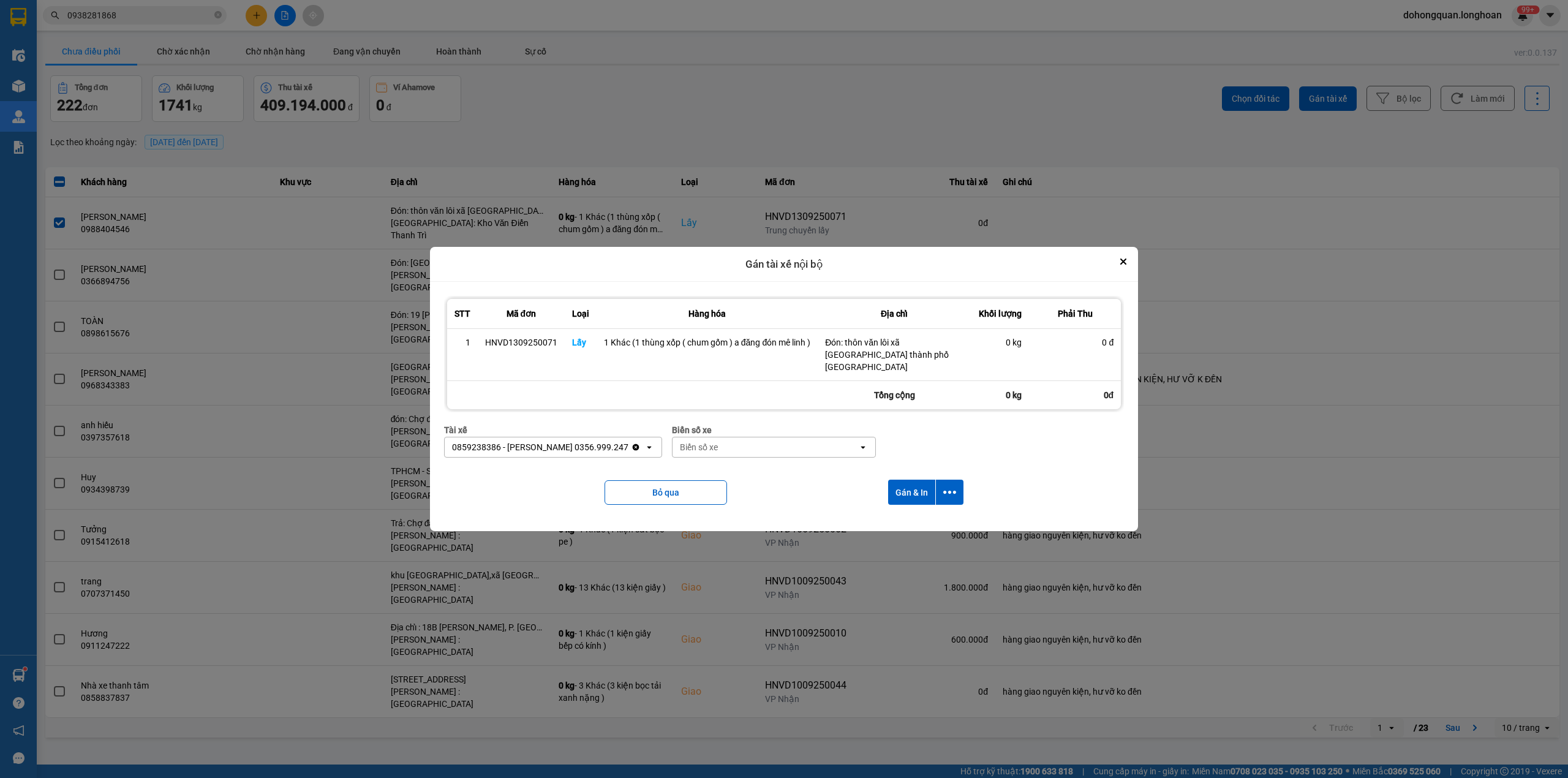
click at [757, 447] on div "Biển số xe" at bounding box center [765, 447] width 185 height 19
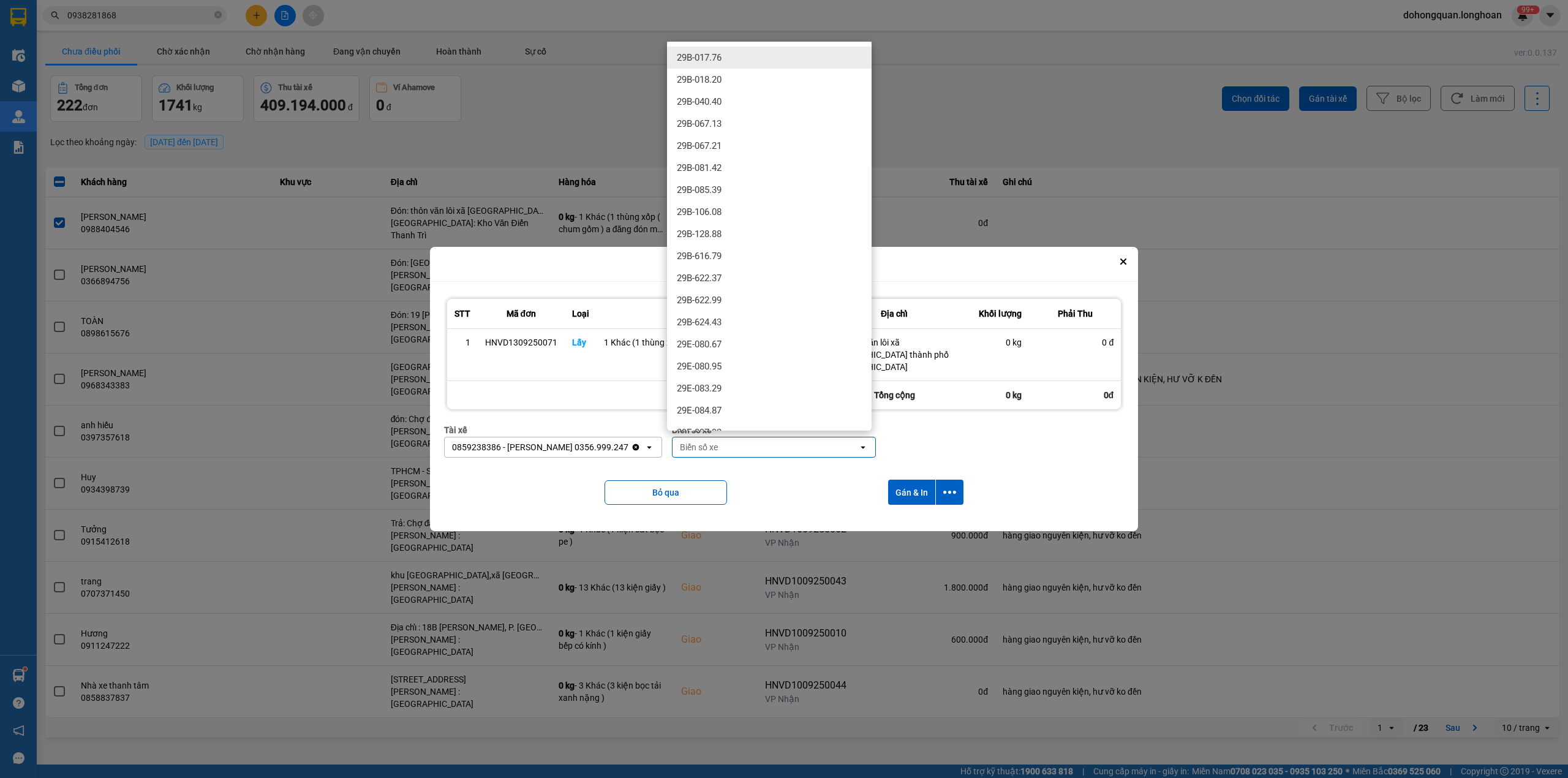
click at [758, 461] on div "Biển số xe Biển số xe open" at bounding box center [774, 445] width 204 height 44
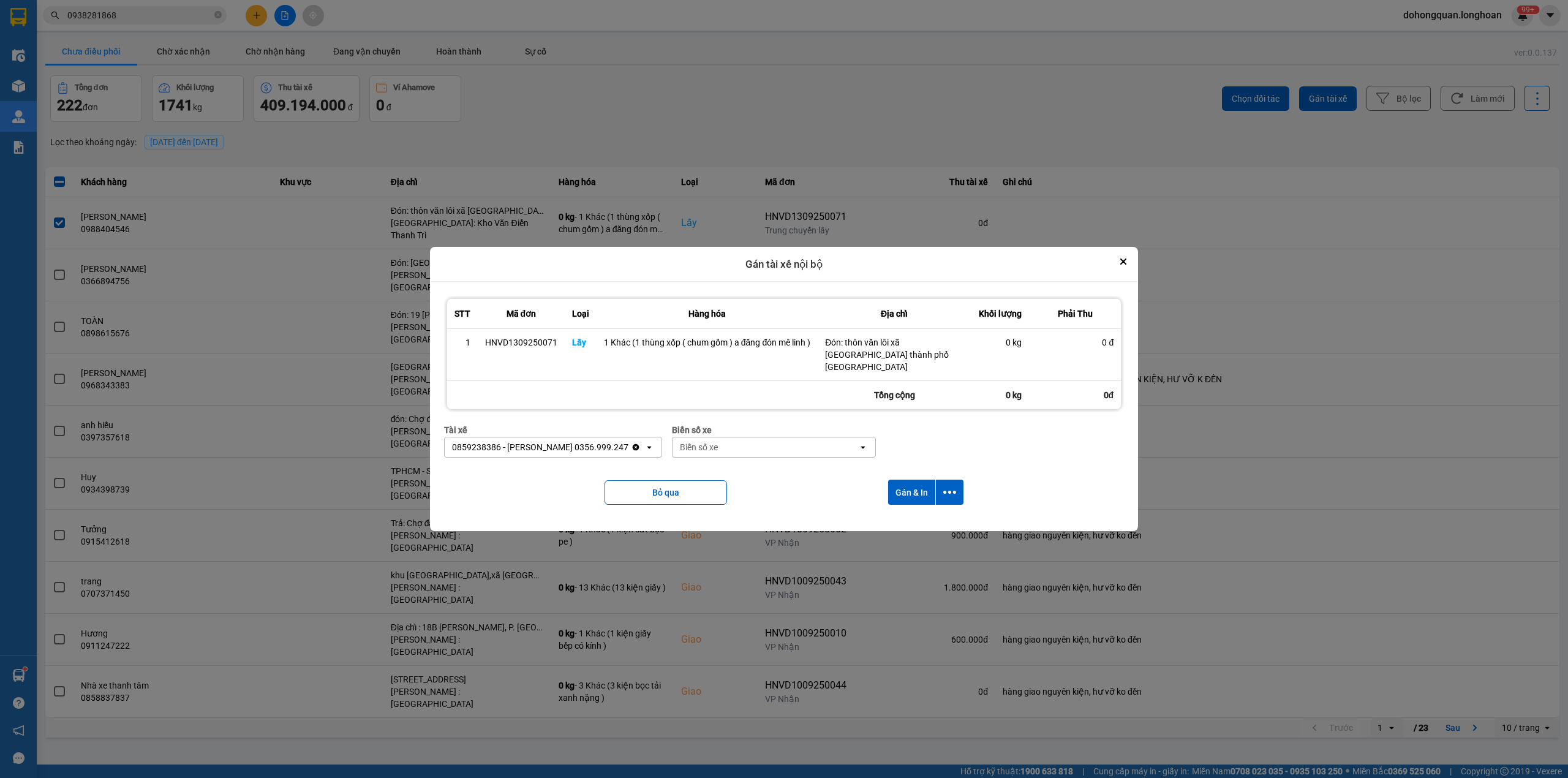
click at [760, 447] on div "Biển số xe" at bounding box center [765, 447] width 185 height 19
click at [769, 467] on div "Bỏ qua Gán & In" at bounding box center [784, 492] width 680 height 50
click at [777, 443] on div "Biển số xe" at bounding box center [765, 447] width 185 height 19
click at [791, 473] on div "Bỏ qua Gán & In" at bounding box center [784, 492] width 680 height 50
click at [762, 443] on div "Biển số xe" at bounding box center [765, 447] width 185 height 19
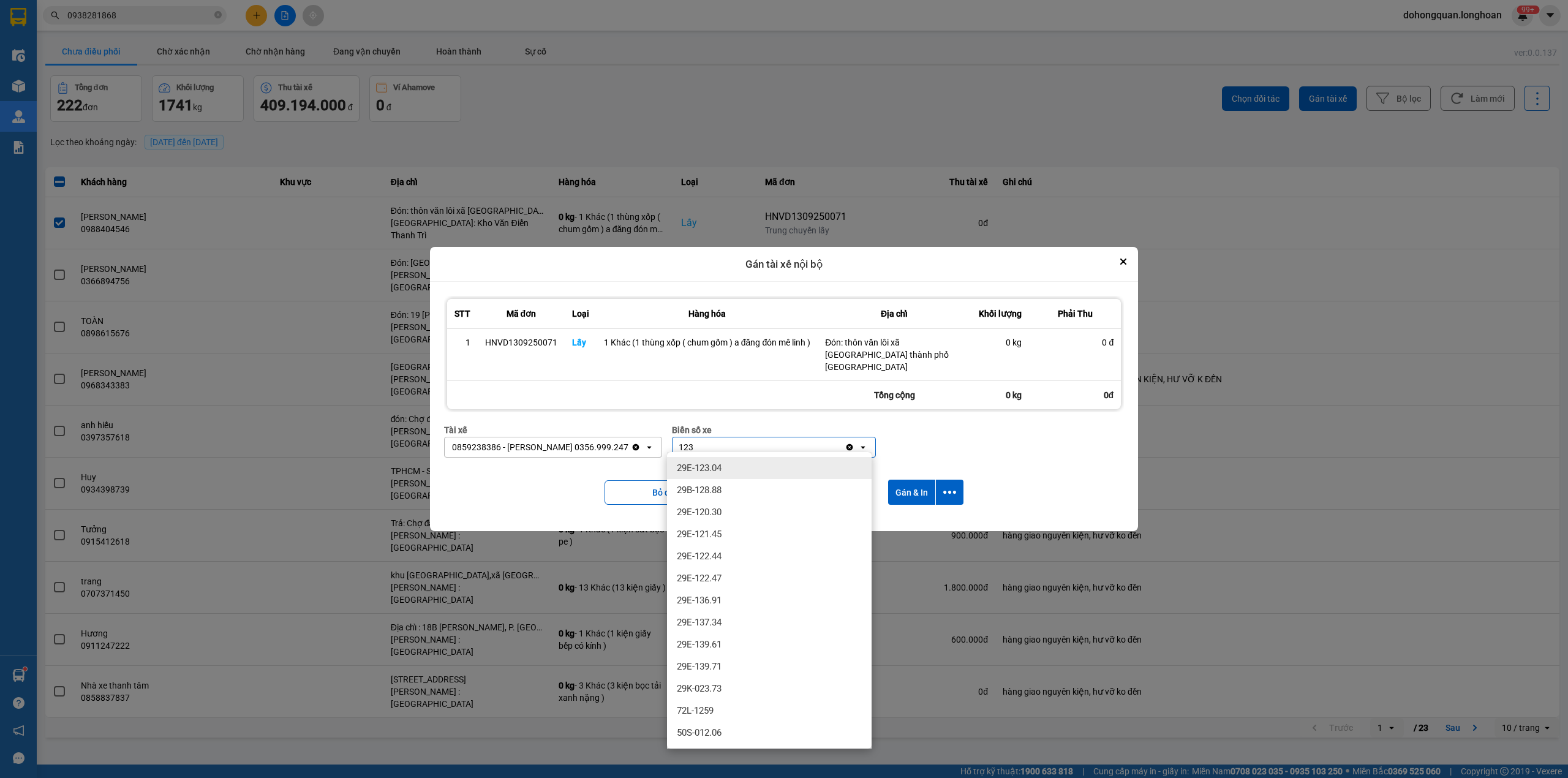
type input "123"
click at [758, 467] on div "29E-123.04" at bounding box center [769, 468] width 205 height 22
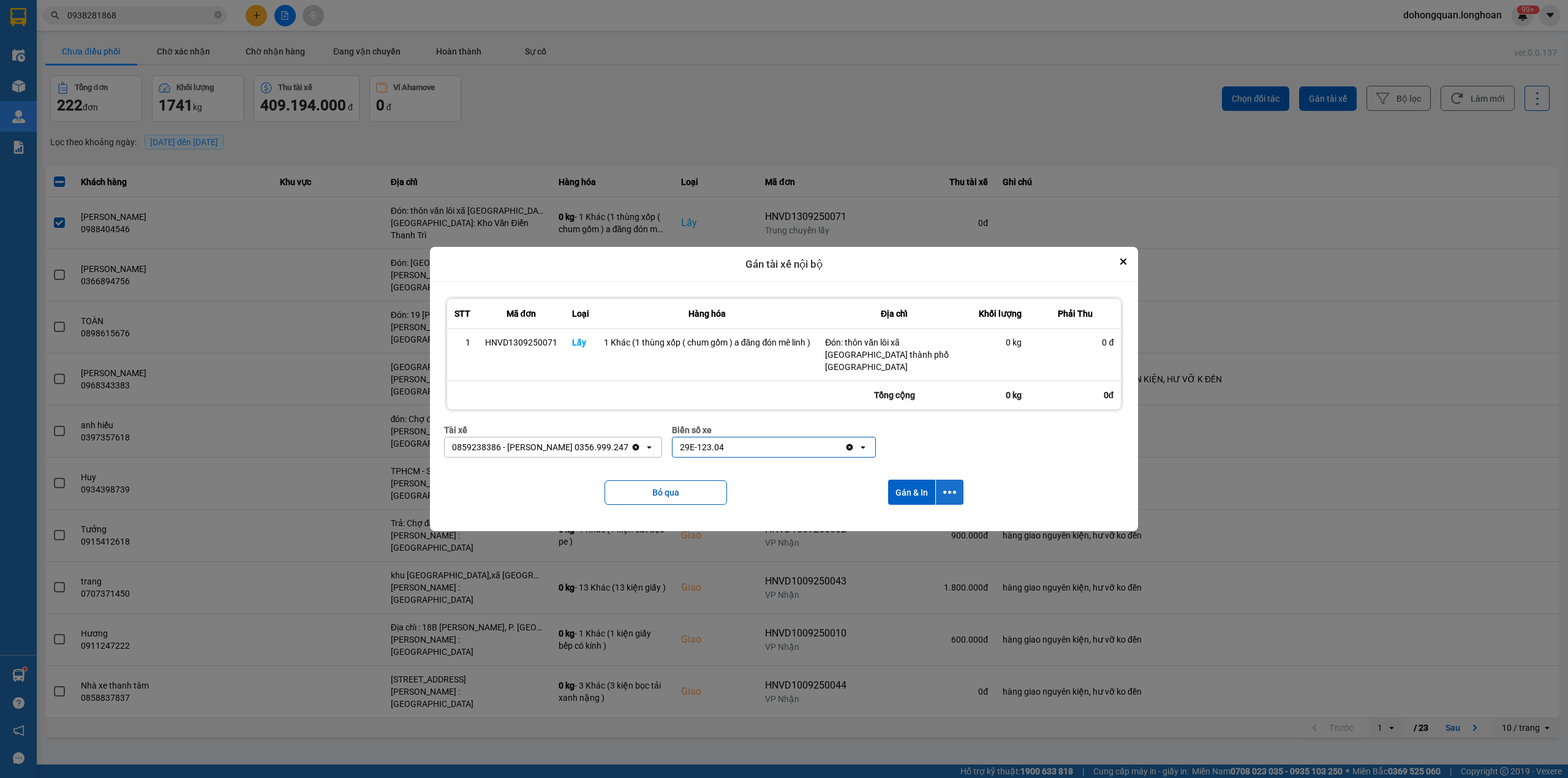
click at [956, 486] on icon "dialog" at bounding box center [949, 492] width 13 height 13
click at [924, 516] on div "Chỉ gán tài" at bounding box center [916, 520] width 72 height 12
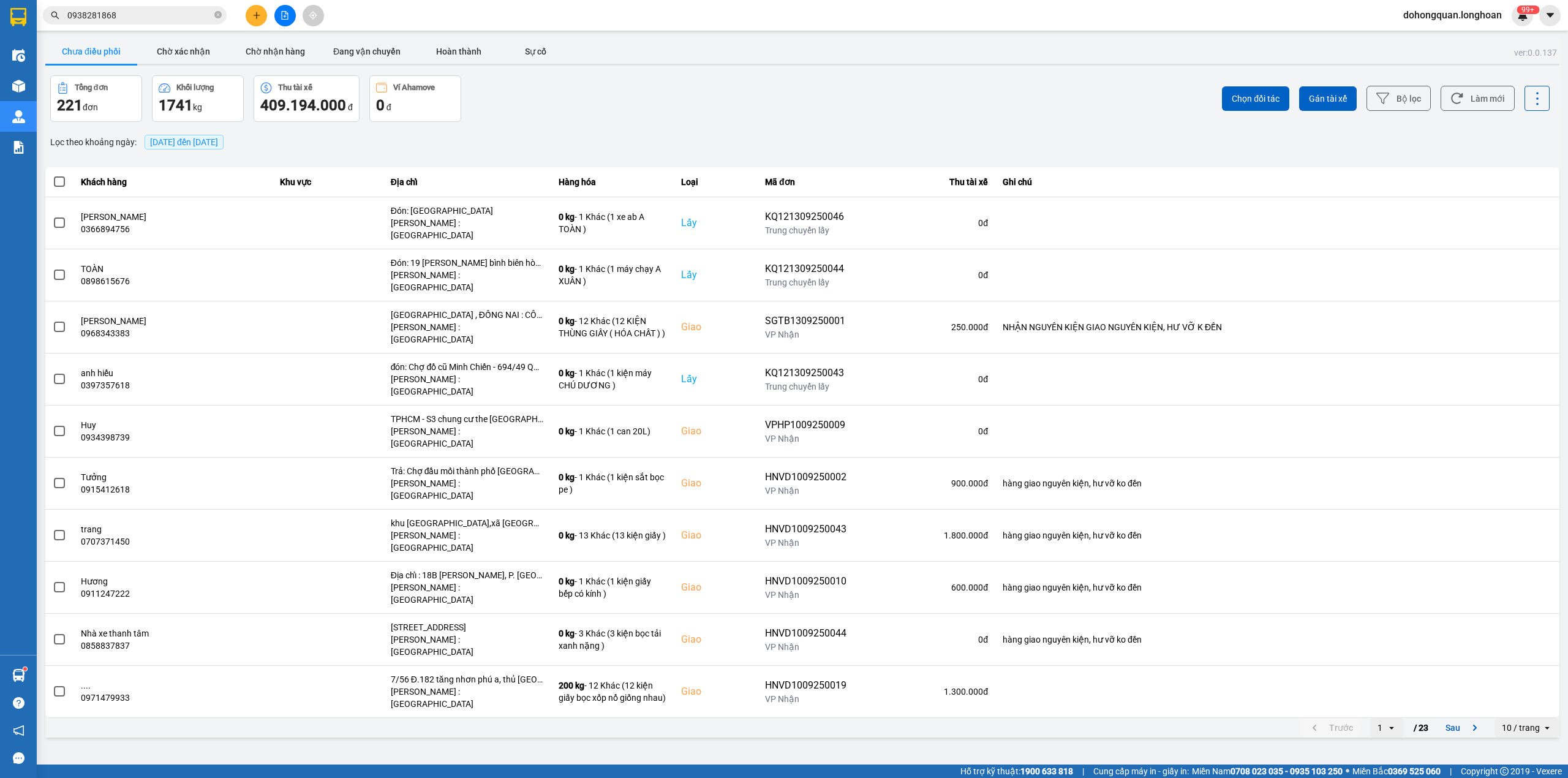
click at [253, 19] on button at bounding box center [256, 16] width 22 height 22
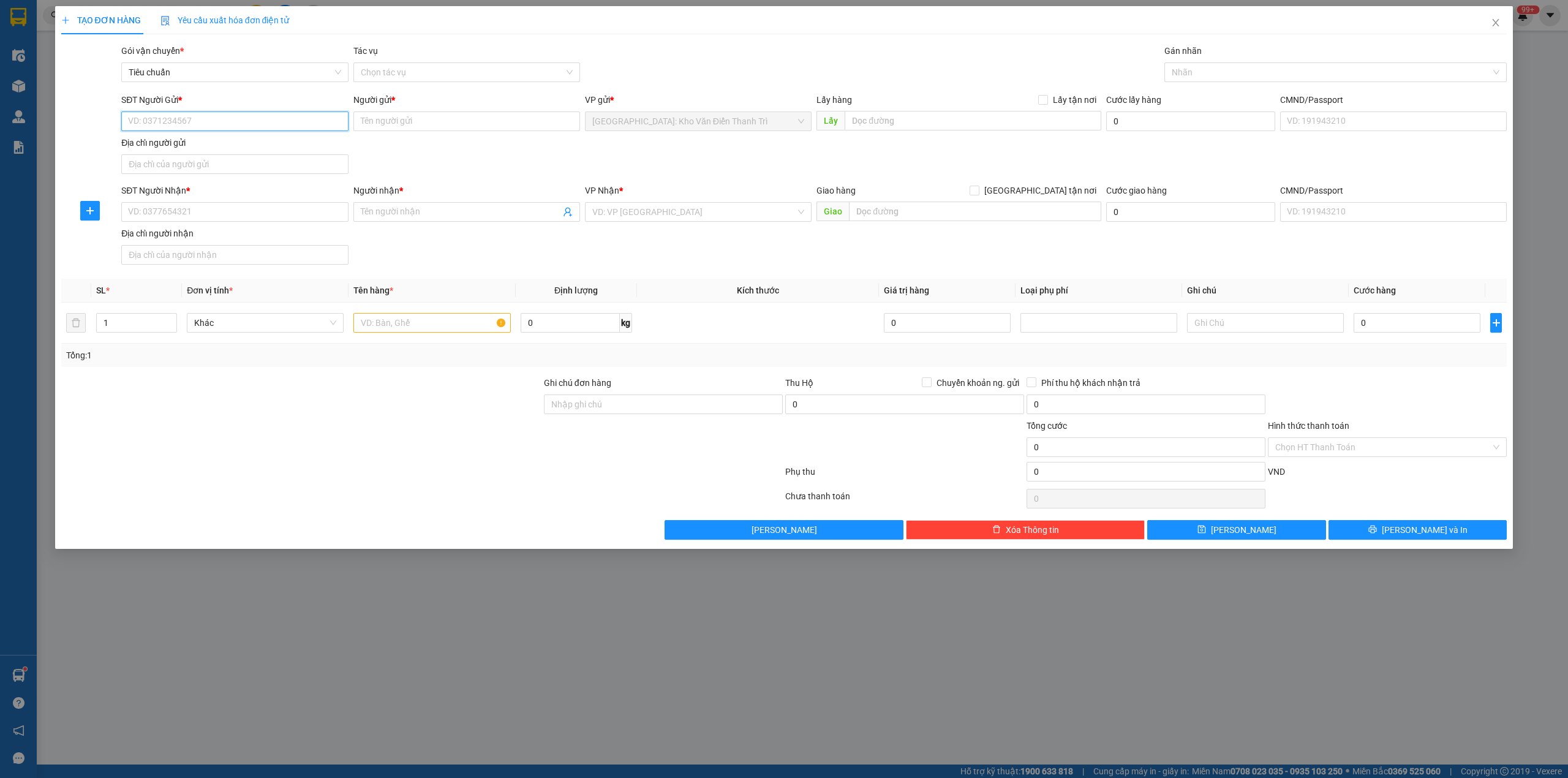
click at [253, 131] on input "SĐT Người Gửi *" at bounding box center [235, 121] width 226 height 19
paste input "0348088366"
type input "0348088366"
click at [454, 129] on input "Người gửi *" at bounding box center [466, 121] width 226 height 19
paste input "0916980678 [GEOGRAPHIC_DATA] + [GEOGRAPHIC_DATA]"
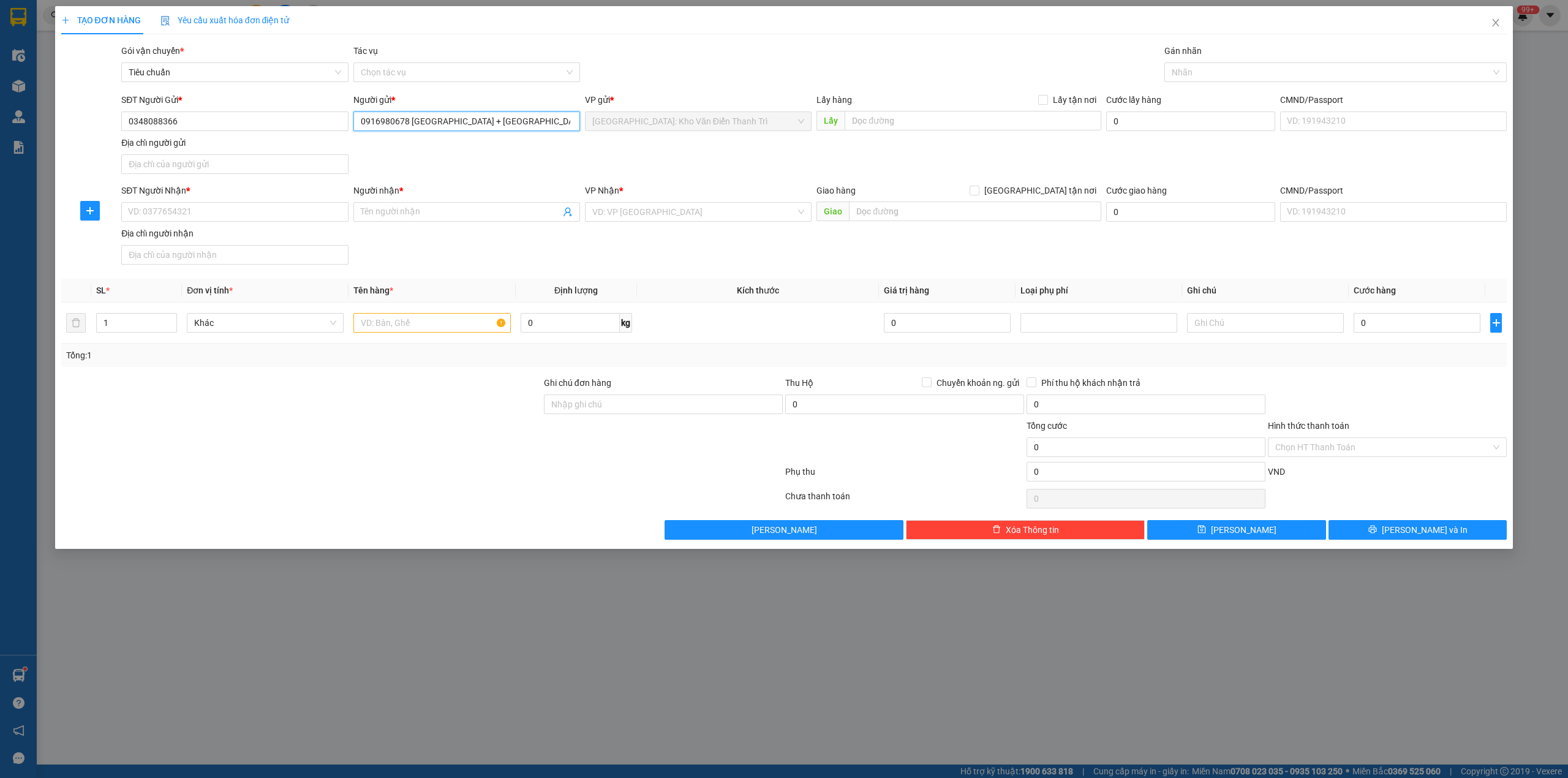
type input "0916980678 [GEOGRAPHIC_DATA] + [GEOGRAPHIC_DATA]"
click at [488, 219] on input "Người nhận *" at bounding box center [460, 212] width 200 height 13
paste input "0916980678 [GEOGRAPHIC_DATA] + [GEOGRAPHIC_DATA]"
type input "0916980678 [GEOGRAPHIC_DATA] + [GEOGRAPHIC_DATA]"
click at [214, 122] on input "0348088366" at bounding box center [235, 121] width 226 height 19
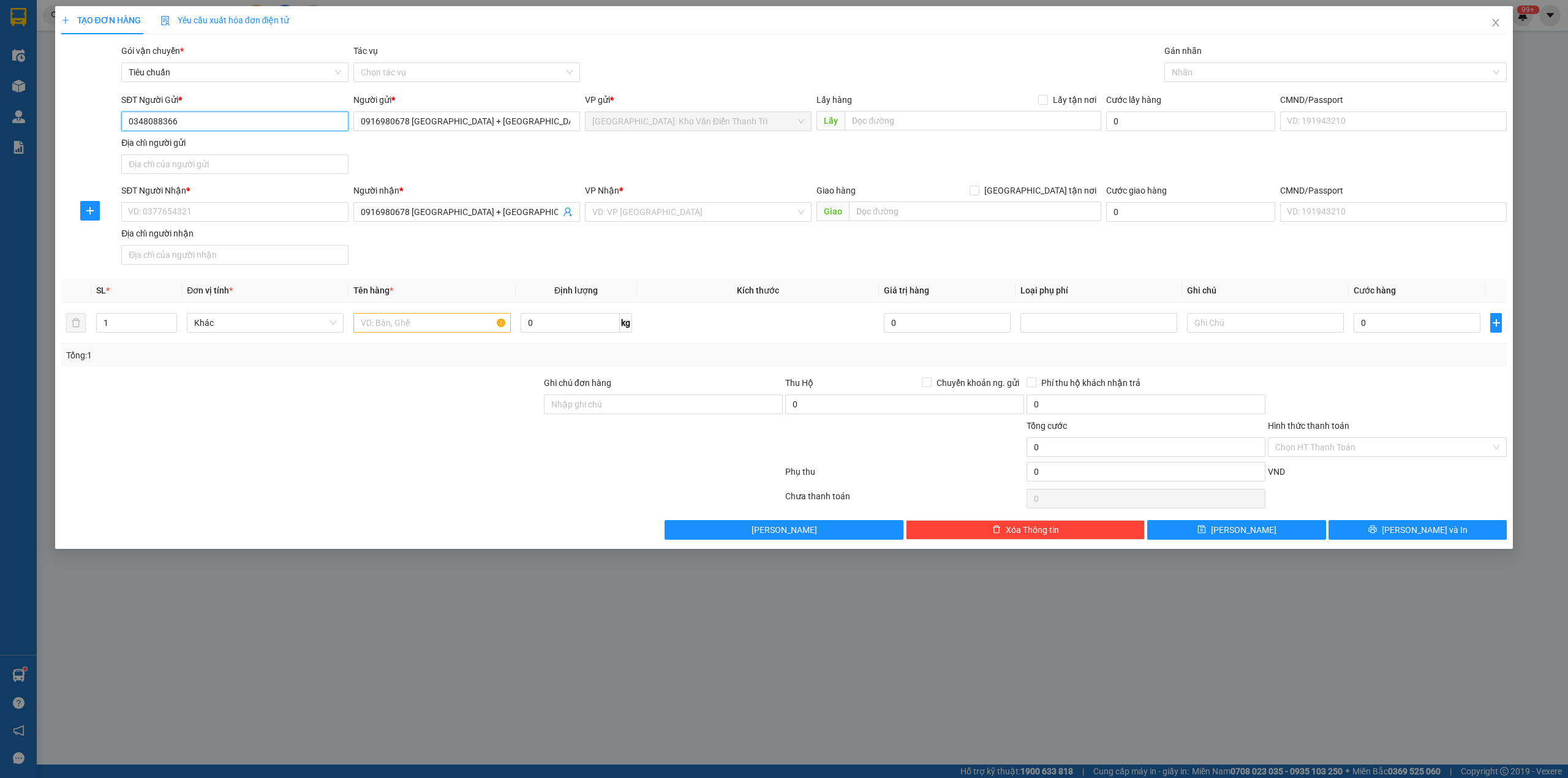
click at [214, 122] on input "0348088366" at bounding box center [235, 121] width 226 height 19
click at [209, 215] on input "SĐT Người Nhận *" at bounding box center [235, 212] width 226 height 19
paste input "0348088366"
type input "0348088366"
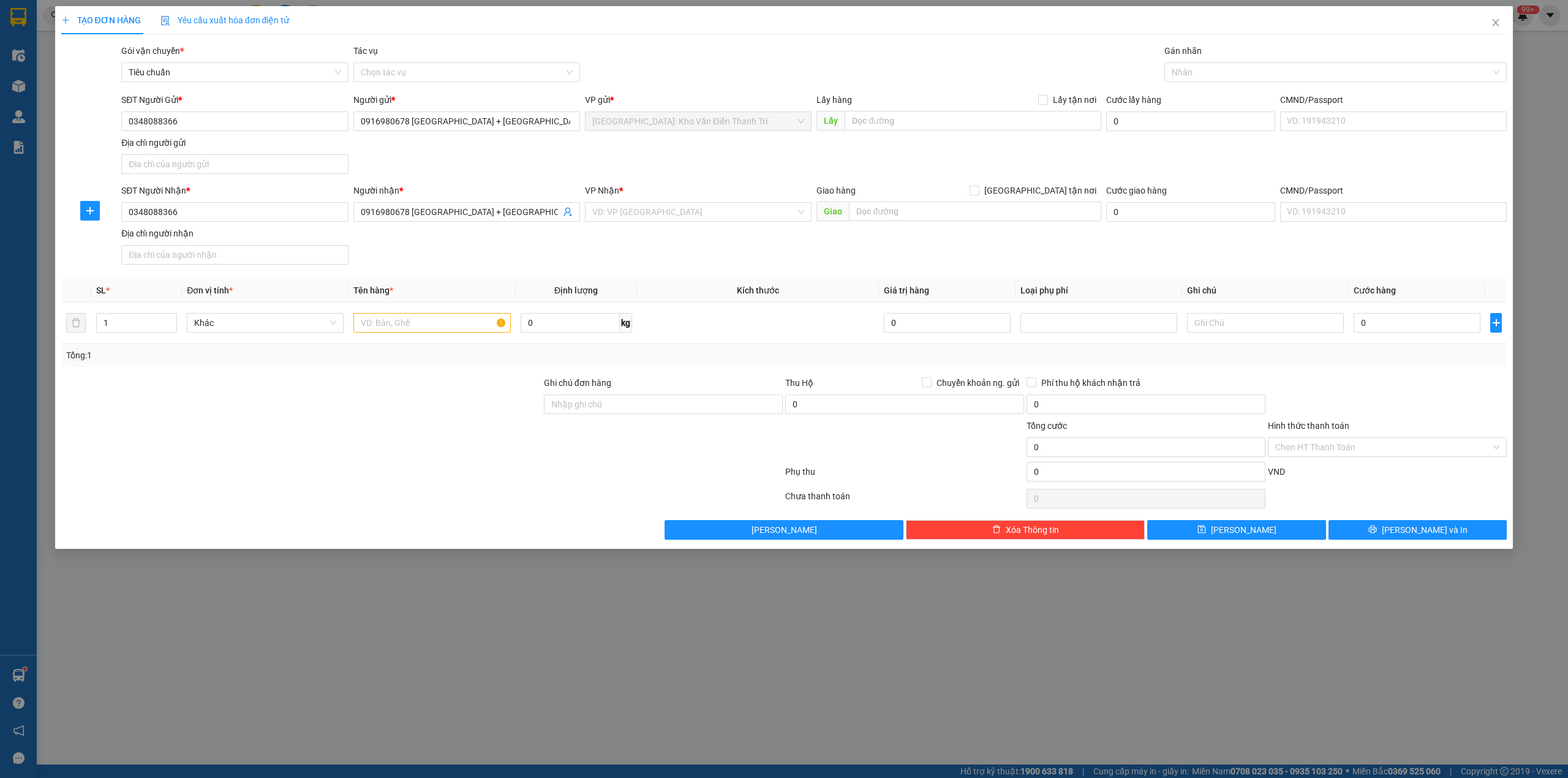
click at [810, 255] on div "SĐT Người Nhận * 0348088366 0348088366 Người nhận * 0916980678 [GEOGRAPHIC_DATA…" at bounding box center [813, 227] width 1390 height 86
click at [961, 116] on input "text" at bounding box center [973, 121] width 256 height 19
paste input "Đón: [STREET_ADDRESS]"
type input "Đón: [STREET_ADDRESS]"
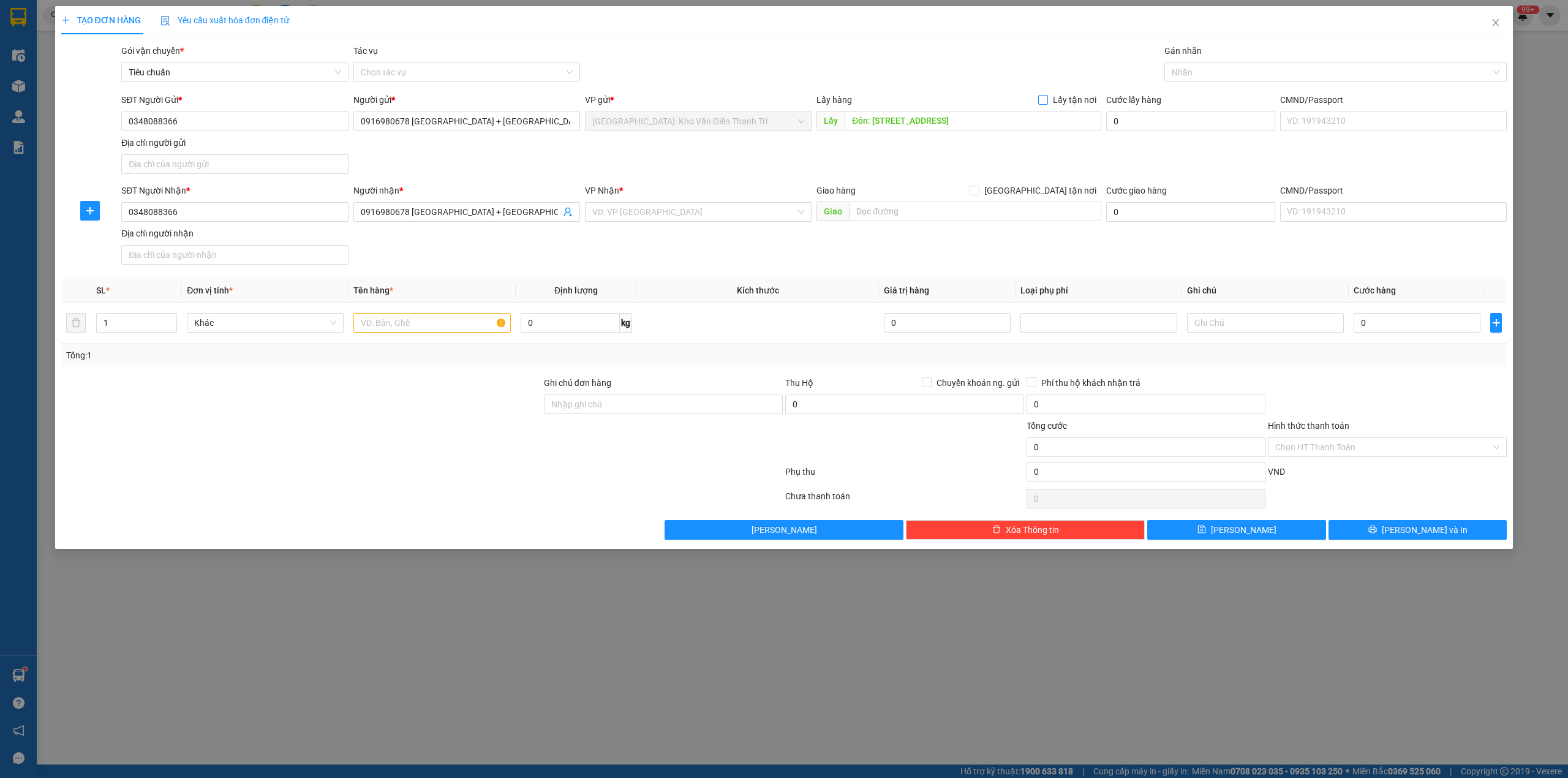
click at [1047, 101] on input "Lấy tận nơi" at bounding box center [1043, 99] width 9 height 9
checkbox input "true"
click at [1022, 203] on input "text" at bounding box center [975, 211] width 253 height 19
paste input "Trả: Số 08N1 Ngõ 30 Phùng Khoang, [GEOGRAPHIC_DATA], [GEOGRAPHIC_DATA] (cổng [G…"
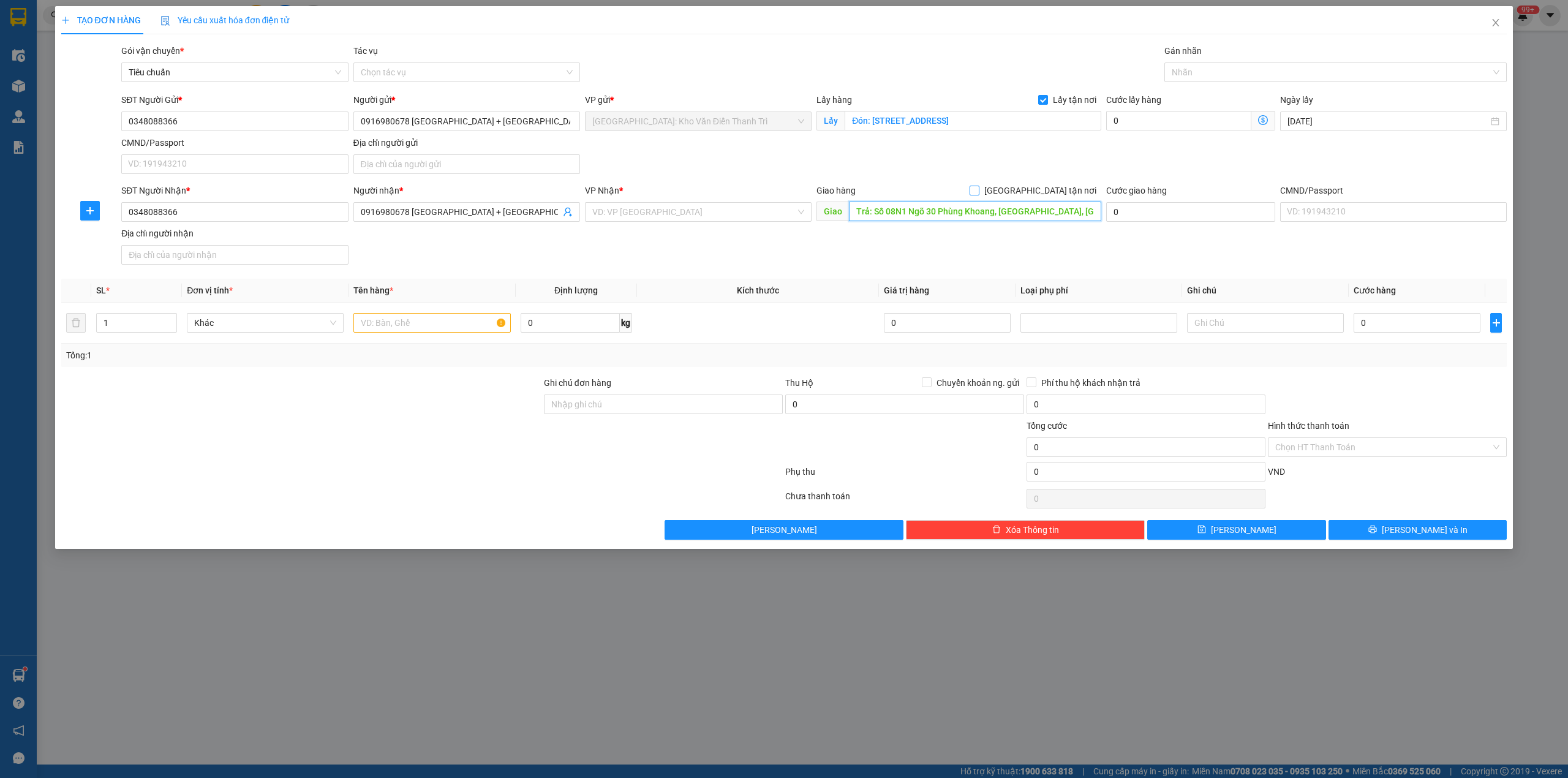
scroll to position [0, 103]
type input "Trả: Số 08N1 Ngõ 30 Phùng Khoang, [GEOGRAPHIC_DATA], [GEOGRAPHIC_DATA] (cổng [G…"
click at [978, 192] on input "[GEOGRAPHIC_DATA] tận nơi" at bounding box center [974, 190] width 9 height 9
checkbox input "true"
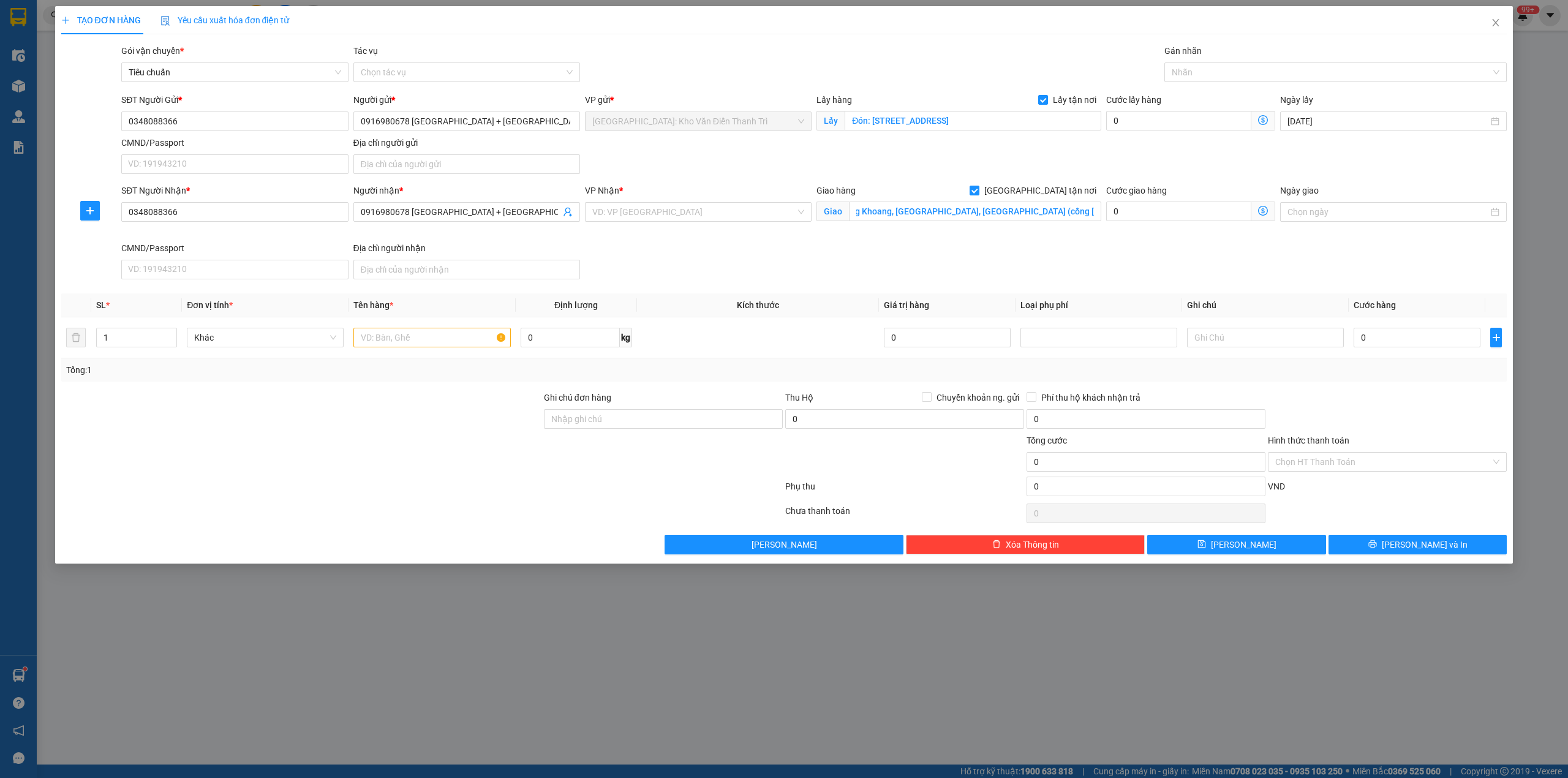
scroll to position [0, 0]
click at [954, 170] on div "SĐT Người Gửi * 0348088366 Người gửi * 0916980678 [GEOGRAPHIC_DATA] + [PERSON_N…" at bounding box center [813, 136] width 1390 height 86
click at [677, 215] on input "search" at bounding box center [693, 212] width 203 height 19
type input "12"
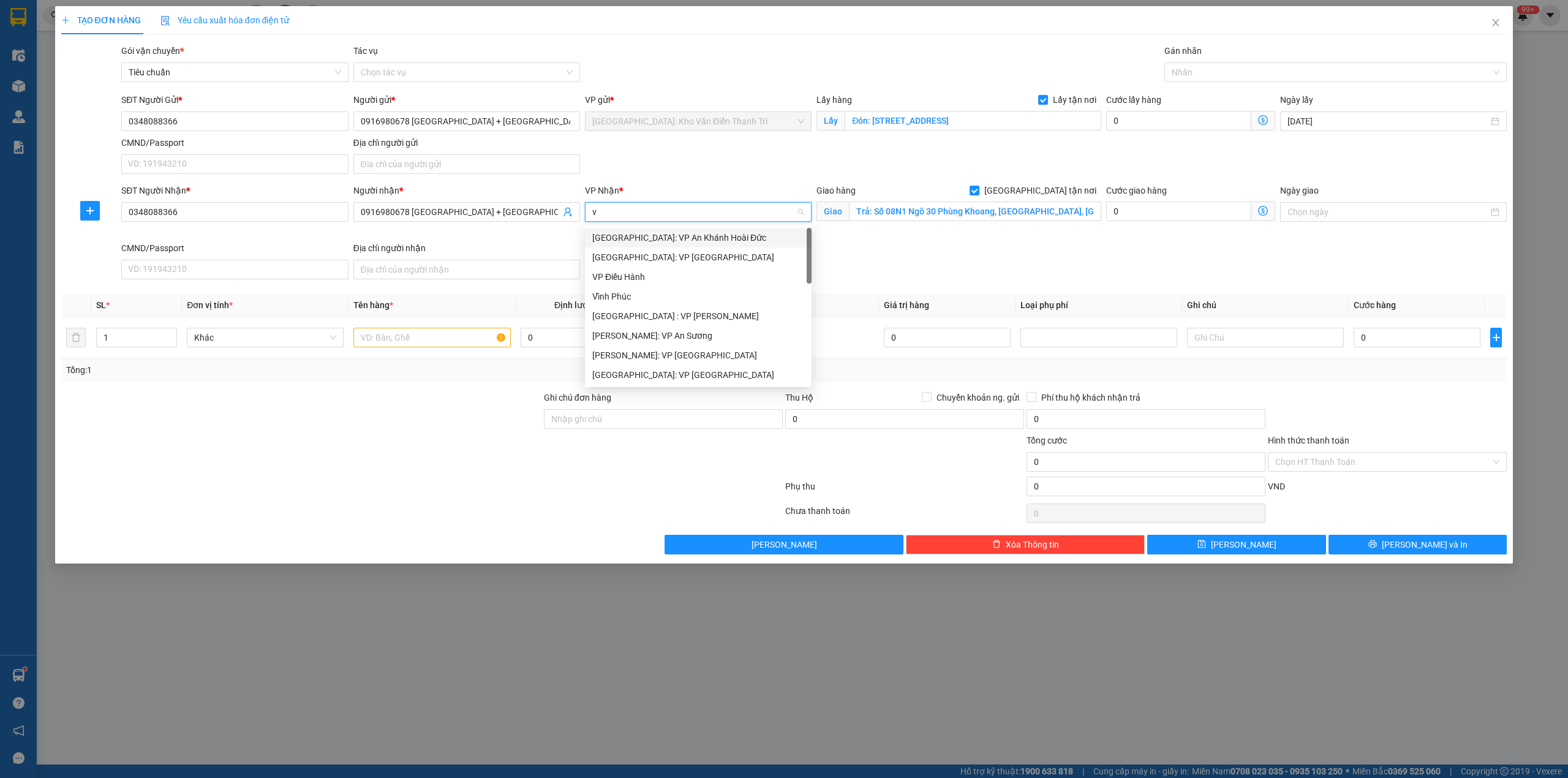
type input "vd"
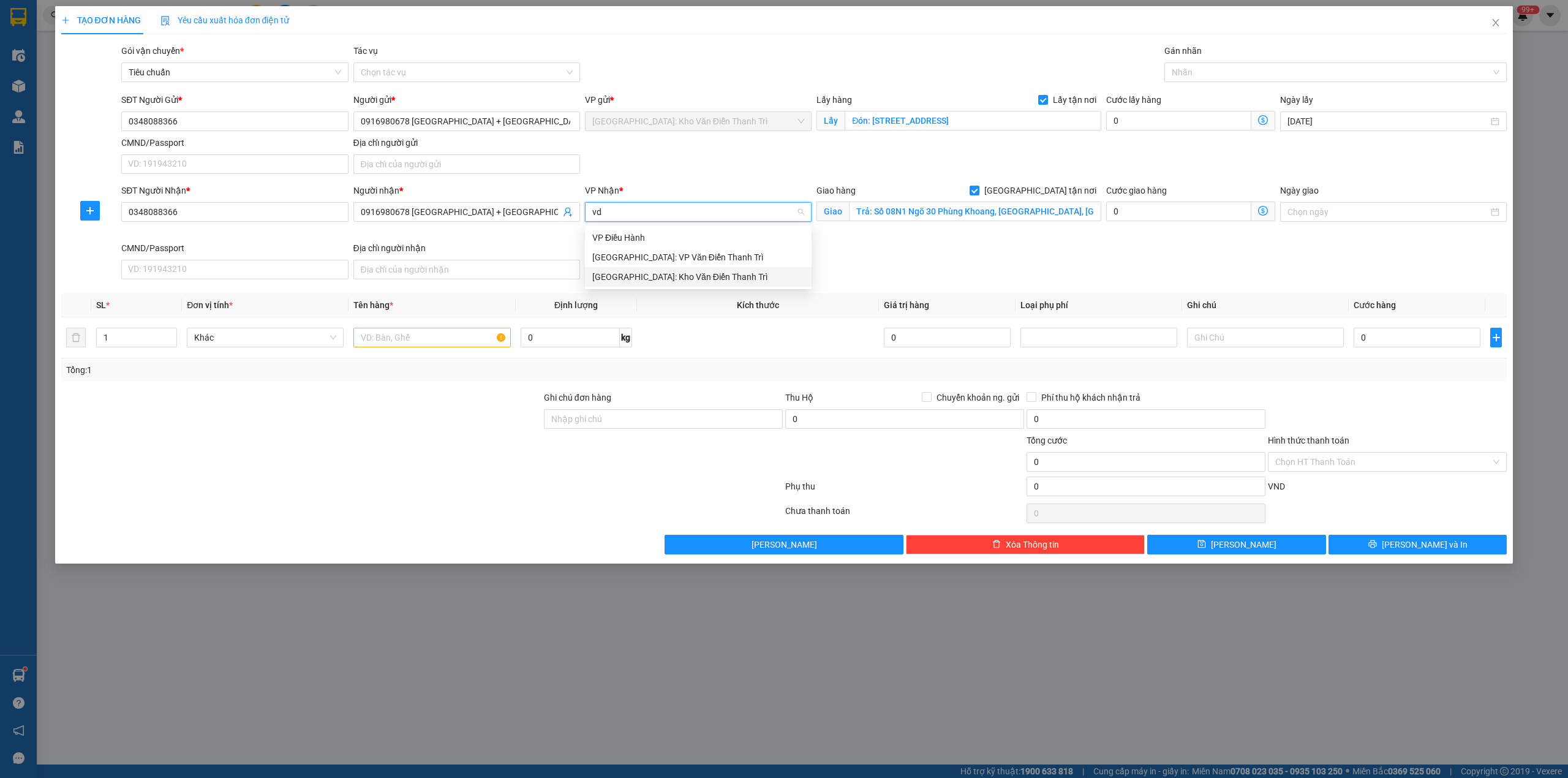
click at [675, 273] on div "[GEOGRAPHIC_DATA]: Kho Văn Điển Thanh Trì" at bounding box center [698, 277] width 212 height 13
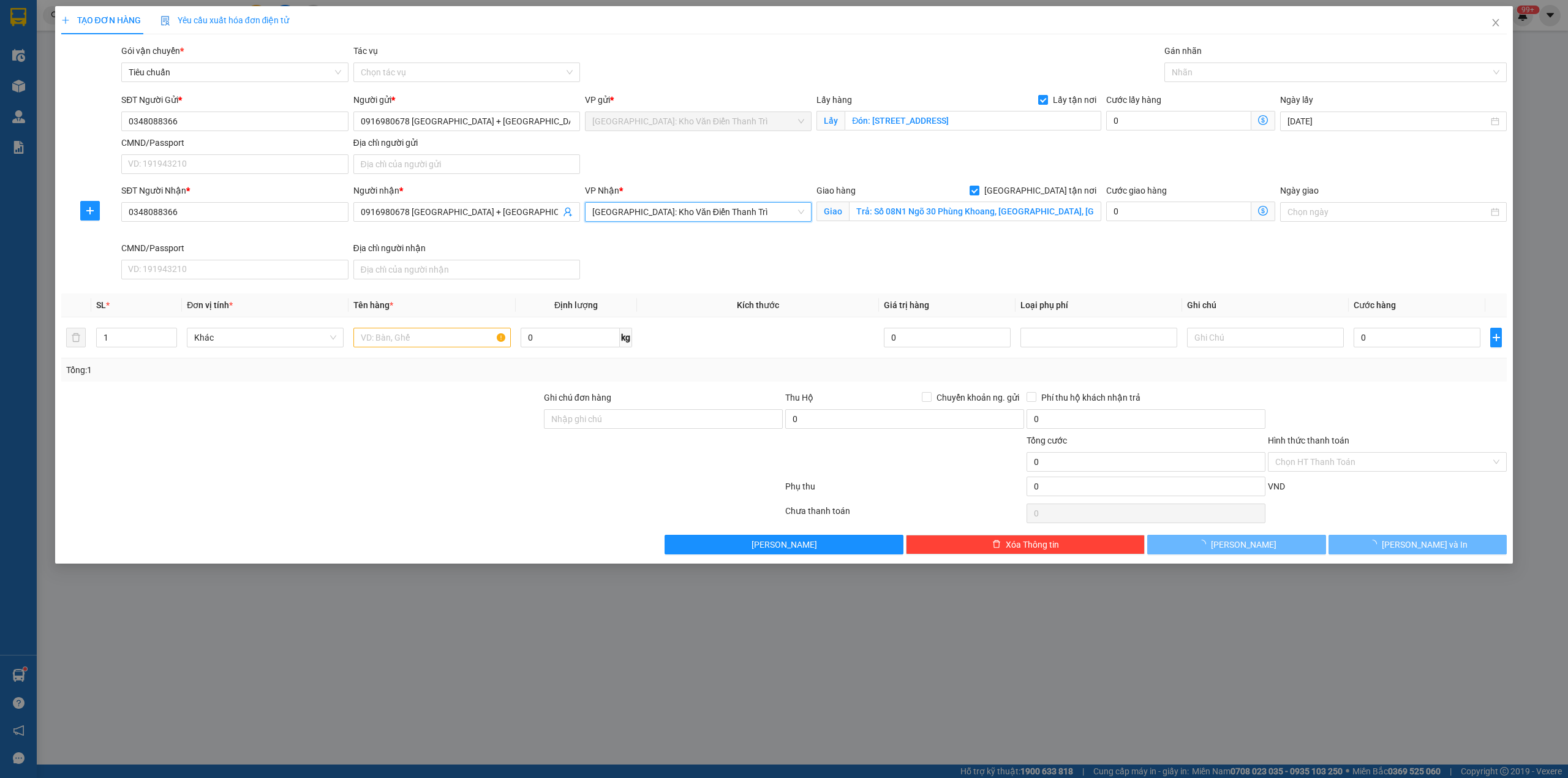
click at [944, 274] on div "SĐT Người Nhận * 0348088366 Người nhận * 0916980678 [GEOGRAPHIC_DATA] + Khánh L…" at bounding box center [813, 234] width 1390 height 101
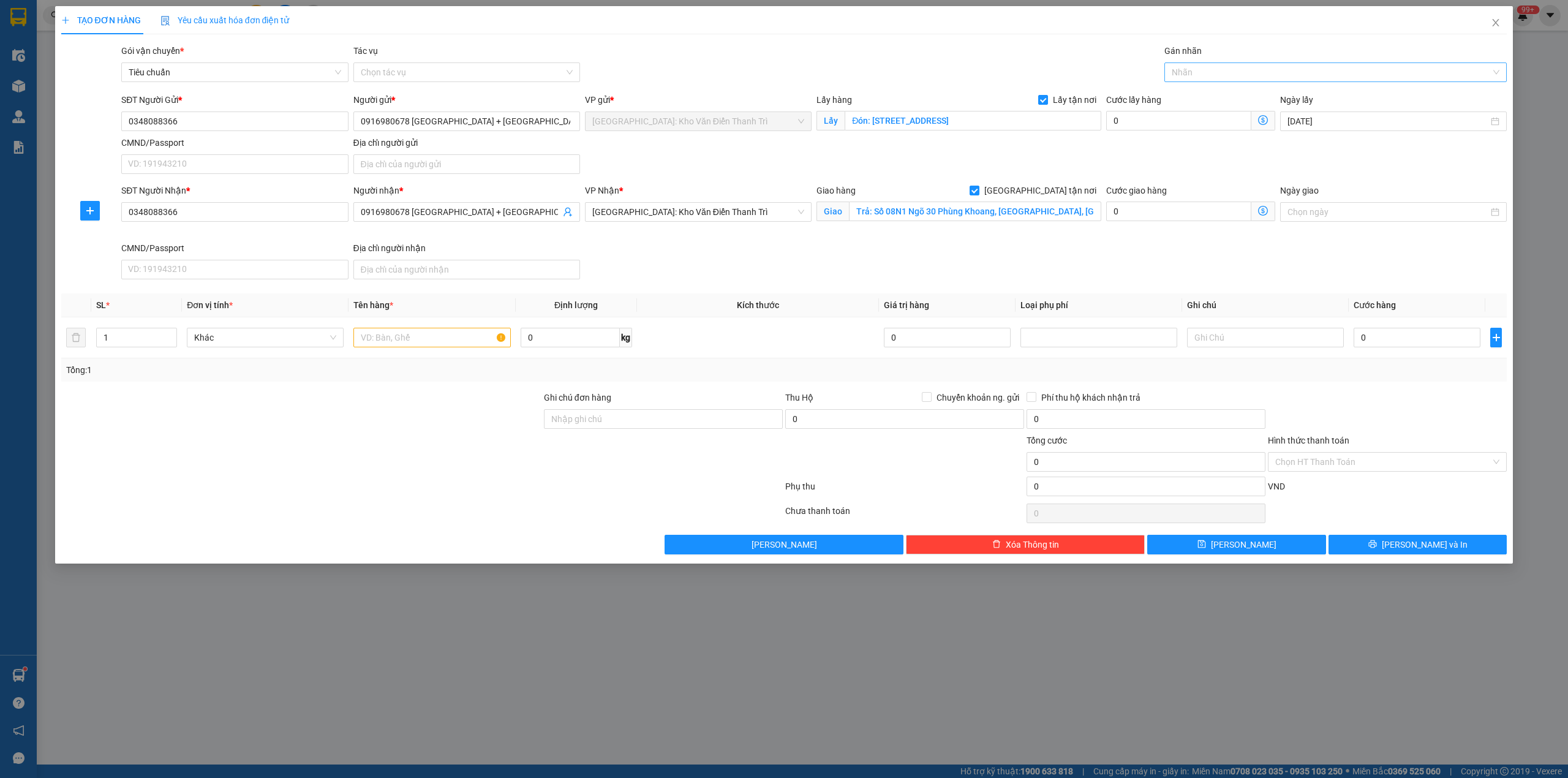
click at [1205, 67] on div at bounding box center [1330, 72] width 325 height 15
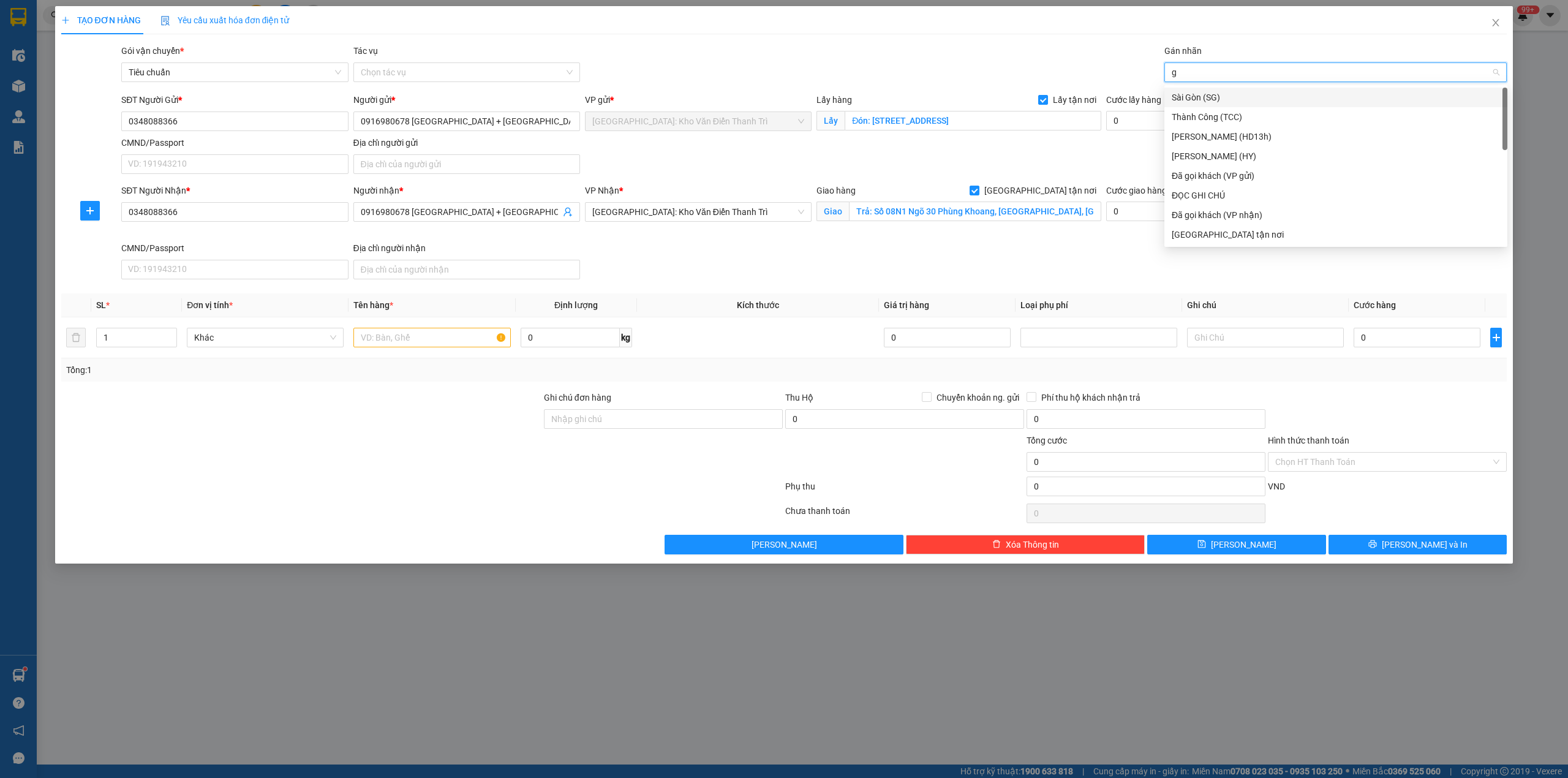
type input "gt"
click at [1200, 228] on div "[GEOGRAPHIC_DATA] tận nơi" at bounding box center [1336, 235] width 328 height 13
click at [985, 48] on div "Gói vận chuyển * Tiêu chuẩn Tác vụ Chọn tác vụ Gán nhãn Giao tận nơi" at bounding box center [813, 66] width 1390 height 43
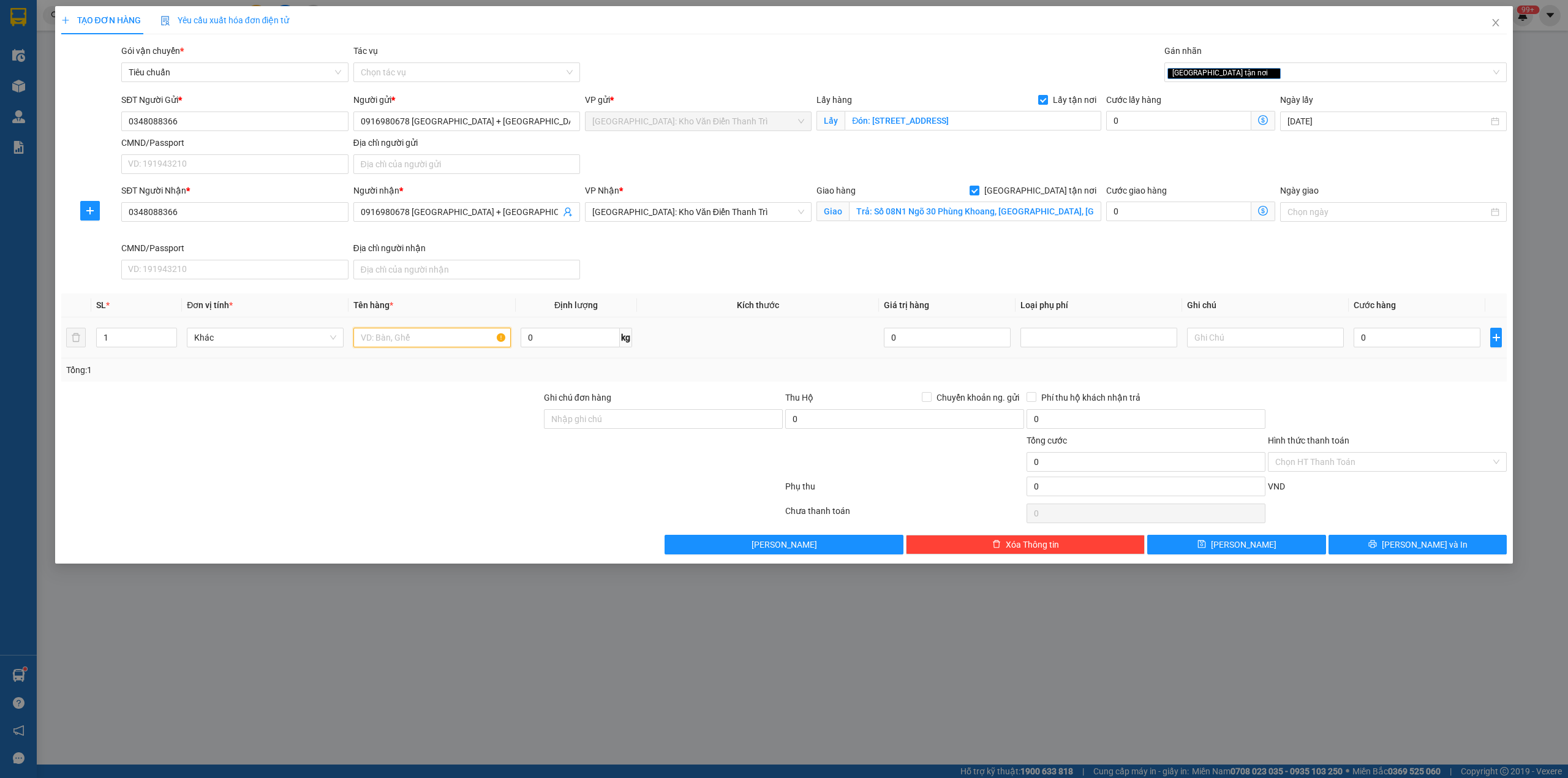
click at [439, 341] on input "text" at bounding box center [431, 338] width 156 height 19
paste input "1 đệm + 1 tủ lạnh"
type input "1 đệm + 1 tủ lạnh a sướng đón tp [GEOGRAPHIC_DATA]"
click at [685, 379] on div "Tổng: 1" at bounding box center [784, 370] width 1446 height 23
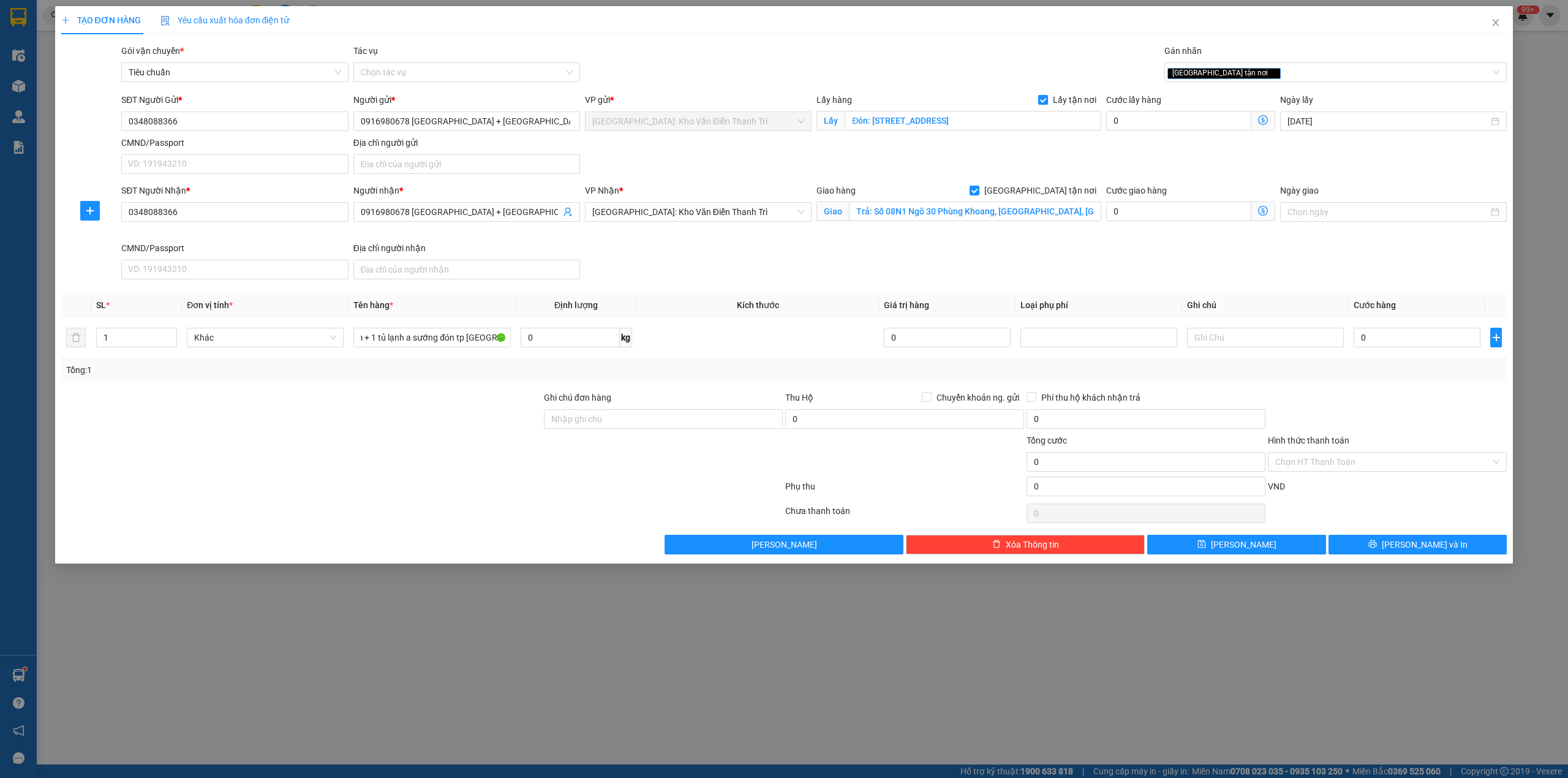
scroll to position [0, 0]
click at [1385, 347] on input "0" at bounding box center [1417, 338] width 127 height 19
type input "1"
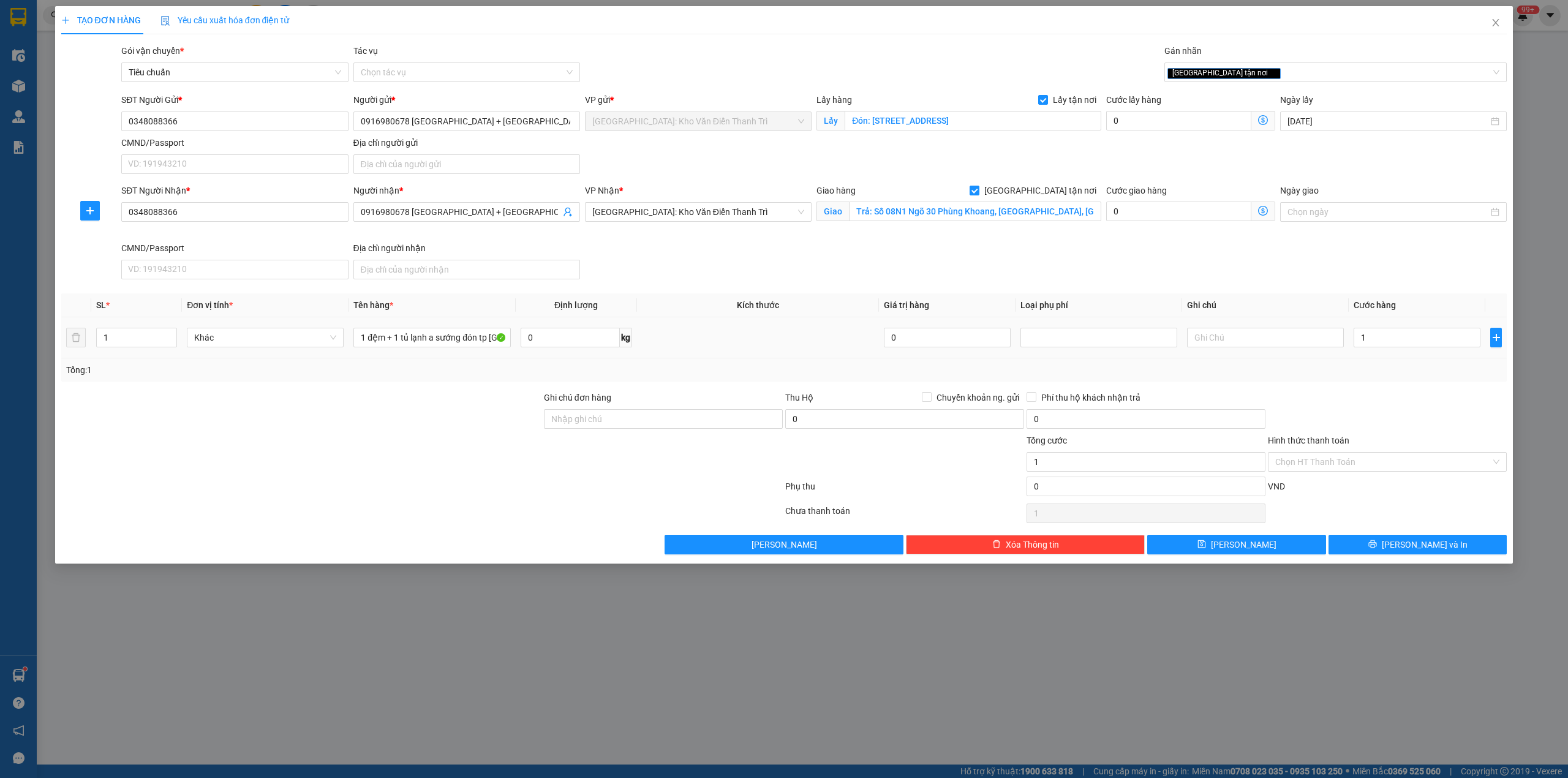
type input "1.000"
click at [1391, 410] on div at bounding box center [1387, 413] width 241 height 43
click at [1255, 551] on button "[PERSON_NAME]" at bounding box center [1237, 545] width 179 height 19
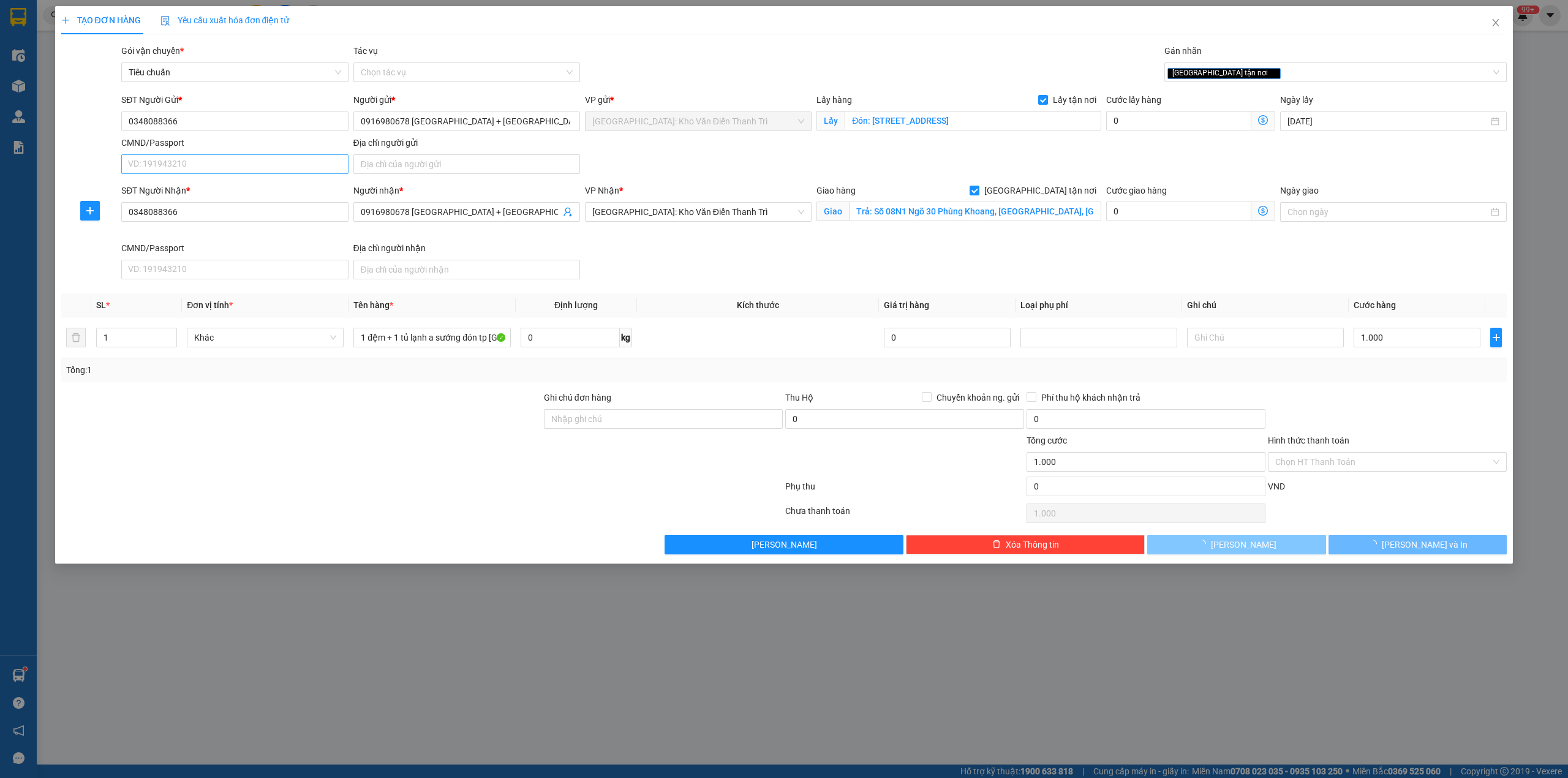
checkbox input "false"
type input "0"
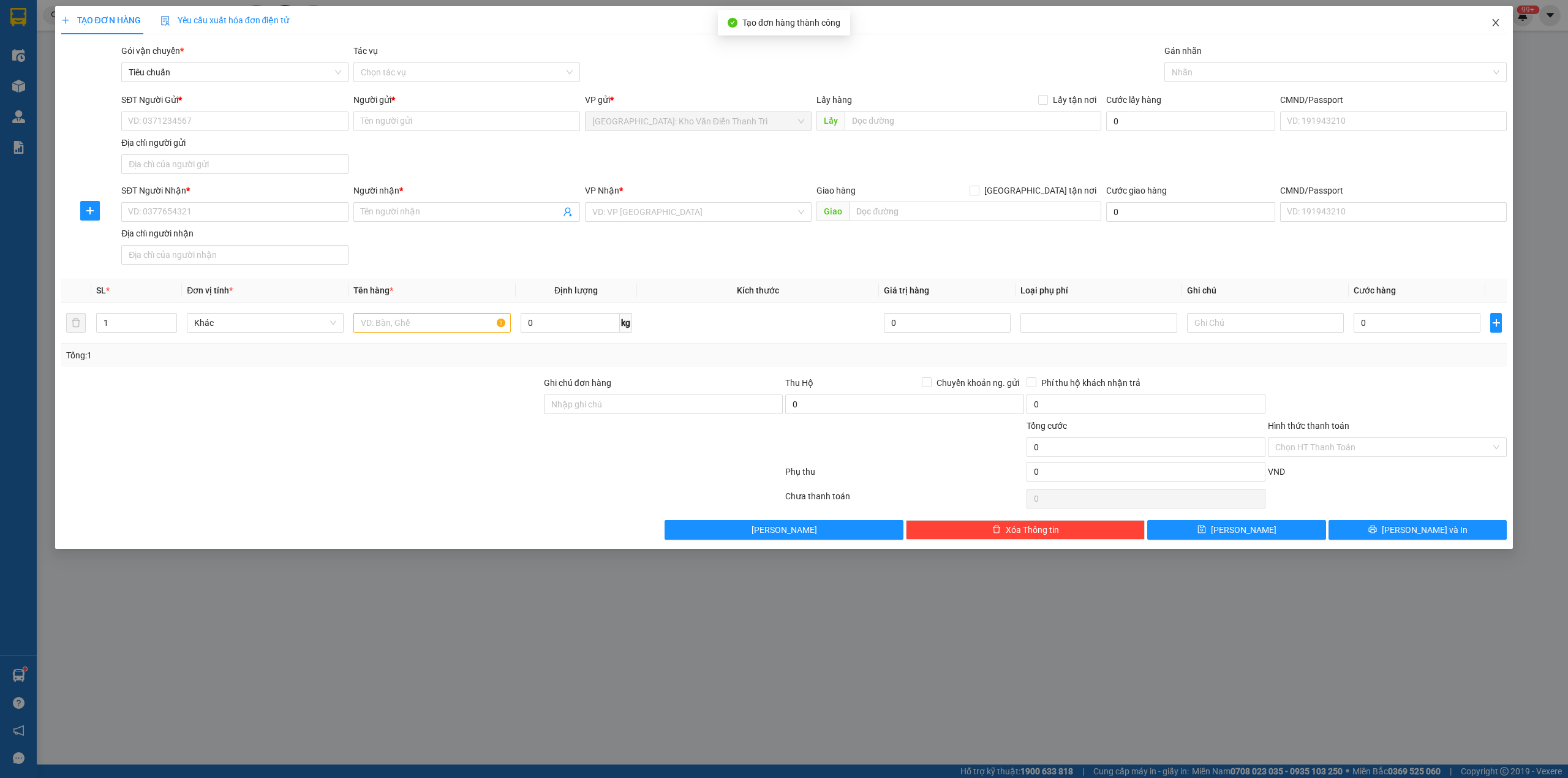
click at [1497, 28] on span "Close" at bounding box center [1496, 23] width 34 height 34
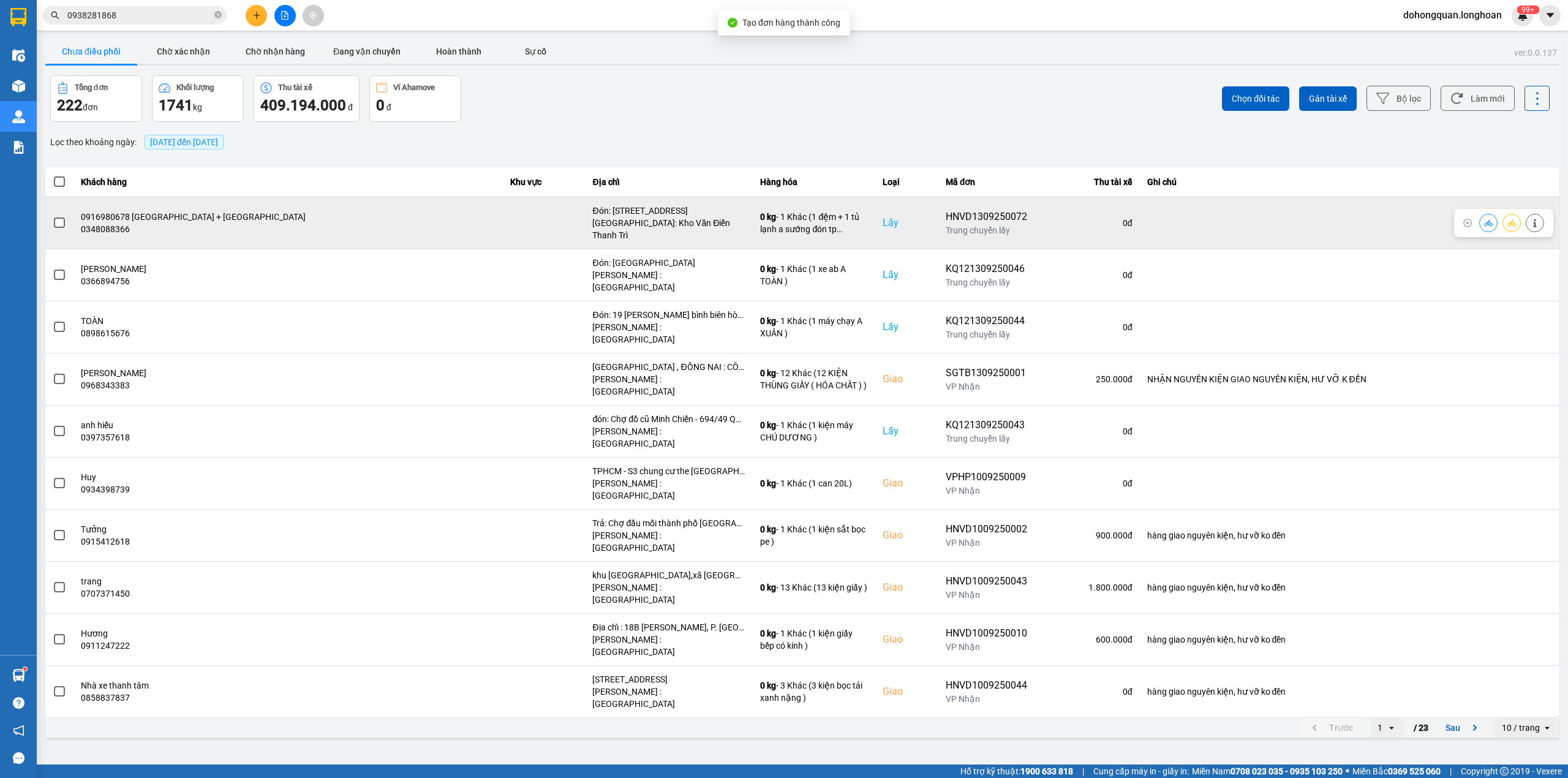
click at [64, 214] on div at bounding box center [60, 223] width 13 height 19
click at [62, 218] on span at bounding box center [59, 223] width 11 height 11
click at [53, 216] on input "checkbox" at bounding box center [53, 216] width 0 height 0
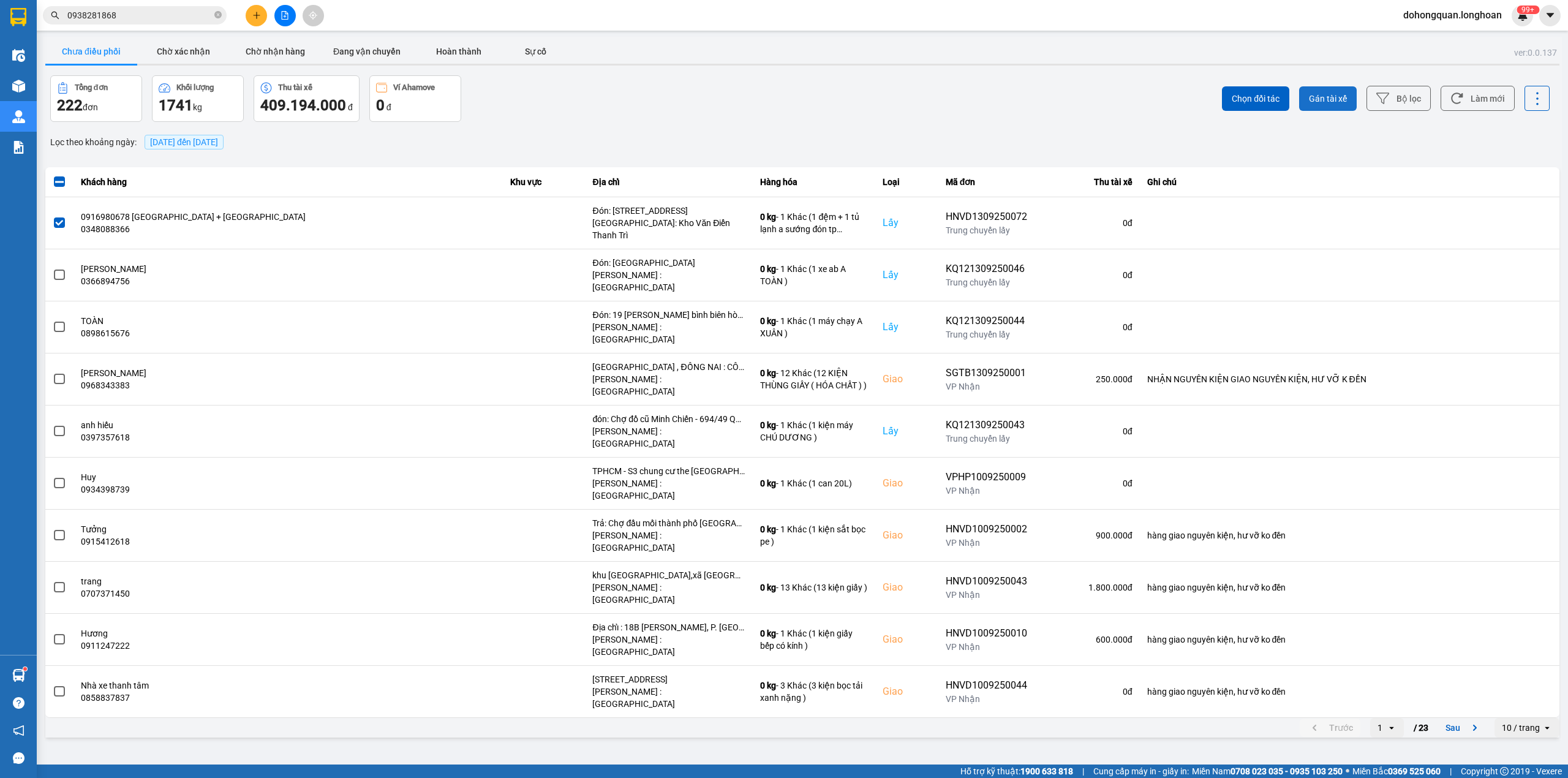
click at [1334, 86] on button "Gán tài xế" at bounding box center [1327, 98] width 57 height 25
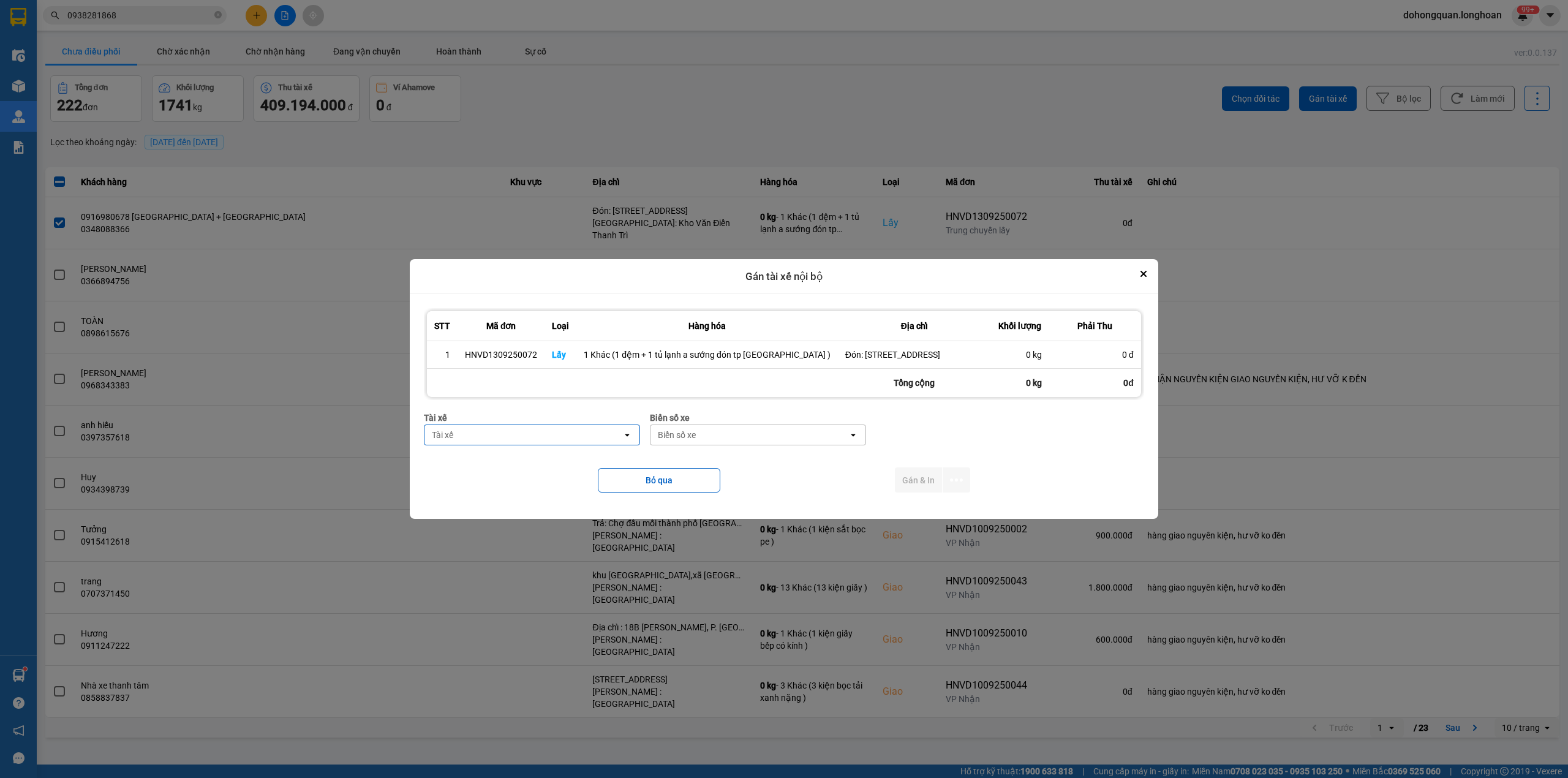
click at [571, 441] on div "Tài xế" at bounding box center [524, 435] width 198 height 19
type input "sướng"
click at [574, 462] on span "0369971969 - [PERSON_NAME] 0336.858.247" at bounding box center [551, 468] width 183 height 12
click at [713, 445] on div "Biển số xe" at bounding box center [752, 435] width 198 height 19
click at [725, 455] on div "Biển số xe Biển số xe open" at bounding box center [760, 433] width 216 height 44
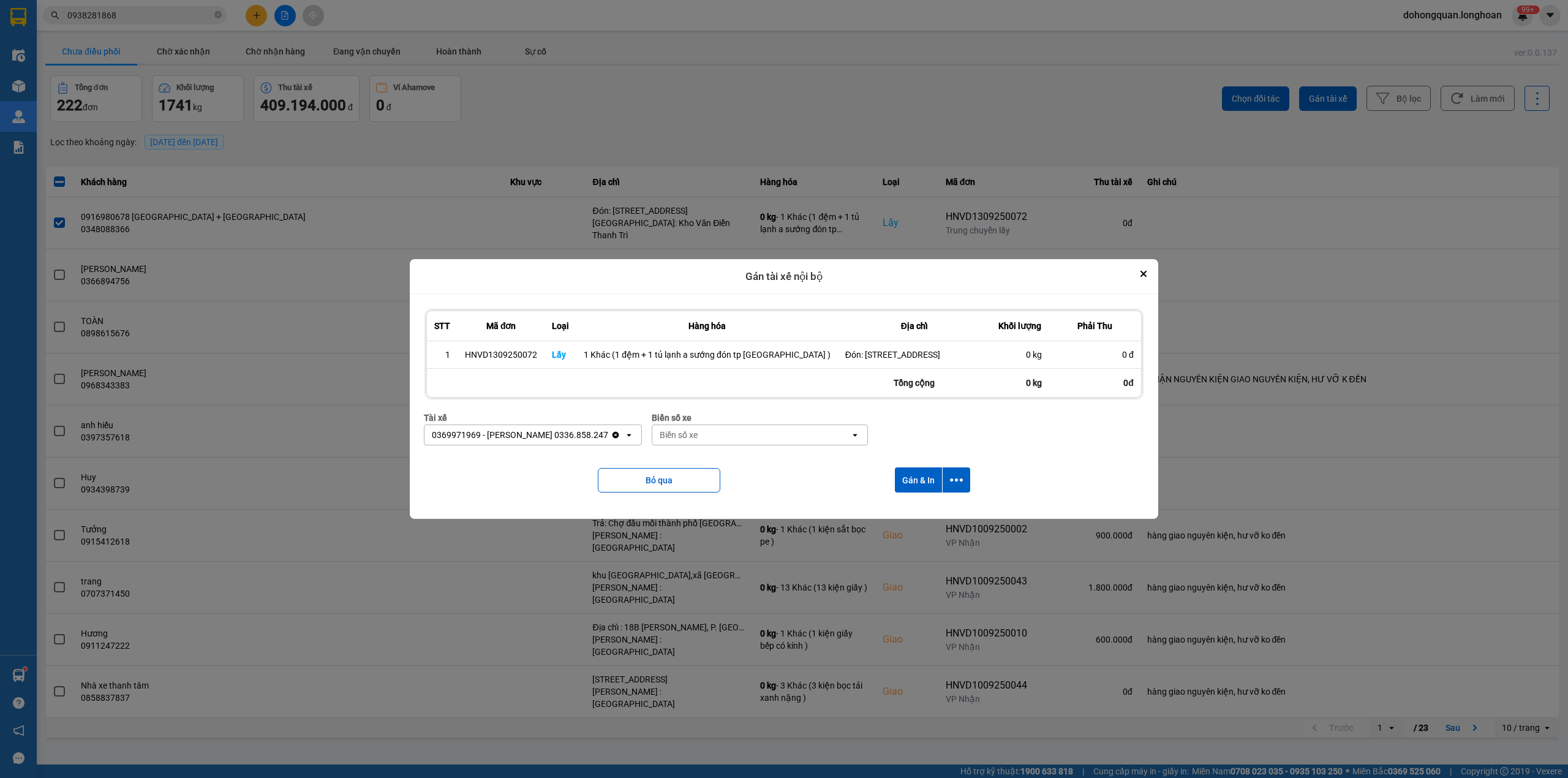
click at [742, 445] on div "Biển số xe" at bounding box center [752, 435] width 198 height 19
type input "61"
click at [749, 517] on div "29E-139.61" at bounding box center [773, 513] width 200 height 22
click at [950, 487] on icon "dialog" at bounding box center [956, 480] width 13 height 13
click at [915, 523] on span "Chỉ gán tài" at bounding box center [899, 520] width 40 height 12
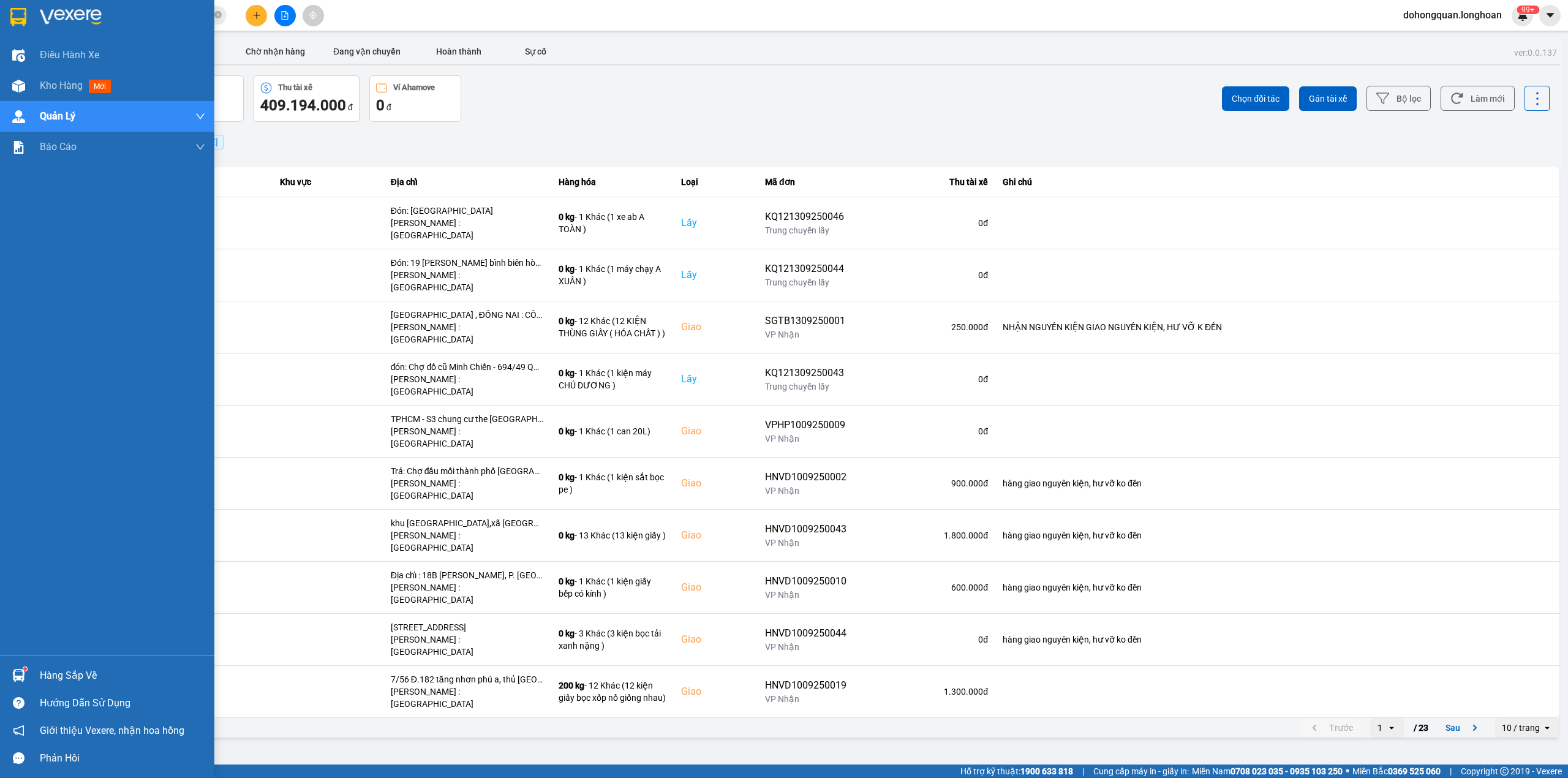
click at [28, 18] on div at bounding box center [19, 16] width 22 height 22
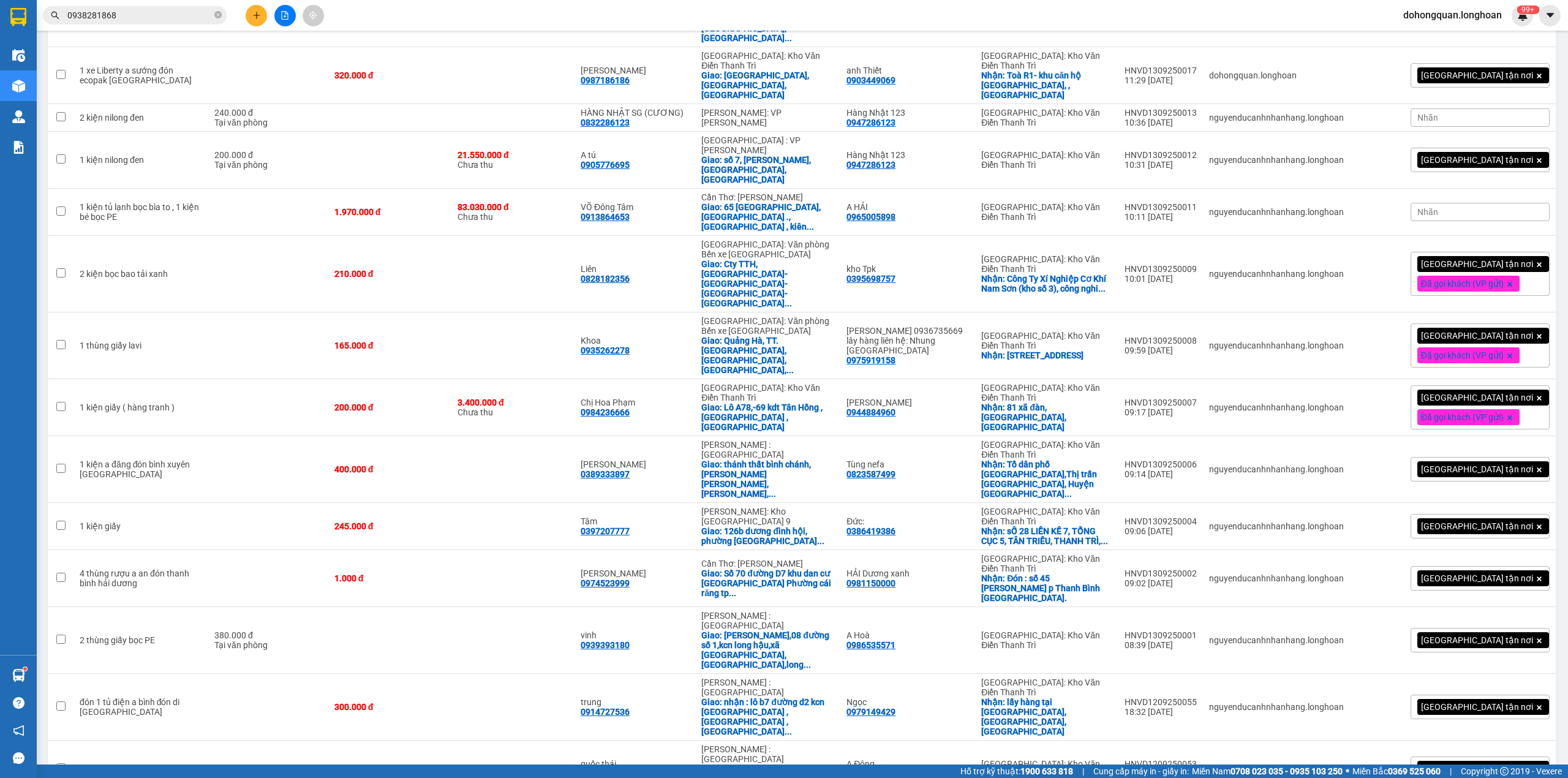
scroll to position [2309, 0]
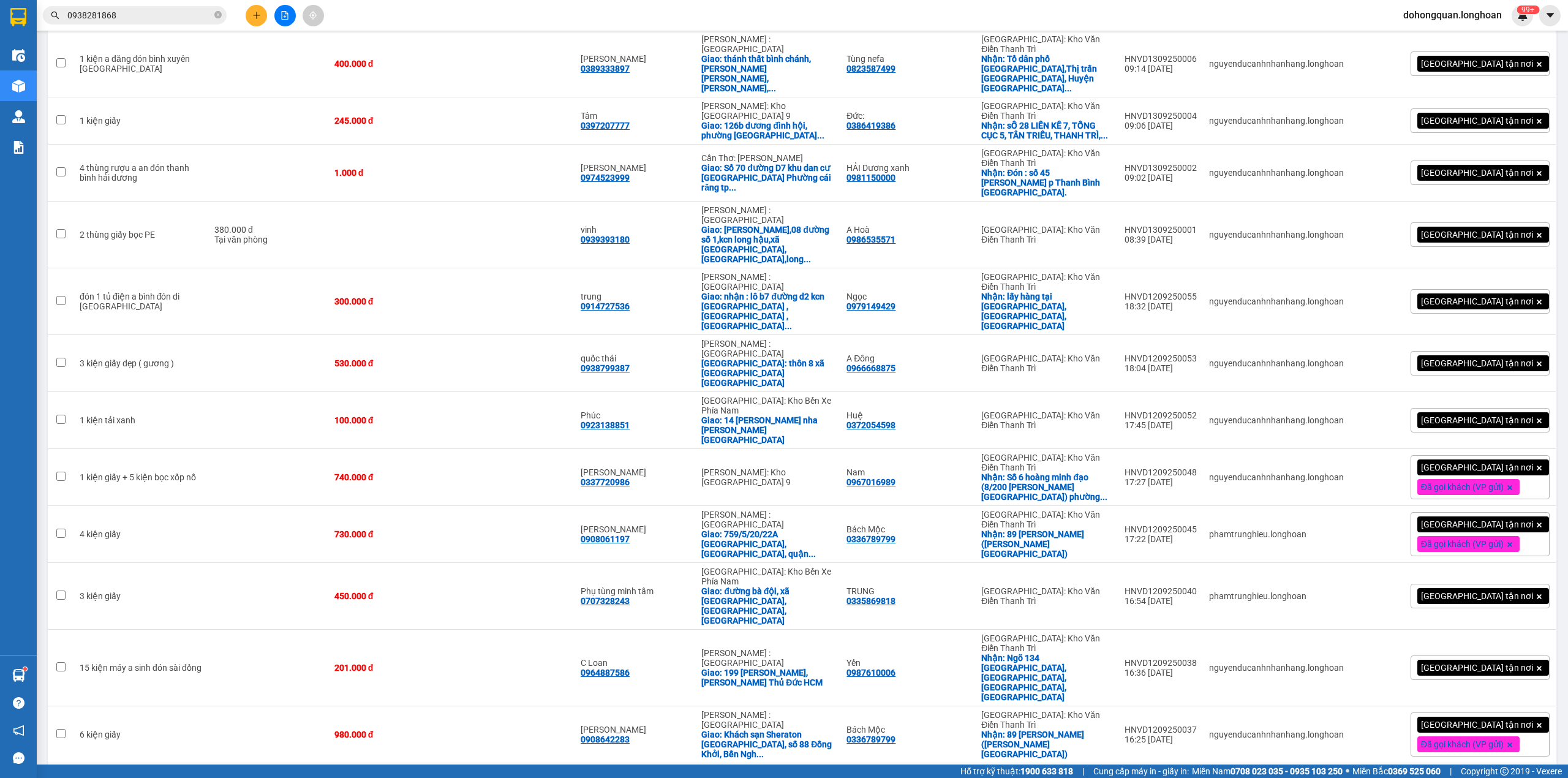
click at [1489, 616] on span "10 / trang" at bounding box center [1495, 619] width 39 height 12
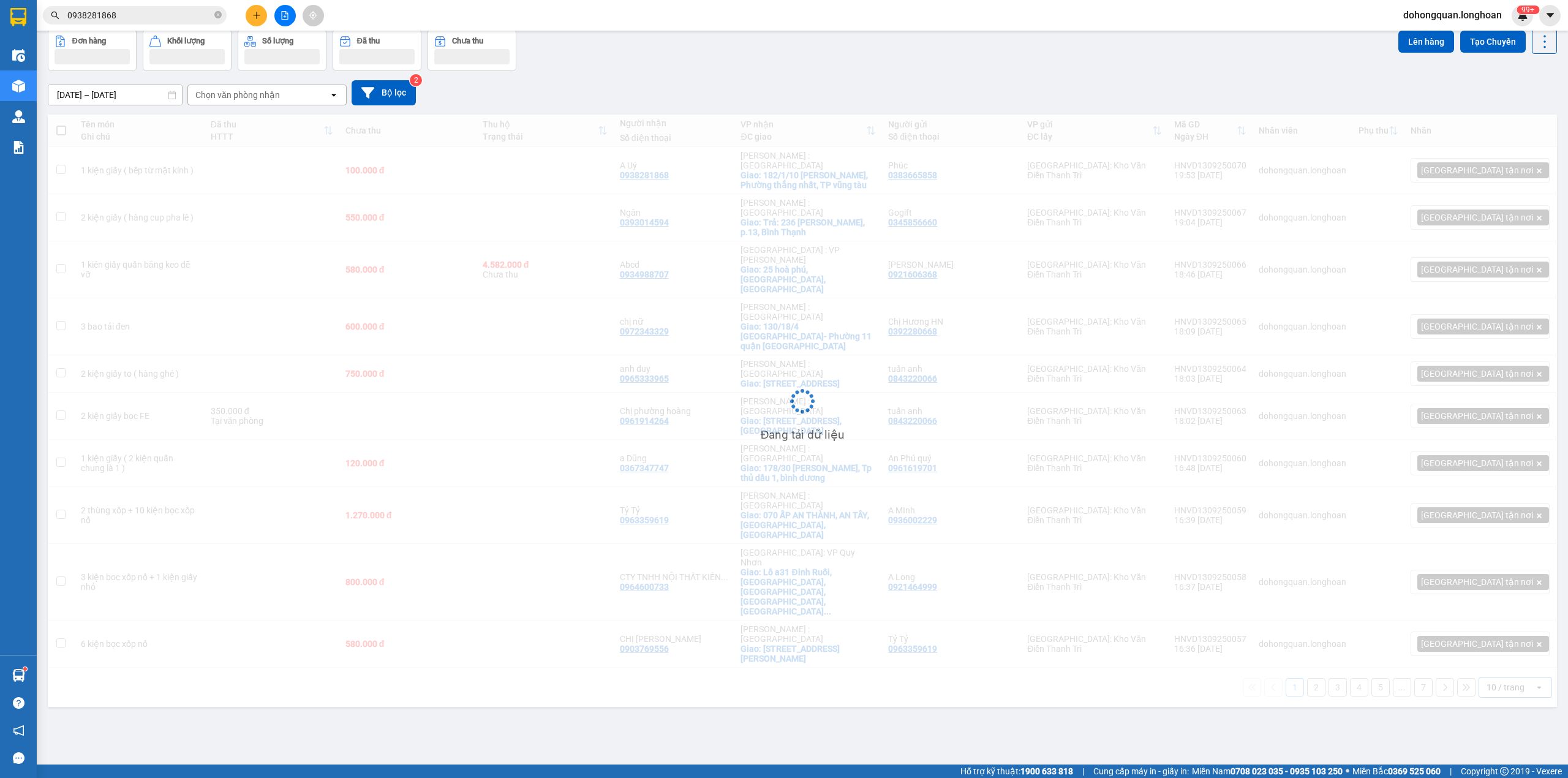
scroll to position [57, 0]
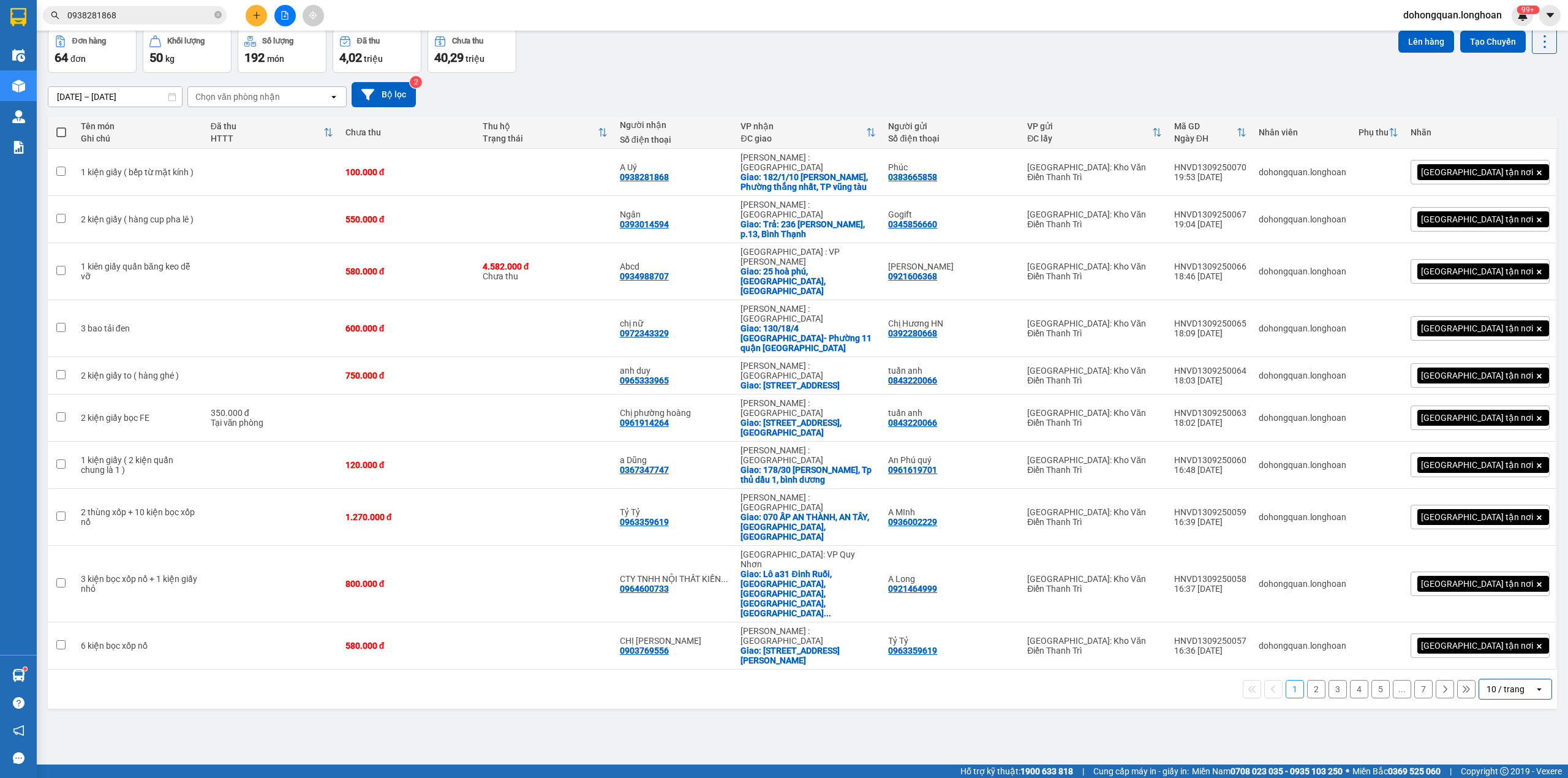
click at [1415, 680] on button "7" at bounding box center [1423, 689] width 19 height 19
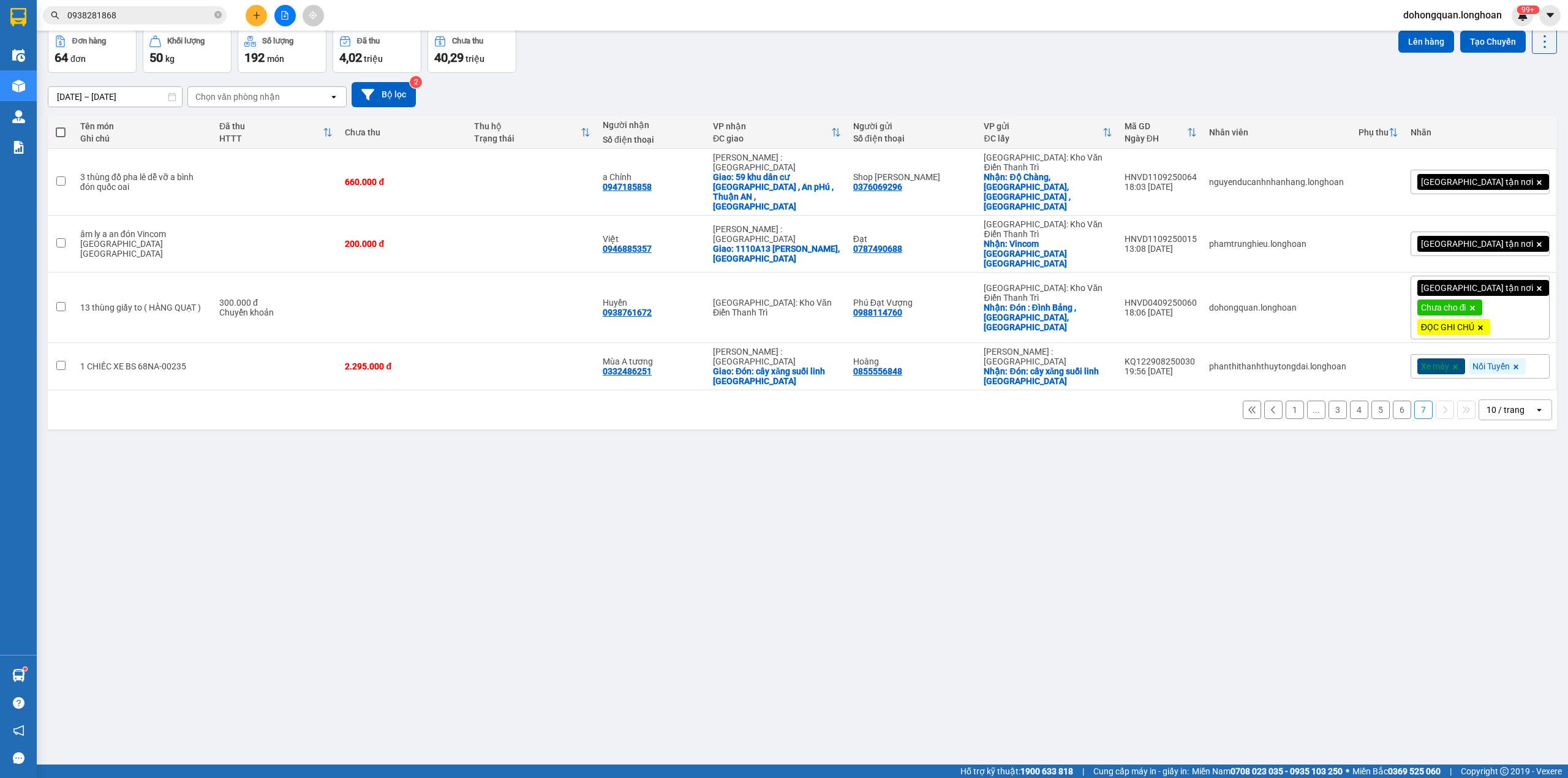
click at [1393, 401] on button "6" at bounding box center [1402, 410] width 19 height 19
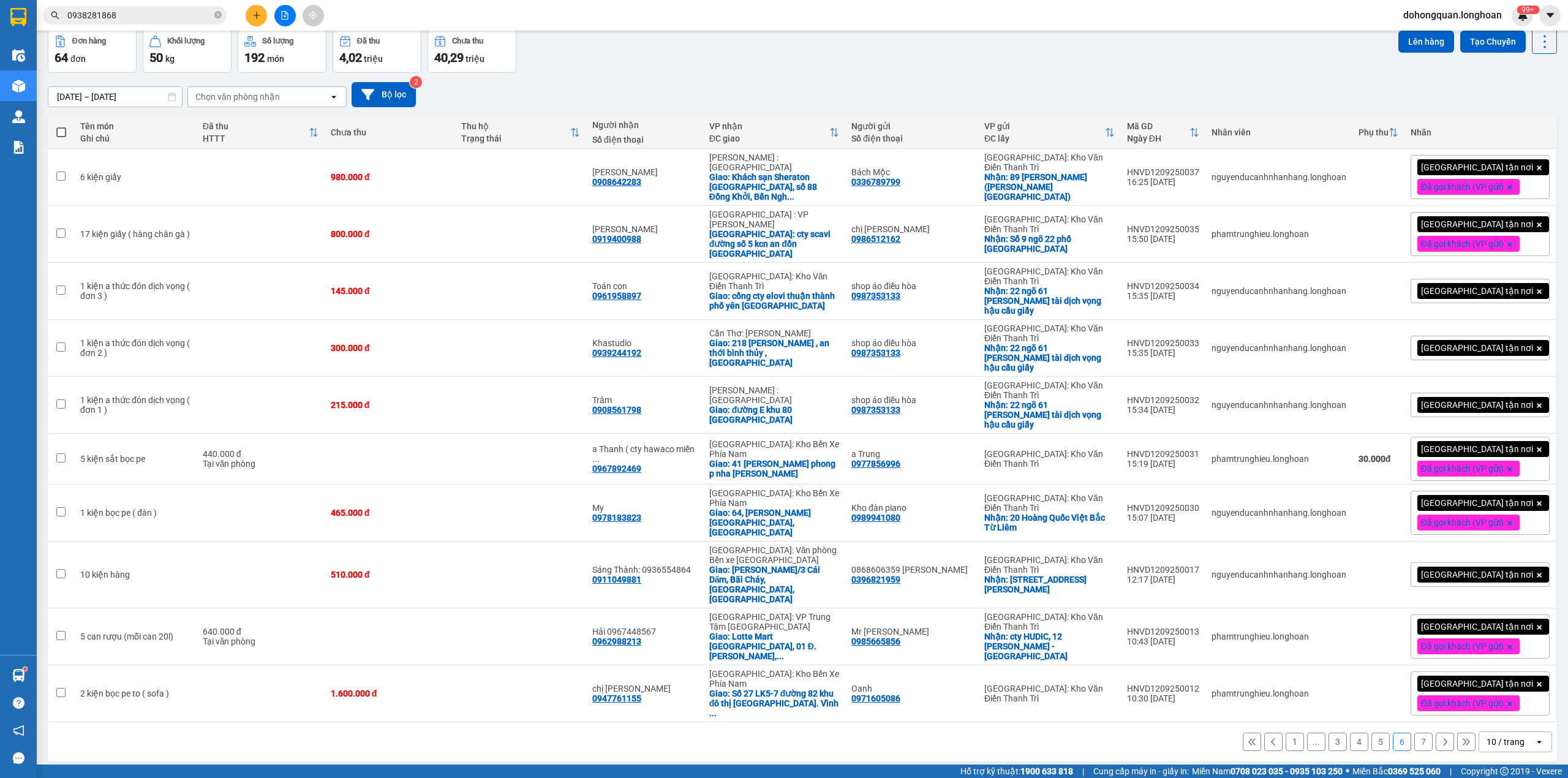
click at [1492, 732] on div "10 / trang" at bounding box center [1507, 741] width 55 height 19
click at [1485, 615] on span "100 / trang" at bounding box center [1497, 618] width 44 height 12
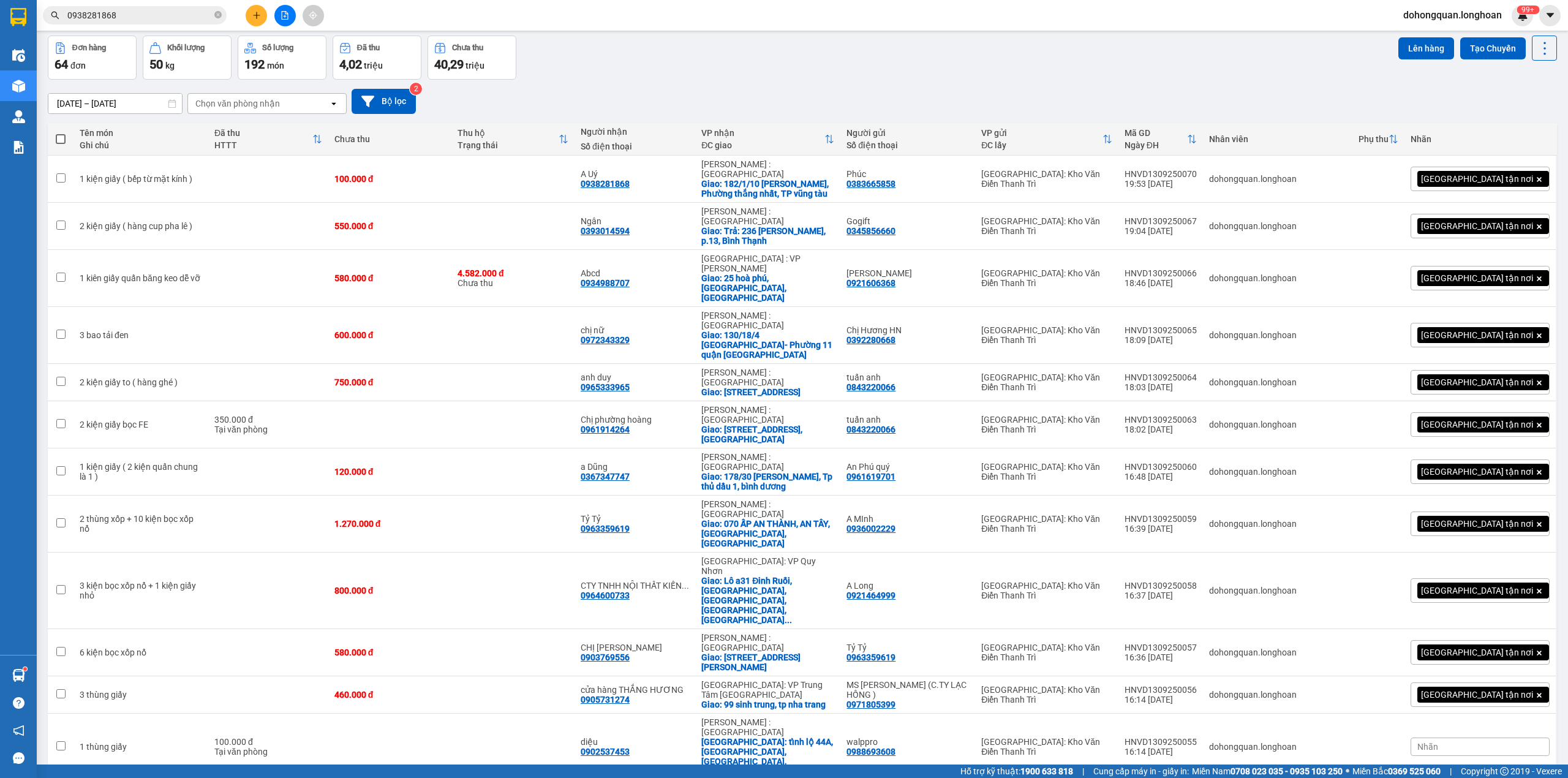
scroll to position [0, 0]
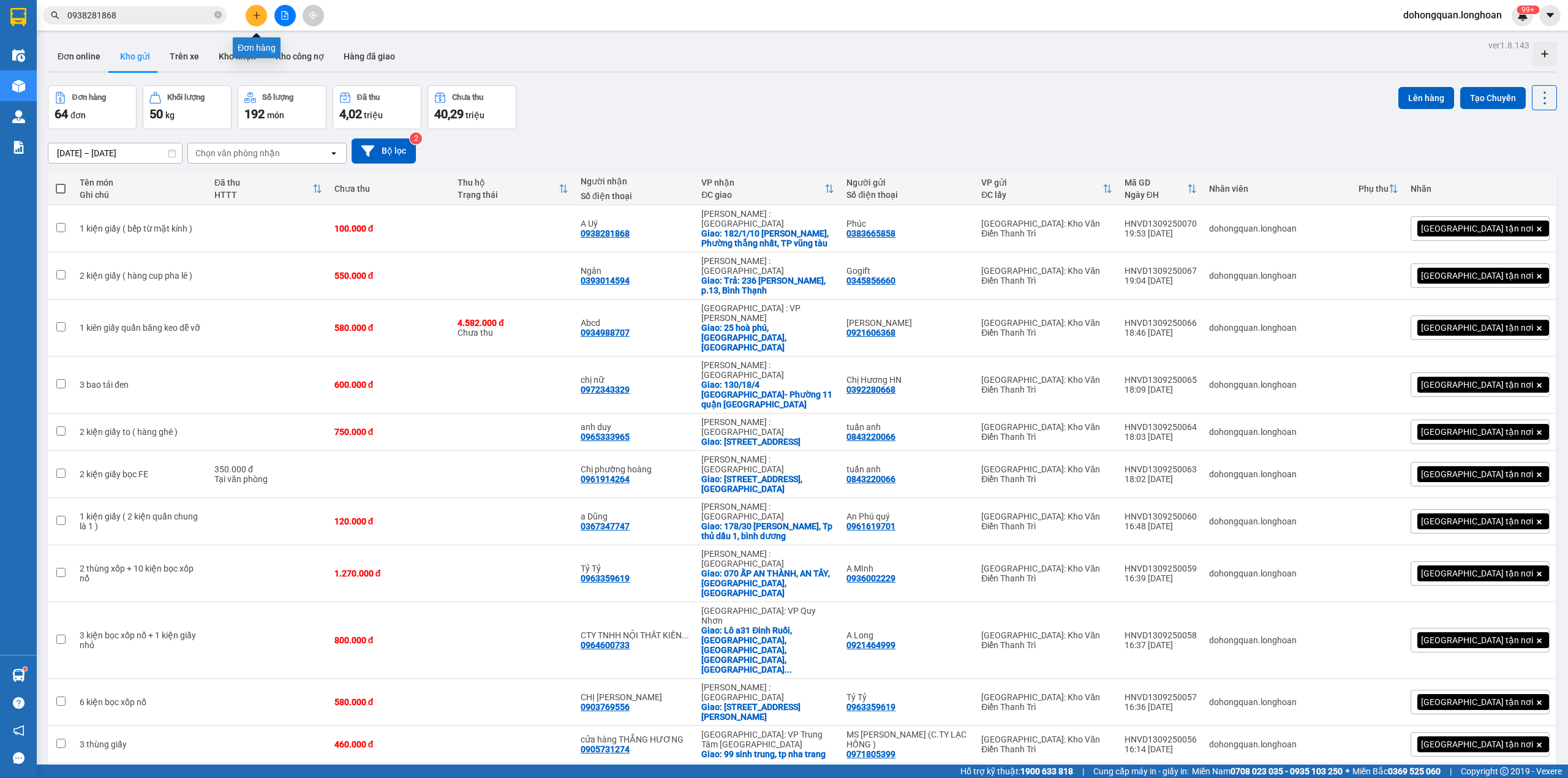
click at [257, 13] on icon "plus" at bounding box center [257, 16] width 9 height 9
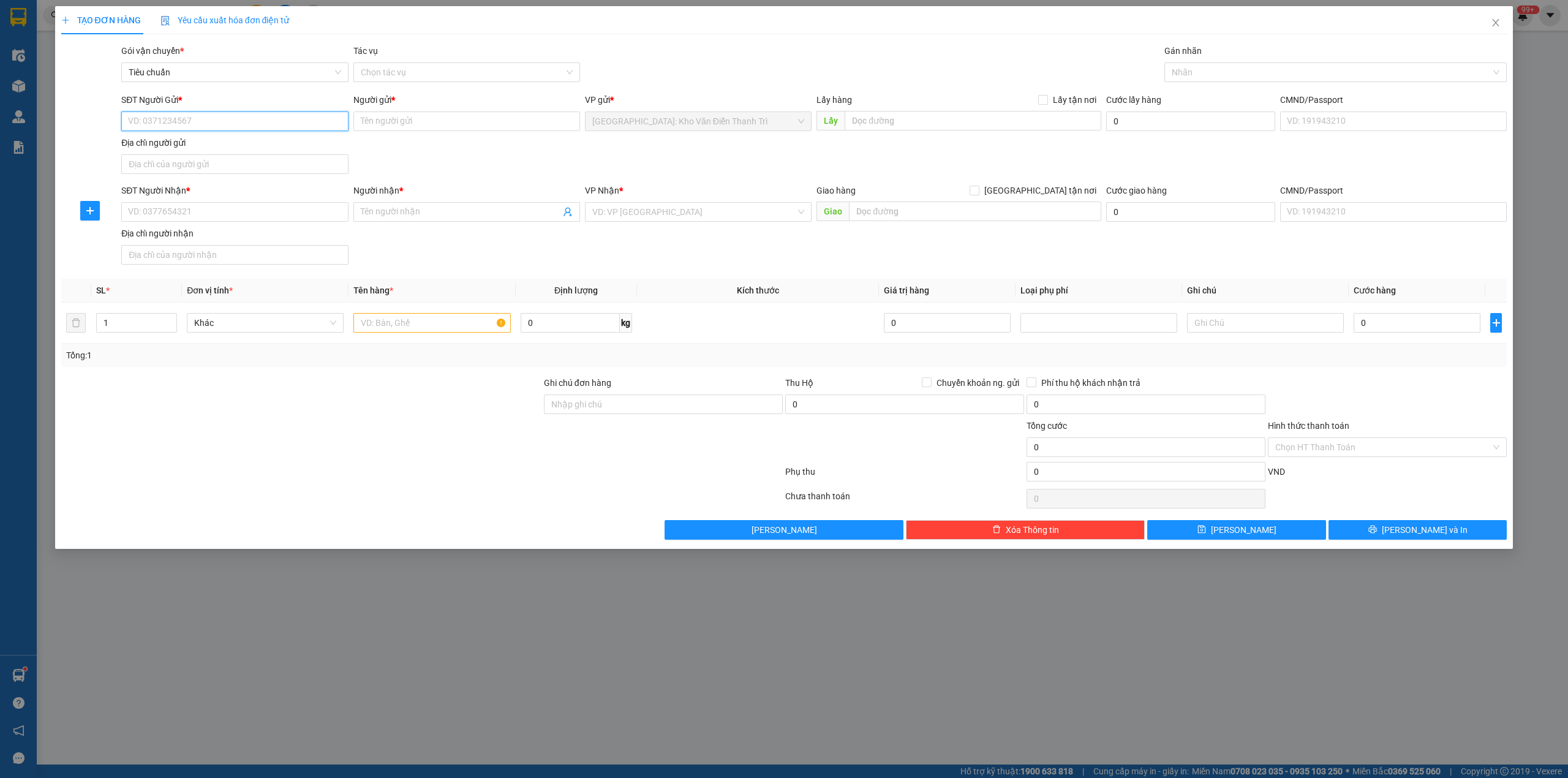
click at [293, 121] on input "SĐT Người Gửi *" at bounding box center [235, 121] width 226 height 19
click at [232, 121] on input "SĐT Người Gửi *" at bounding box center [235, 121] width 226 height 19
click at [243, 150] on div "0396186543 - [PERSON_NAME]" at bounding box center [235, 146] width 212 height 13
type input "0396186543"
type input "[PERSON_NAME]"
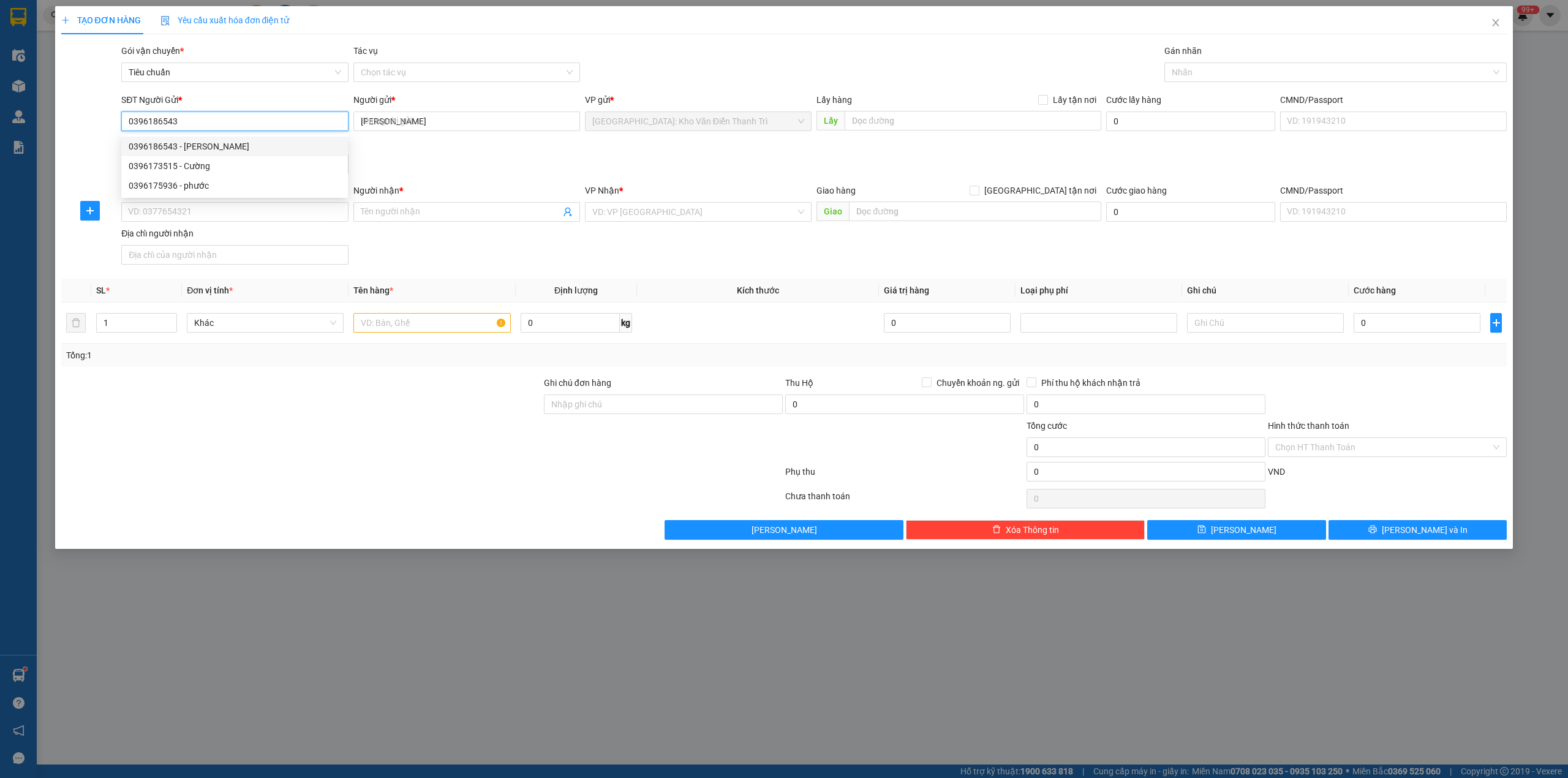
type input "0396186543"
click at [219, 209] on input "SĐT Người Nhận *" at bounding box center [235, 212] width 226 height 19
click at [226, 219] on input "SĐT Người Nhận *" at bounding box center [235, 212] width 226 height 19
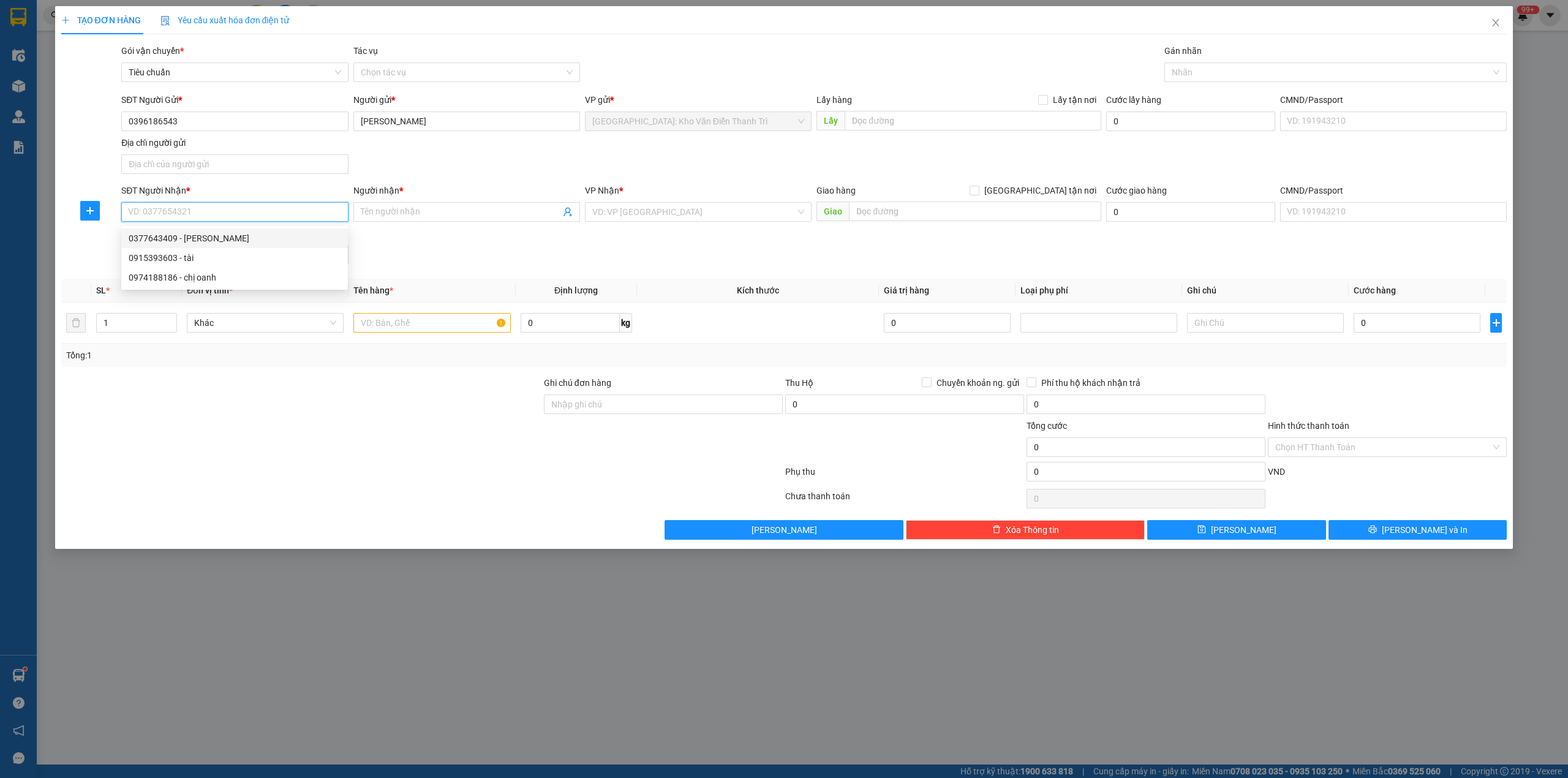
click at [226, 233] on div "0377643409 - [PERSON_NAME]" at bounding box center [235, 238] width 212 height 13
type input "0377643409"
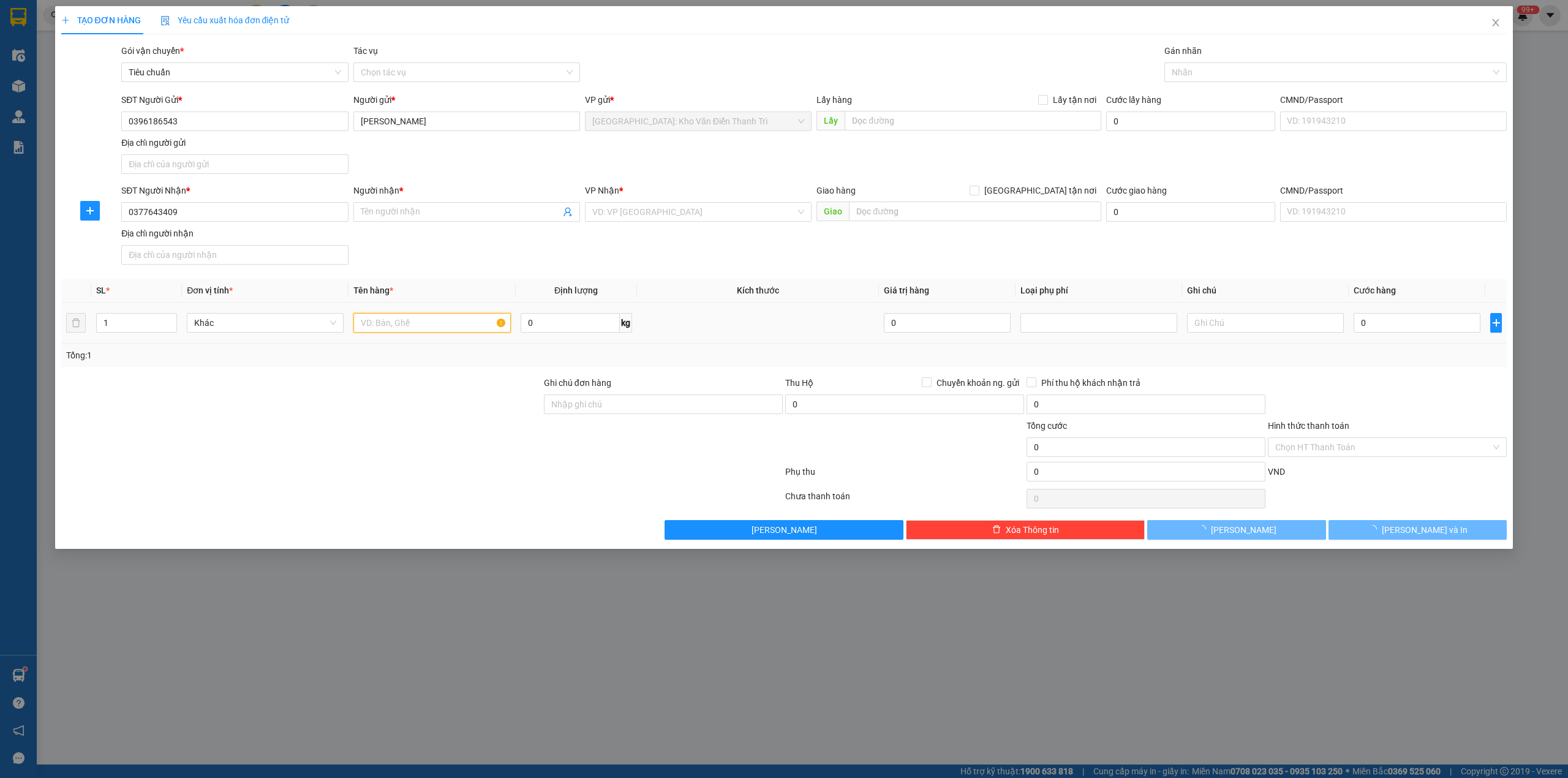
click at [412, 322] on input "text" at bounding box center [431, 323] width 156 height 19
type input "[PERSON_NAME]"
checkbox input "true"
type input "ấp [GEOGRAPHIC_DATA] 2 xã [GEOGRAPHIC_DATA] lập huyện [GEOGRAPHIC_DATA]"
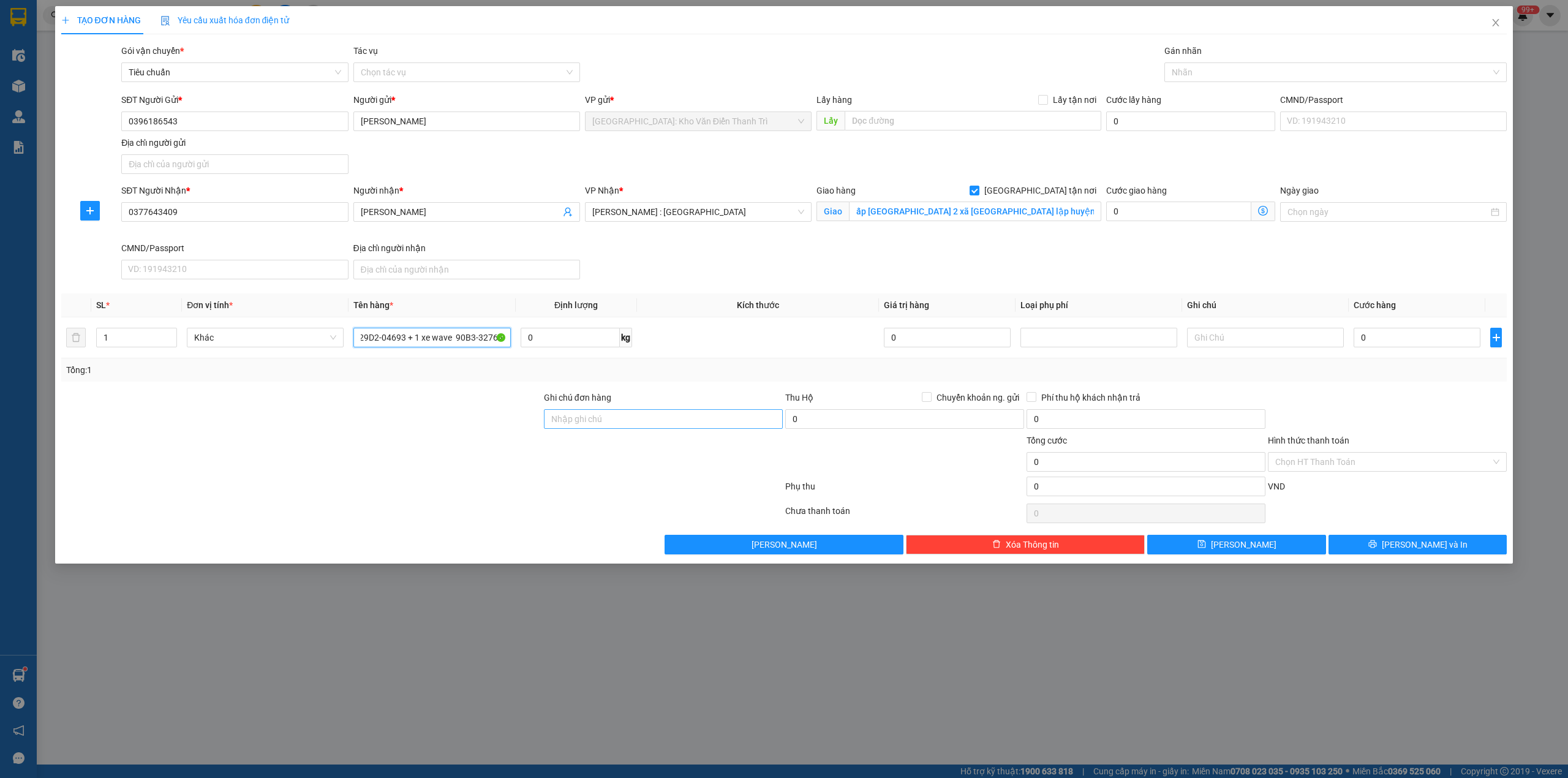
scroll to position [0, 42]
type input "1 xe vario 29D2-04693 + 1 xe wave 90B3-32764"
drag, startPoint x: 597, startPoint y: 412, endPoint x: 618, endPoint y: 431, distance: 28.3
click at [597, 413] on input "Ghi chú đơn hàng" at bounding box center [663, 419] width 239 height 19
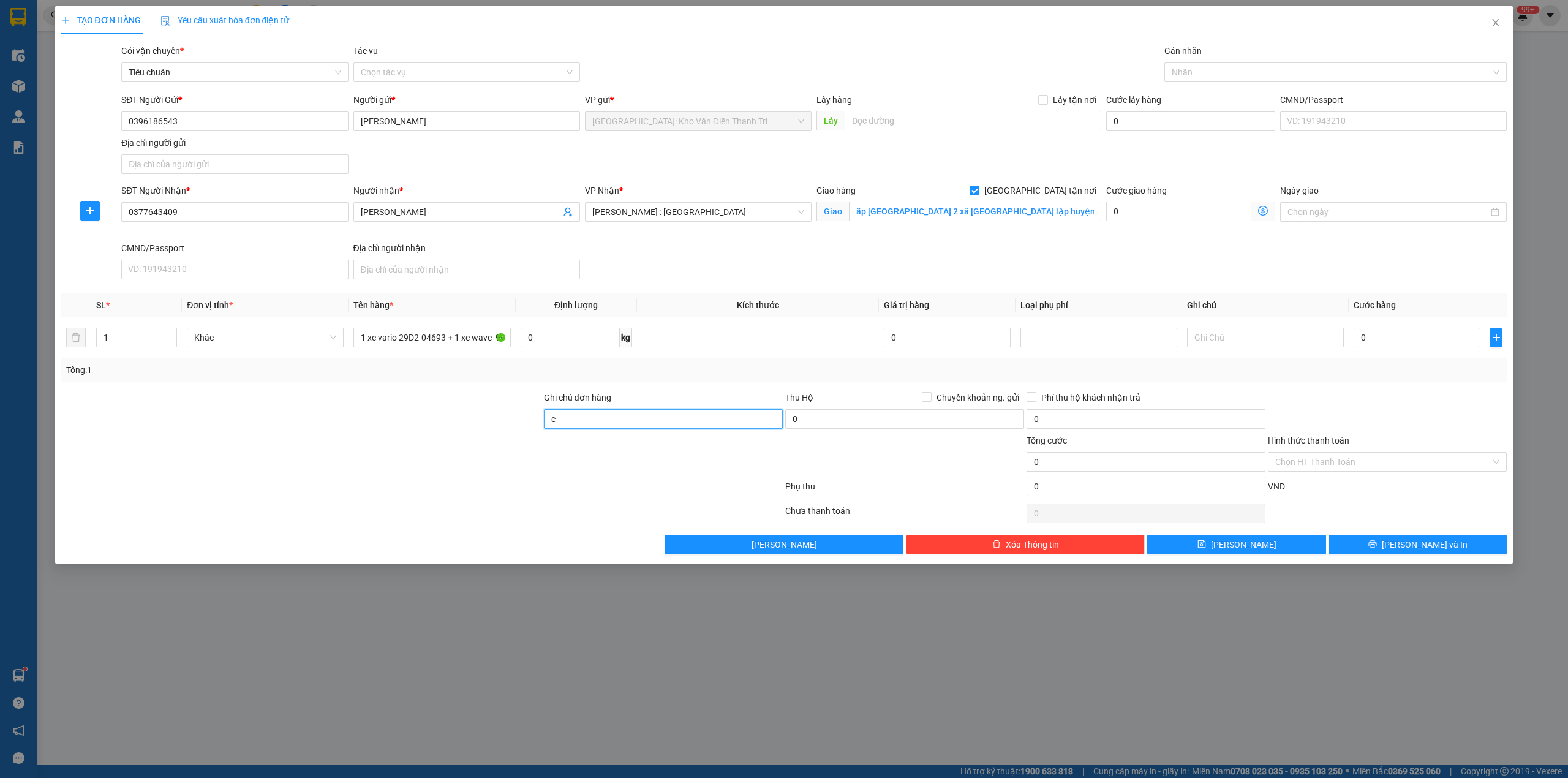
type input "chìa khóa quấn tay lái ( giấy tờ trong cốp )"
click at [595, 508] on div at bounding box center [422, 513] width 724 height 25
click at [152, 343] on input "1" at bounding box center [136, 338] width 80 height 19
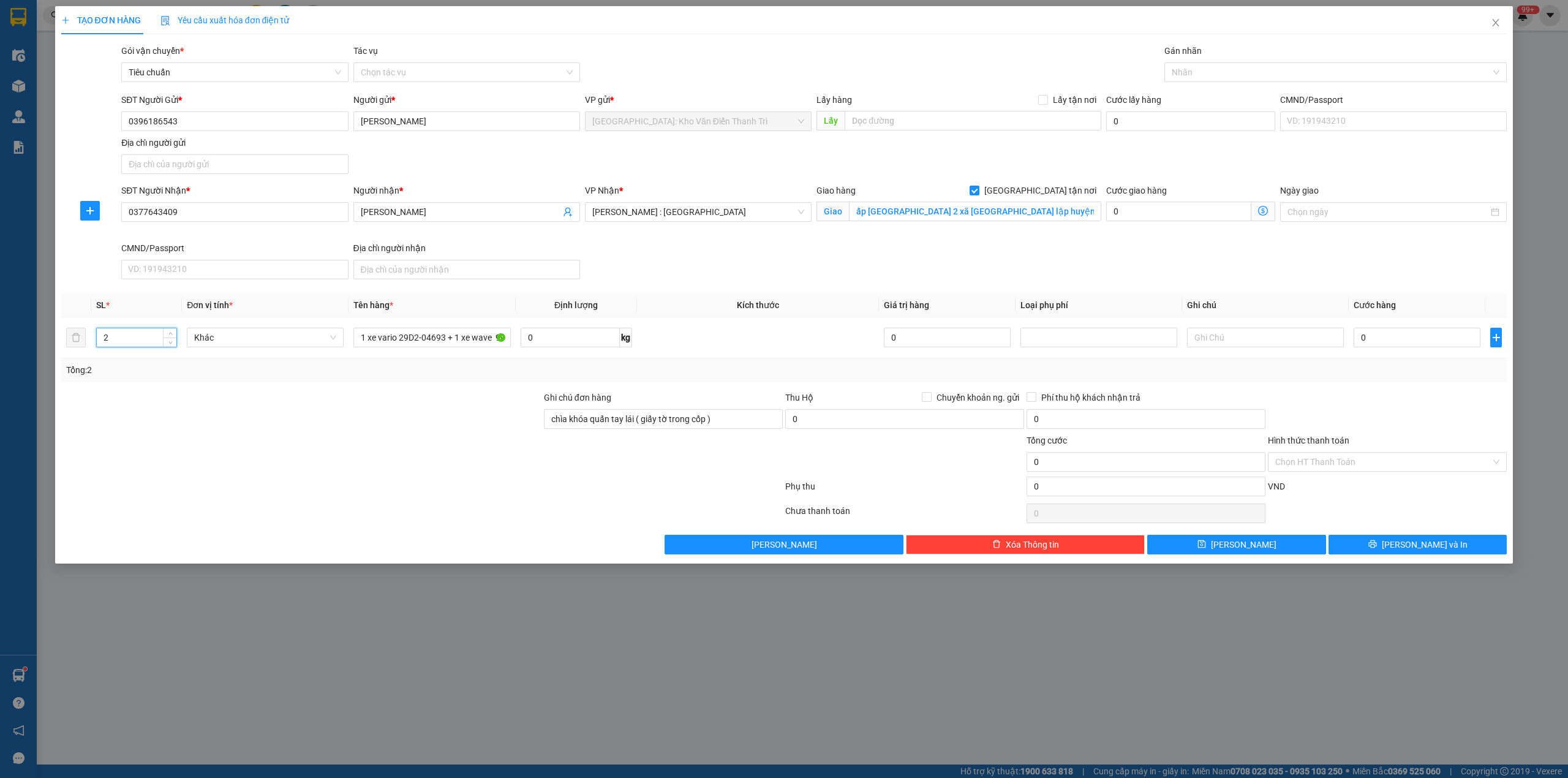
type input "2"
click at [1431, 388] on div "Transit Pickup Surcharge Ids Transit Deliver Surcharge Ids Transit Deliver Surc…" at bounding box center [784, 299] width 1446 height 510
click at [1421, 347] on input "0" at bounding box center [1417, 338] width 127 height 19
click at [1205, 57] on div "Gán nhãn" at bounding box center [1336, 53] width 343 height 19
click at [1203, 61] on div "Gán nhãn" at bounding box center [1336, 53] width 343 height 19
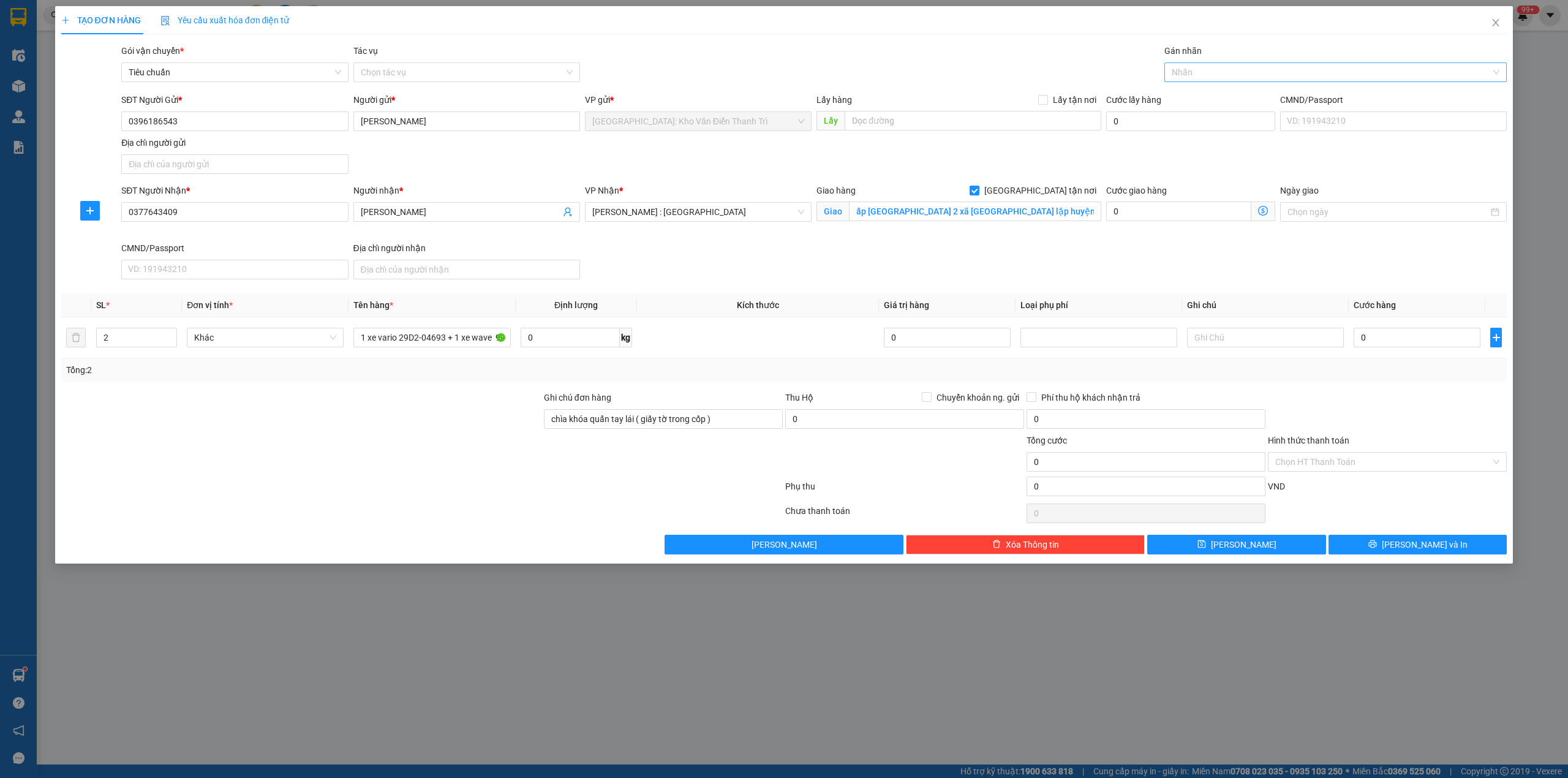
click at [1203, 63] on div "Nhãn" at bounding box center [1336, 72] width 343 height 19
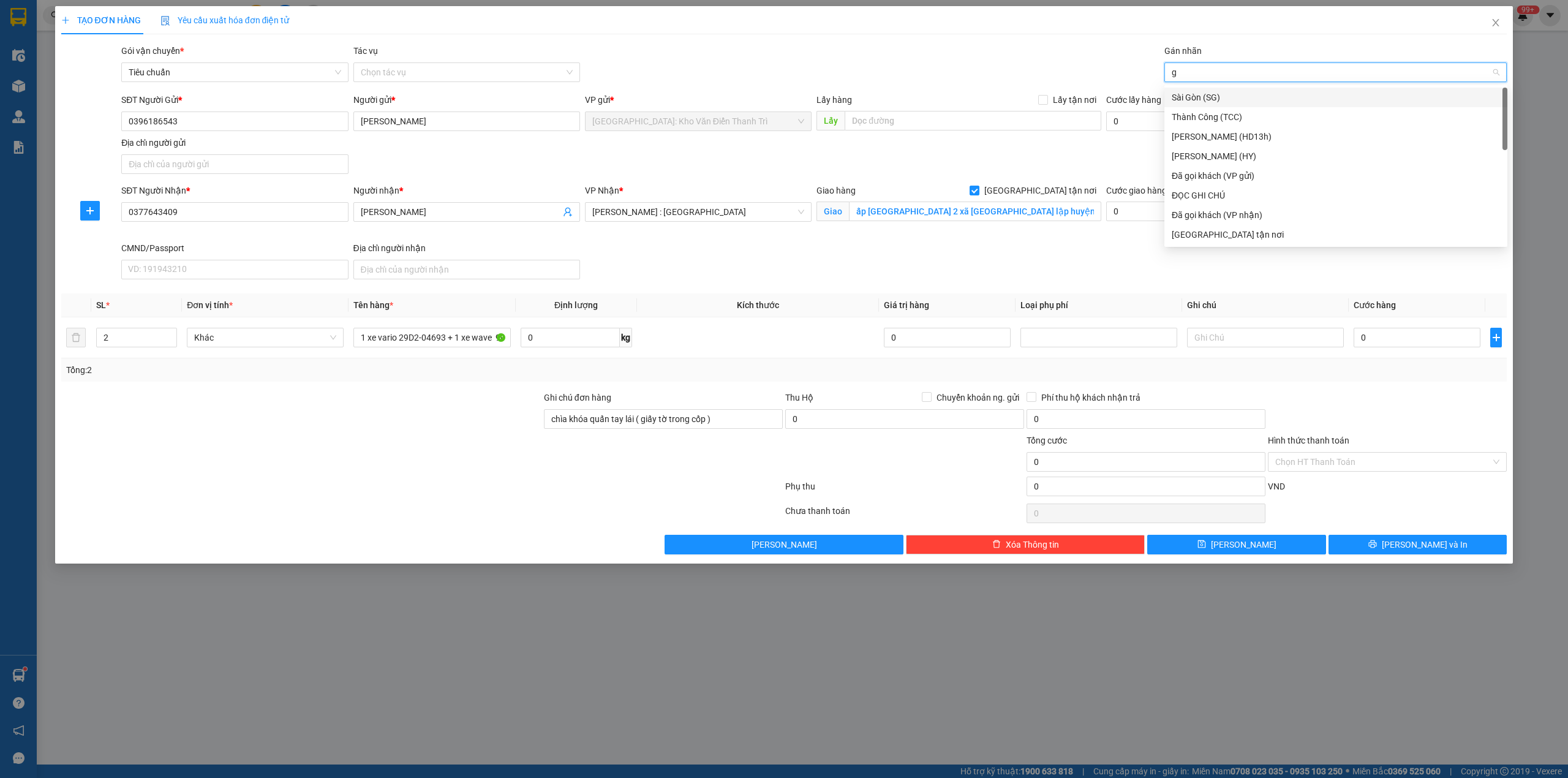
type input "gt"
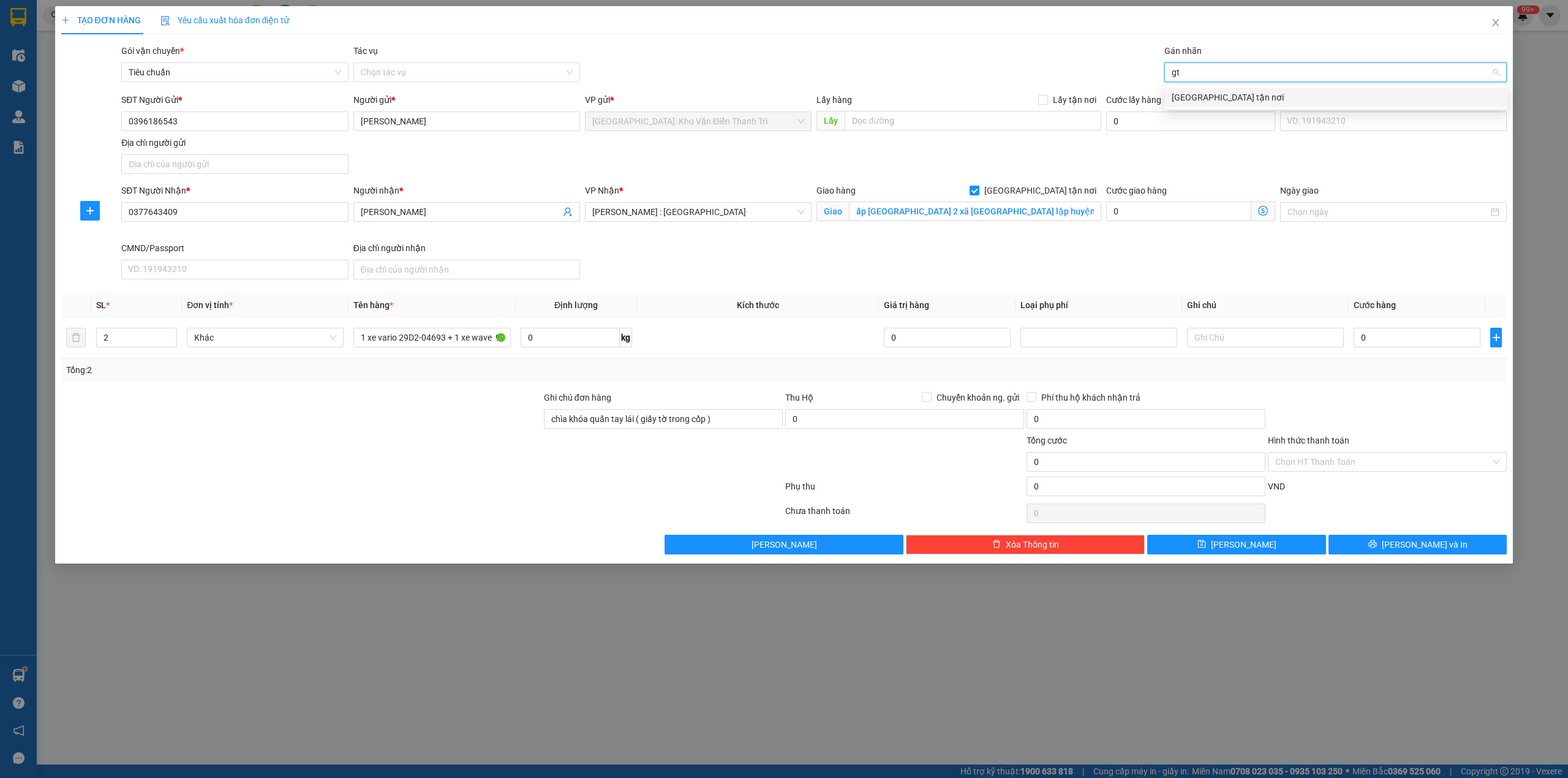
click at [1224, 101] on div "[GEOGRAPHIC_DATA] tận nơi" at bounding box center [1336, 98] width 328 height 13
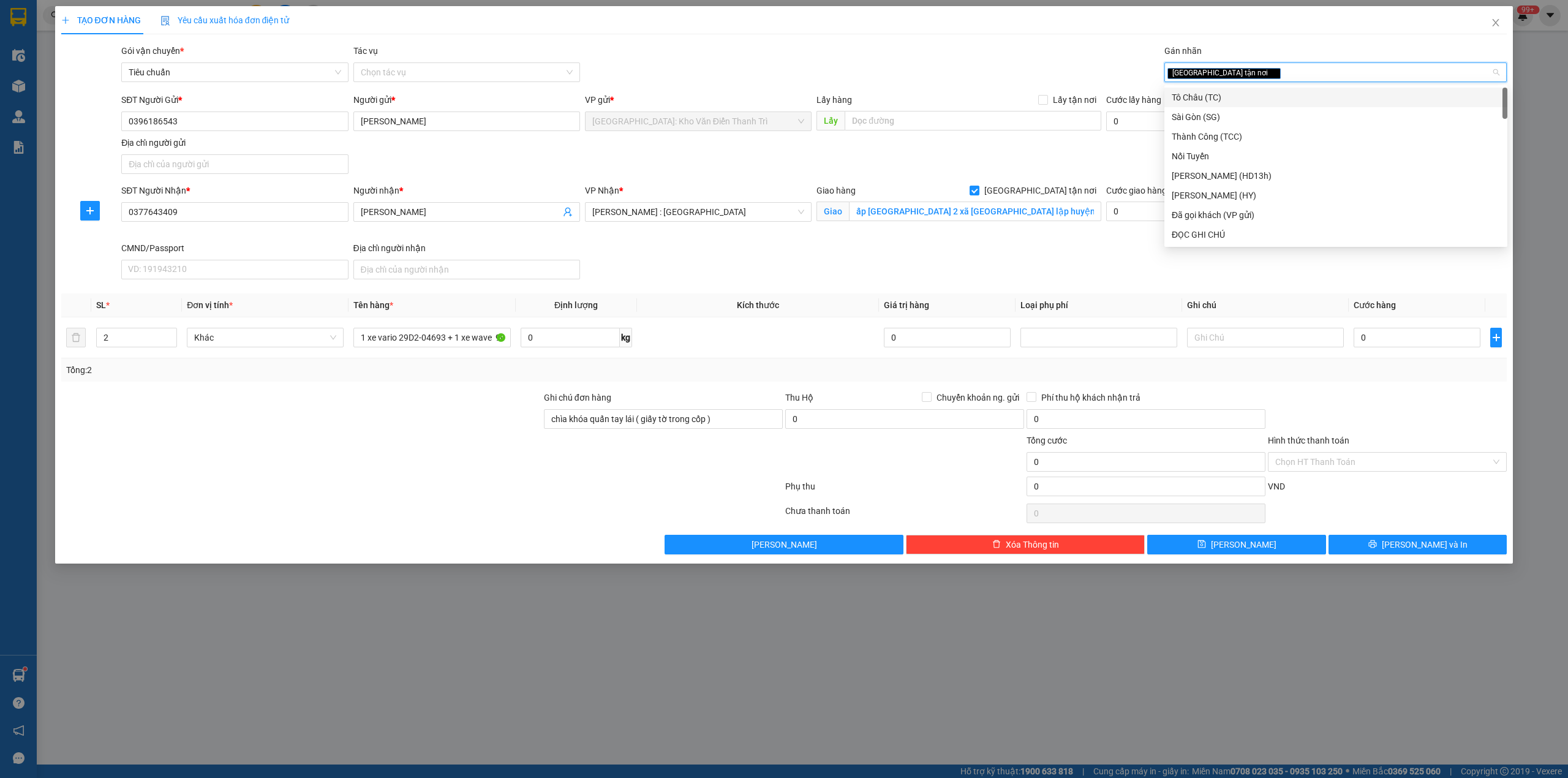
click at [1283, 78] on div "[GEOGRAPHIC_DATA] tận nơi" at bounding box center [1330, 72] width 325 height 15
type input "x"
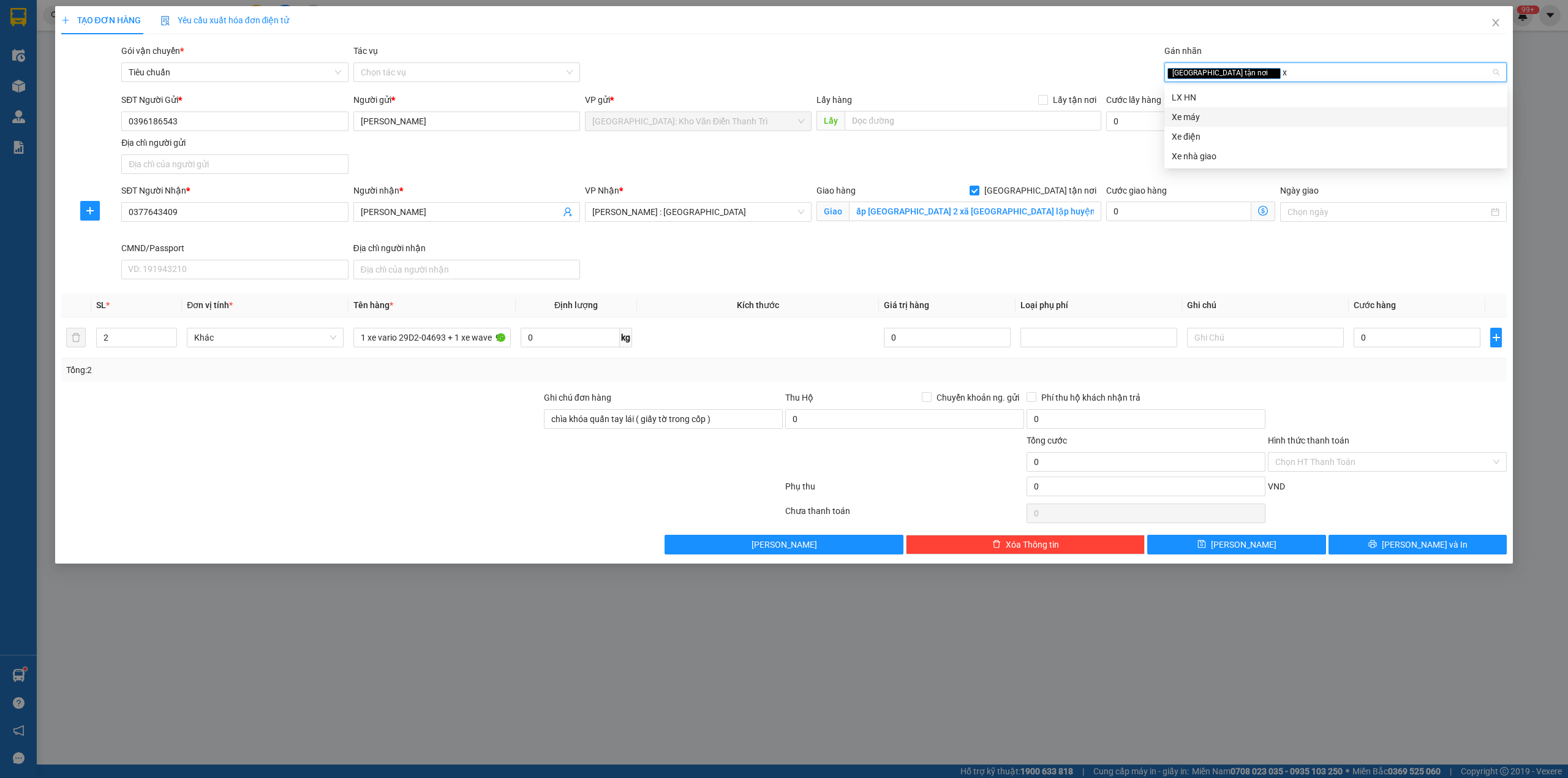
click at [1200, 113] on div "Xe máy" at bounding box center [1336, 117] width 328 height 13
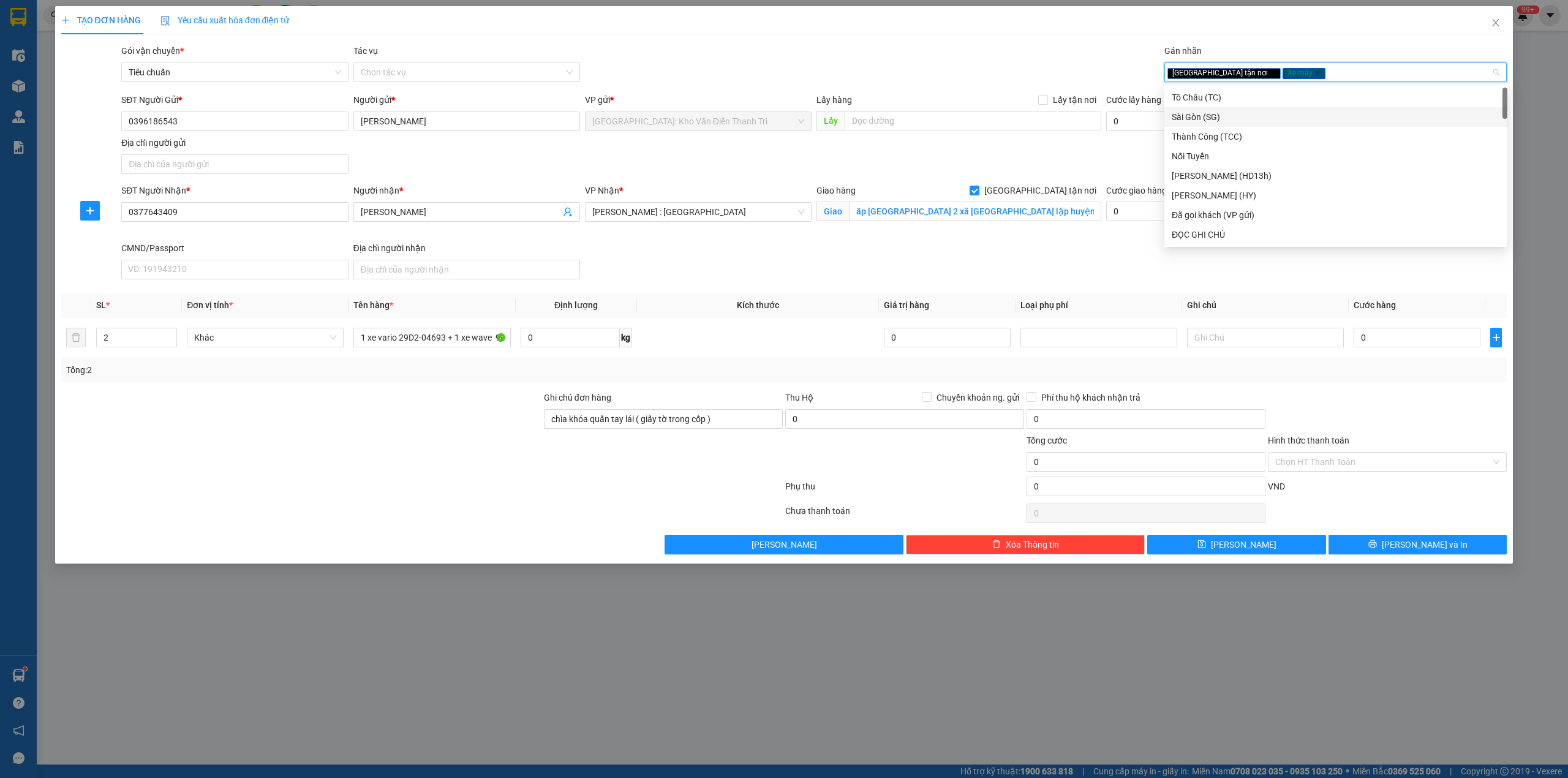
click at [1032, 70] on div "Gói vận chuyển * Tiêu chuẩn Tác vụ Chọn tác vụ Gán nhãn Giao tận nơi Xe máy" at bounding box center [813, 66] width 1390 height 43
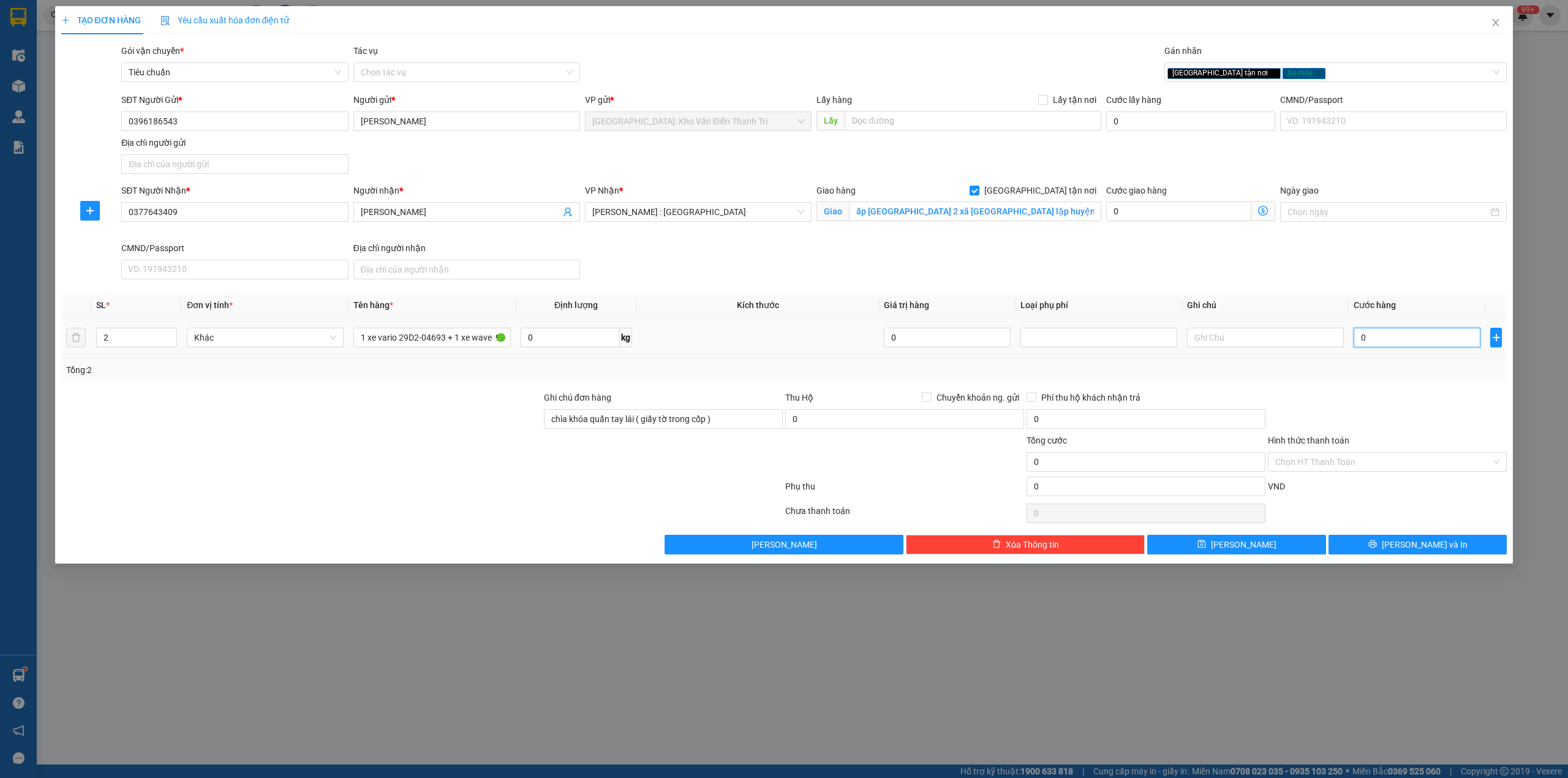
click at [1420, 336] on input "0" at bounding box center [1417, 338] width 127 height 19
type input "3"
type input "30"
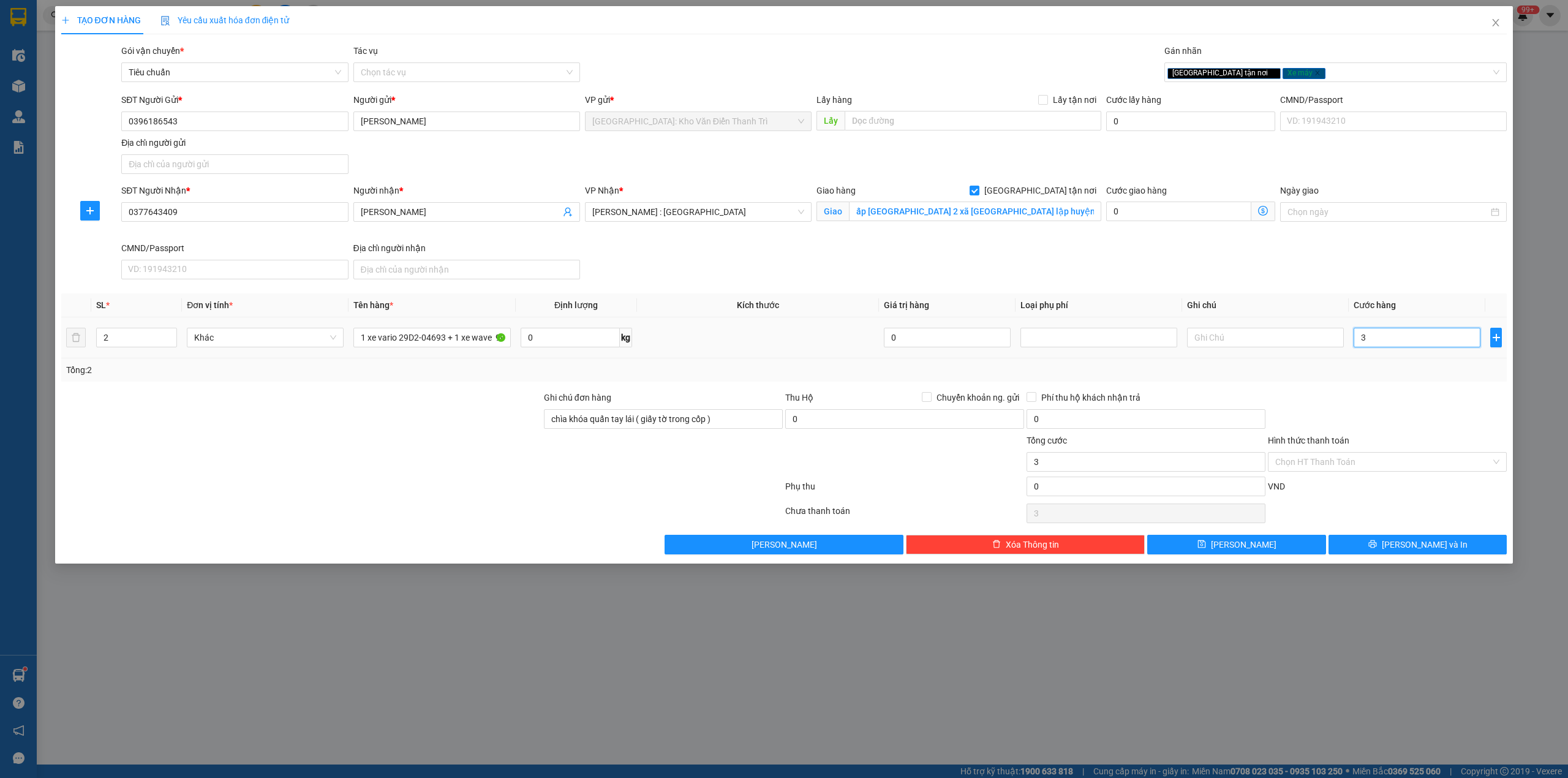
type input "30"
type input "301"
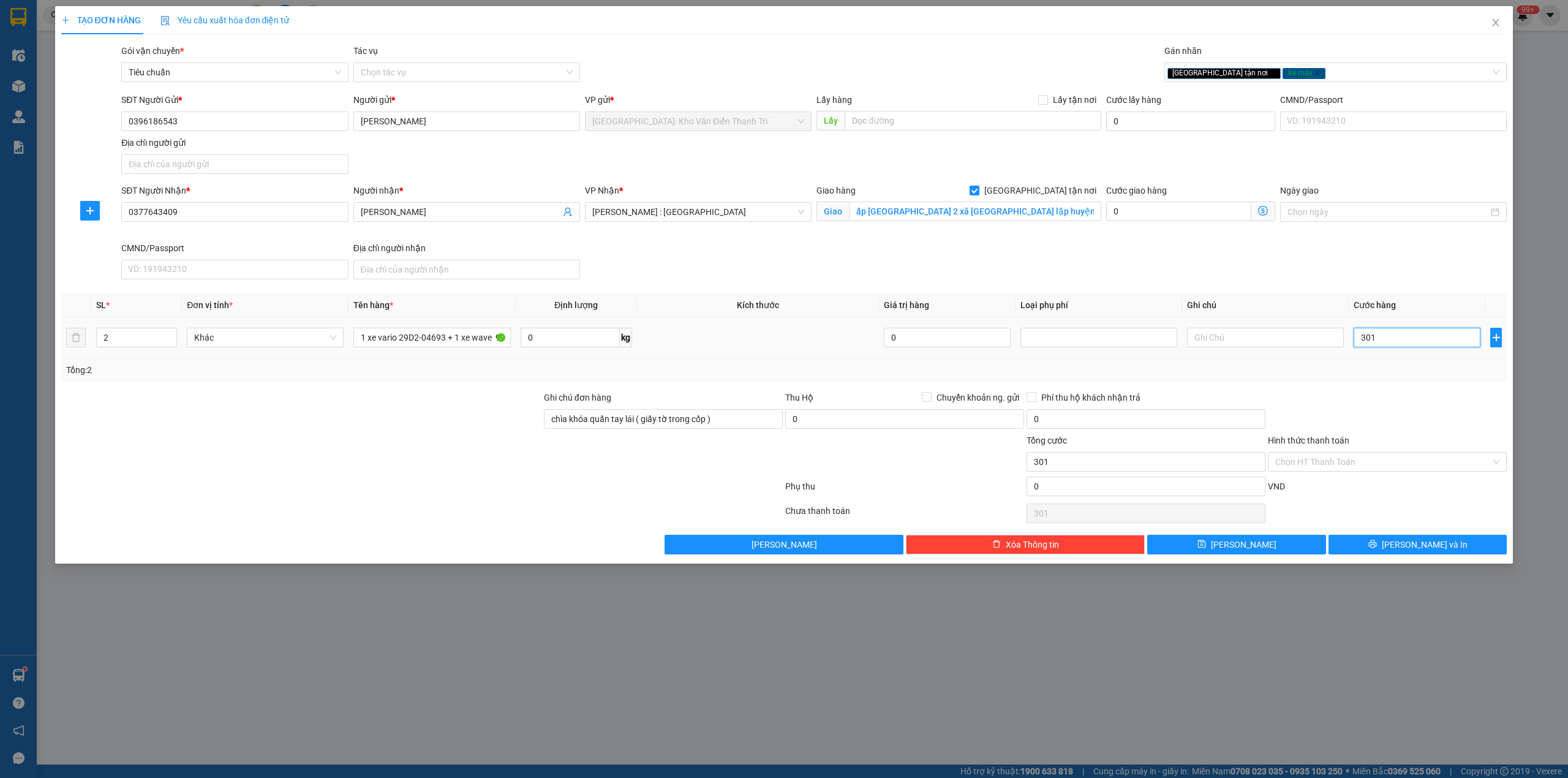
type input "3.010"
type input "3.010.000"
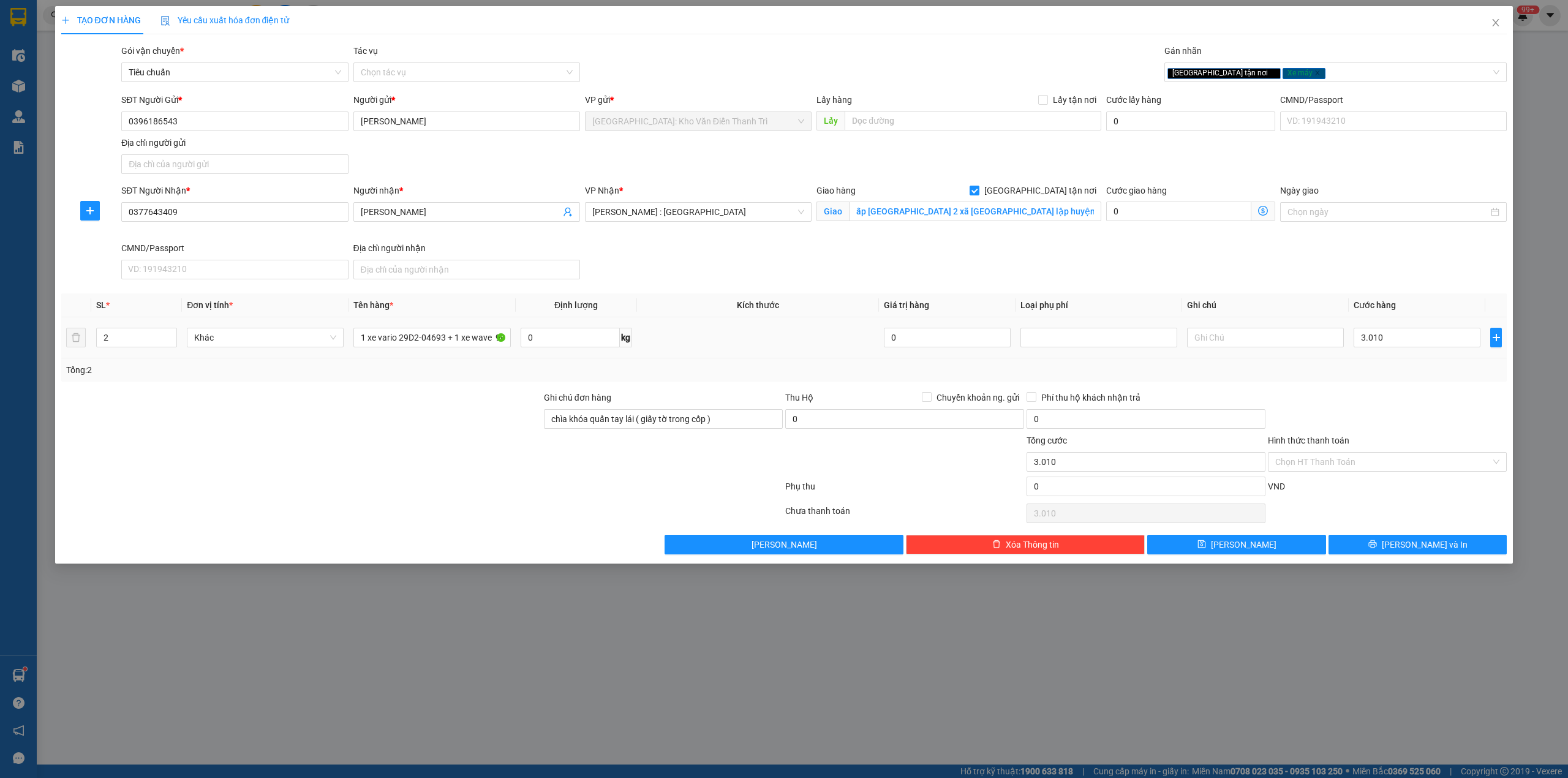
type input "3.010.000"
click at [1414, 399] on div at bounding box center [1387, 413] width 241 height 43
click at [1432, 545] on span "[PERSON_NAME] và In" at bounding box center [1424, 545] width 86 height 13
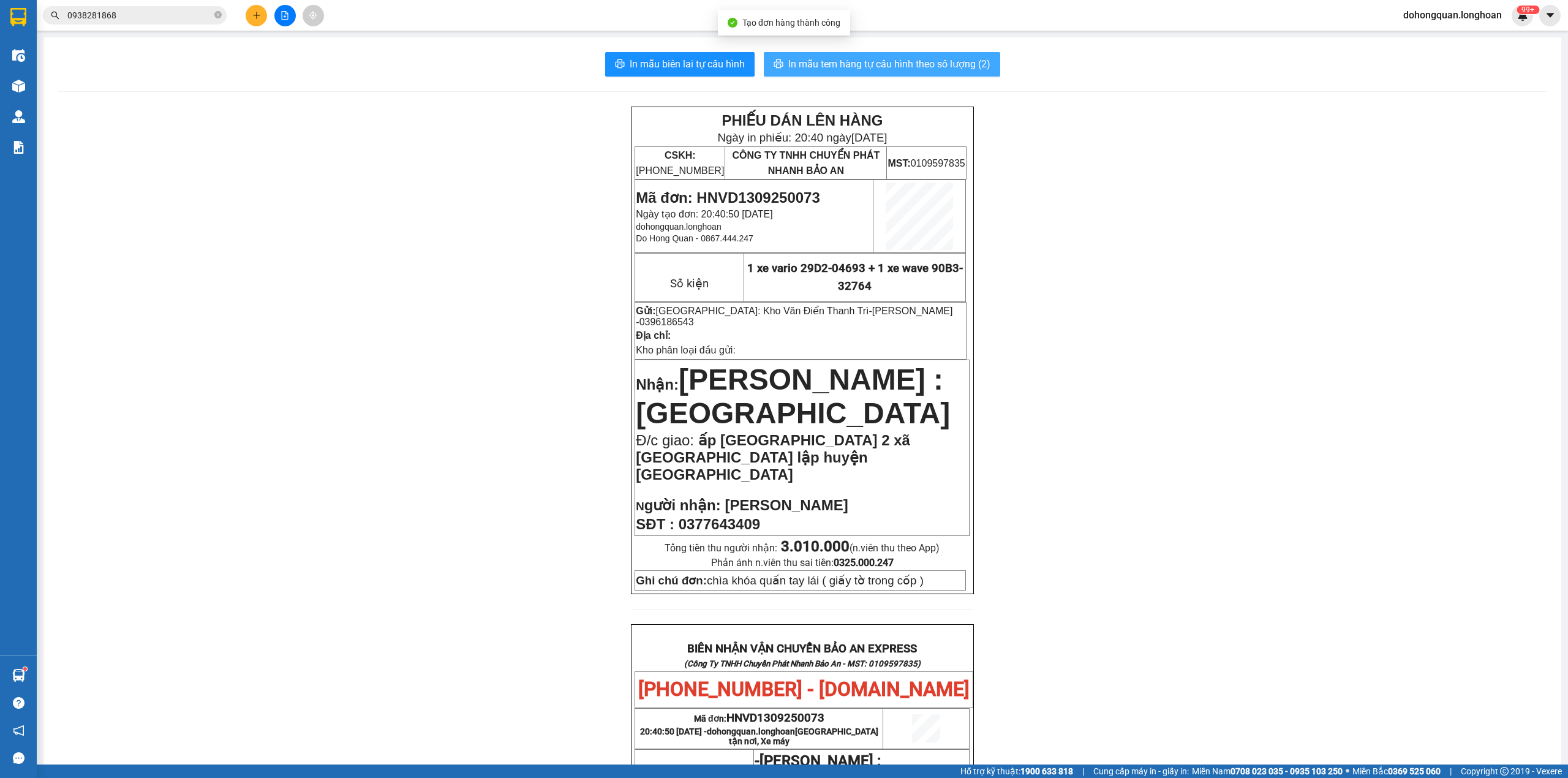
click at [964, 65] on span "In mẫu tem hàng tự cấu hình theo số lượng (2)" at bounding box center [889, 64] width 202 height 16
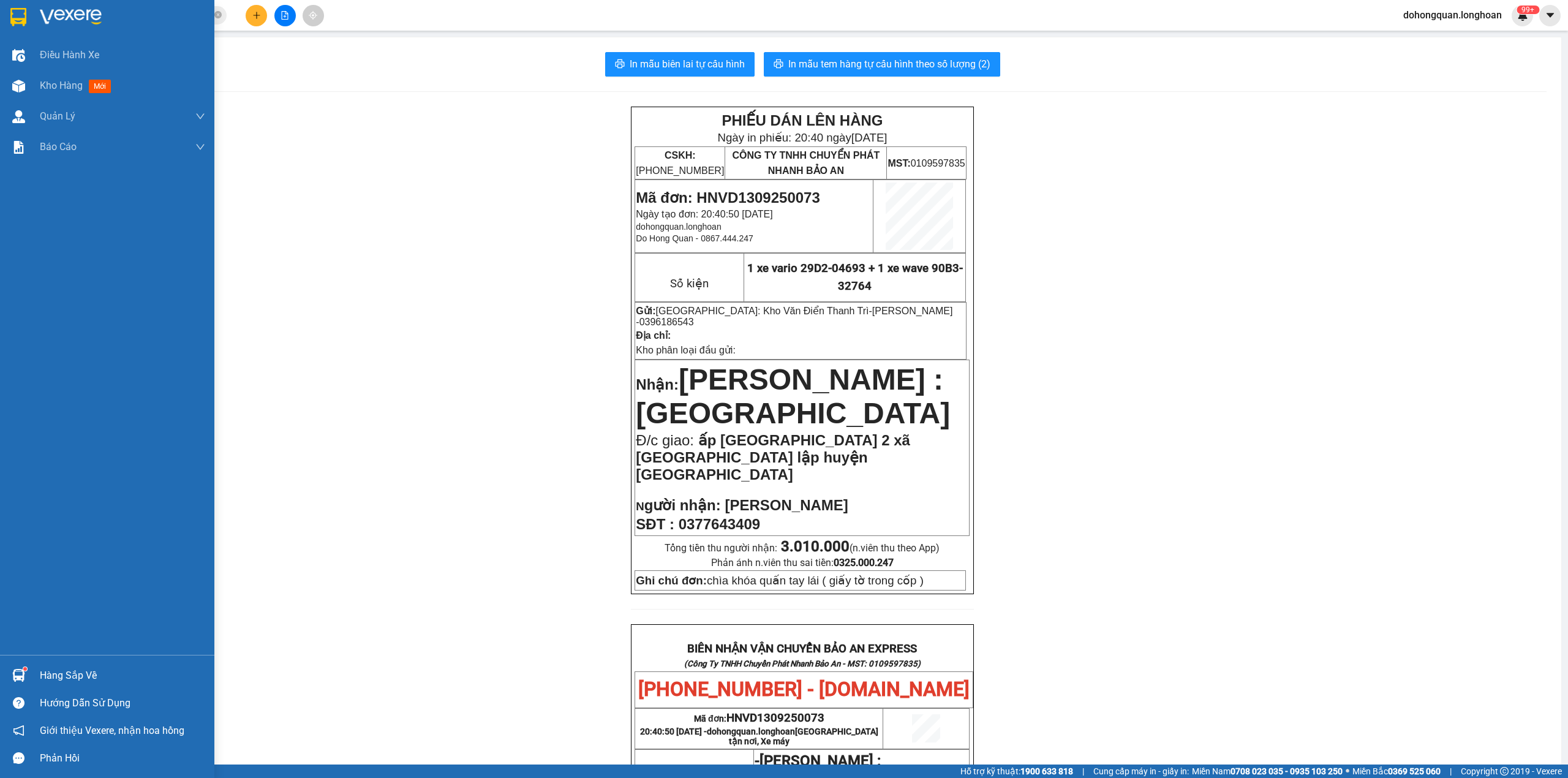
click at [16, 17] on img at bounding box center [18, 17] width 16 height 19
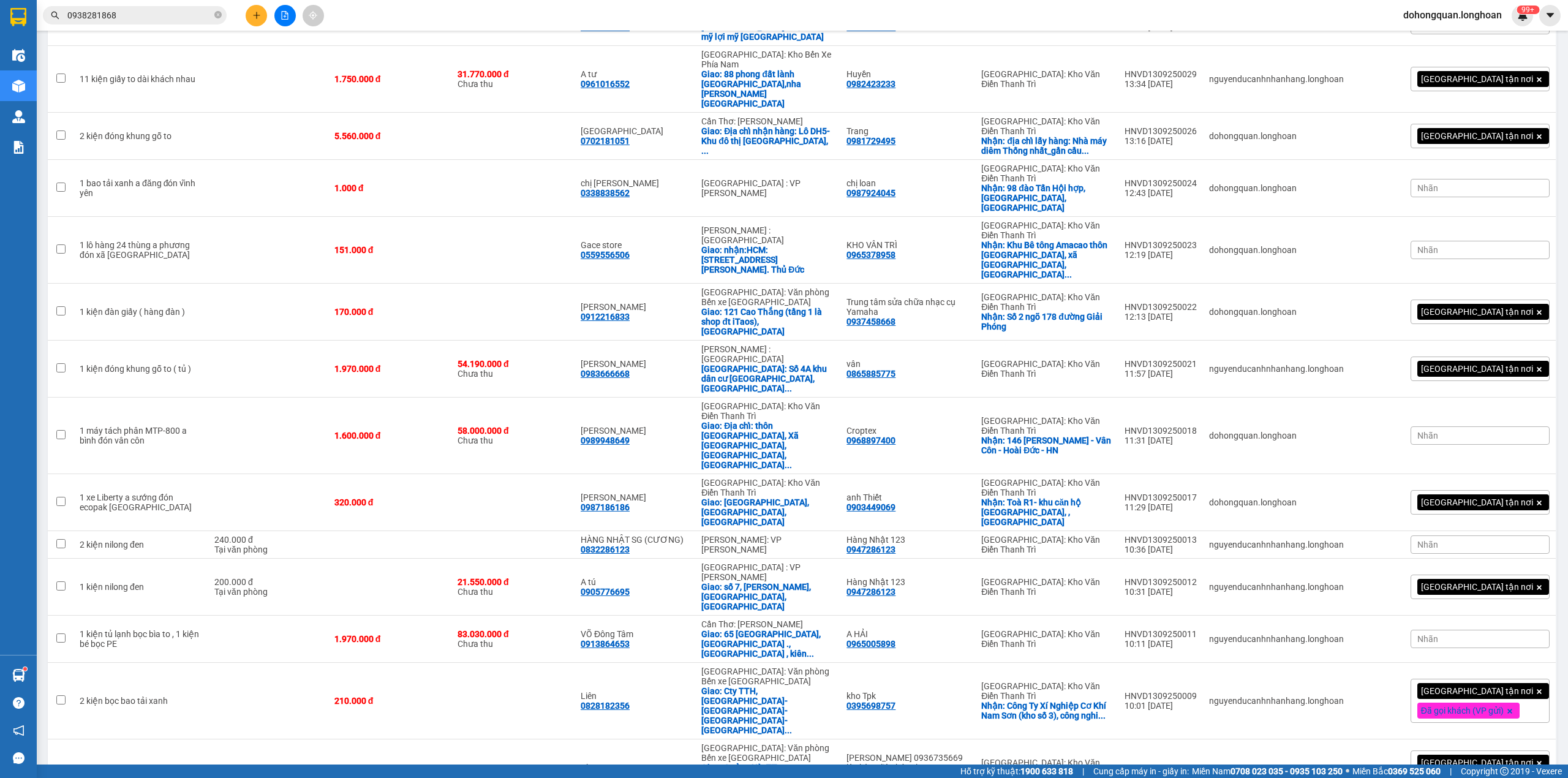
scroll to position [1297, 0]
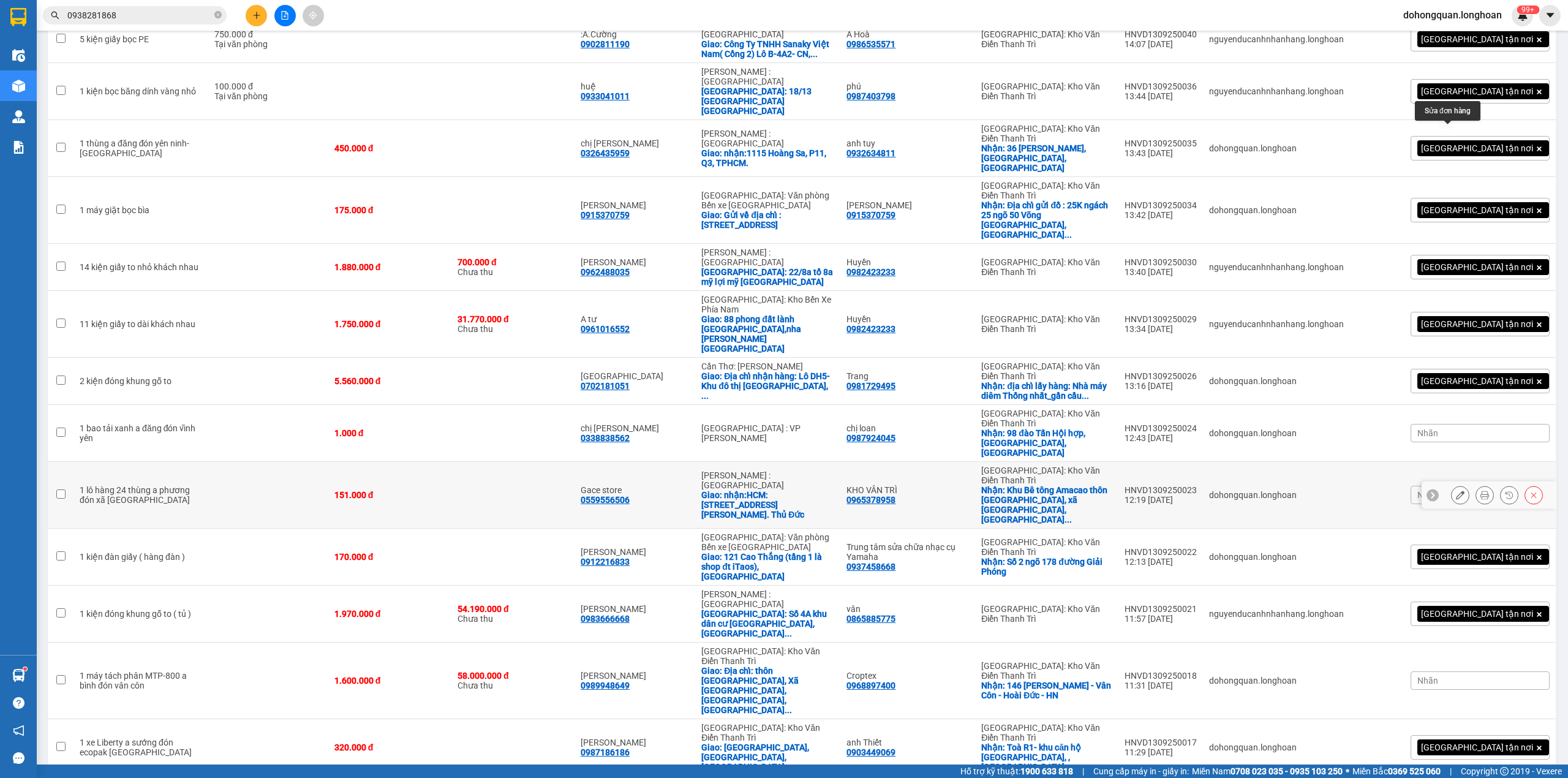
click at [1452, 484] on button at bounding box center [1460, 495] width 17 height 22
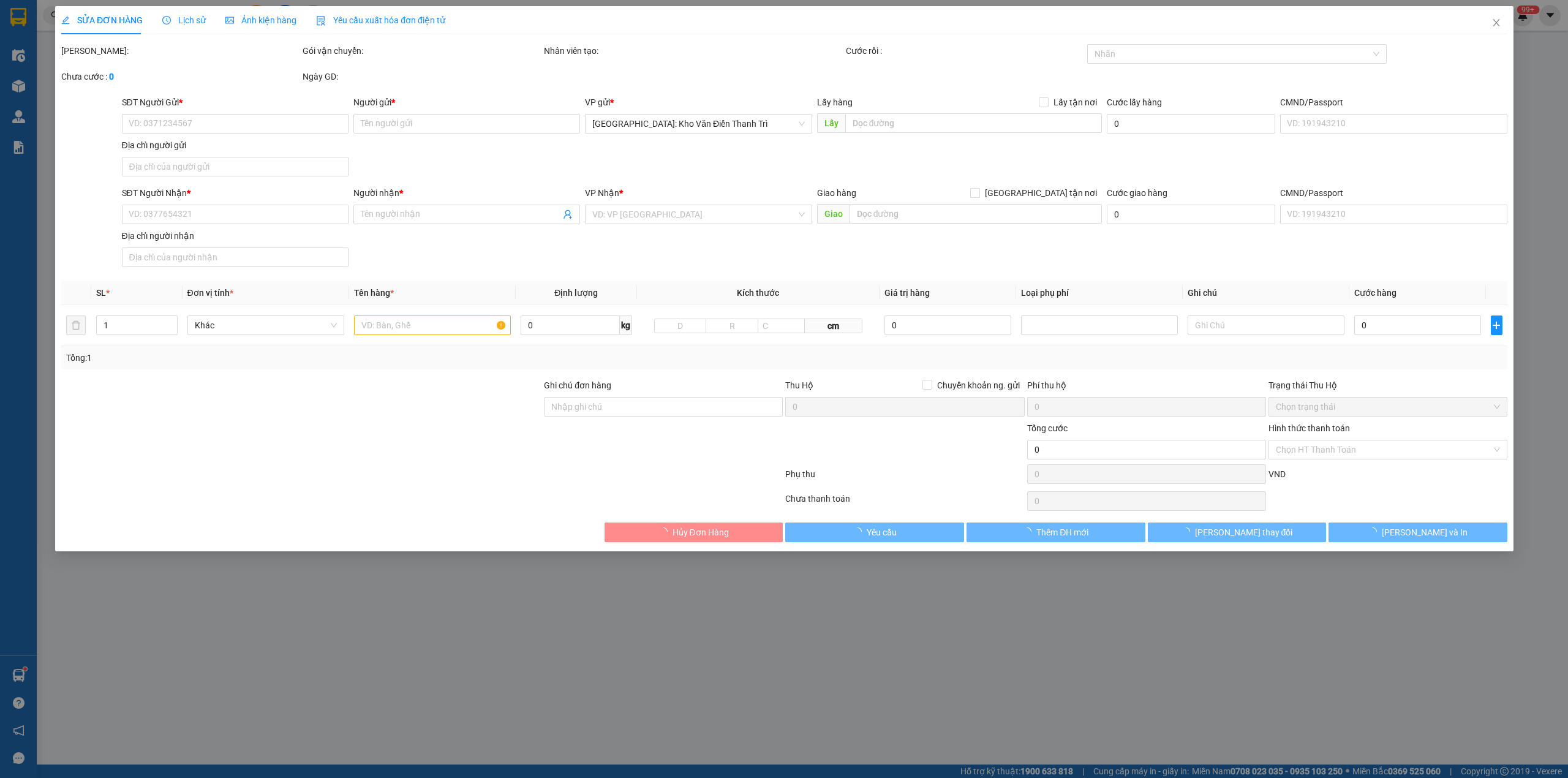
type input "0965378958"
type input "KHO VÂN TRÌ"
checkbox input "true"
type input "Khu Bê tông Amacao thôn [GEOGRAPHIC_DATA], xã [GEOGRAPHIC_DATA], [GEOGRAPHIC_DA…"
type input "0559556506"
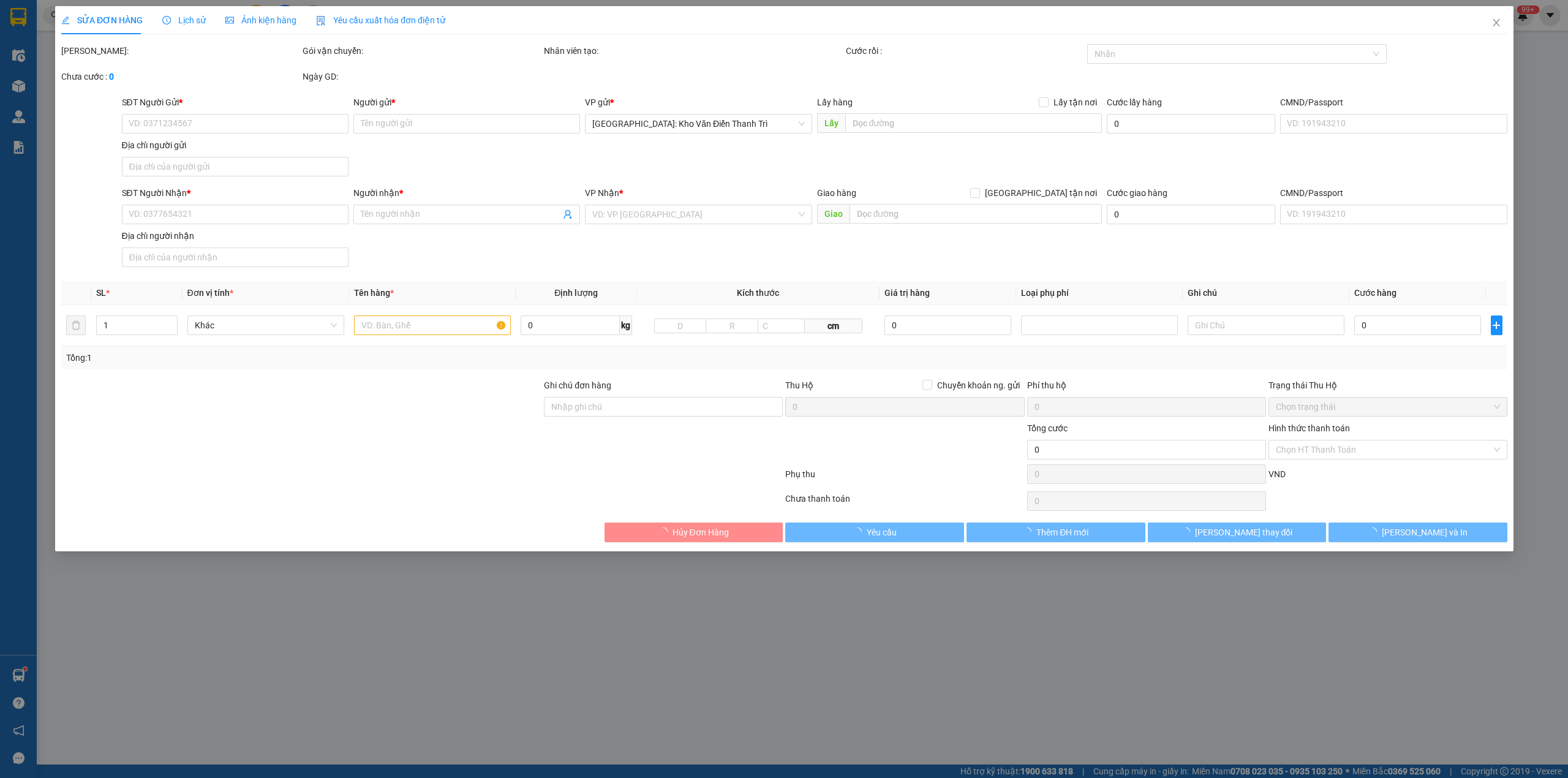
type input "Gace store"
checkbox input "true"
type input "nhận:HCM: [STREET_ADDRESS][PERSON_NAME]. Thủ Đức"
type input "151.000"
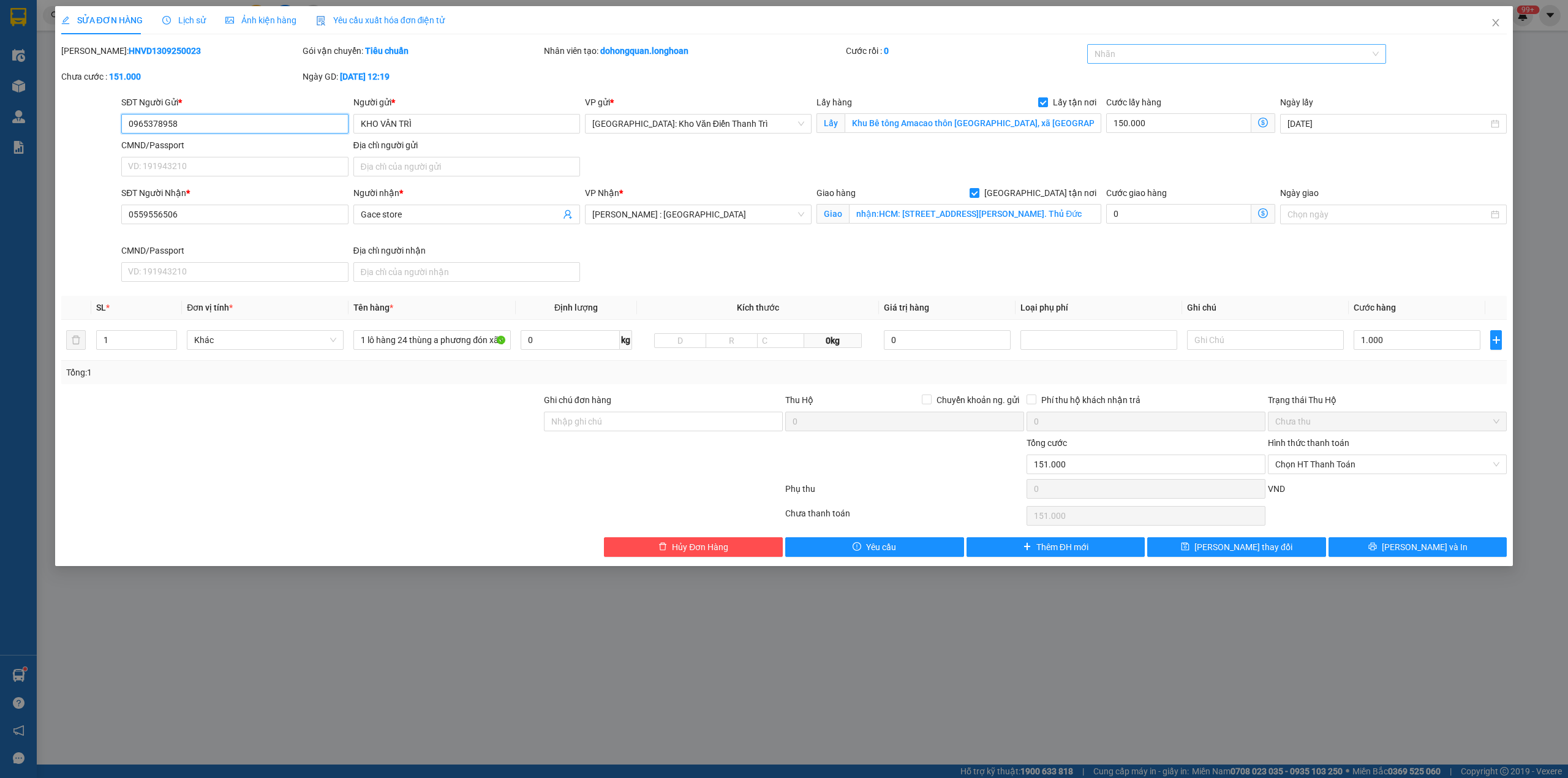
click at [1145, 57] on div at bounding box center [1230, 54] width 281 height 15
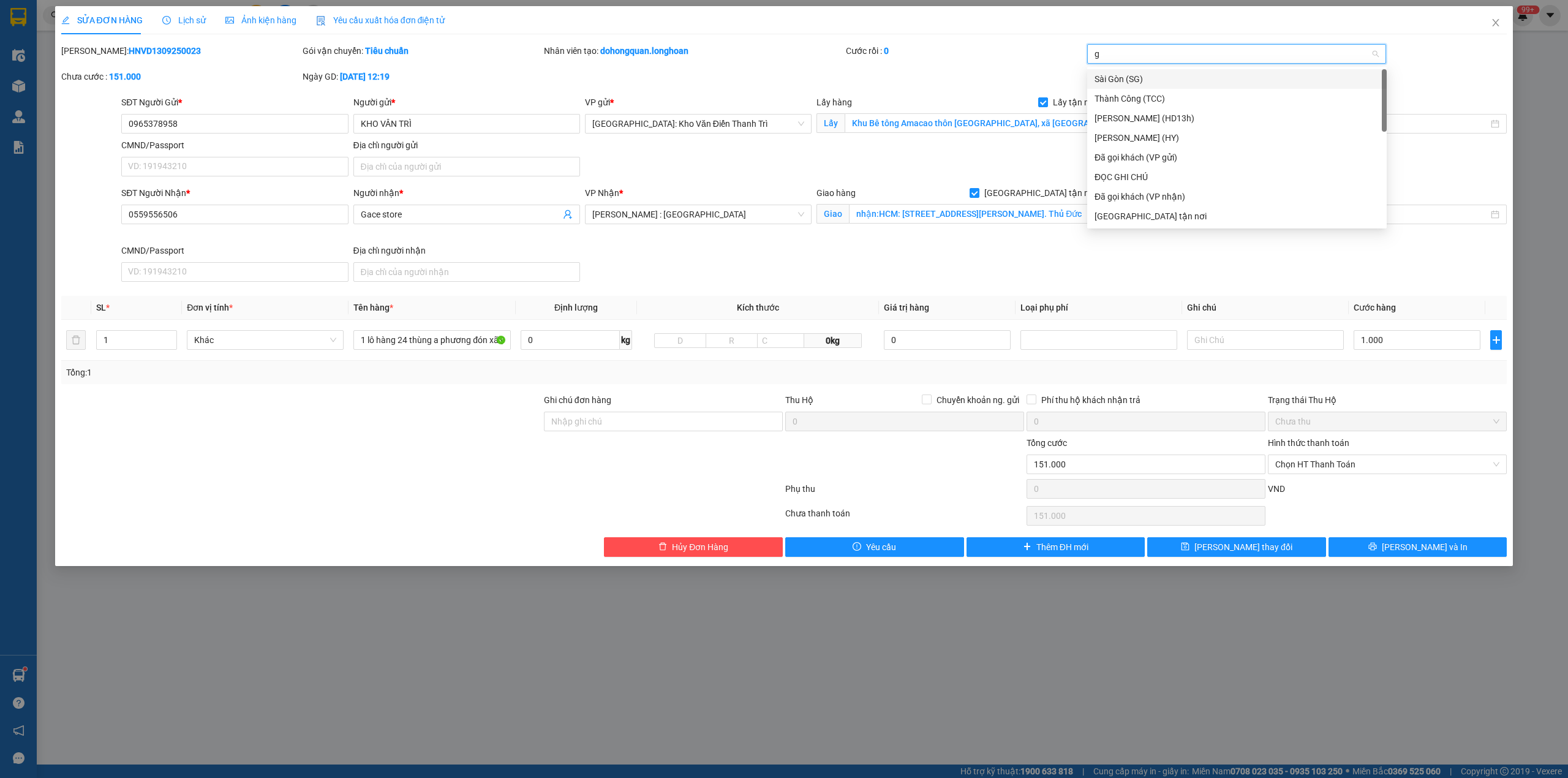
type input "gt"
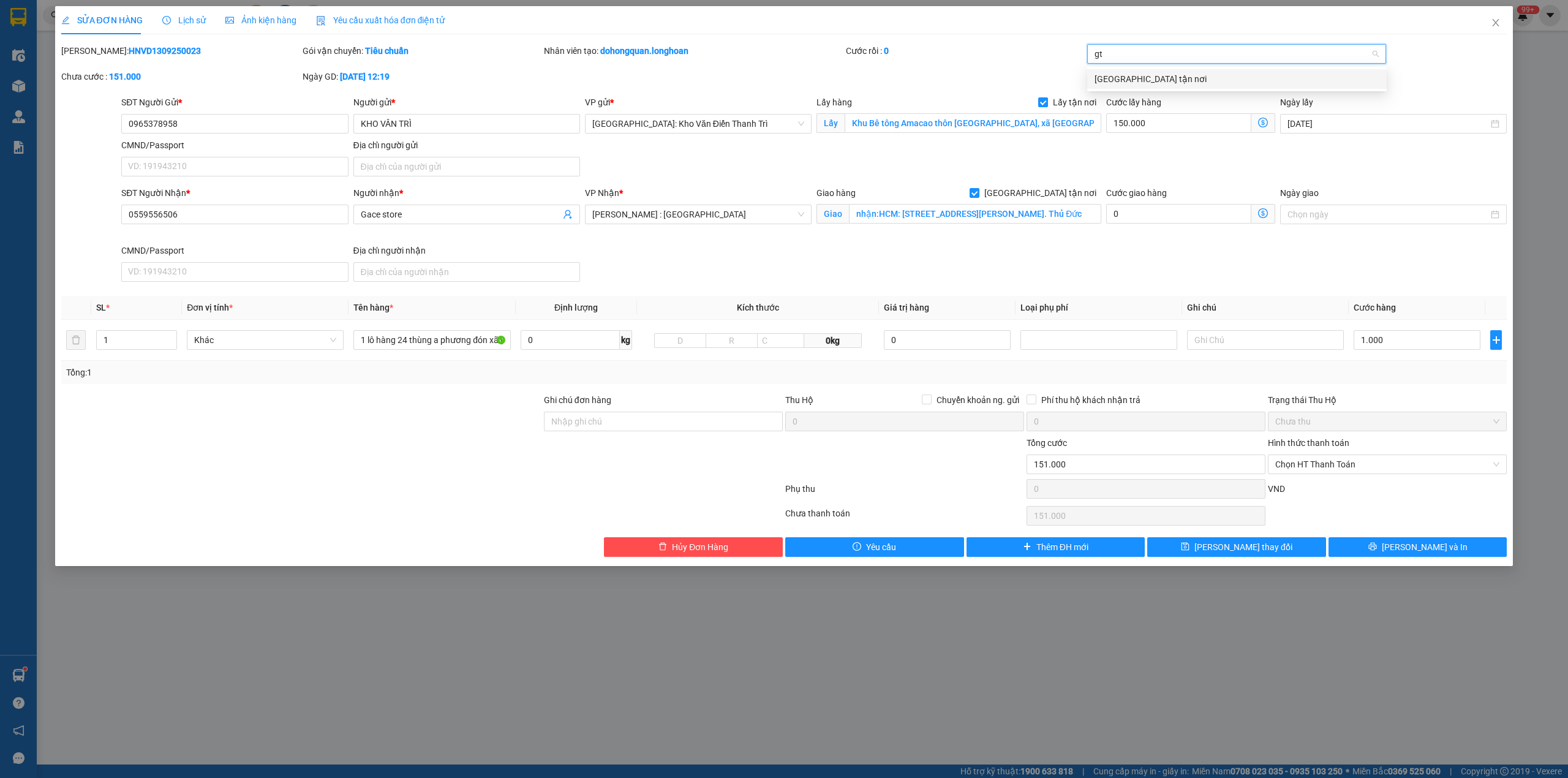
click at [1159, 81] on div "[GEOGRAPHIC_DATA] tận nơi" at bounding box center [1237, 79] width 285 height 13
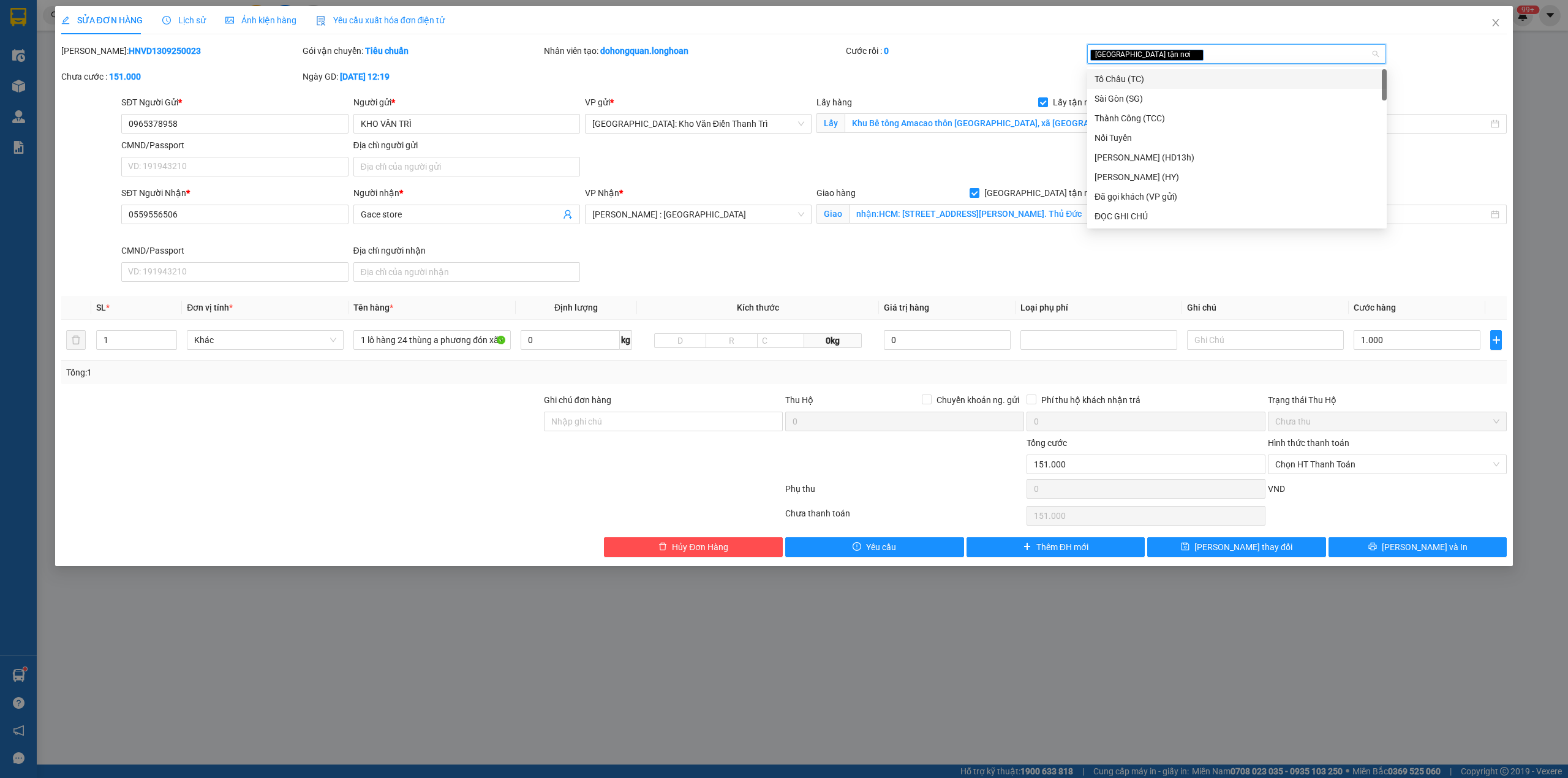
click at [1032, 57] on div "Cước rồi : 0" at bounding box center [965, 51] width 239 height 13
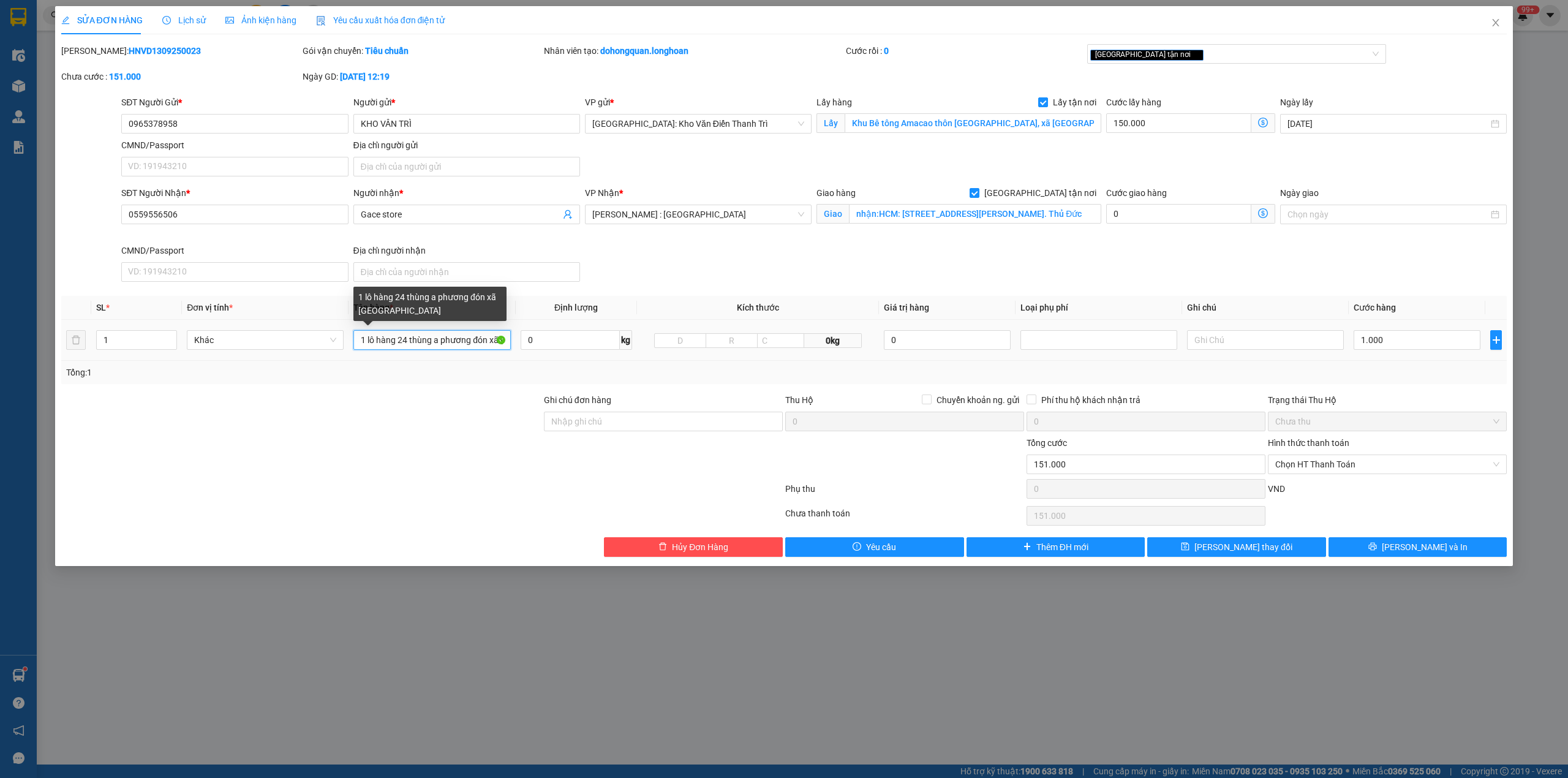
click at [391, 347] on input "1 lô hàng 24 thùng a phương đón xã [GEOGRAPHIC_DATA]" at bounding box center [431, 340] width 156 height 19
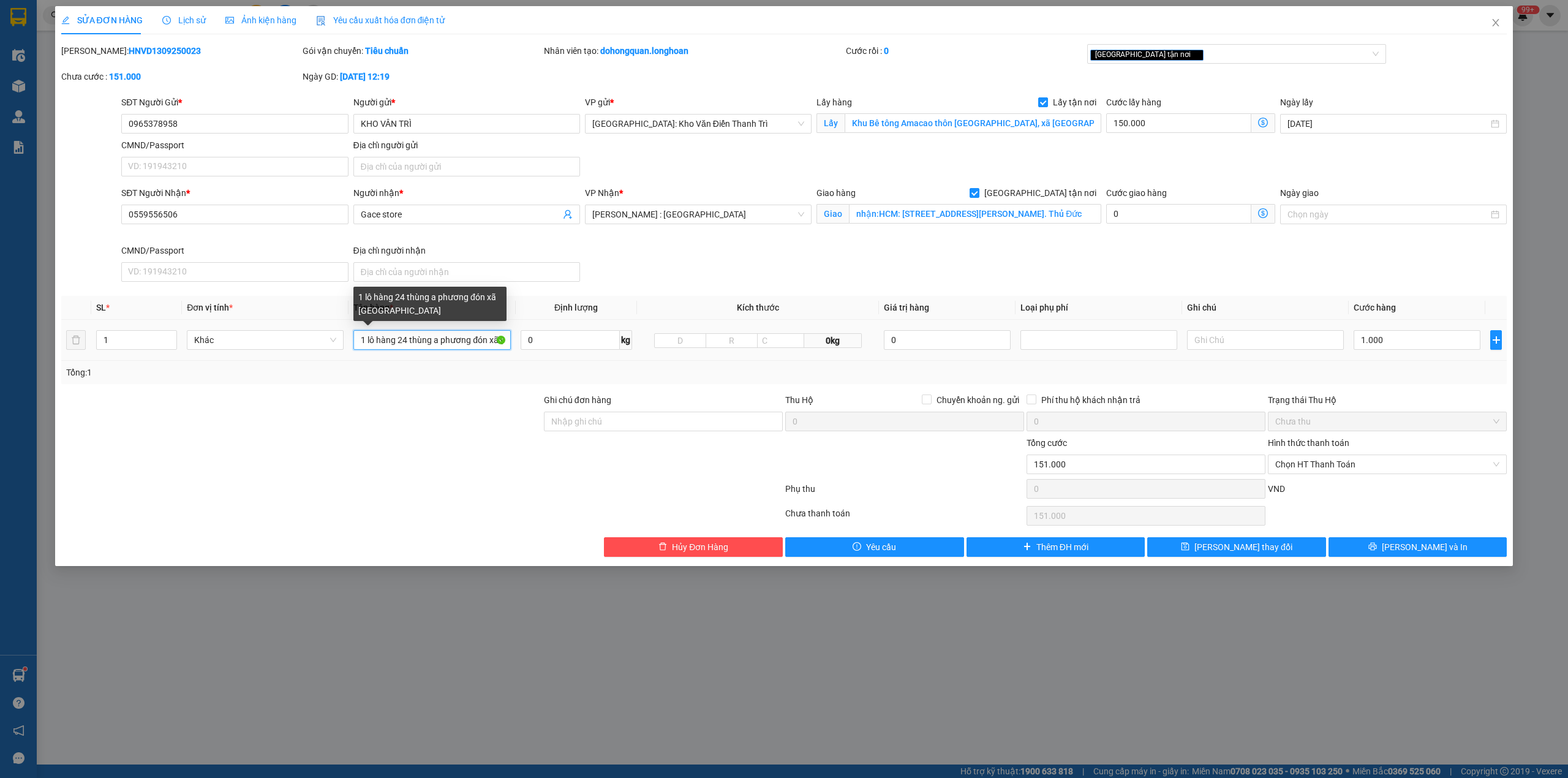
click at [391, 347] on input "1 lô hàng 24 thùng a phương đón xã [GEOGRAPHIC_DATA]" at bounding box center [431, 340] width 156 height 19
click at [391, 347] on input "24 thùng giấy giống nhau" at bounding box center [431, 340] width 156 height 19
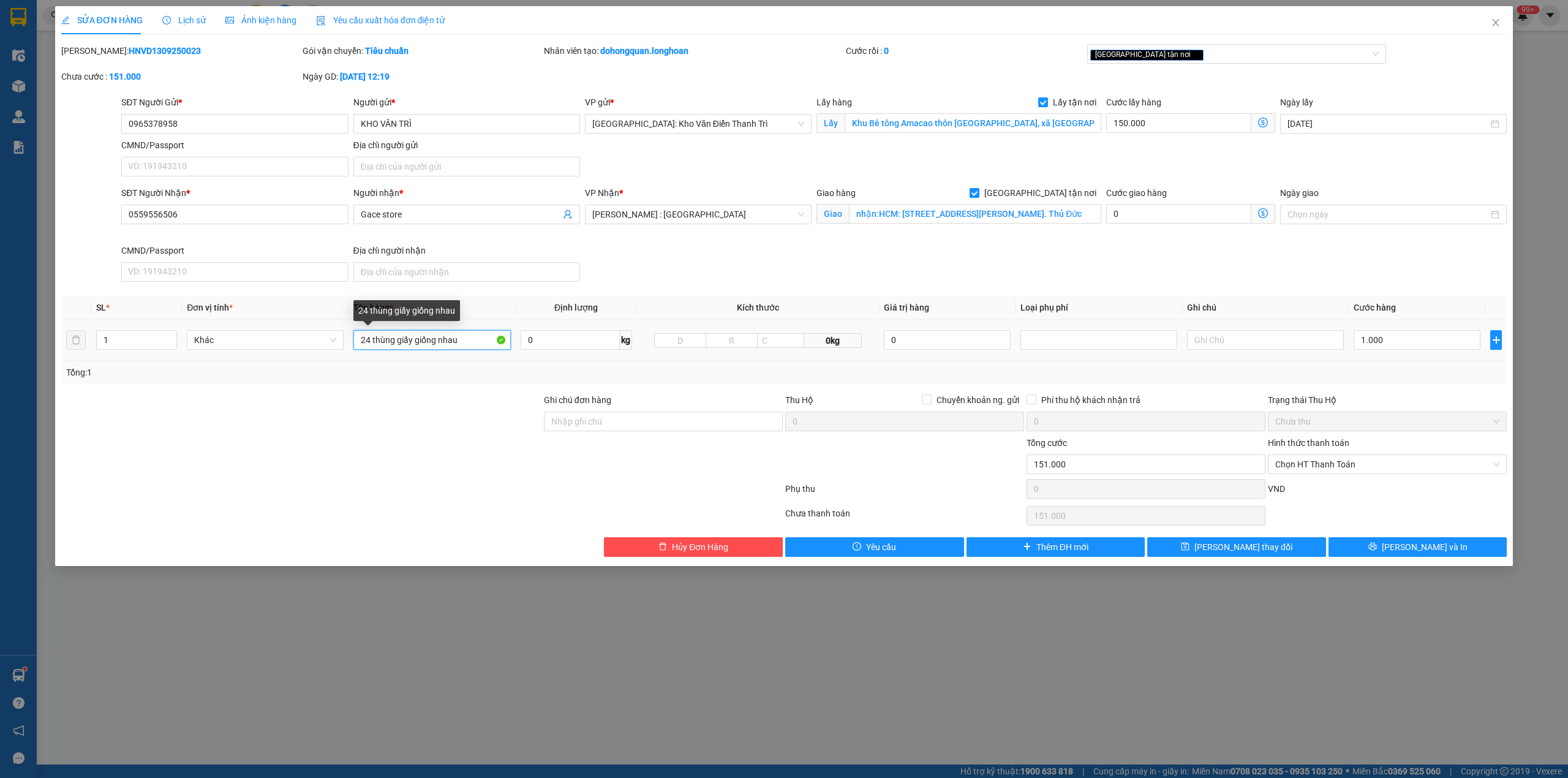
click at [391, 347] on input "24 thùng giấy giống nhau" at bounding box center [431, 340] width 156 height 19
type input "24 thùng giấy giống nhau"
click at [1499, 19] on icon "close" at bounding box center [1495, 22] width 10 height 10
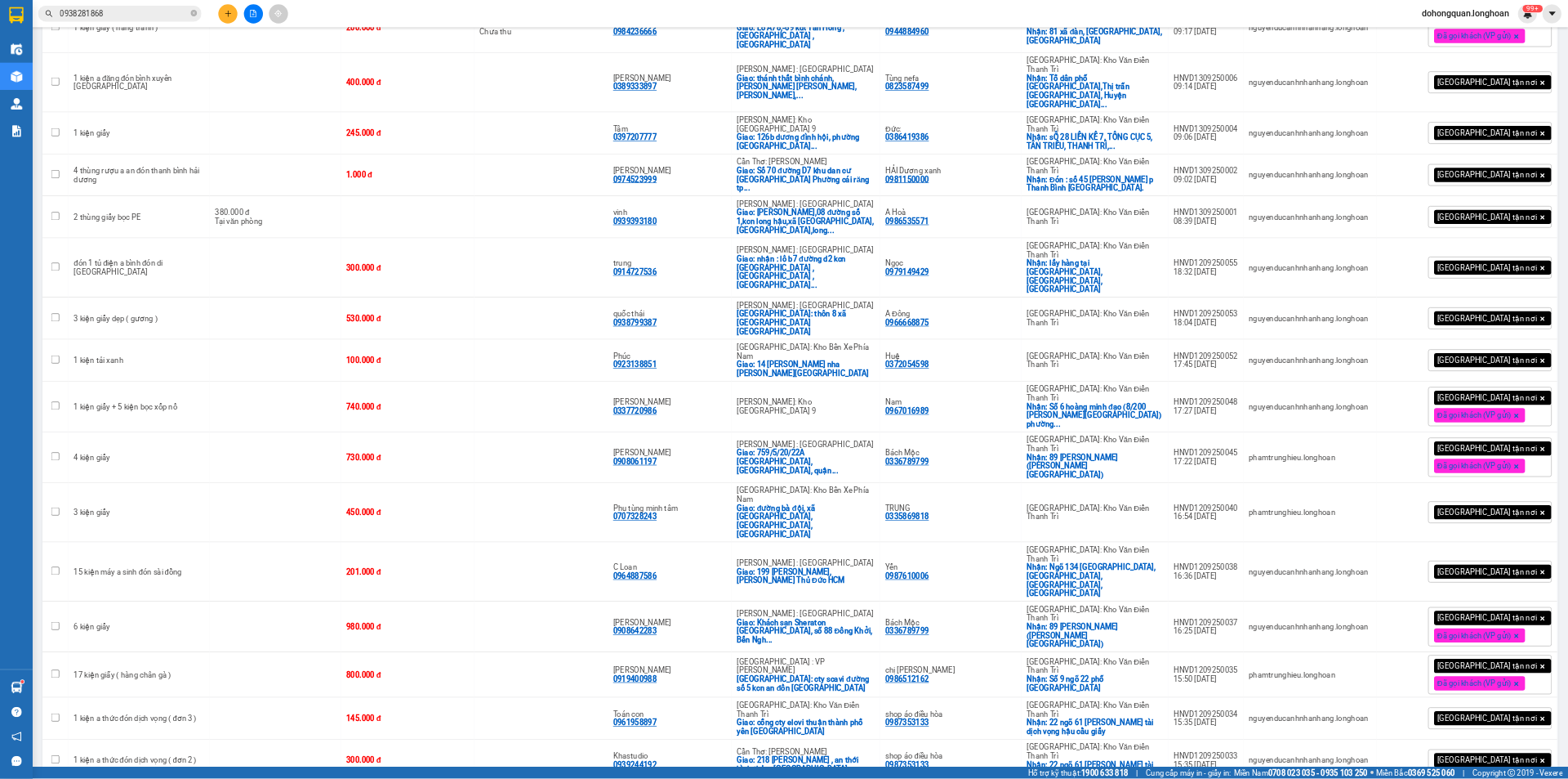
scroll to position [2799, 0]
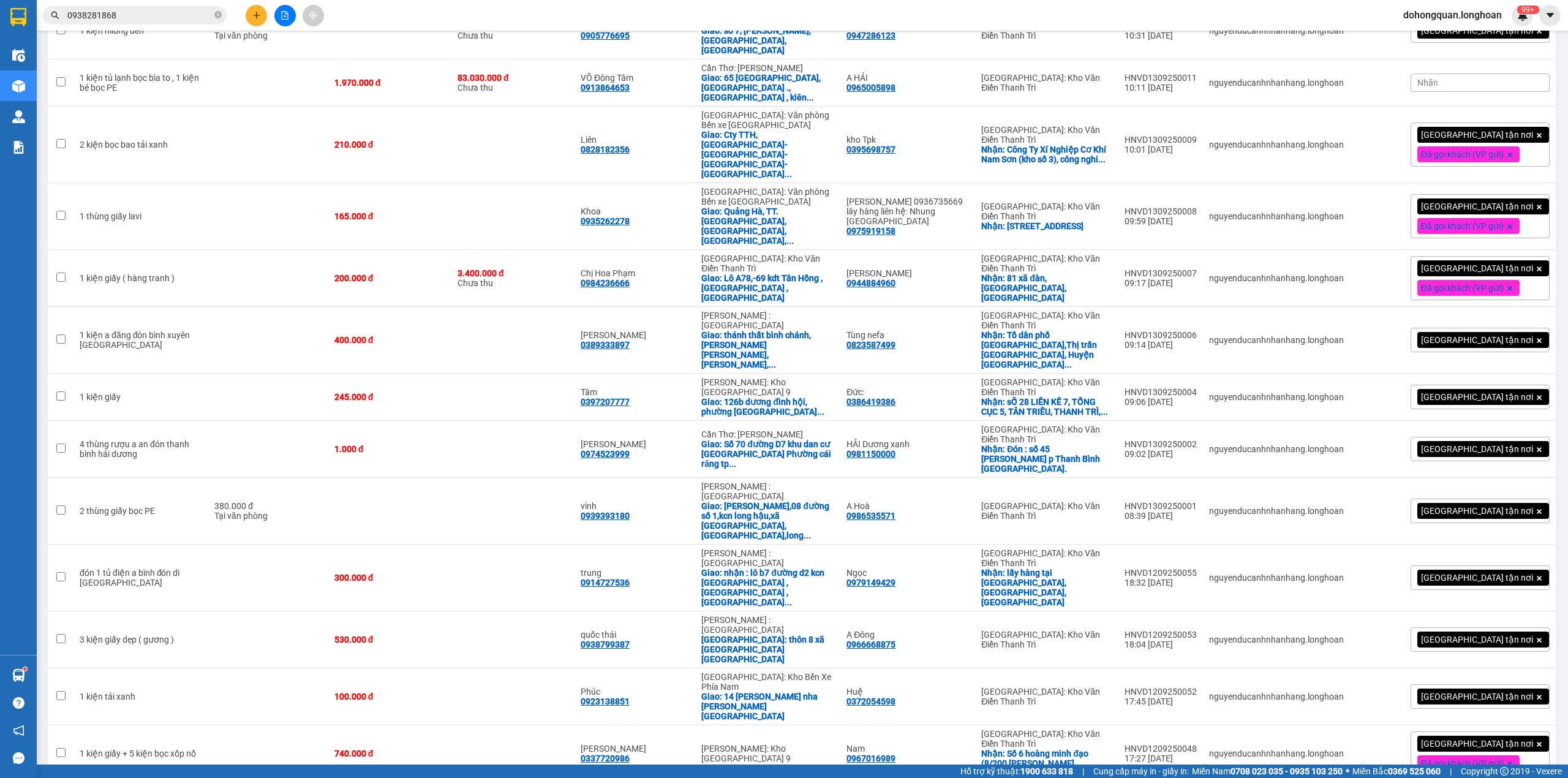
click at [1260, 19] on div "Kết quả tìm kiếm ( 13 ) Bộ lọc Mã ĐH Trạng thái Món hàng Thu hộ Tổng cước Chưa …" at bounding box center [784, 15] width 1568 height 31
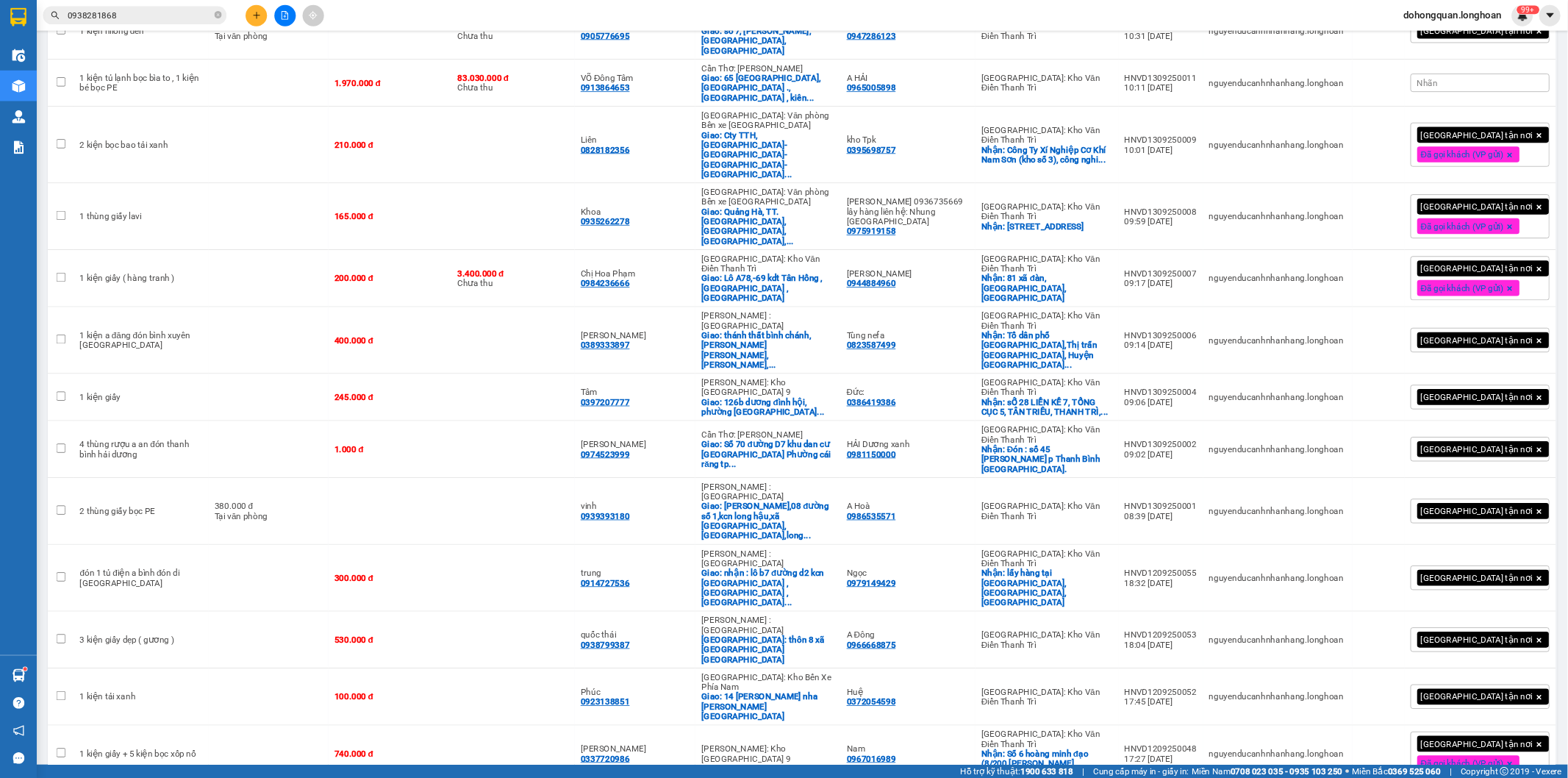
scroll to position [2520, 0]
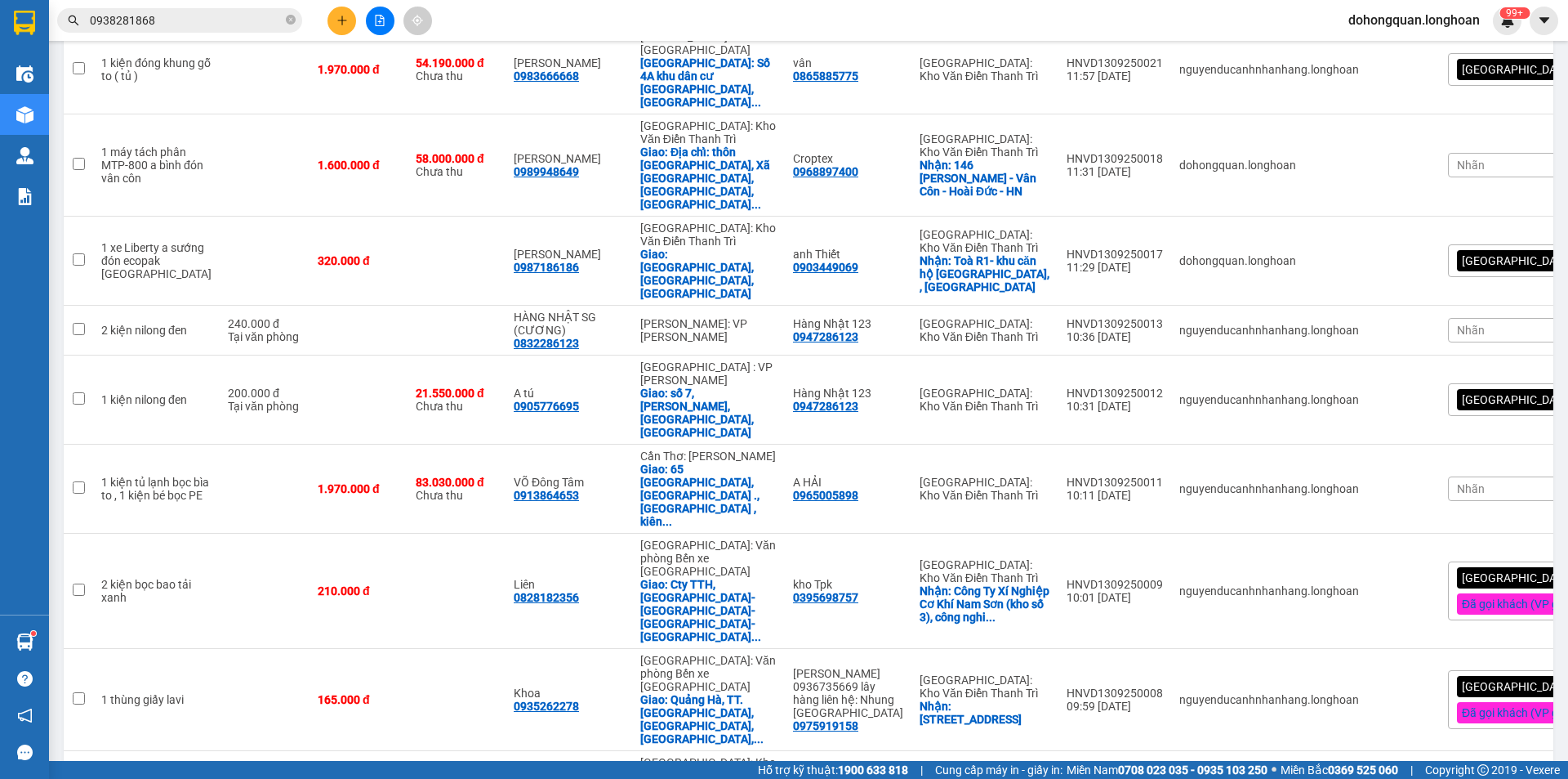
click at [1233, 25] on div "Kết quả tìm kiếm ( 13 ) Bộ lọc Mã ĐH Trạng thái Món hàng Thu hộ Tổng cước Chưa …" at bounding box center [784, 20] width 1568 height 41
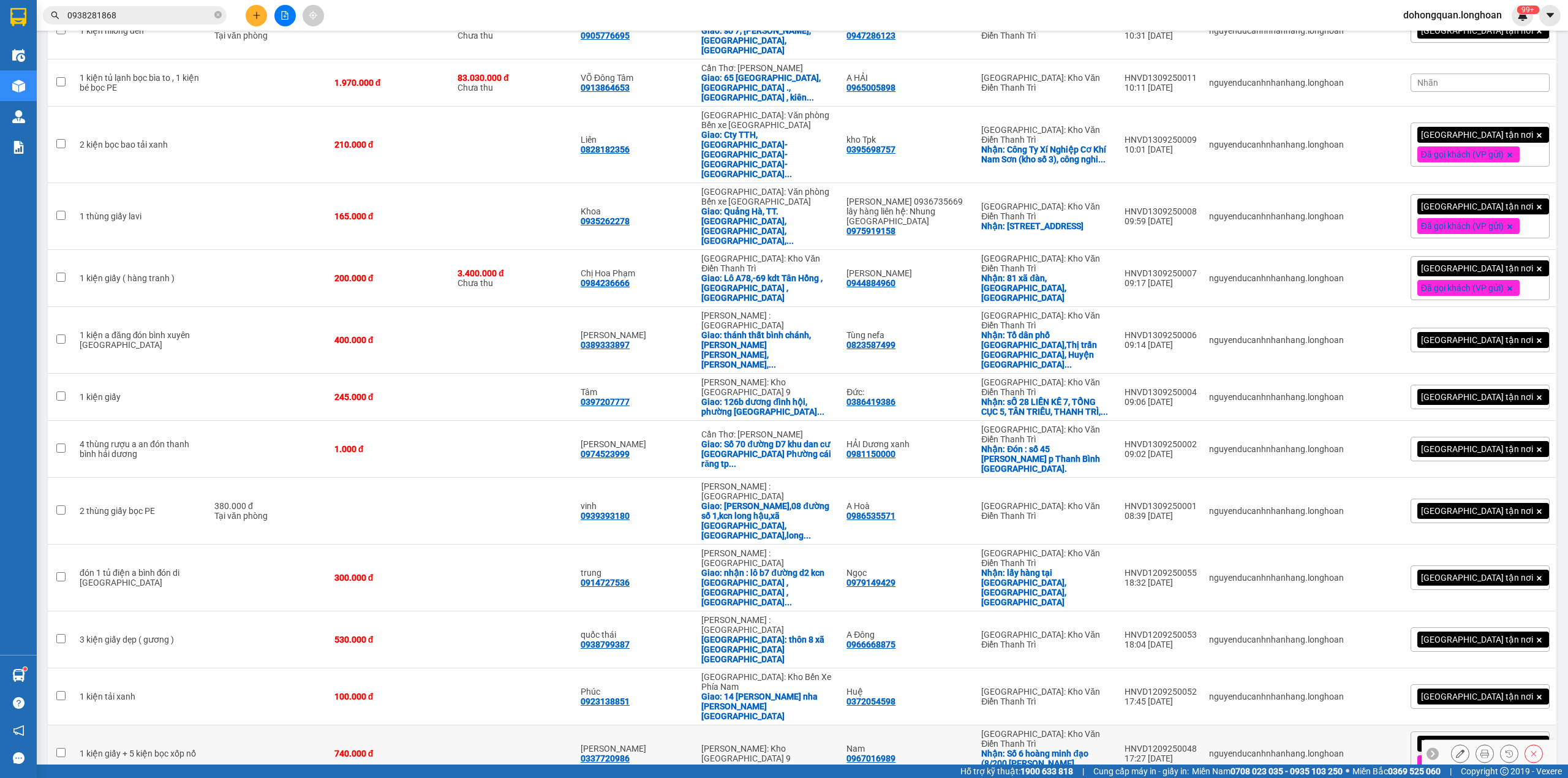
scroll to position [1773, 0]
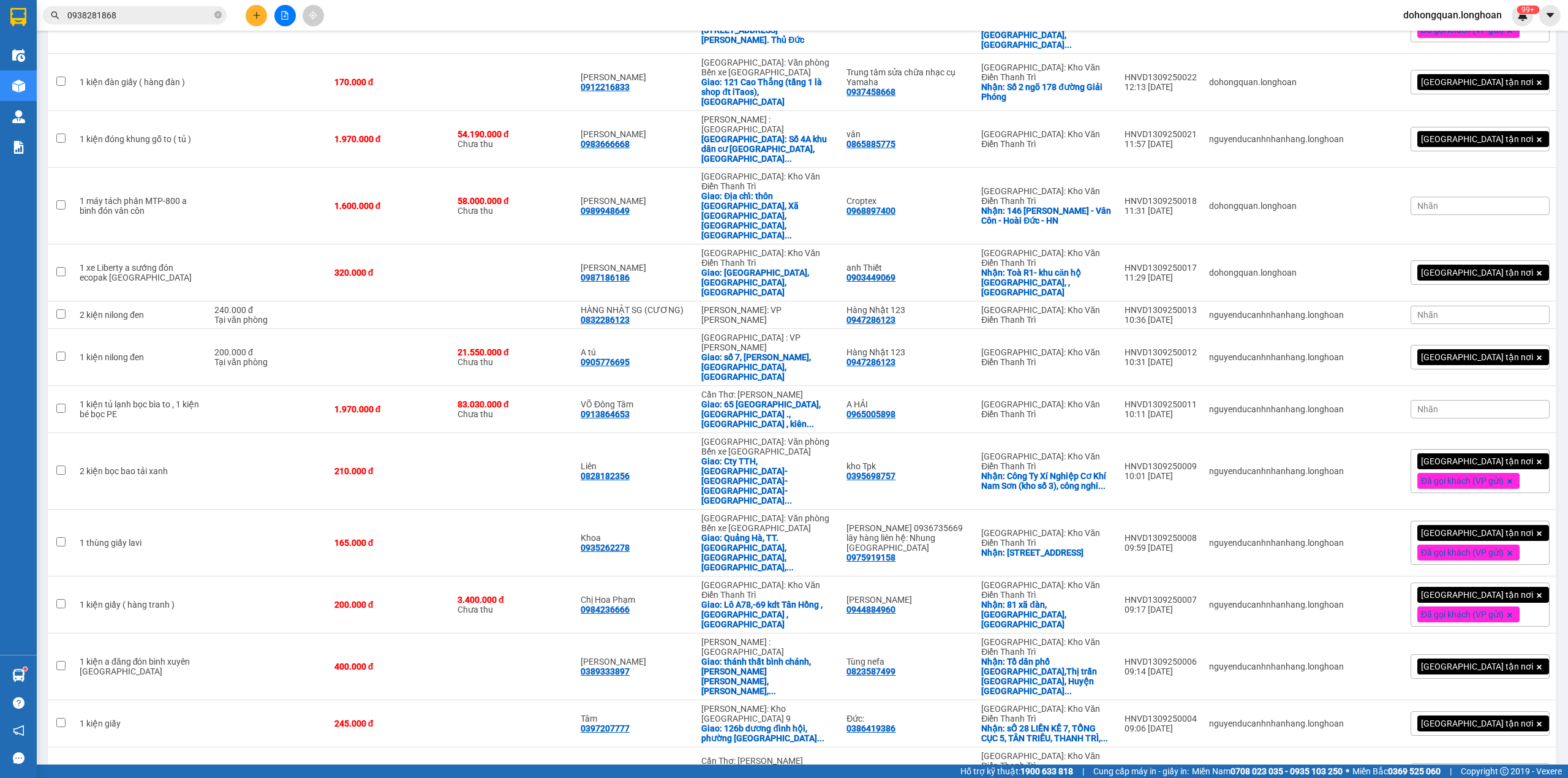
checkbox input "false"
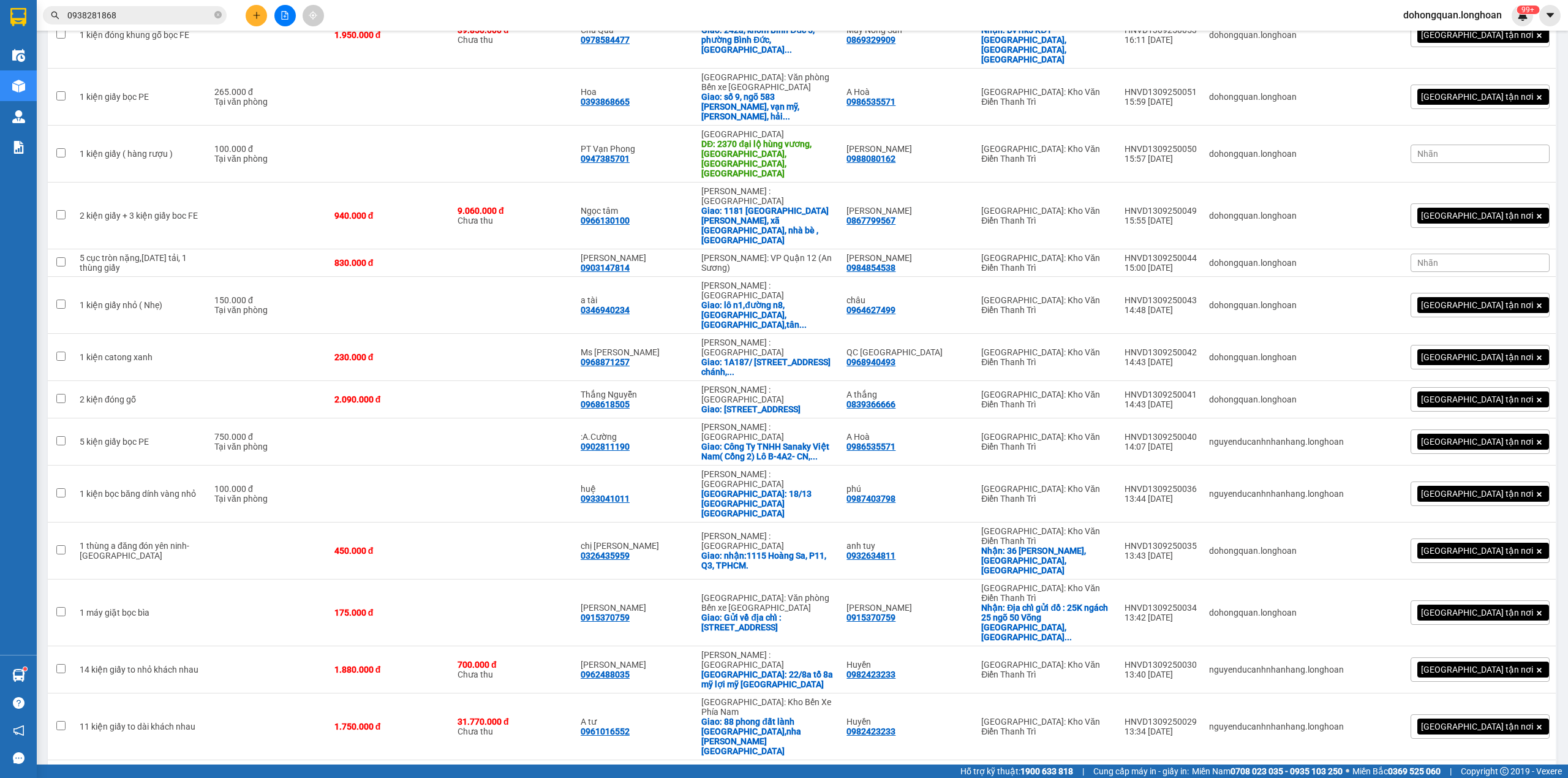
scroll to position [1307, 0]
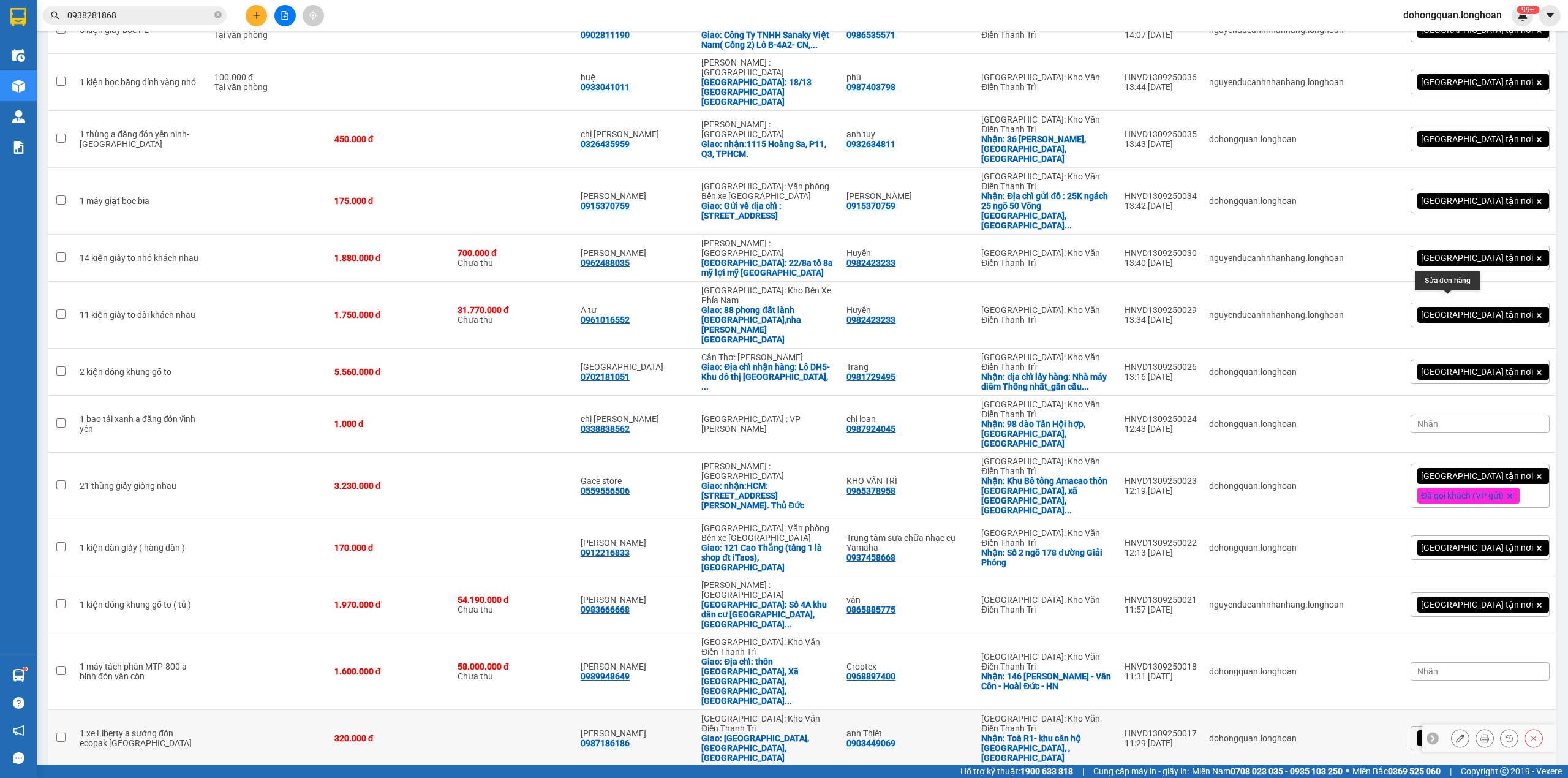
click at [1452, 728] on button at bounding box center [1460, 739] width 17 height 22
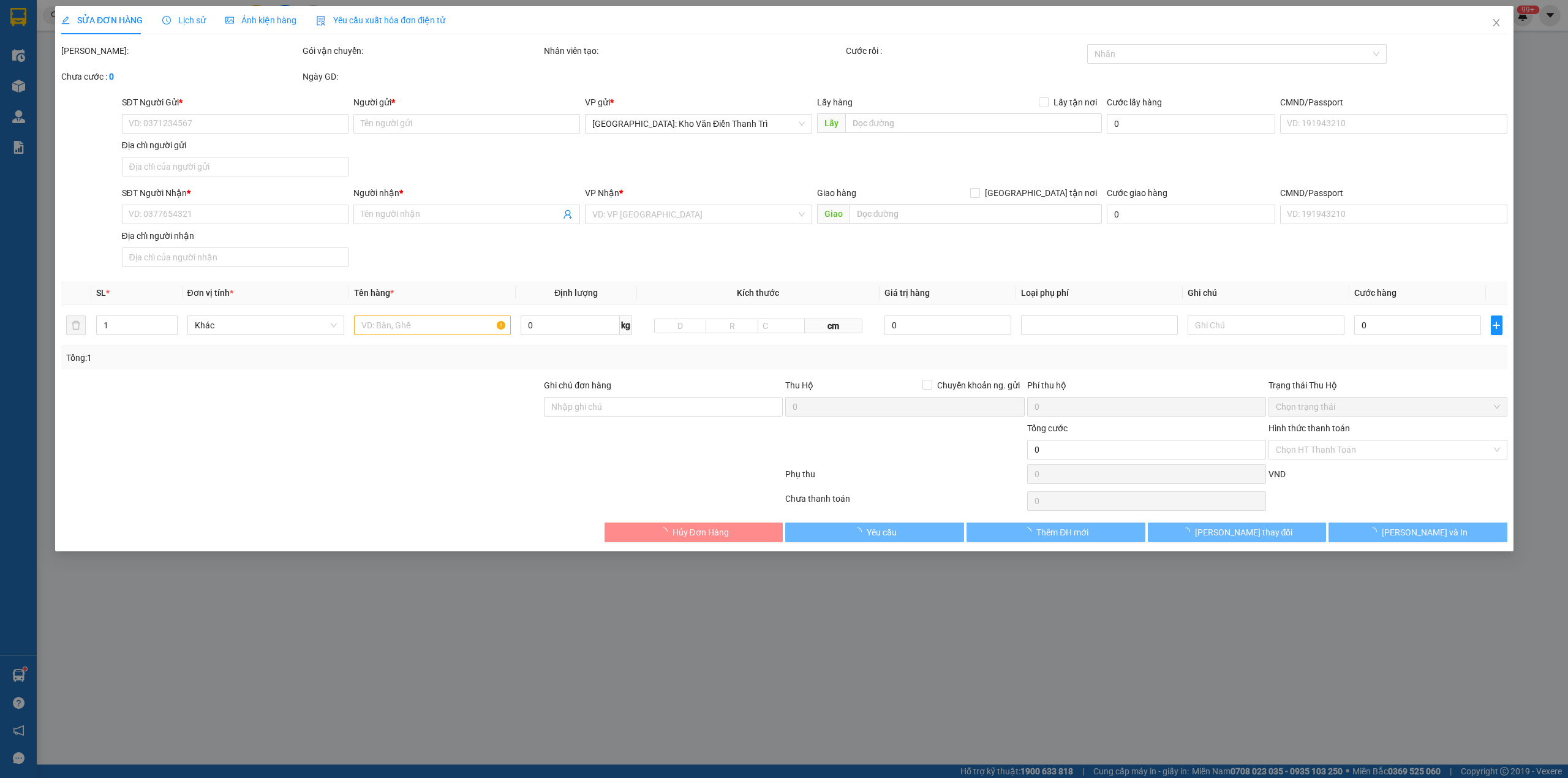
type input "0903449069"
type input "anh Thiết"
checkbox input "true"
type input "Toà R1- khu căn hộ hồ thiên nga- Ecopark, , hưng yên"
type input "0987186186"
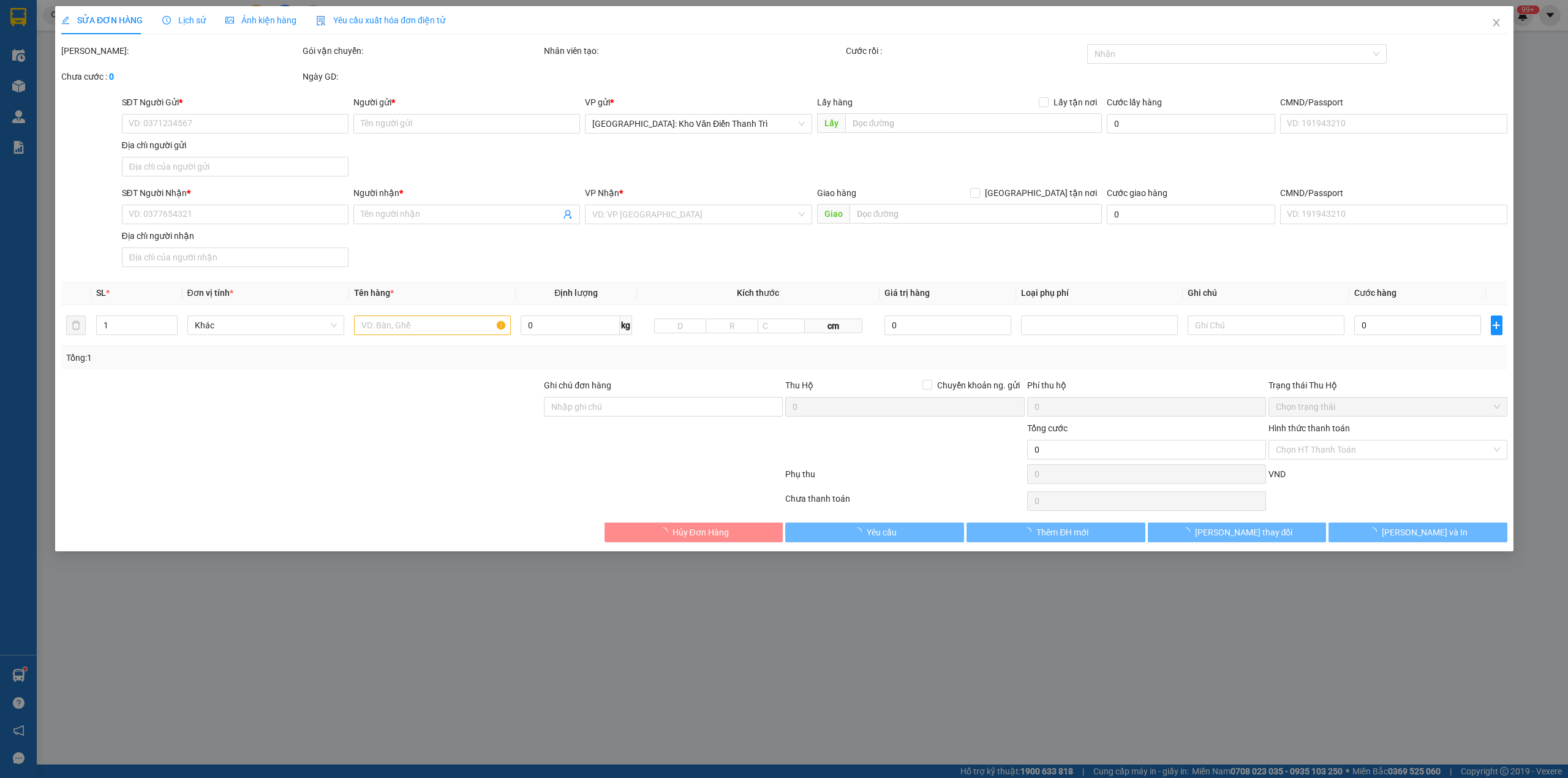
type input "[PERSON_NAME]"
checkbox input "true"
type input "đường Tân Thành, phường Đa Mai, TP Bắc Giang"
type input "KO VAT"
type input "320.000"
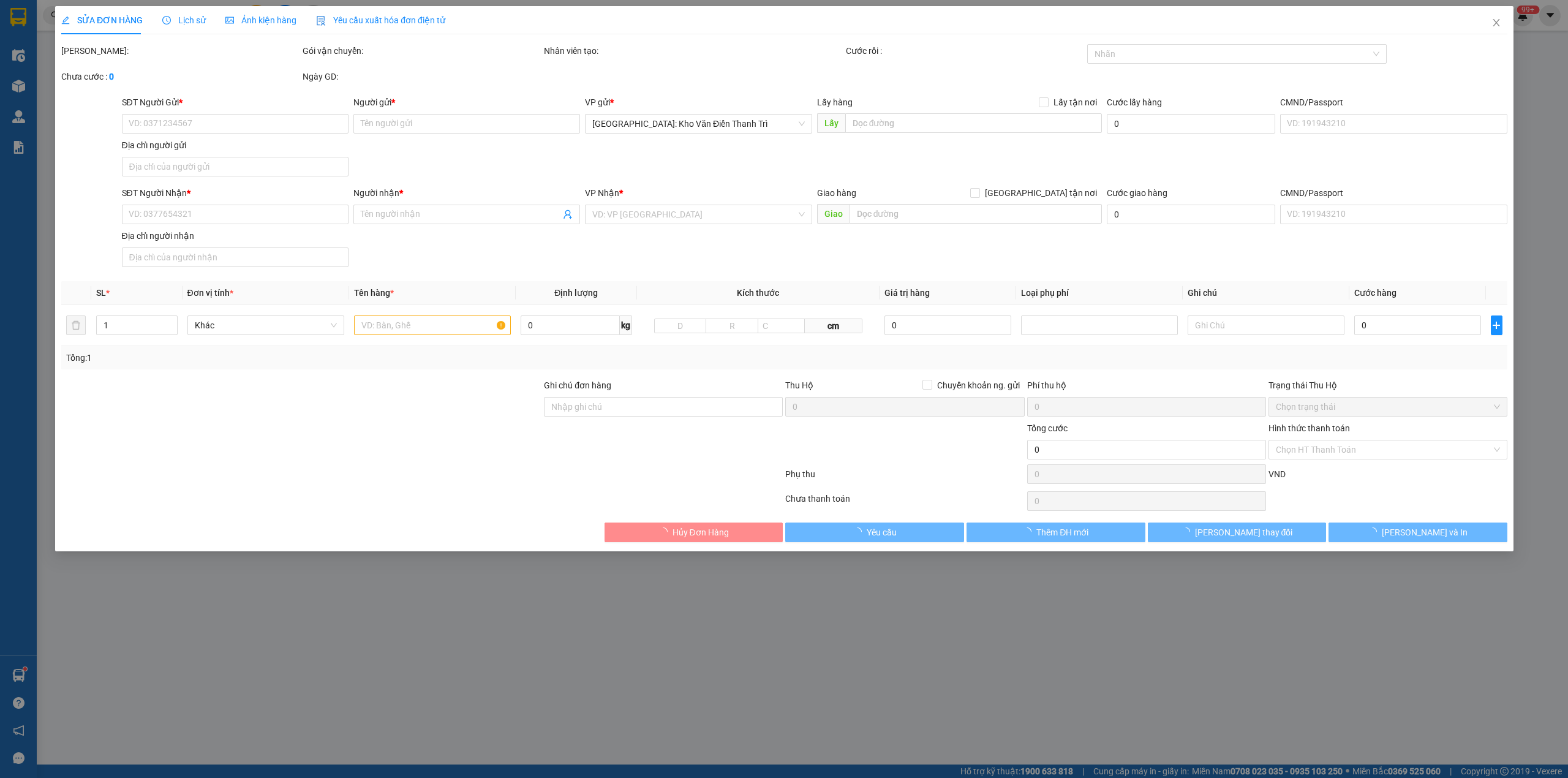
type input "320.000"
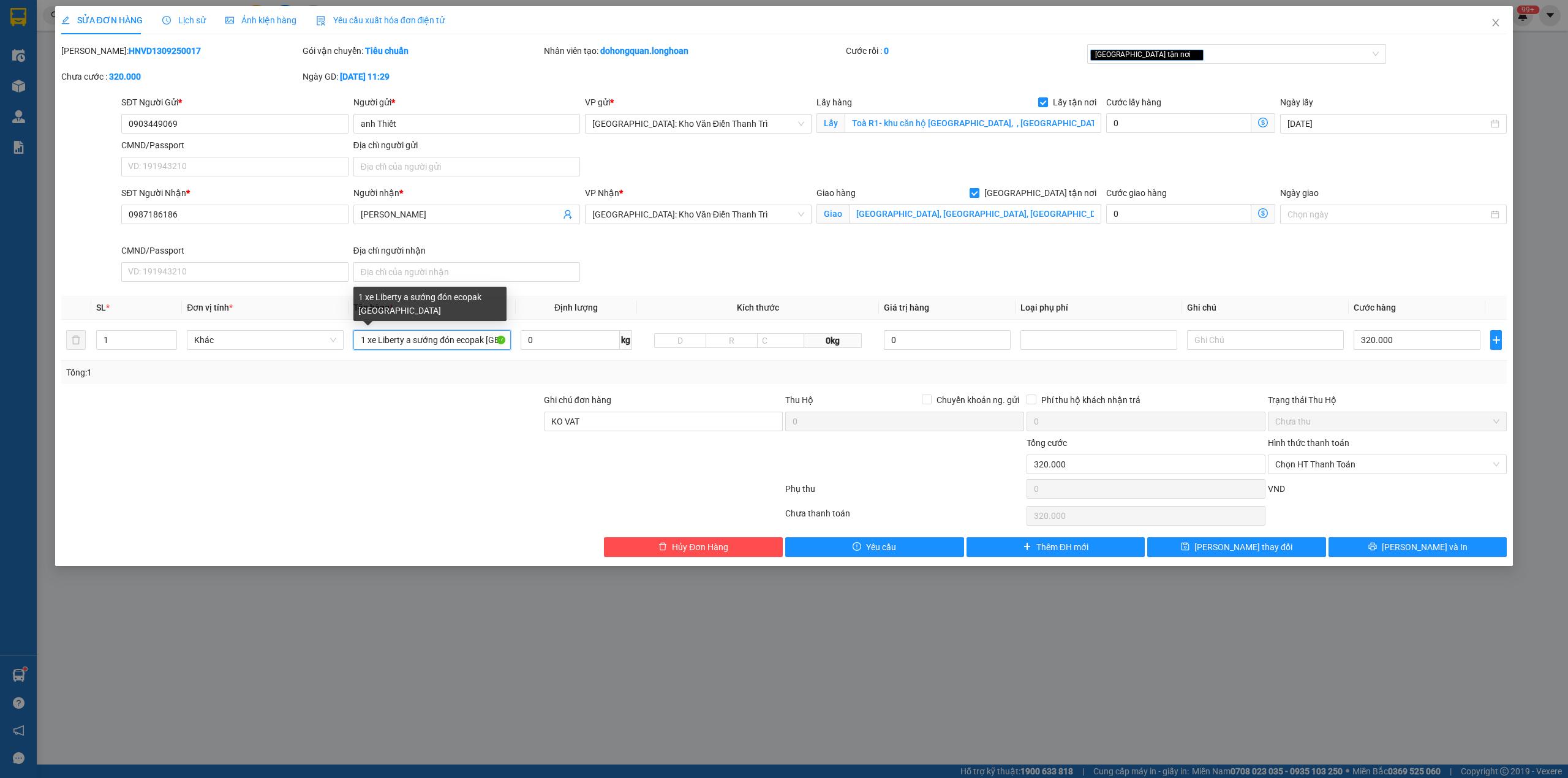
scroll to position [0, 21]
drag, startPoint x: 404, startPoint y: 346, endPoint x: 555, endPoint y: 365, distance: 152.2
click at [555, 365] on div "SL * Đơn vị tính * Tên hàng * Định lượng Kích thước Giá trị hàng Loại phụ phí G…" at bounding box center [784, 340] width 1446 height 88
type input "1 xe Liberty 29B1-12815"
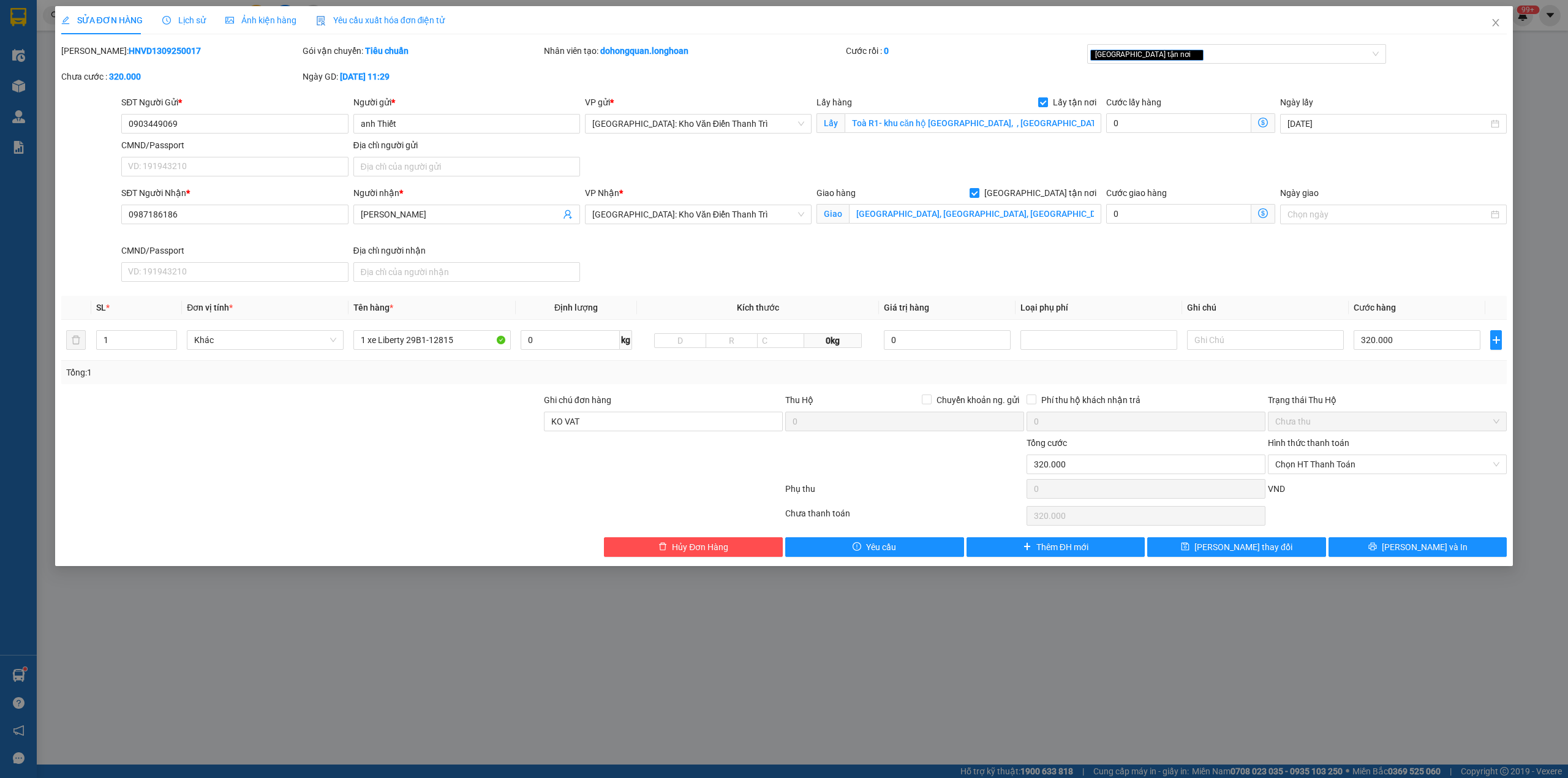
click at [435, 407] on div at bounding box center [302, 415] width 483 height 43
click at [1187, 54] on div "[GEOGRAPHIC_DATA] tận nơi" at bounding box center [1230, 54] width 281 height 15
type input "e"
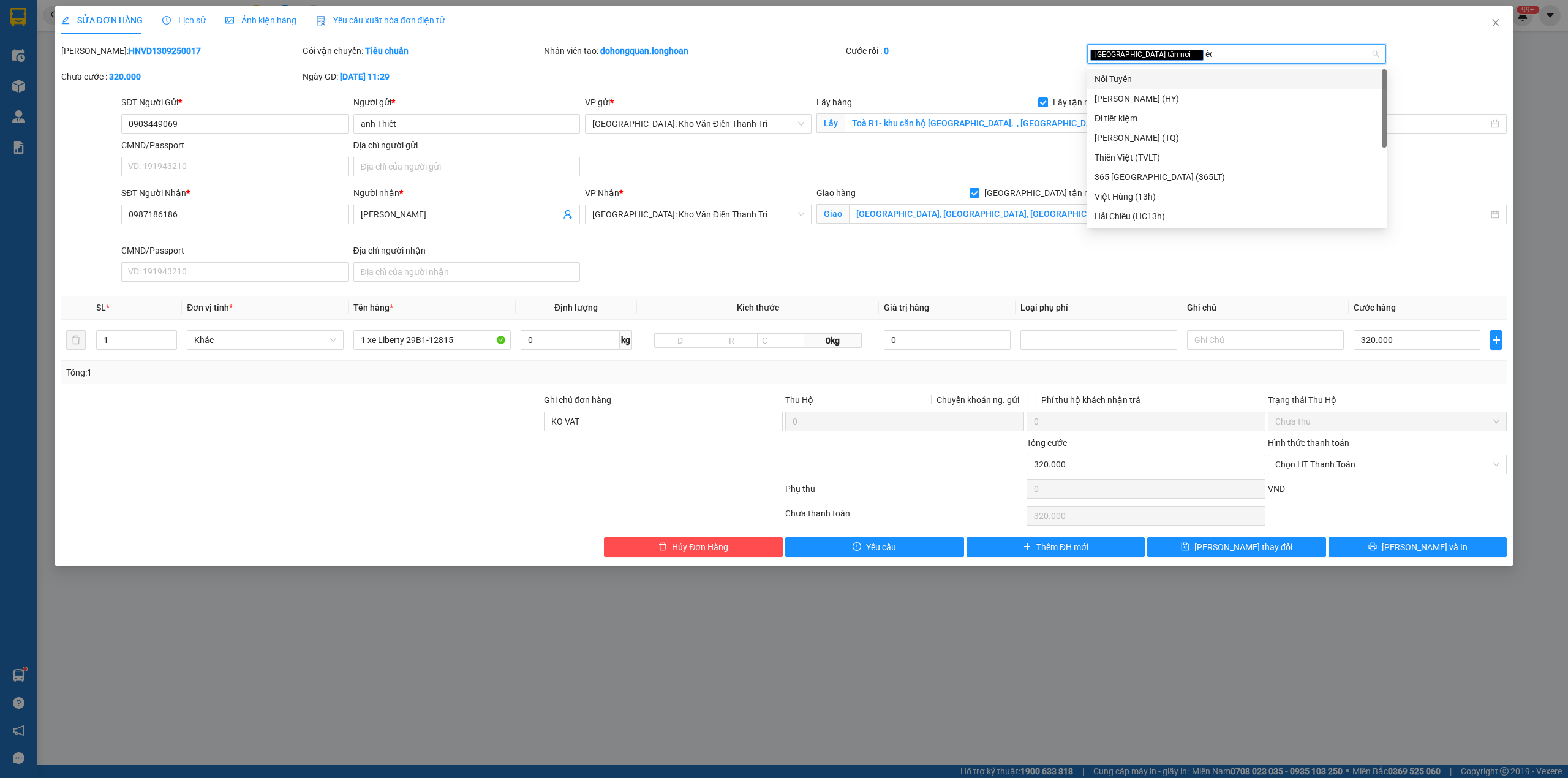
type input "êqs"
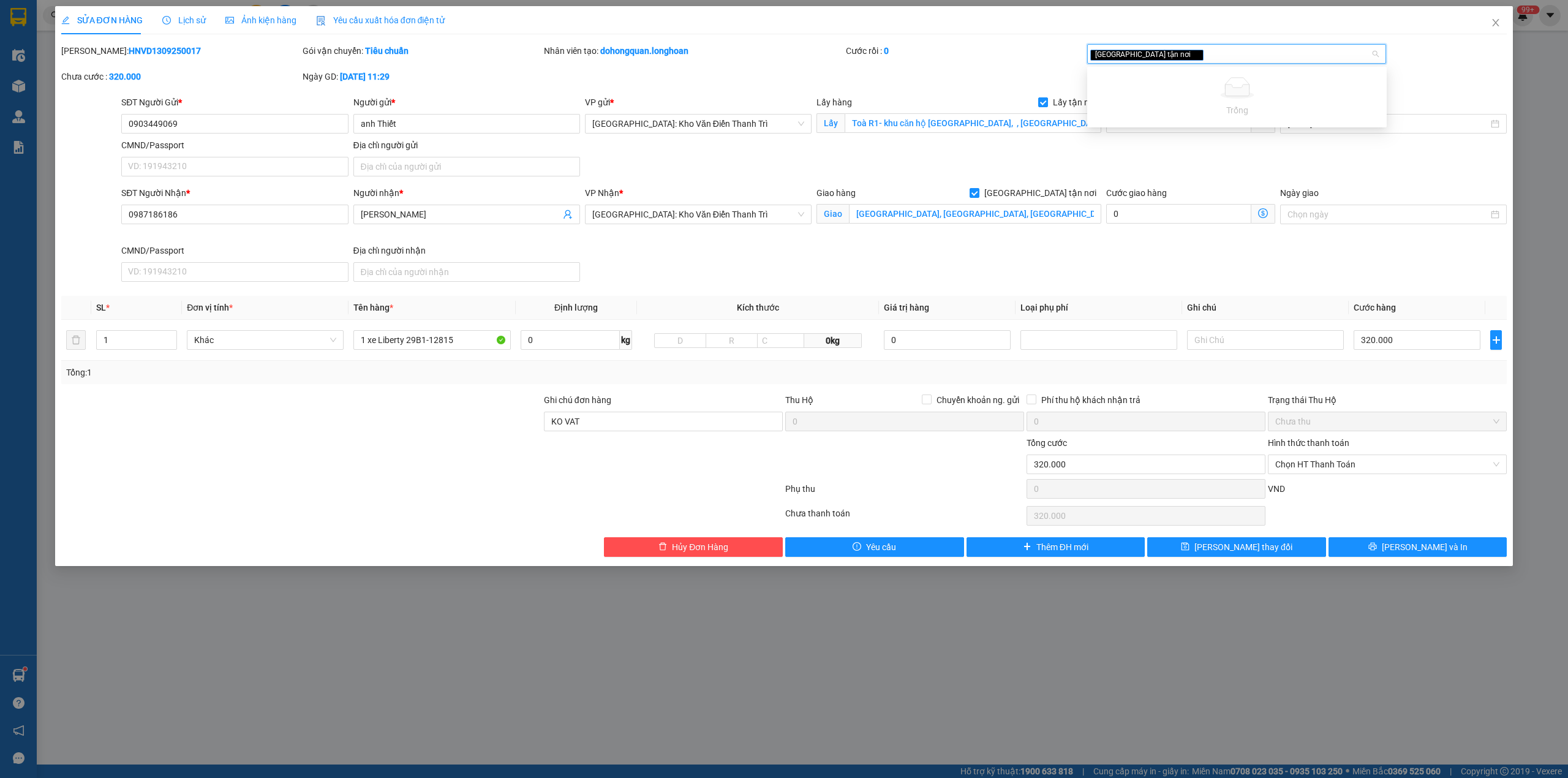
click at [1183, 53] on div "Giao tận nơi êqs" at bounding box center [1230, 54] width 281 height 15
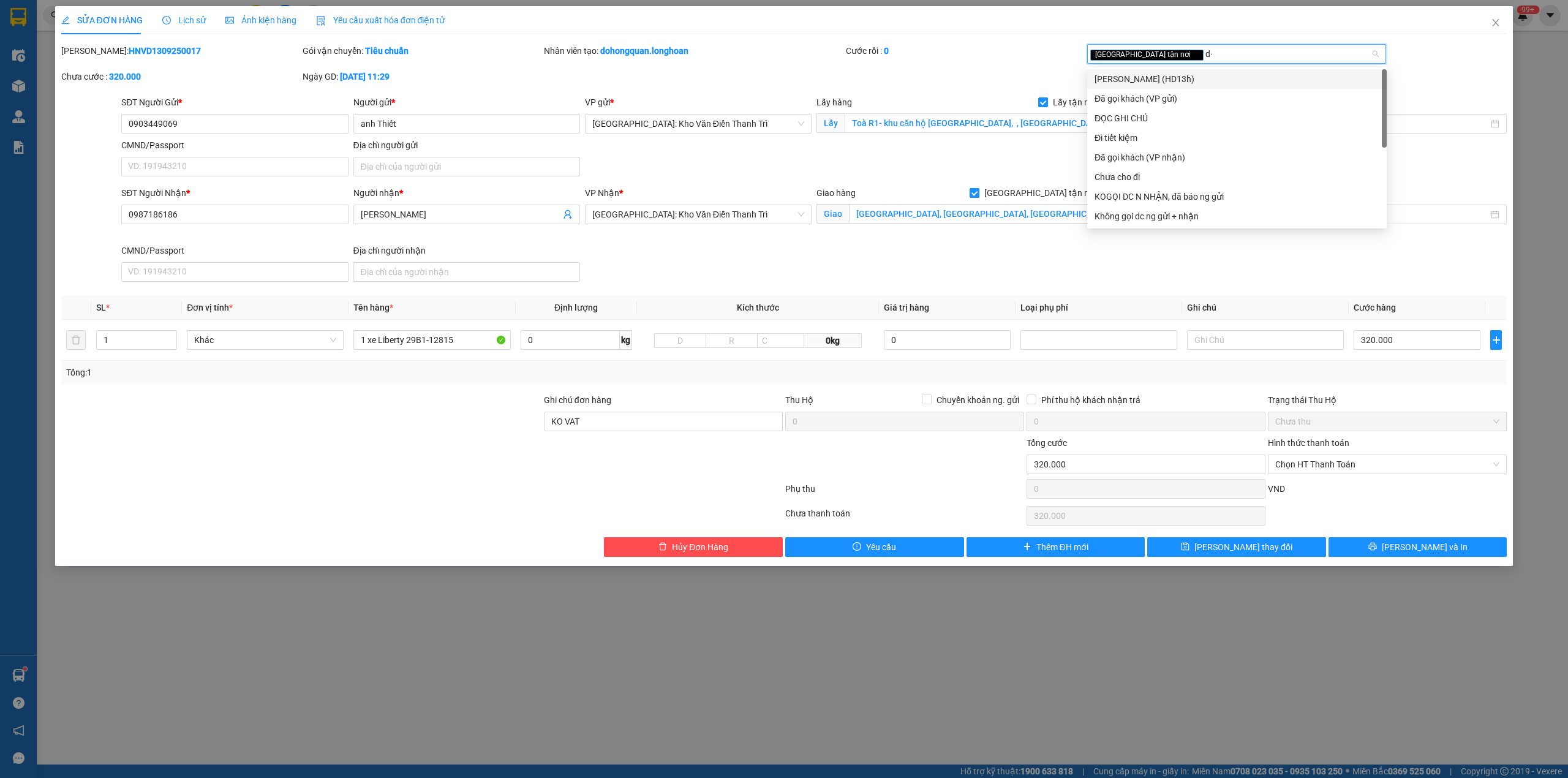
type input "d"
type input "đã"
click at [1171, 72] on div "Đã gọi khách (VP gửi)" at bounding box center [1237, 79] width 285 height 13
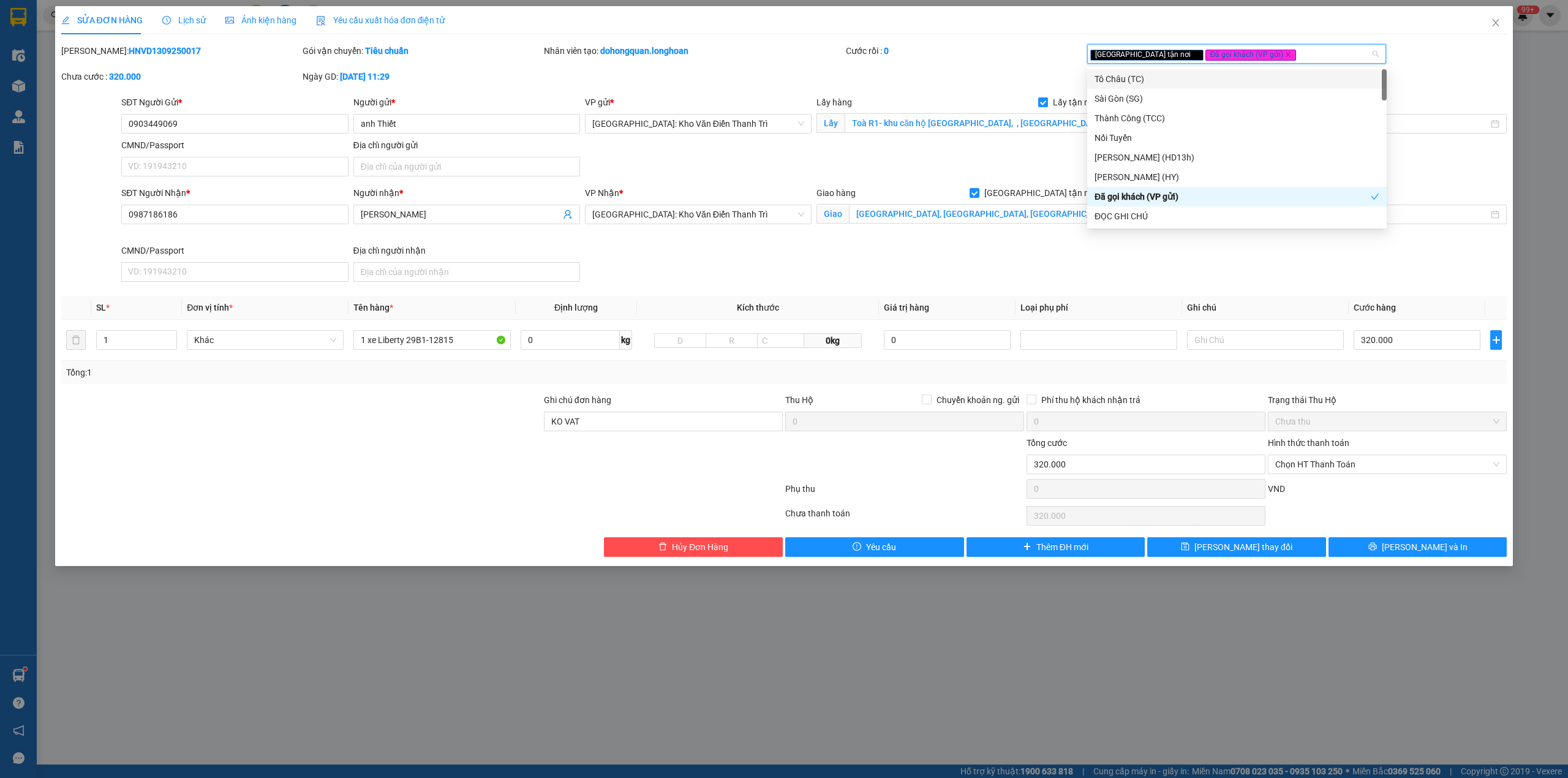
click at [971, 72] on div "Mã ĐH: HNVD1309250017 Gói vận chuyển: Tiêu chuẩn Nhân viên tạo: dohongquan.long…" at bounding box center [784, 69] width 1448 height 51
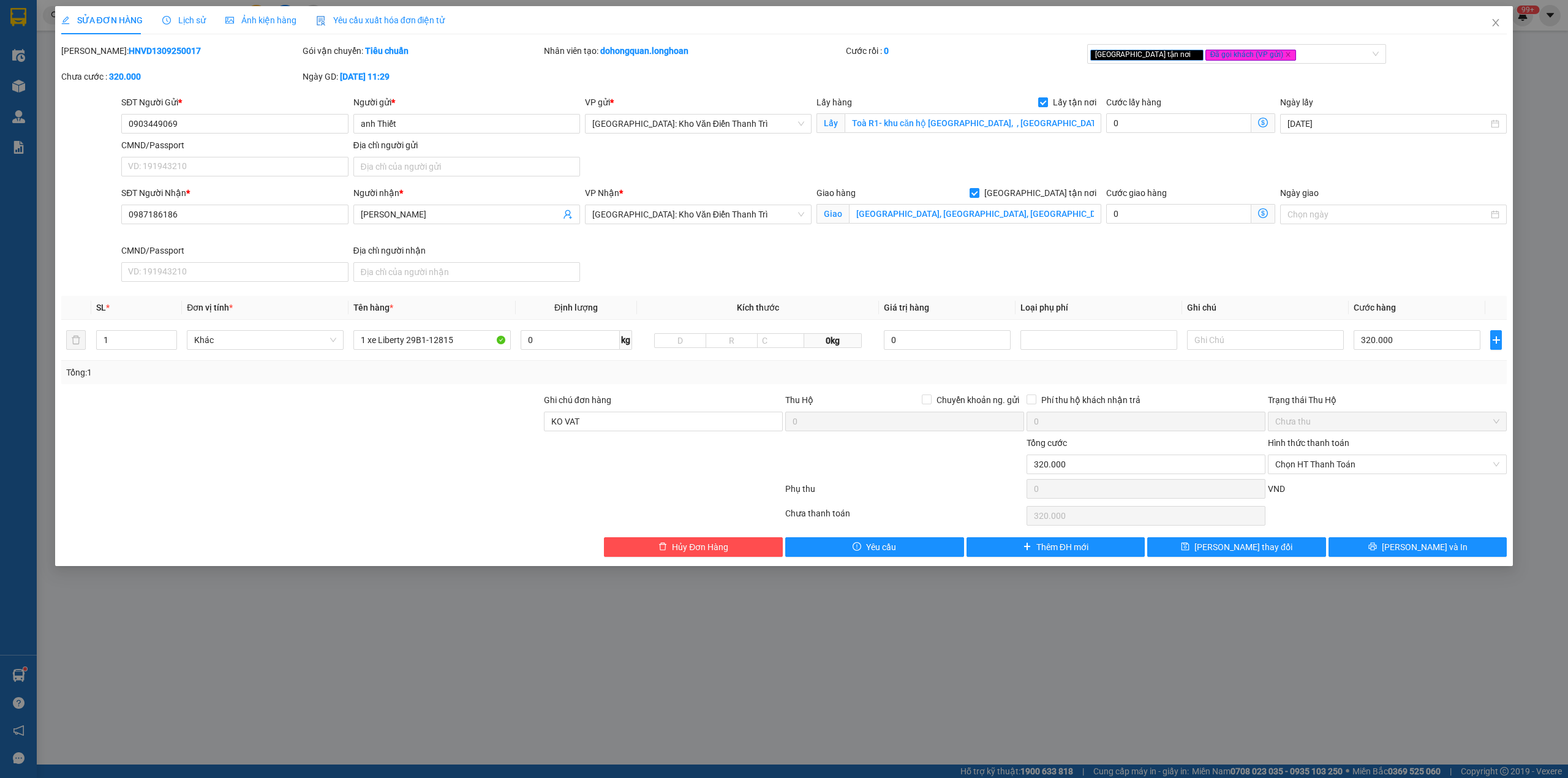
click at [1404, 377] on div "Tổng: 1" at bounding box center [784, 373] width 1436 height 13
click at [588, 426] on input "KO VAT" at bounding box center [663, 421] width 239 height 19
click at [1172, 367] on div "Tổng: 1" at bounding box center [784, 373] width 1436 height 13
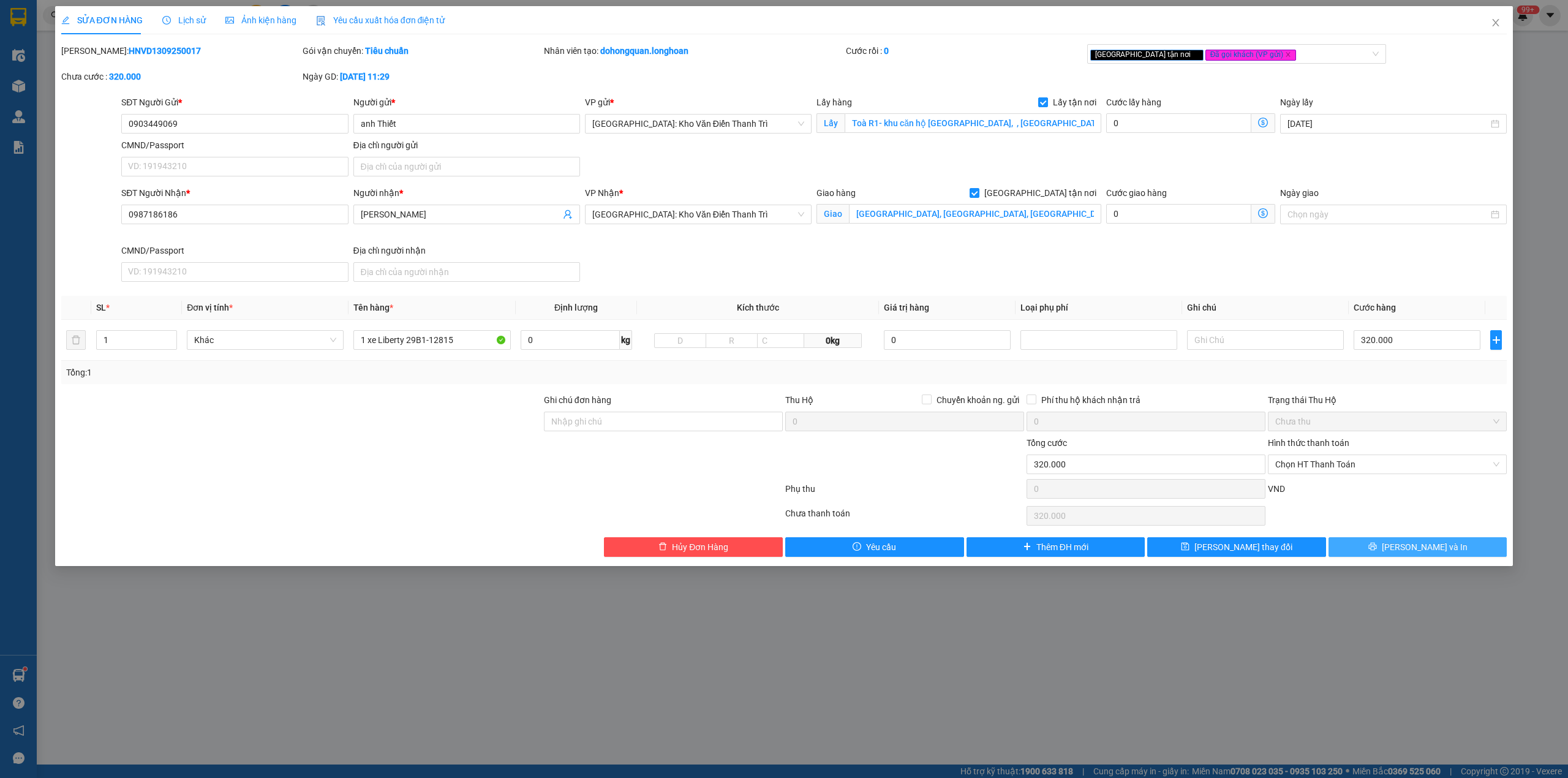
click at [1386, 554] on button "[PERSON_NAME] và In" at bounding box center [1418, 547] width 179 height 19
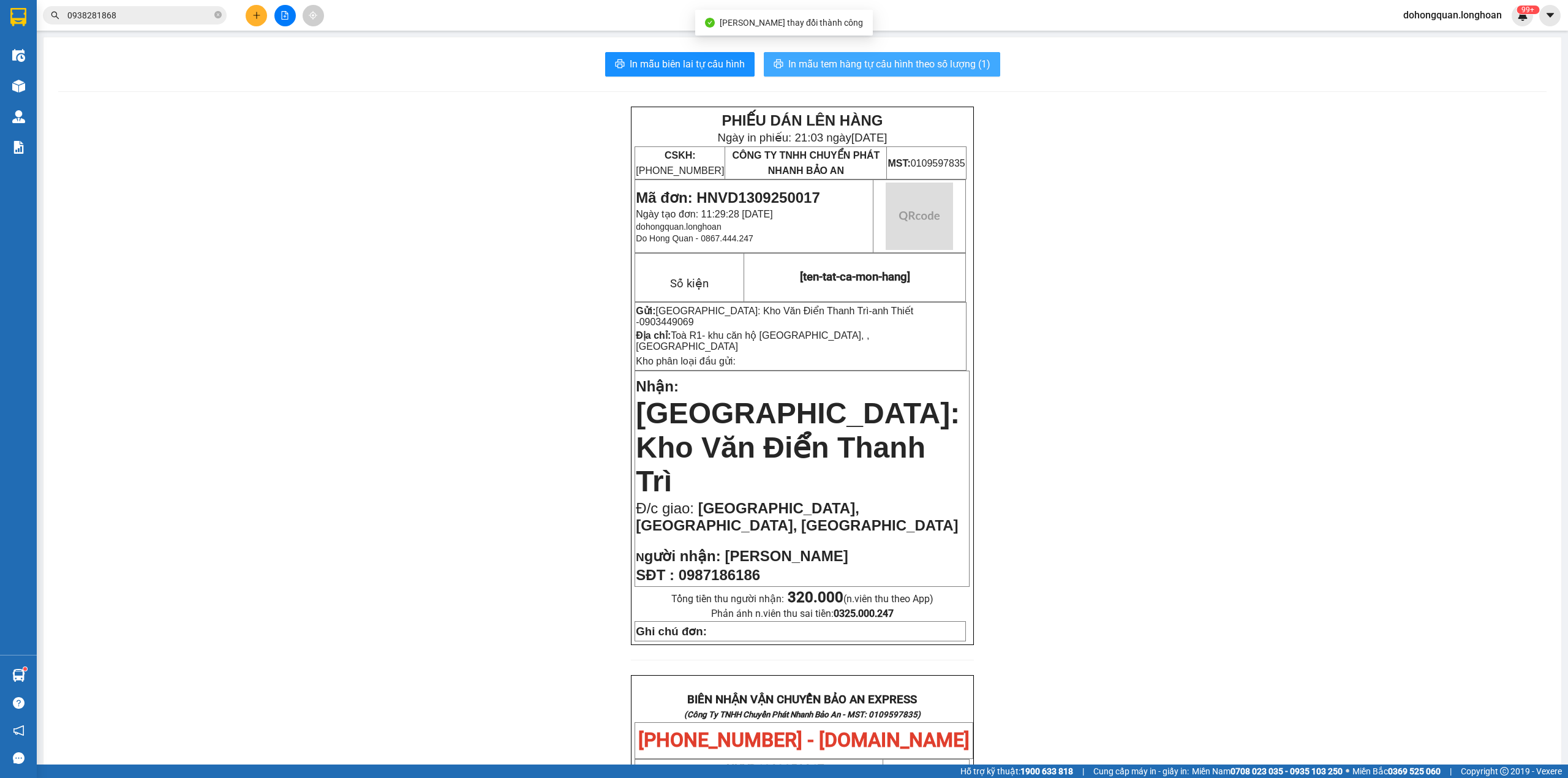
click at [966, 67] on span "In mẫu tem hàng tự cấu hình theo số lượng (1)" at bounding box center [889, 64] width 202 height 16
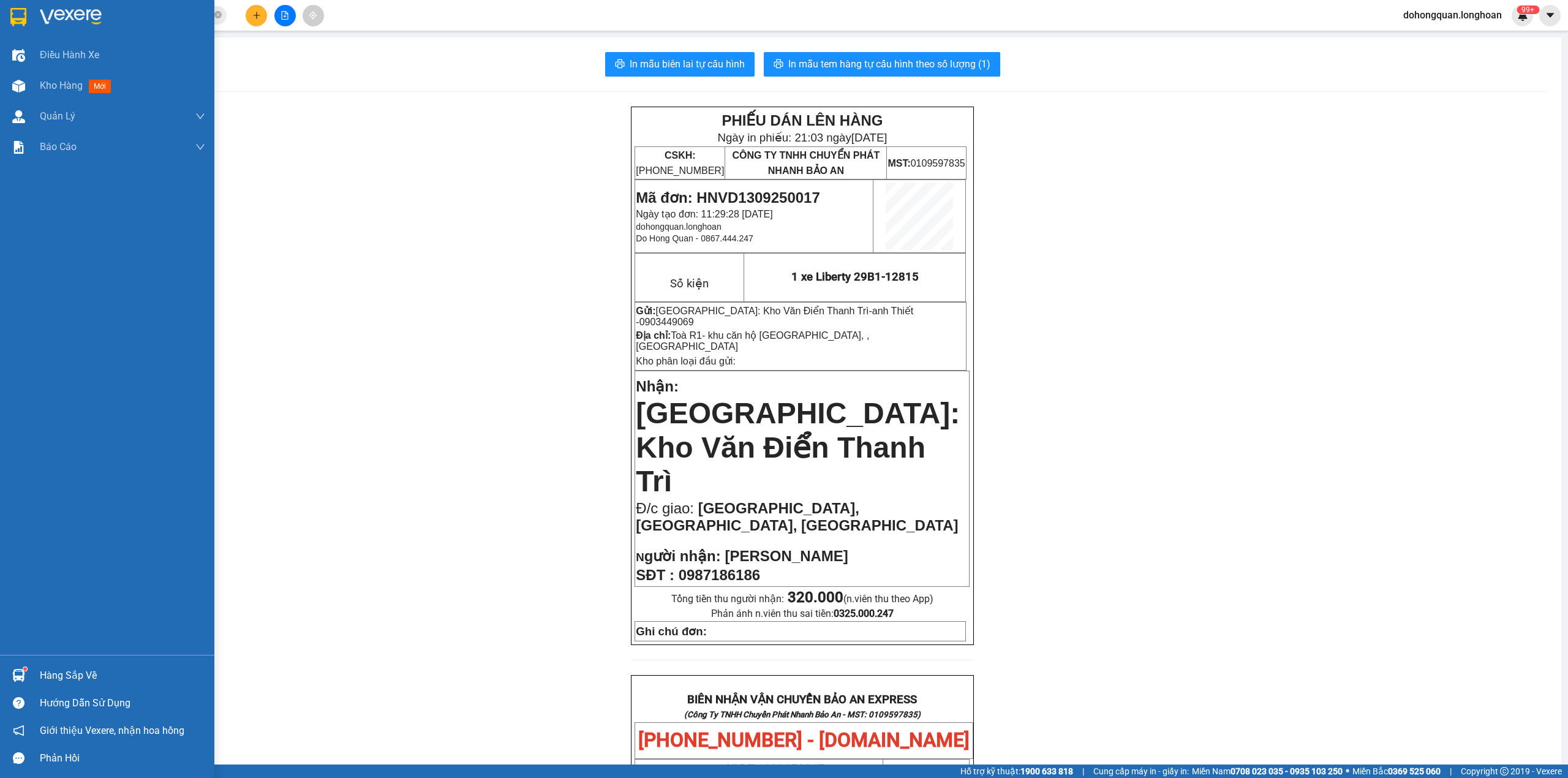
click at [25, 19] on img at bounding box center [18, 17] width 16 height 19
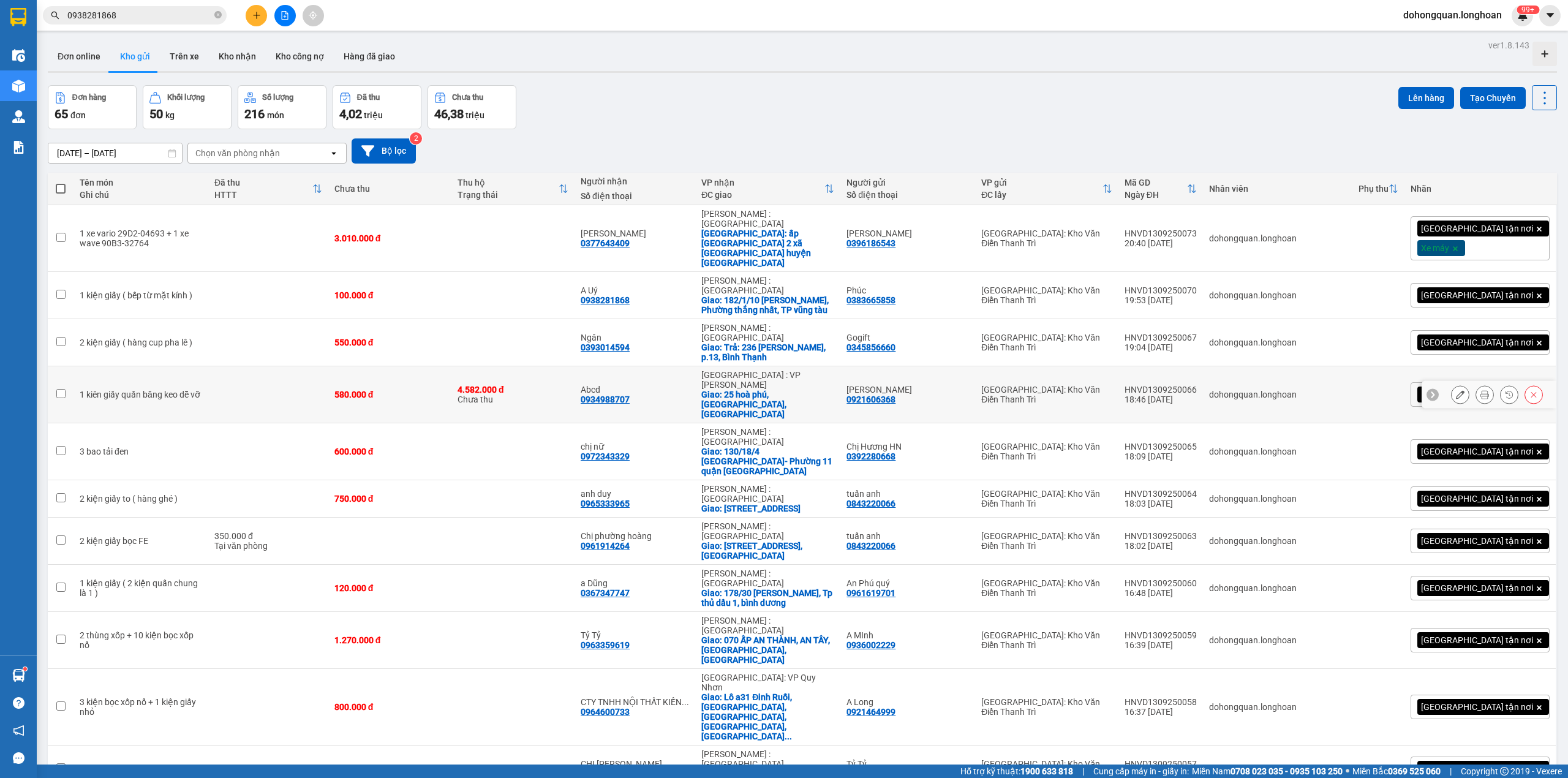
scroll to position [2145, 0]
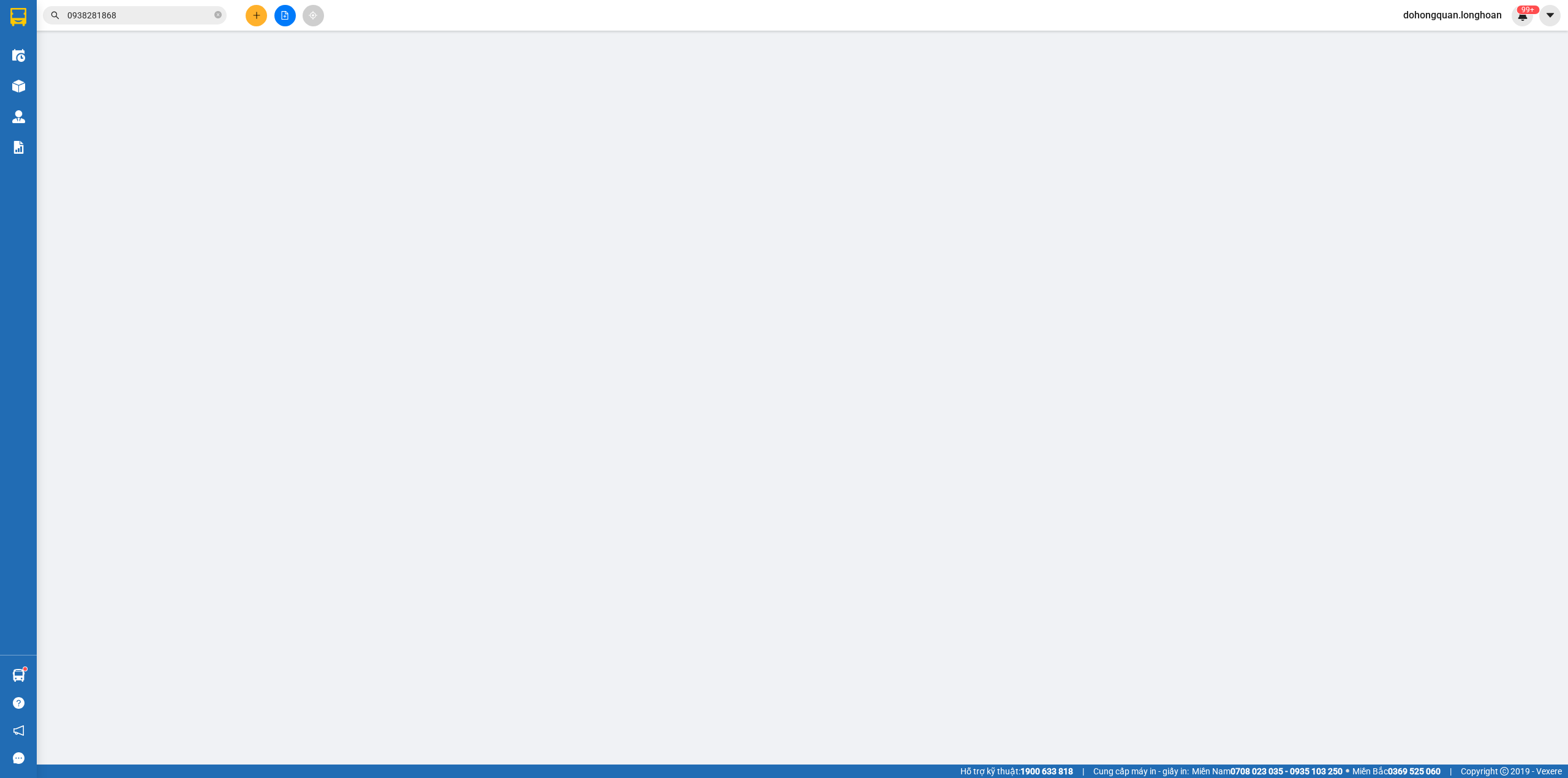
type input "0987353133"
type input "shop áo điều hòa"
checkbox input "true"
type input "22 ngõ 61 phạm tuấn tài dịch vọng hậu cầu giấy"
type input "0961958897"
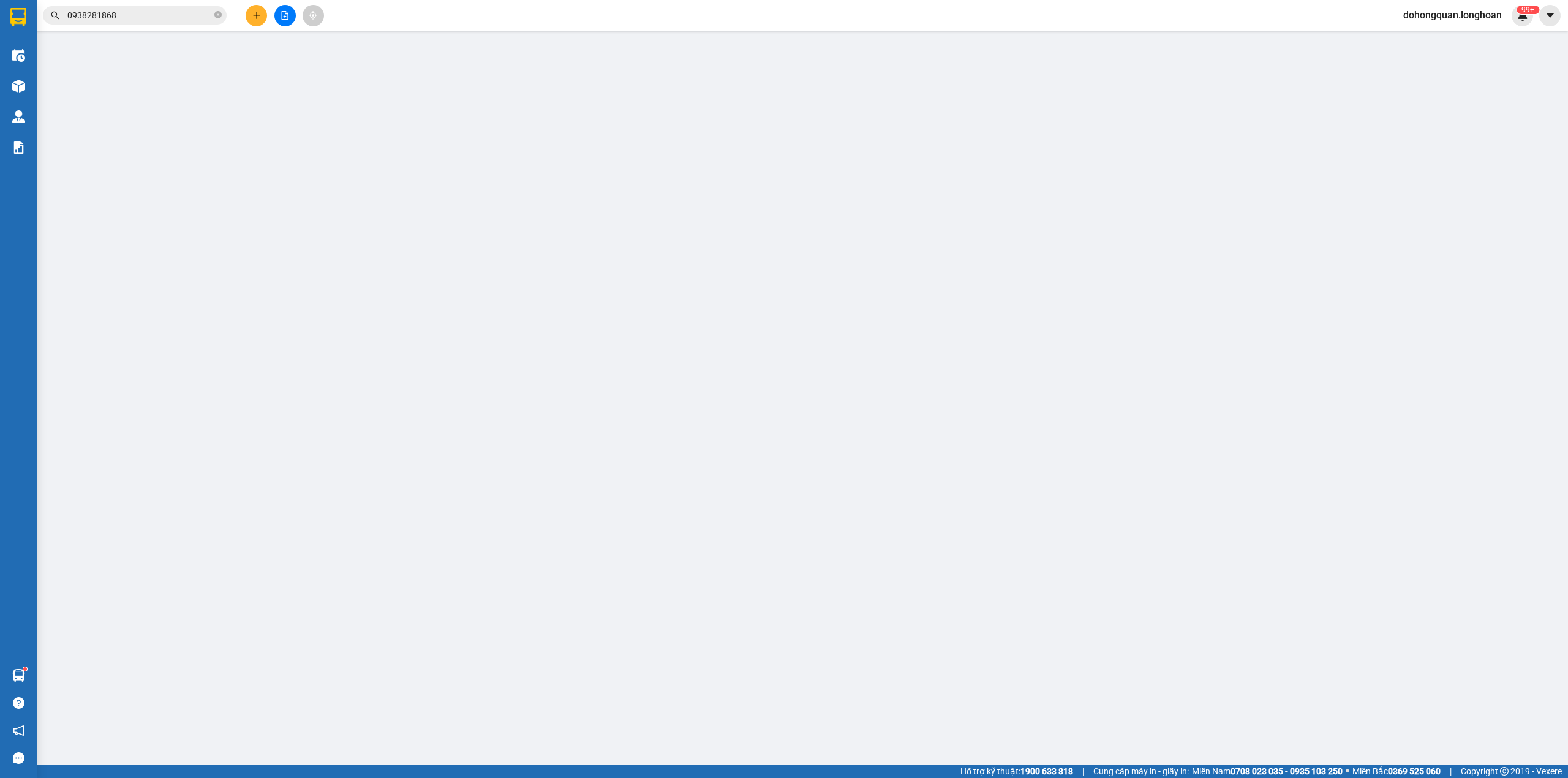
type input "Toán con"
checkbox input "true"
type input "cổng cty elovi thuận thành phổ yên thái nguyên"
type input "145.000"
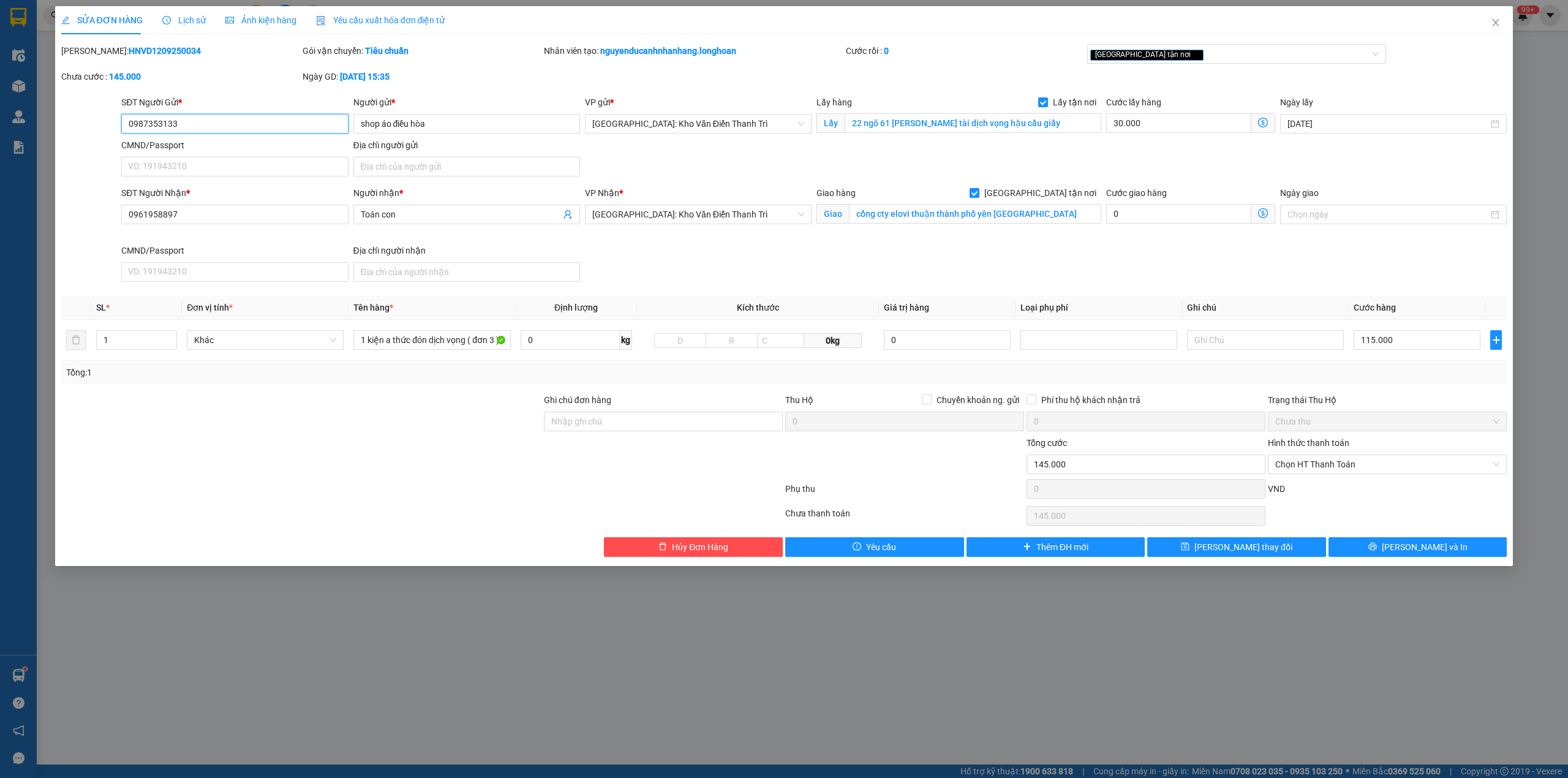
click at [290, 130] on input "0987353133" at bounding box center [235, 124] width 226 height 19
click at [1492, 25] on icon "close" at bounding box center [1495, 22] width 10 height 10
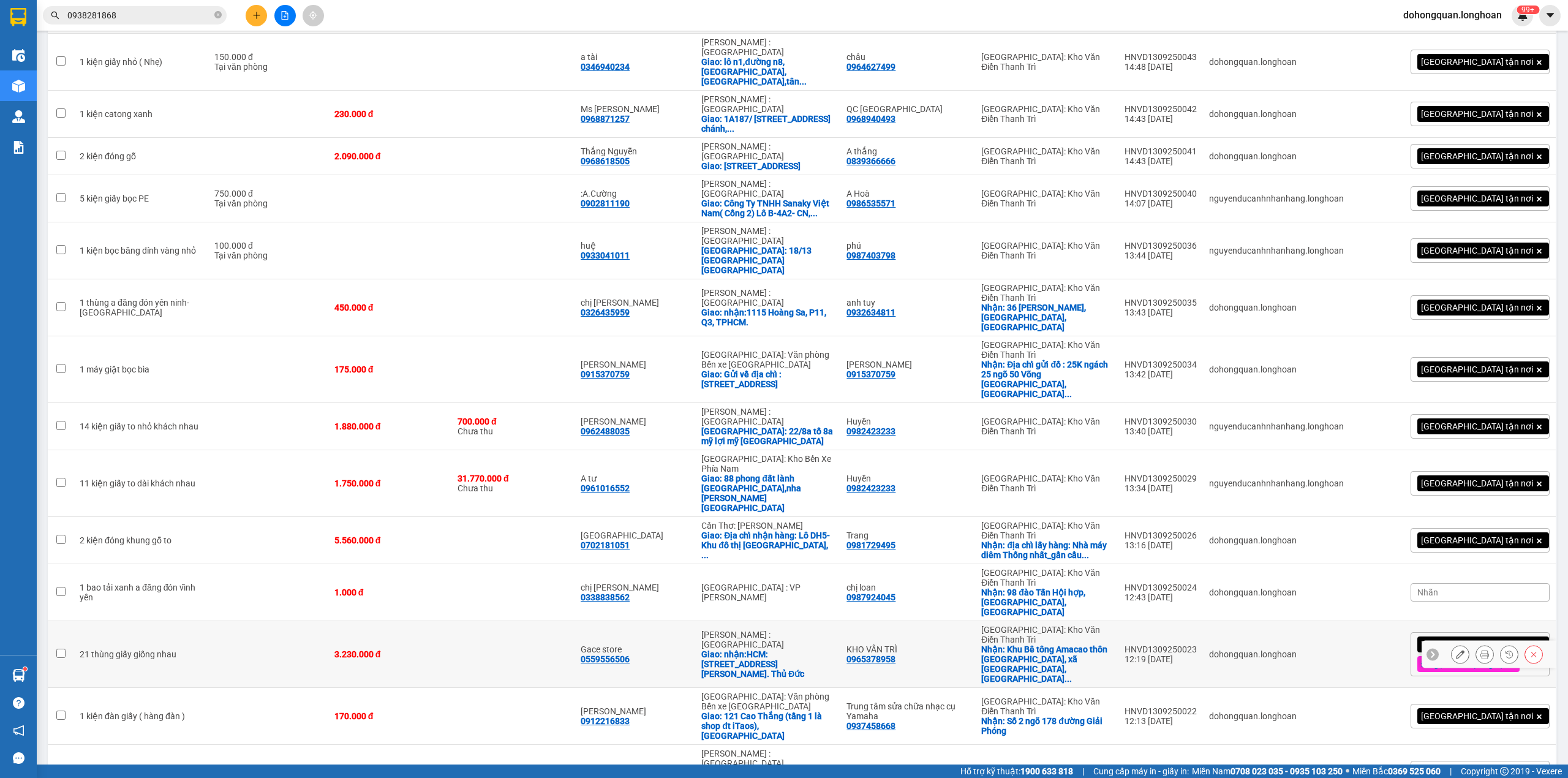
scroll to position [1143, 0]
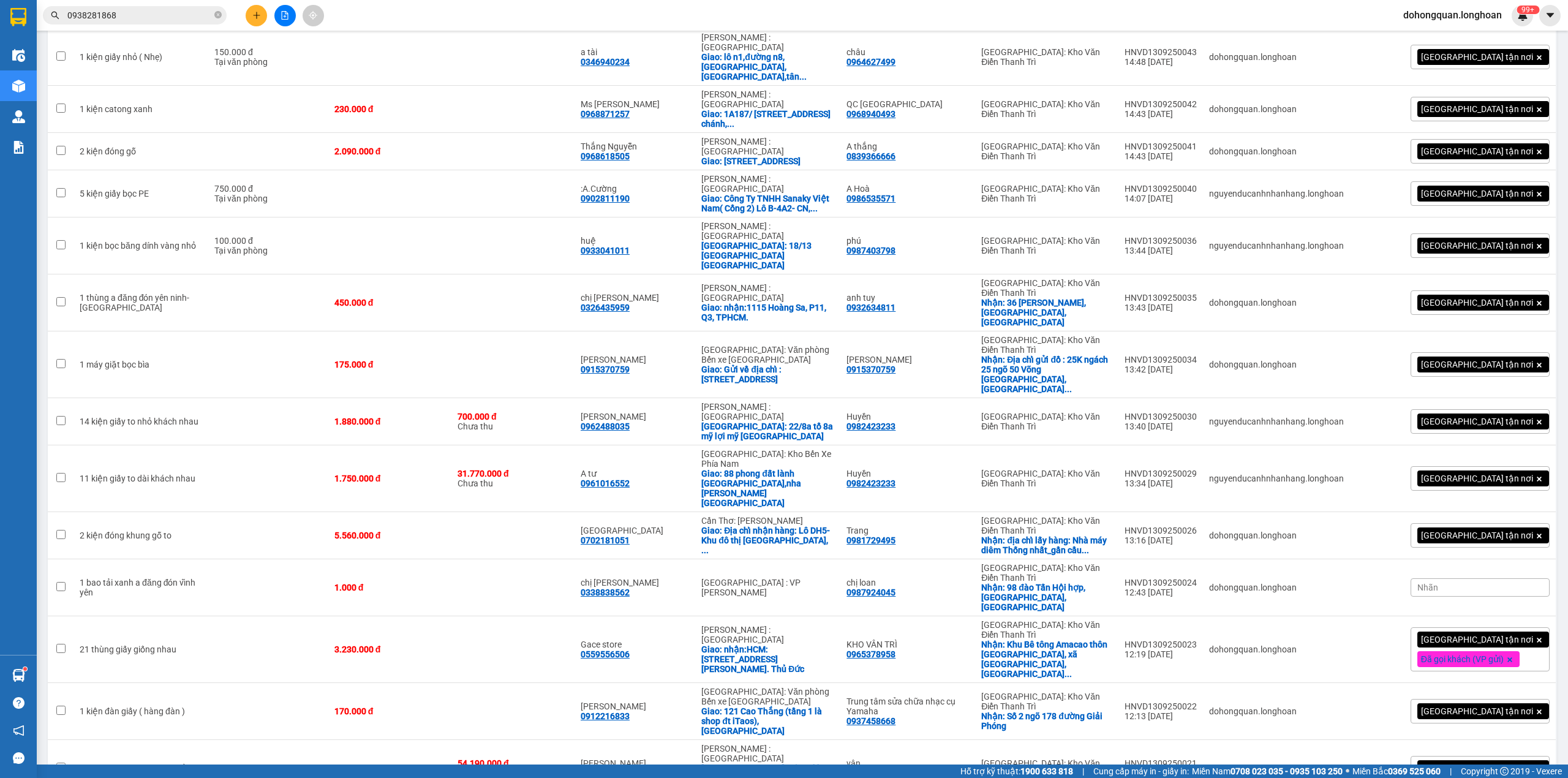
checkbox input "false"
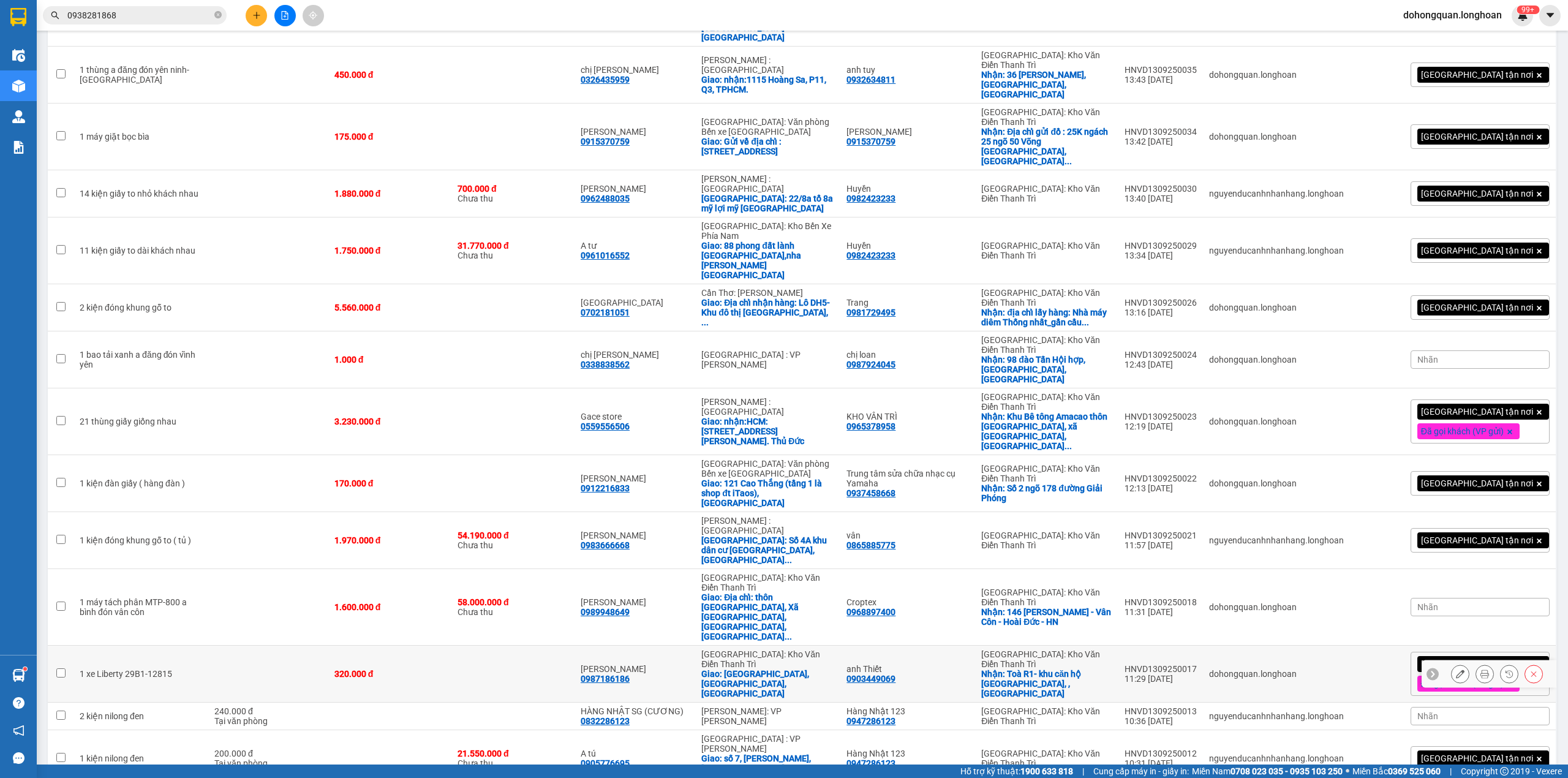
scroll to position [1388, 0]
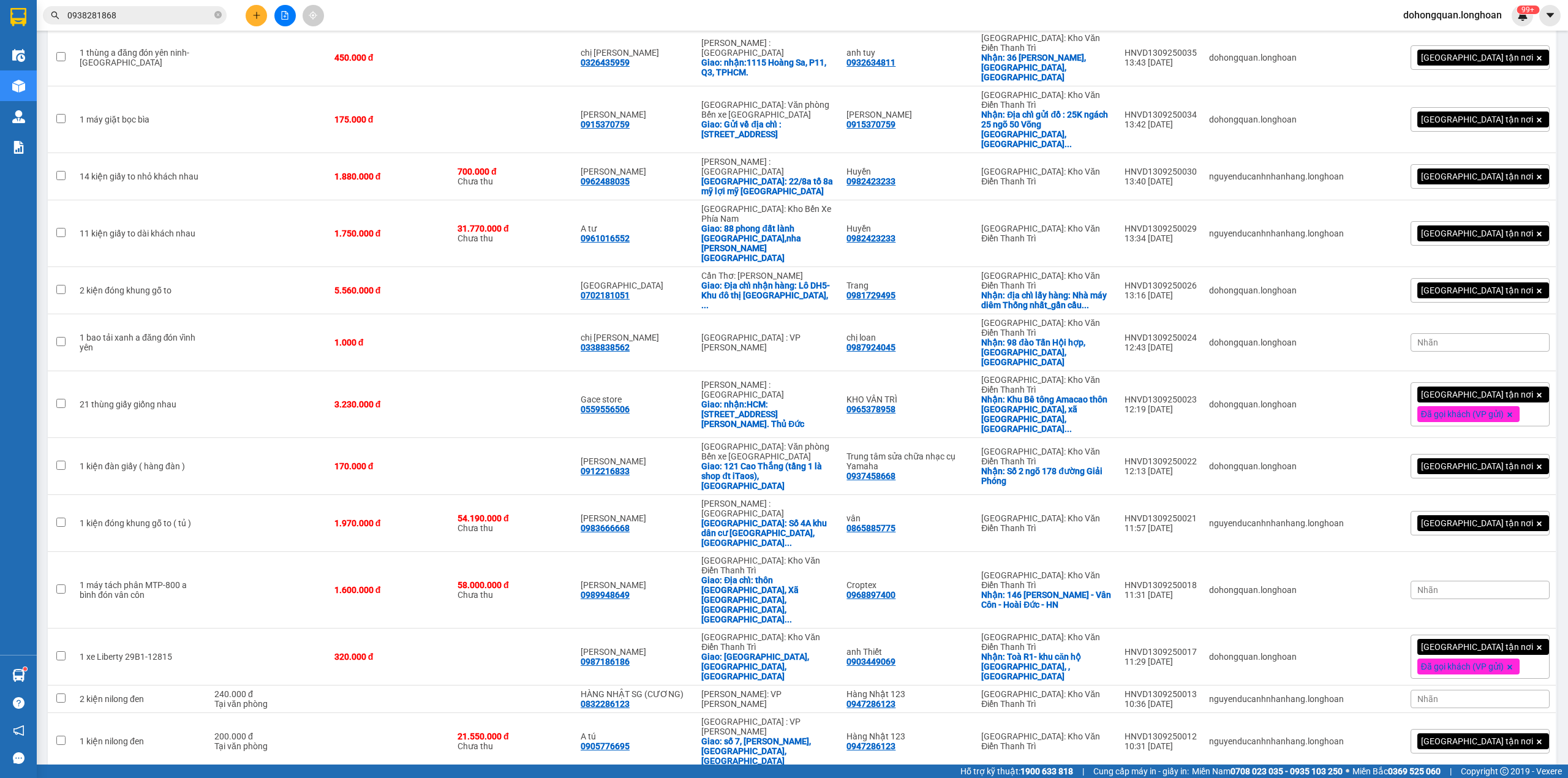
checkbox input "true"
click at [782, 652] on div "Giao: [GEOGRAPHIC_DATA], [GEOGRAPHIC_DATA], [GEOGRAPHIC_DATA]" at bounding box center [767, 666] width 133 height 29
checkbox input "true"
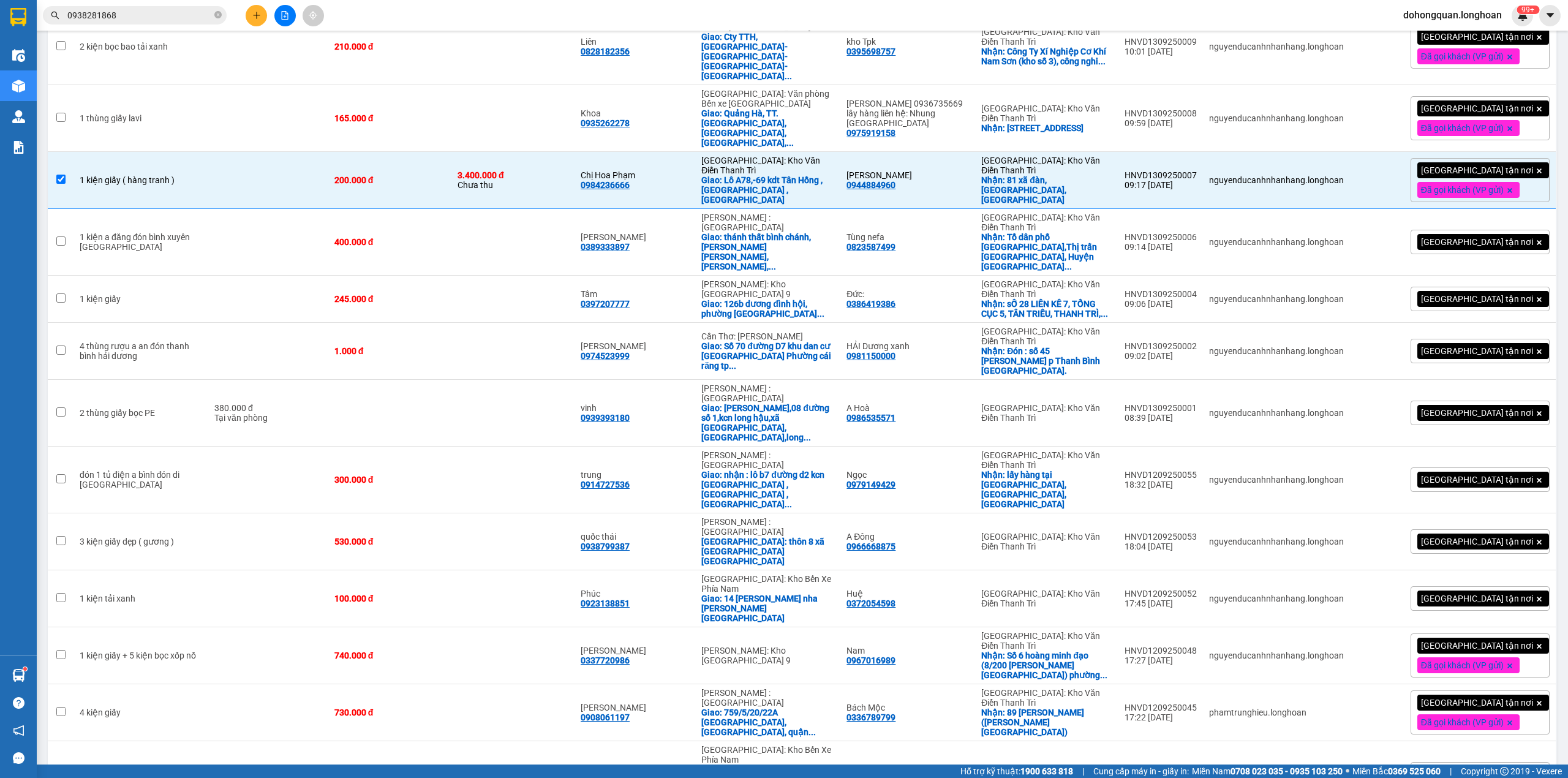
scroll to position [2206, 0]
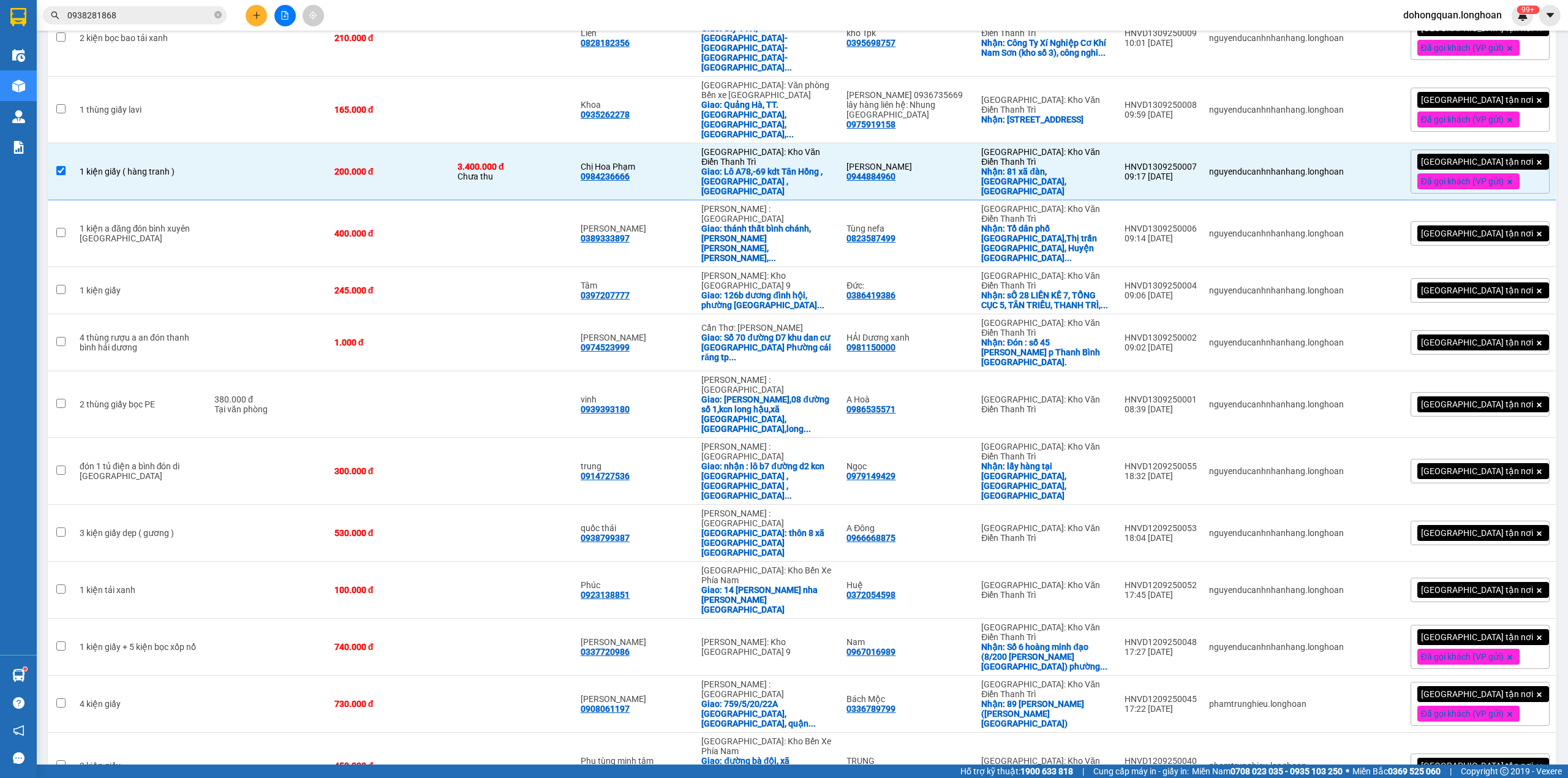
checkbox input "false"
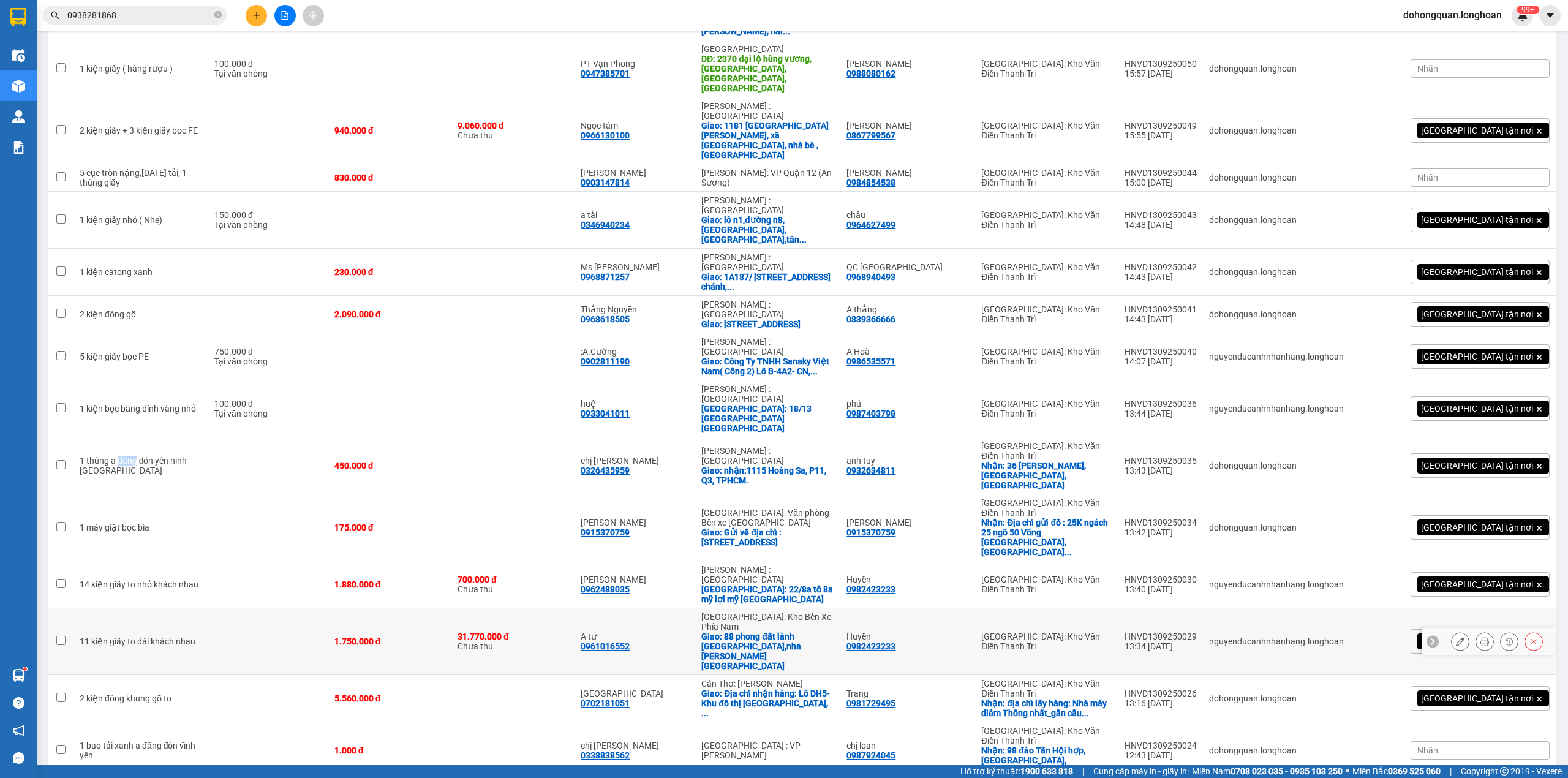
scroll to position [1307, 0]
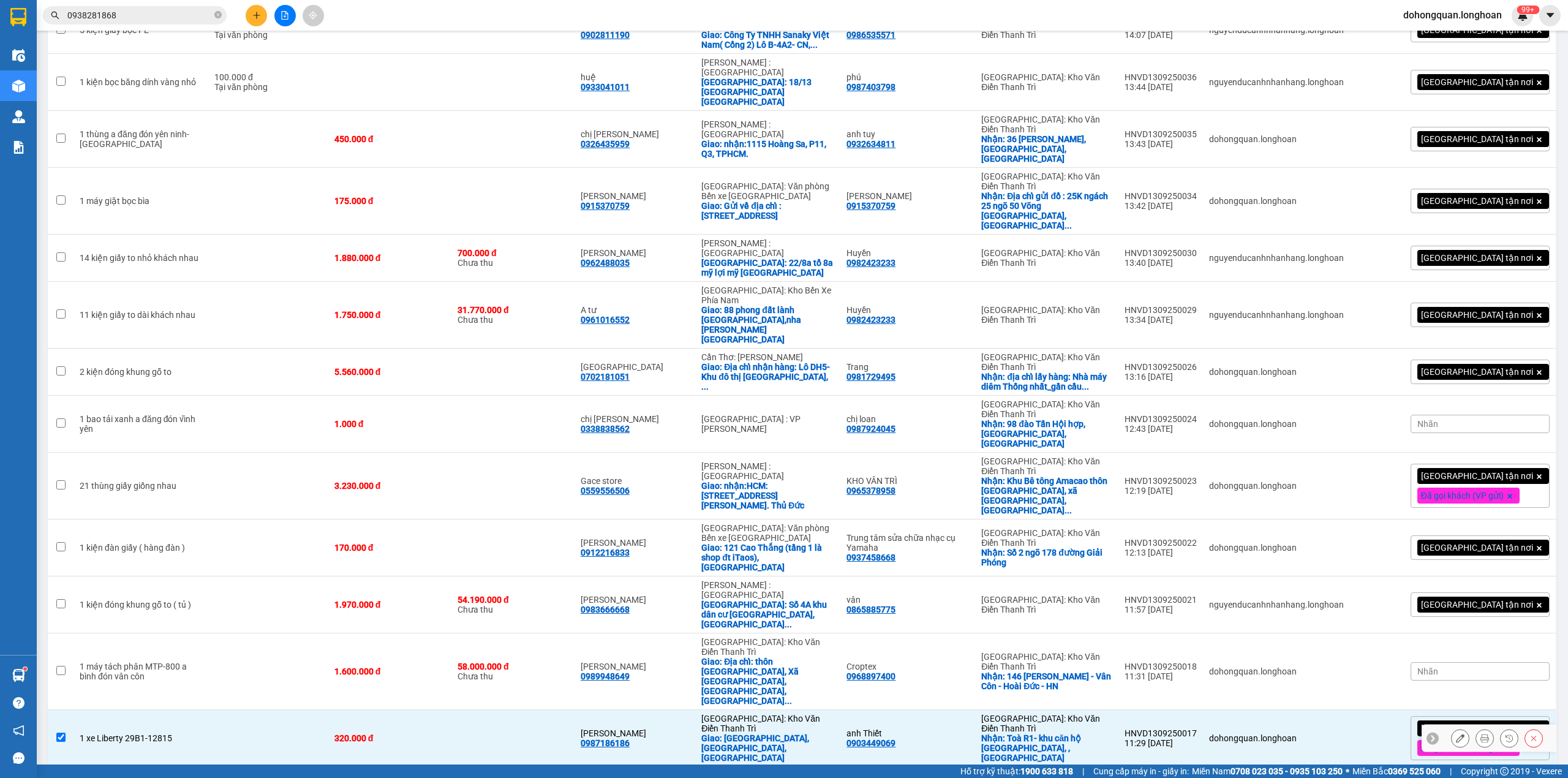
click at [177, 733] on div "1 xe Liberty 29B1-12815" at bounding box center [141, 738] width 122 height 10
checkbox input "false"
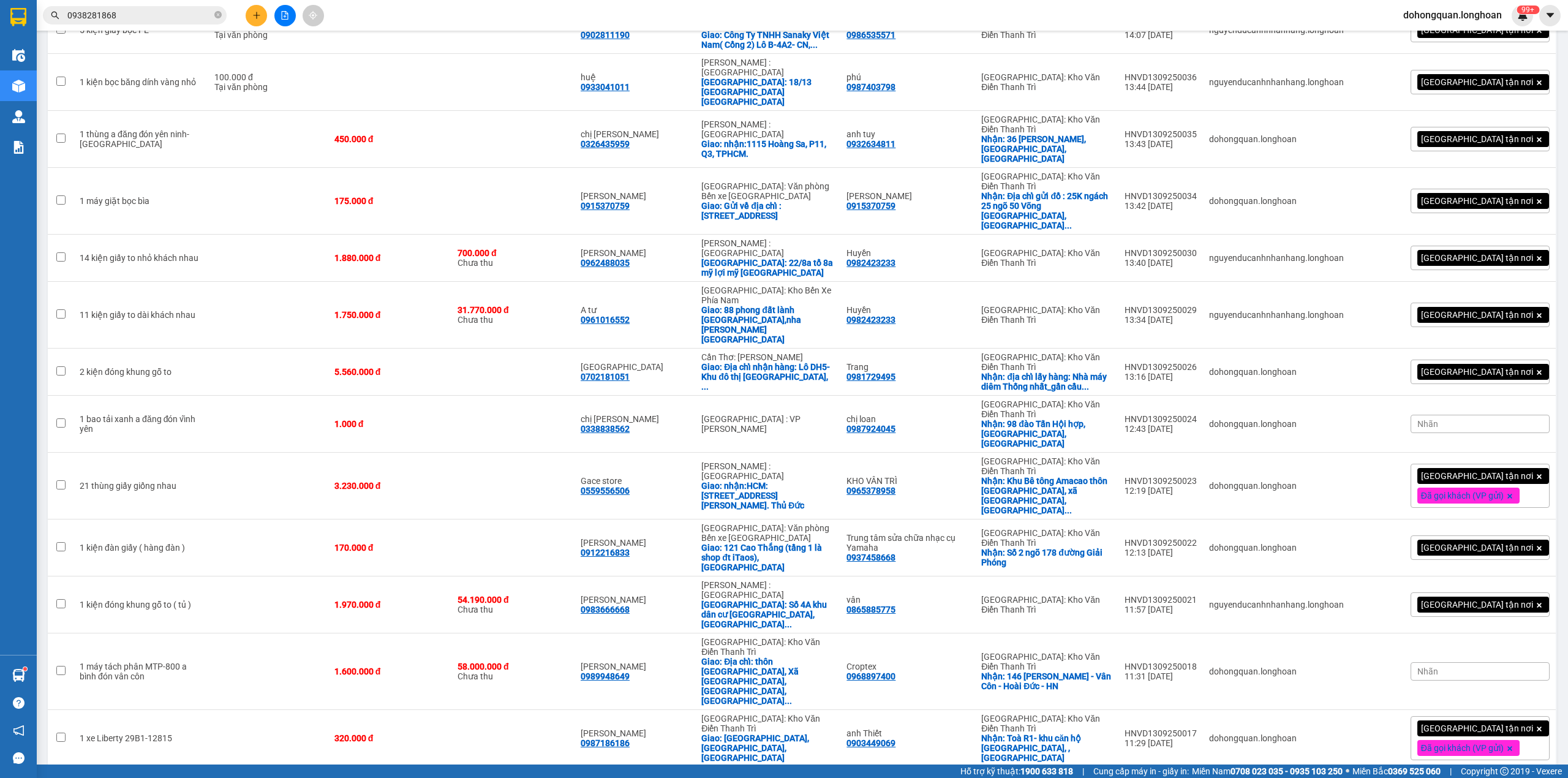
checkbox input "false"
click at [1452, 661] on button at bounding box center [1460, 671] width 17 height 22
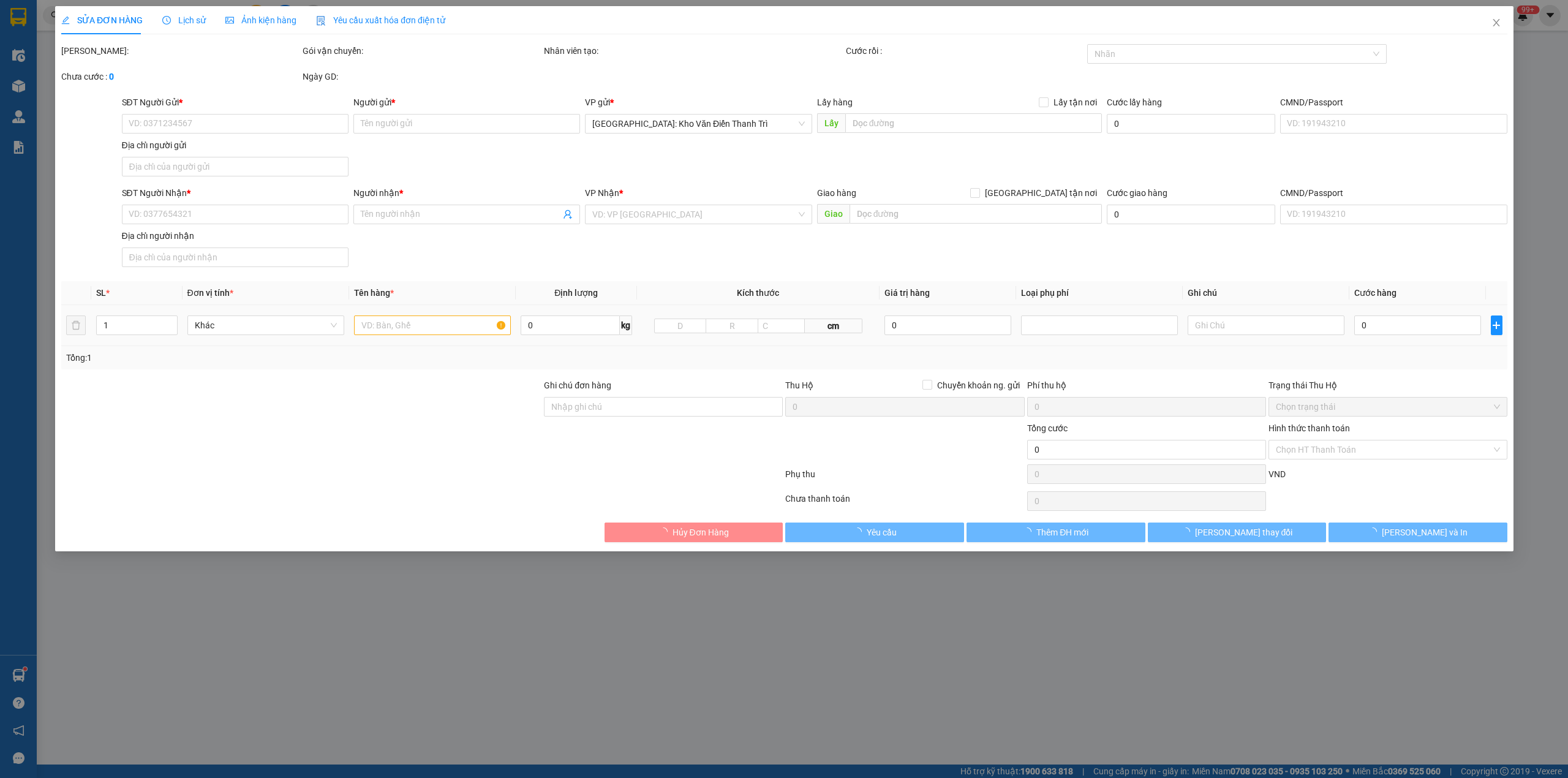
type input "0968897400"
type input "Croptex"
checkbox input "true"
type input "146 Vân Linh - Vân Côn - Hoài Đức - HN"
type input "0989948649"
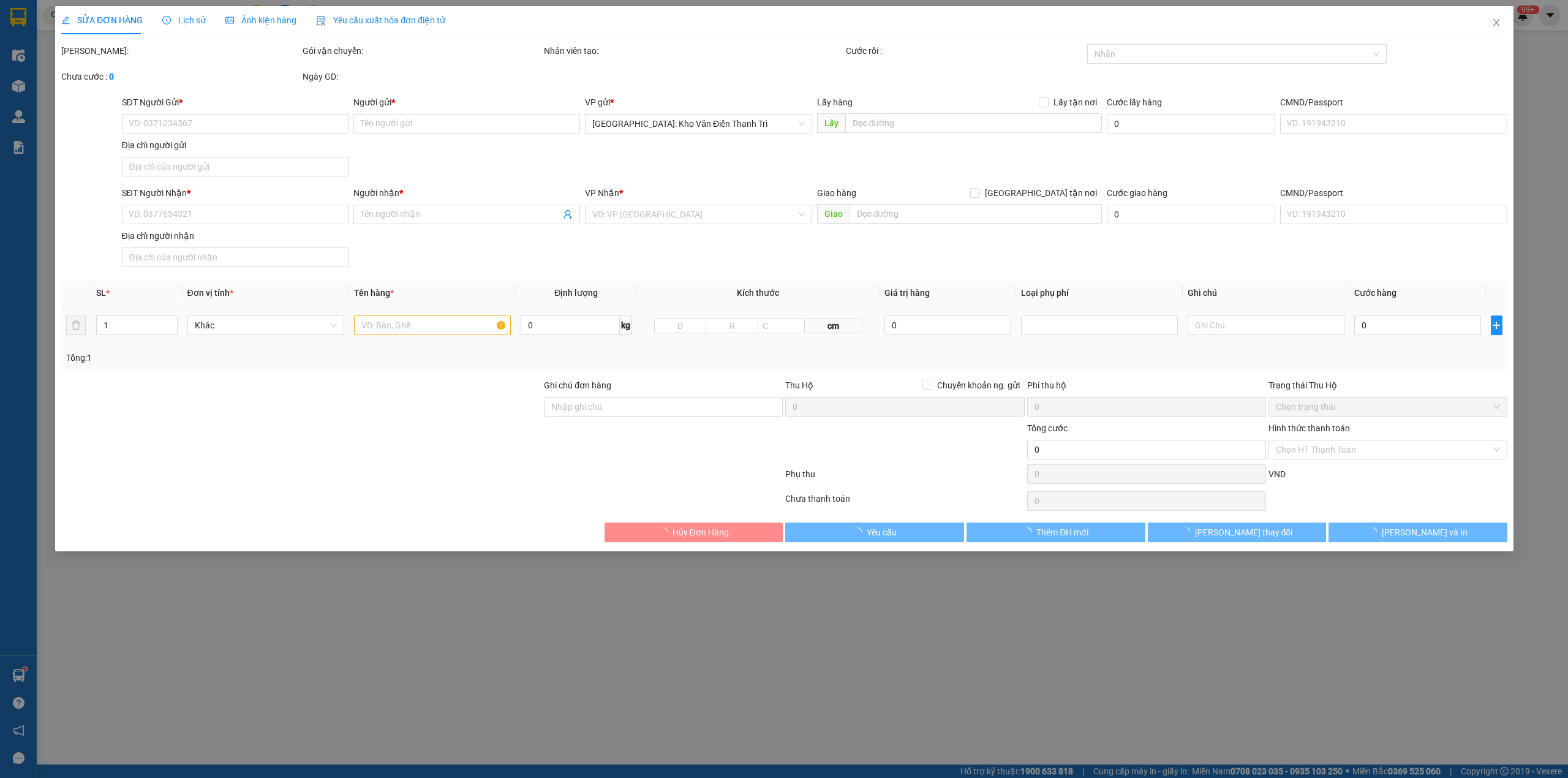
type input "[PERSON_NAME]"
checkbox input "true"
type input "Địa chỉ: thôn Trường An, Xã Bắc An, thành phố Chí Linh, tỉnh Hải Dương"
type input "1.600.000"
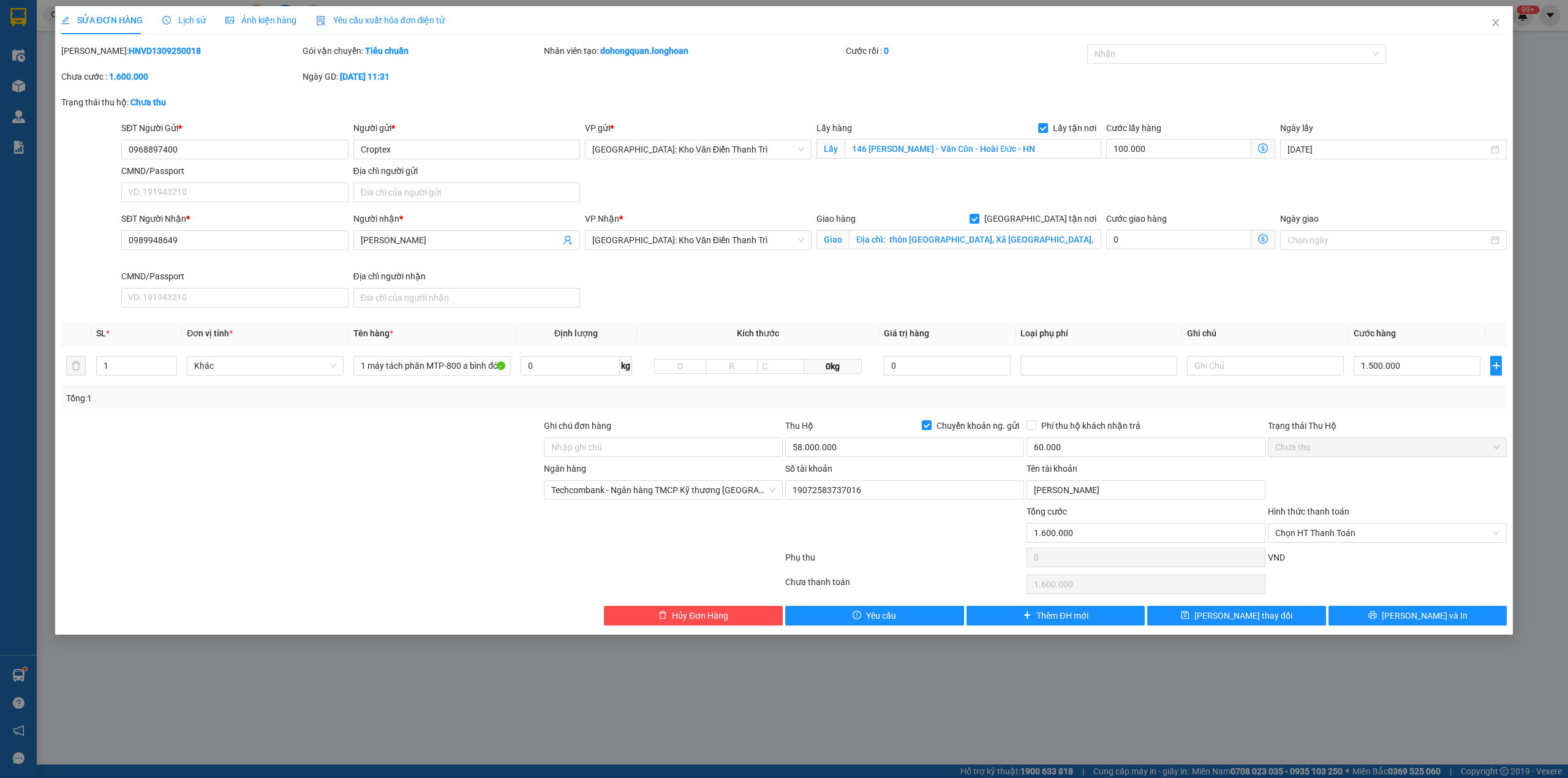
click at [995, 81] on div "Mã ĐH: HNVD1309250018 Gói vận chuyển: Tiêu chuẩn Nhân viên tạo: dohongquan.long…" at bounding box center [784, 69] width 1448 height 51
click at [720, 457] on input "Ghi chú đơn hàng" at bounding box center [663, 447] width 239 height 19
type input "hàng giao nguyên kiện, hư vỡ ko đền"
click at [717, 420] on div "Total Paid Fee 0 Total UnPaid Fee 1.600.000 Cash Collection Total Fee Mã ĐH: HN…" at bounding box center [784, 335] width 1446 height 581
click at [238, 143] on input "0968897400" at bounding box center [235, 149] width 226 height 19
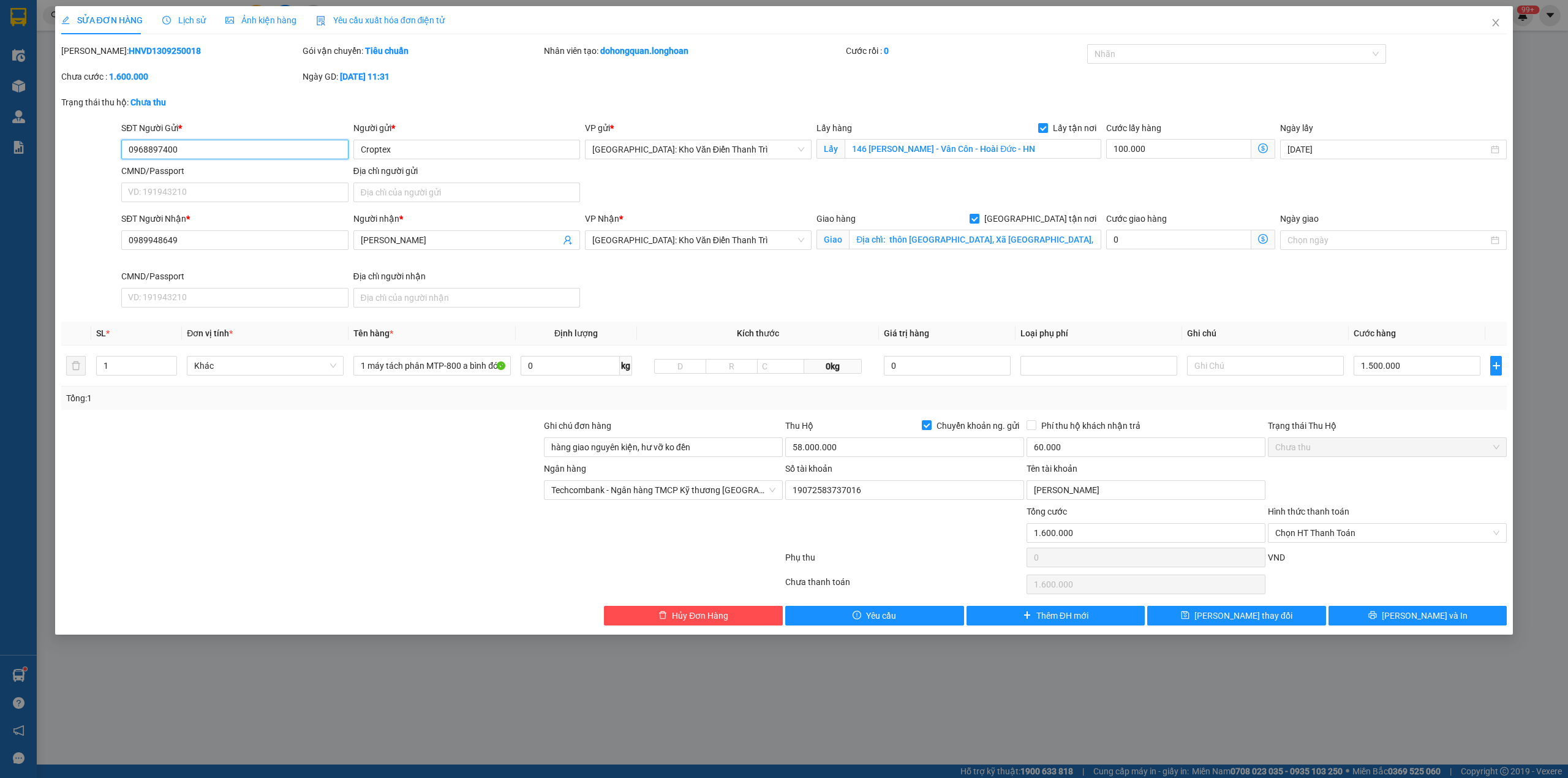
click at [238, 143] on input "0968897400" at bounding box center [235, 149] width 226 height 19
click at [507, 118] on div "Trạng thái thu hộ: Chưa thu" at bounding box center [784, 108] width 1448 height 26
click at [422, 364] on input "1 máy tách phân MTP-800 a bình đón vân côn" at bounding box center [431, 366] width 156 height 19
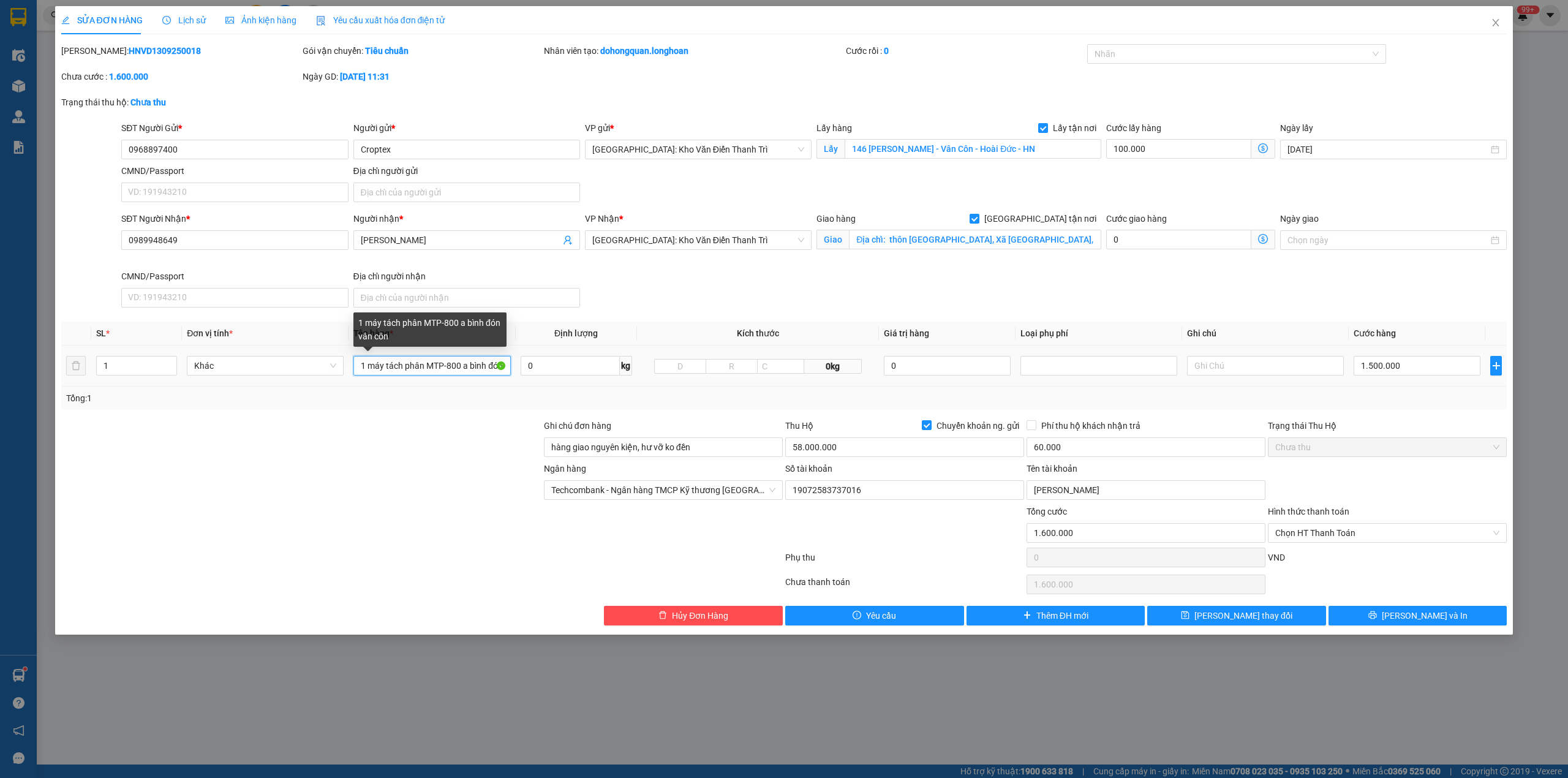
click at [422, 364] on input "1 máy tách phân MTP-800 a bình đón vân côn" at bounding box center [431, 366] width 156 height 19
type input "1 máy tách phân MTP-800 a bình đón vân côn"
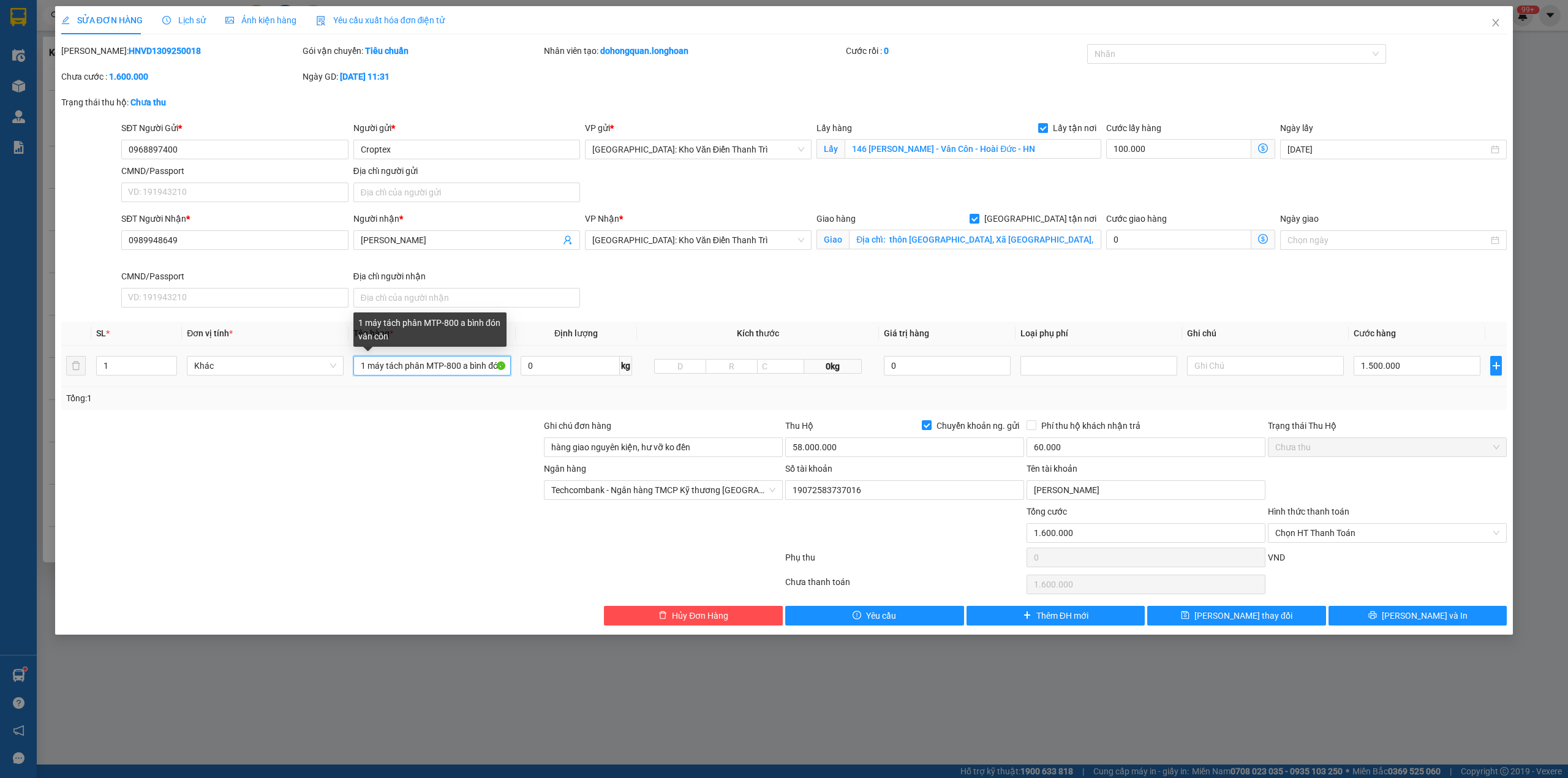
click at [428, 369] on input "1 máy tách phân MTP-800 a bình đón vân côn" at bounding box center [431, 366] width 156 height 19
click at [1152, 48] on div at bounding box center [1230, 54] width 281 height 15
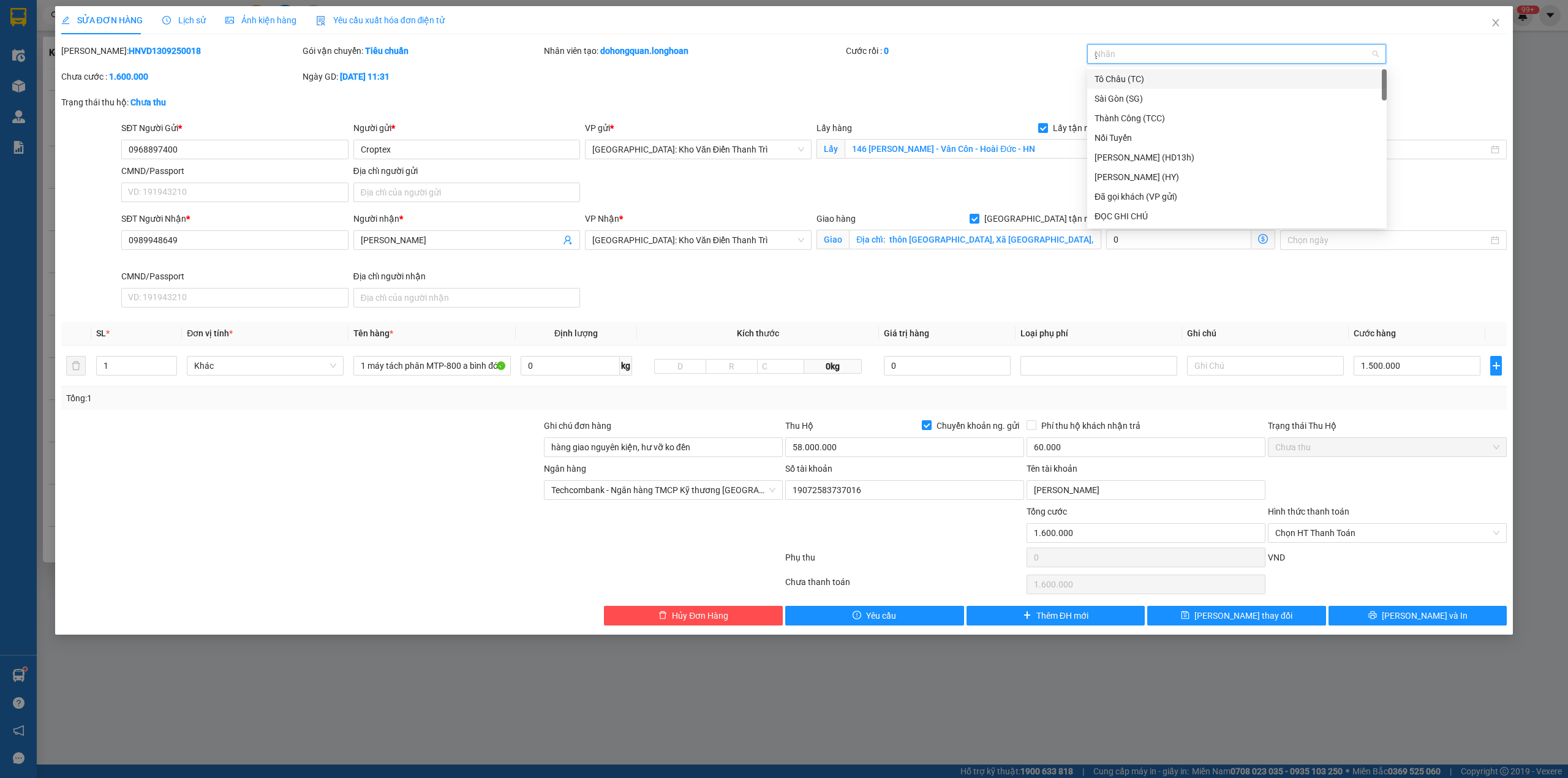
type input "gt"
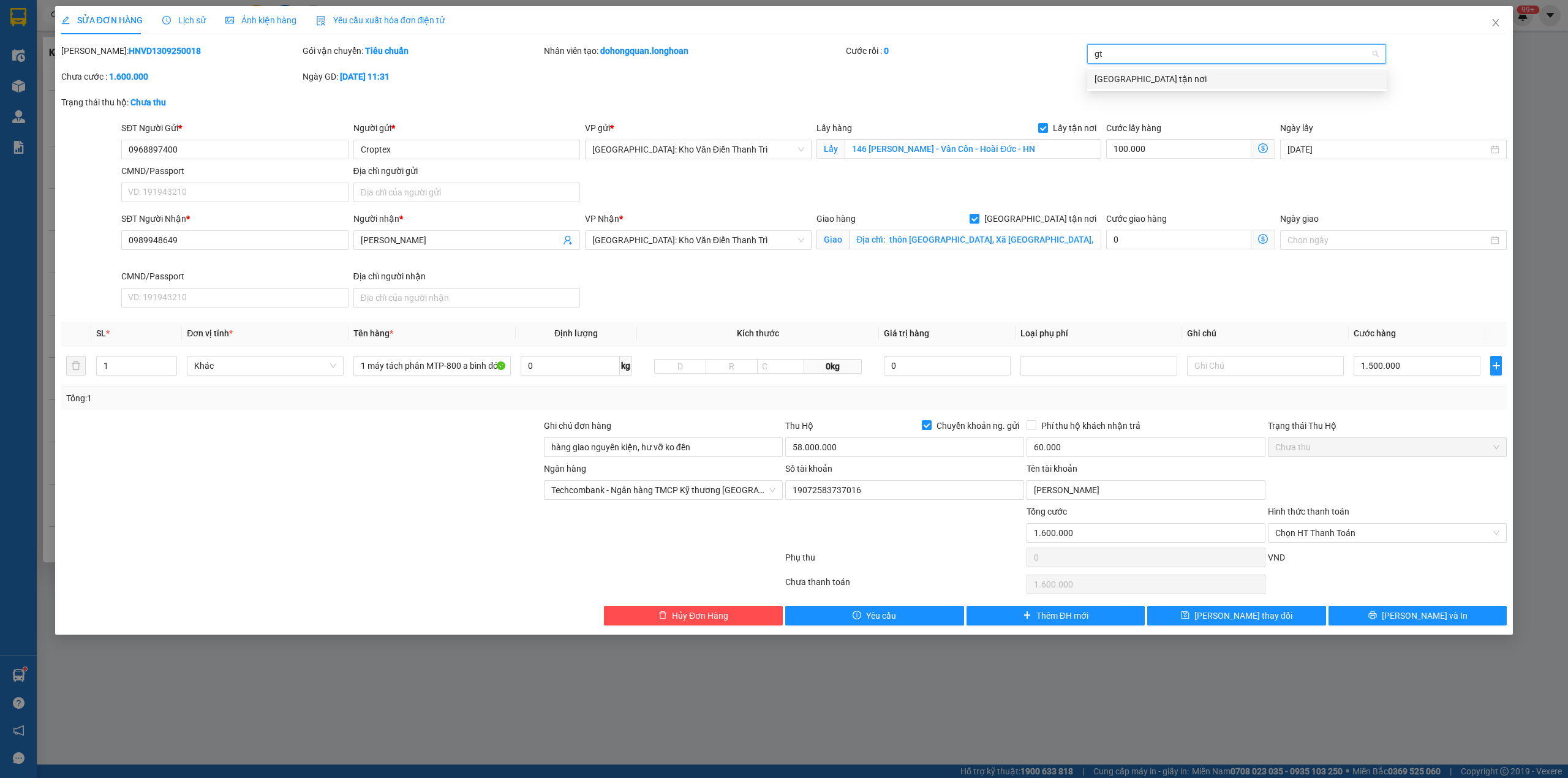
click at [1156, 78] on div "[GEOGRAPHIC_DATA] tận nơi" at bounding box center [1237, 79] width 285 height 13
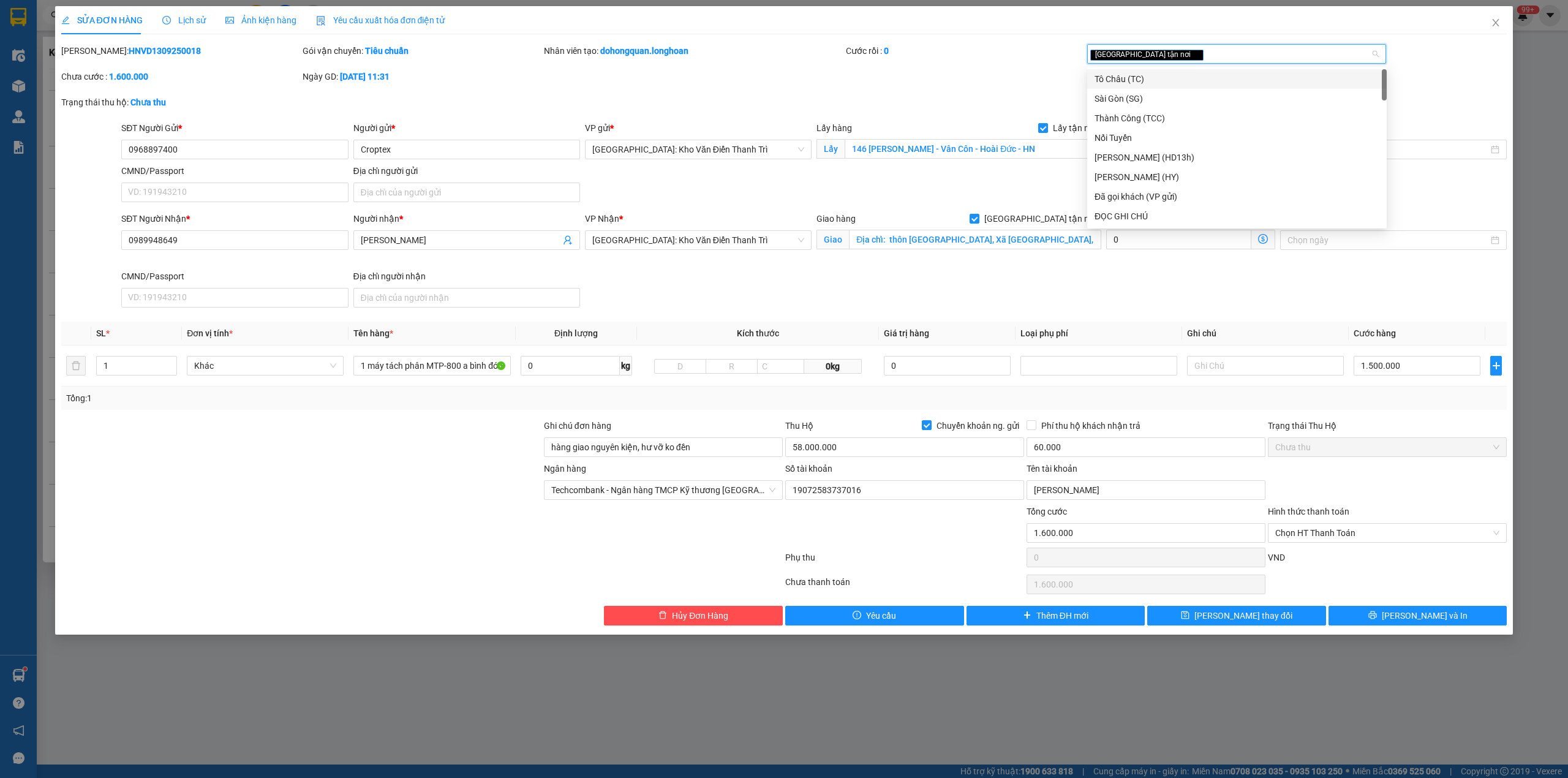
click at [931, 42] on div "SỬA ĐƠN HÀNG Lịch sử Ảnh kiện hàng Yêu cầu xuất hóa đơn điện tử Total Paid Fee …" at bounding box center [784, 315] width 1446 height 619
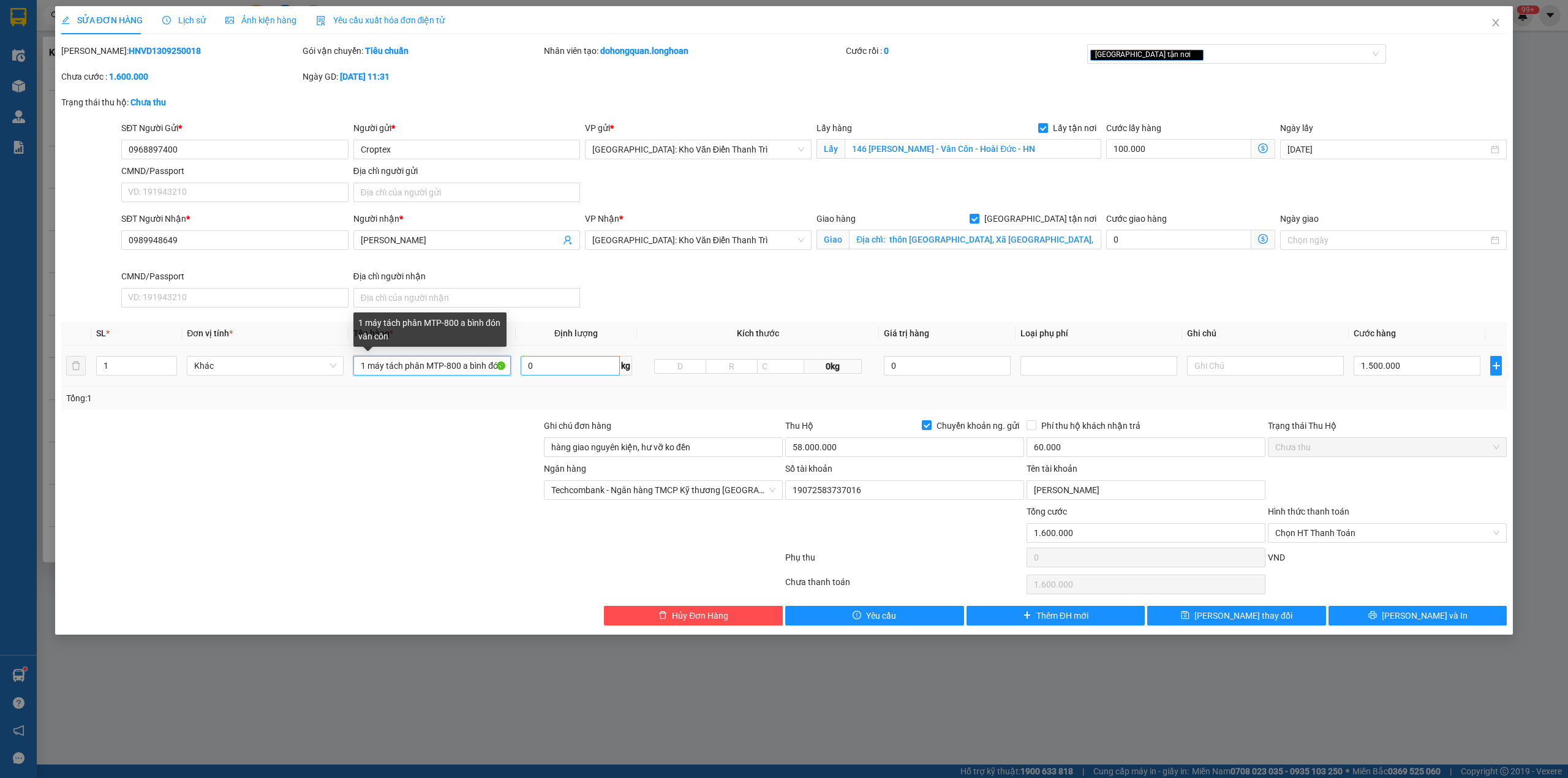
scroll to position [0, 34]
drag, startPoint x: 460, startPoint y: 373, endPoint x: 571, endPoint y: 377, distance: 111.1
click at [571, 377] on tr "1 Khác 1 máy tách phân MTP-800 a bình đón vân côn 0 kg 0kg 0 1.500.000" at bounding box center [784, 366] width 1446 height 41
type input "1 máy tách phân MTP-800 to + 1 thùng gỗ"
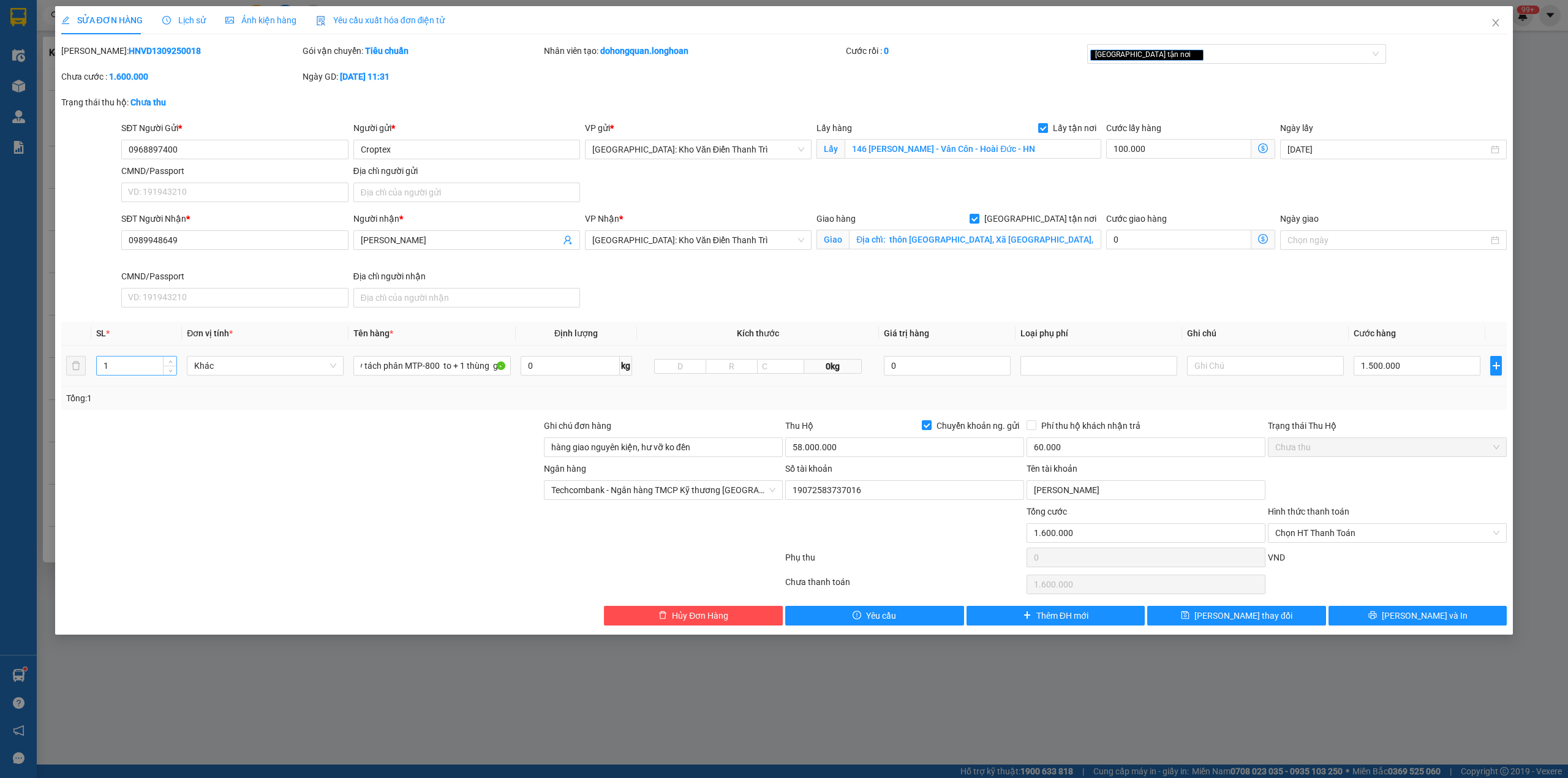
click at [112, 367] on input "1" at bounding box center [136, 365] width 80 height 19
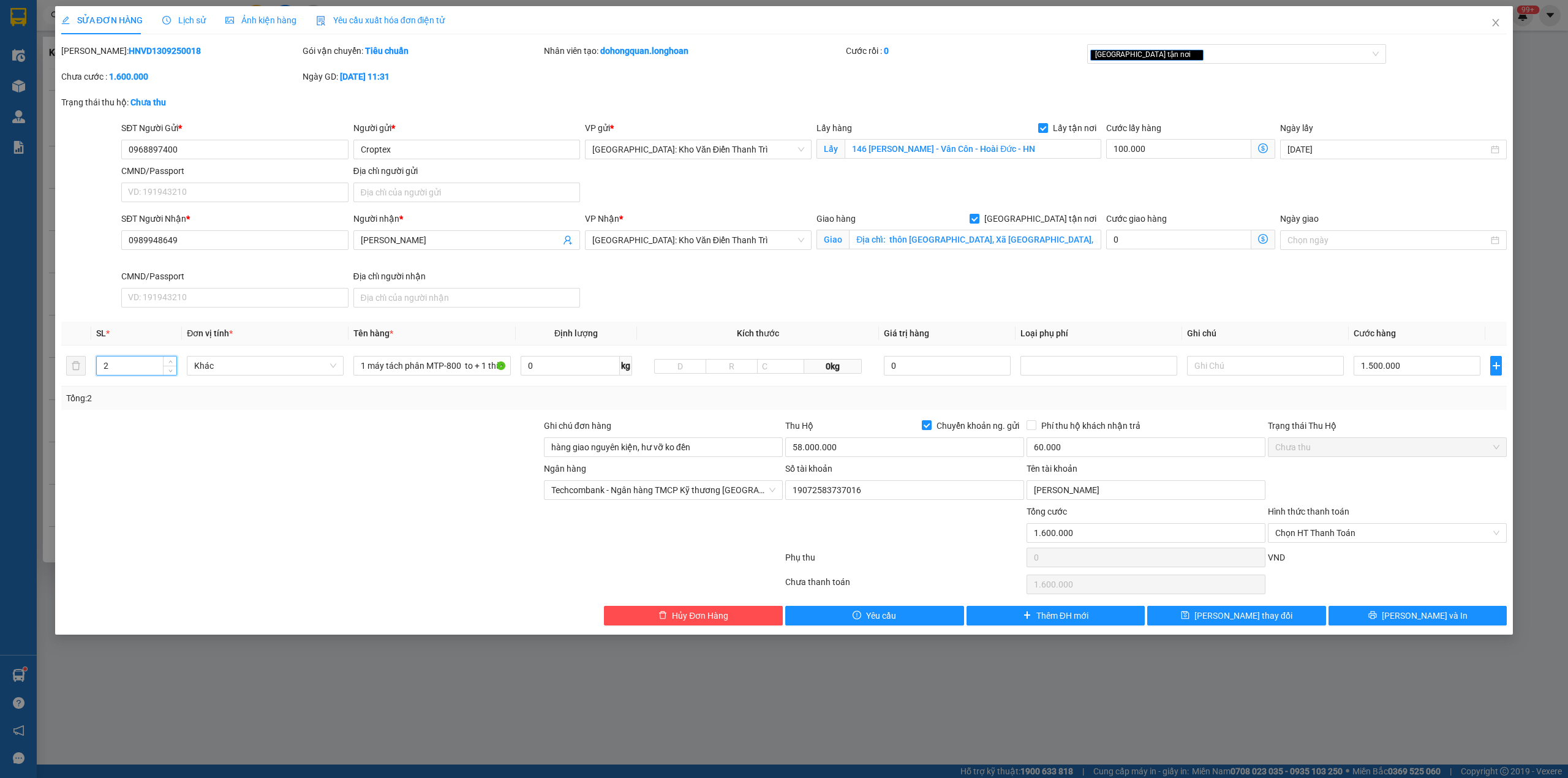
type input "2"
click at [206, 437] on div at bounding box center [302, 440] width 483 height 43
click at [1172, 55] on div "[GEOGRAPHIC_DATA] tận nơi" at bounding box center [1230, 54] width 281 height 15
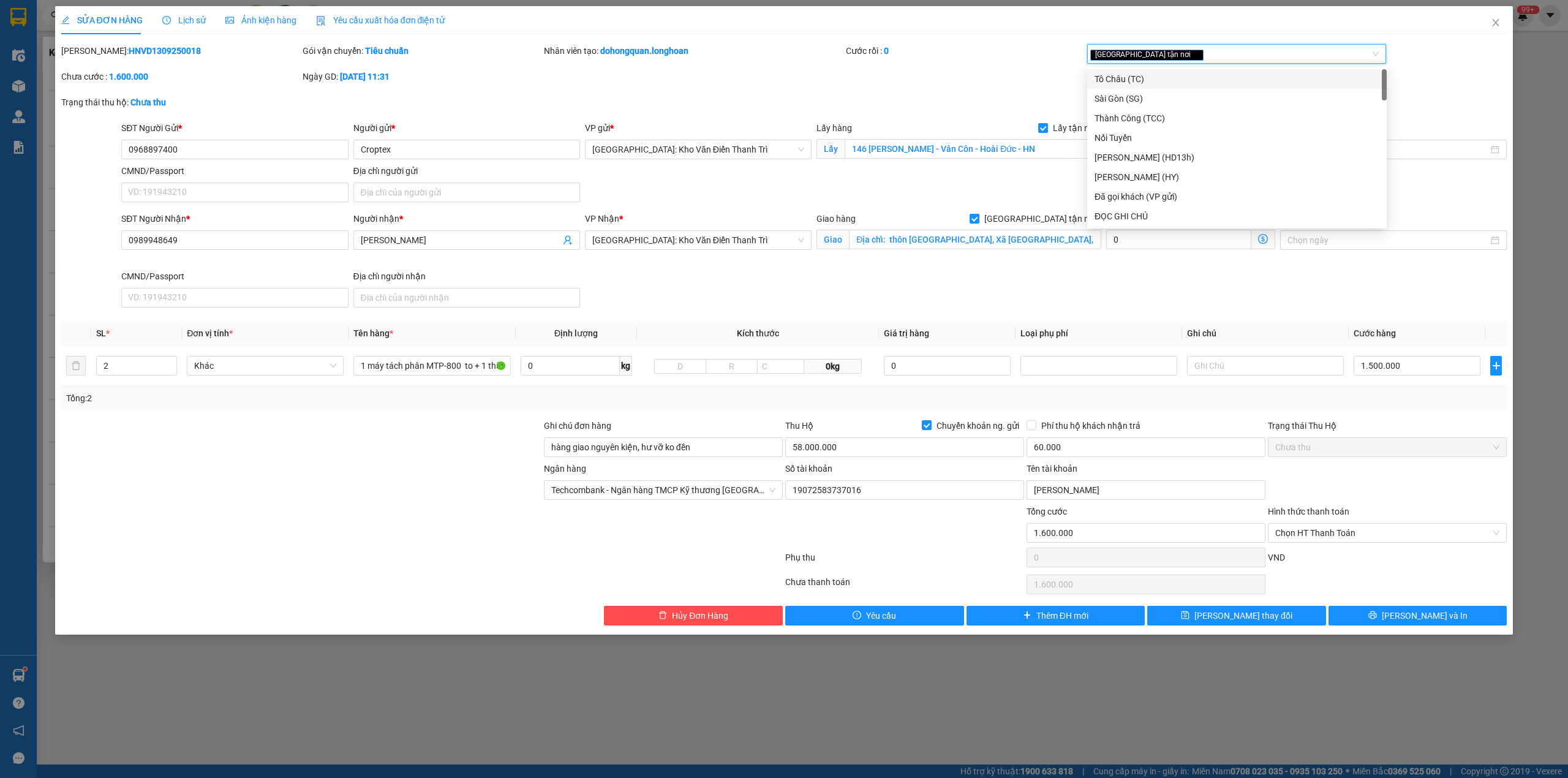
click at [1044, 78] on div "Mã ĐH: HNVD1309250018 Gói vận chuyển: Tiêu chuẩn Nhân viên tạo: dohongquan.long…" at bounding box center [784, 69] width 1448 height 51
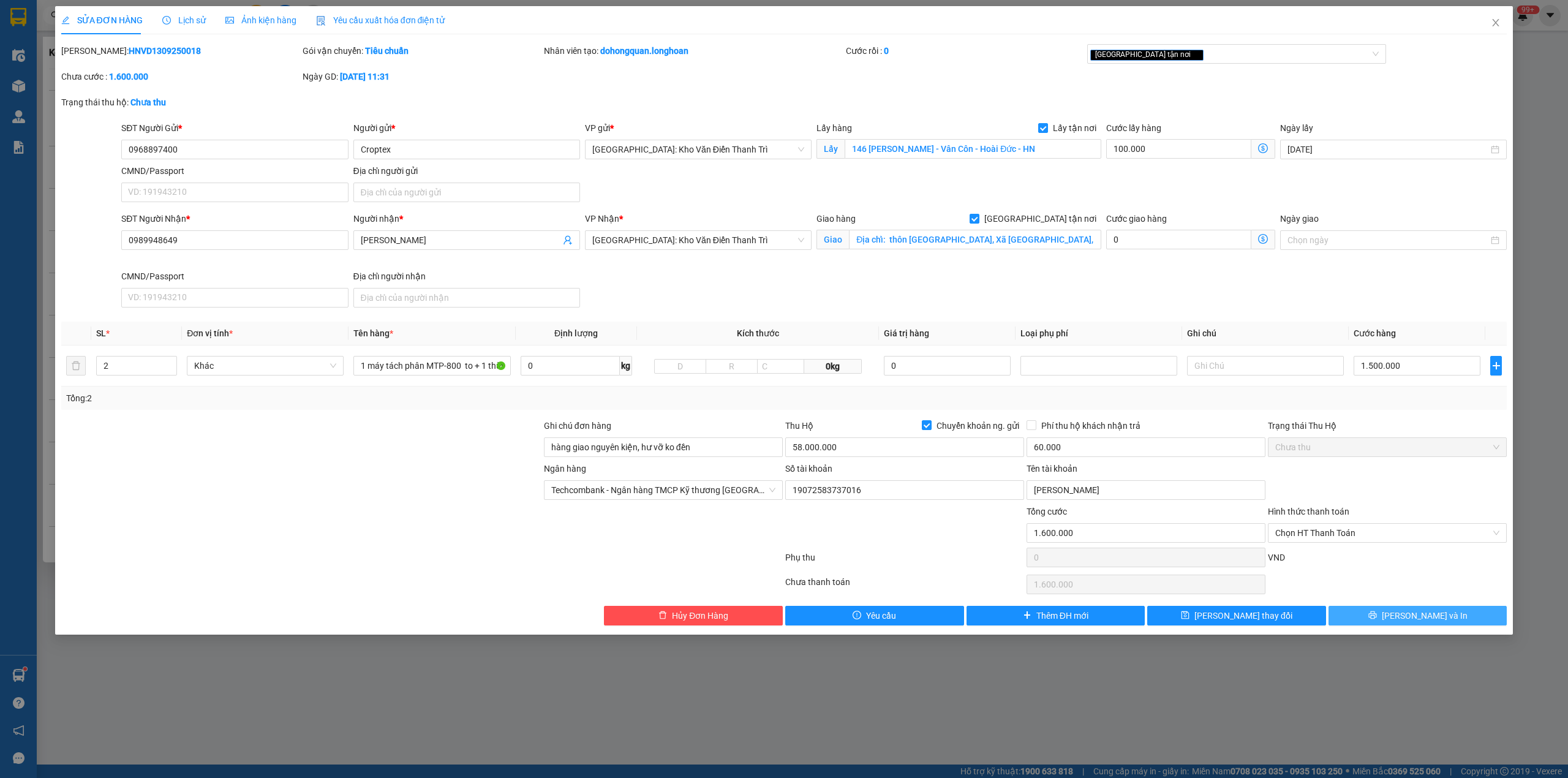
click at [1355, 616] on button "[PERSON_NAME] và In" at bounding box center [1418, 616] width 179 height 19
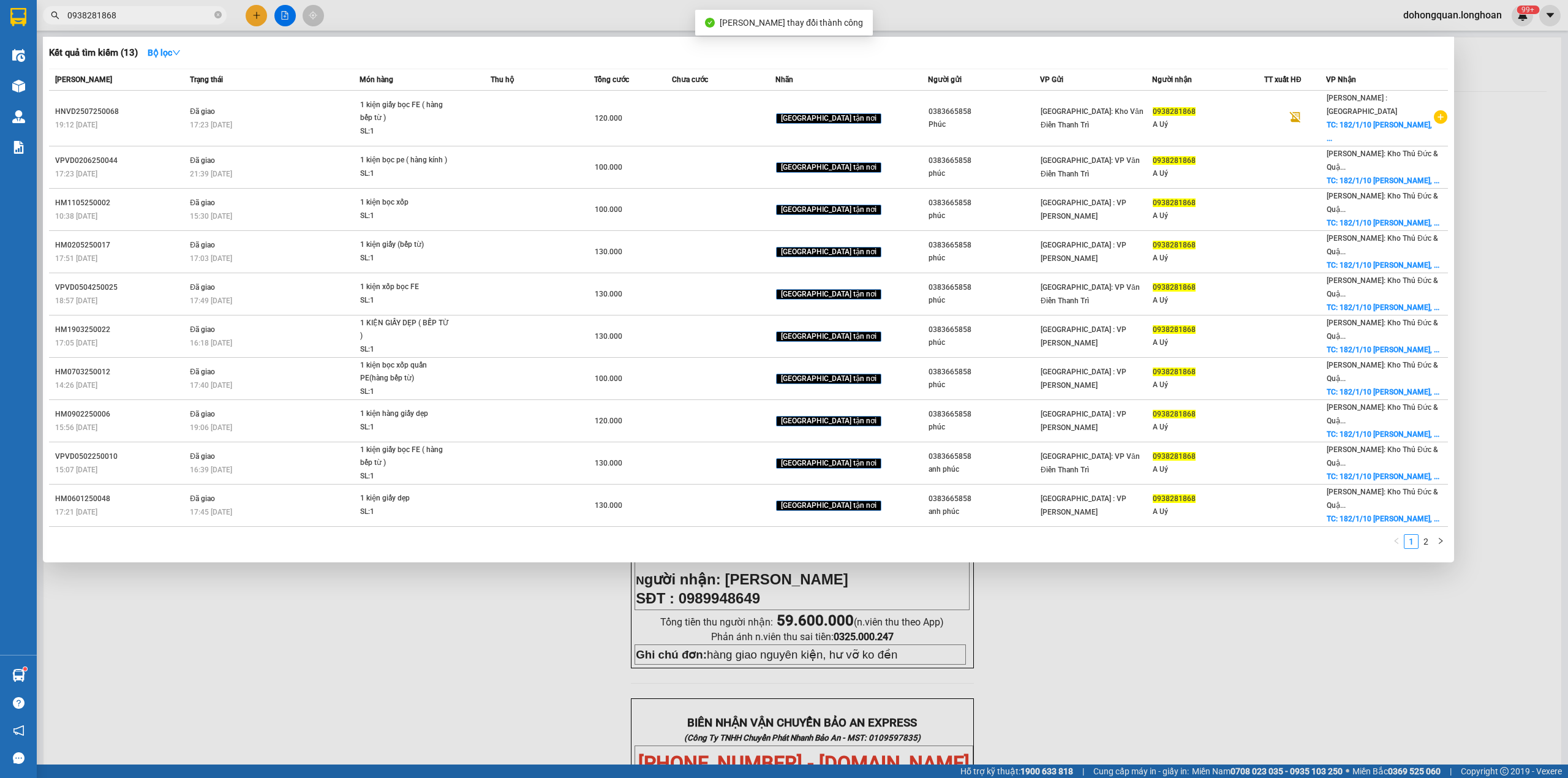
click at [1101, 551] on div at bounding box center [784, 389] width 1568 height 778
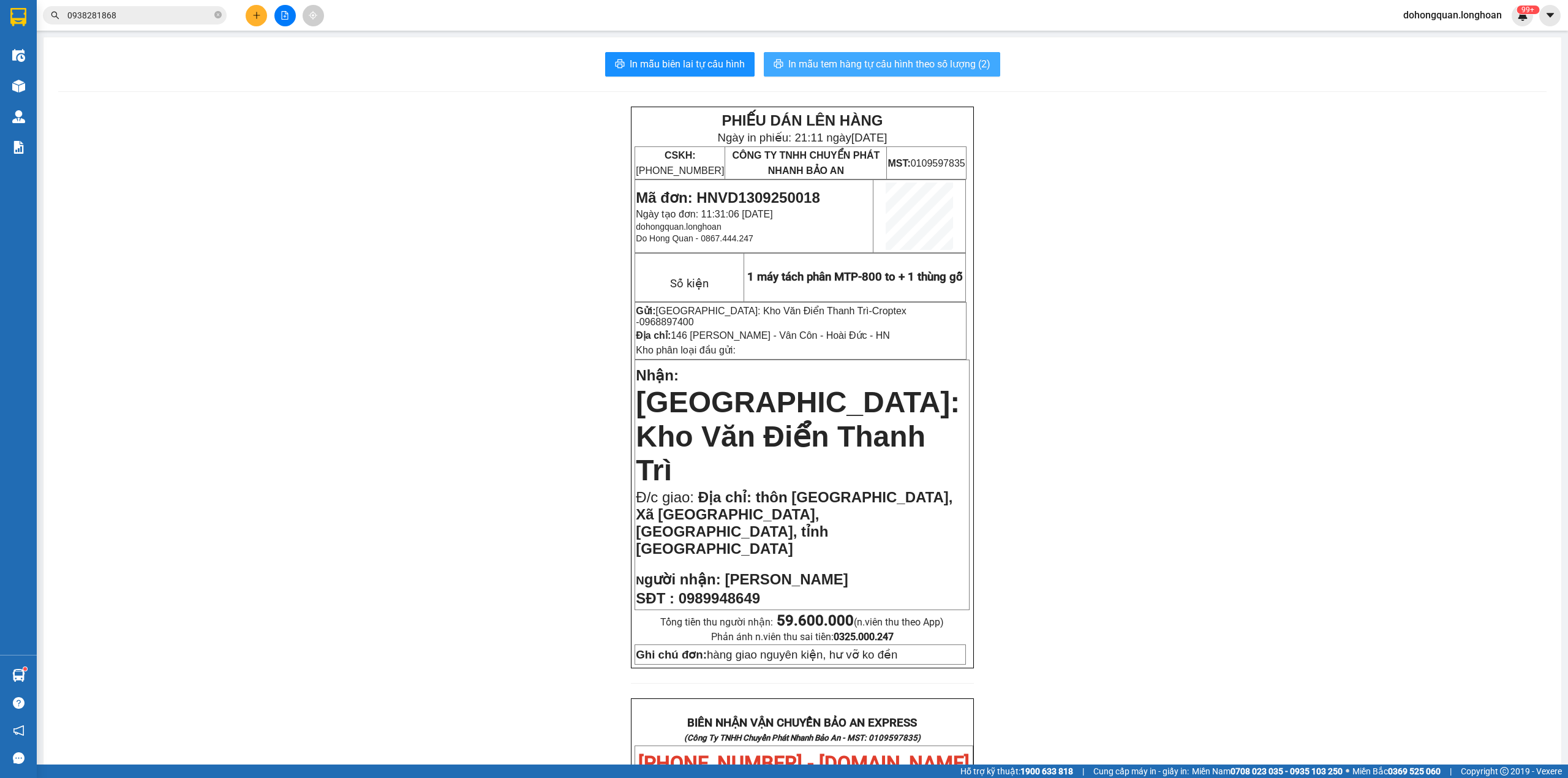
click at [929, 69] on span "In mẫu tem hàng tự cấu hình theo số lượng (2)" at bounding box center [889, 64] width 202 height 16
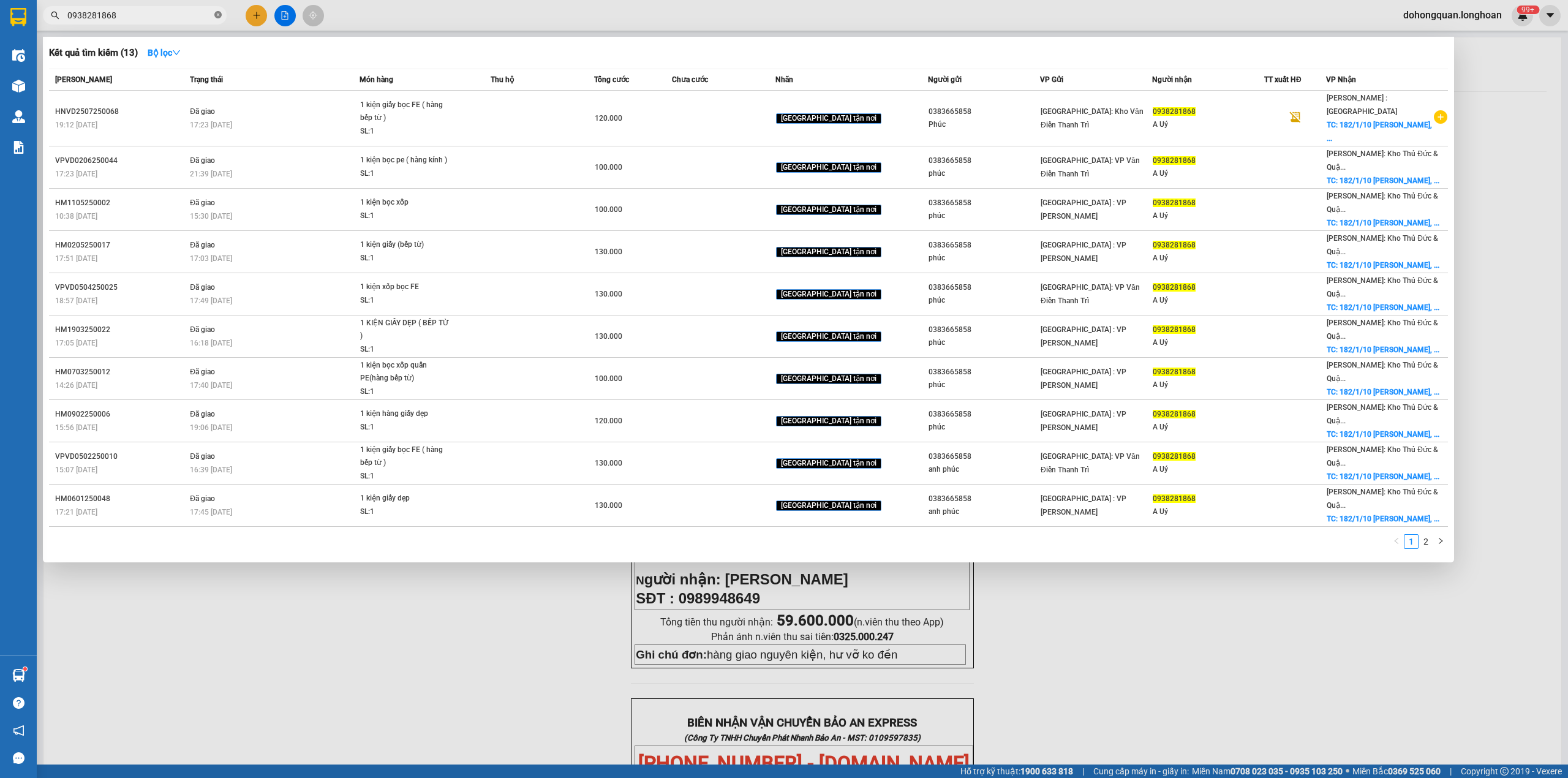
click at [220, 15] on icon "close-circle" at bounding box center [218, 15] width 7 height 7
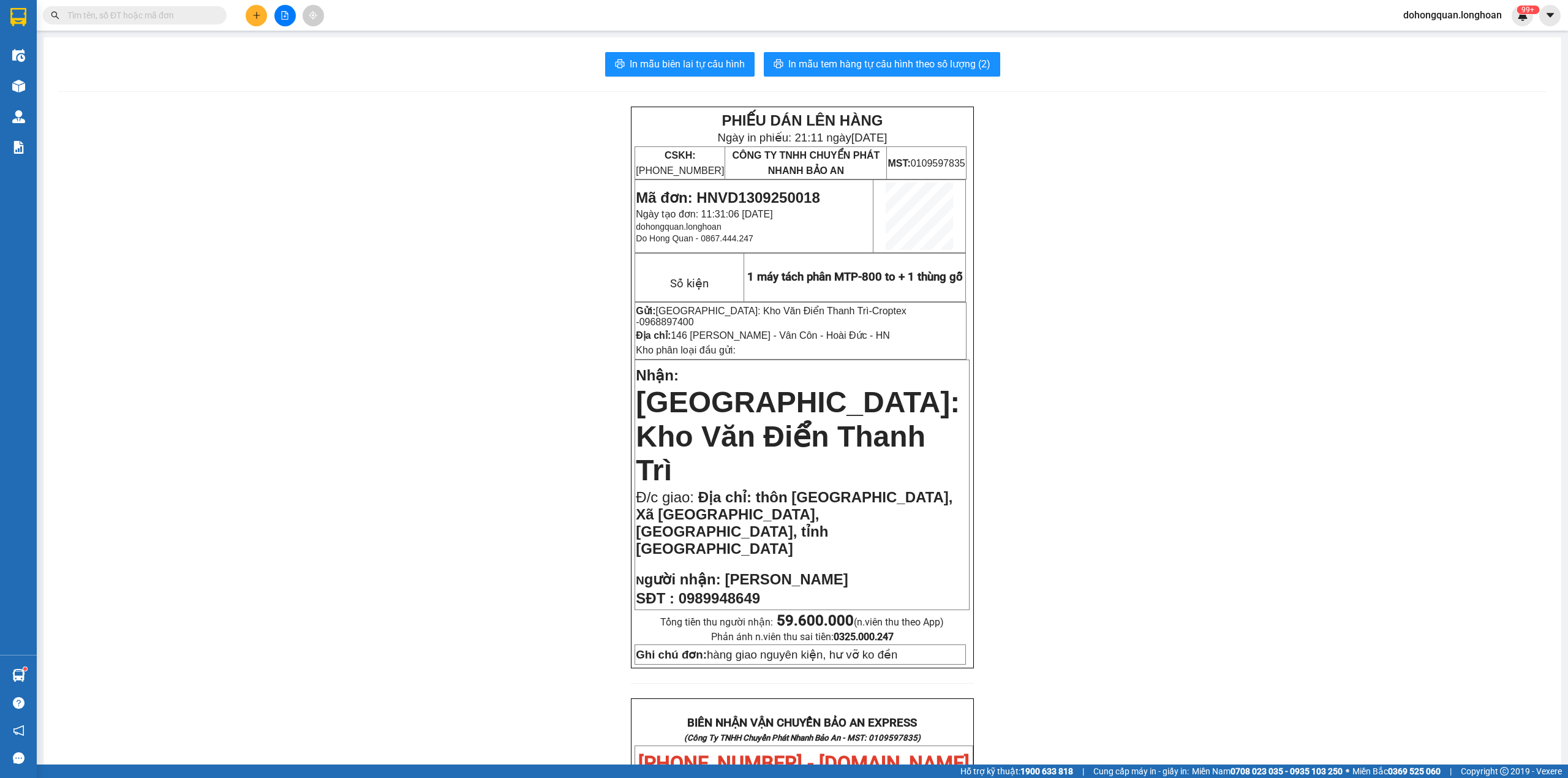
click at [191, 13] on input "text" at bounding box center [139, 16] width 145 height 13
click at [215, 16] on span at bounding box center [218, 16] width 7 height 13
click at [190, 16] on input "text" at bounding box center [139, 16] width 145 height 13
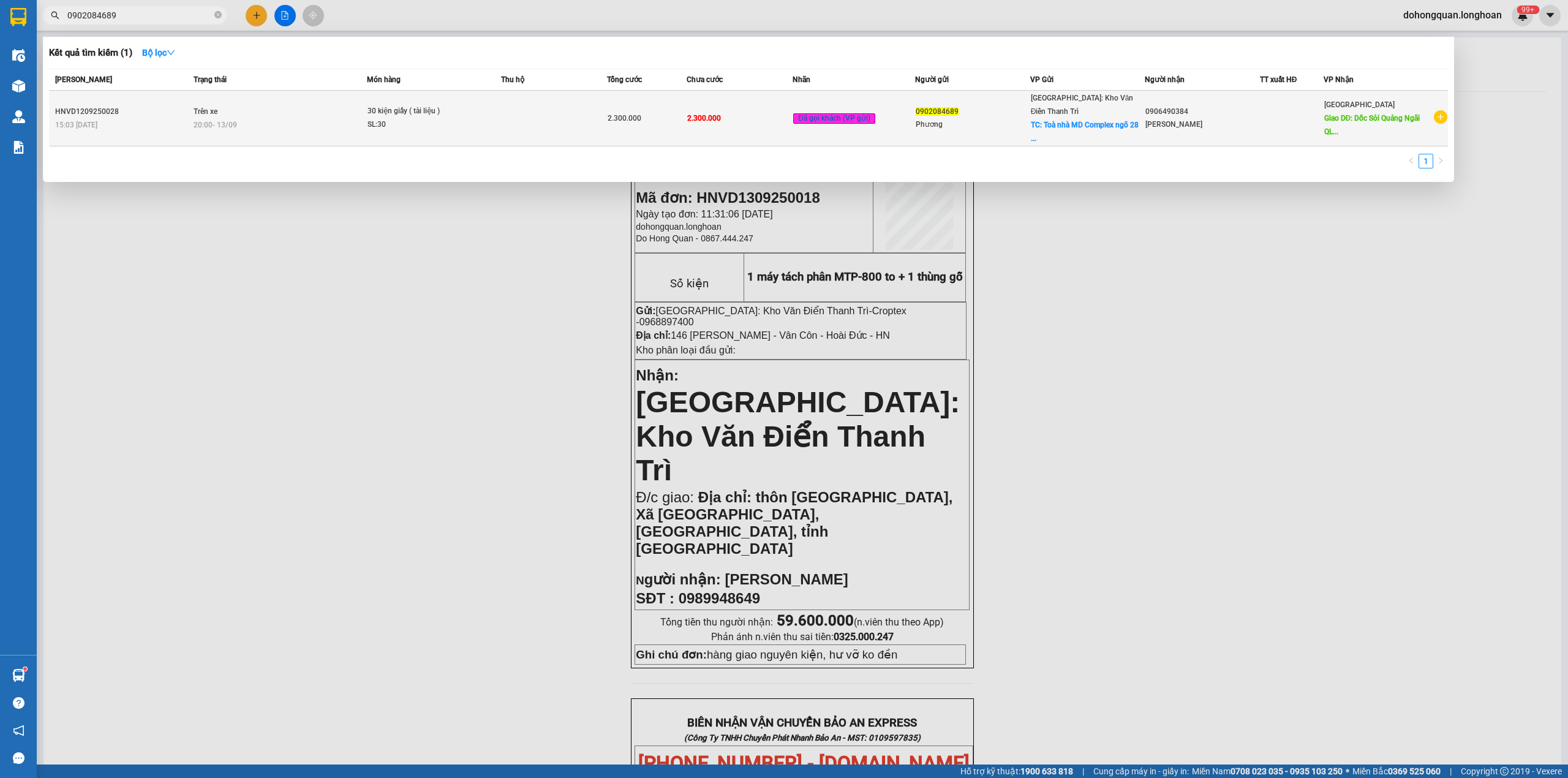
type input "0902084689"
click at [243, 118] on div "20:00 - 13/09" at bounding box center [280, 125] width 173 height 13
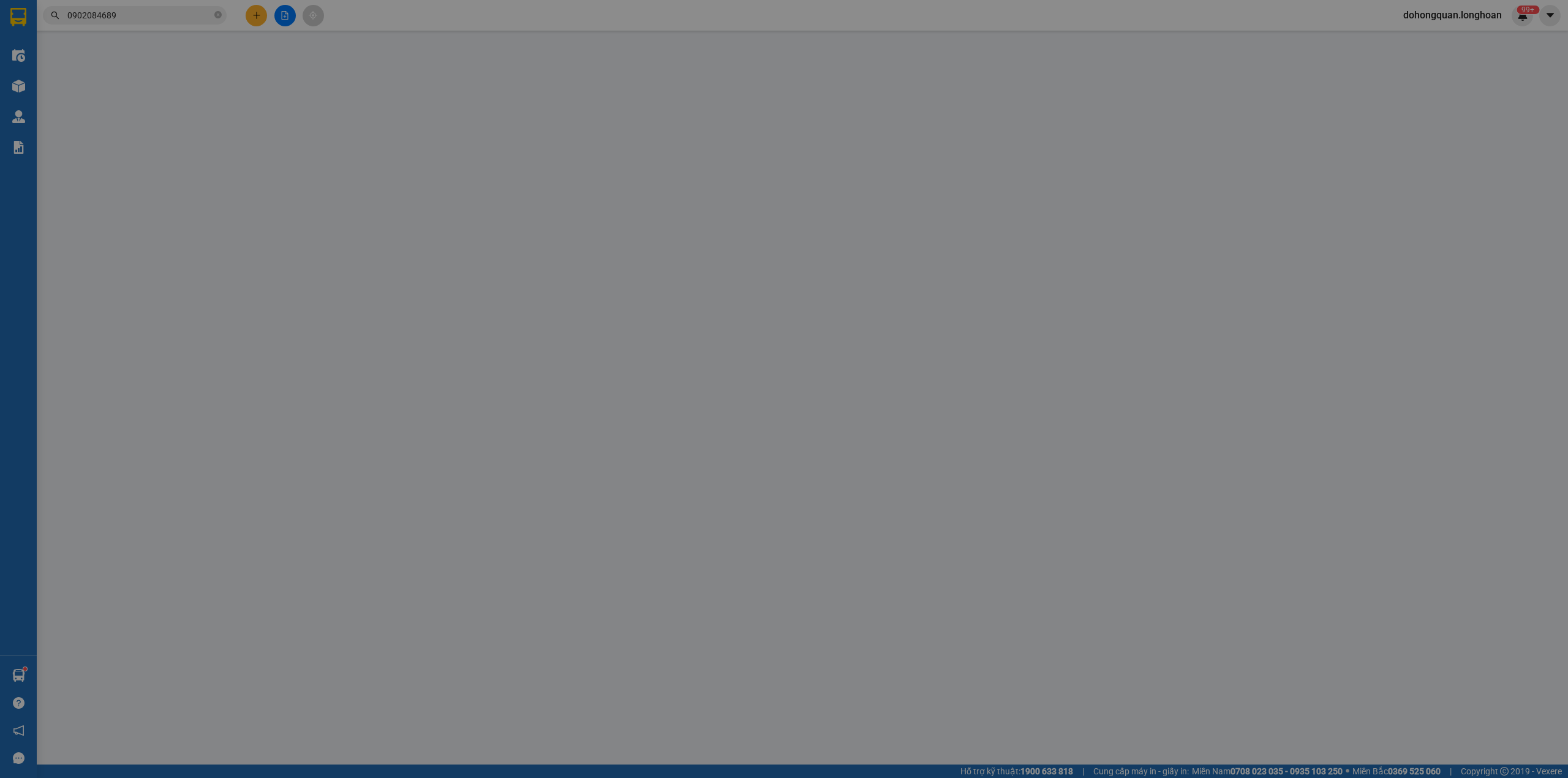
type input "0902084689"
type input "Phương"
checkbox input "true"
type input "Toà nhà MD Complex ngõ 28 Nguyễn Cơ Thạch, Nam Từ Liêm , Hà Nội"
type input "0906490384"
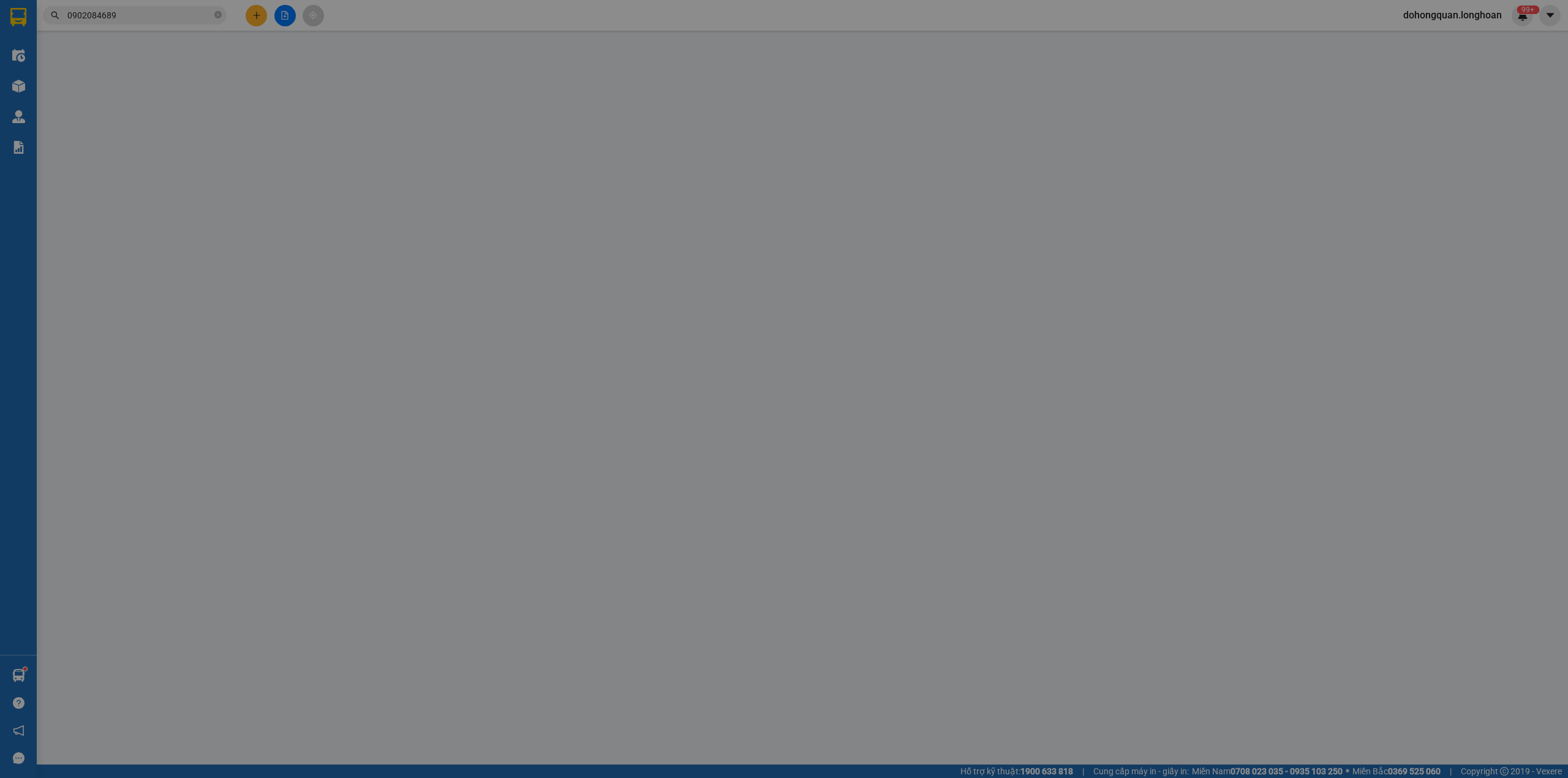
type input "Kim ANH"
type input "Dốc Sỏi Quảng Ngãi QL1A"
type input "Dán 1 vài bill bảo an,Trên Kiện hàng có TT của khách"
type input "2.300.000"
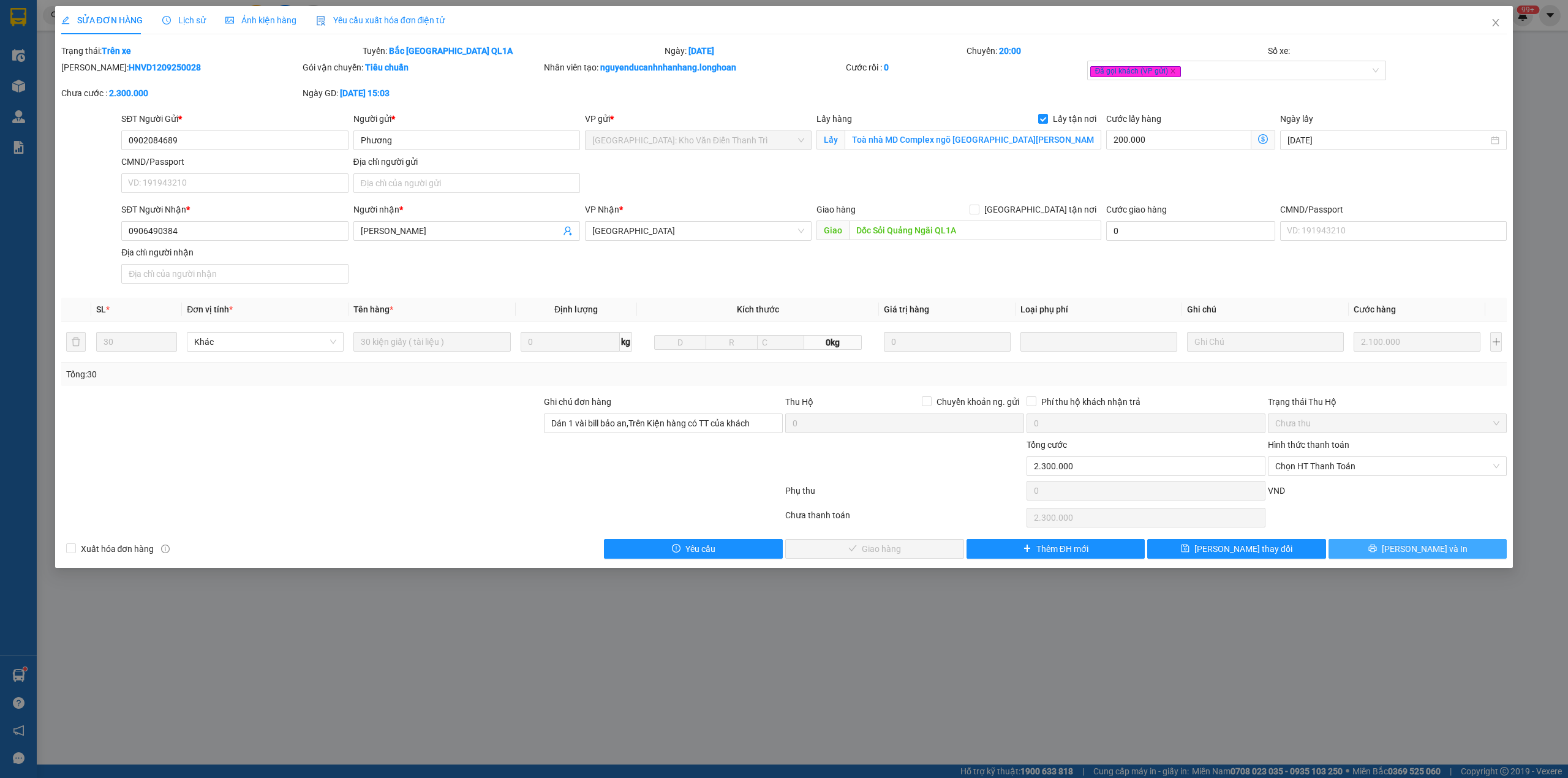
click at [1389, 546] on button "[PERSON_NAME] và In" at bounding box center [1418, 549] width 179 height 19
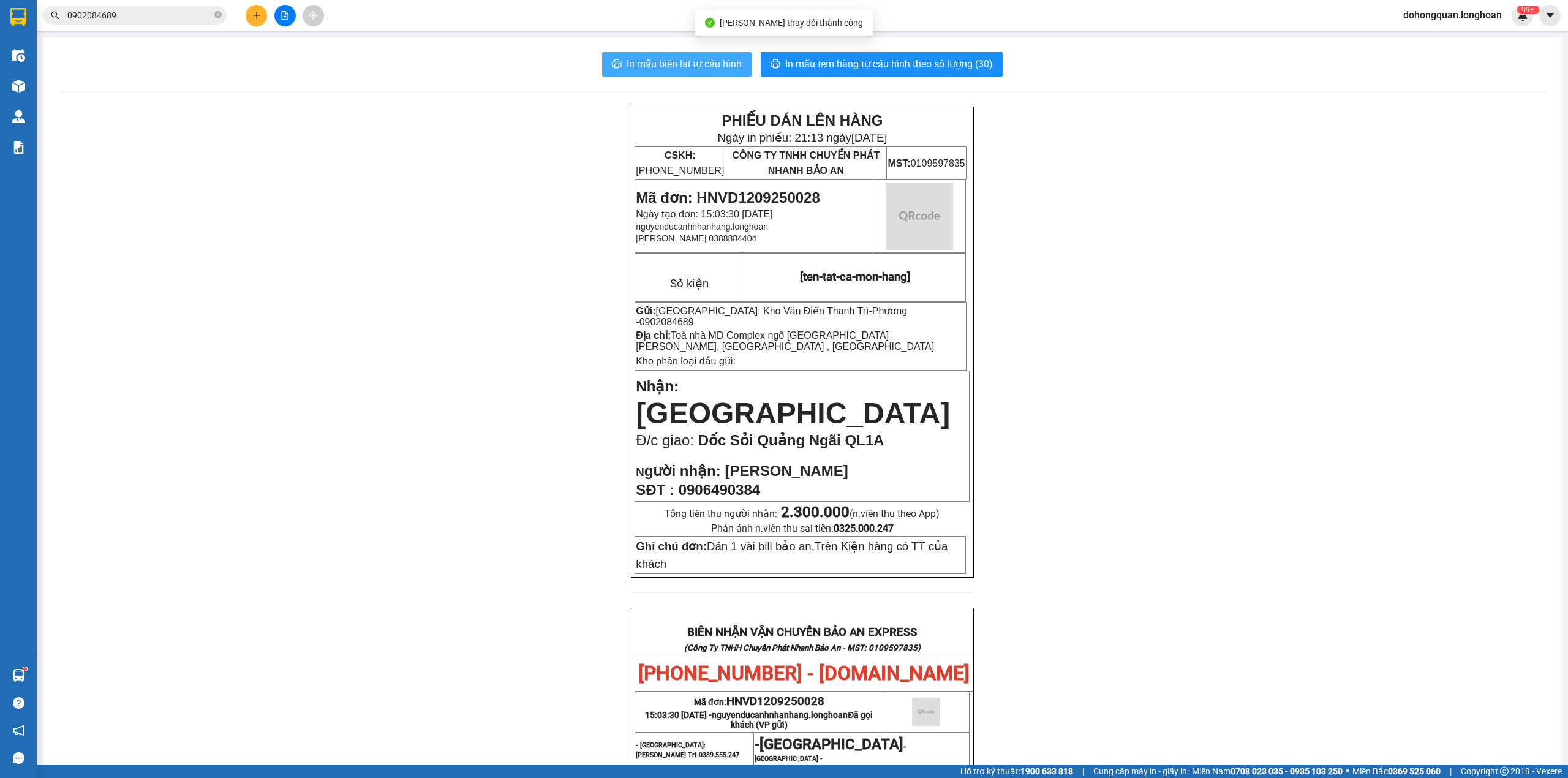
drag, startPoint x: 650, startPoint y: 70, endPoint x: 686, endPoint y: 92, distance: 42.2
click at [650, 71] on span "In mẫu biên lai tự cấu hình" at bounding box center [684, 64] width 115 height 16
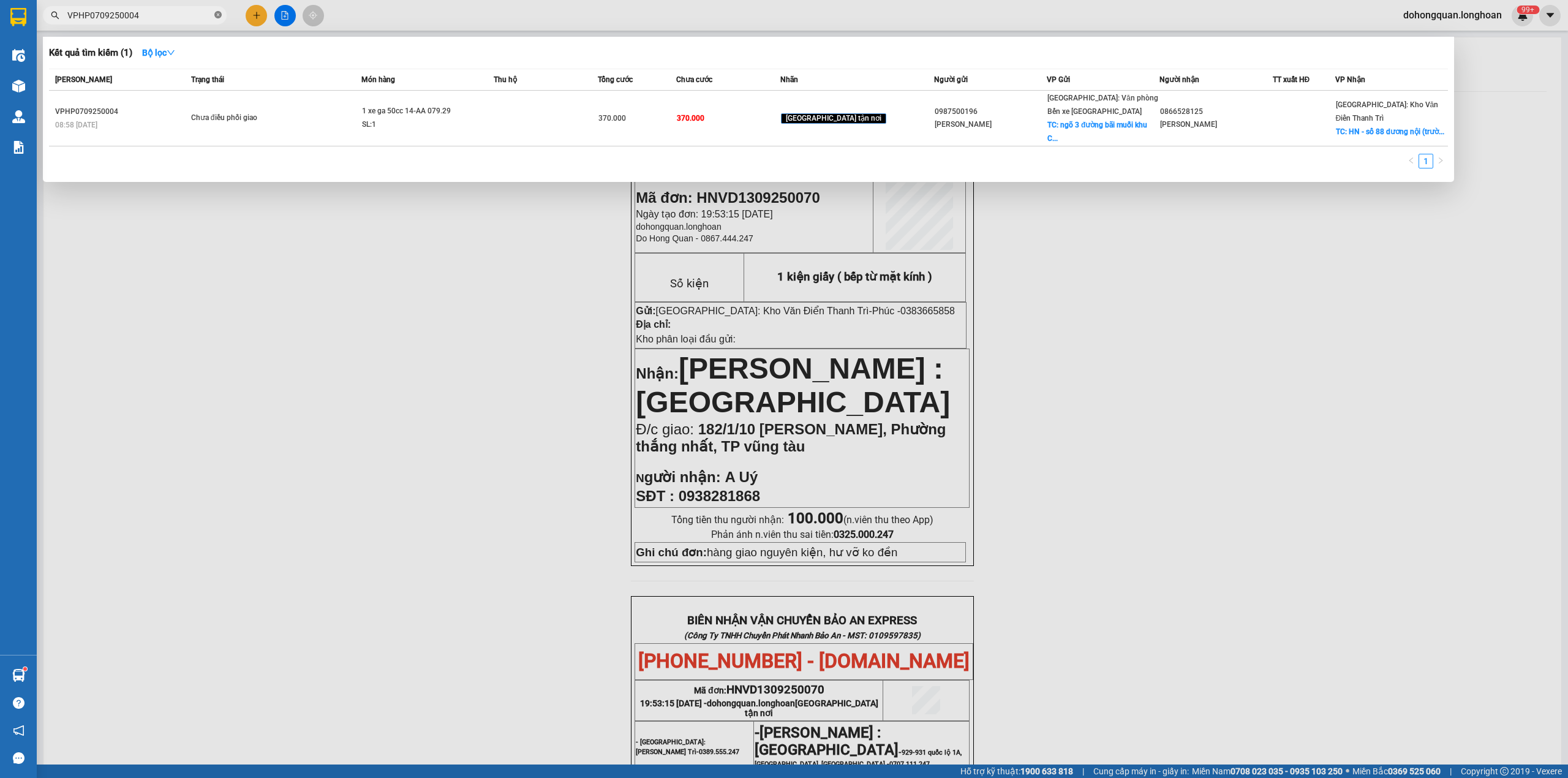
drag, startPoint x: 216, startPoint y: 19, endPoint x: 179, endPoint y: 16, distance: 37.1
click at [216, 17] on icon "close-circle" at bounding box center [218, 15] width 7 height 7
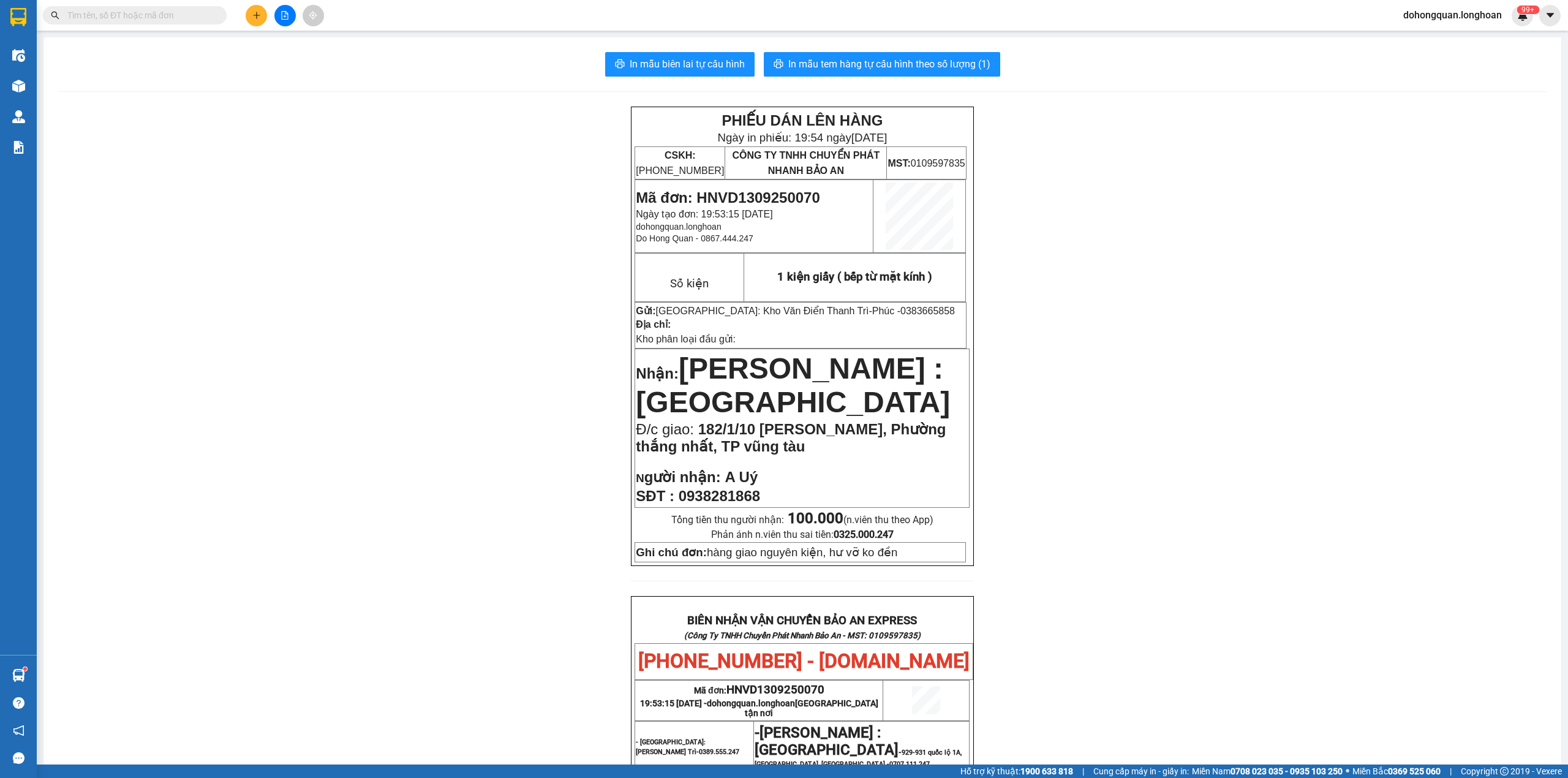
click at [179, 16] on input "text" at bounding box center [139, 16] width 145 height 13
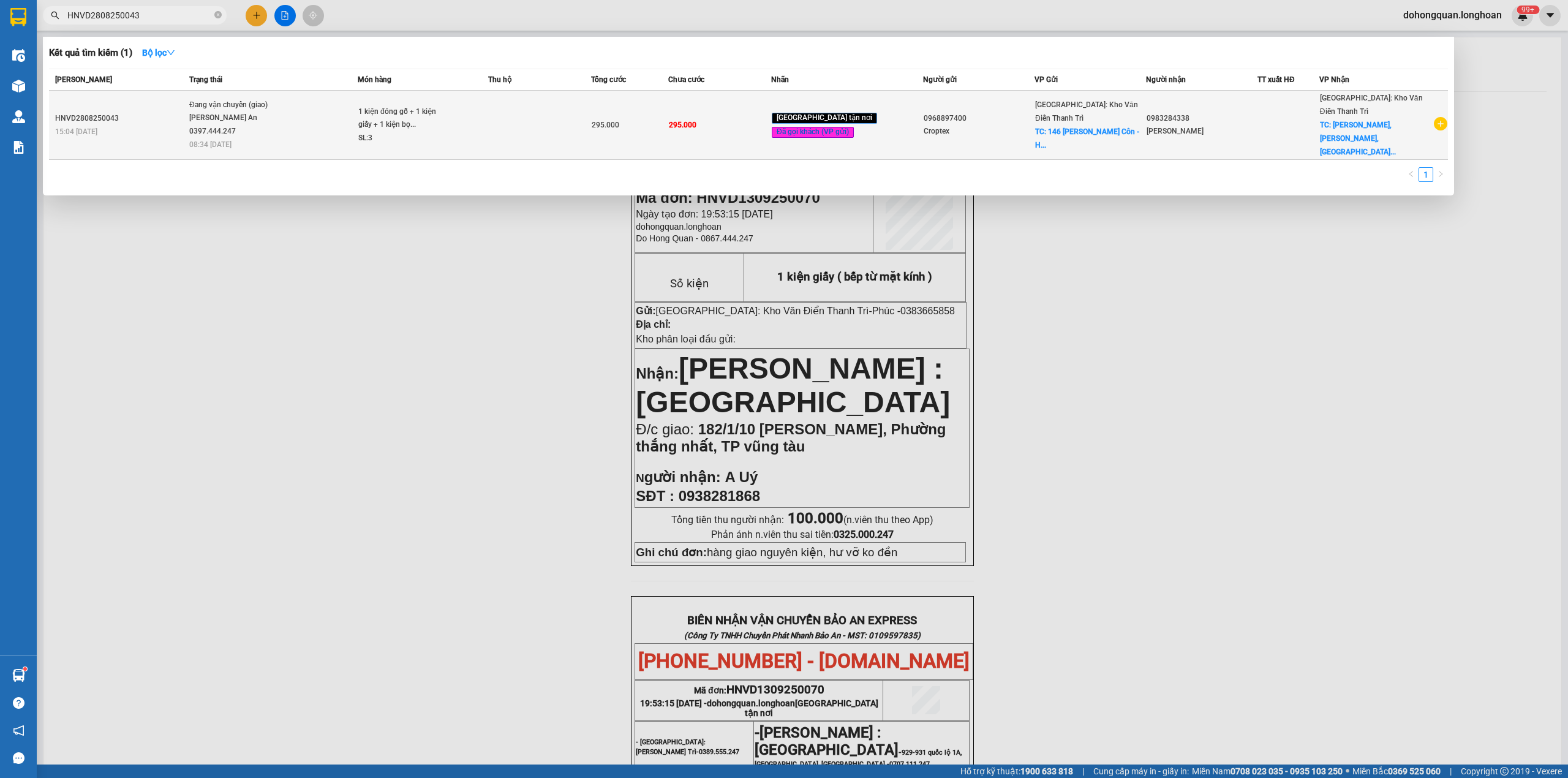
type input "HNVD2808250043"
click at [336, 126] on span "Đang vận chuyển (giao) [PERSON_NAME] An 0397.444.247 08:34 [DATE]" at bounding box center [273, 124] width 168 height 51
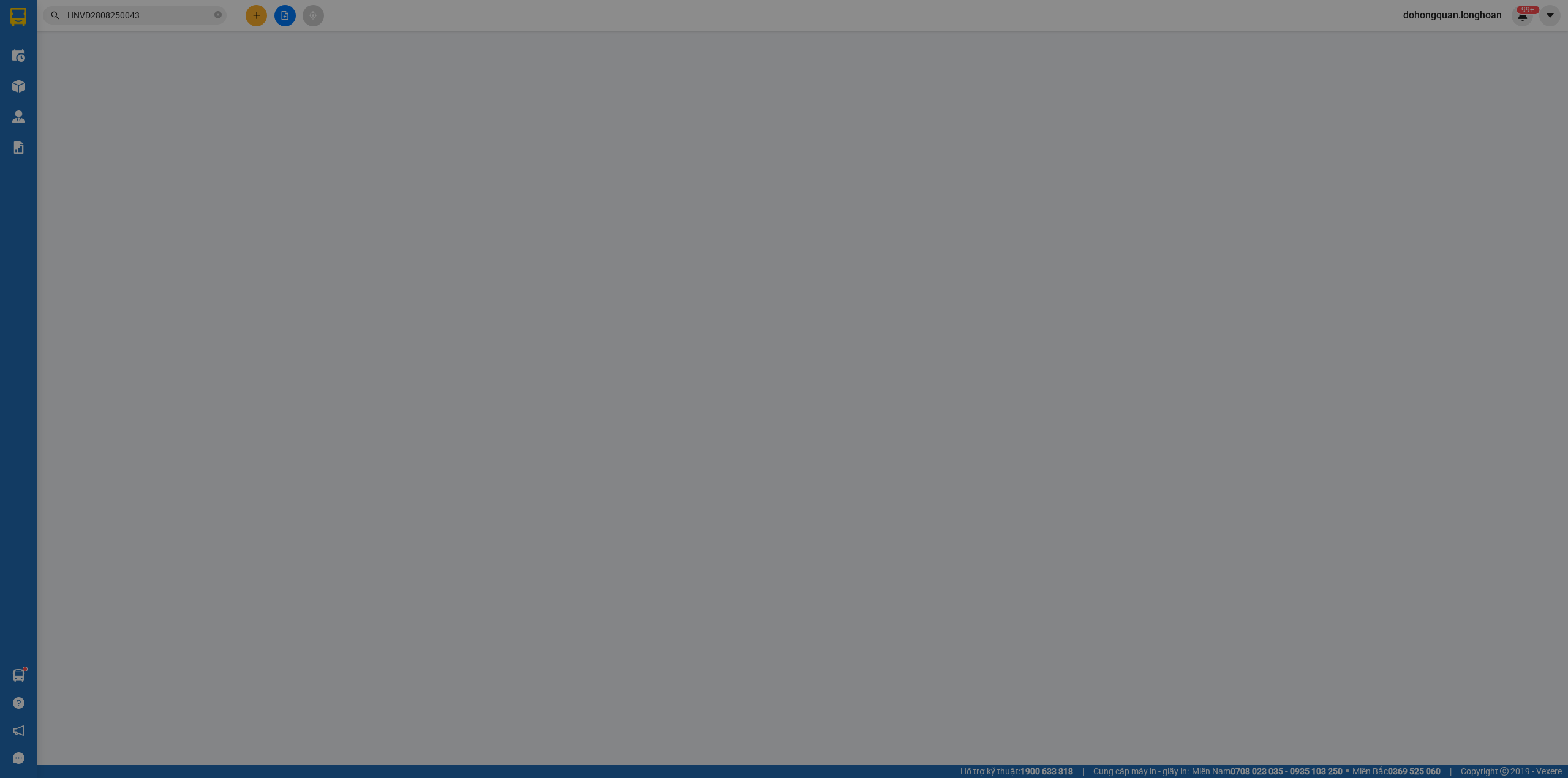
type input "0968897400"
type input "Croptex"
checkbox input "true"
type input "146 [PERSON_NAME] - Vân Côn - Hoài Đức - HN"
type input "0983284338"
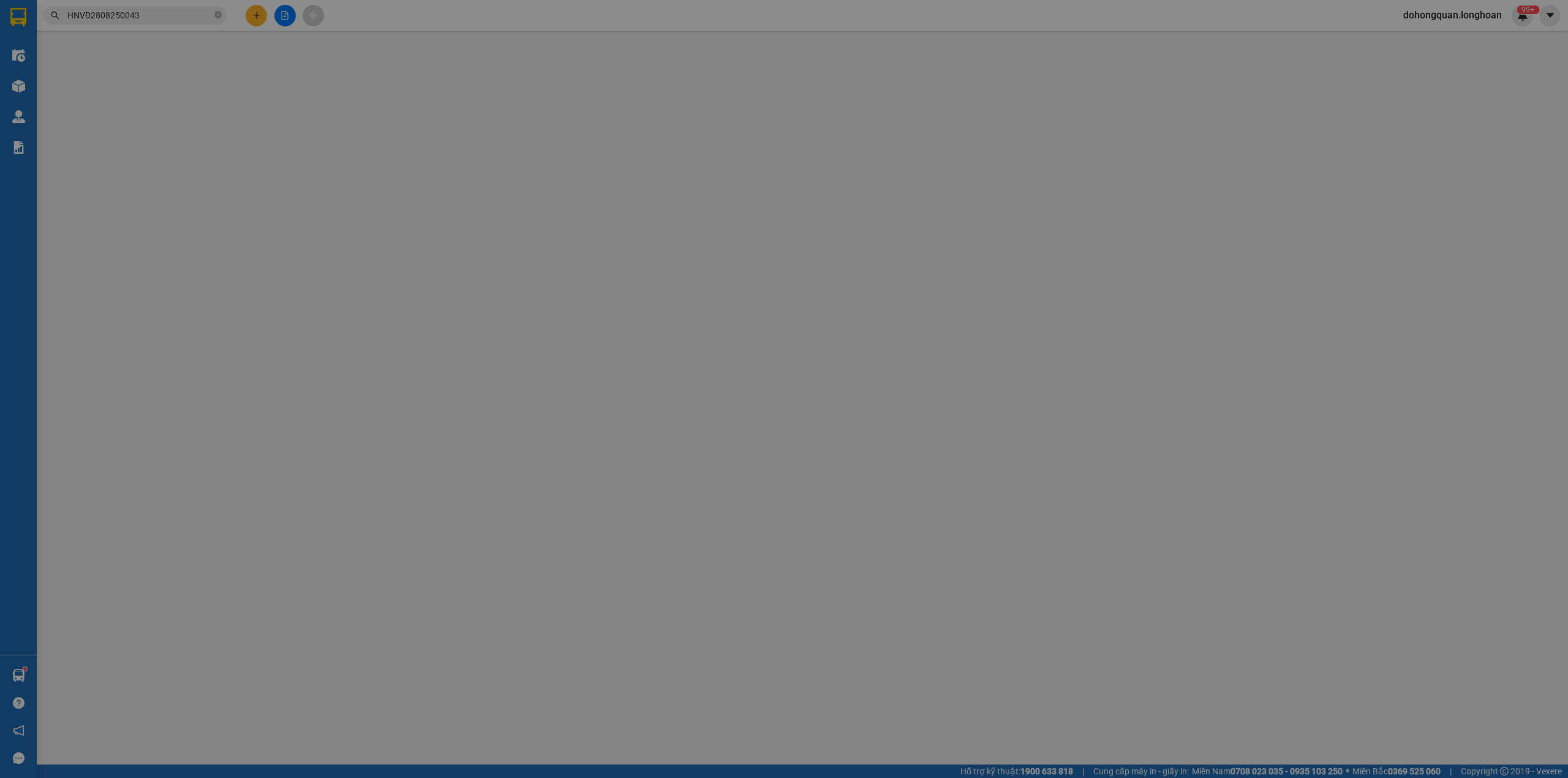
type input "[PERSON_NAME]"
checkbox input "true"
type input "[PERSON_NAME], [PERSON_NAME], [GEOGRAPHIC_DATA](cũ)"
type input "khách hủy thu cod đã xác nhận"
type input "295.000"
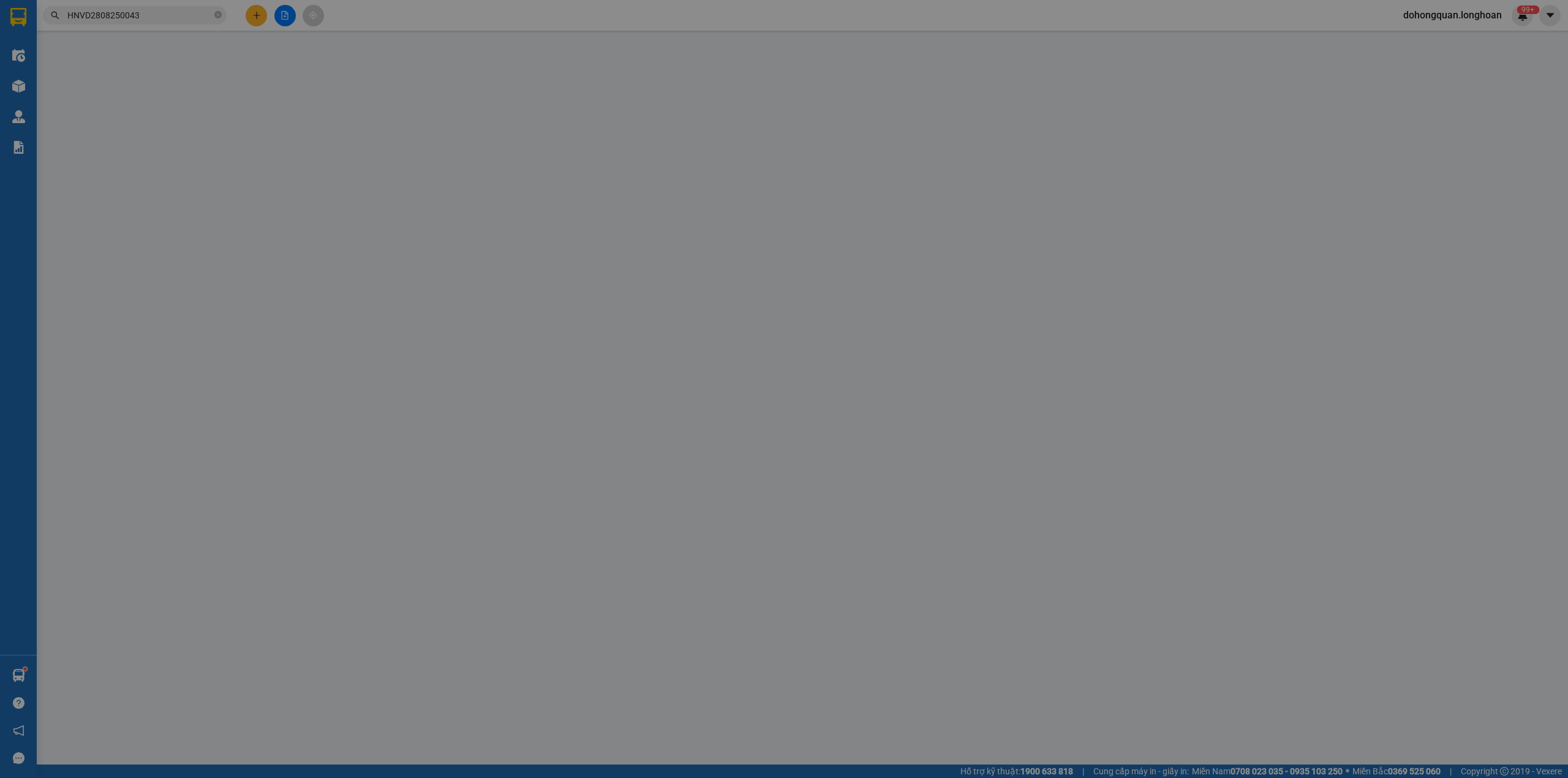
type input "295.000"
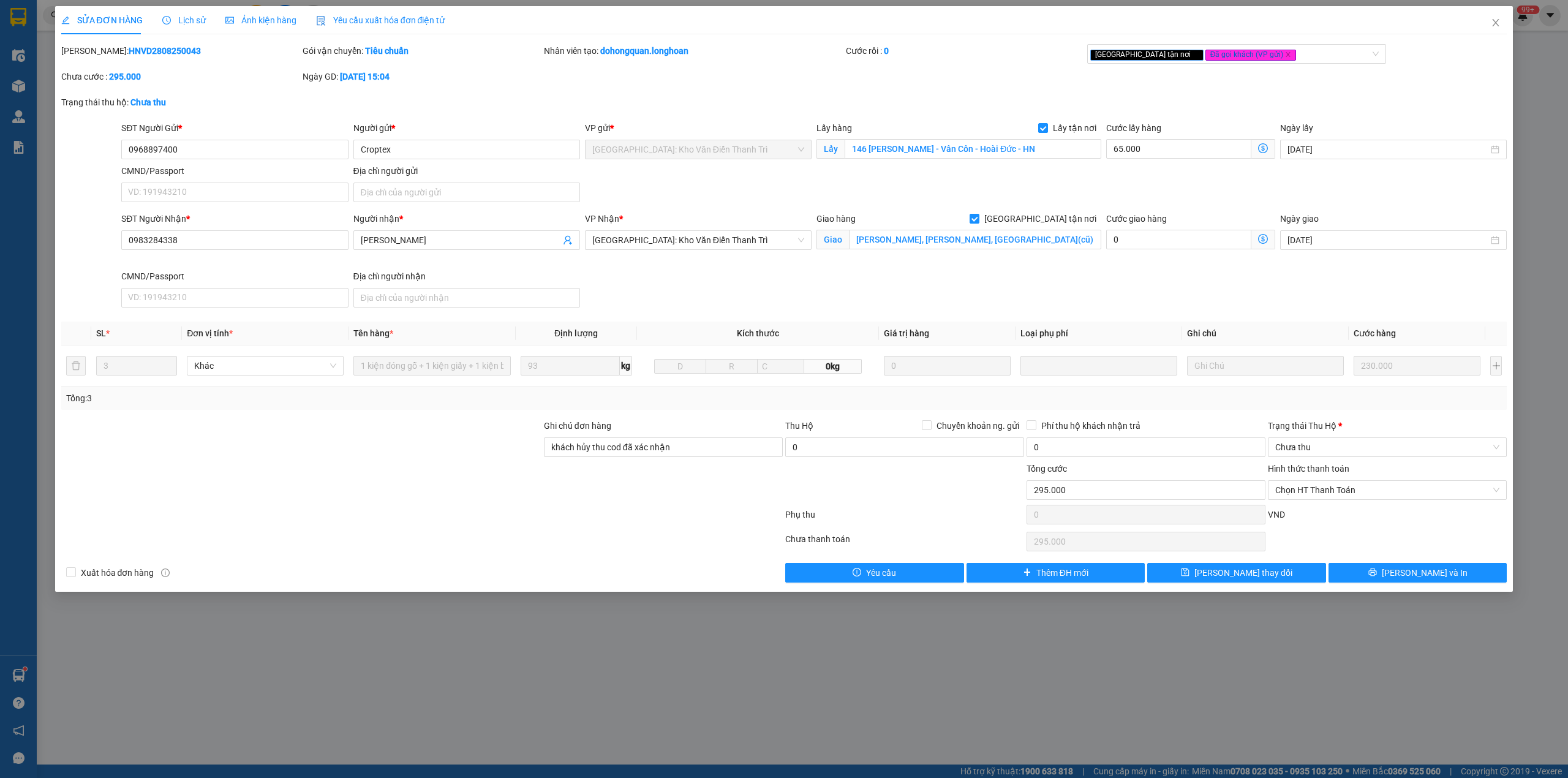
click at [168, 20] on icon "clock-circle" at bounding box center [167, 20] width 9 height 9
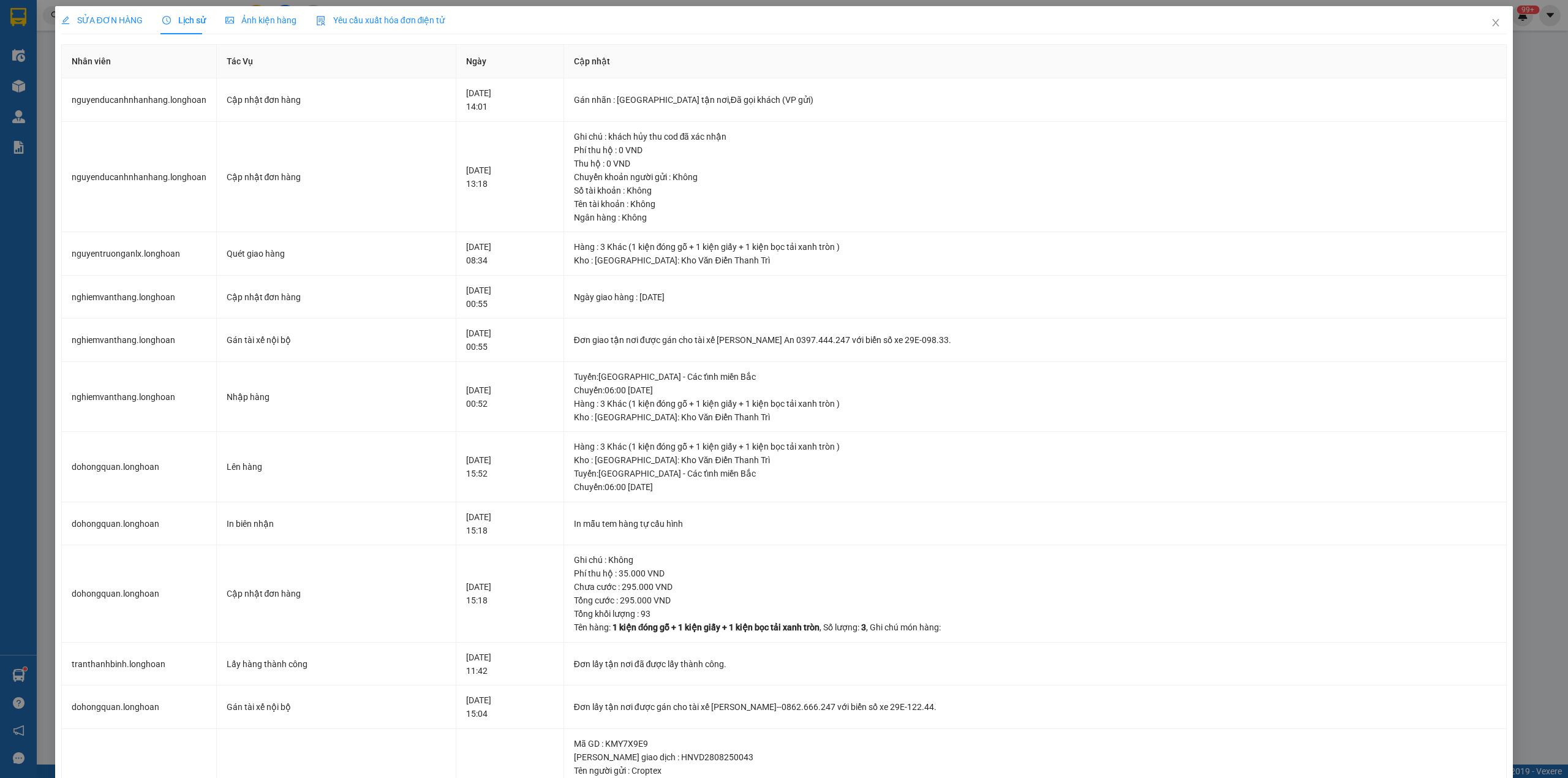
click at [125, 22] on span "SỬA ĐƠN HÀNG" at bounding box center [101, 20] width 81 height 10
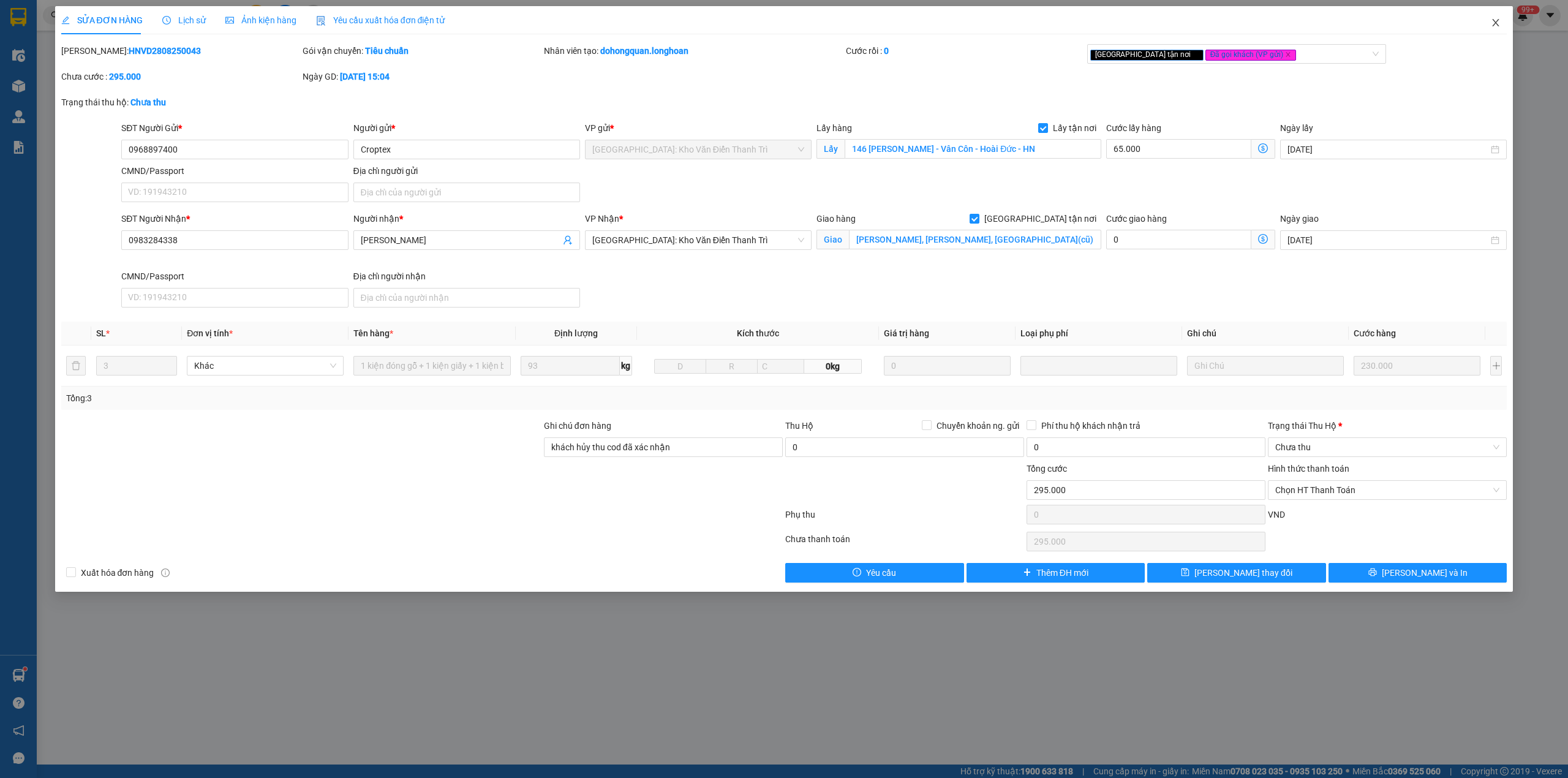
click at [1491, 28] on span "Close" at bounding box center [1496, 23] width 34 height 34
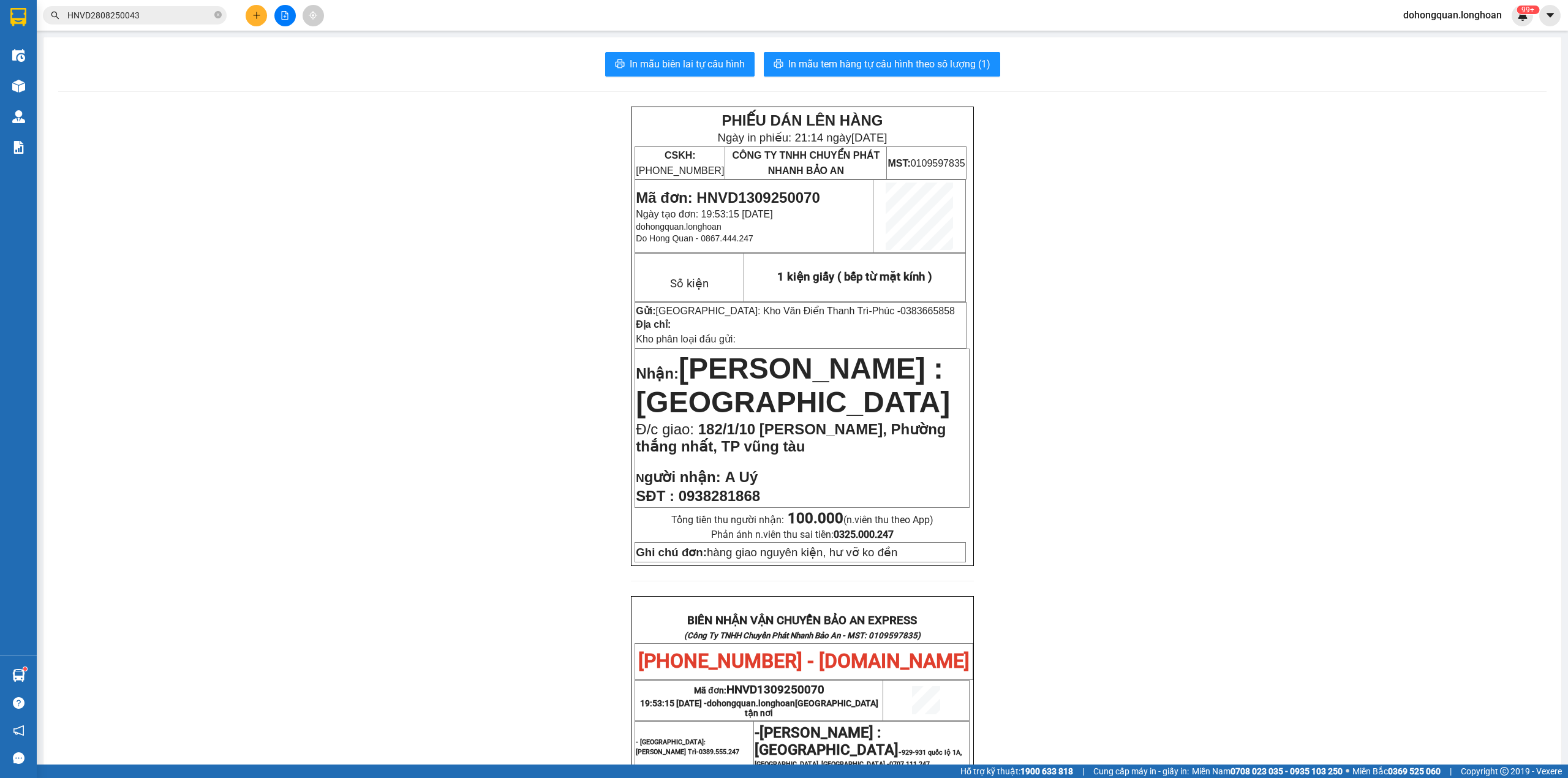
click at [288, 19] on button at bounding box center [285, 16] width 22 height 22
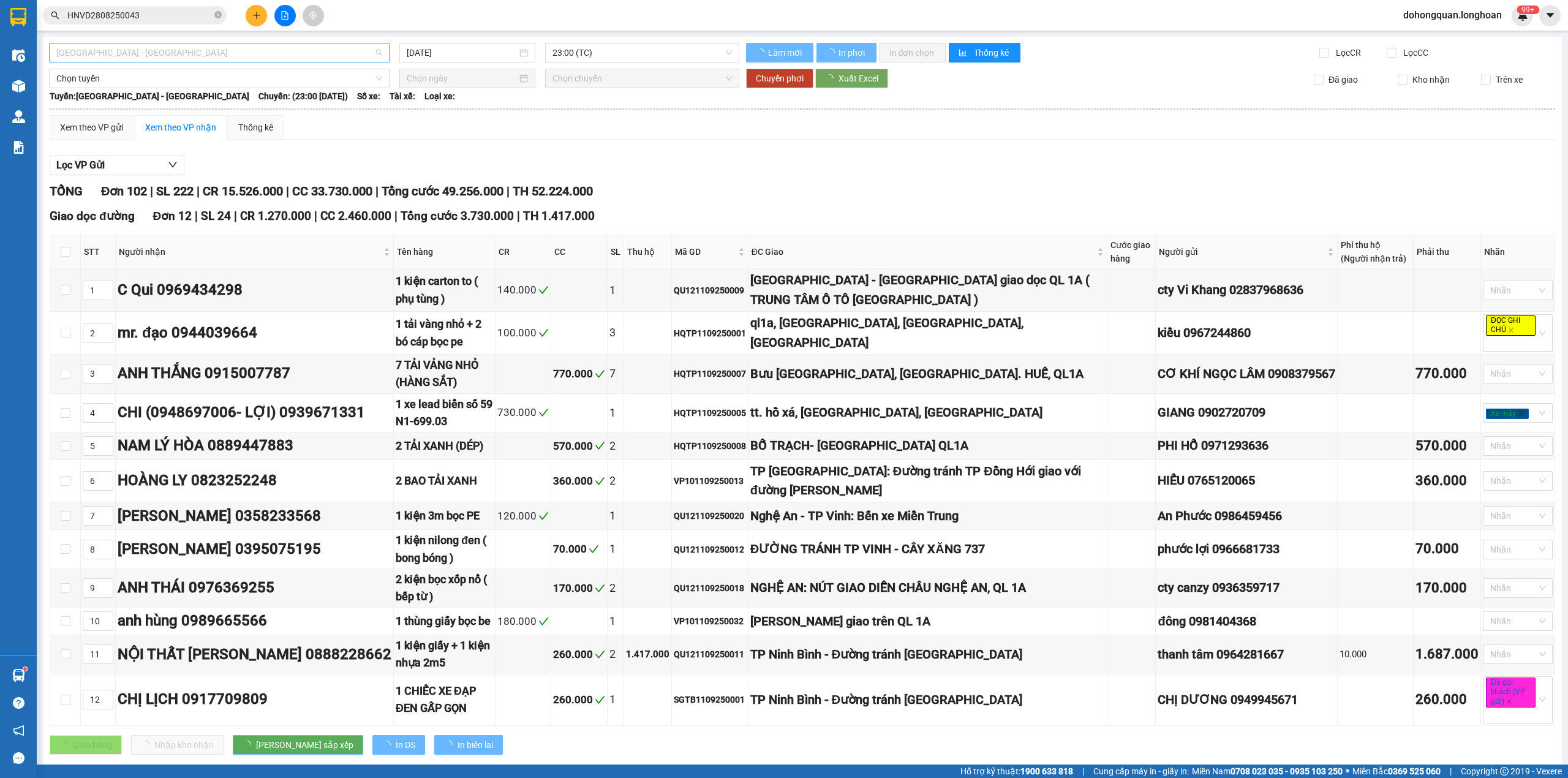
type input "[DATE]"
click at [261, 51] on span "[GEOGRAPHIC_DATA] - [GEOGRAPHIC_DATA]" at bounding box center [219, 52] width 326 height 19
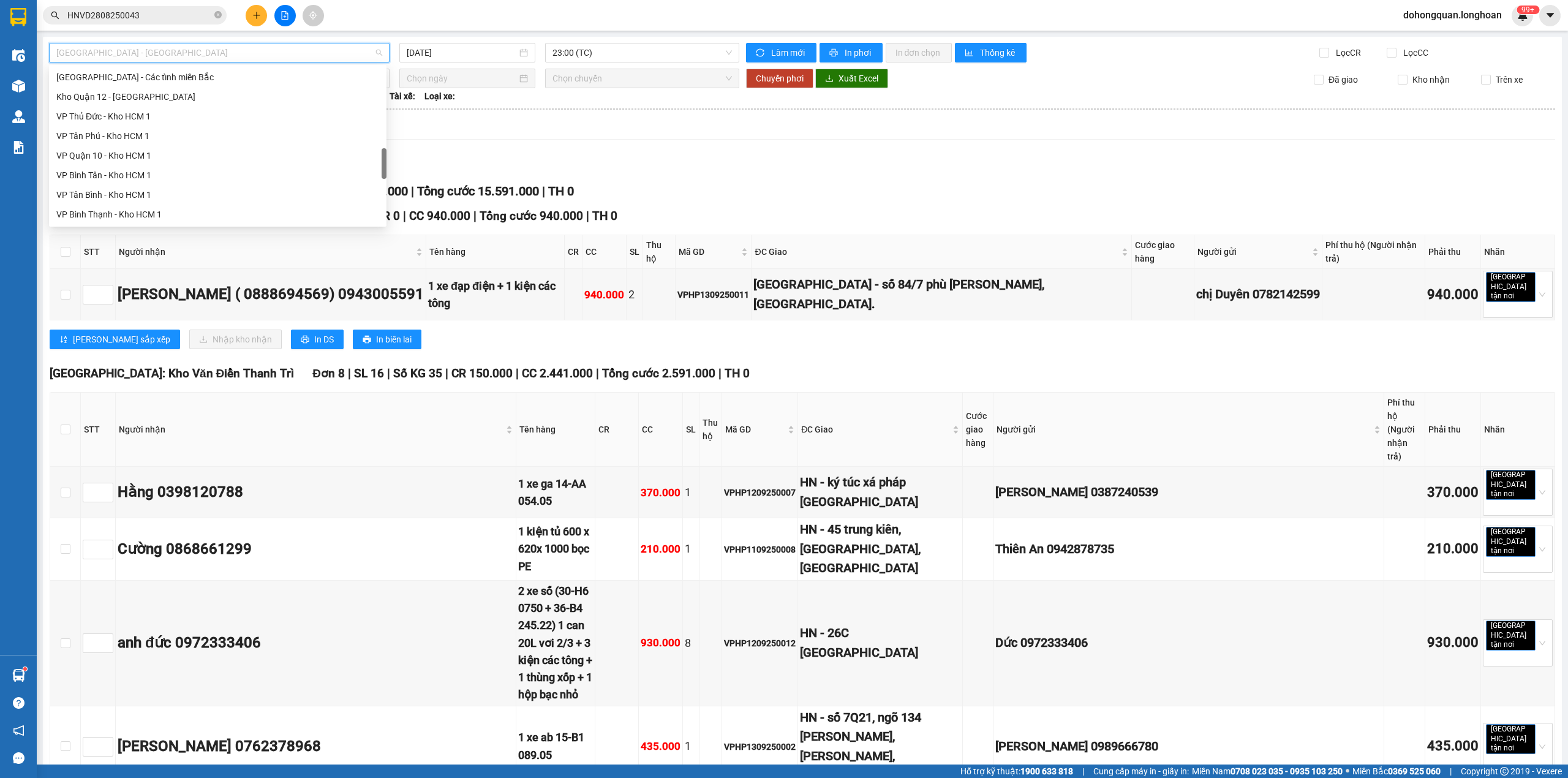
scroll to position [843, 0]
click at [118, 118] on div "Nam [GEOGRAPHIC_DATA]" at bounding box center [218, 116] width 323 height 13
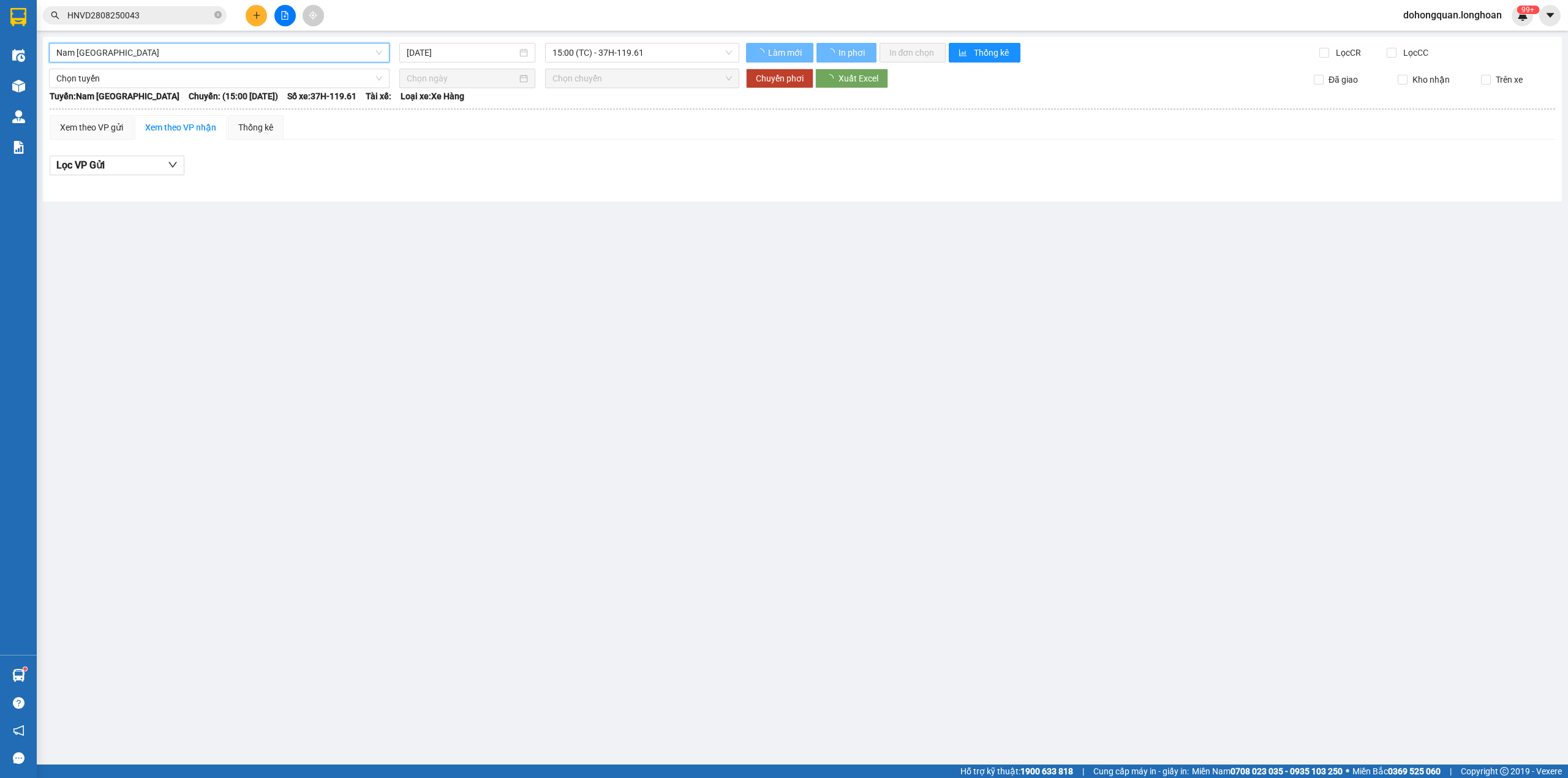
click at [492, 52] on input "[DATE]" at bounding box center [462, 53] width 110 height 13
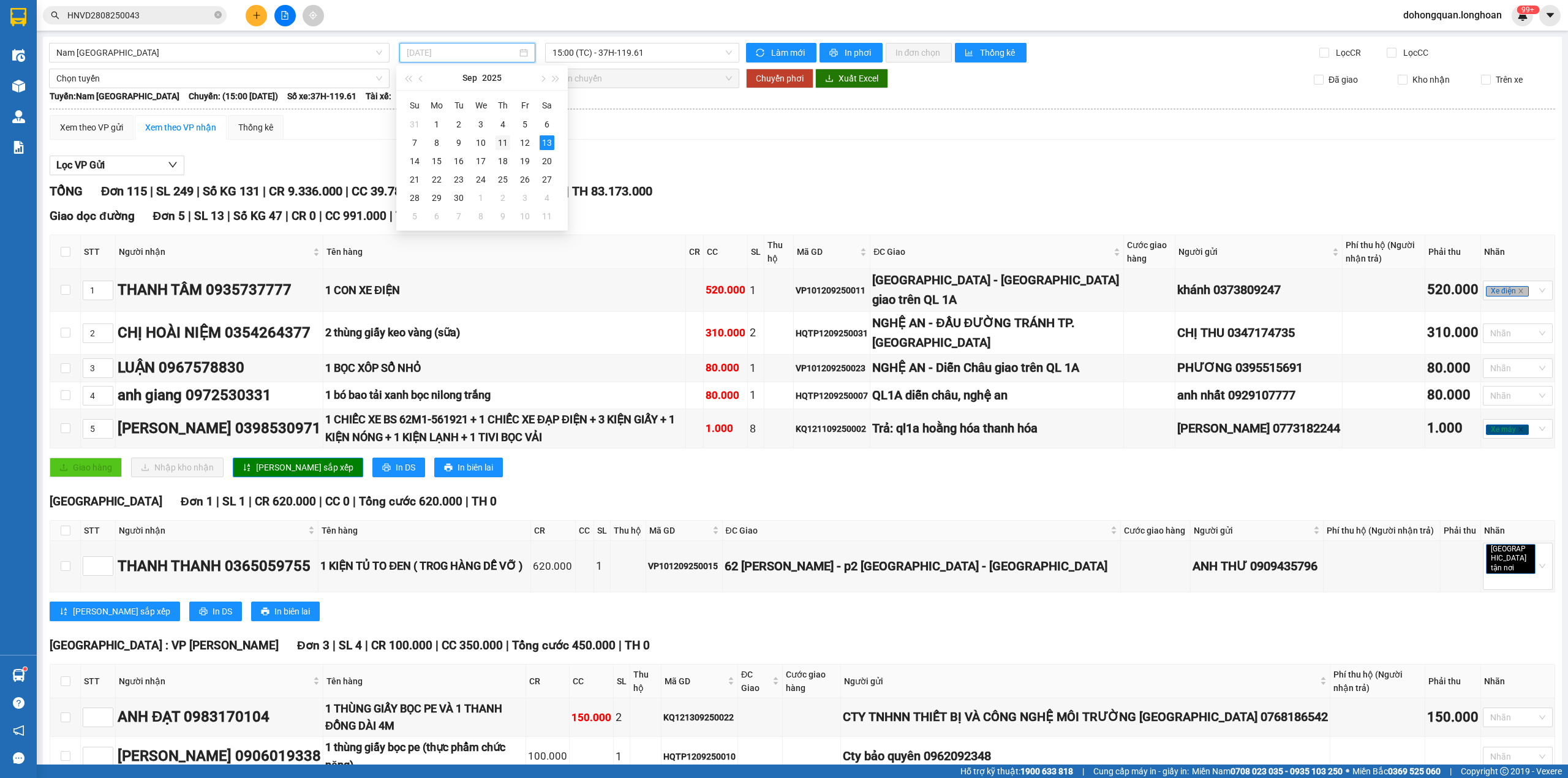
click at [505, 141] on div "11" at bounding box center [503, 143] width 15 height 15
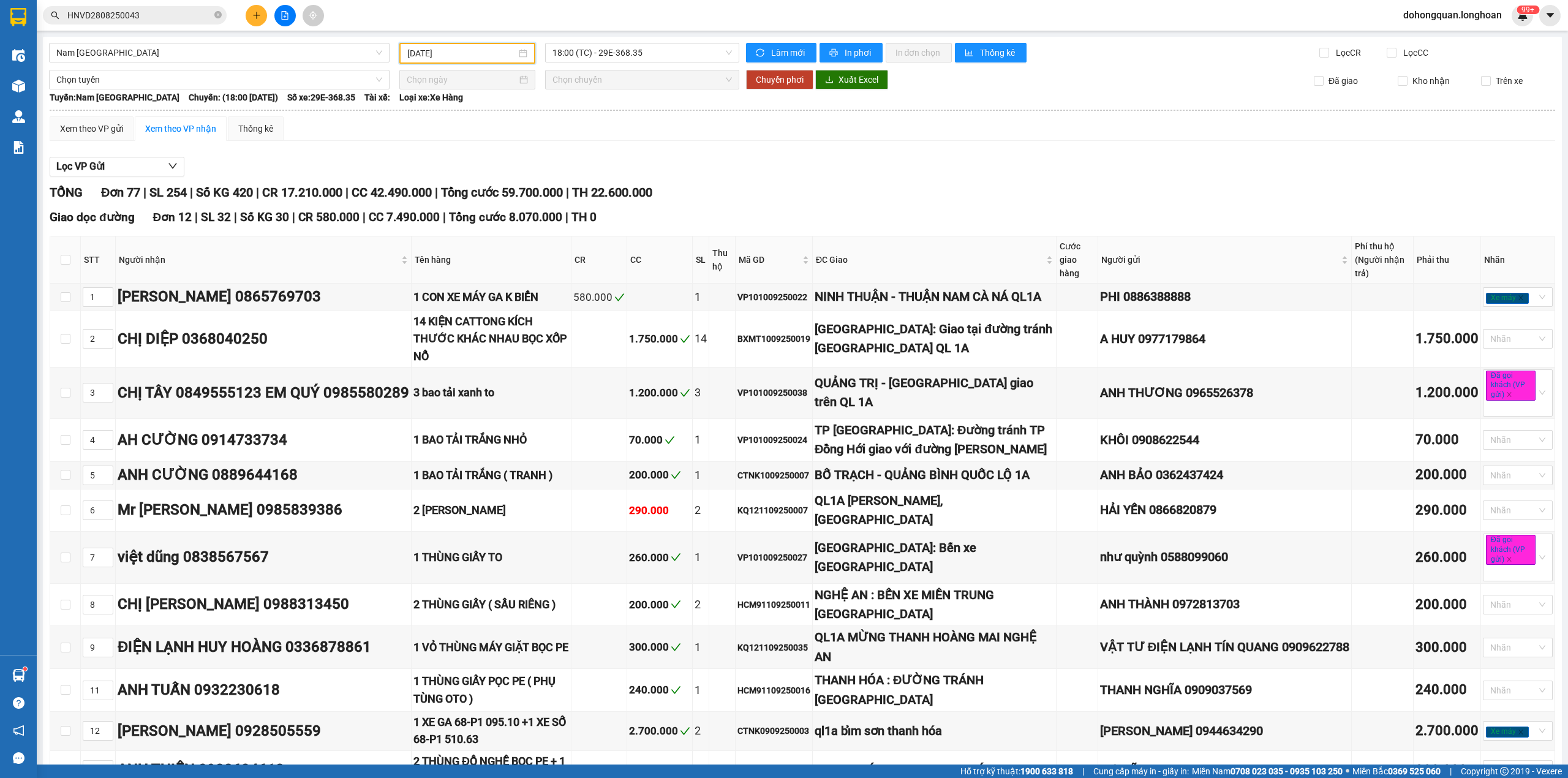
click at [456, 59] on input "11/09/2025" at bounding box center [462, 53] width 109 height 13
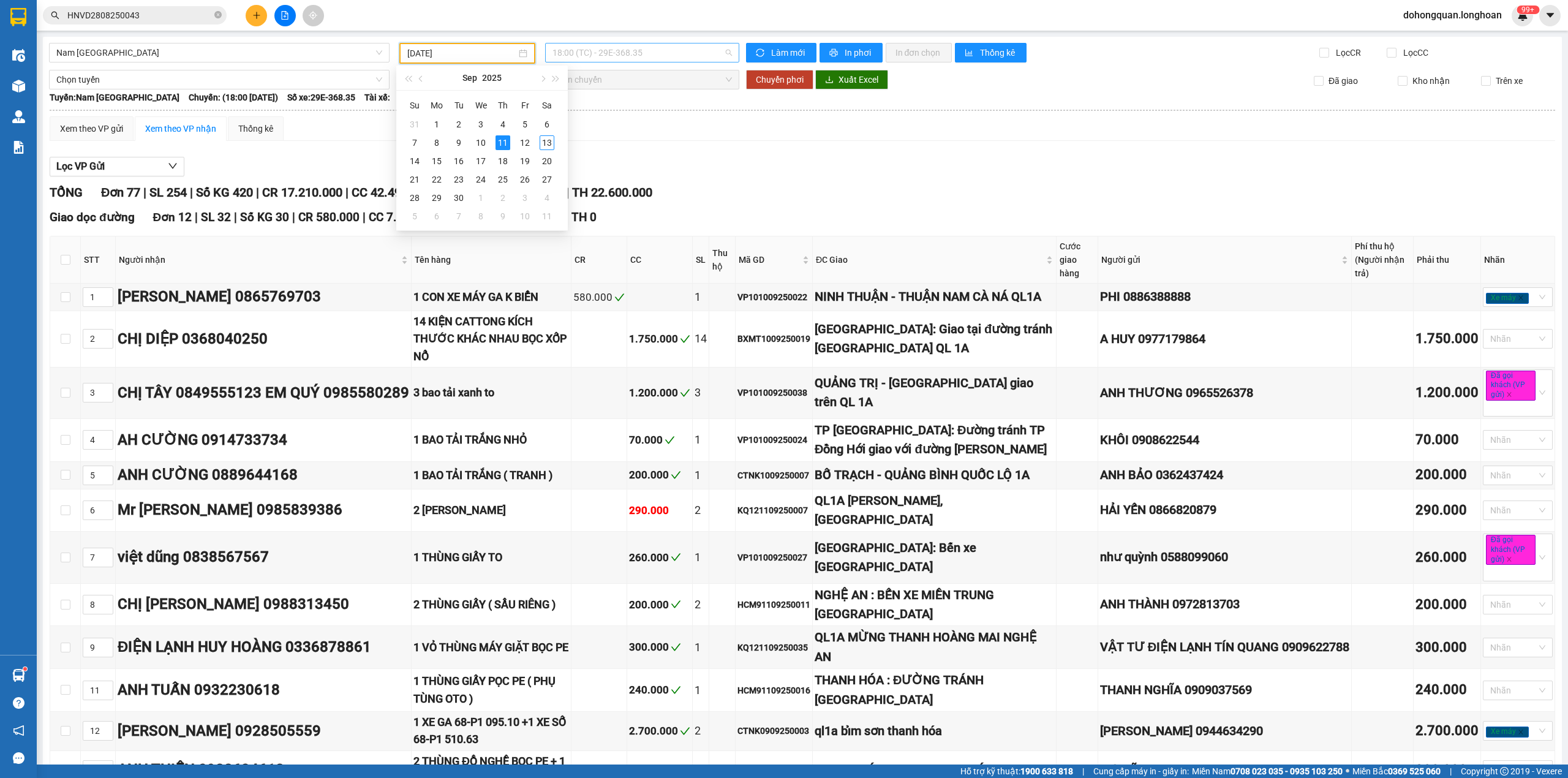
click at [632, 57] on span "18:00 (TC) - 29E-368.35" at bounding box center [643, 52] width 180 height 19
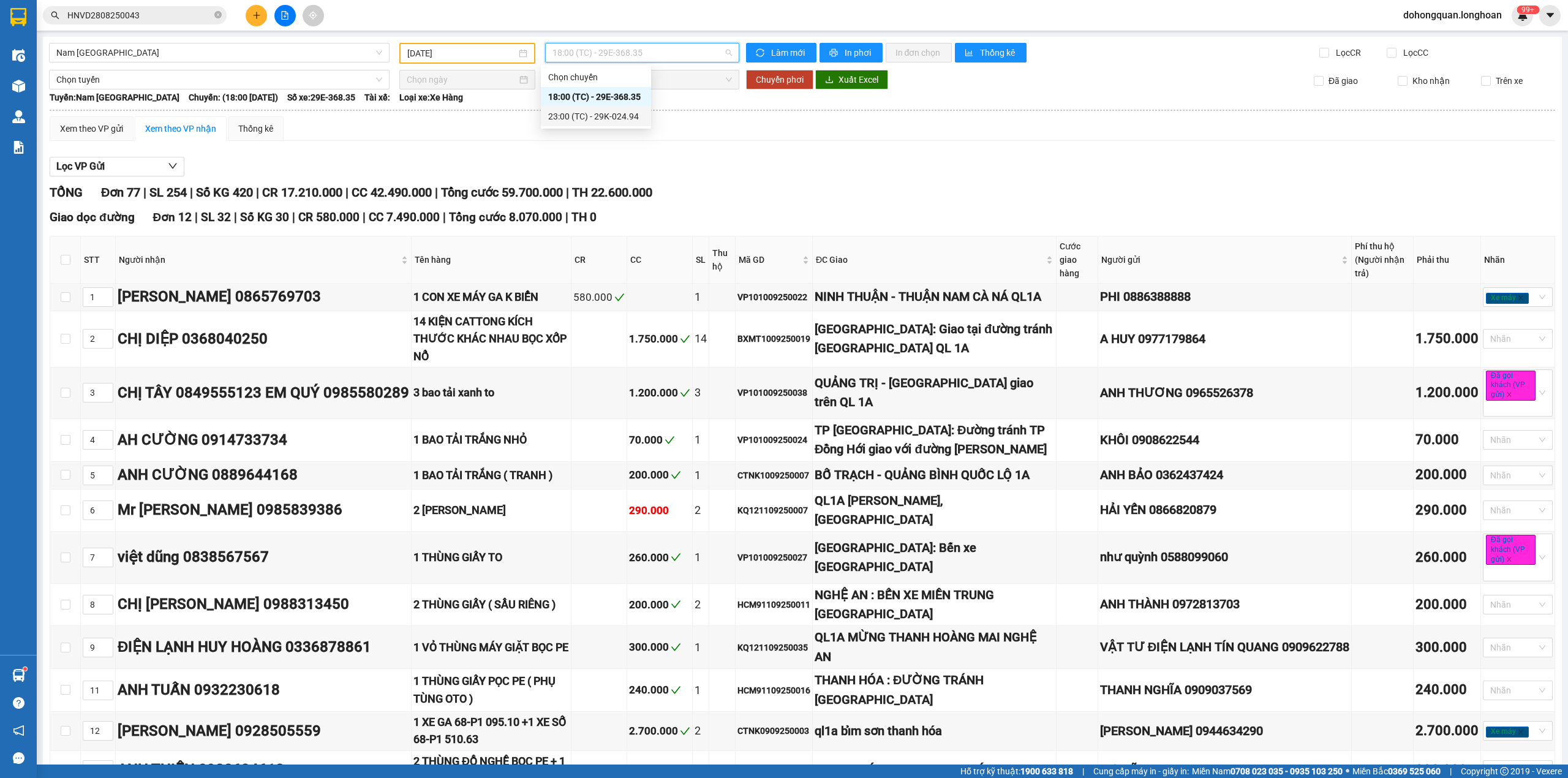
click at [625, 112] on div "23:00 (TC) - 29K-024.94" at bounding box center [596, 116] width 95 height 13
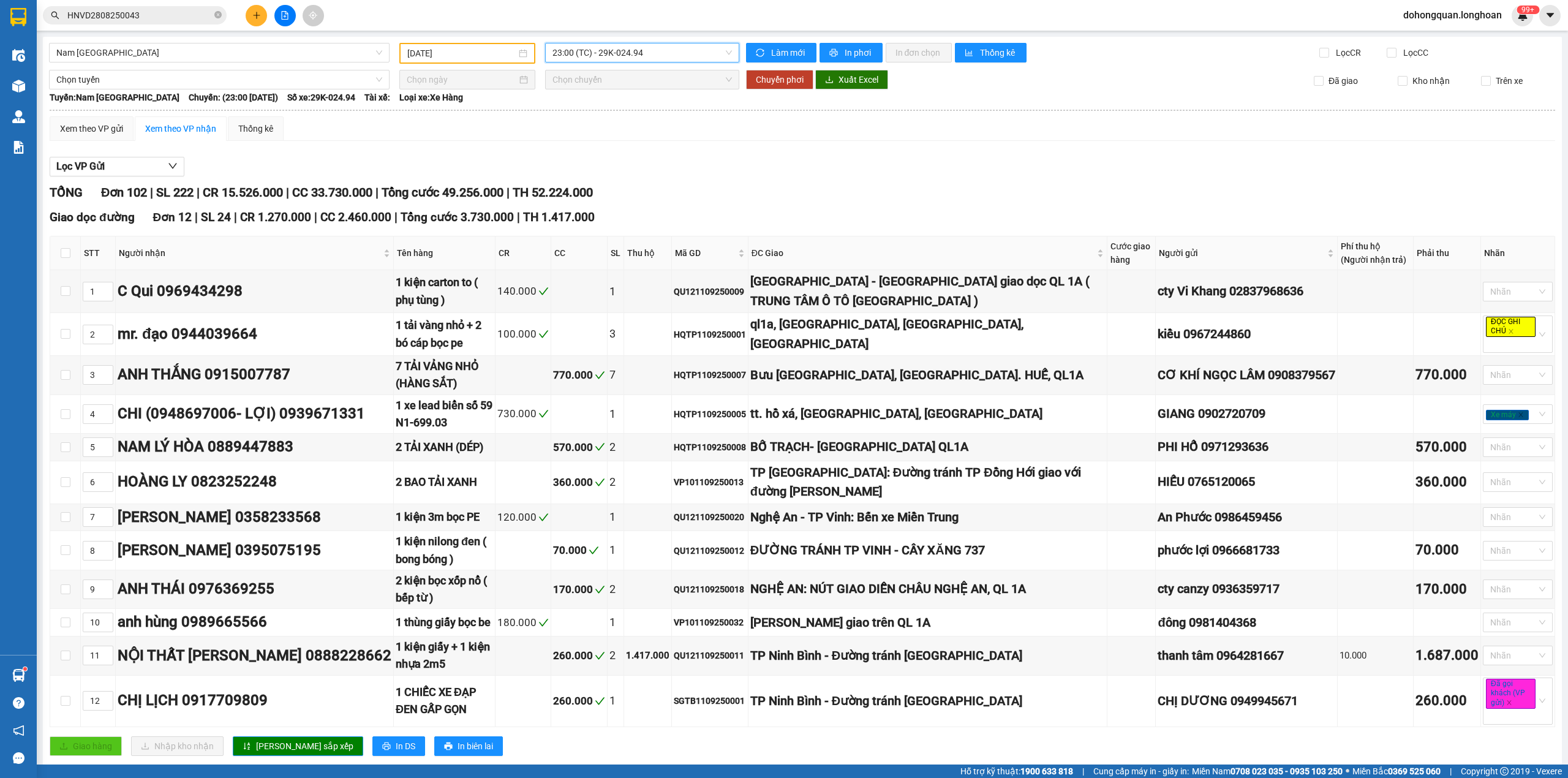
click at [495, 43] on div "11/09/2025" at bounding box center [467, 54] width 136 height 21
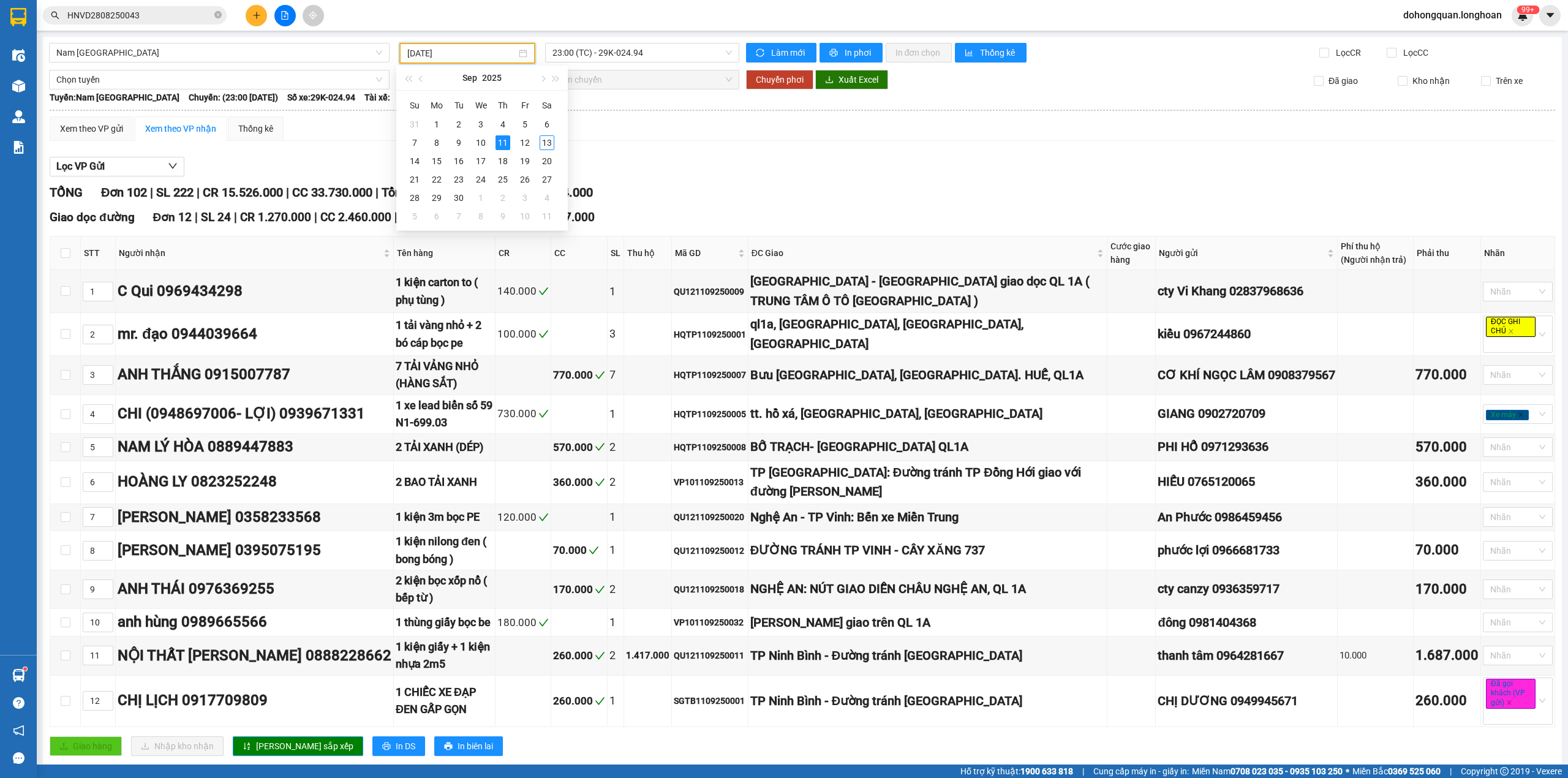
click at [489, 57] on input "11/09/2025" at bounding box center [462, 53] width 109 height 13
click at [483, 148] on div "10" at bounding box center [481, 143] width 15 height 15
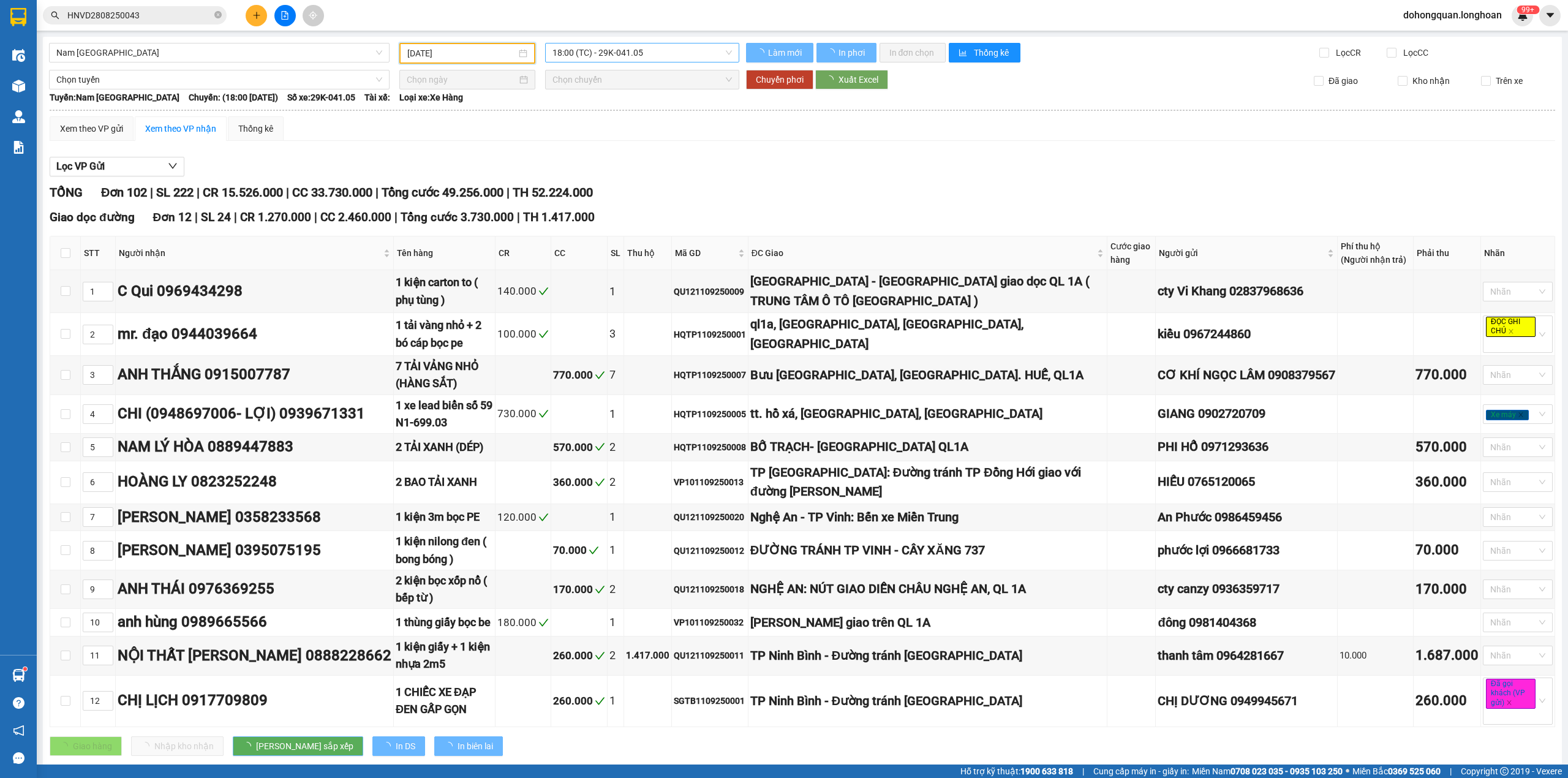
click at [641, 52] on span "18:00 (TC) - 29K-041.05" at bounding box center [643, 52] width 180 height 19
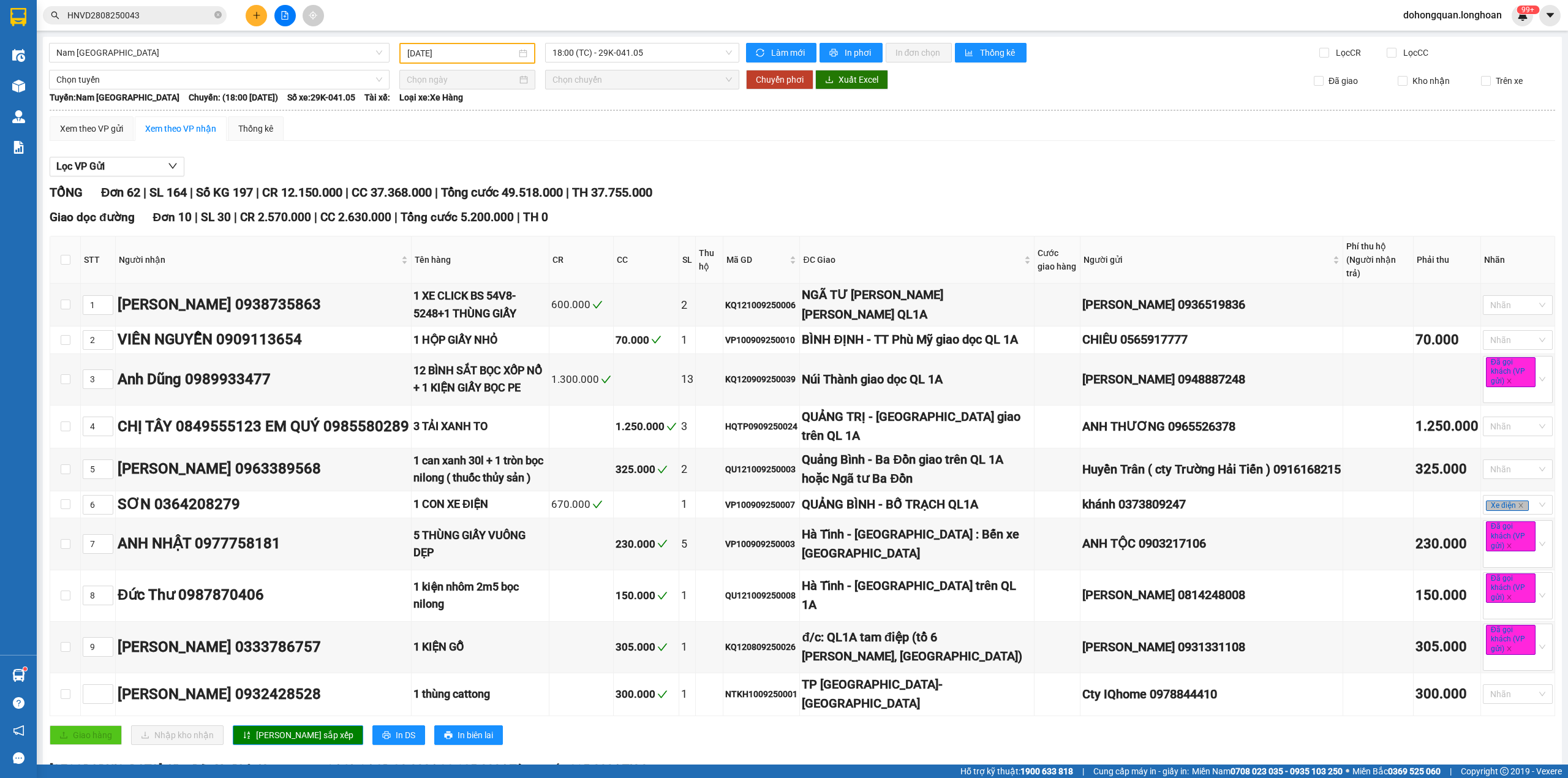
click at [614, 114] on body "Kết quả tìm kiếm ( 1 ) Bộ lọc Mã ĐH Trạng thái Món hàng Thu hộ Tổng cước Chưa c…" at bounding box center [784, 389] width 1568 height 778
click at [647, 53] on span "18:00 (TC) - 29K-041.05" at bounding box center [643, 52] width 180 height 19
click at [625, 110] on div "22:00 (TC) - 29K-107.57" at bounding box center [596, 116] width 95 height 13
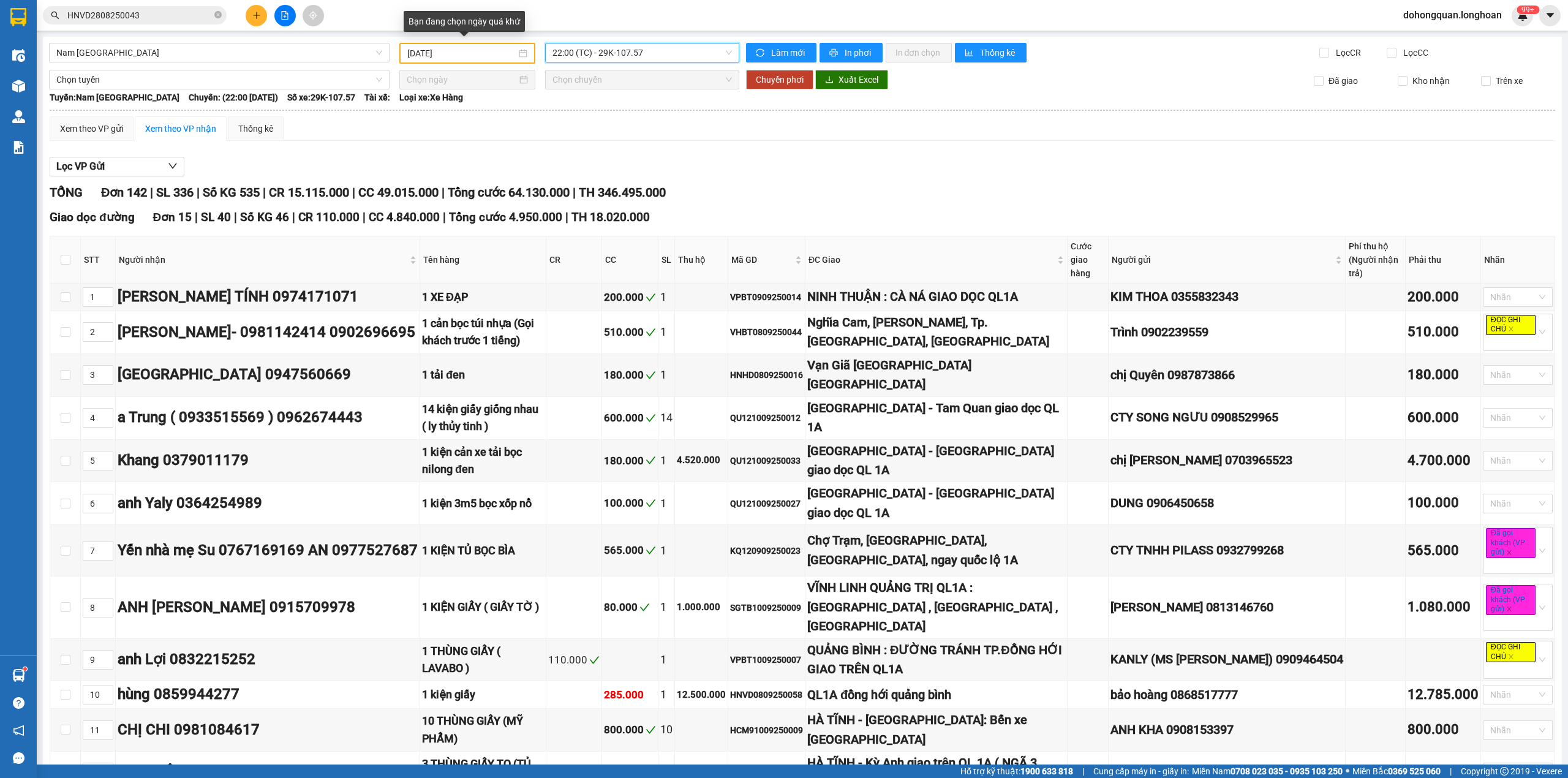
click at [492, 53] on input "10/09/2025" at bounding box center [462, 53] width 109 height 13
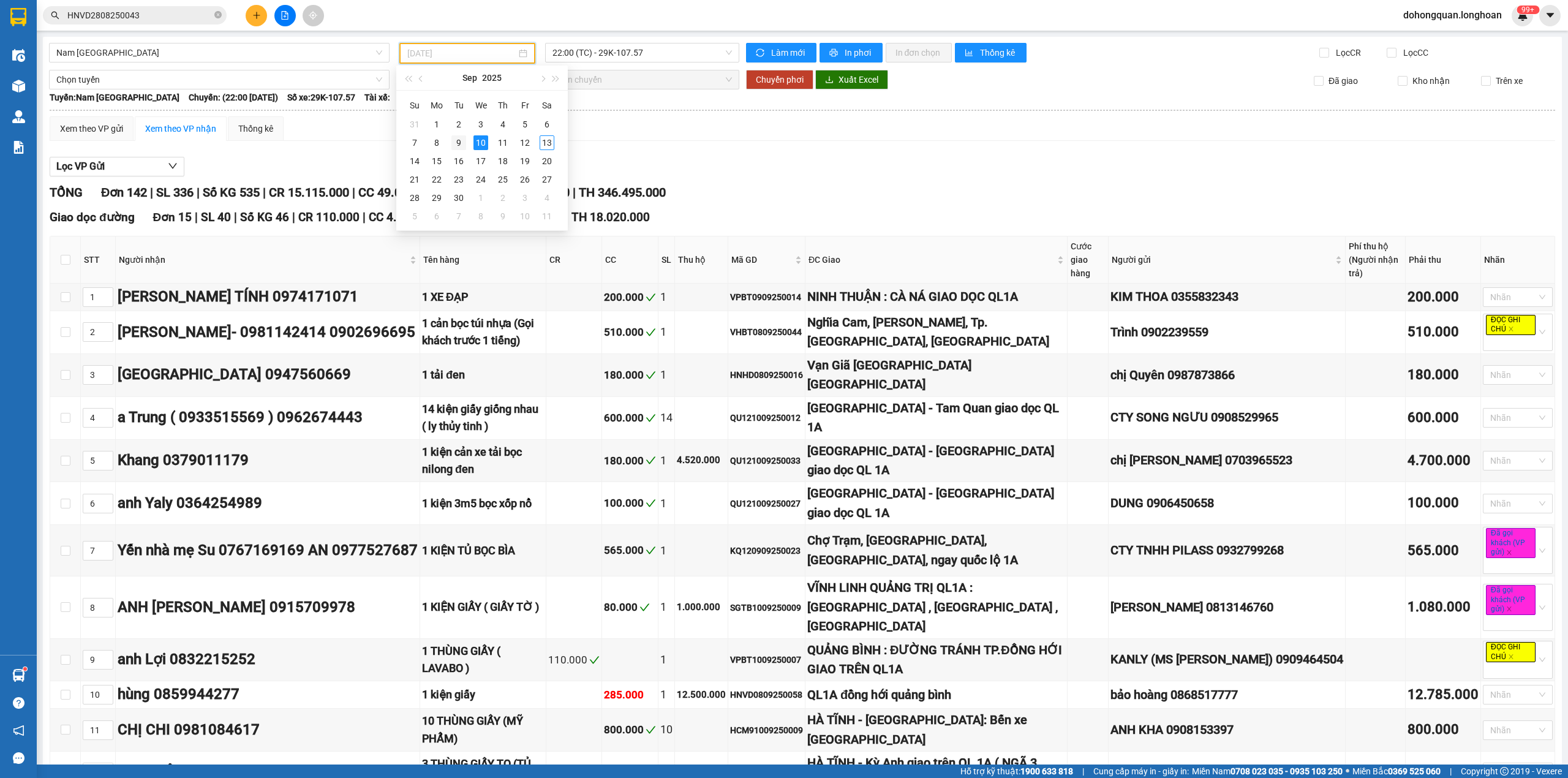
click at [459, 142] on div "9" at bounding box center [459, 143] width 15 height 15
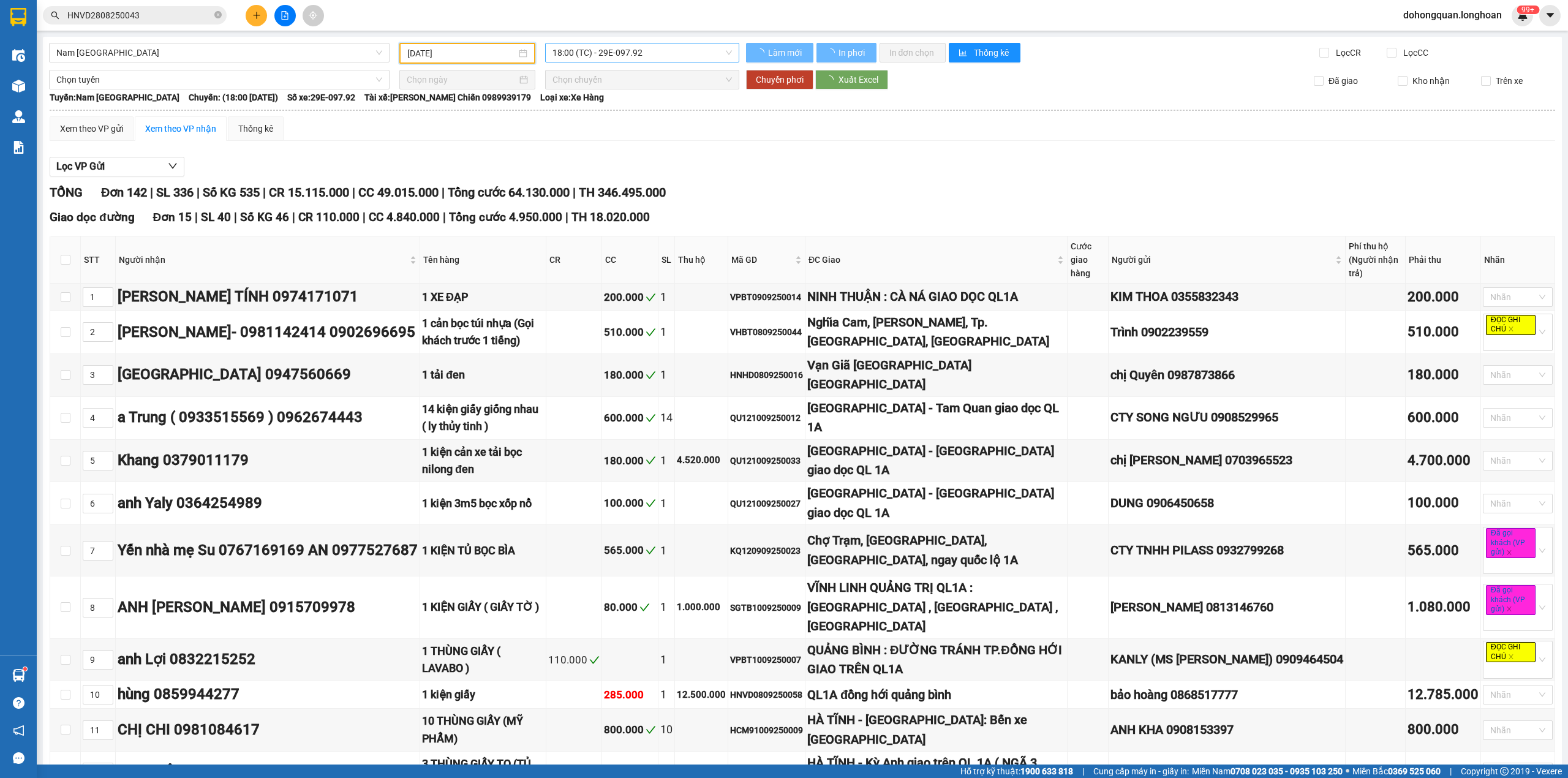
click at [660, 54] on span "18:00 (TC) - 29E-097.92" at bounding box center [643, 52] width 180 height 19
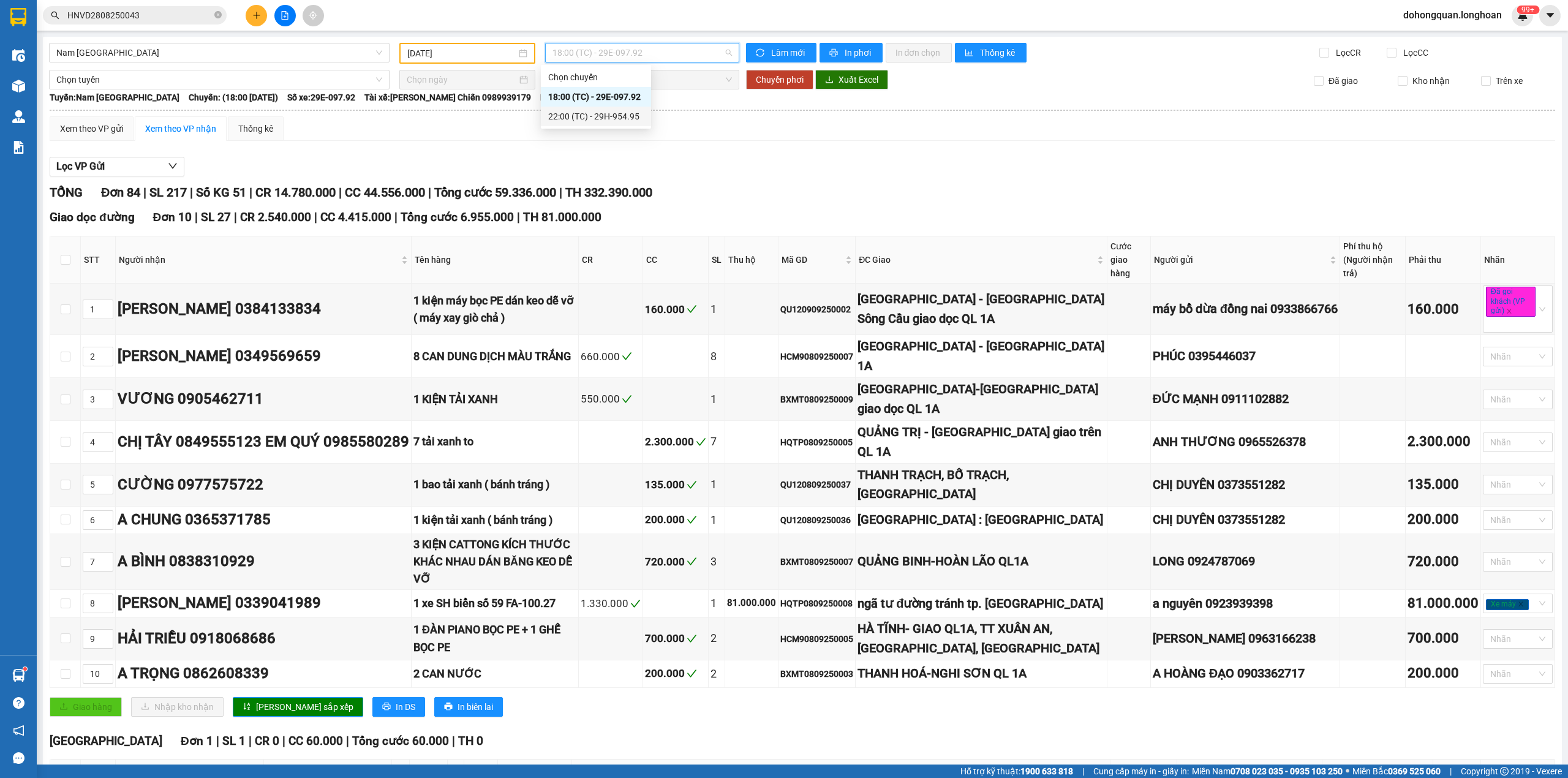
click at [630, 113] on div "22:00 (TC) - 29H-954.95" at bounding box center [596, 116] width 95 height 13
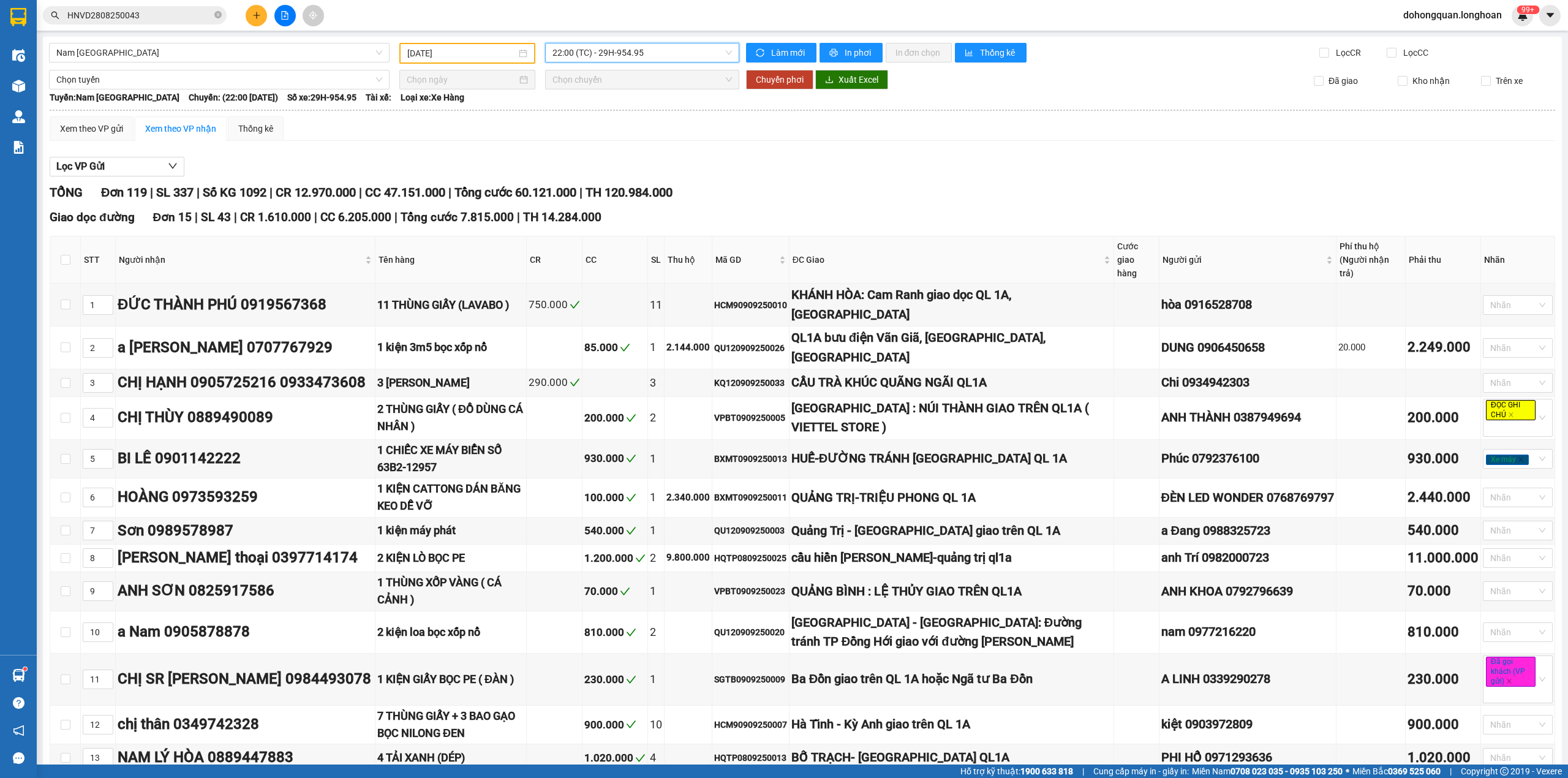
click at [483, 54] on input "09/09/2025" at bounding box center [462, 53] width 109 height 13
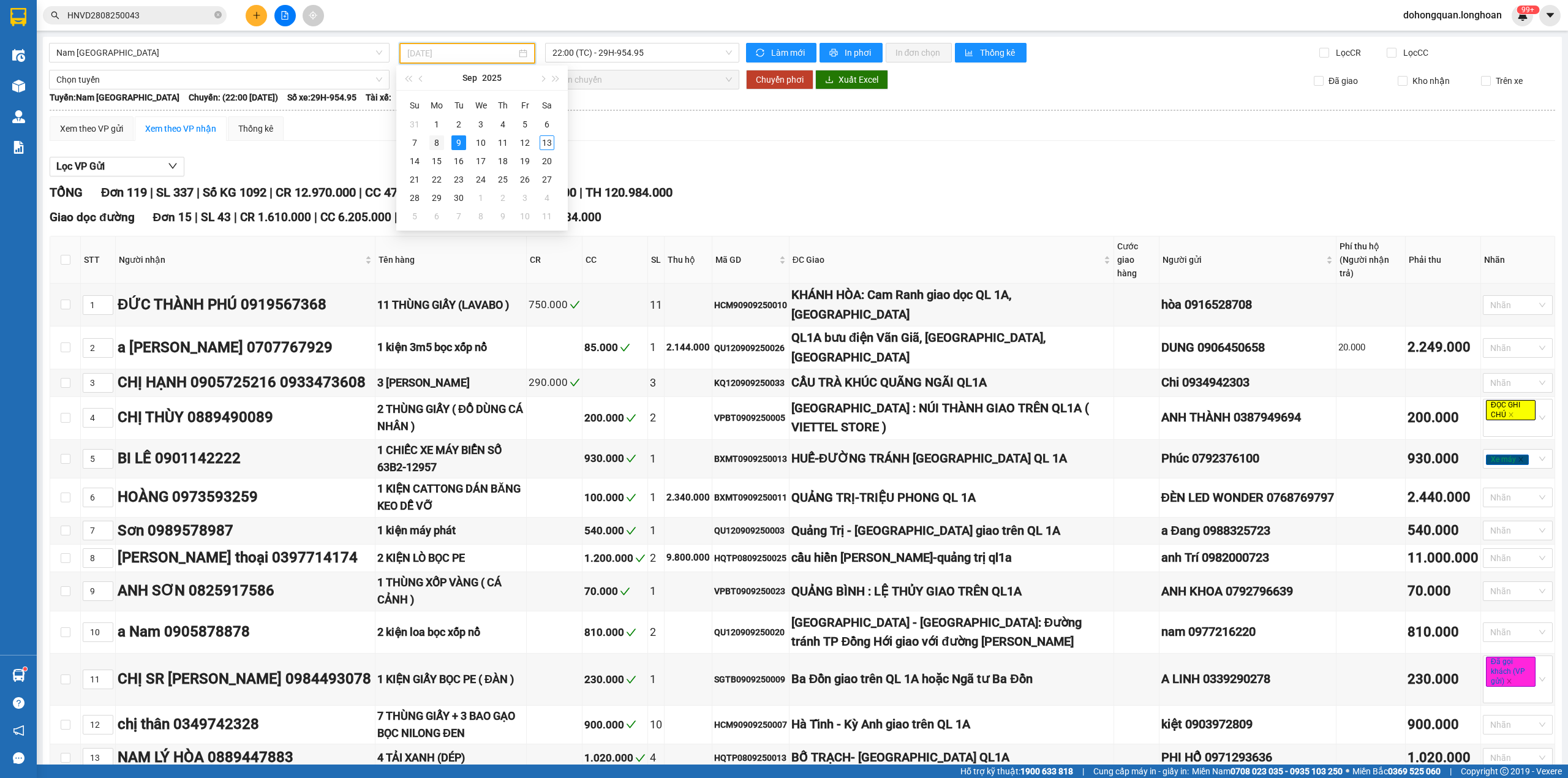
click at [436, 141] on div "8" at bounding box center [437, 143] width 15 height 15
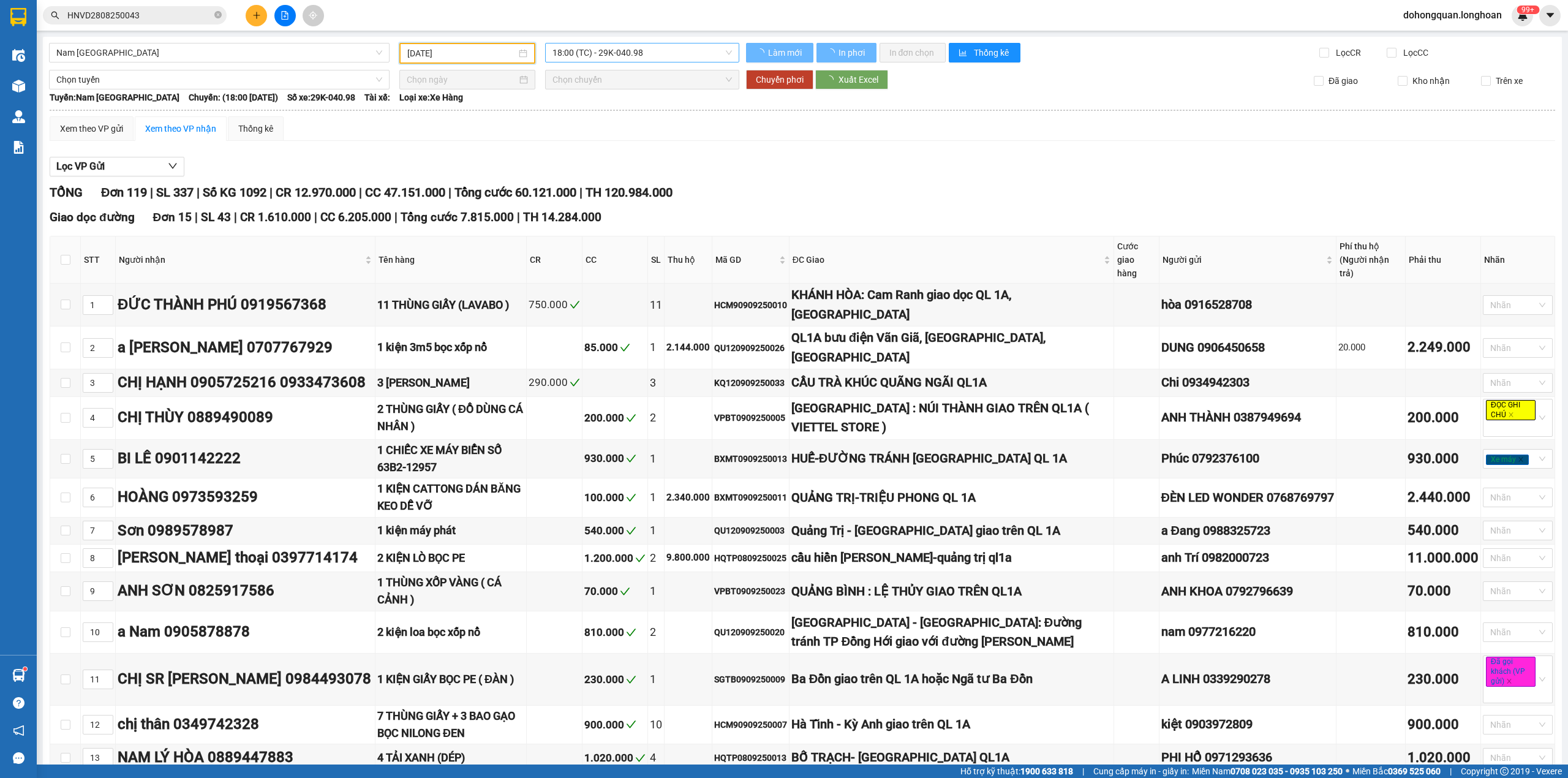
click at [661, 55] on span "18:00 (TC) - 29K-040.98" at bounding box center [643, 52] width 180 height 19
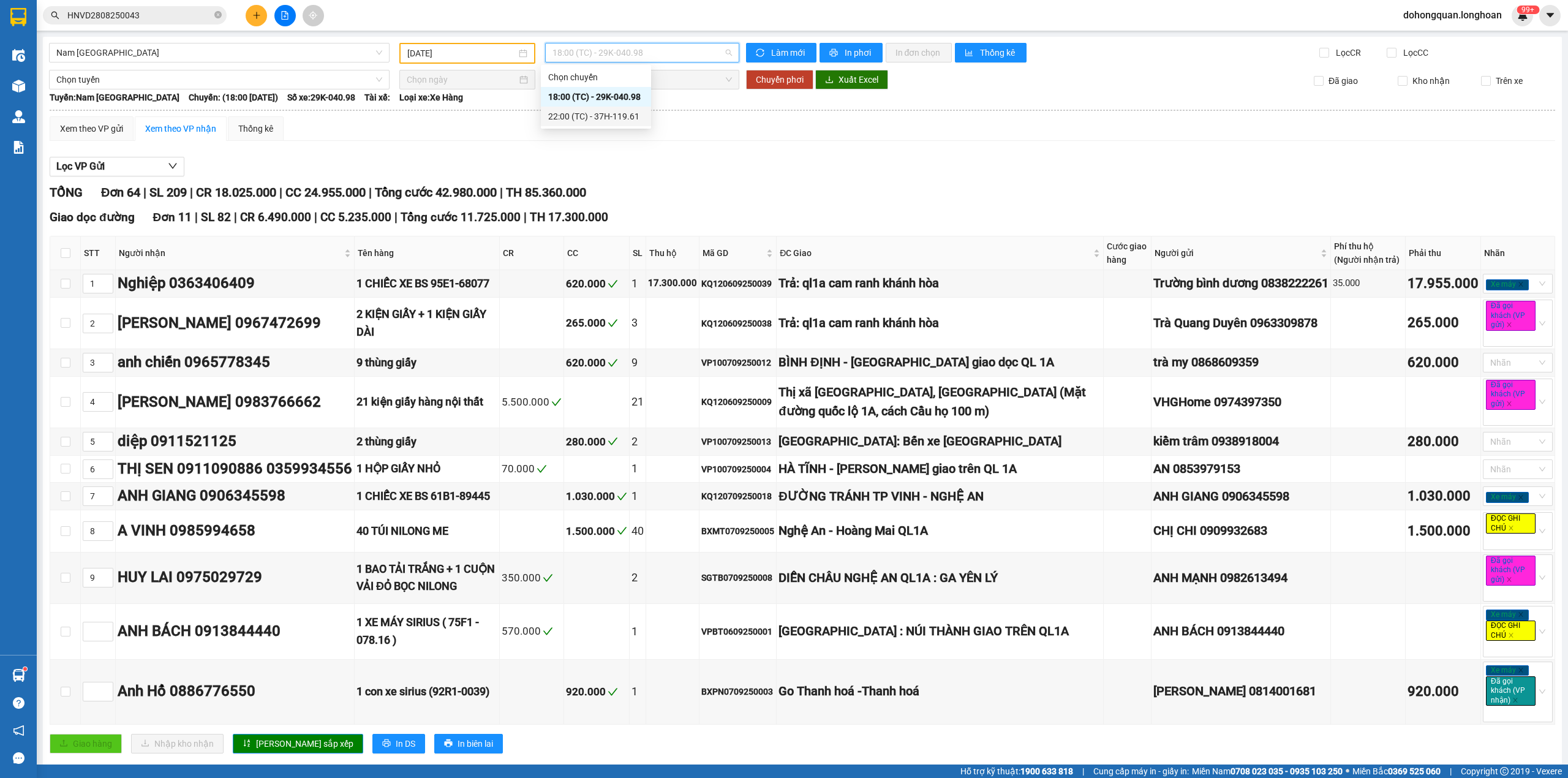
click at [630, 112] on div "22:00 (TC) - 37H-119.61" at bounding box center [596, 116] width 95 height 13
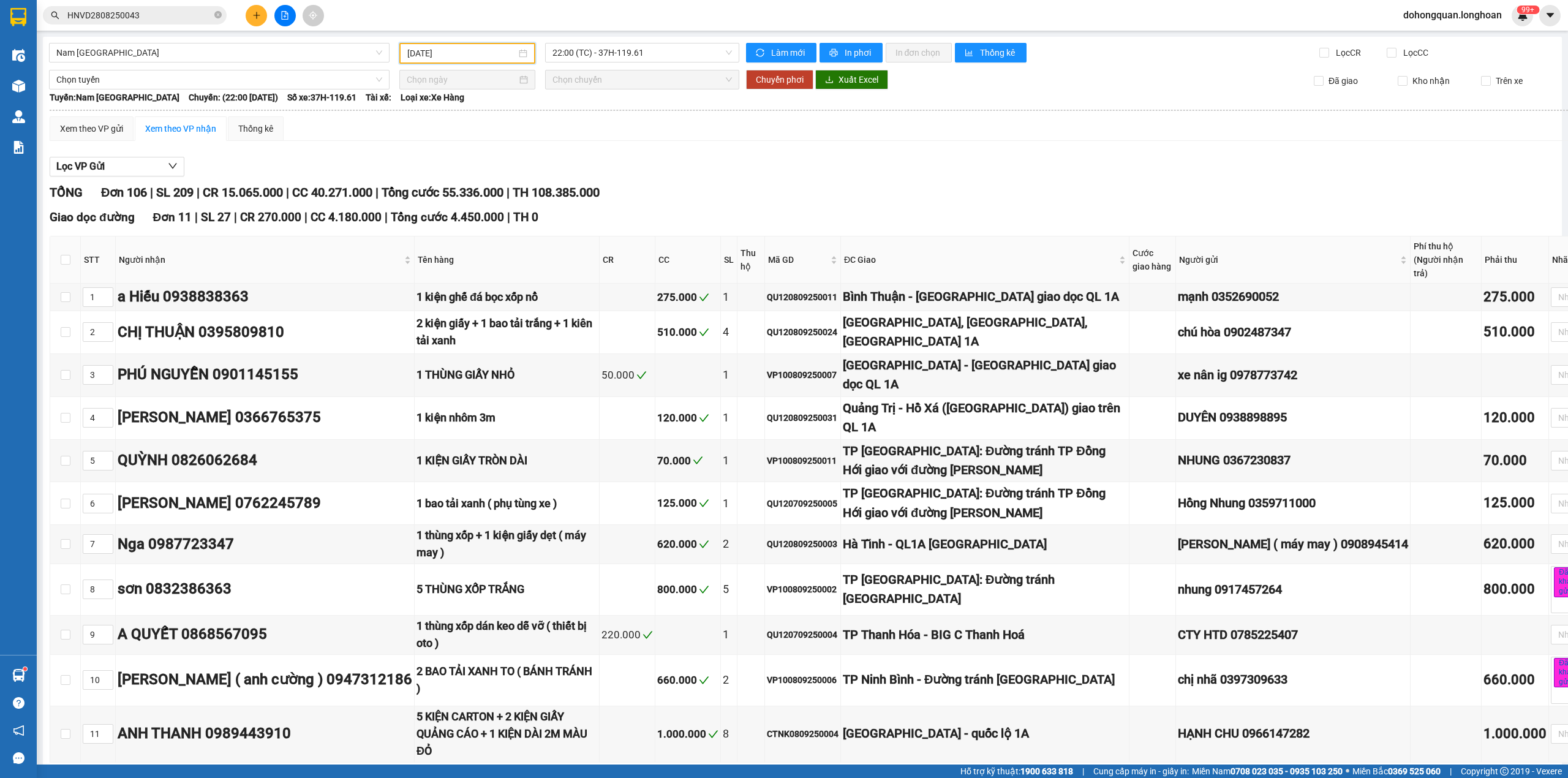
click at [493, 57] on input "08/09/2025" at bounding box center [462, 53] width 109 height 13
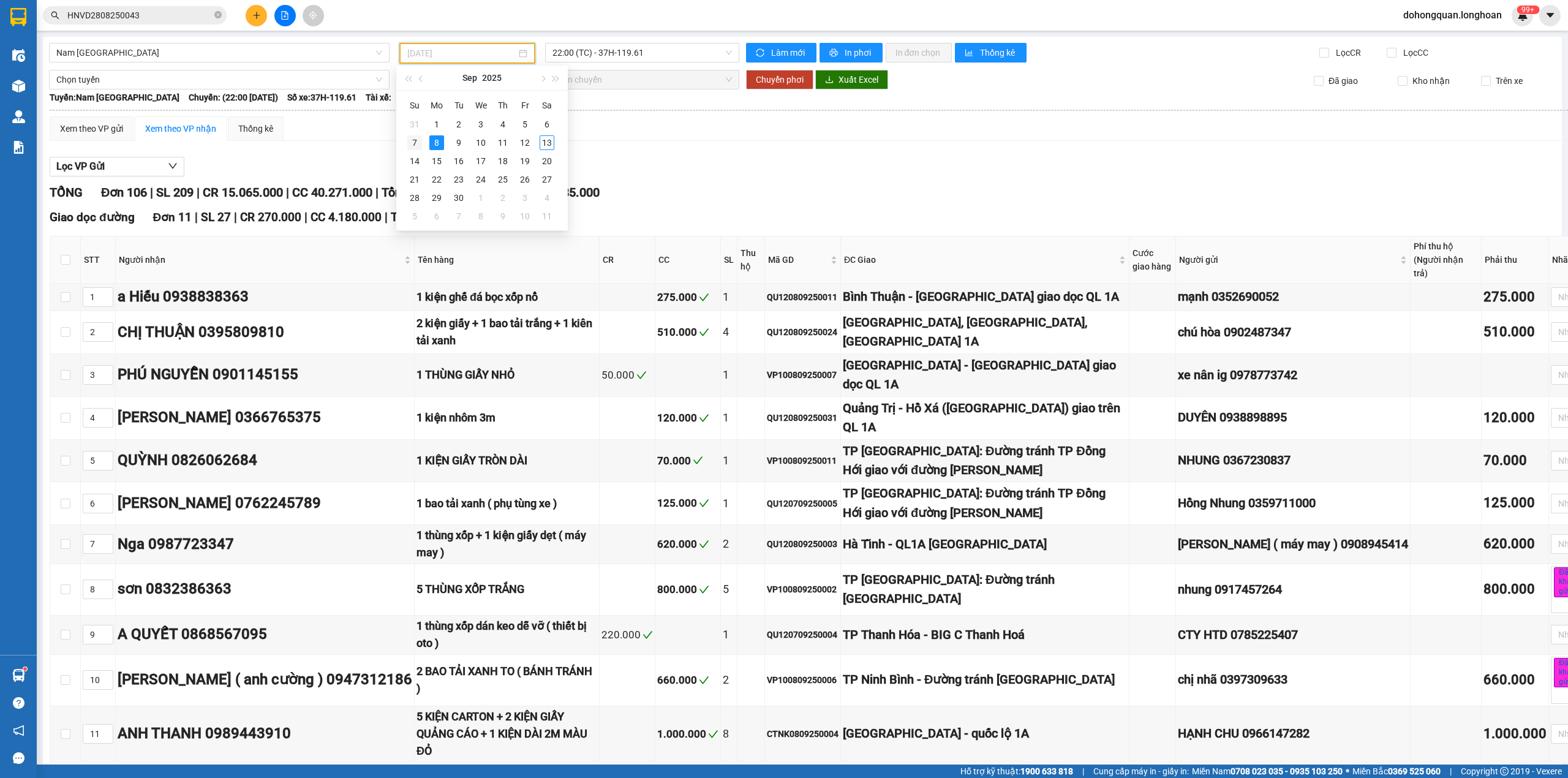
click at [418, 146] on div "7" at bounding box center [415, 143] width 15 height 15
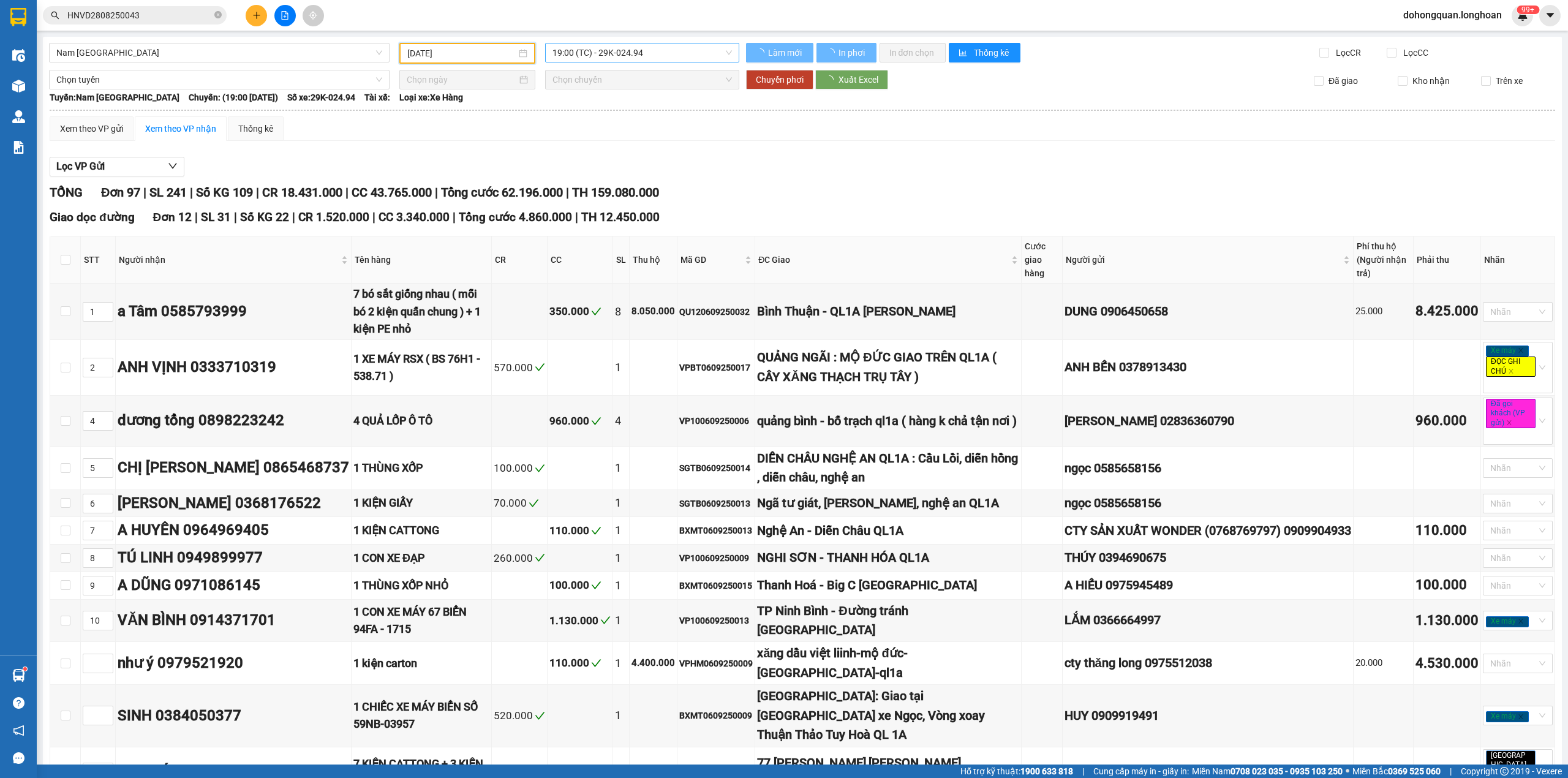
click at [667, 54] on span "19:00 (TC) - 29K-024.94" at bounding box center [643, 52] width 180 height 19
click at [628, 116] on div "20:00 (TC) - 29K-024.94" at bounding box center [596, 116] width 95 height 13
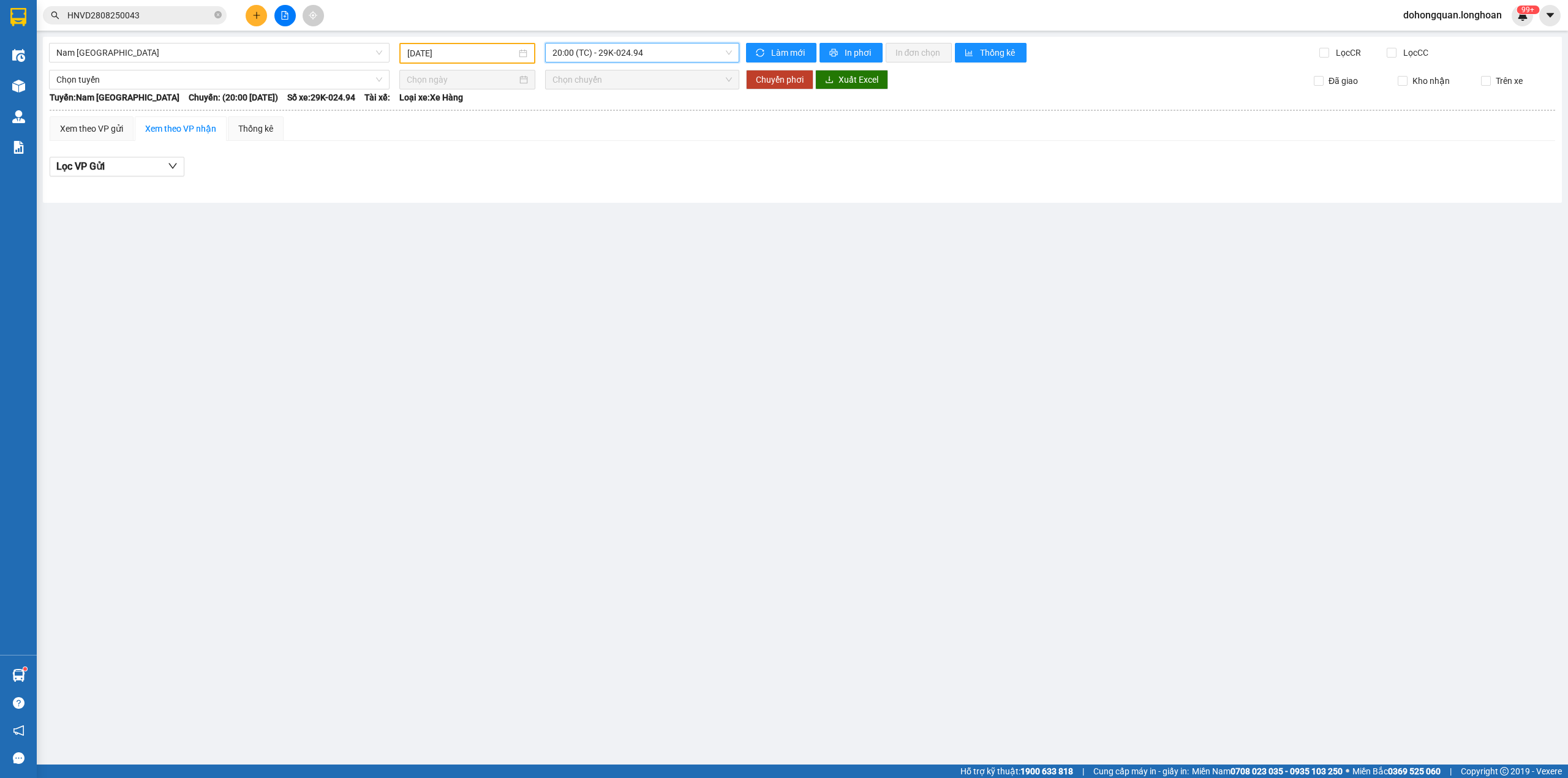
click at [483, 54] on input "07/09/2025" at bounding box center [462, 53] width 109 height 13
click at [551, 141] on div "13" at bounding box center [550, 143] width 15 height 15
type input "[DATE]"
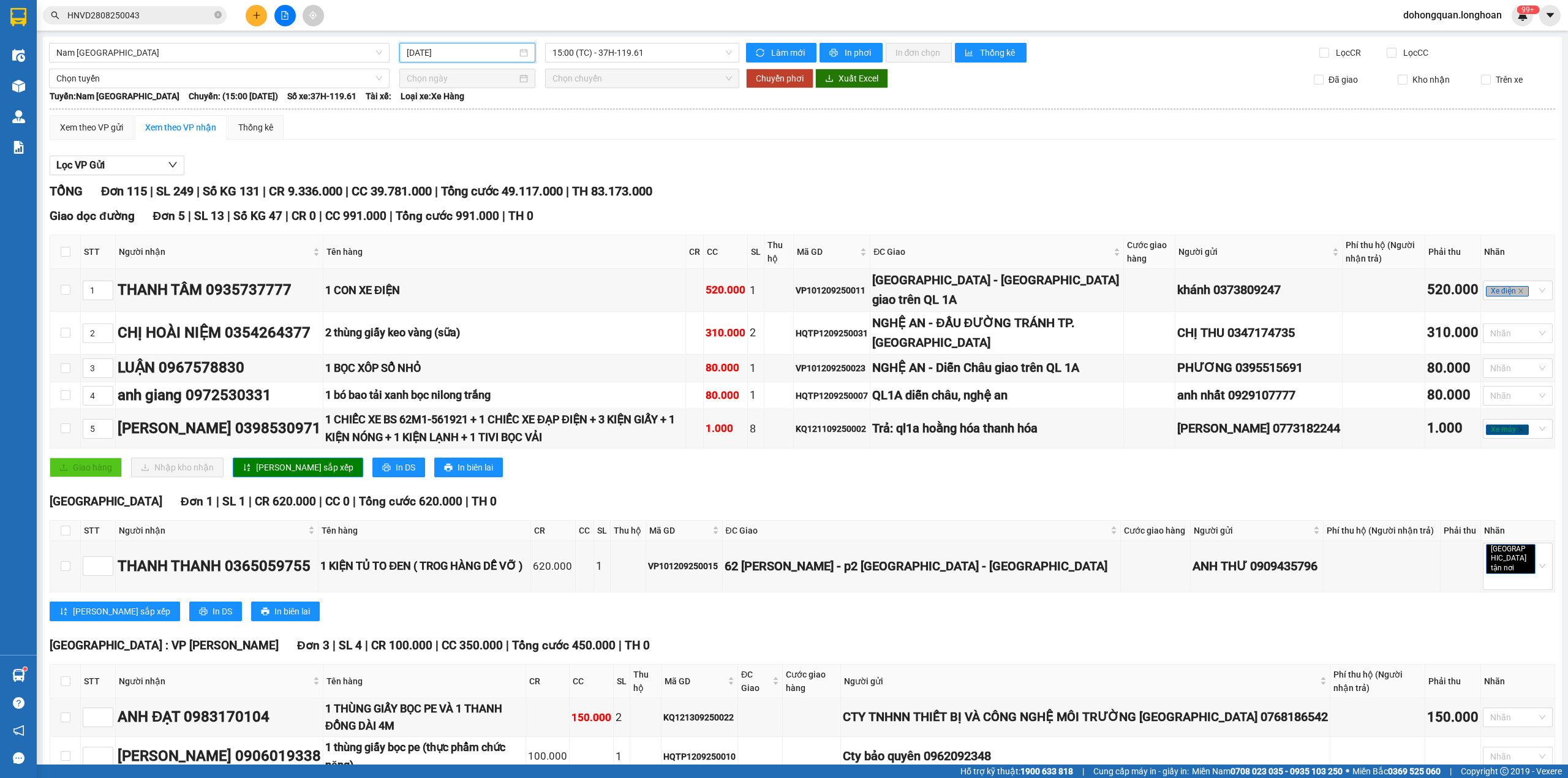
click at [684, 251] on th "Tên hàng" at bounding box center [504, 252] width 363 height 34
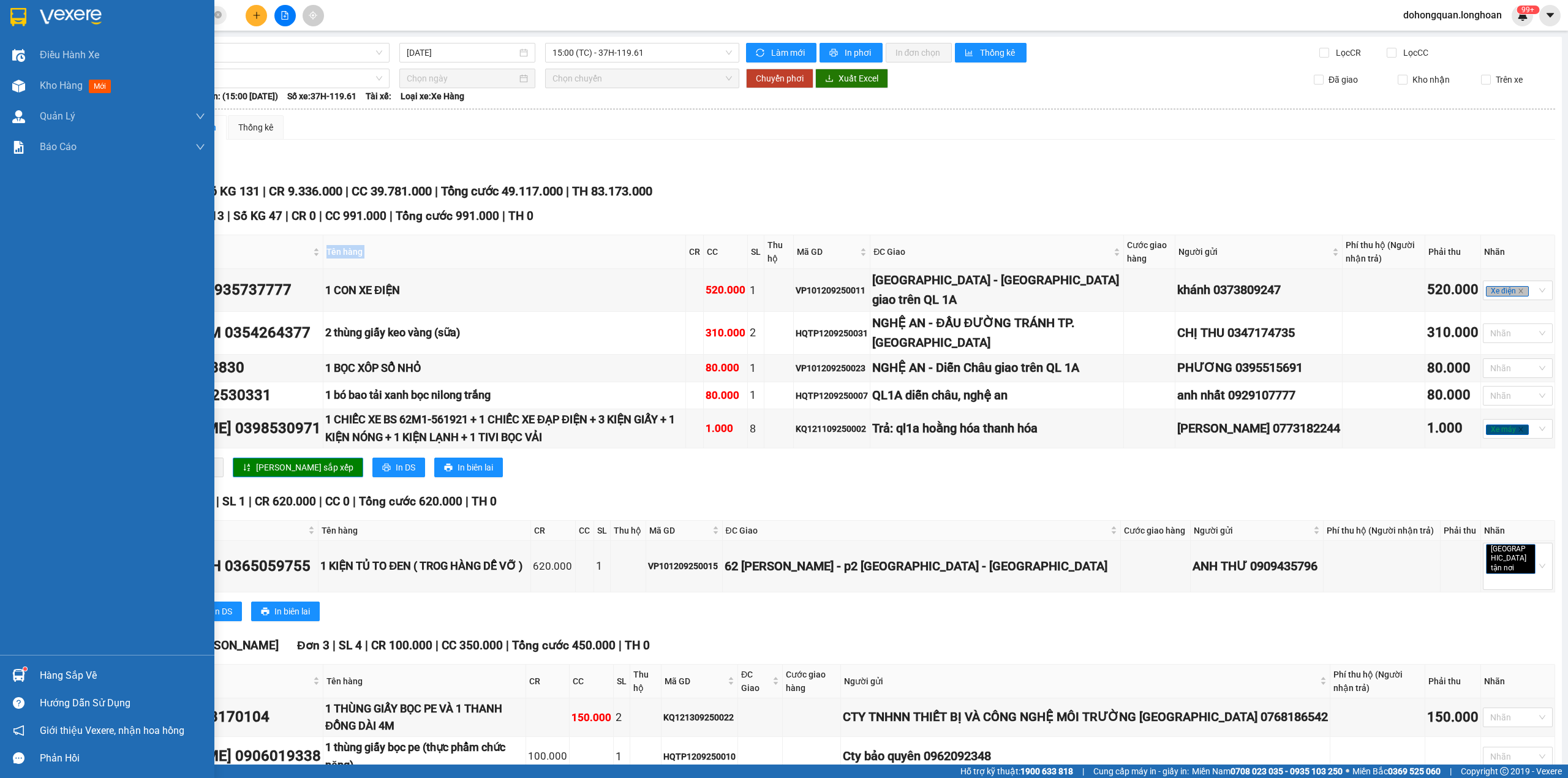
click at [42, 17] on img at bounding box center [70, 17] width 62 height 19
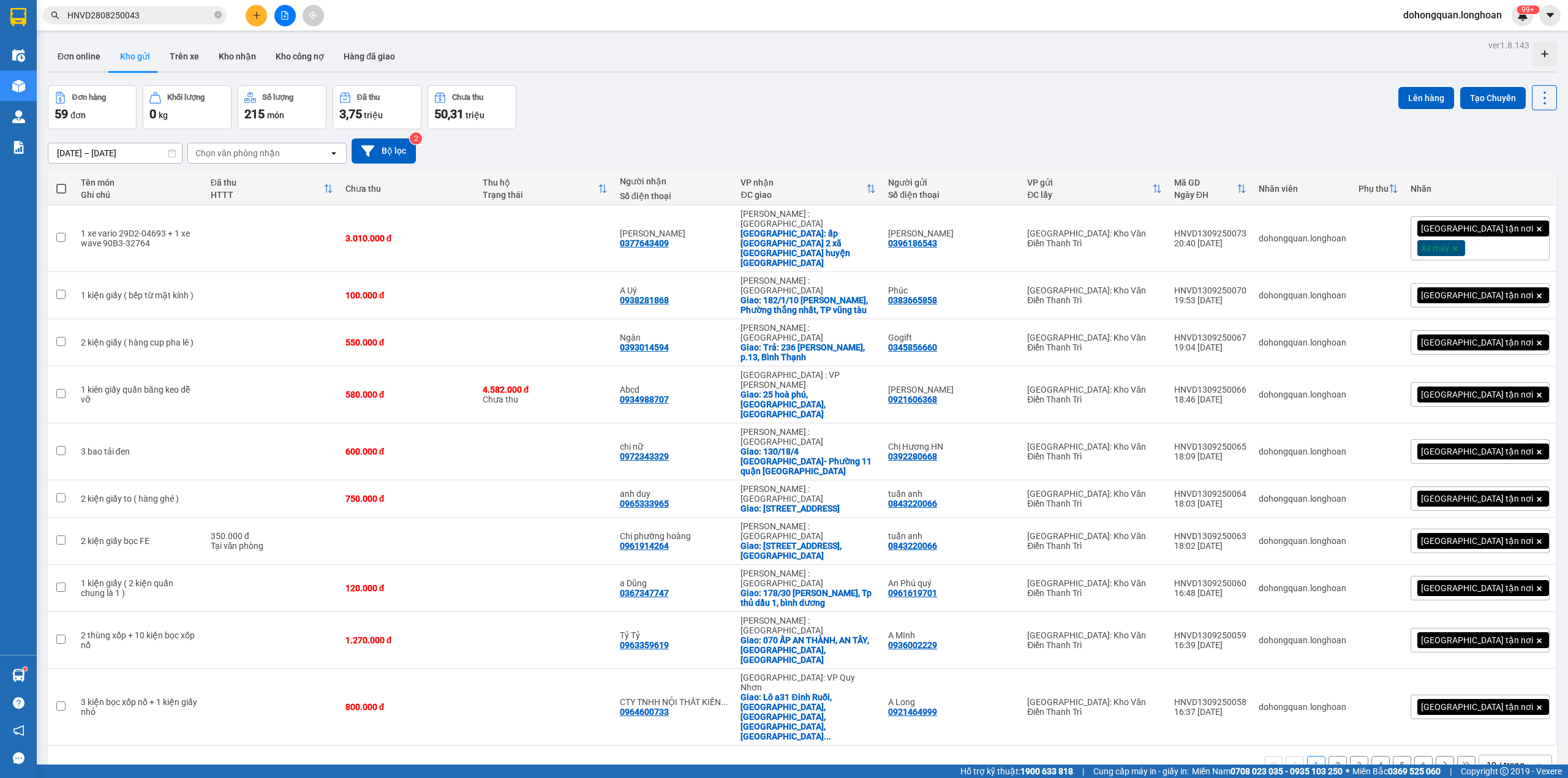
click at [1496, 756] on div "10 / trang" at bounding box center [1507, 765] width 55 height 19
click at [1502, 595] on div "100 / trang" at bounding box center [1502, 589] width 74 height 22
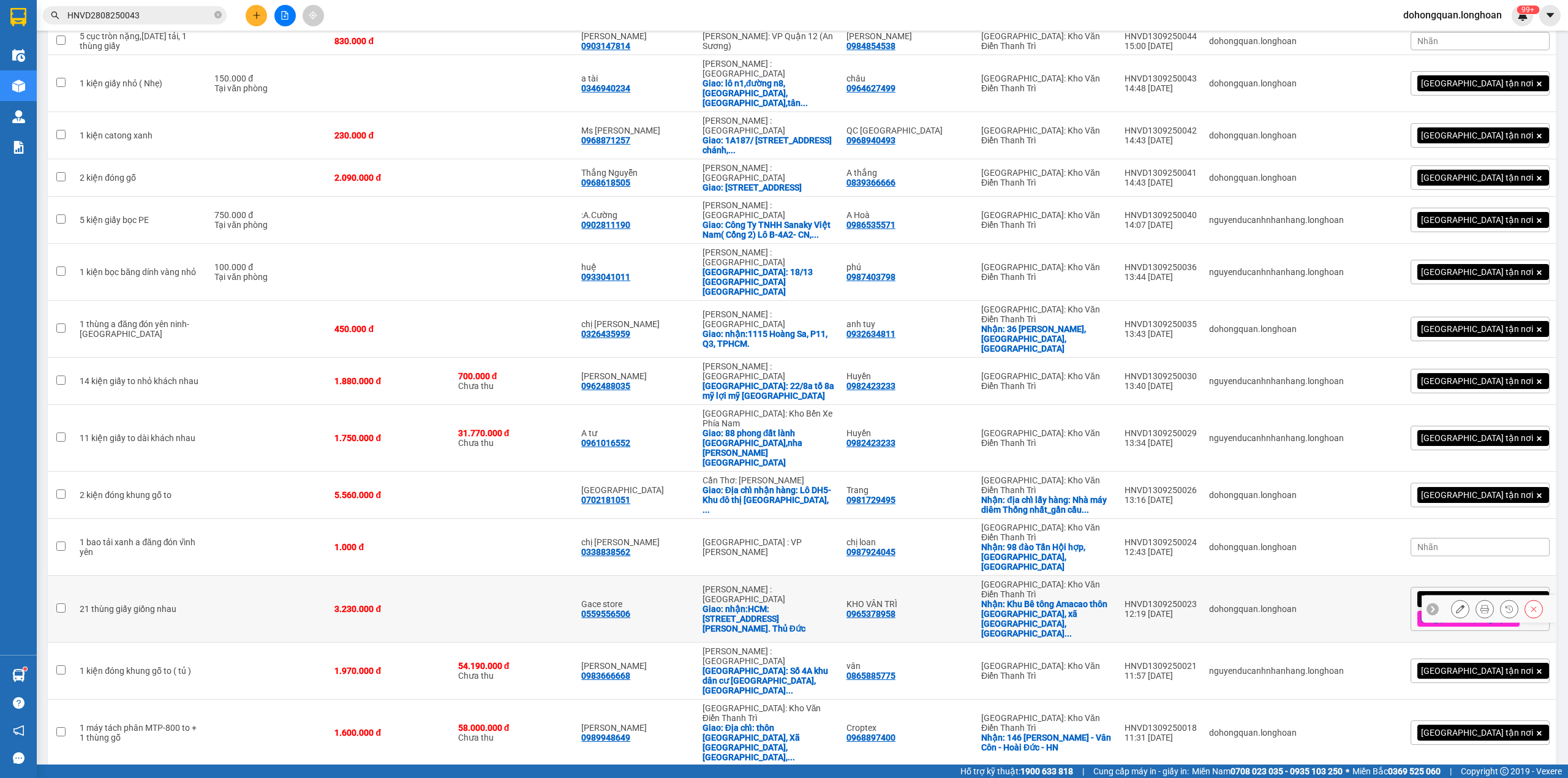
scroll to position [1062, 0]
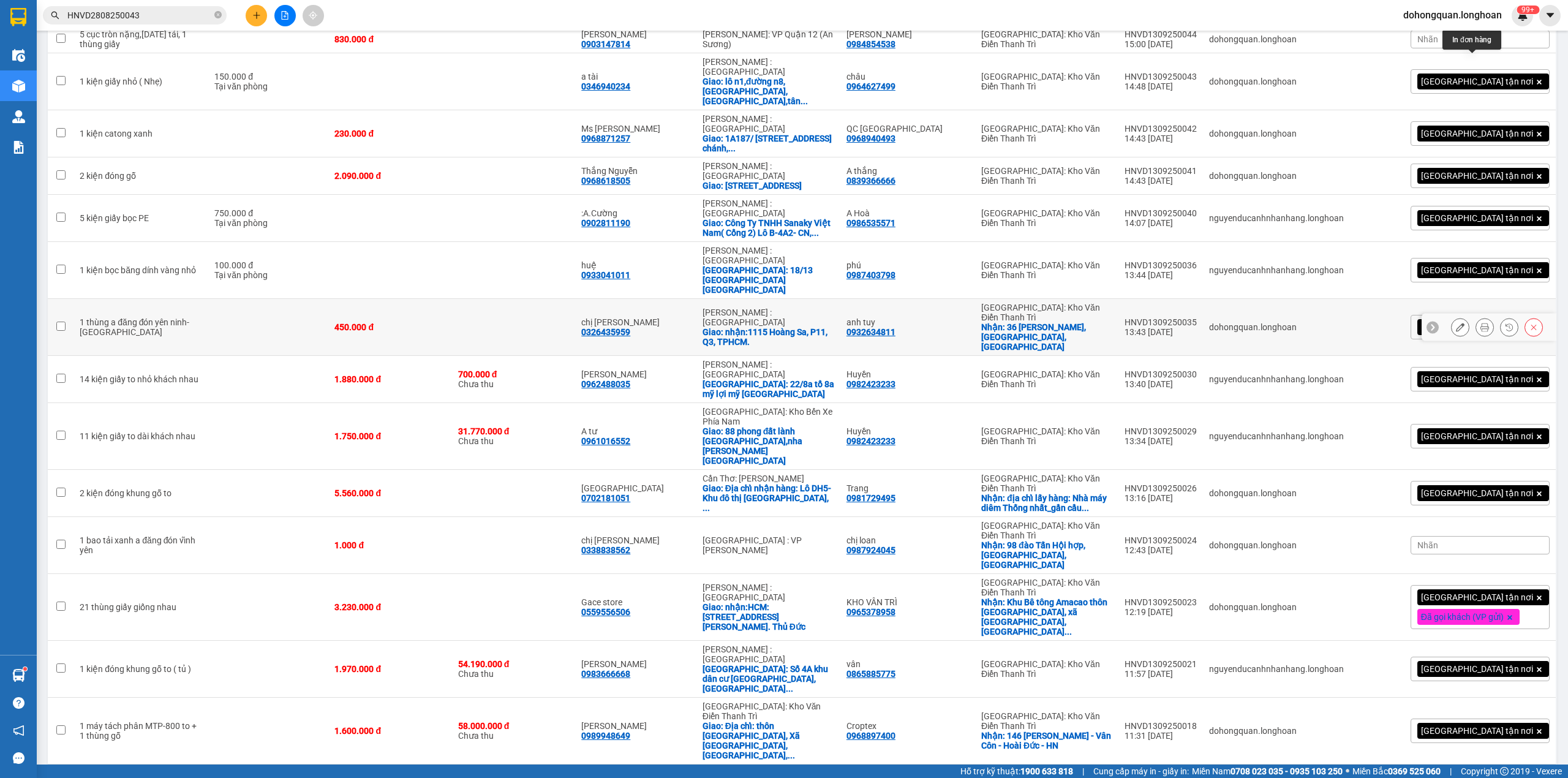
click at [1456, 323] on icon at bounding box center [1460, 327] width 9 height 9
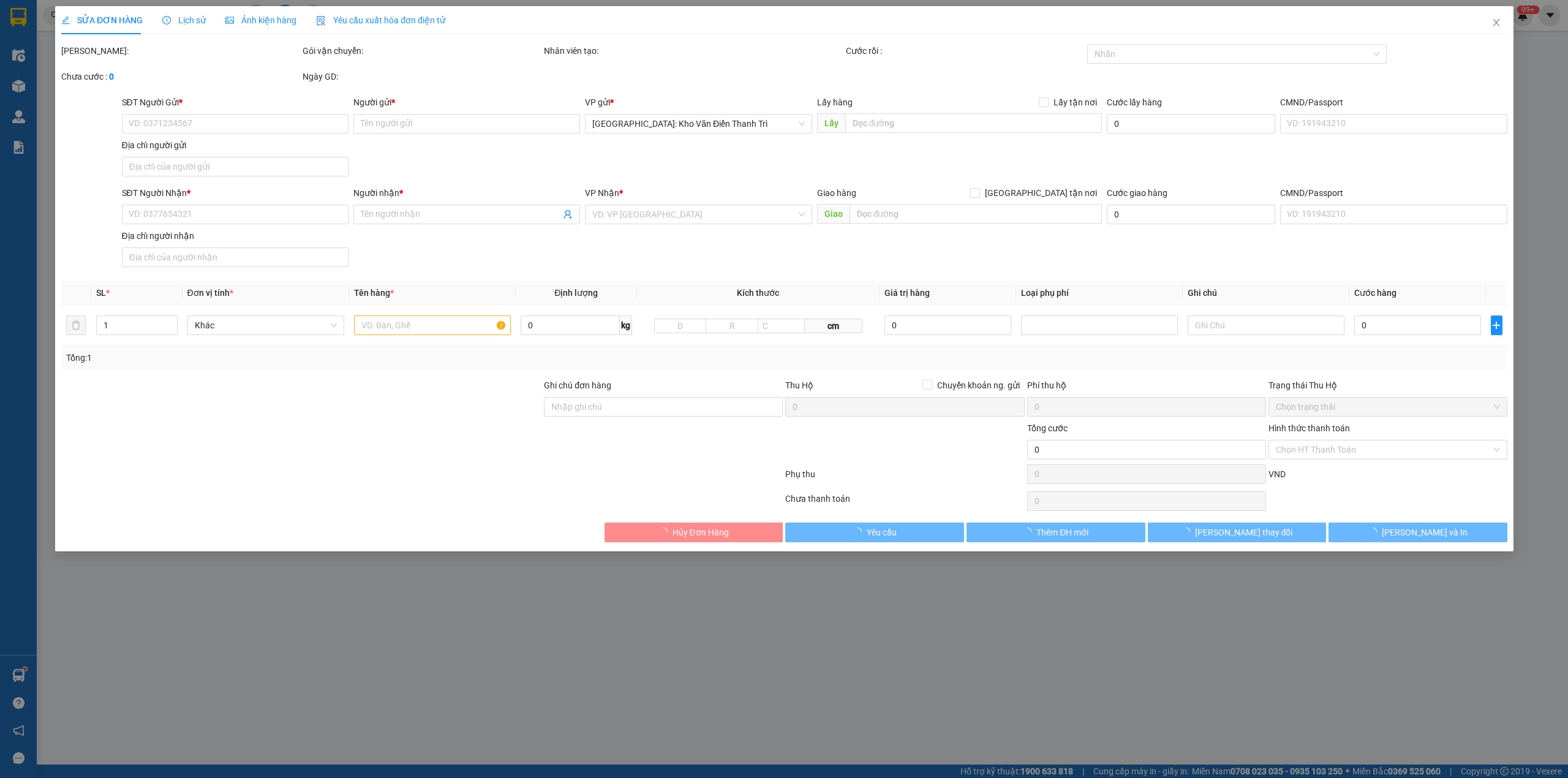
type input "0932634811"
type input "anh tuy"
checkbox input "true"
type input "36 bảo lương, [GEOGRAPHIC_DATA], [GEOGRAPHIC_DATA]"
type input "0326435959"
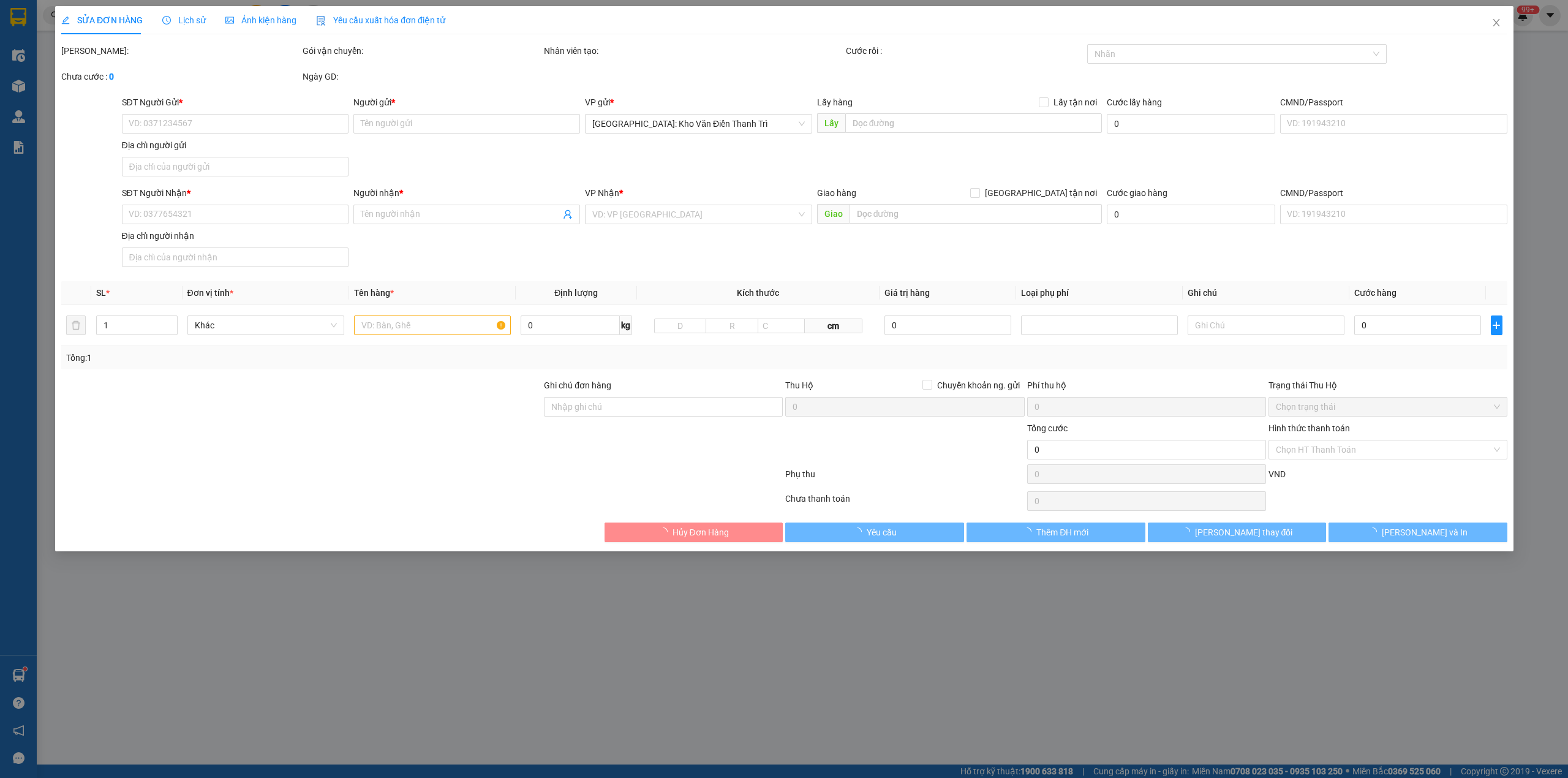
type input "chị [PERSON_NAME]"
checkbox input "true"
type input "nhận:1115 Hoàng Sa, P11, Q3, TPHCM."
type input "450.000"
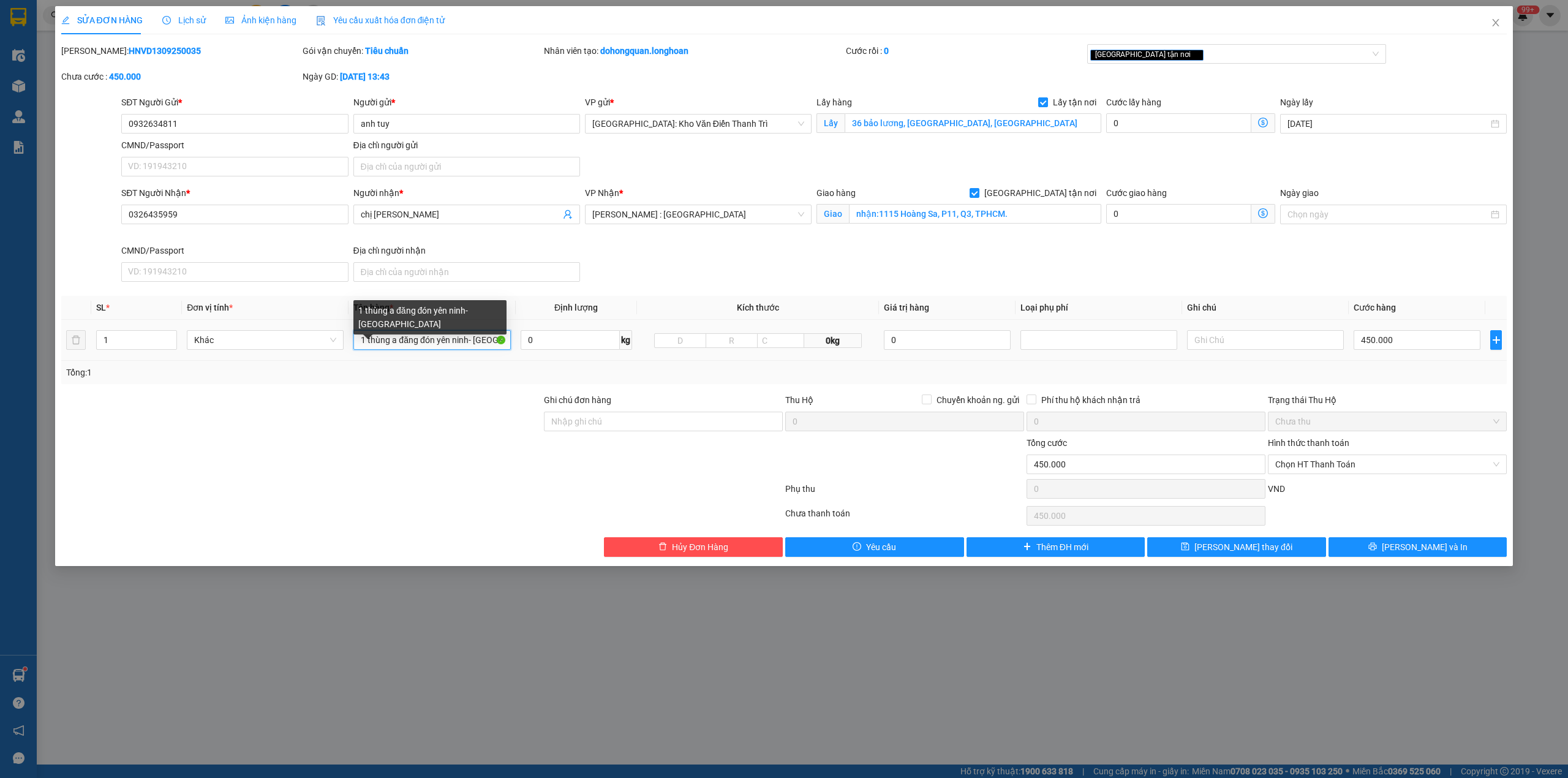
click at [402, 350] on input "1 thùng a đăng đón yên ninh- yên bái" at bounding box center [431, 340] width 156 height 19
type input "1 kiện bọc pe dài + 1 kiện giấy nhỏ"
click at [141, 344] on input "1" at bounding box center [136, 340] width 80 height 19
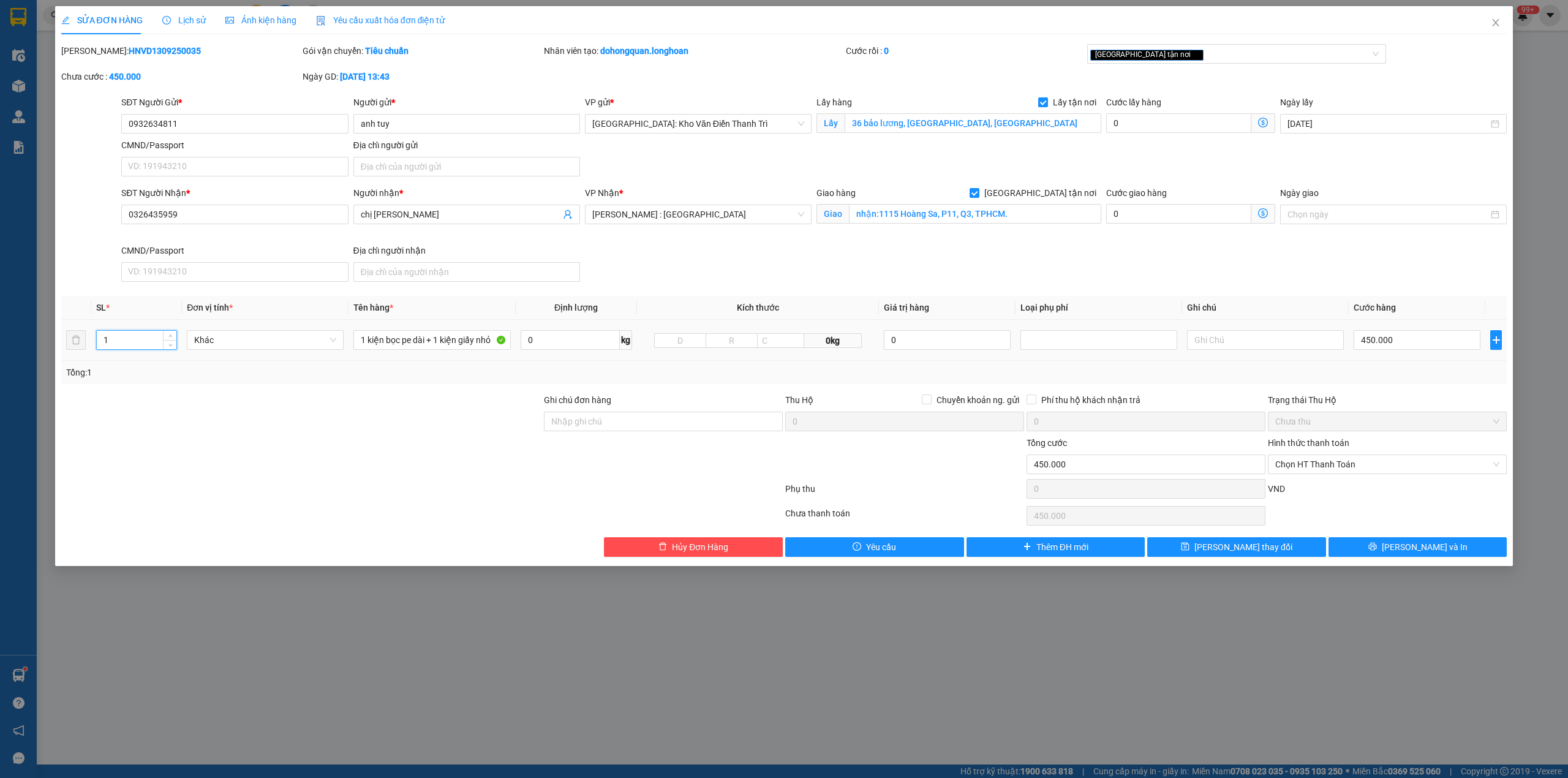
click at [141, 344] on input "1" at bounding box center [136, 340] width 80 height 19
type input "2"
click at [1184, 61] on div "[GEOGRAPHIC_DATA] tận nơi" at bounding box center [1230, 54] width 281 height 15
type input "d"
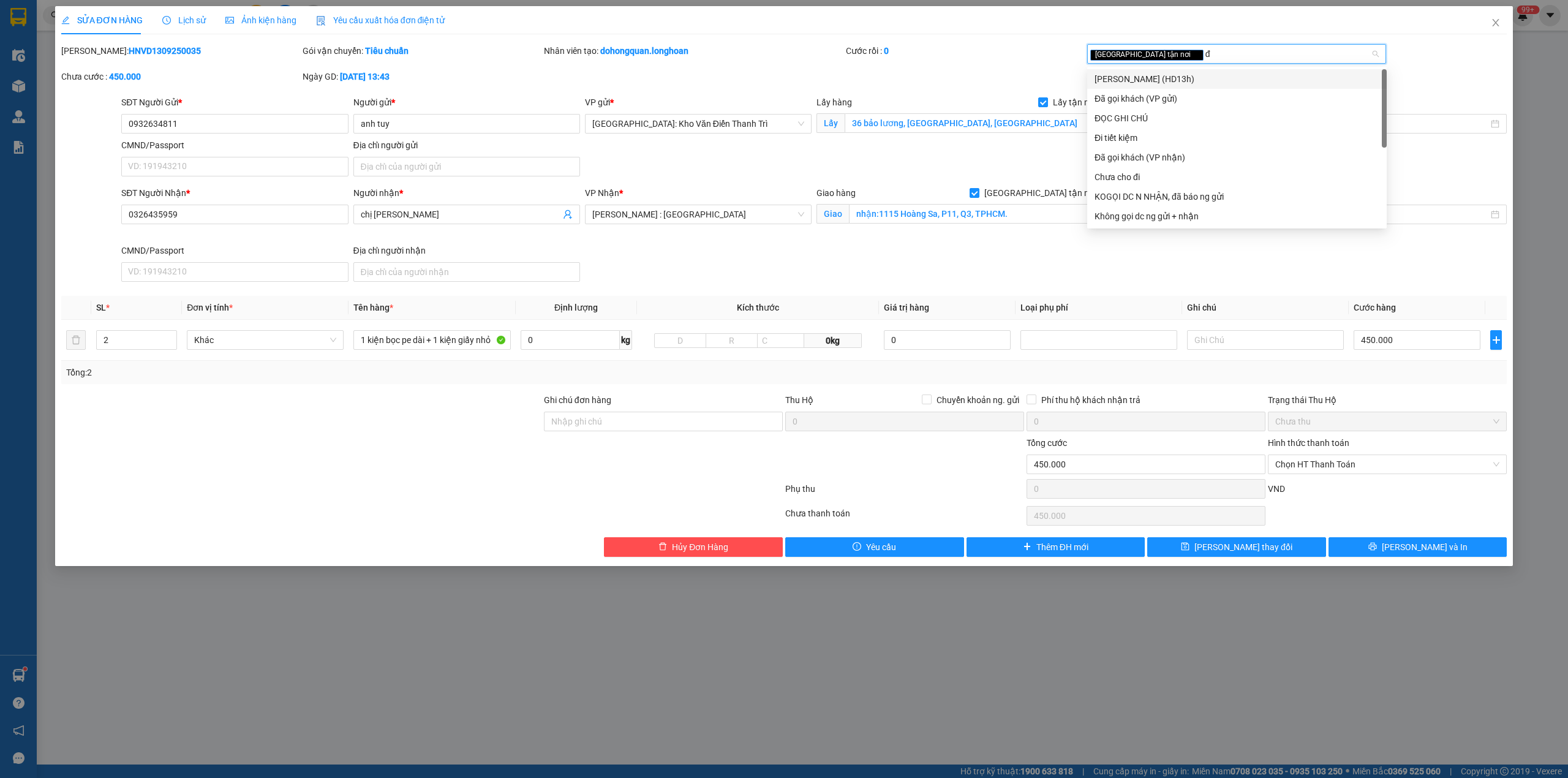
type input "đã"
click at [1175, 74] on div "Đã gọi khách (VP gửi)" at bounding box center [1237, 79] width 285 height 13
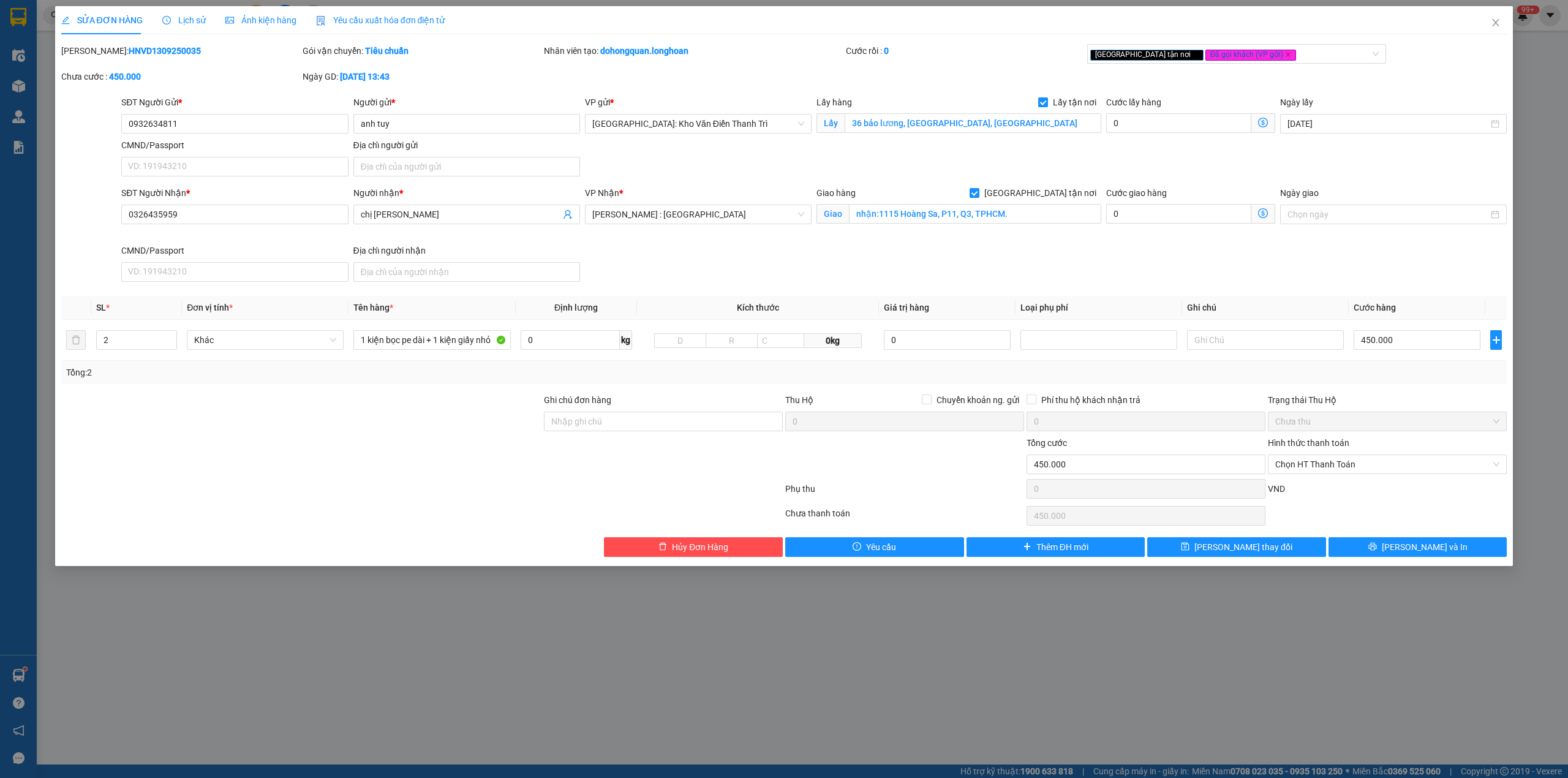
click at [1204, 271] on div "SĐT Người Nhận * 0326435959 Người nhận * chị Vinh VP Nhận * Hồ Chí Minh : Kho Q…" at bounding box center [813, 236] width 1390 height 101
click at [706, 439] on div at bounding box center [663, 458] width 241 height 43
click at [701, 431] on input "Ghi chú đơn hàng" at bounding box center [663, 421] width 239 height 19
type input "hàng giao nguyên kiện, hư vỡ ko đền"
click at [702, 384] on div "Tổng: 2" at bounding box center [784, 372] width 1446 height 23
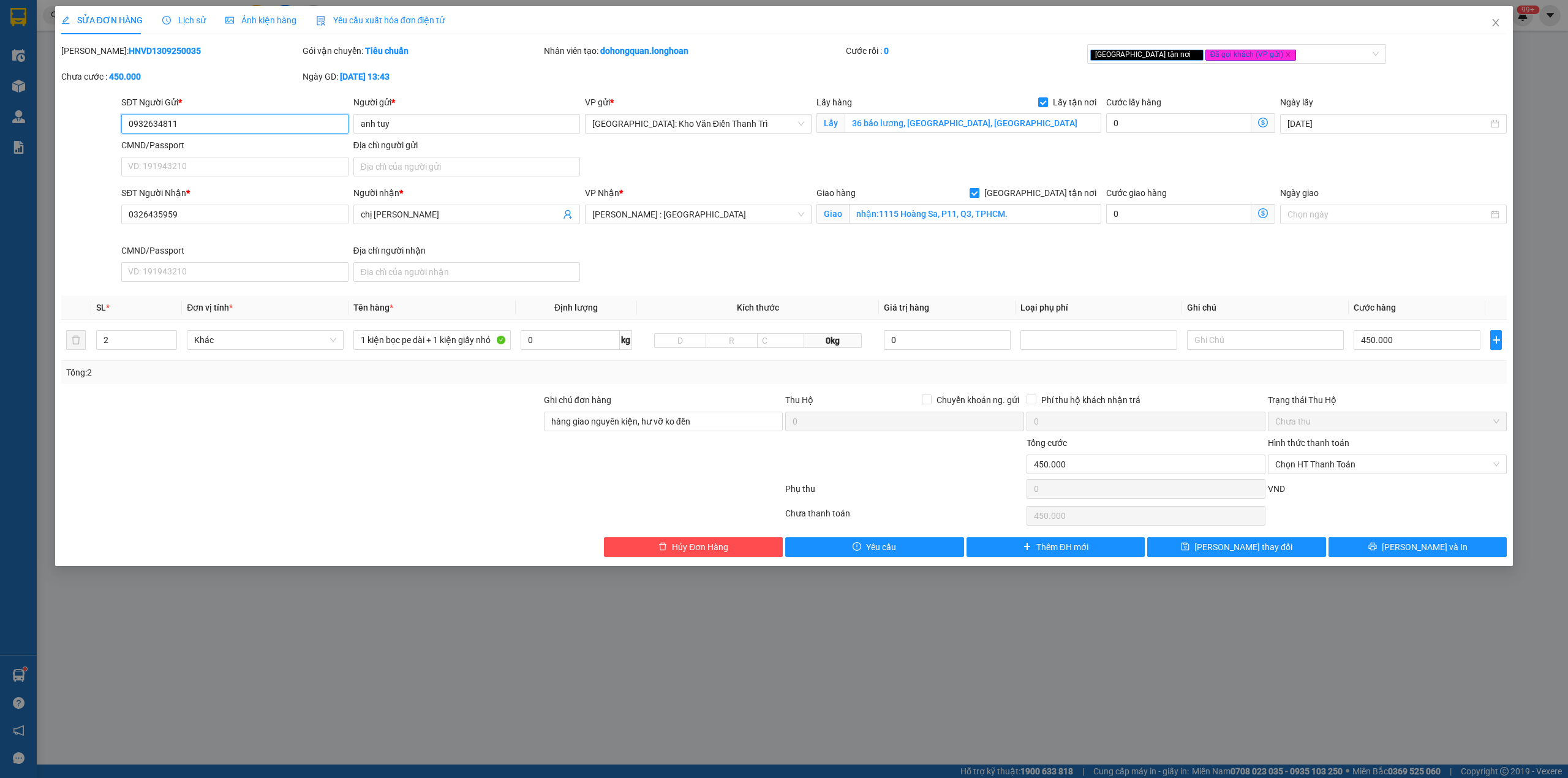
click at [206, 120] on input "0932634811" at bounding box center [235, 124] width 226 height 19
click at [1382, 560] on div "SỬA ĐƠN HÀNG Lịch sử Ảnh kiện hàng Yêu cầu xuất hóa đơn điện tử Total Paid Fee …" at bounding box center [784, 285] width 1459 height 560
click at [1375, 557] on button "[PERSON_NAME] và In" at bounding box center [1418, 547] width 179 height 19
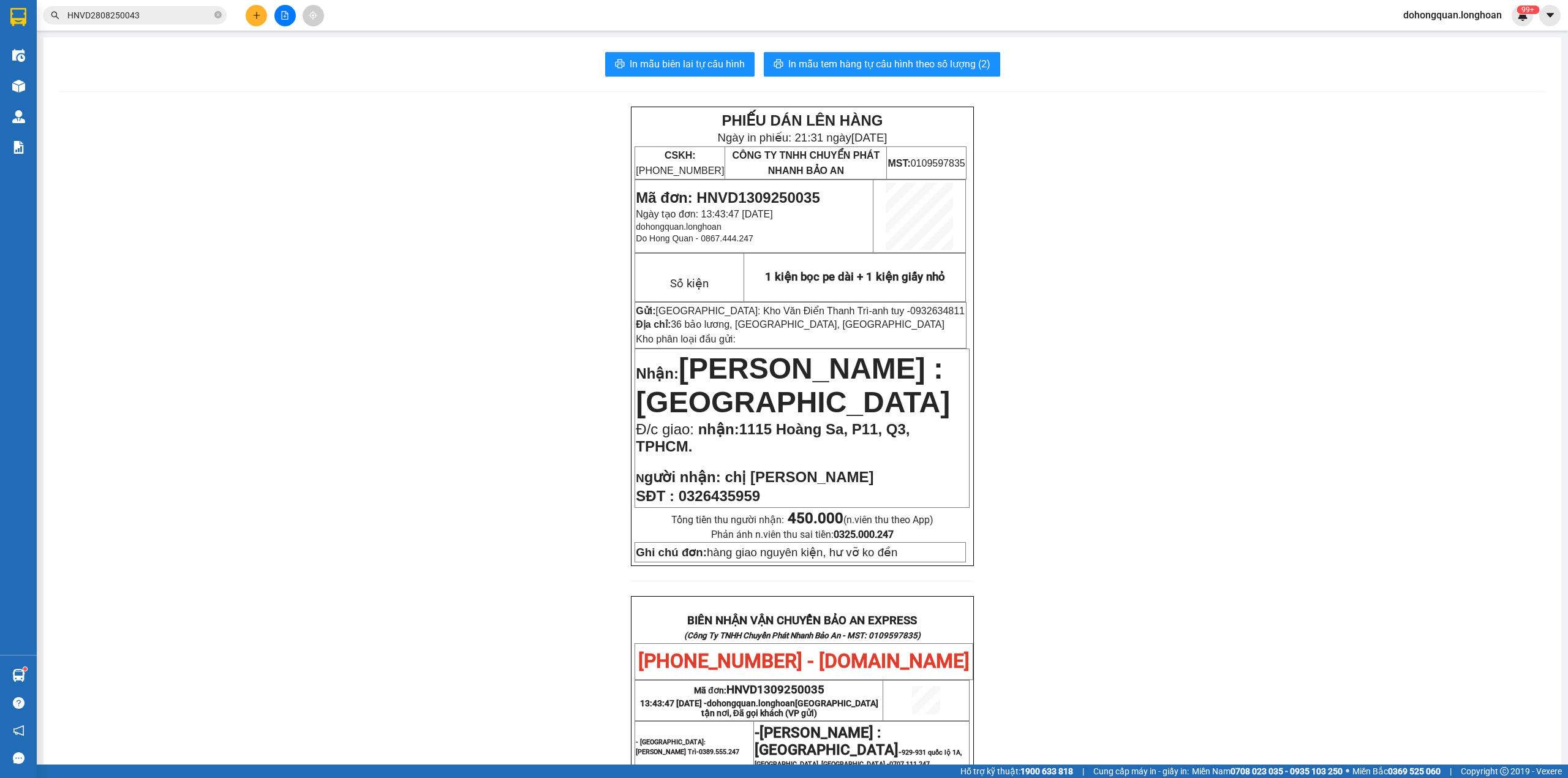
click at [873, 46] on div "In mẫu biên lai tự cấu hình In mẫu tem hàng tự cấu hình theo số lượng (2) PHIẾU…" at bounding box center [802, 627] width 1517 height 1181
click at [882, 69] on span "In mẫu tem hàng tự cấu hình theo số lượng (2)" at bounding box center [889, 64] width 202 height 16
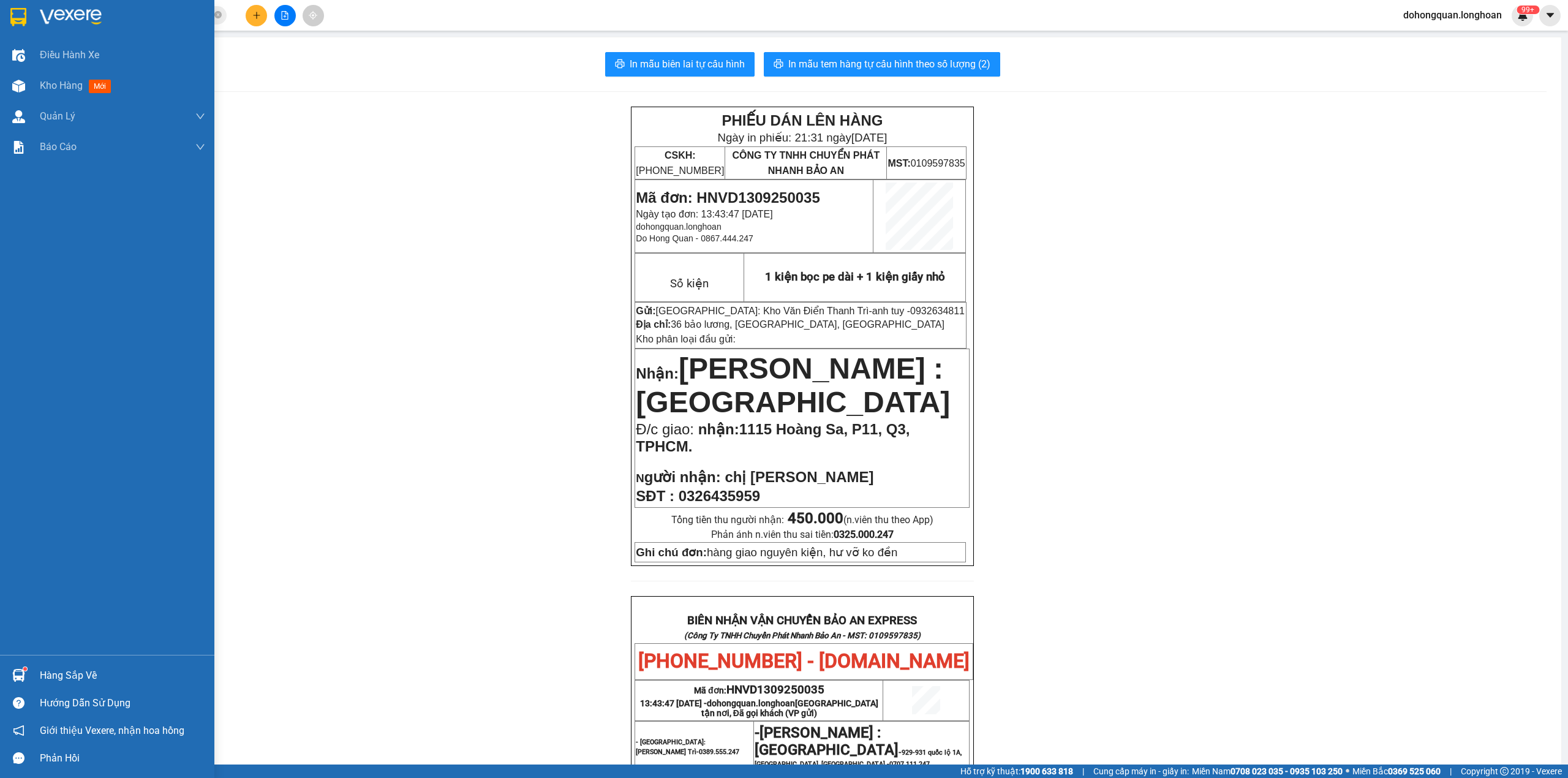
click at [22, 13] on img at bounding box center [18, 17] width 16 height 19
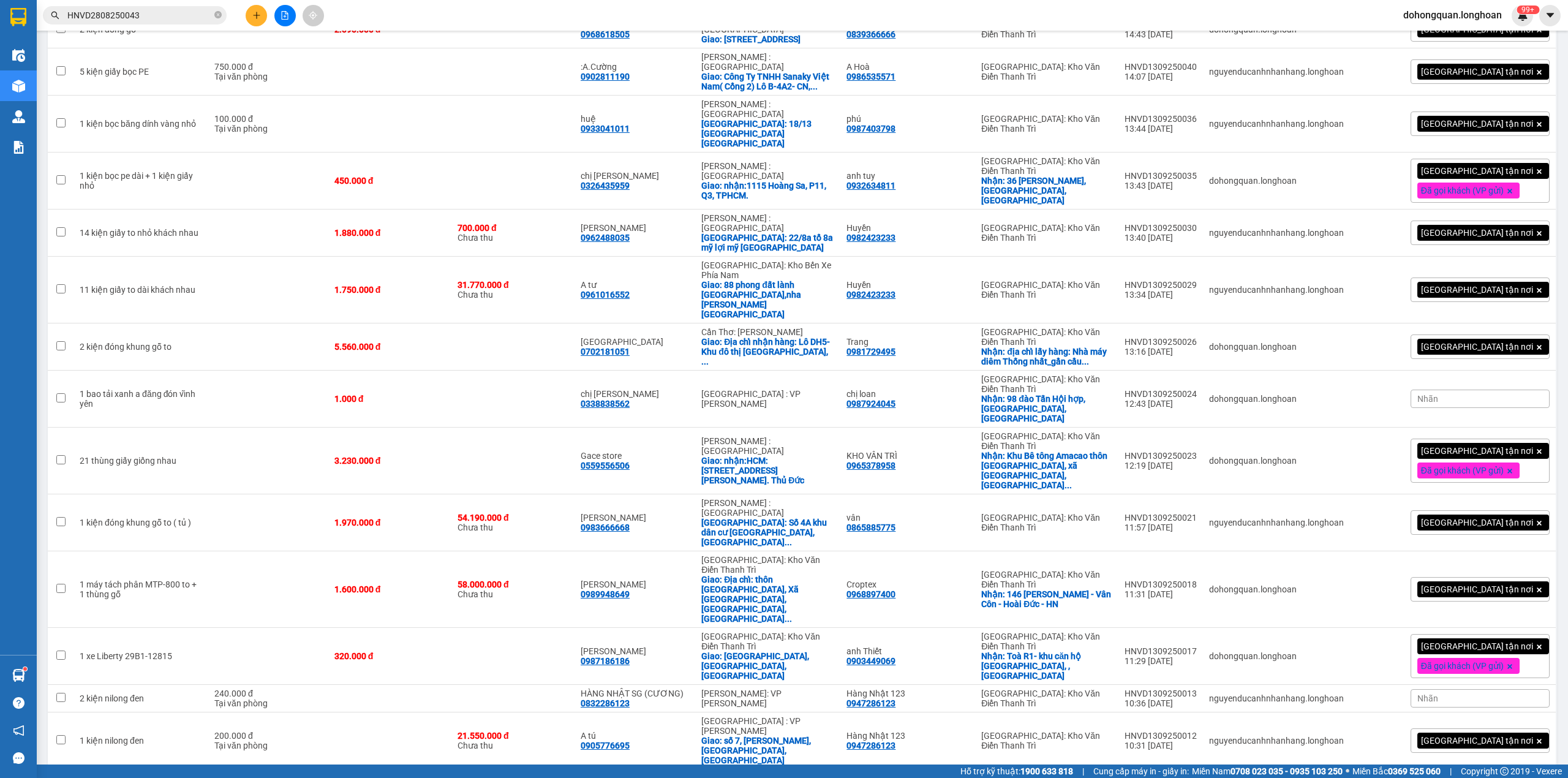
scroll to position [1238, 0]
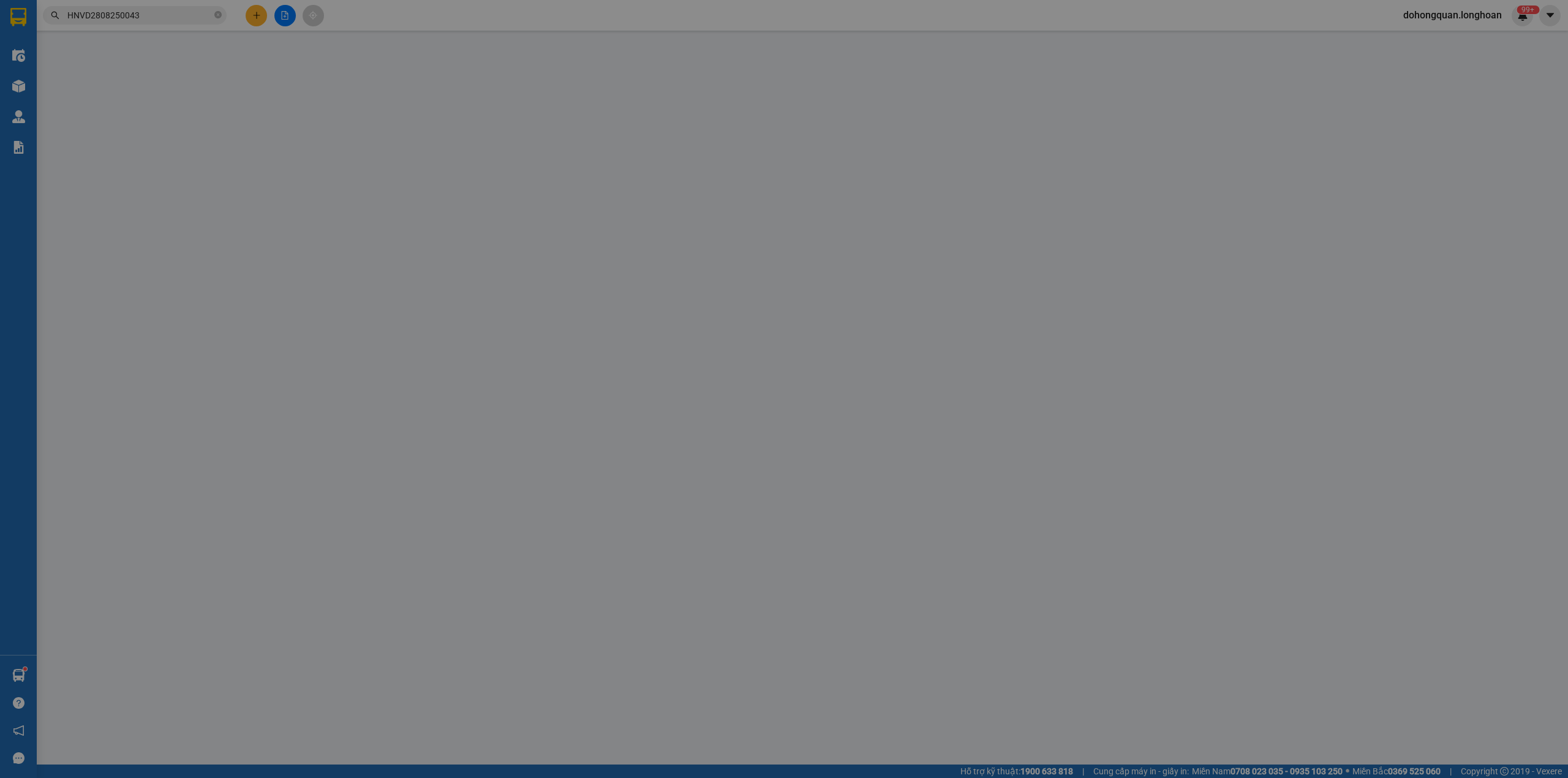
type input "0823587499"
type input "Tùng nefa"
checkbox input "true"
type input "Tổ dân phố [GEOGRAPHIC_DATA],Thị trấn [GEOGRAPHIC_DATA], [GEOGRAPHIC_DATA], [GE…"
type input "0389333897"
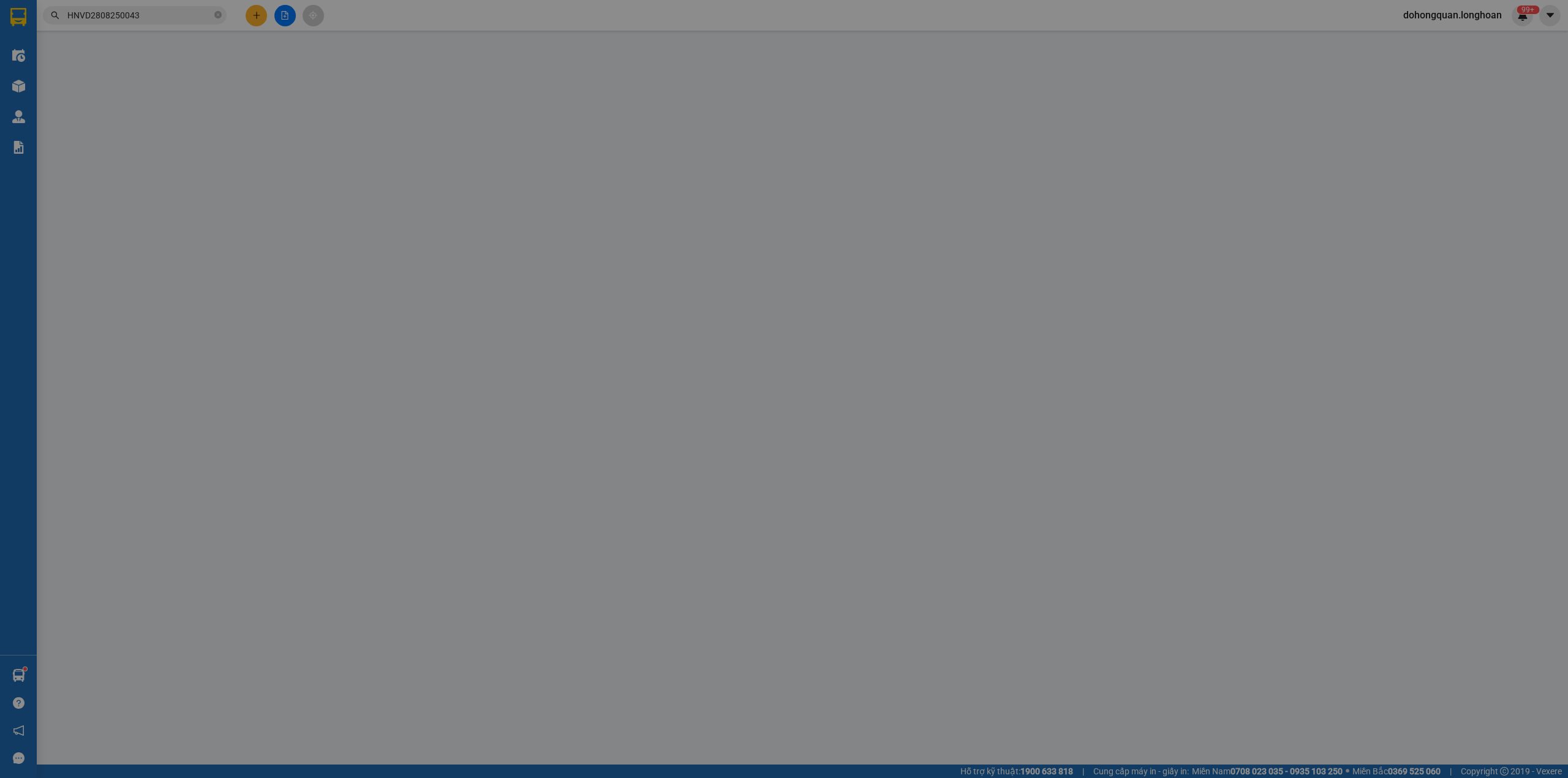
type input "[PERSON_NAME]"
checkbox input "true"
type input "thánh thất bình chánh, [PERSON_NAME] [PERSON_NAME], [PERSON_NAME], [PERSON_NAME…"
type input "400.000"
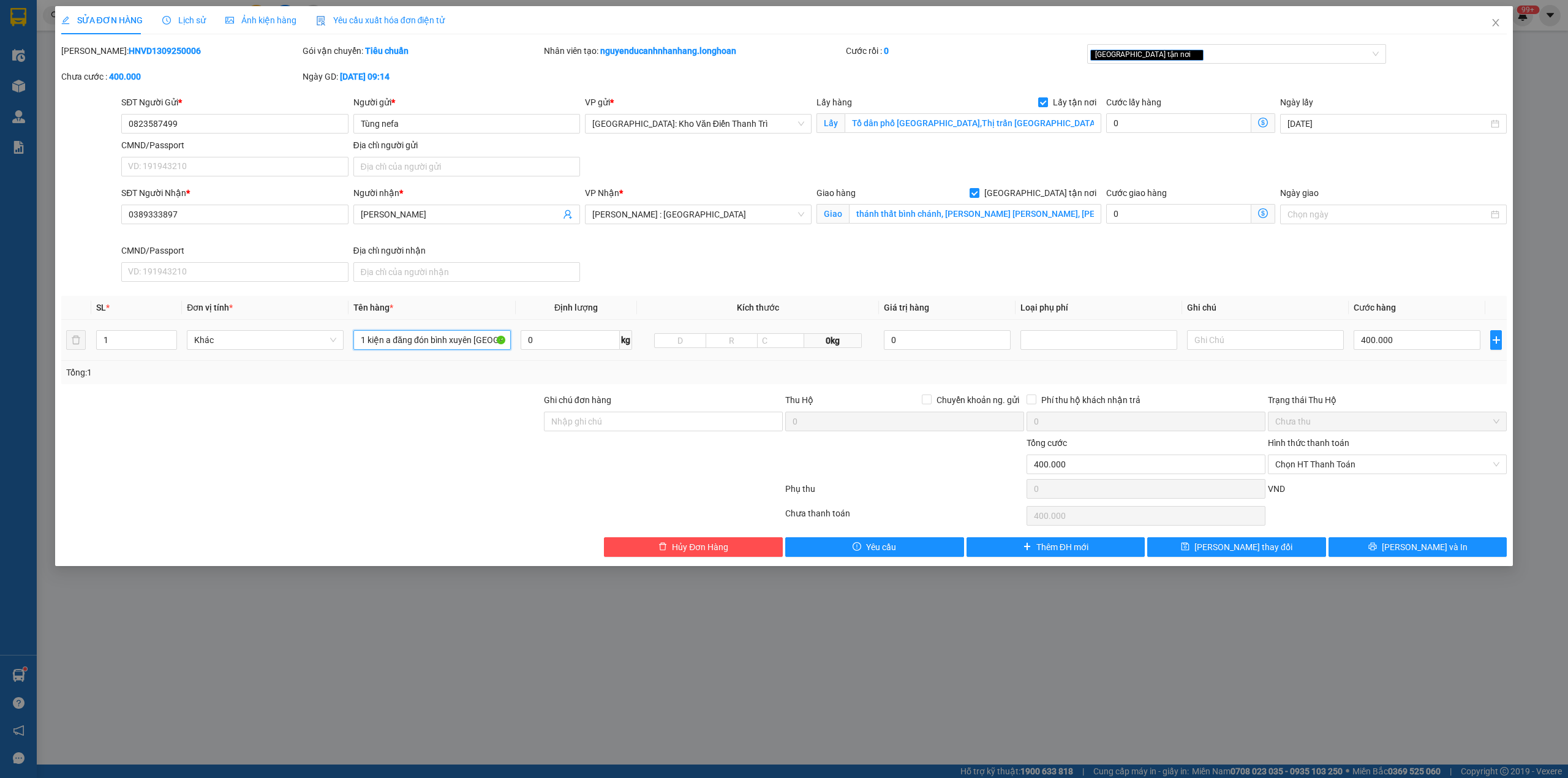
click at [415, 343] on input "1 kiện a đăng đón bình xuyên [GEOGRAPHIC_DATA]" at bounding box center [431, 340] width 156 height 19
click at [168, 346] on icon "down" at bounding box center [171, 344] width 4 height 4
type input "1 kiện inox bọc pe"
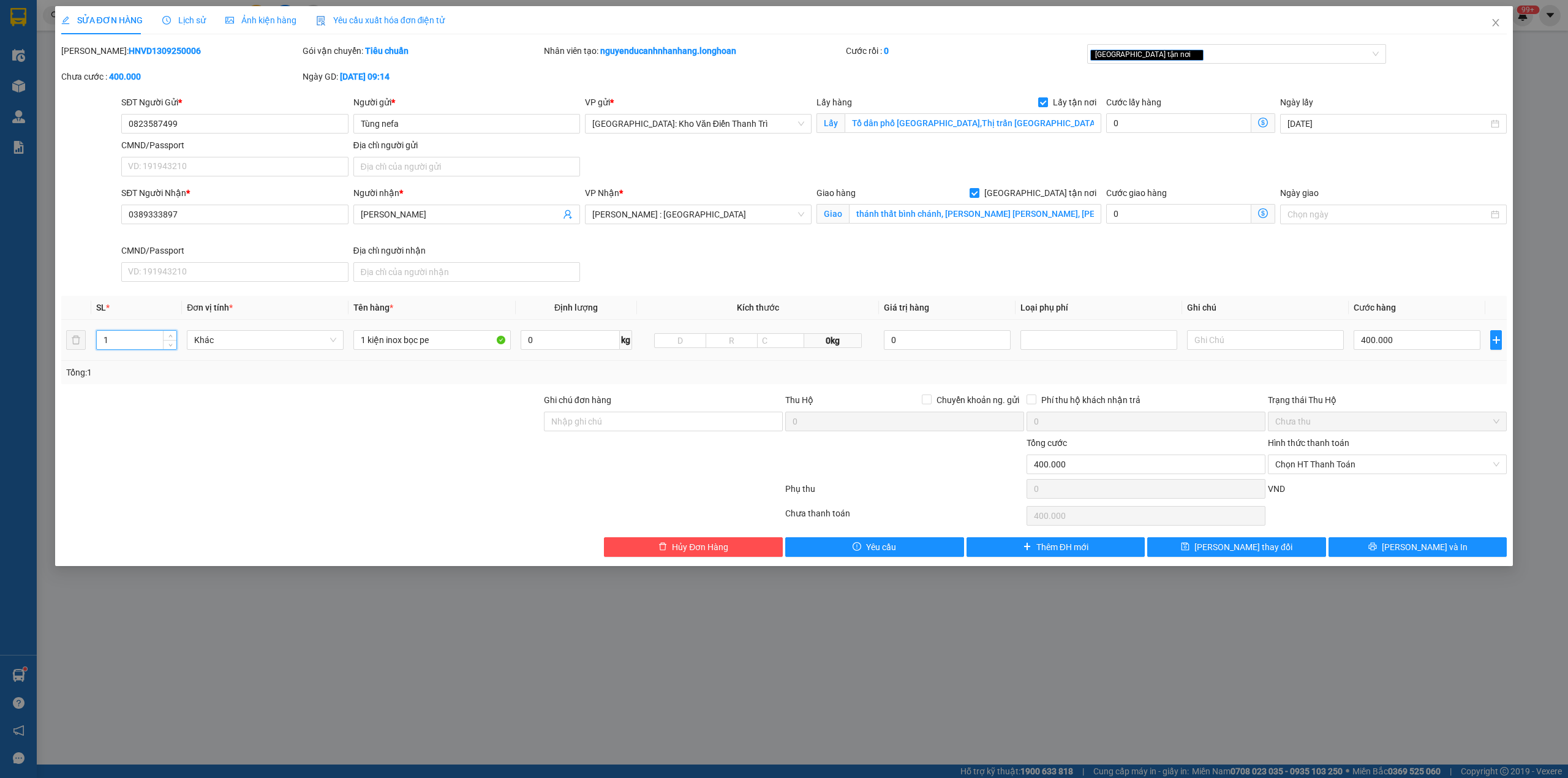
click at [136, 346] on input "1" at bounding box center [136, 340] width 80 height 19
click at [696, 422] on input "Ghi chú đơn hàng" at bounding box center [663, 421] width 239 height 19
click at [1409, 388] on div "Total Paid Fee 0 Total UnPaid Fee 400.000 Cash Collection Total Fee Mã ĐH: HNVD…" at bounding box center [784, 300] width 1446 height 513
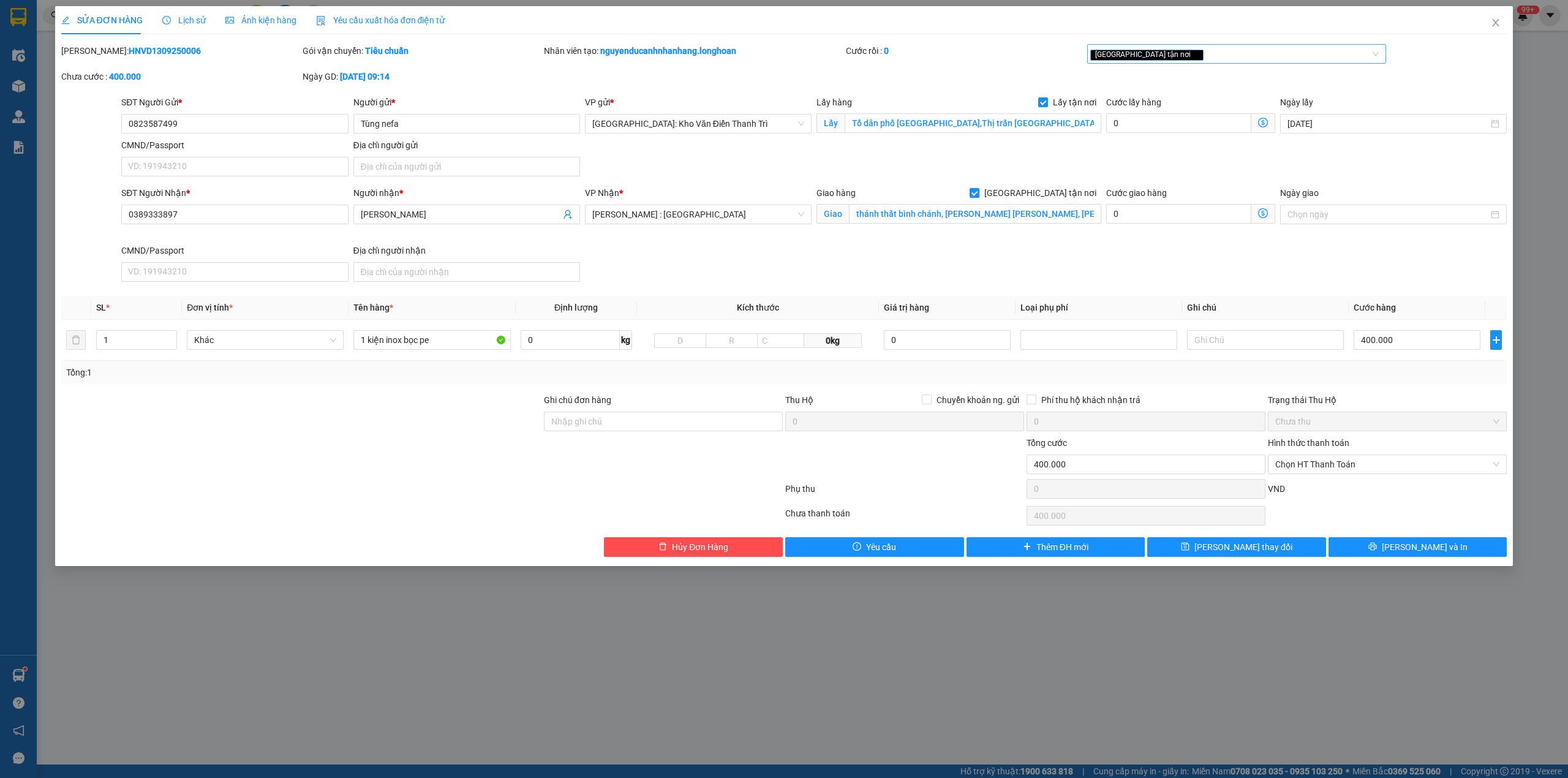
click at [1176, 51] on div "[GEOGRAPHIC_DATA] tận nơi" at bounding box center [1230, 54] width 281 height 15
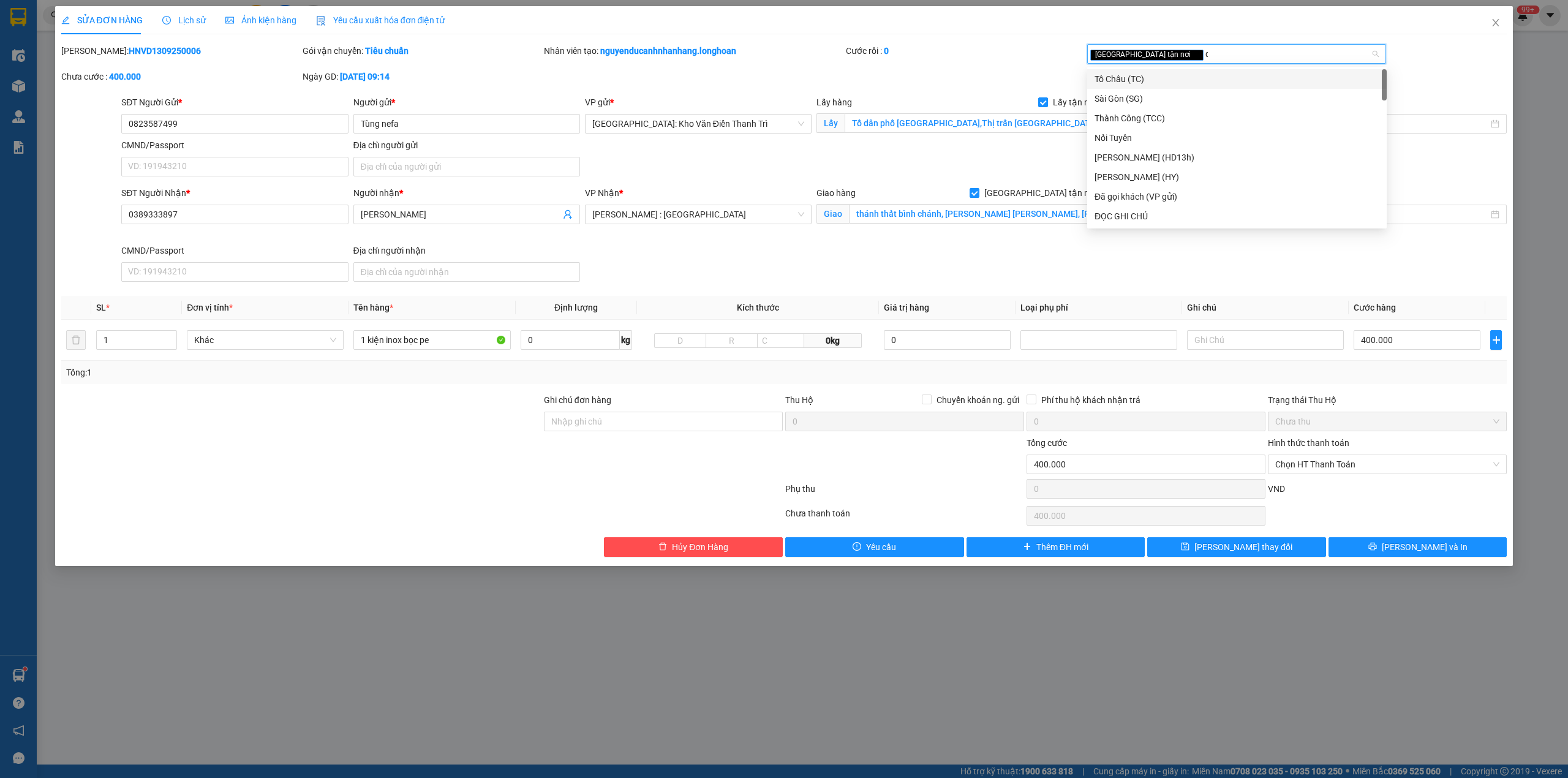
type input "d"
type input "đã"
click at [1149, 76] on div "Đã gọi khách (VP gửi)" at bounding box center [1237, 79] width 285 height 13
click at [943, 53] on div "Cước rồi : 0" at bounding box center [965, 51] width 239 height 13
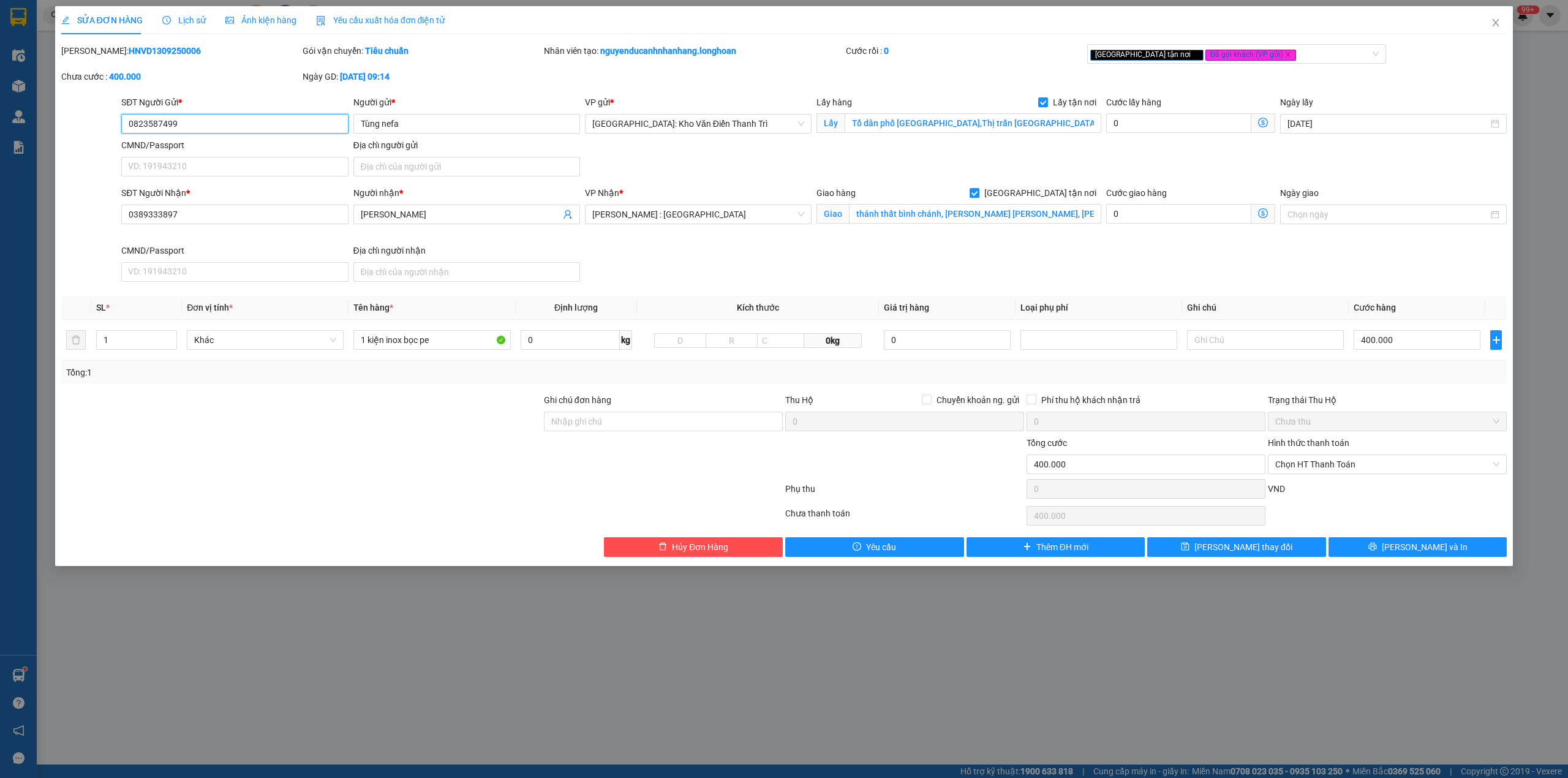
click at [275, 131] on input "0823587499" at bounding box center [235, 124] width 226 height 19
click at [1367, 545] on button "[PERSON_NAME] và In" at bounding box center [1418, 547] width 179 height 19
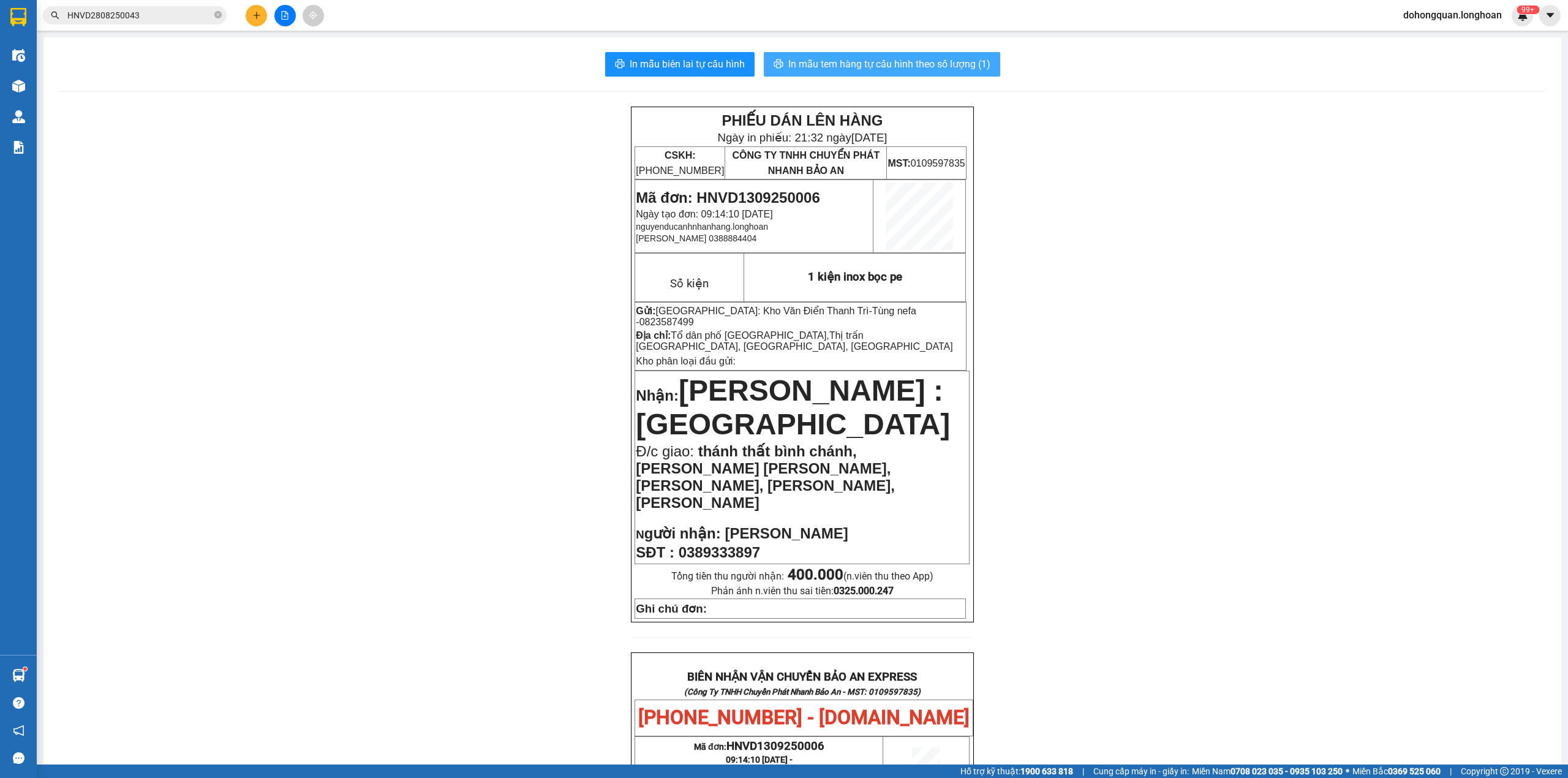
click at [949, 69] on span "In mẫu tem hàng tự cấu hình theo số lượng (1)" at bounding box center [889, 64] width 202 height 16
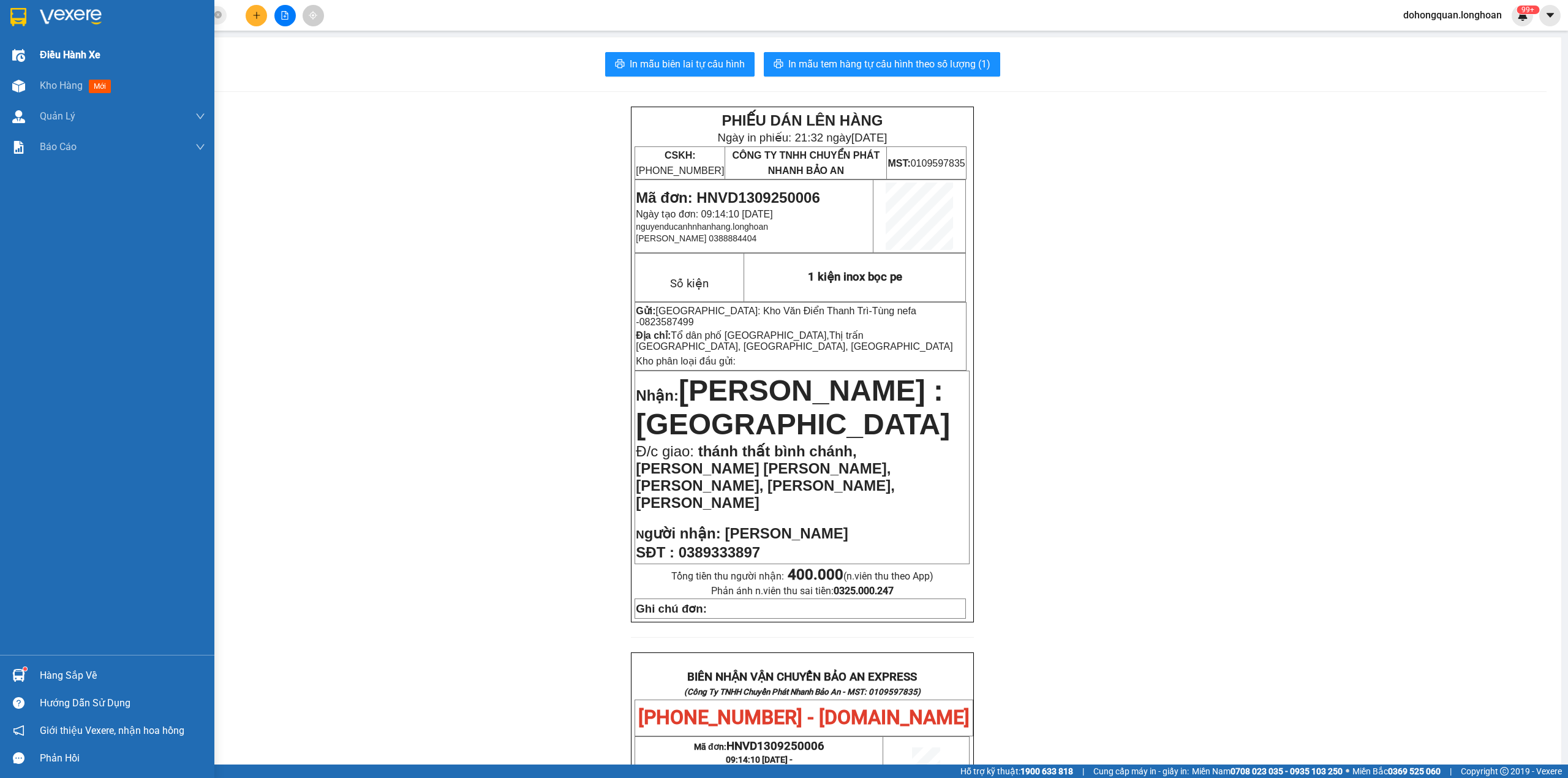
drag, startPoint x: 19, startPoint y: 22, endPoint x: 64, endPoint y: 57, distance: 57.0
click at [19, 22] on img at bounding box center [18, 17] width 16 height 19
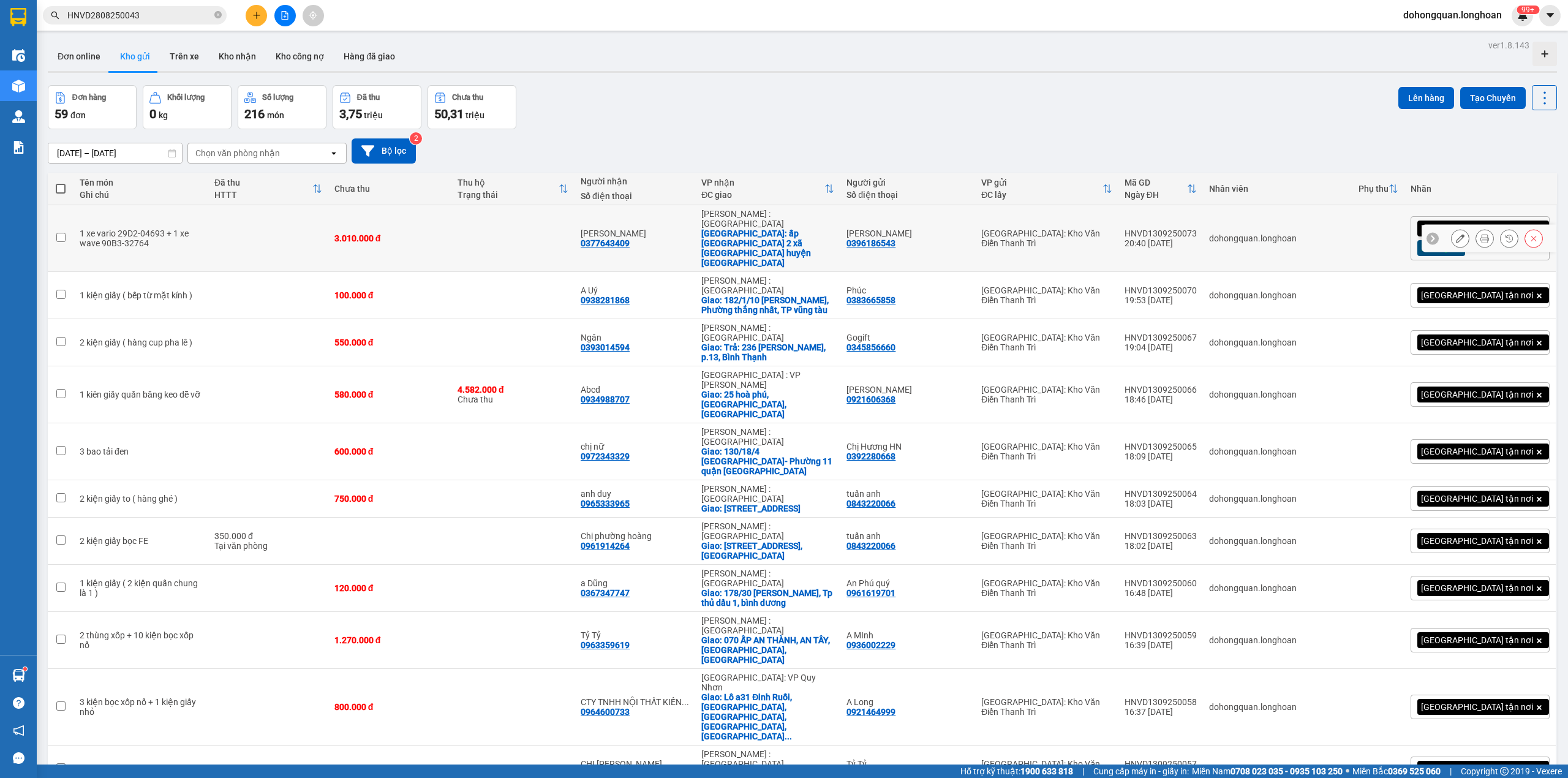
scroll to position [911, 0]
